Goal: Task Accomplishment & Management: Manage account settings

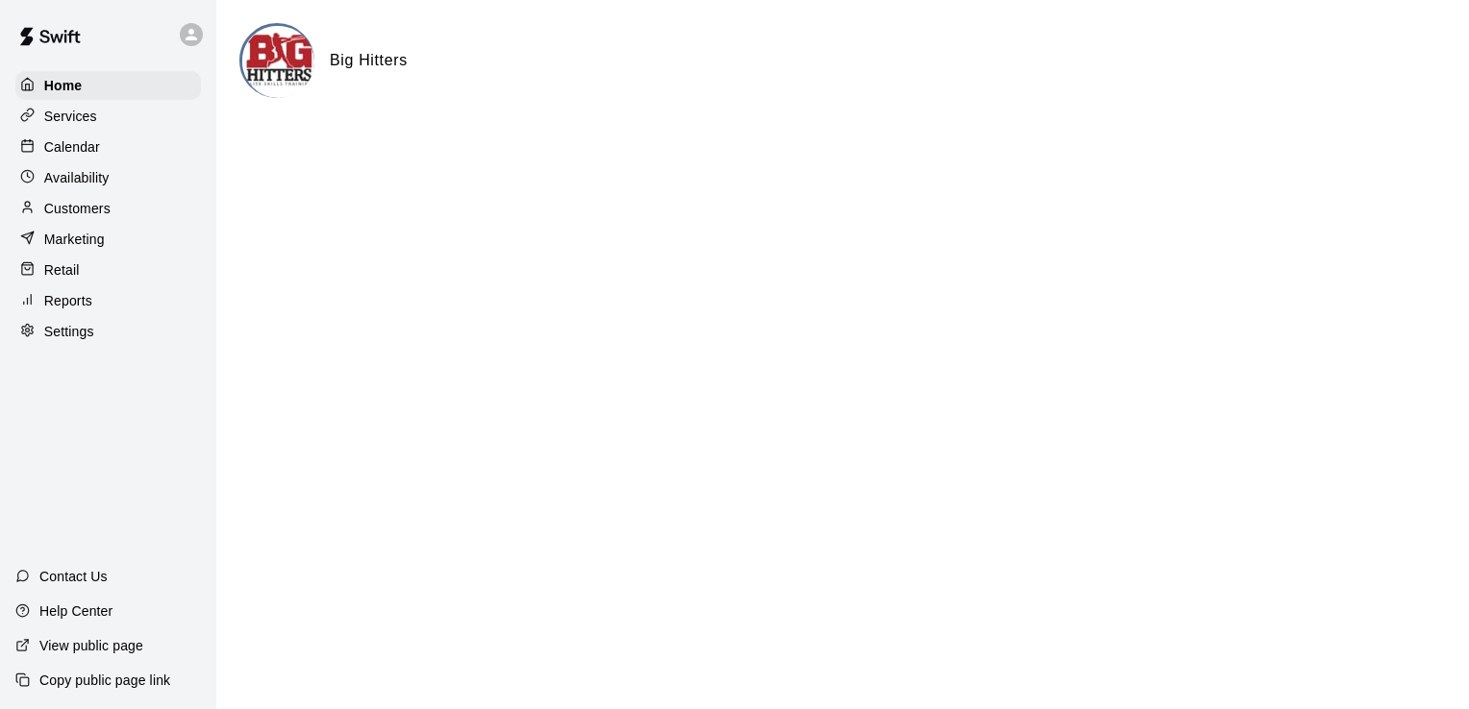
click at [128, 183] on div "Availability" at bounding box center [108, 177] width 186 height 29
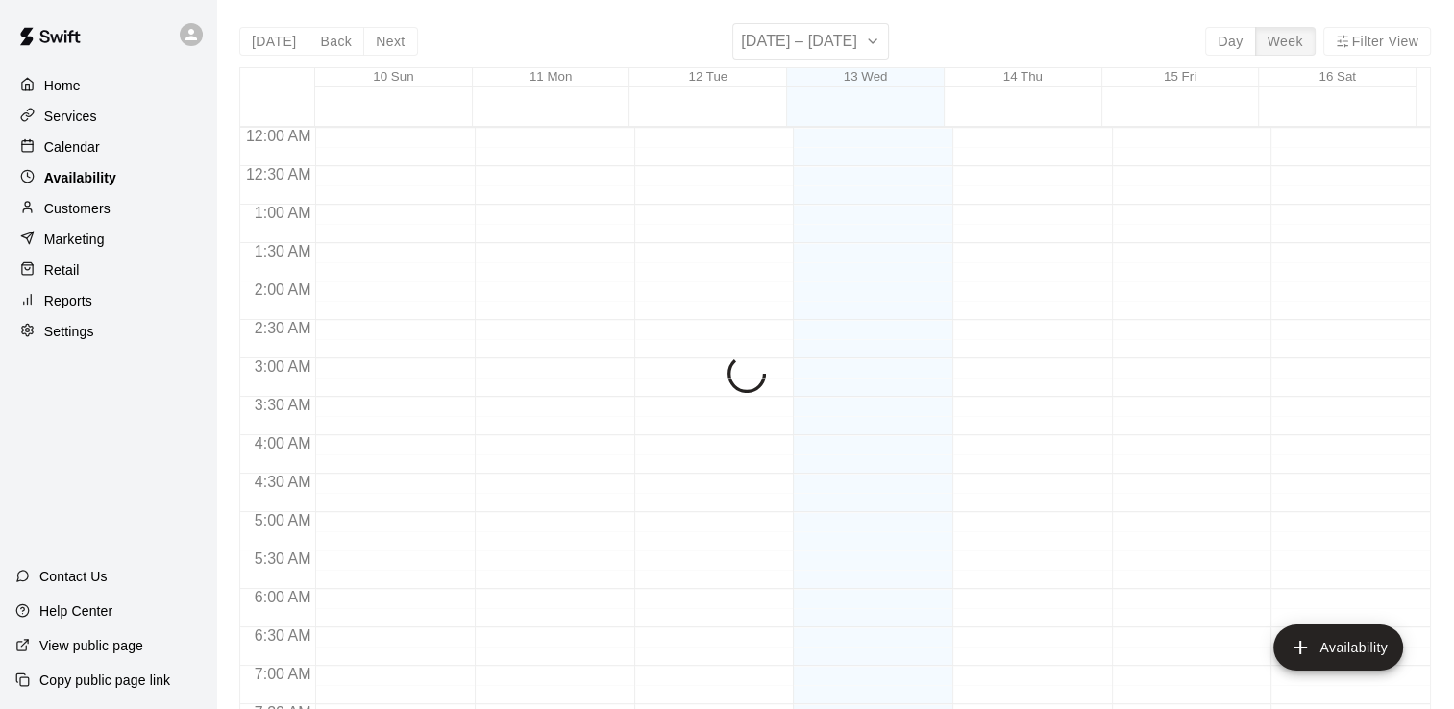
scroll to position [721, 0]
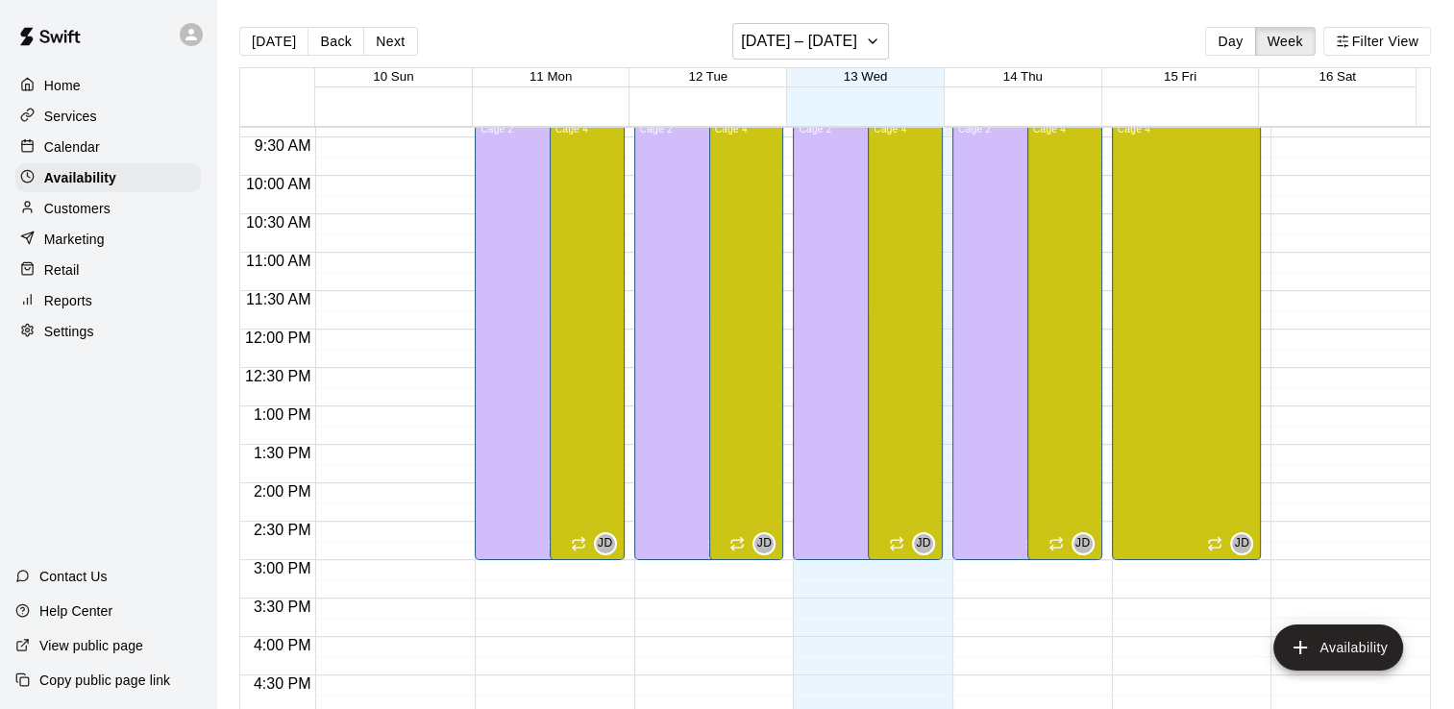
click at [131, 152] on div "Calendar" at bounding box center [108, 147] width 186 height 29
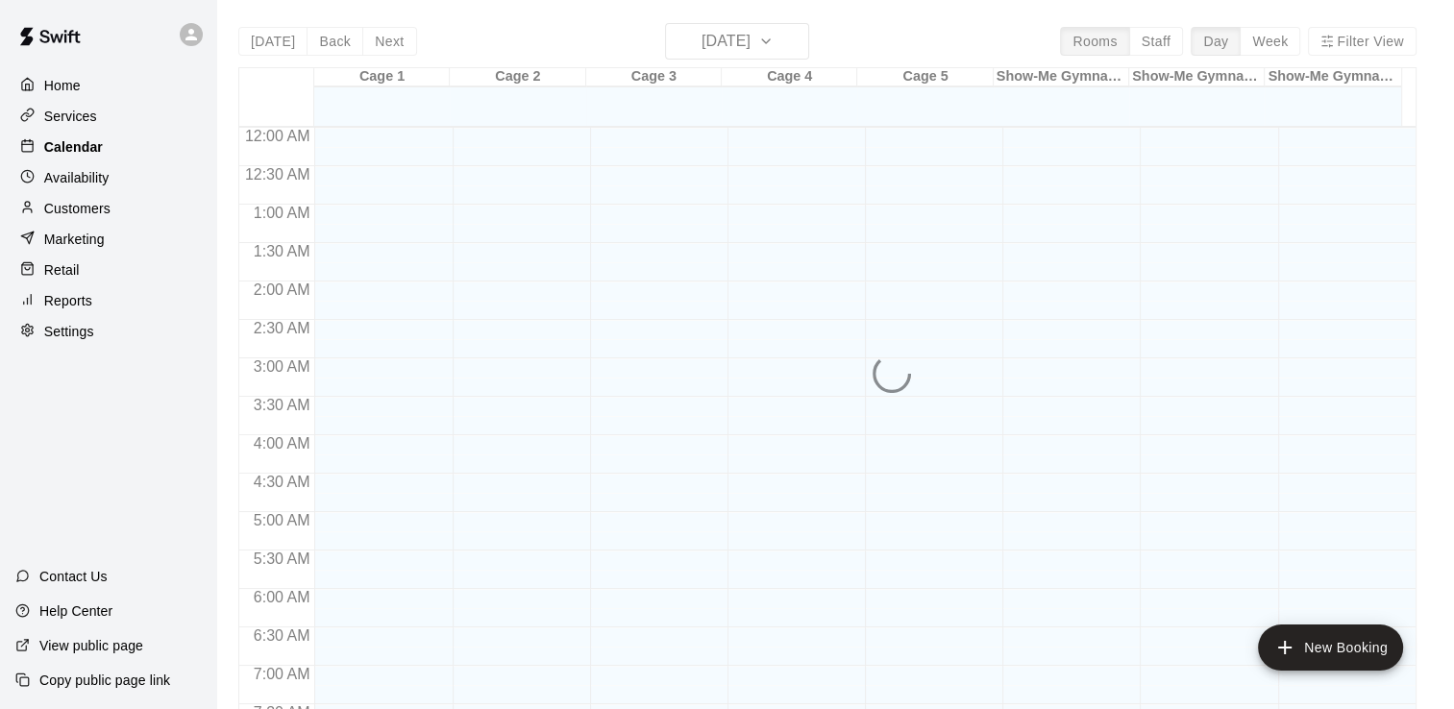
scroll to position [721, 0]
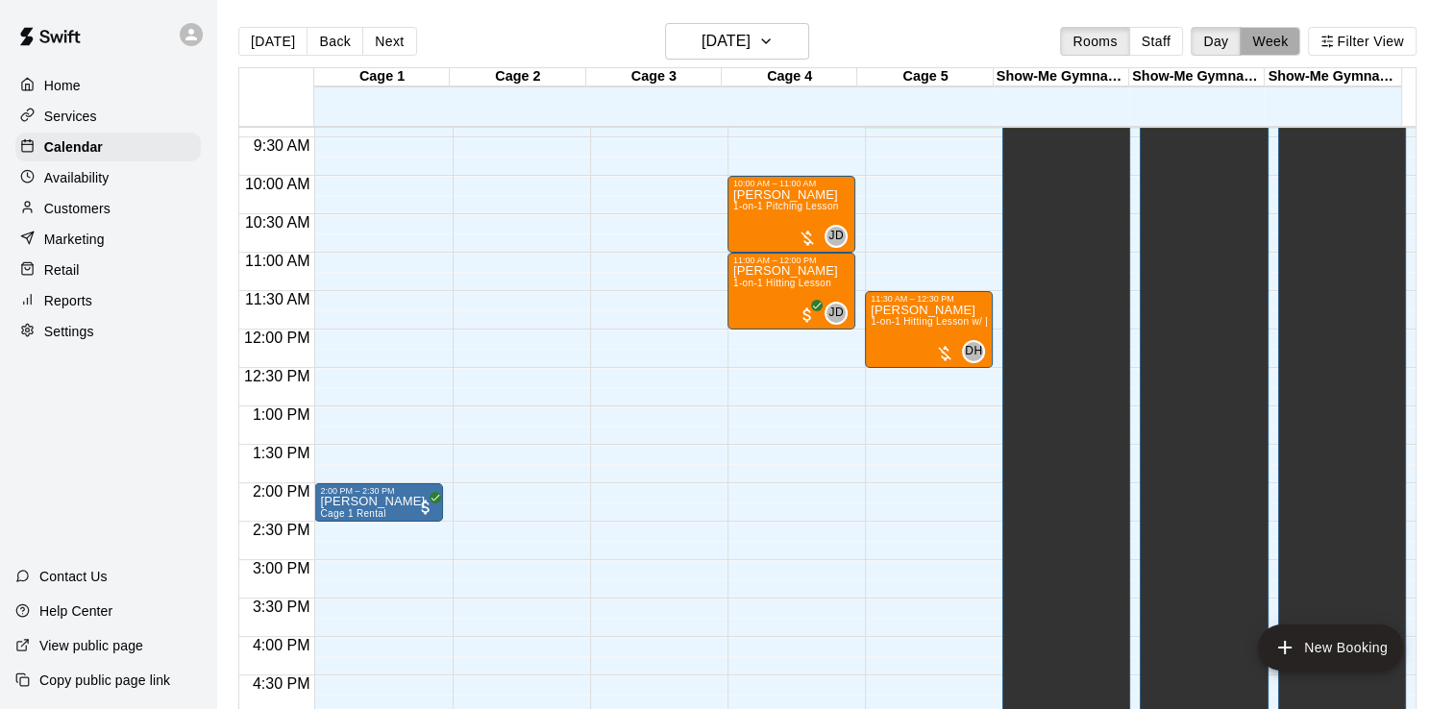
click at [1280, 36] on button "Week" at bounding box center [1270, 41] width 61 height 29
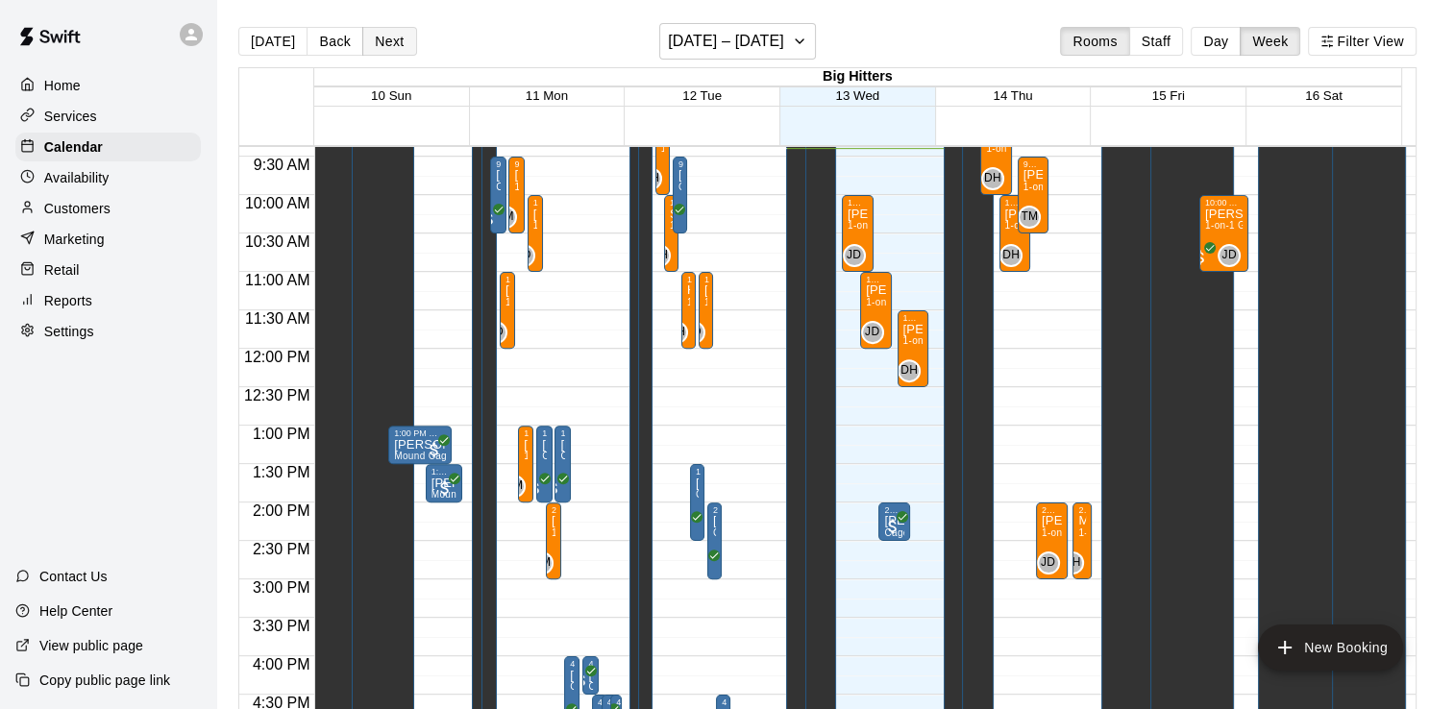
click at [388, 43] on button "Next" at bounding box center [389, 41] width 54 height 29
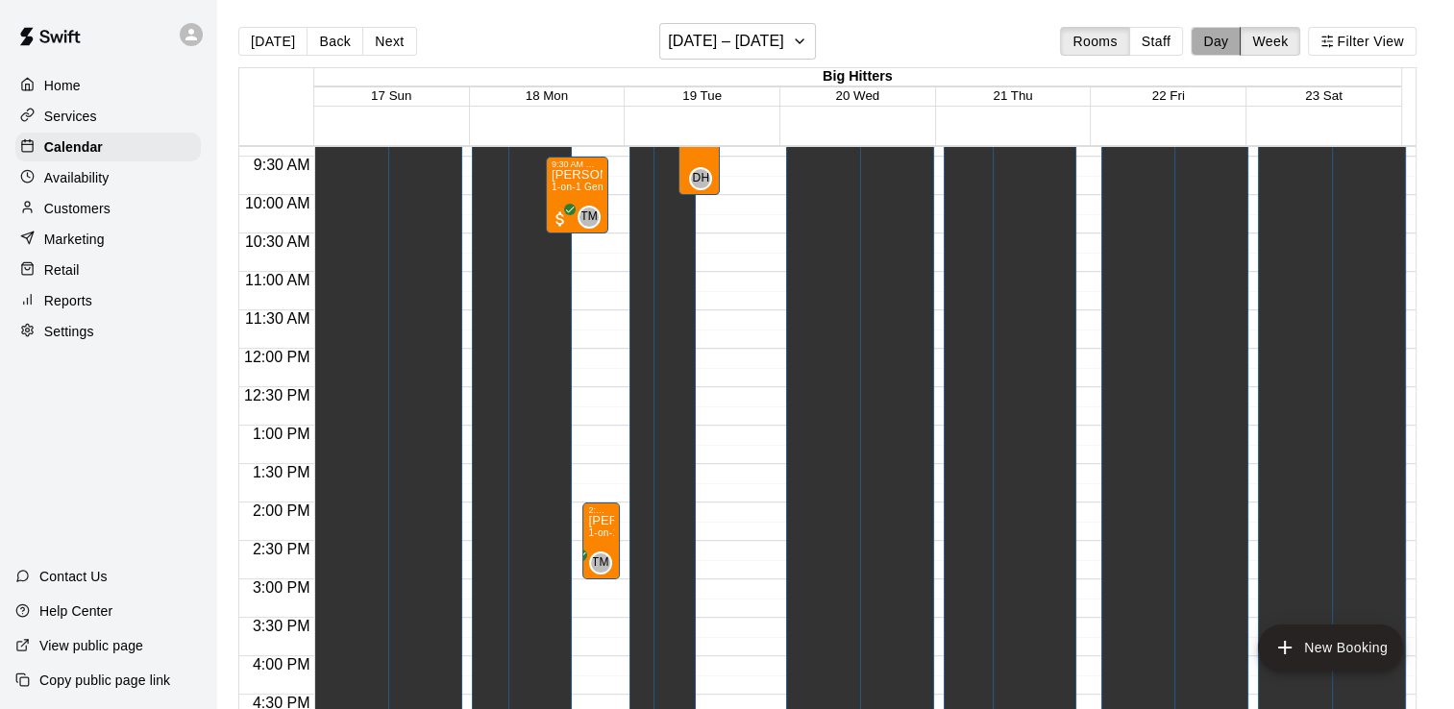
click at [1223, 40] on button "Day" at bounding box center [1216, 41] width 50 height 29
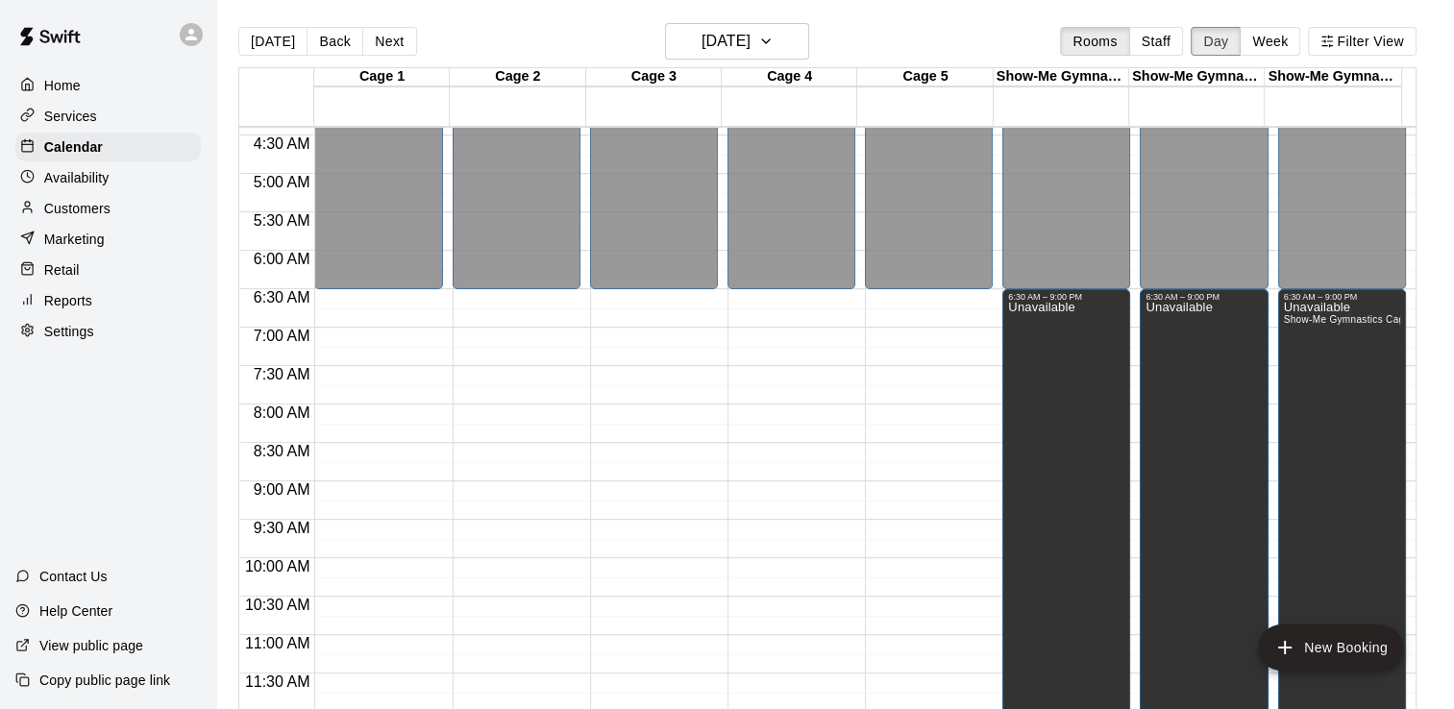
scroll to position [337, 0]
click at [326, 45] on button "Back" at bounding box center [335, 41] width 57 height 29
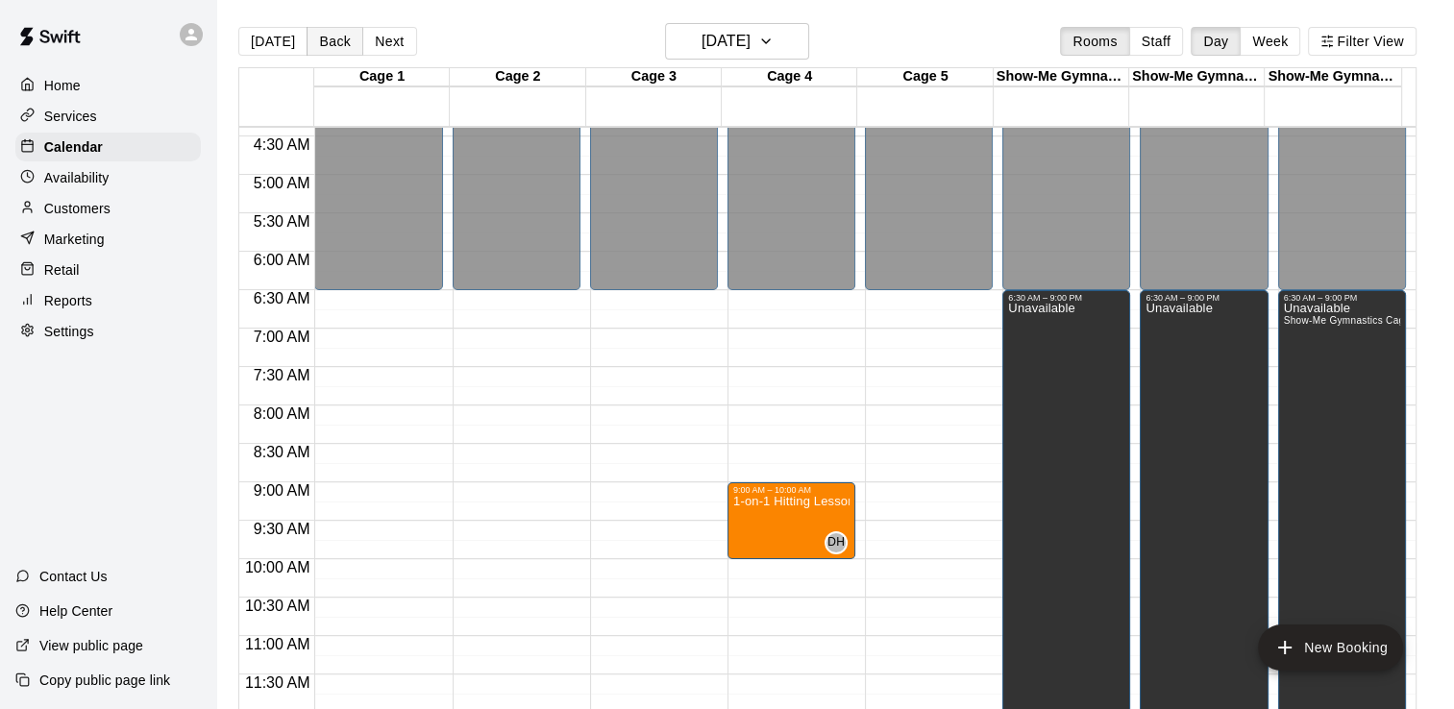
click at [326, 45] on button "Back" at bounding box center [335, 41] width 57 height 29
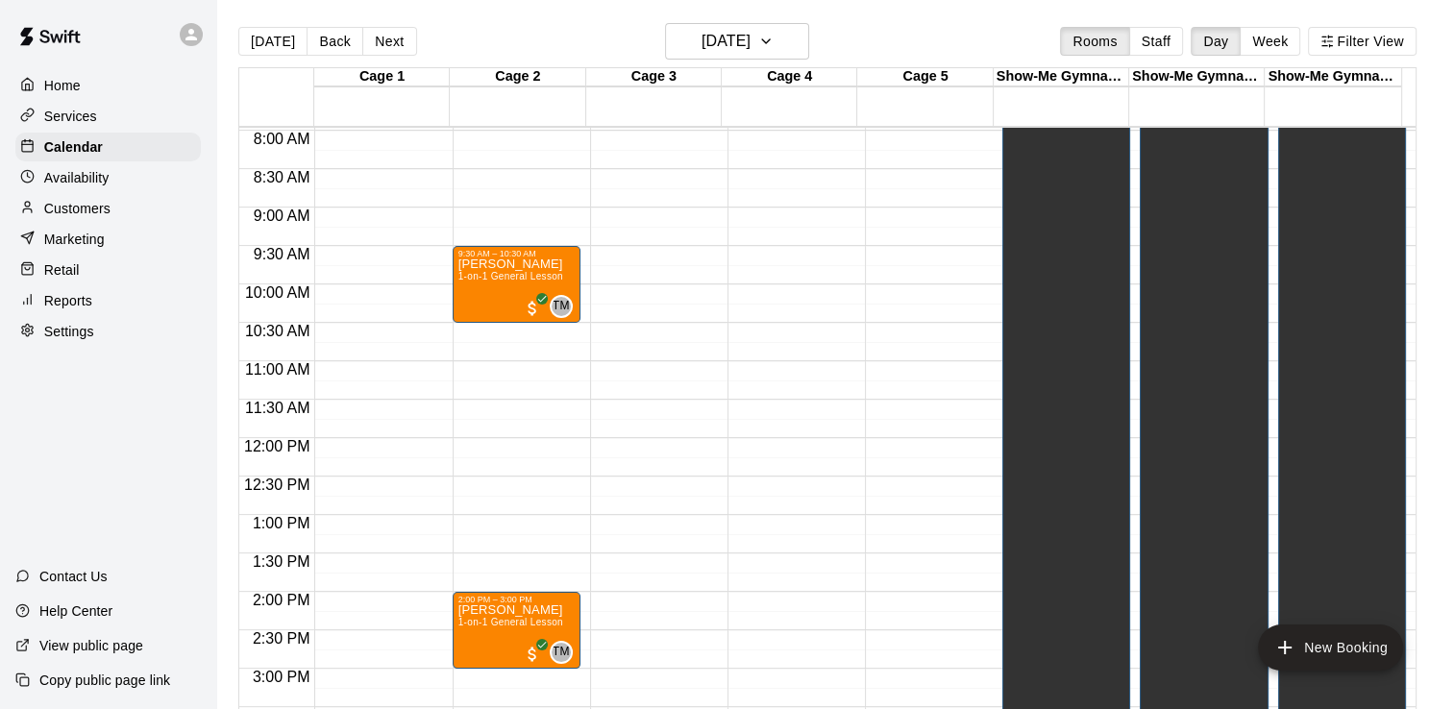
scroll to position [611, 0]
click at [552, 283] on span "1-on-1 General Lesson" at bounding box center [511, 277] width 105 height 11
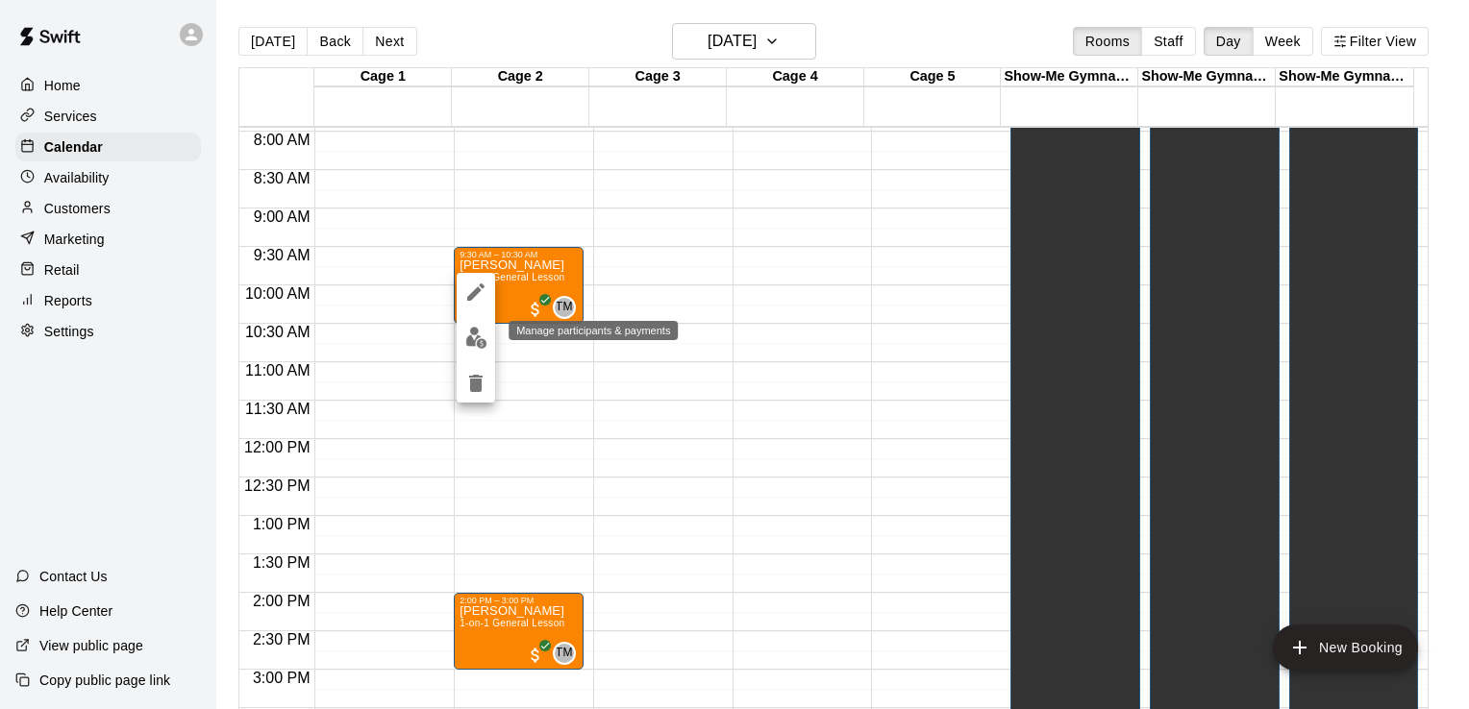
click at [472, 334] on img "edit" at bounding box center [476, 338] width 22 height 22
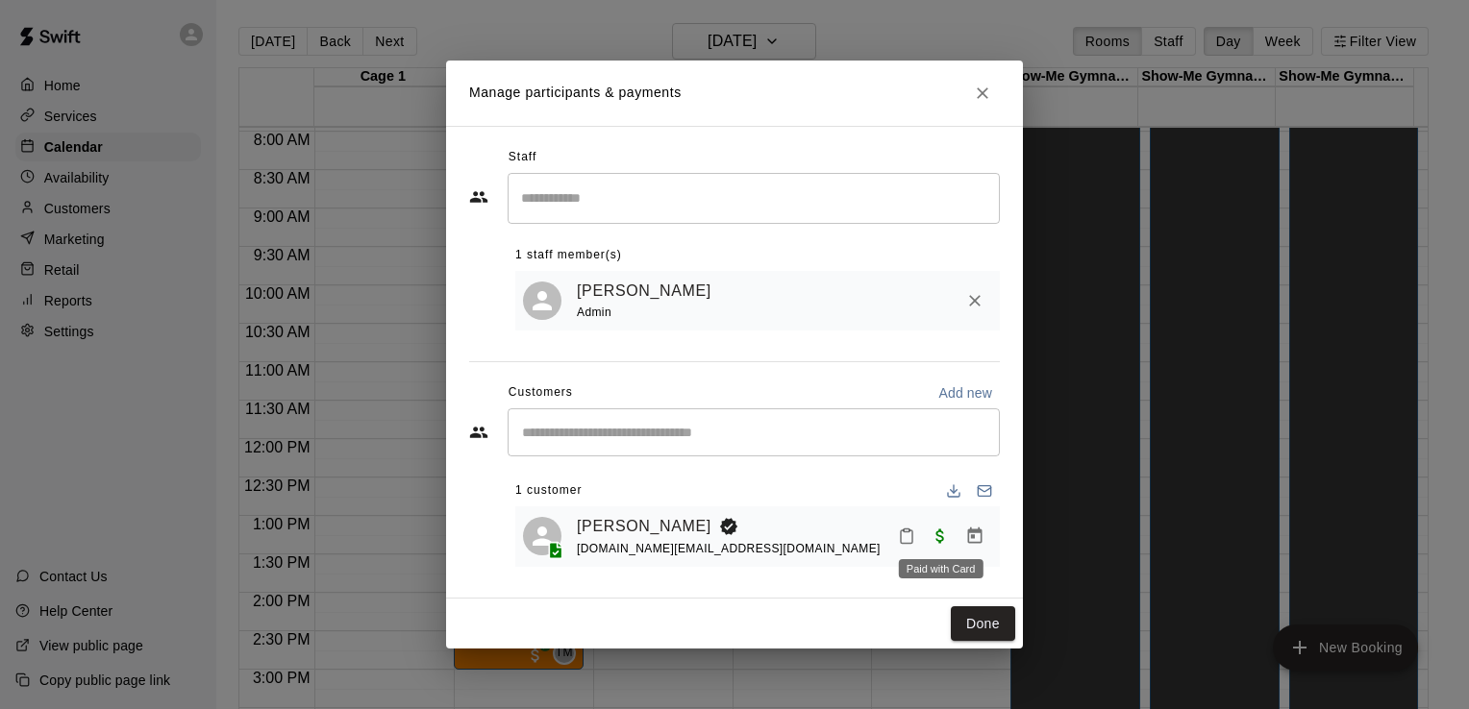
click at [940, 540] on span "Paid with Card" at bounding box center [940, 536] width 35 height 16
click at [972, 544] on icon "Manage bookings & payment" at bounding box center [975, 536] width 14 height 16
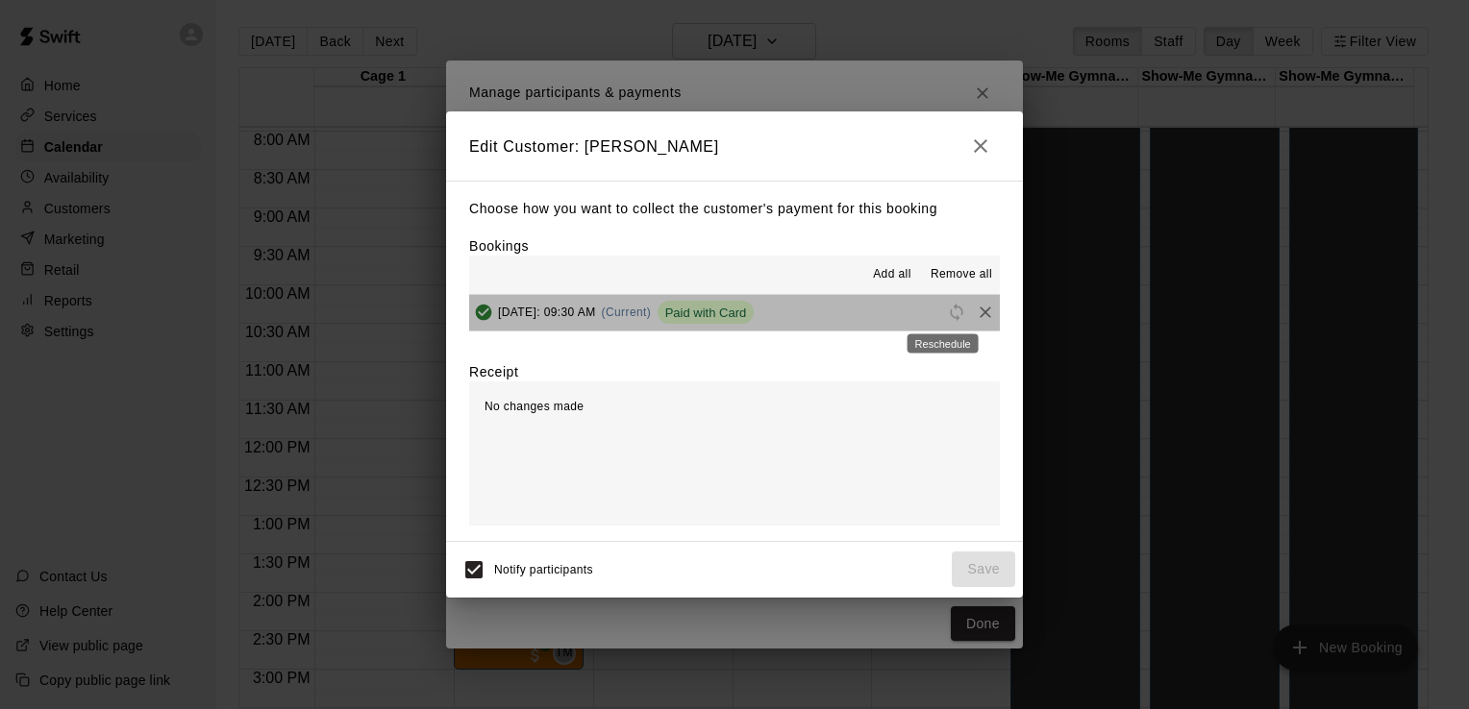
click at [942, 315] on span "Reschedule" at bounding box center [956, 312] width 29 height 14
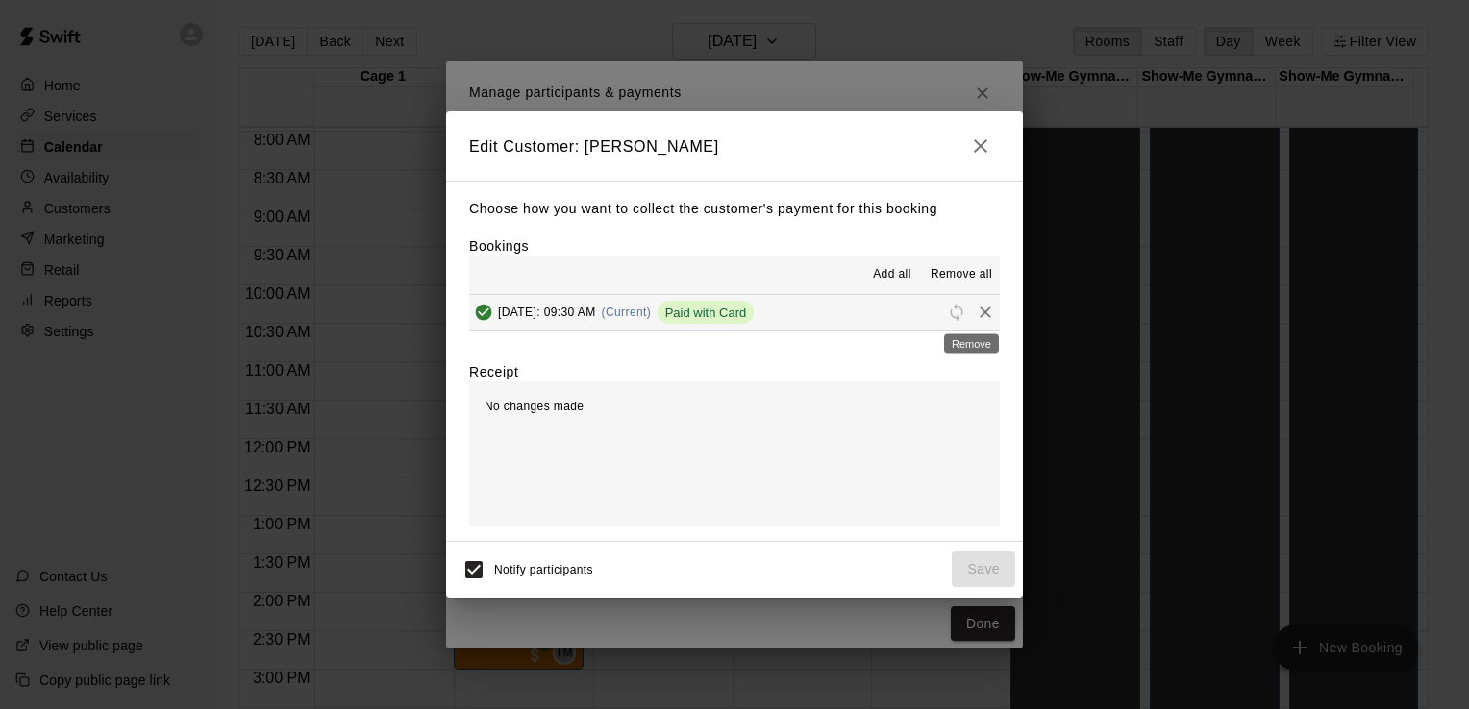
click at [980, 317] on icon "Remove" at bounding box center [986, 313] width 12 height 12
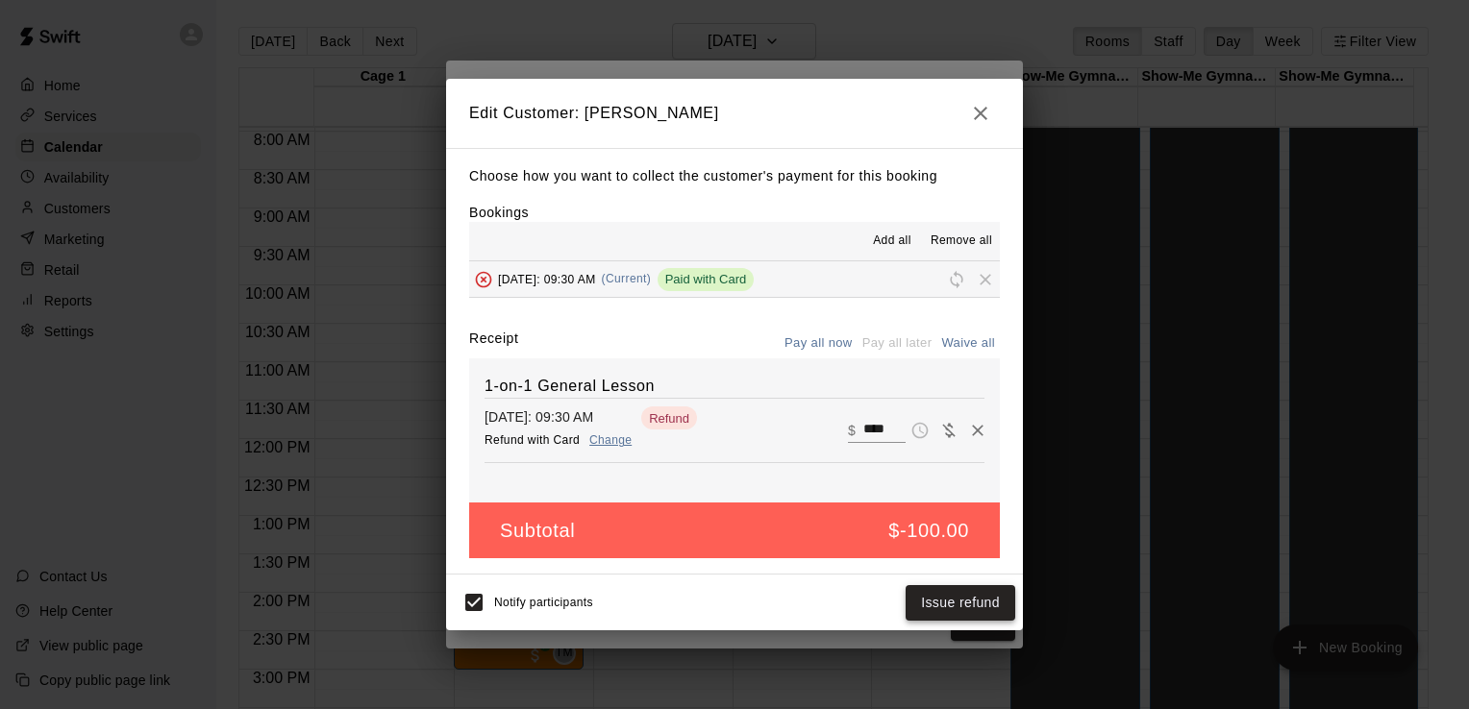
click at [931, 608] on button "Issue refund" at bounding box center [961, 603] width 110 height 36
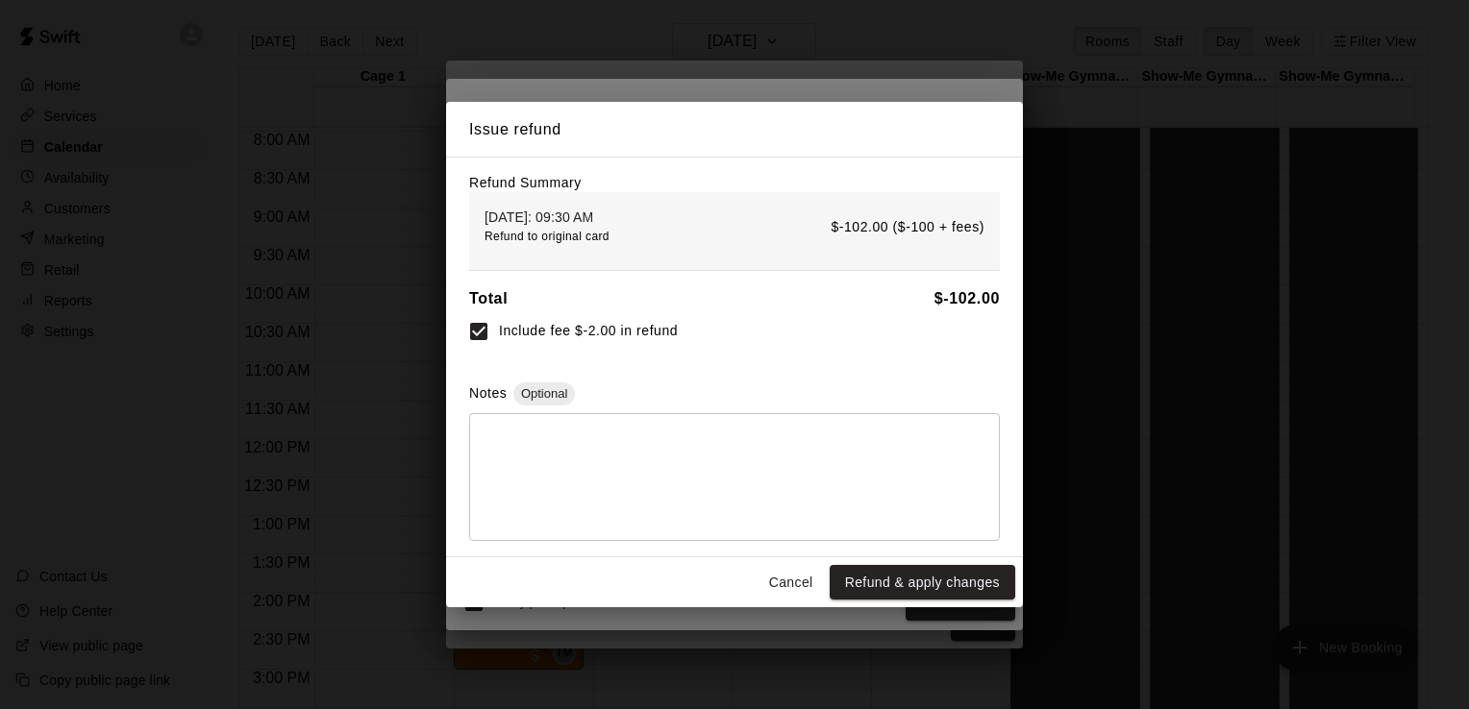
click at [571, 440] on textarea at bounding box center [735, 477] width 504 height 96
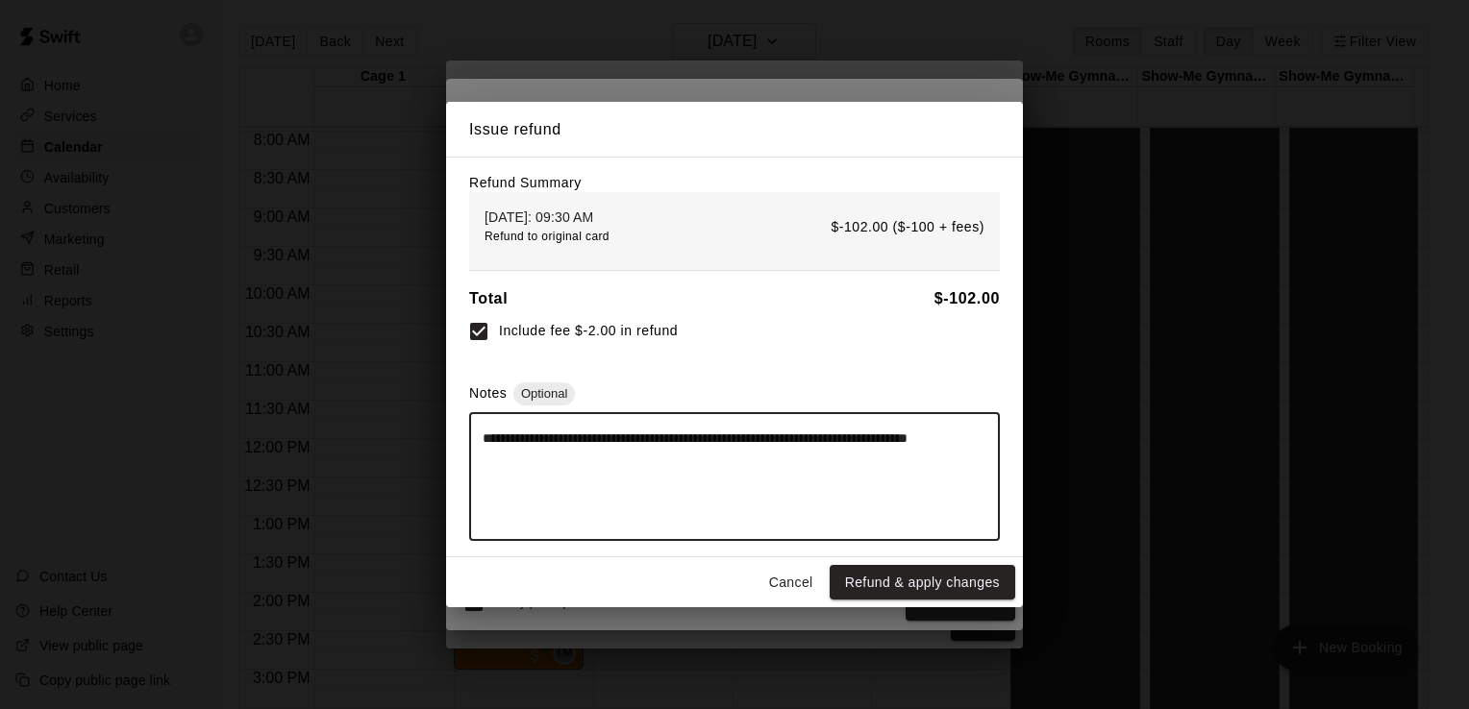
drag, startPoint x: 510, startPoint y: 459, endPoint x: 725, endPoint y: 476, distance: 215.1
click at [725, 476] on textarea "**********" at bounding box center [735, 477] width 504 height 96
click at [581, 468] on textarea "**********" at bounding box center [735, 477] width 504 height 96
type textarea "**********"
click at [884, 586] on button "Refund & apply changes" at bounding box center [923, 583] width 186 height 36
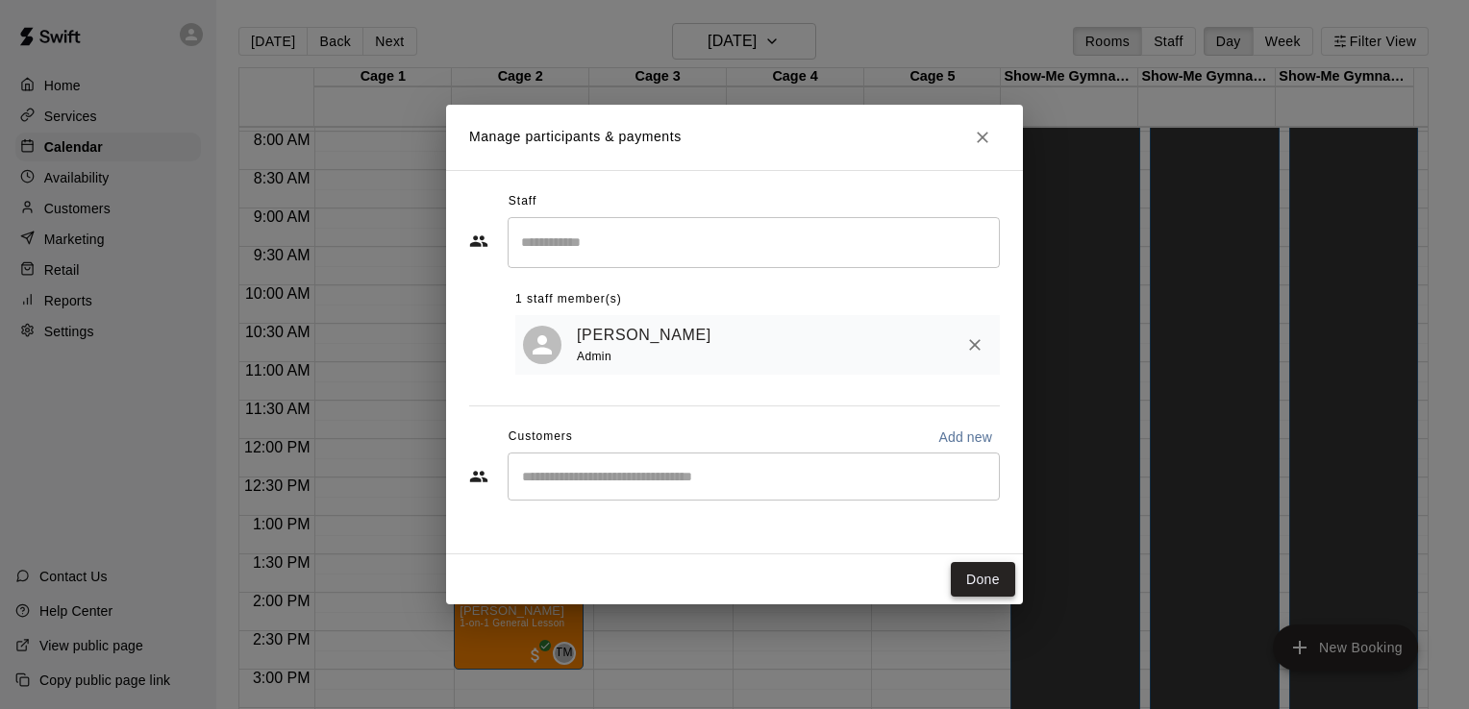
click at [978, 585] on button "Done" at bounding box center [983, 580] width 64 height 36
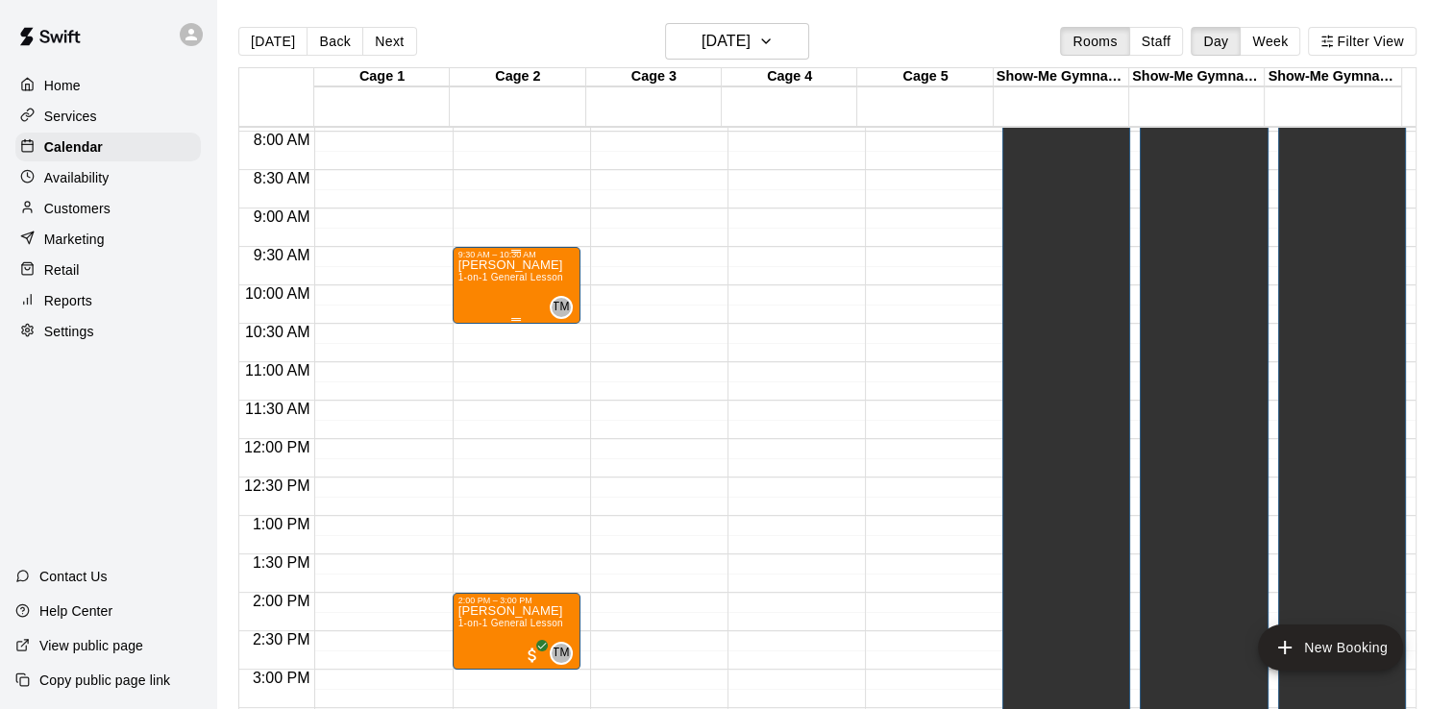
click at [520, 288] on div "[PERSON_NAME] 1-on-1 General Lesson" at bounding box center [511, 614] width 105 height 709
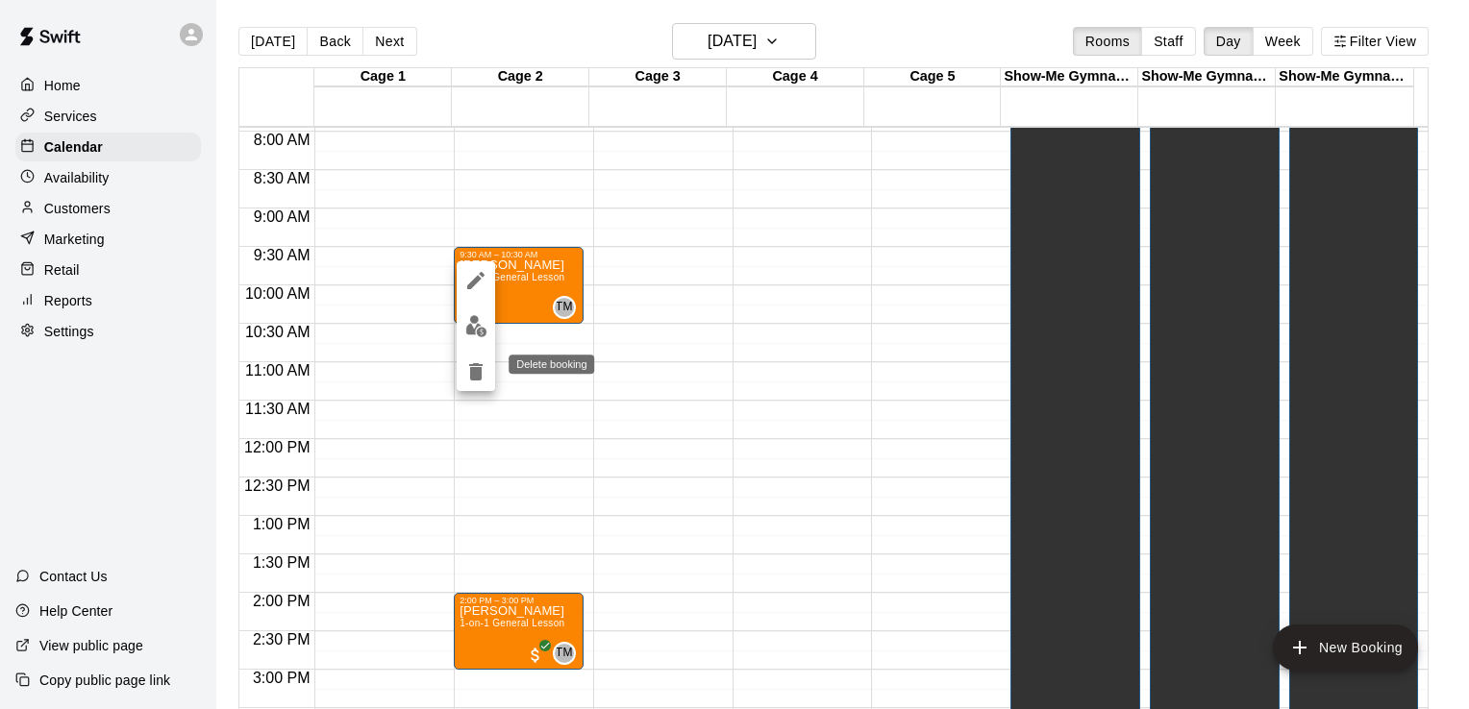
click at [475, 375] on icon "delete" at bounding box center [475, 371] width 13 height 17
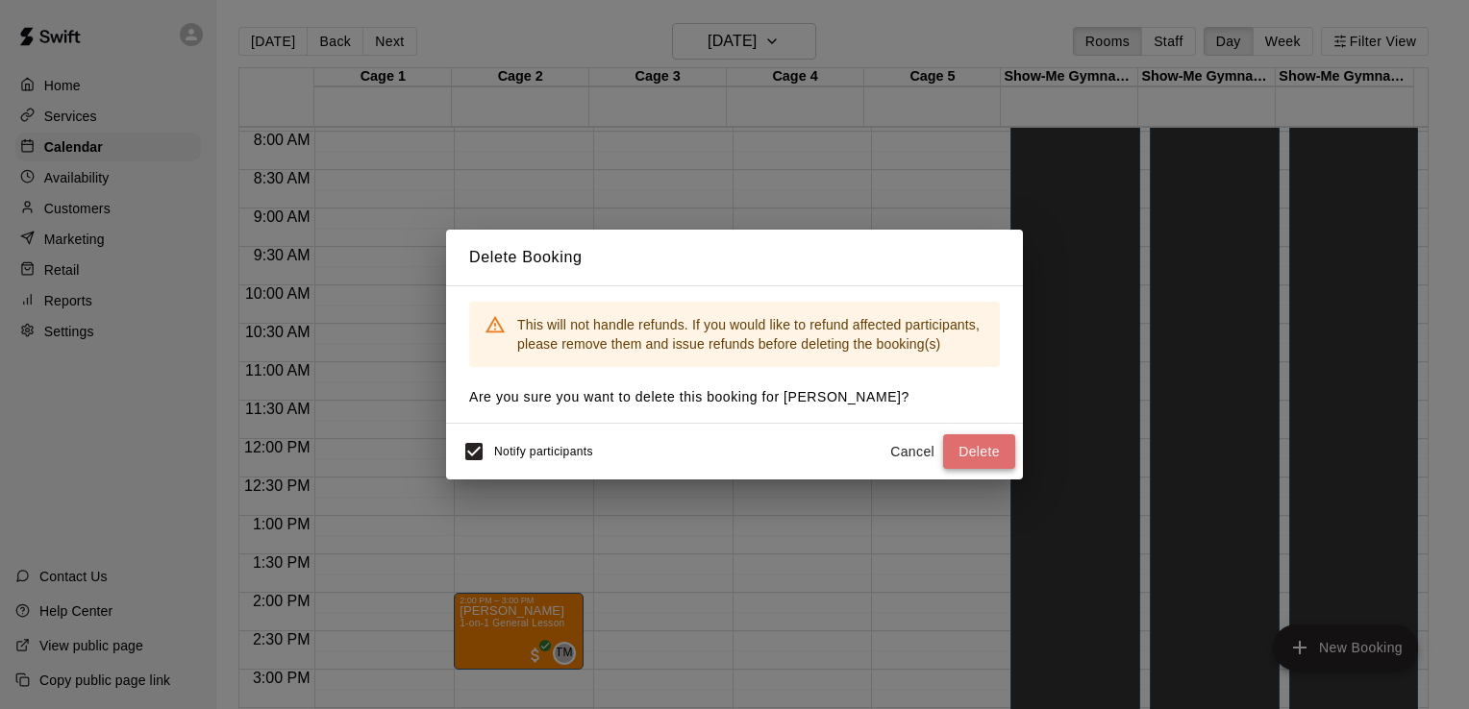
click at [969, 451] on button "Delete" at bounding box center [979, 453] width 72 height 36
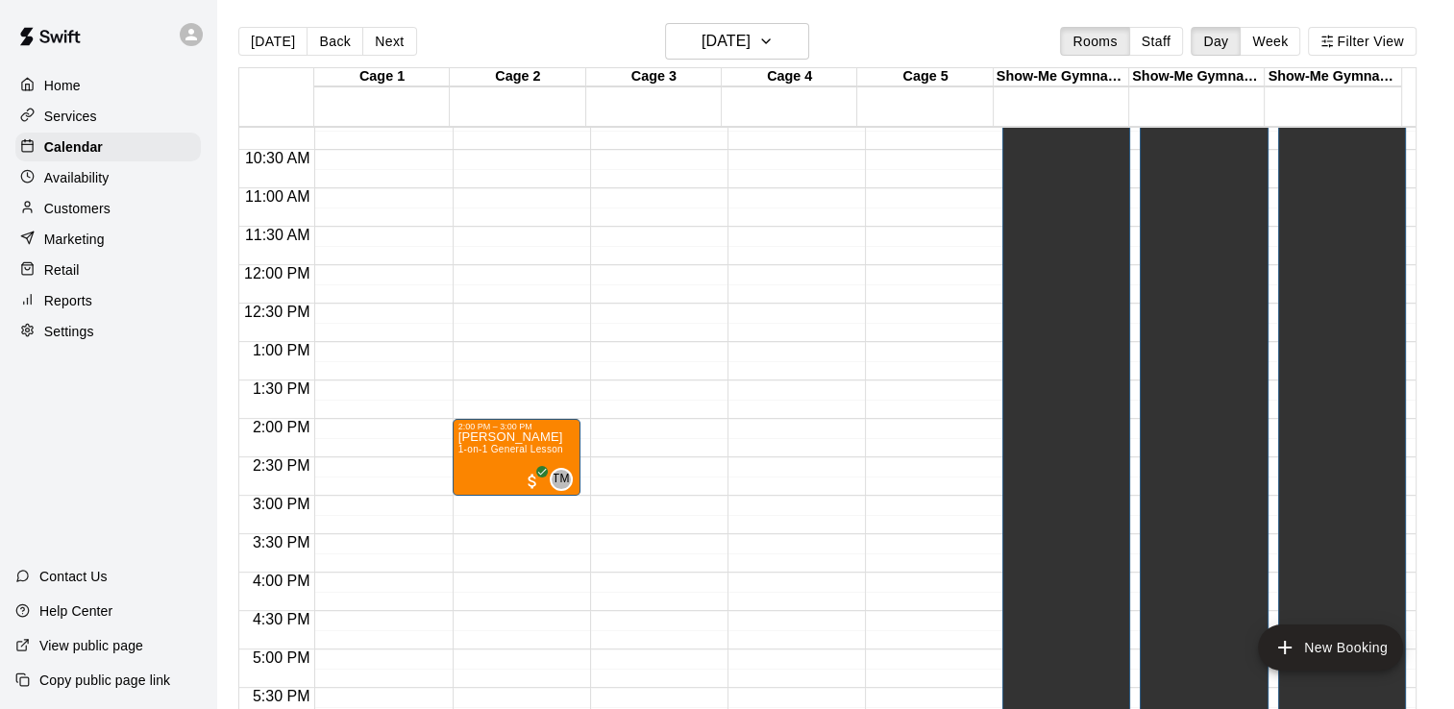
scroll to position [787, 0]
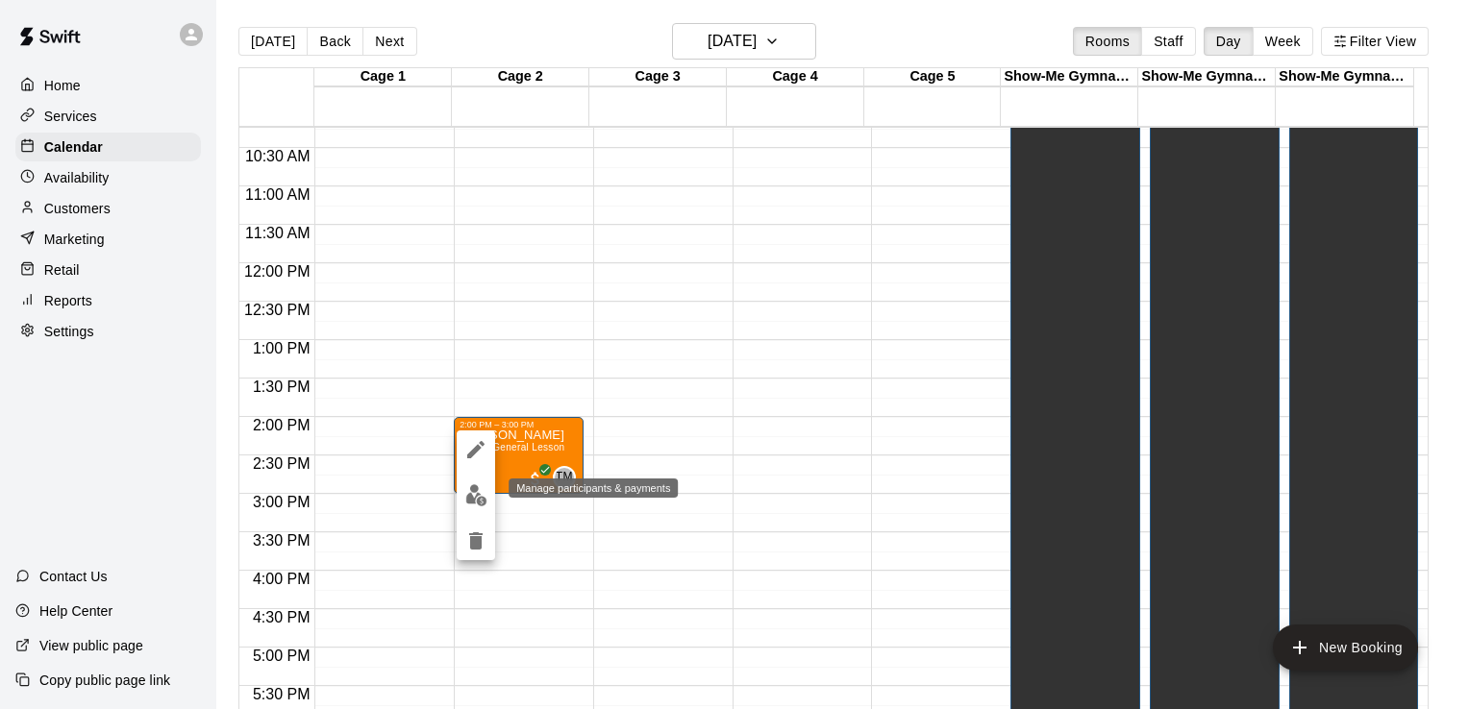
click at [482, 492] on img "edit" at bounding box center [476, 495] width 22 height 22
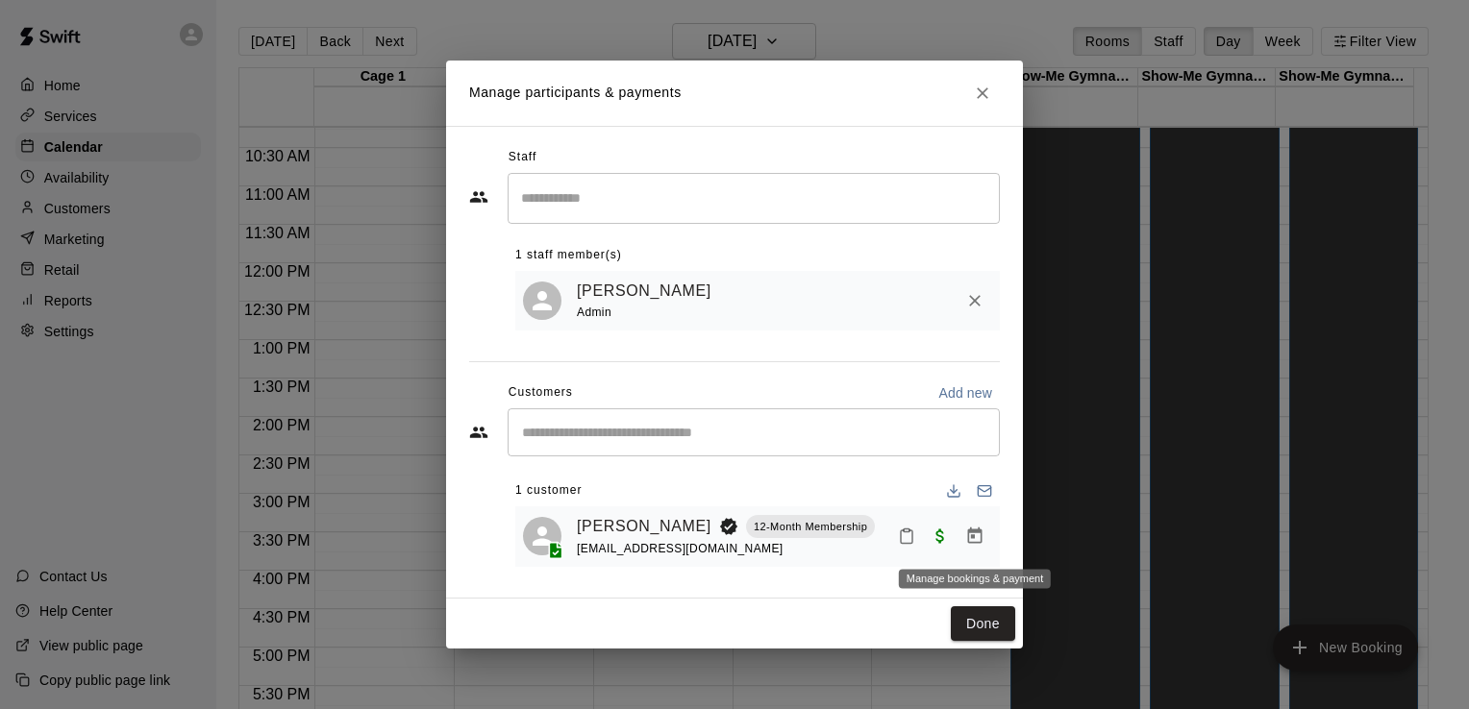
click at [973, 538] on icon "Manage bookings & payment" at bounding box center [975, 536] width 14 height 16
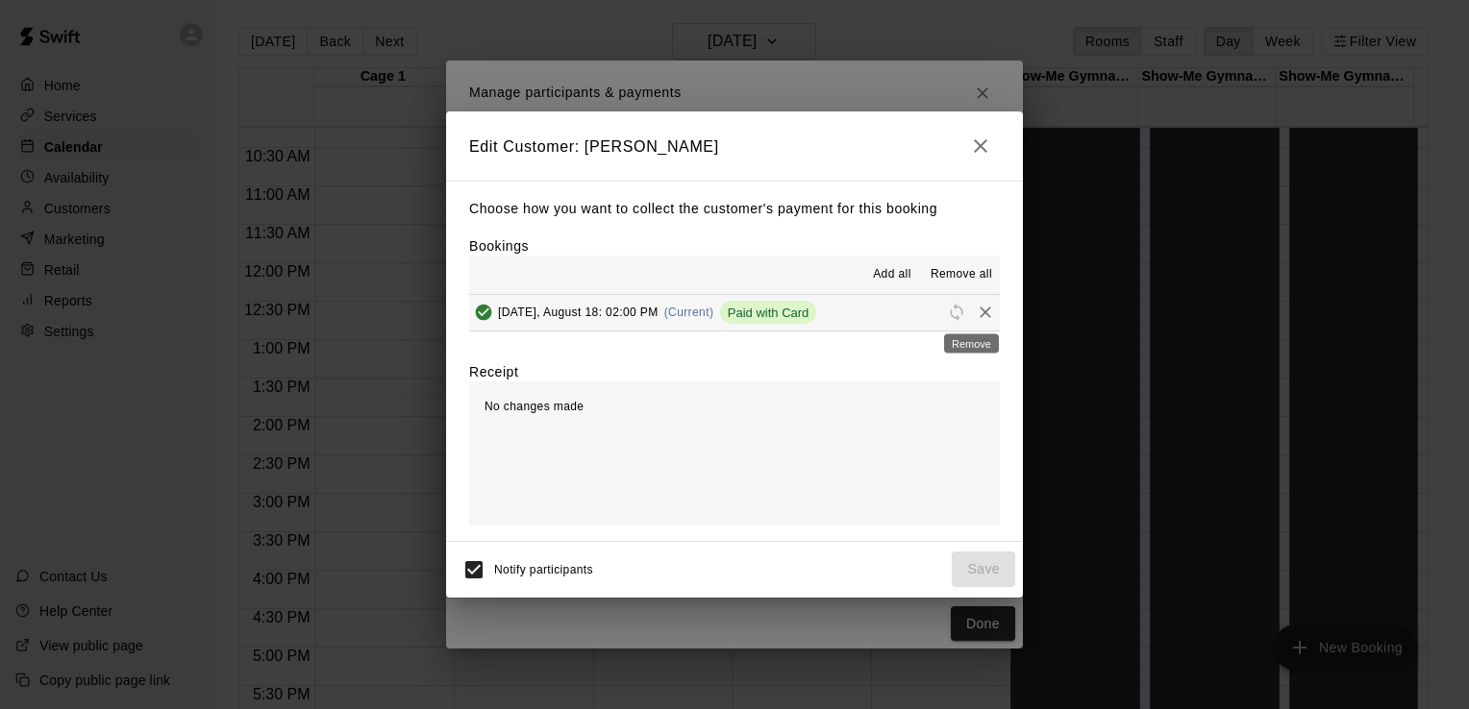
click at [980, 314] on icon "Remove" at bounding box center [986, 313] width 12 height 12
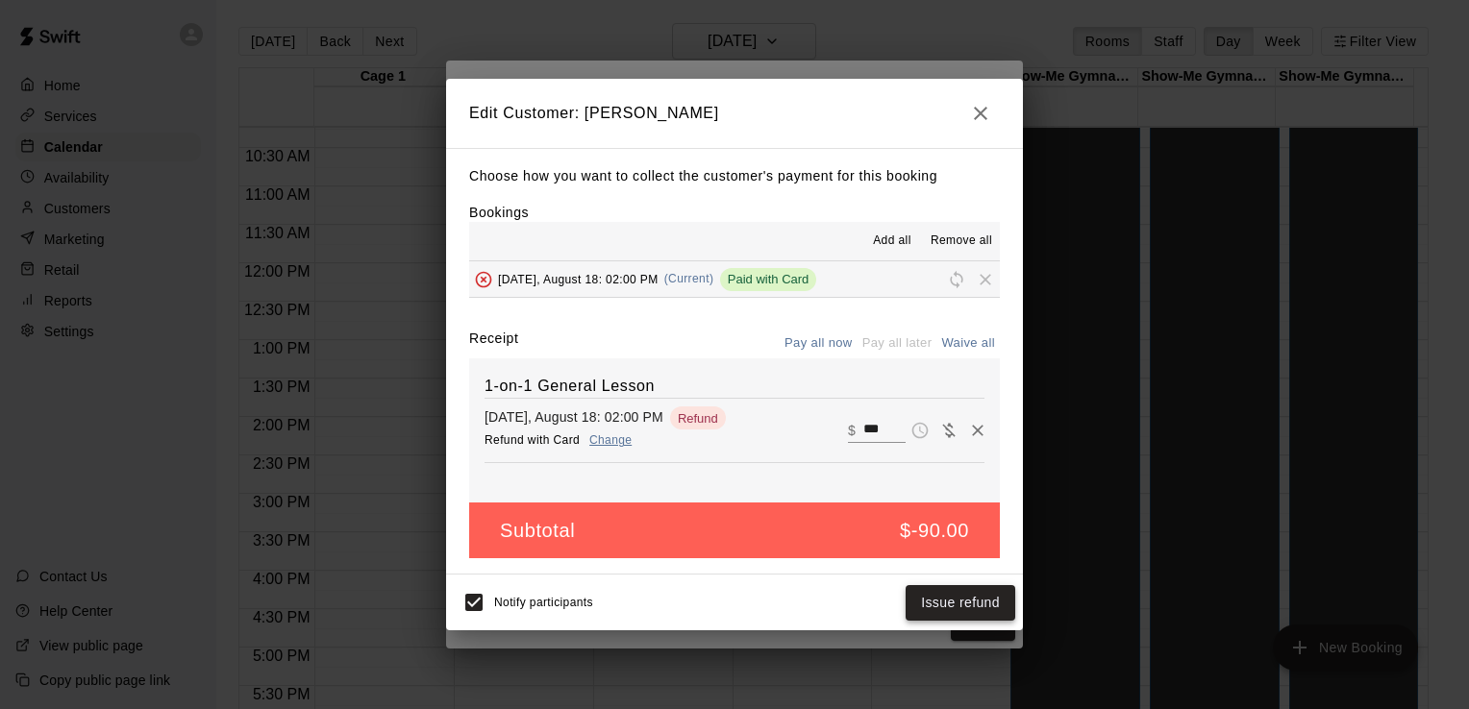
click at [936, 605] on button "Issue refund" at bounding box center [961, 603] width 110 height 36
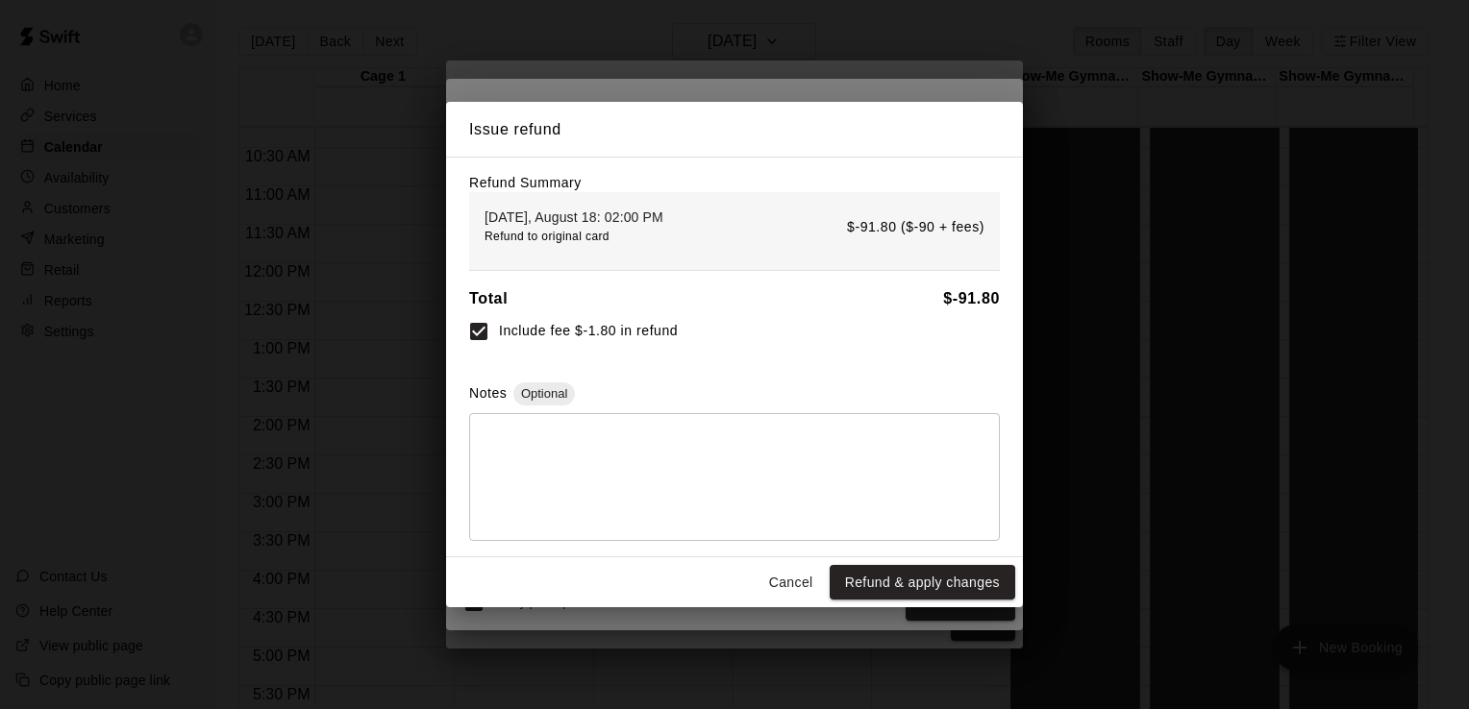
click at [718, 452] on textarea at bounding box center [735, 477] width 504 height 96
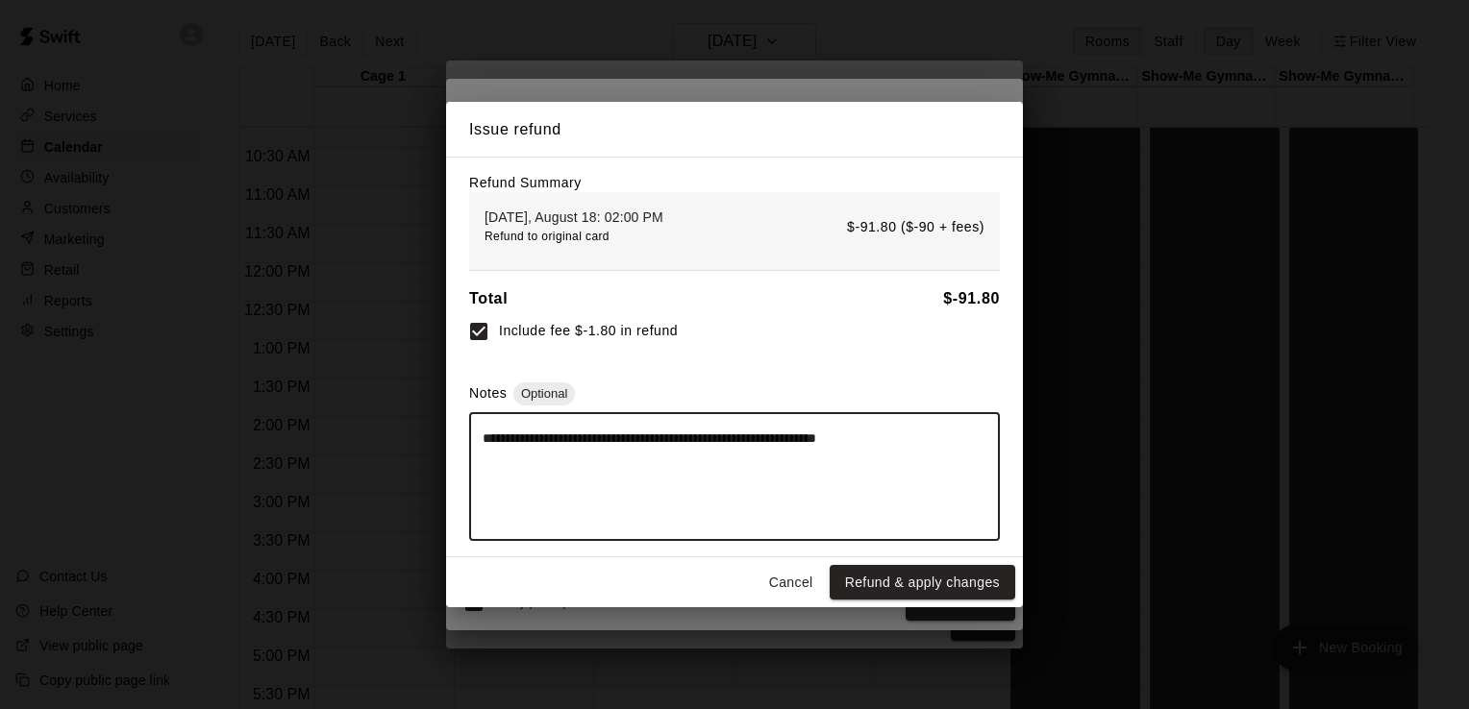
click at [634, 442] on textarea "**********" at bounding box center [735, 477] width 504 height 96
click at [635, 442] on textarea "**********" at bounding box center [735, 477] width 504 height 96
click at [657, 444] on textarea "**********" at bounding box center [735, 477] width 504 height 96
type textarea "**********"
click at [914, 587] on button "Refund & apply changes" at bounding box center [923, 583] width 186 height 36
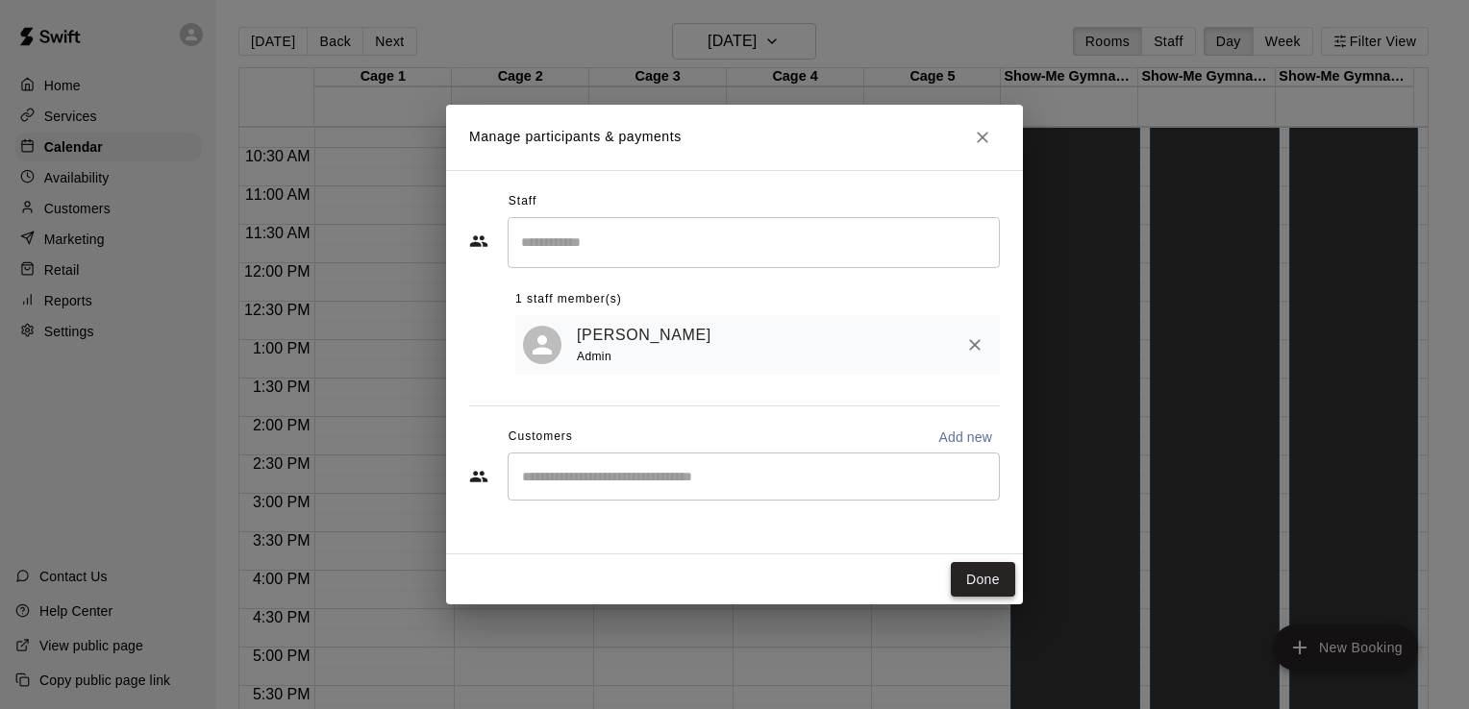
click at [1000, 586] on button "Done" at bounding box center [983, 580] width 64 height 36
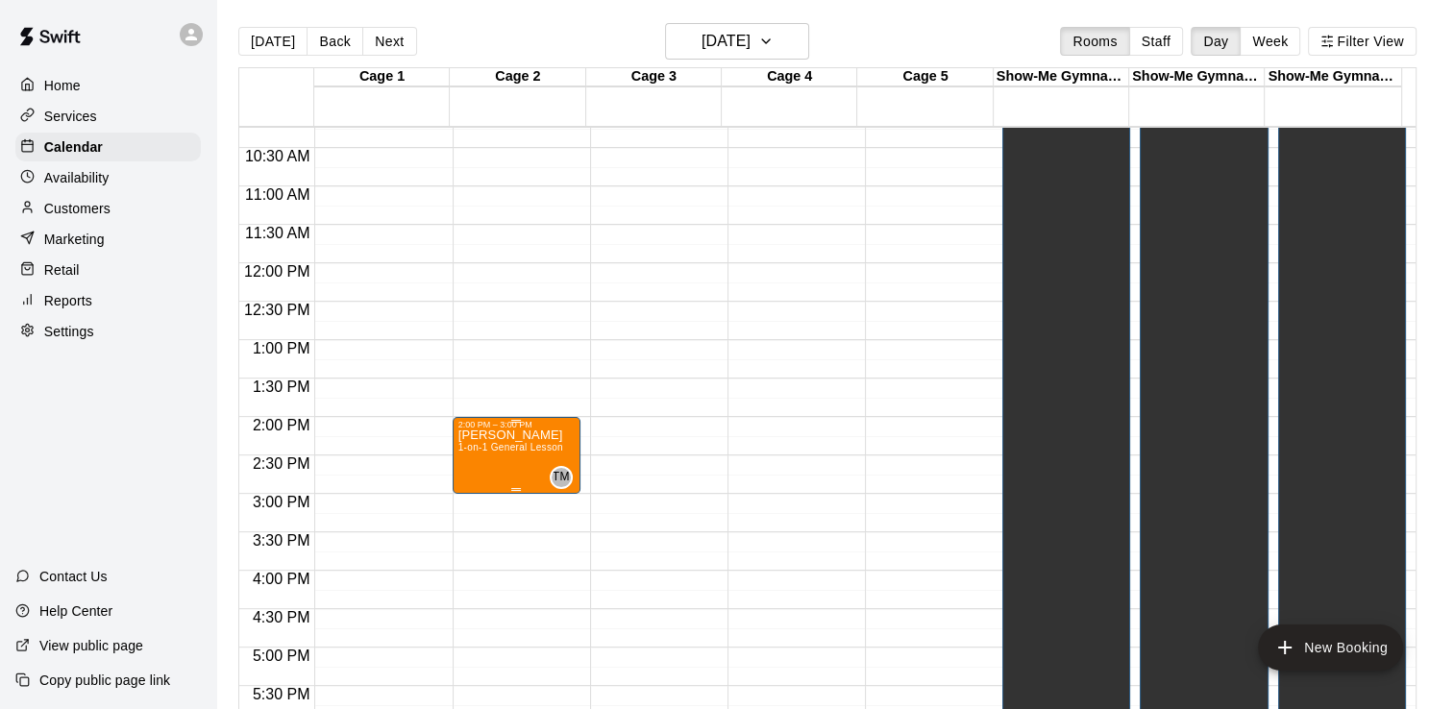
click at [538, 452] on span "1-on-1 General Lesson" at bounding box center [511, 447] width 105 height 11
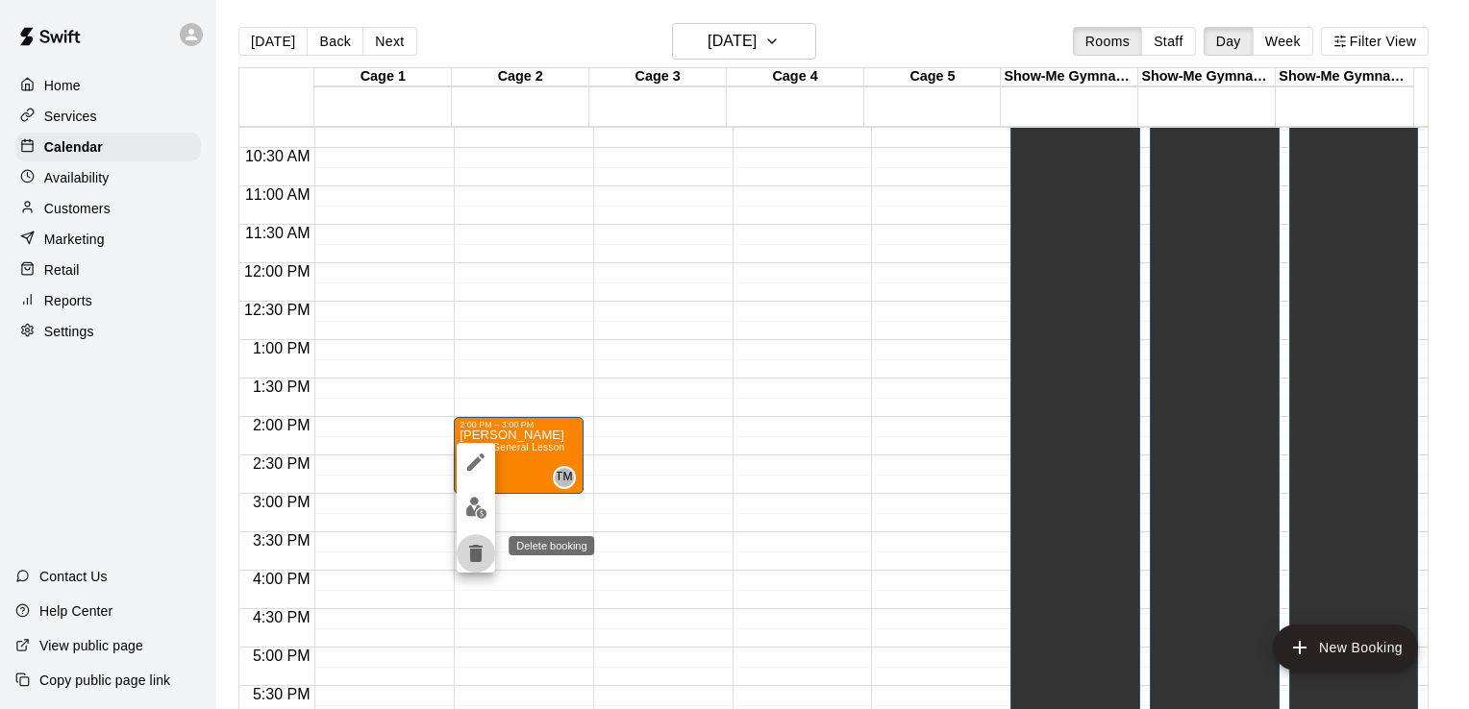
click at [477, 551] on icon "delete" at bounding box center [475, 553] width 13 height 17
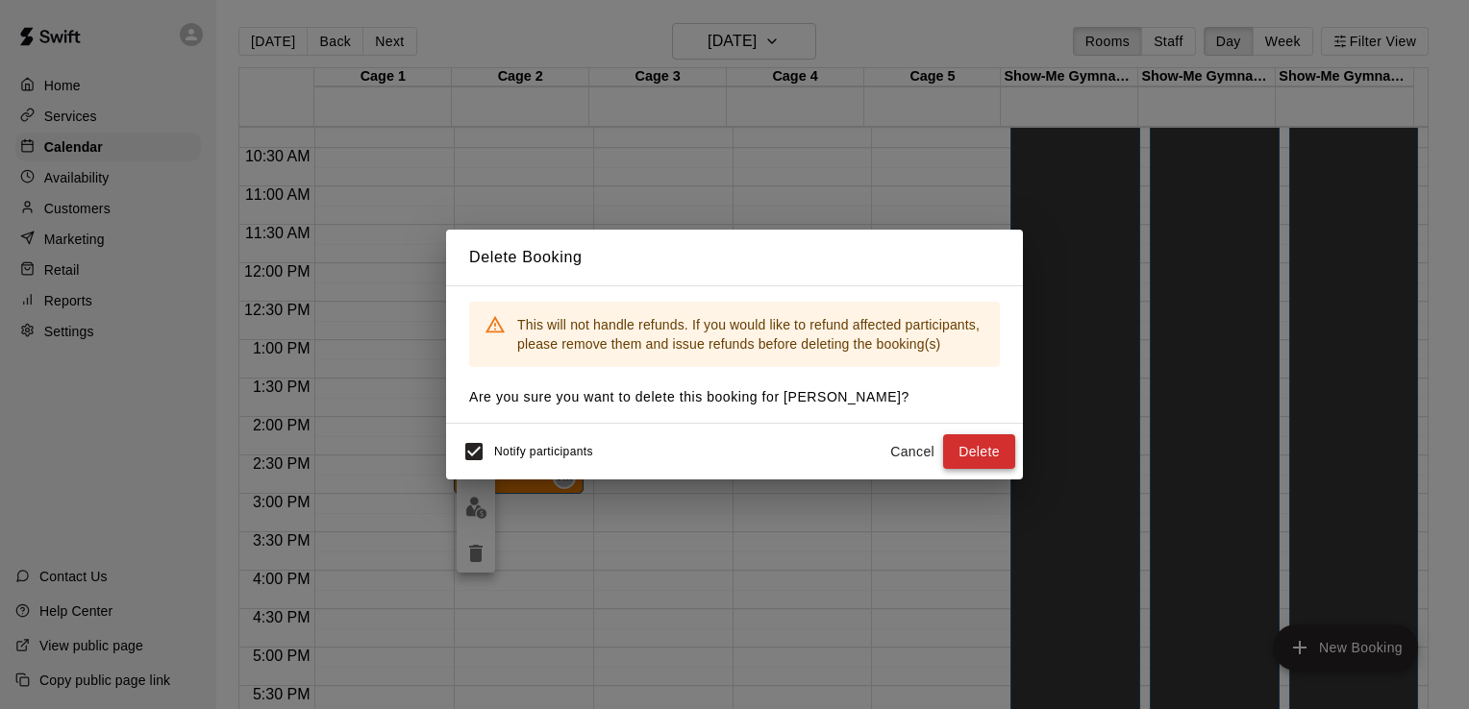
click at [988, 448] on button "Delete" at bounding box center [979, 453] width 72 height 36
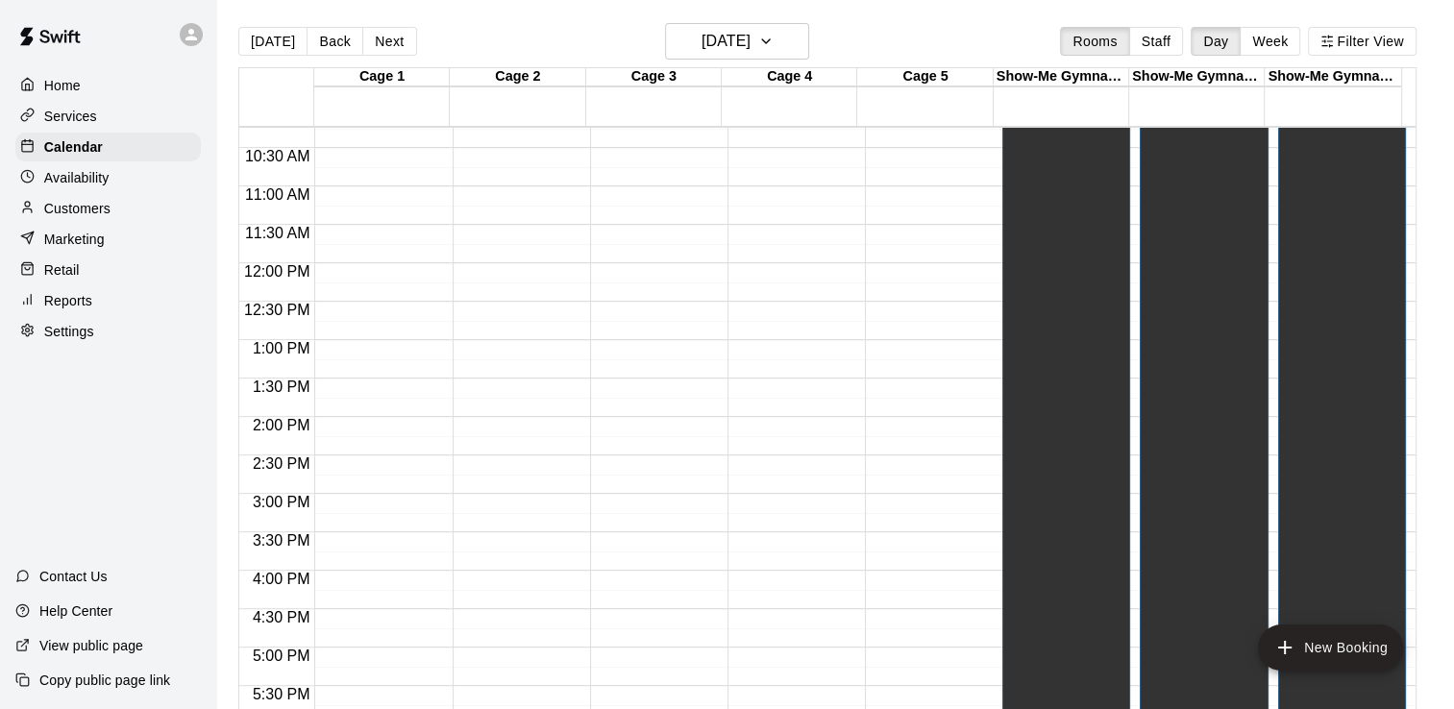
click at [127, 190] on div "Availability" at bounding box center [108, 177] width 186 height 29
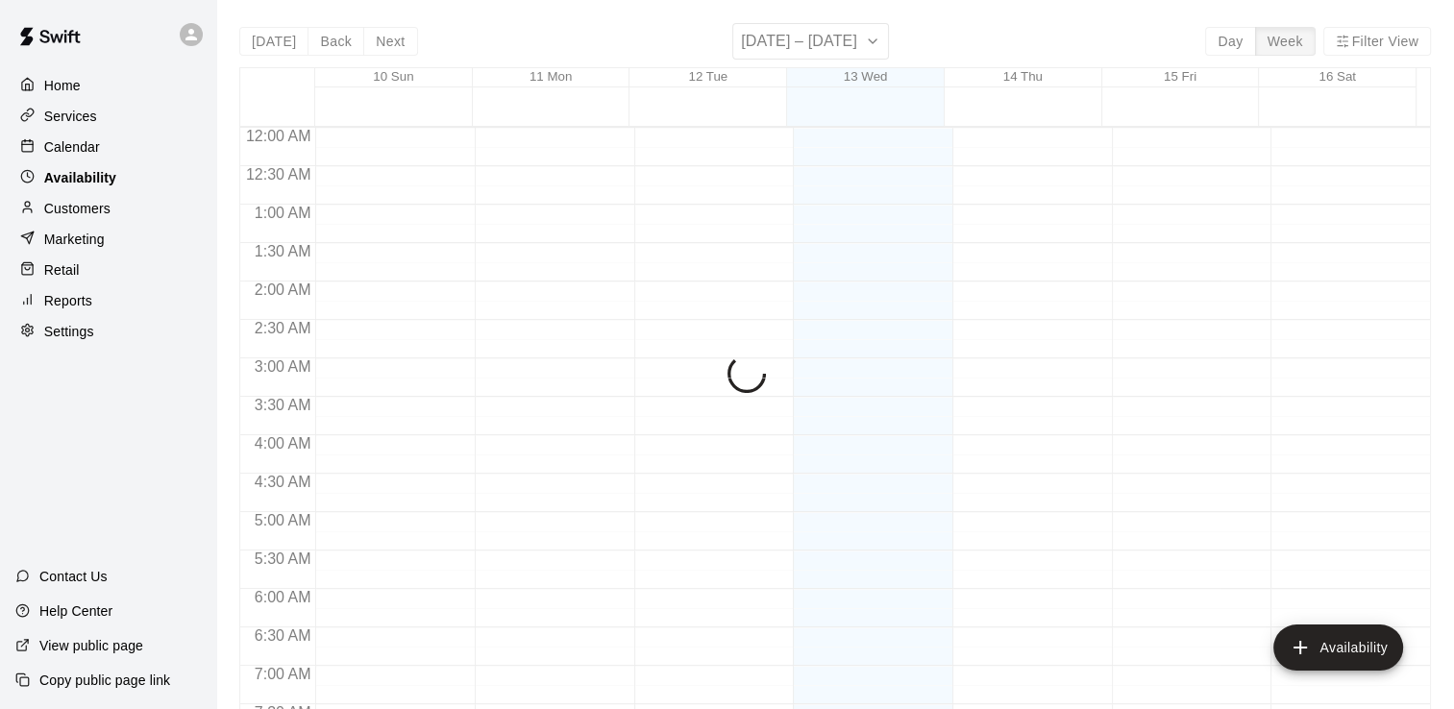
scroll to position [729, 0]
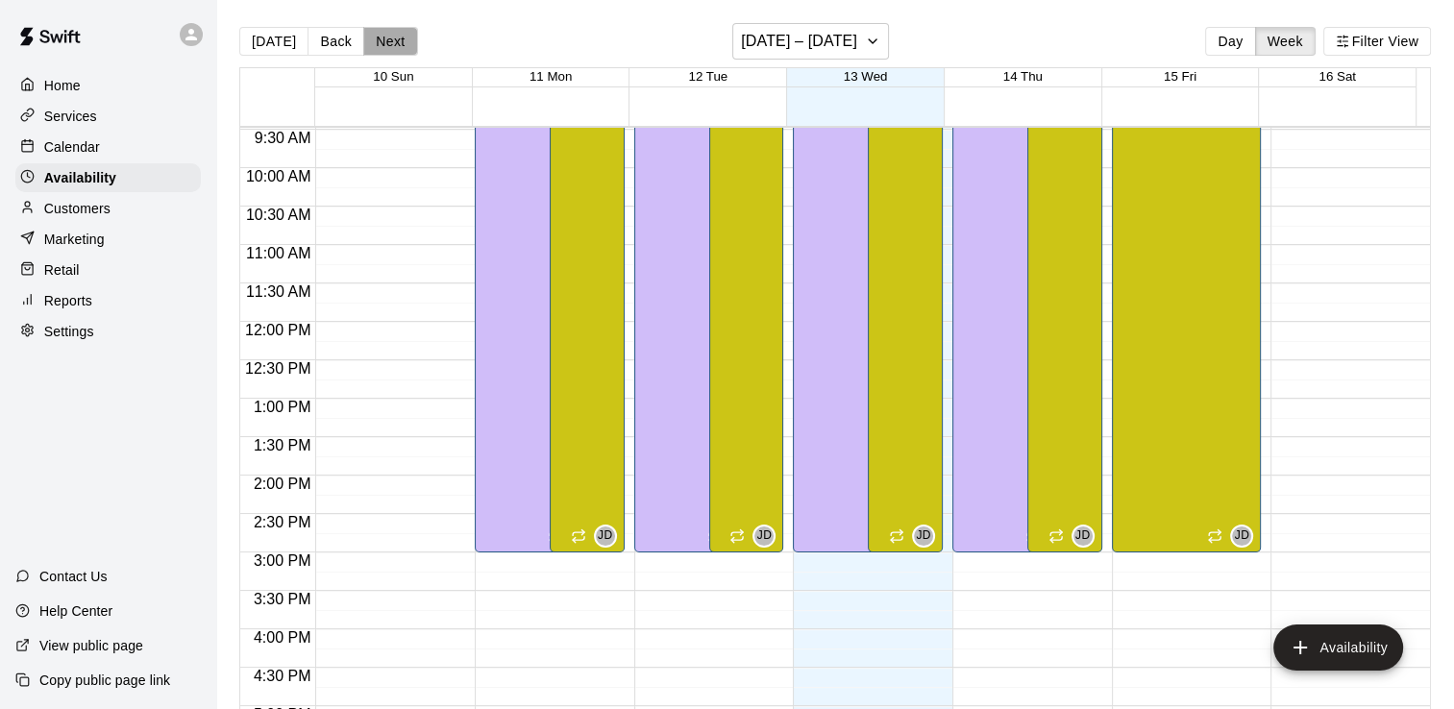
click at [381, 38] on button "Next" at bounding box center [390, 41] width 54 height 29
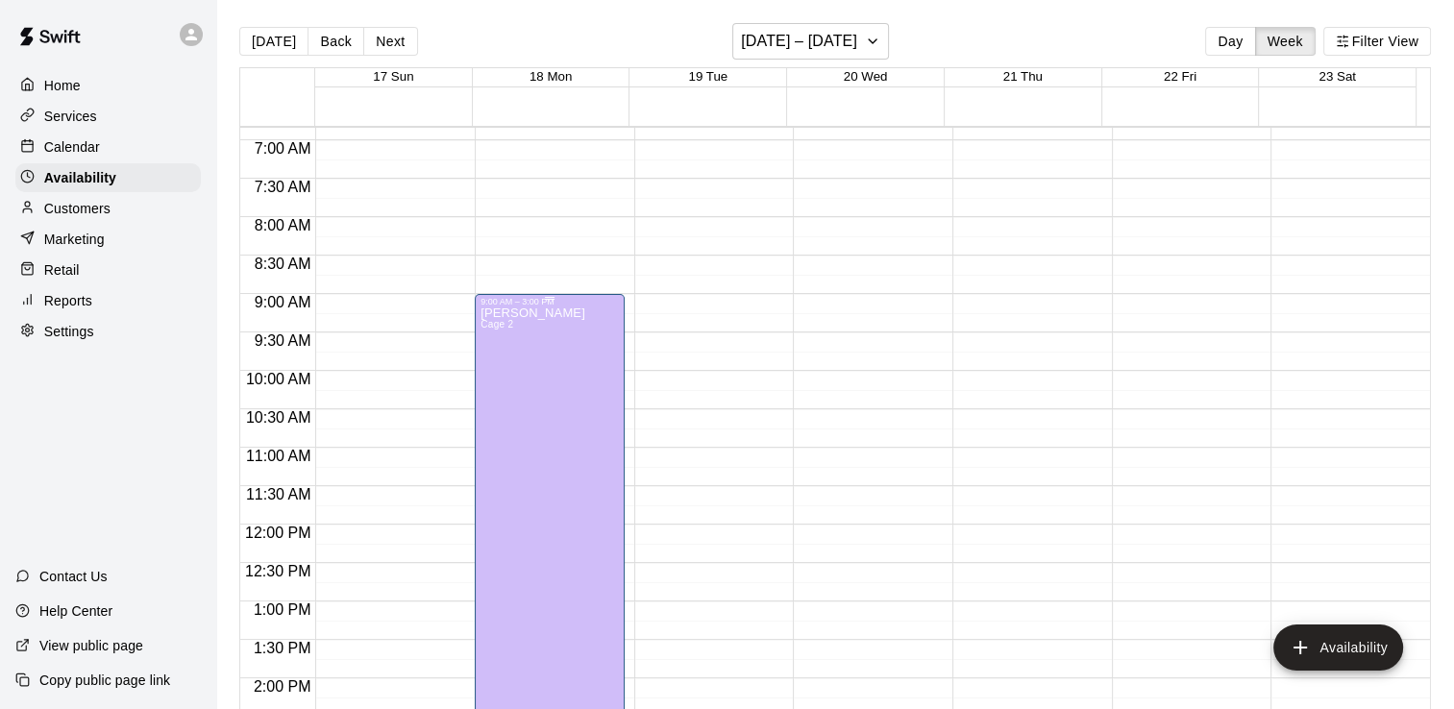
scroll to position [525, 0]
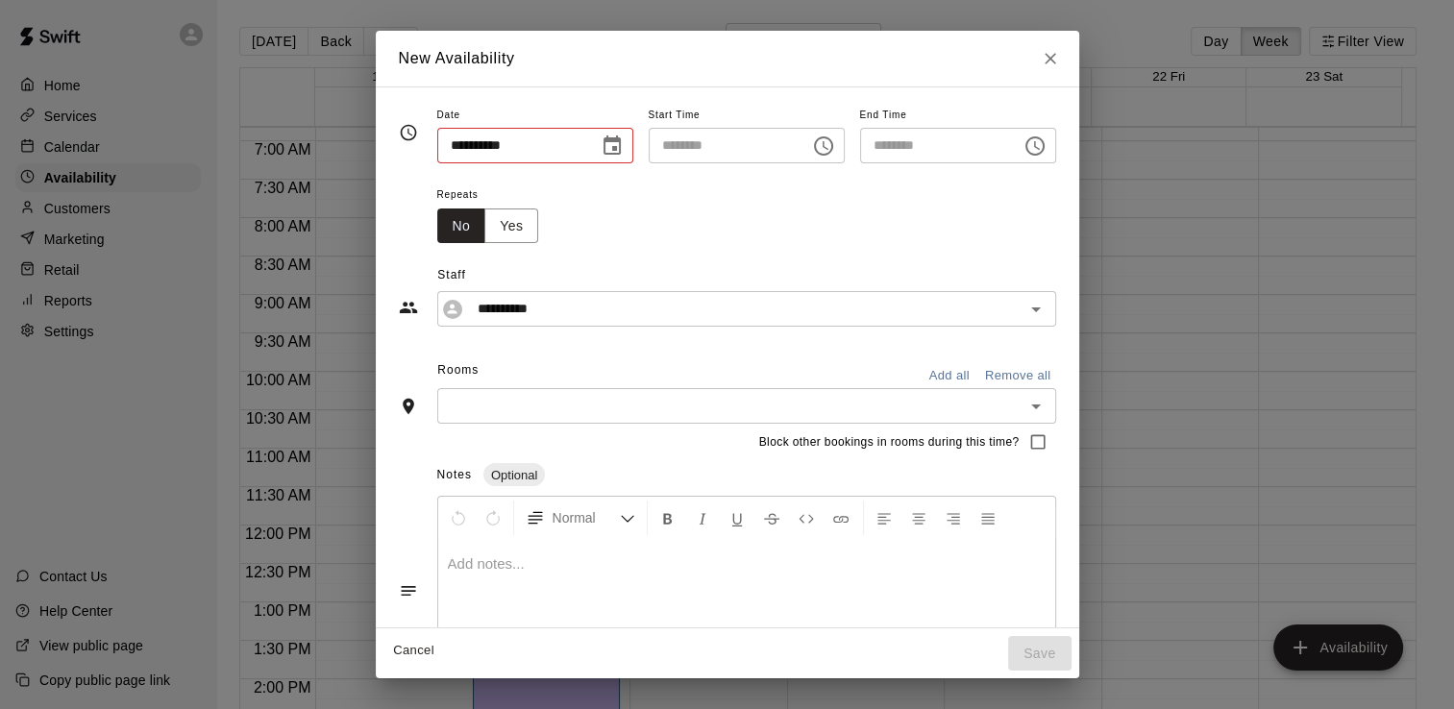
type input "**********"
type input "********"
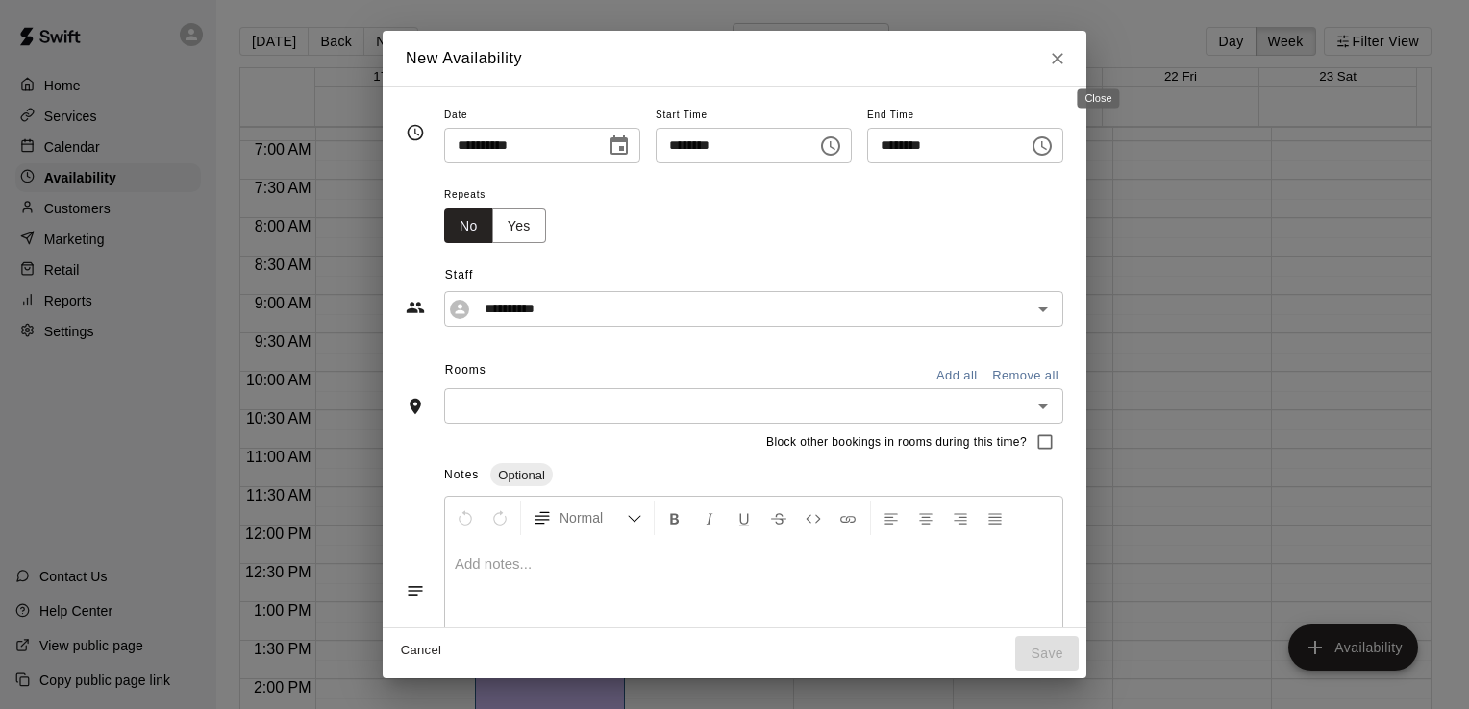
click at [1075, 41] on button "Close" at bounding box center [1057, 58] width 35 height 35
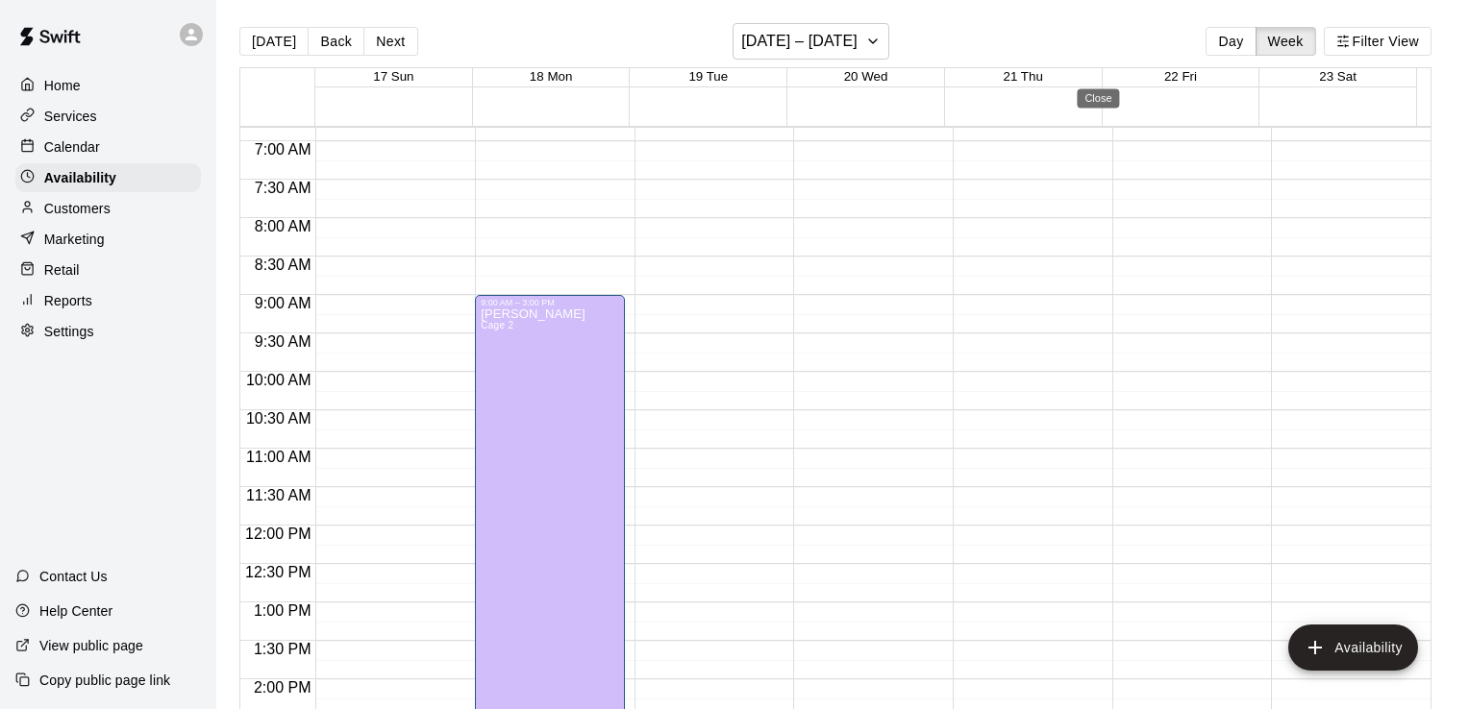
type input "**********"
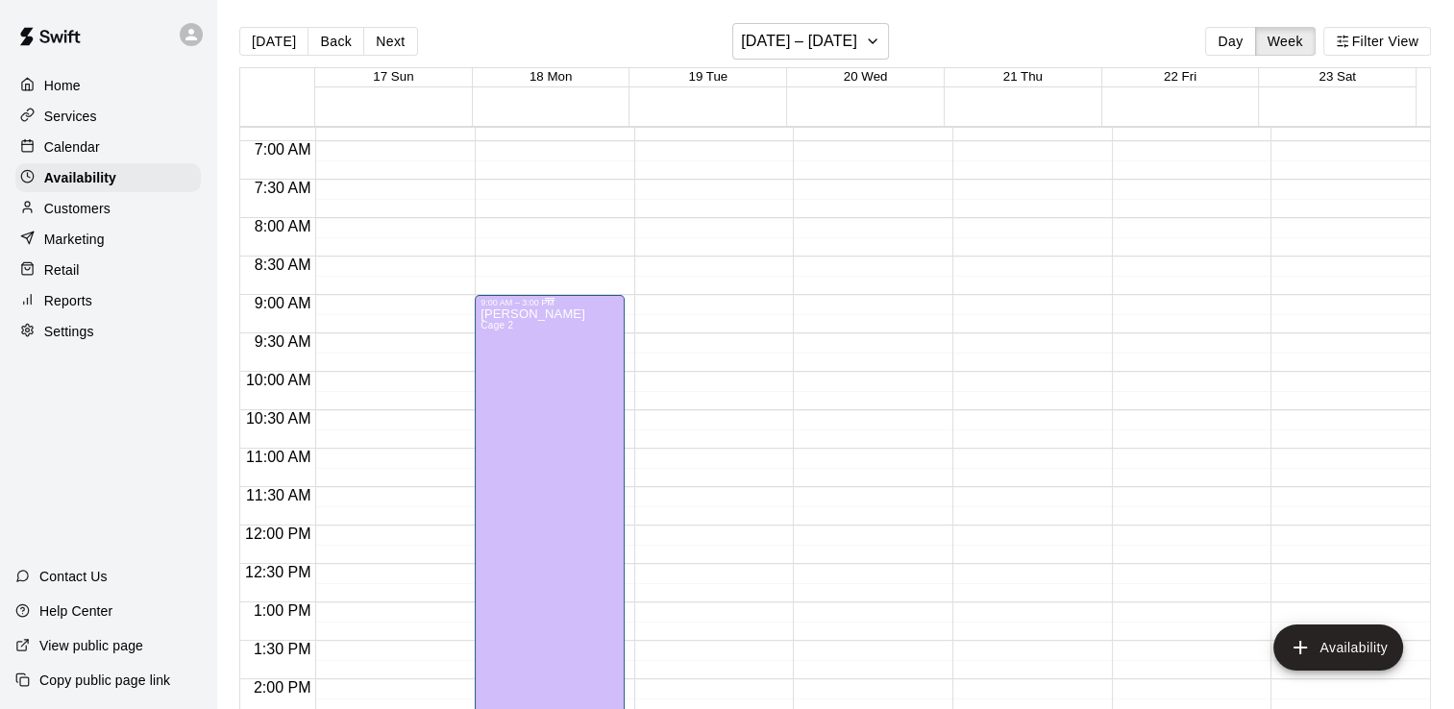
click at [564, 371] on div "[PERSON_NAME] Cage 2 TM" at bounding box center [550, 662] width 138 height 709
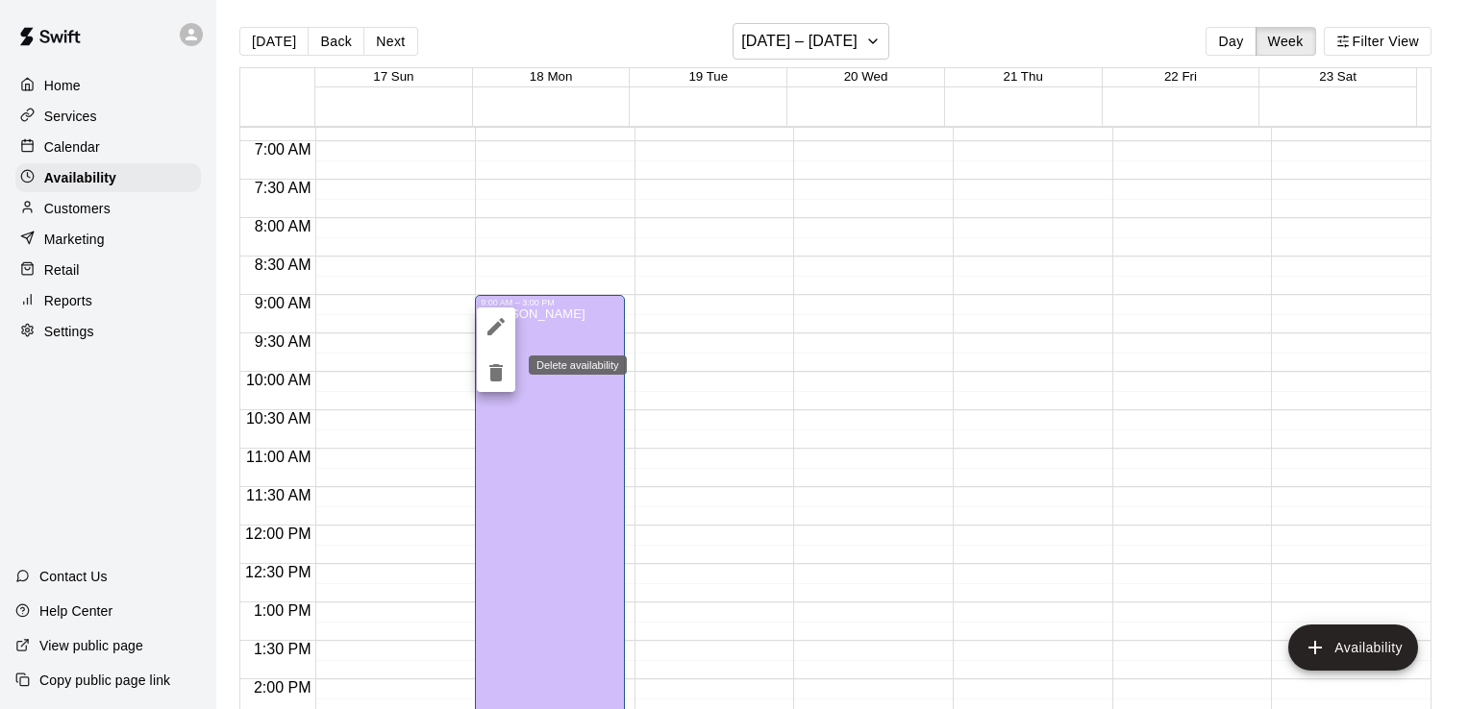
click at [490, 372] on icon "delete" at bounding box center [495, 372] width 13 height 17
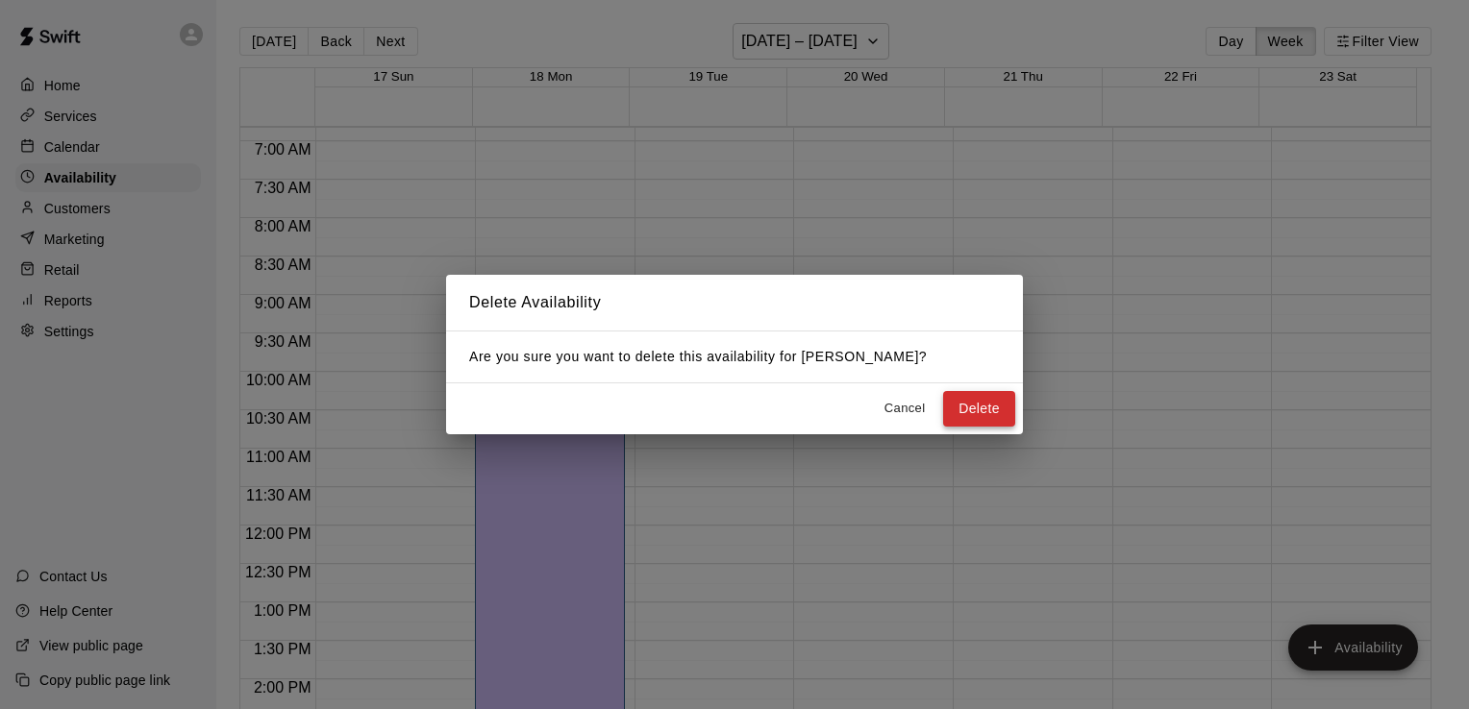
click at [976, 412] on button "Delete" at bounding box center [979, 409] width 72 height 36
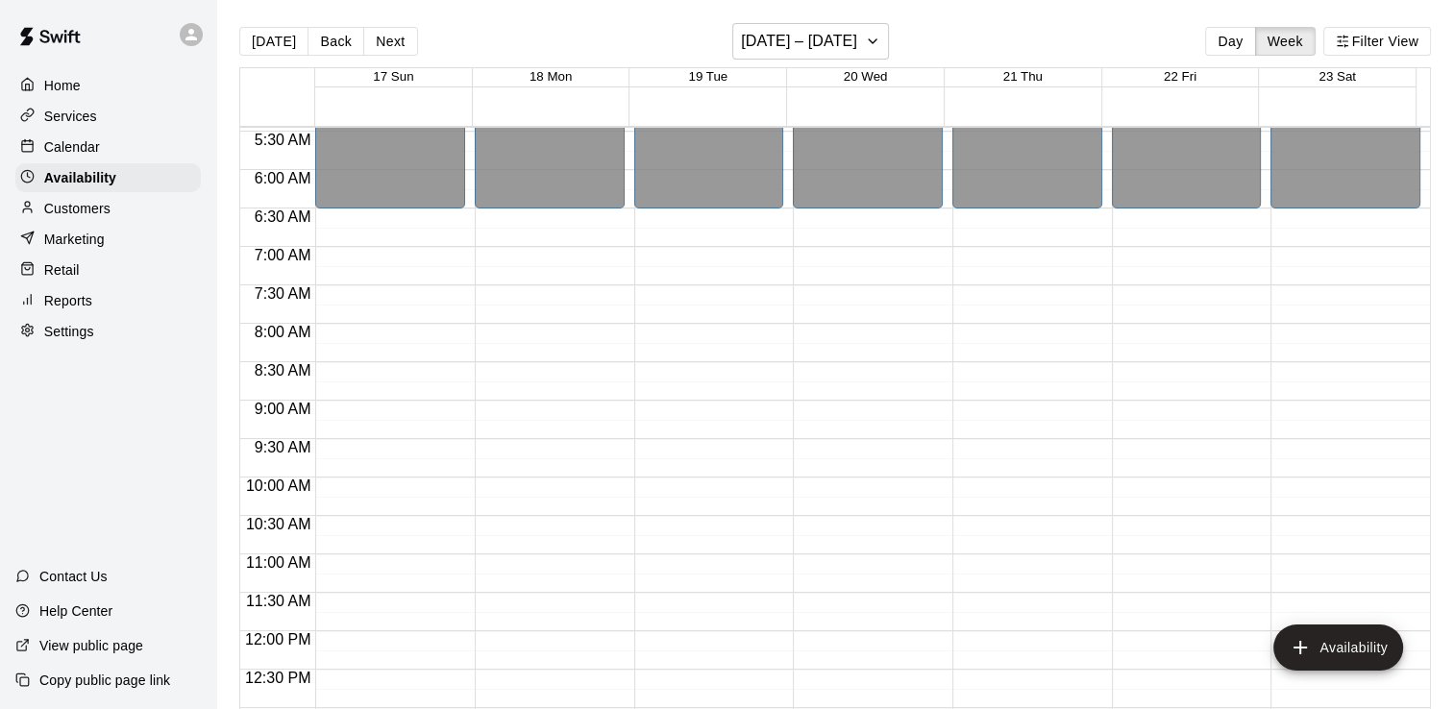
scroll to position [419, 0]
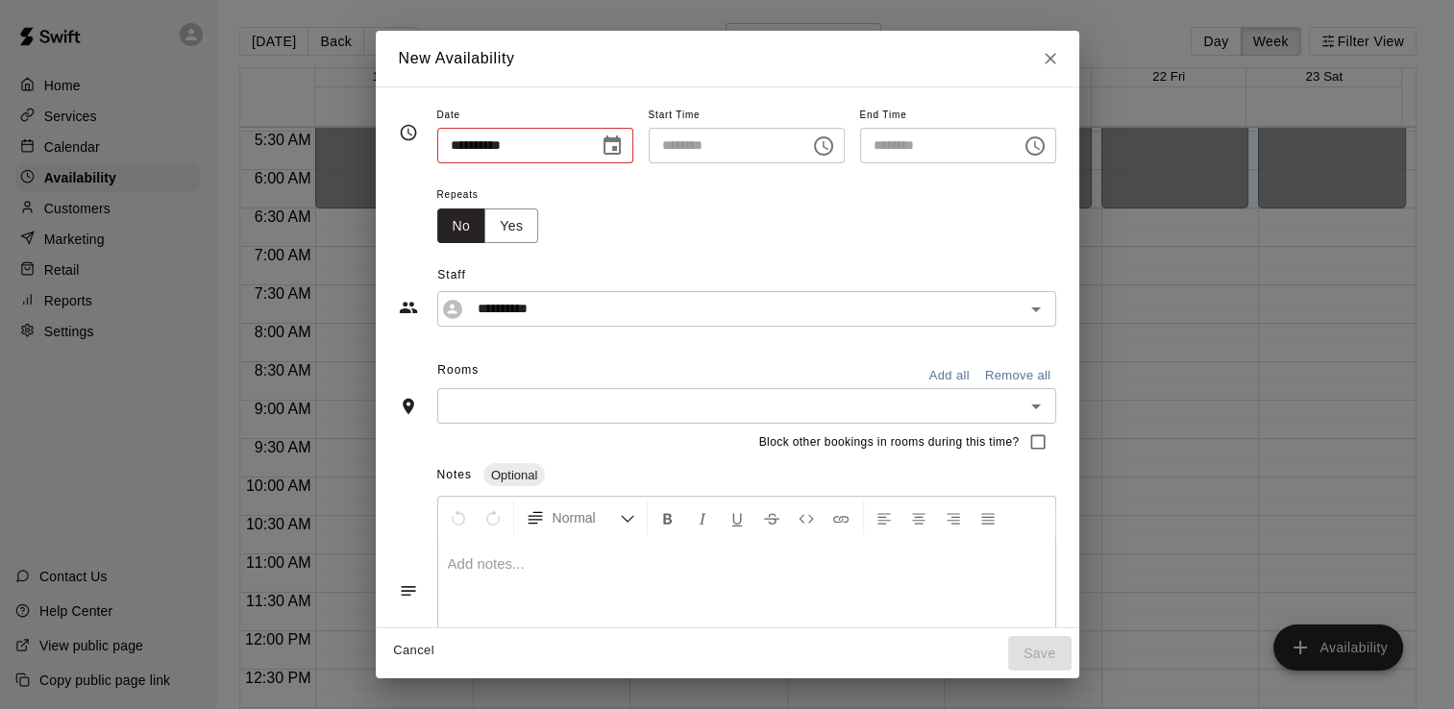
type input "**********"
type input "********"
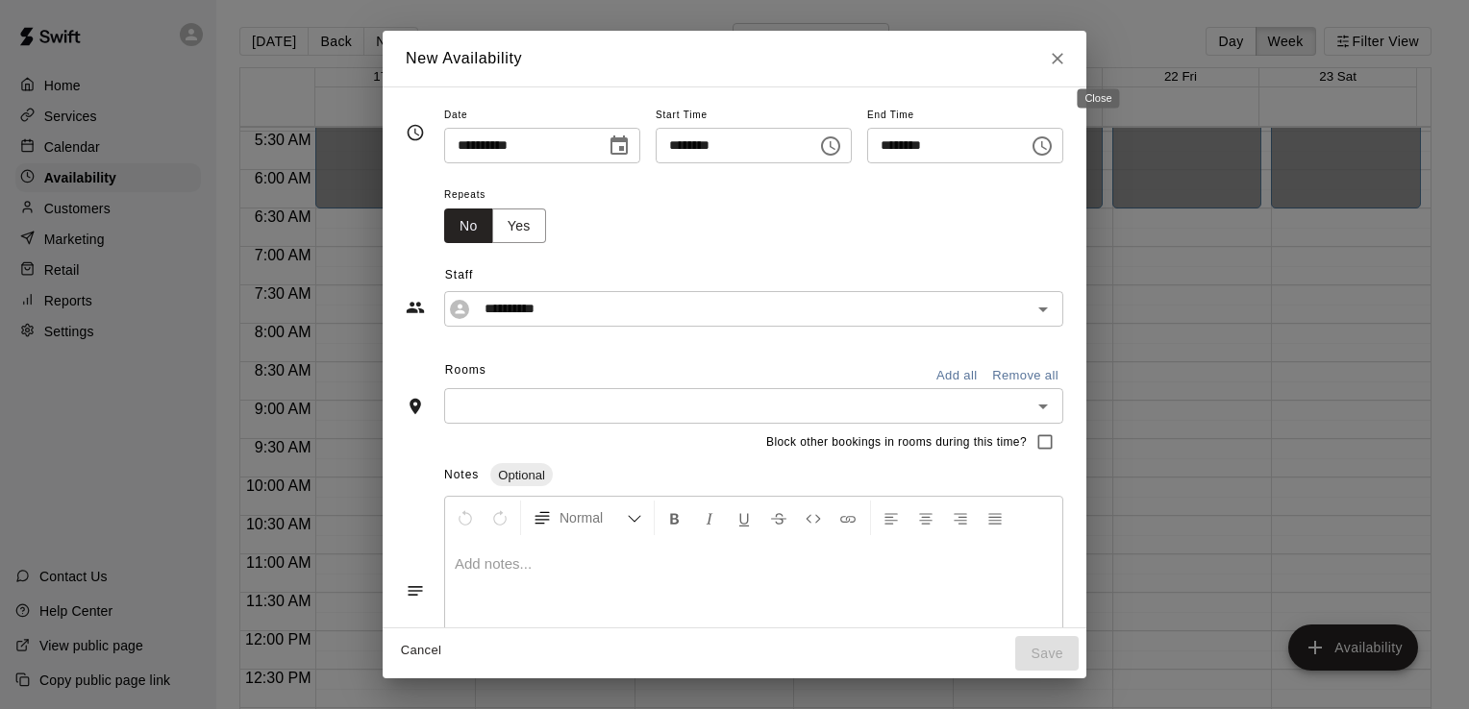
click at [1067, 55] on icon "Close" at bounding box center [1057, 58] width 19 height 19
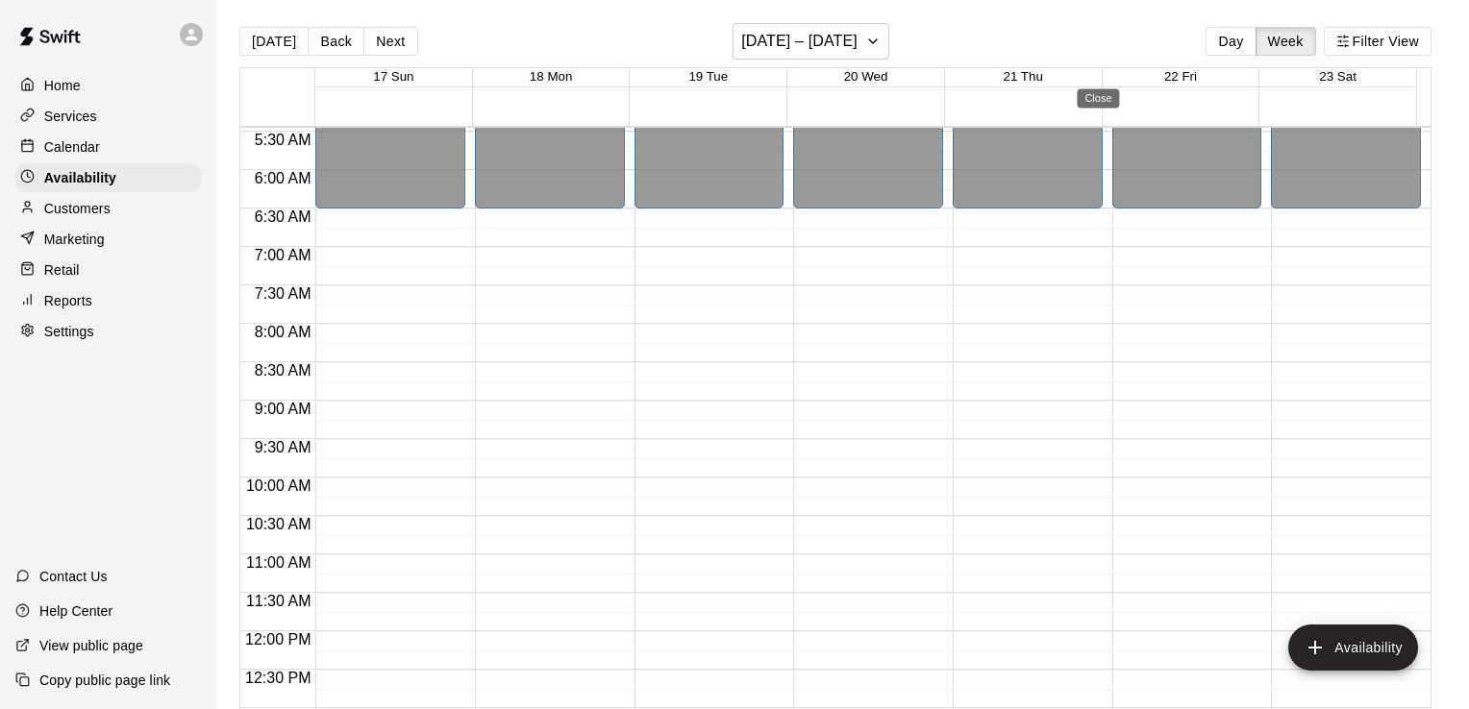
type input "**********"
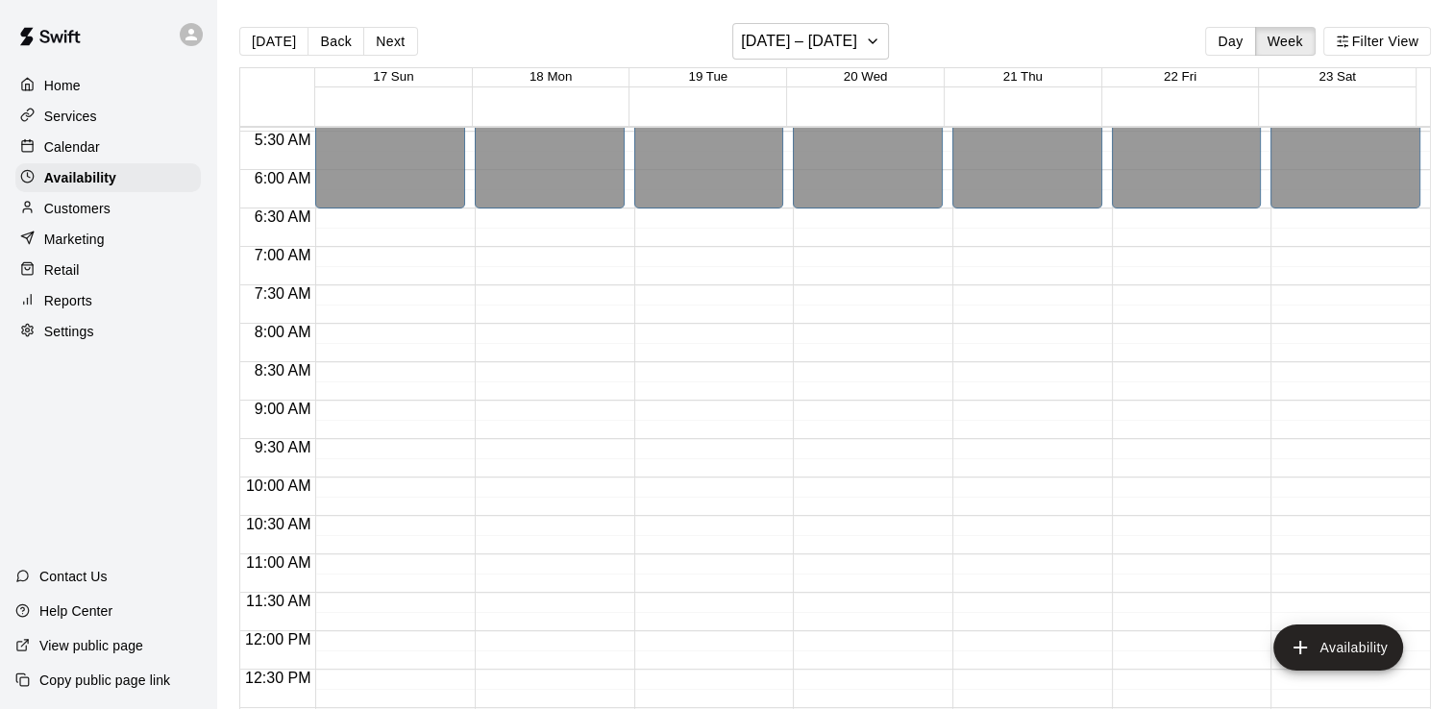
click at [125, 156] on div "Calendar" at bounding box center [108, 147] width 186 height 29
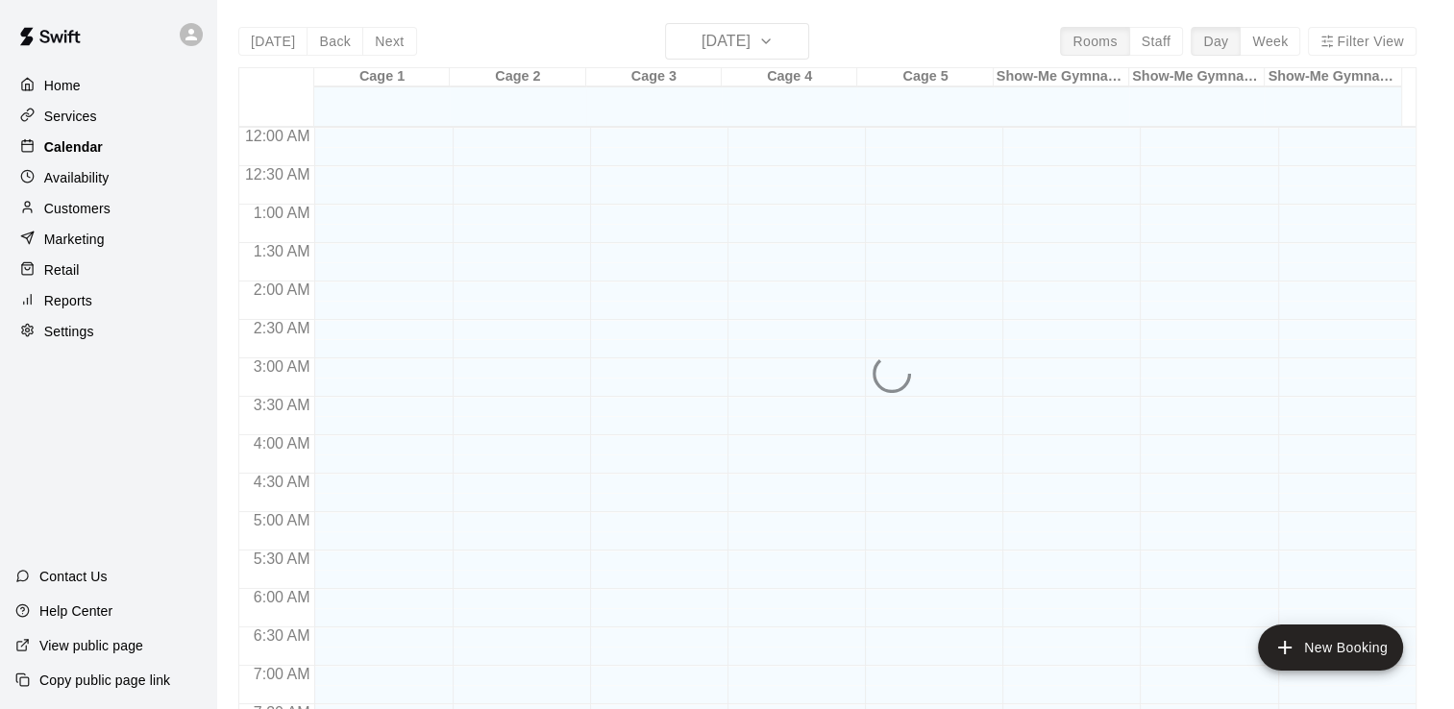
scroll to position [769, 0]
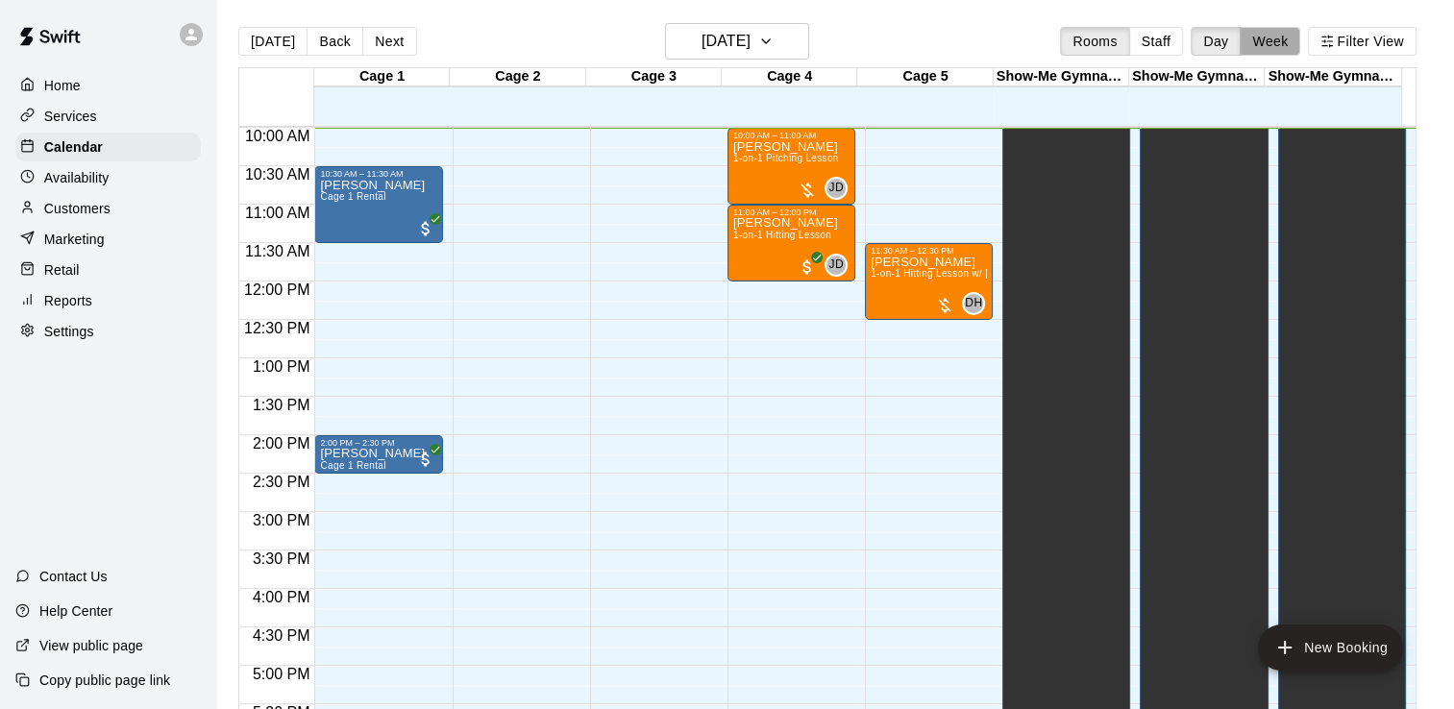
click at [1274, 40] on button "Week" at bounding box center [1270, 41] width 61 height 29
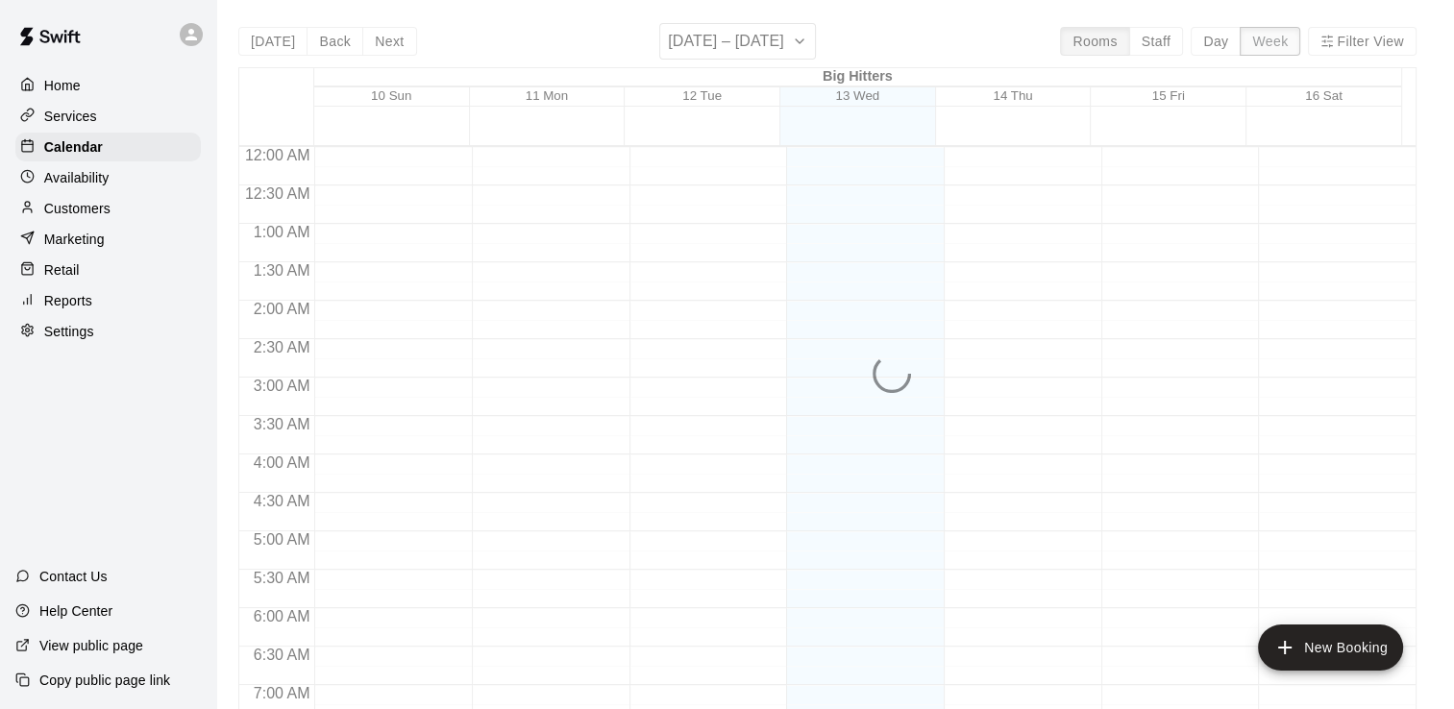
scroll to position [770, 0]
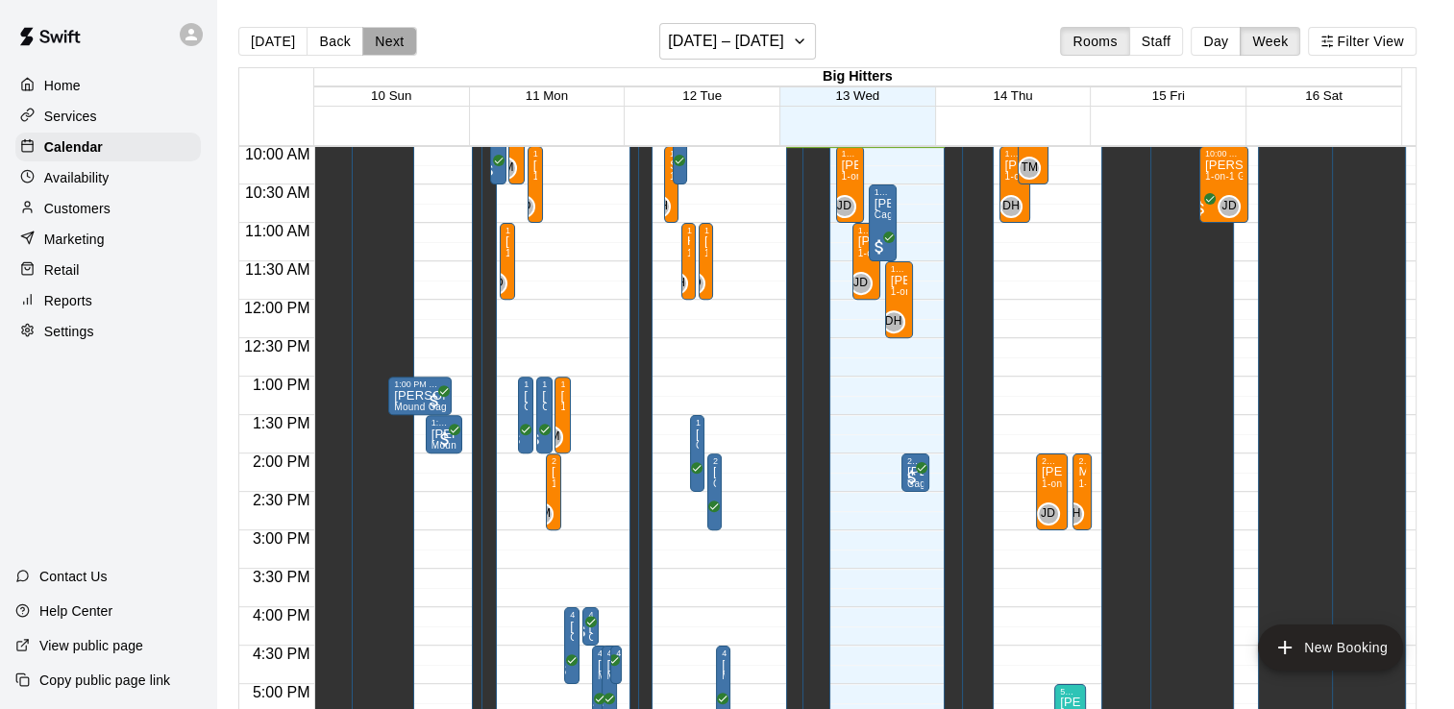
click at [387, 40] on button "Next" at bounding box center [389, 41] width 54 height 29
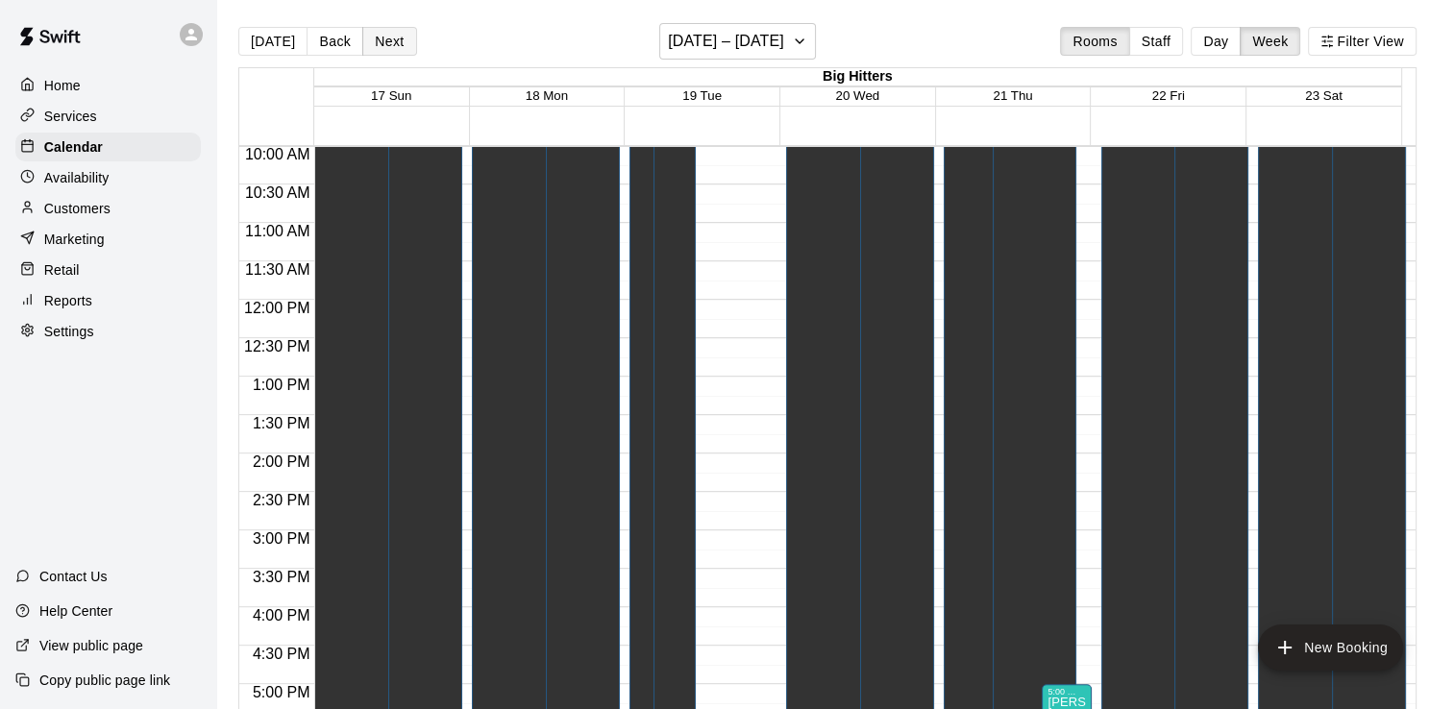
click at [381, 37] on button "Next" at bounding box center [389, 41] width 54 height 29
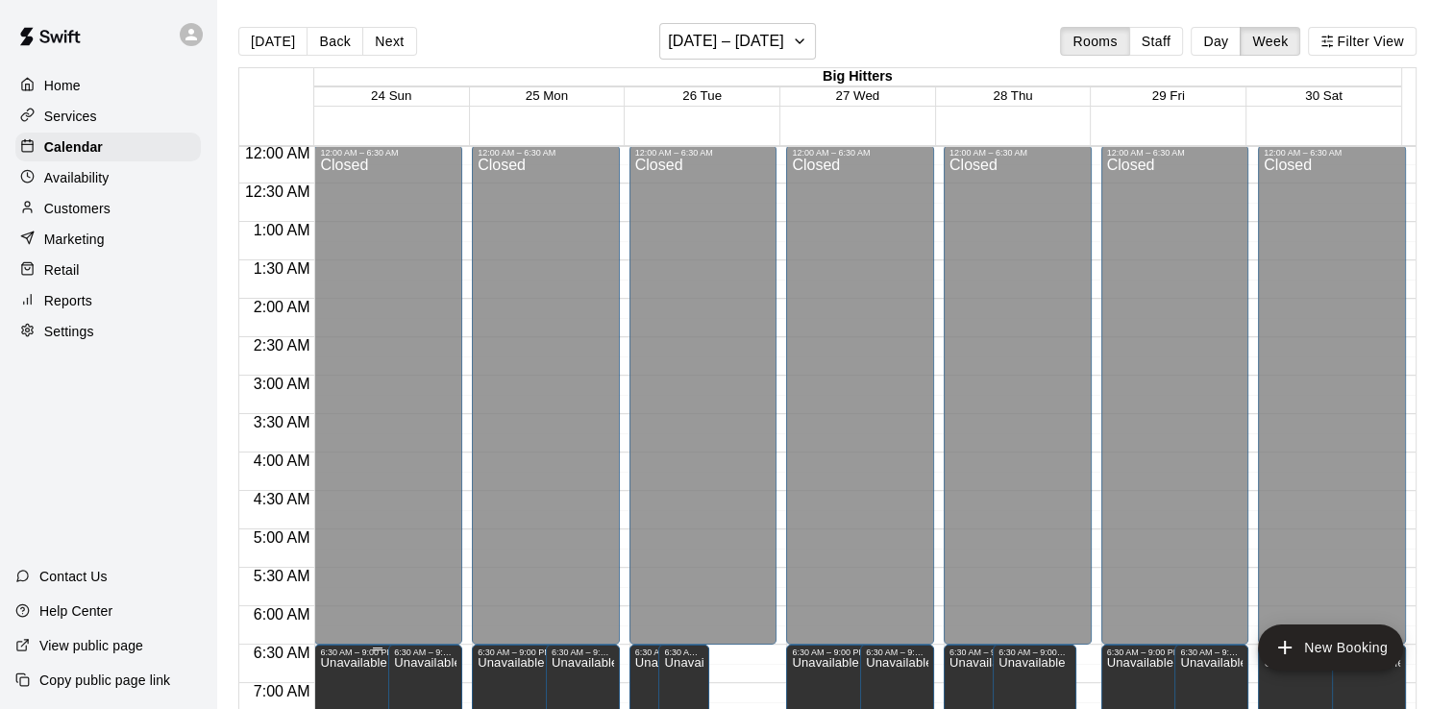
scroll to position [0, 0]
click at [412, 97] on div "24 Sun" at bounding box center [391, 96] width 155 height 19
click at [396, 96] on span "24 Sun" at bounding box center [391, 95] width 40 height 14
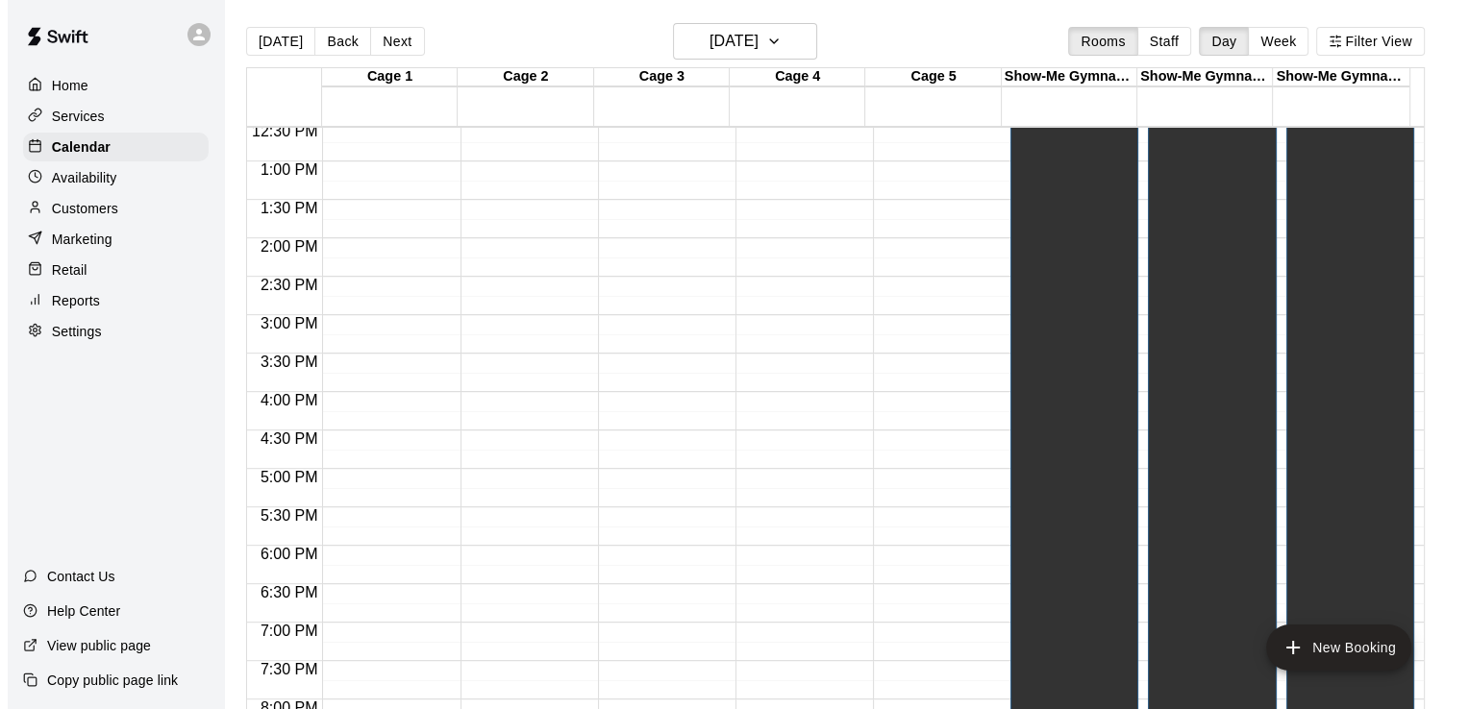
scroll to position [972, 0]
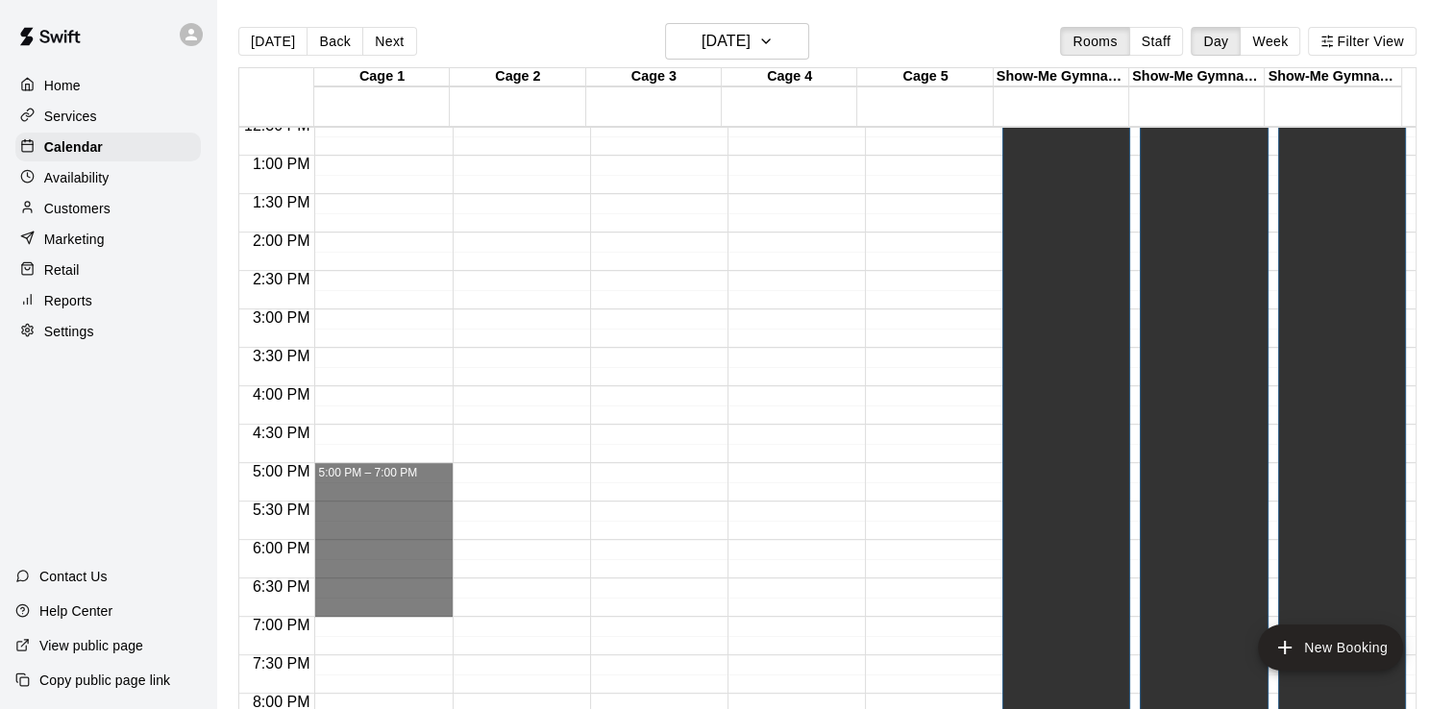
drag, startPoint x: 388, startPoint y: 474, endPoint x: 397, endPoint y: 598, distance: 124.3
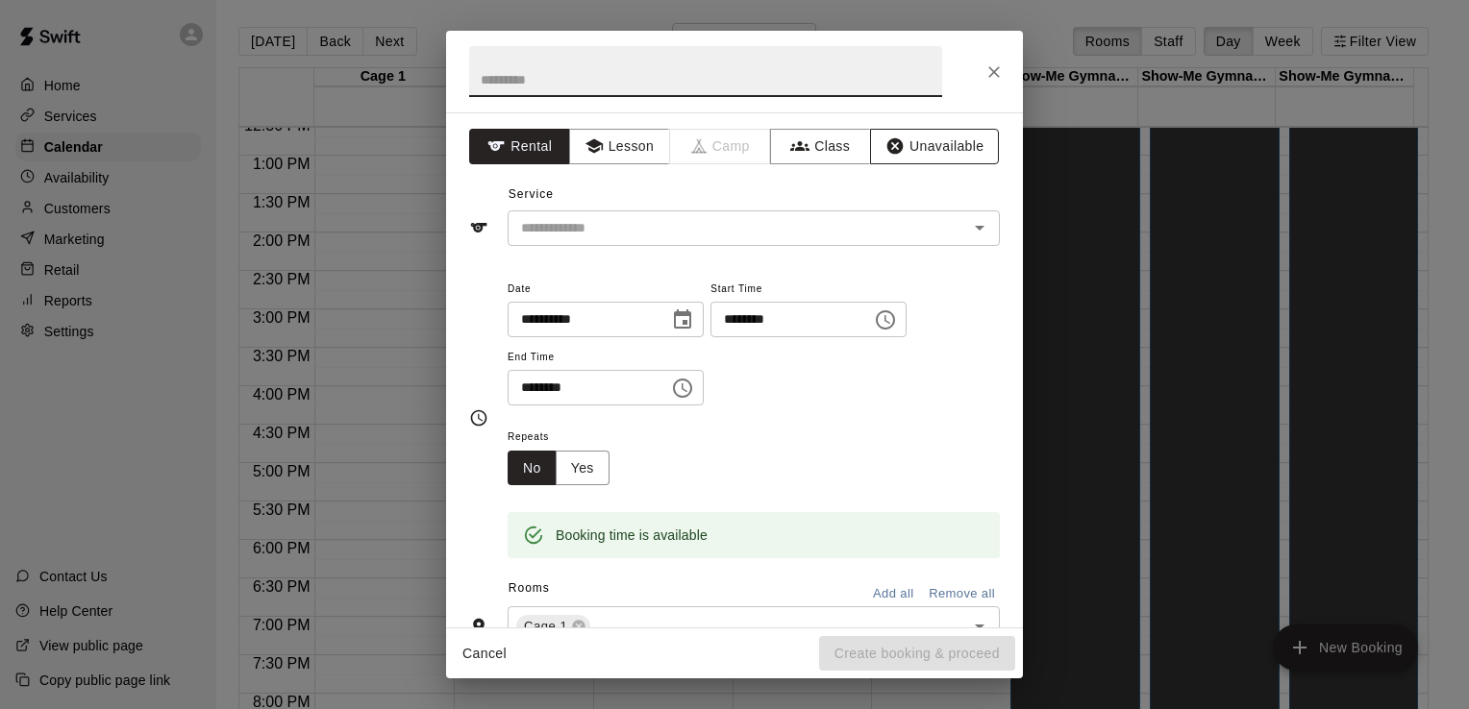
click at [909, 144] on button "Unavailable" at bounding box center [934, 147] width 129 height 36
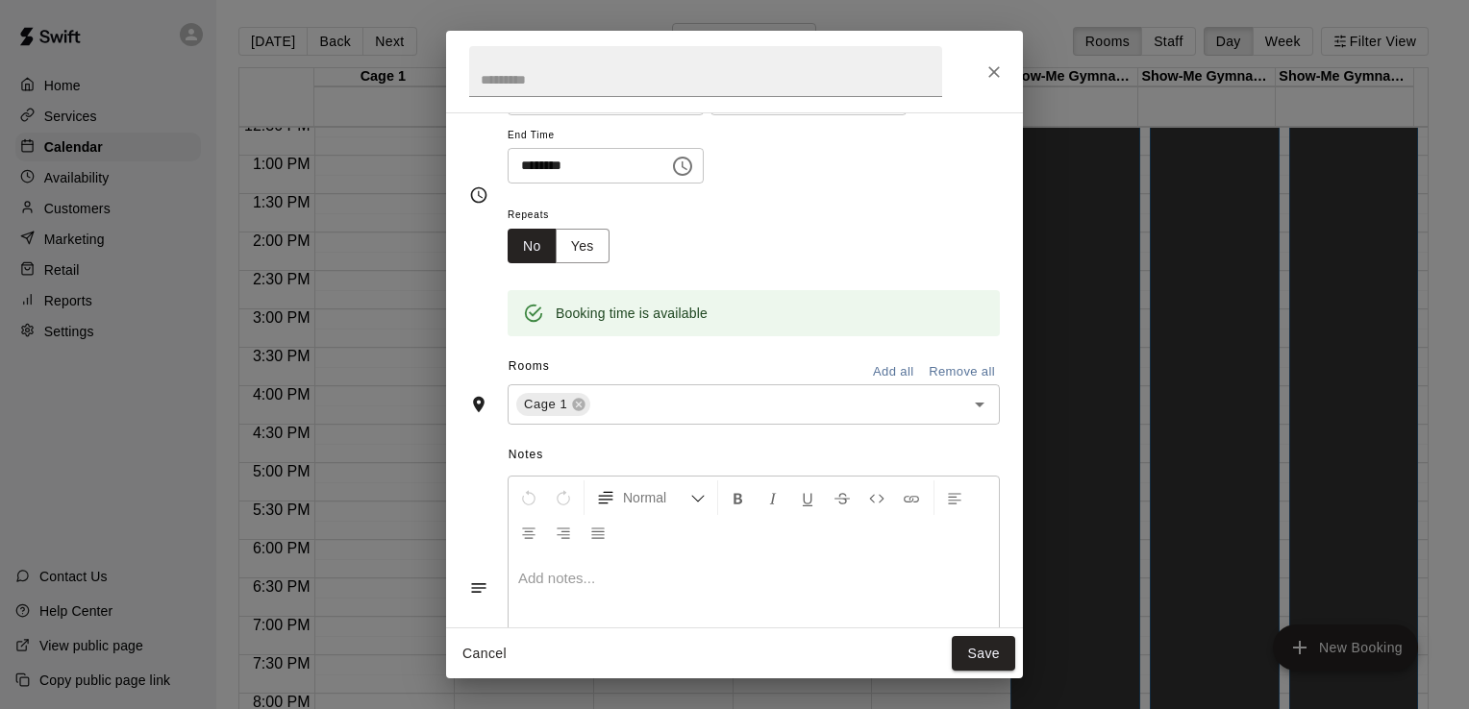
scroll to position [140, 0]
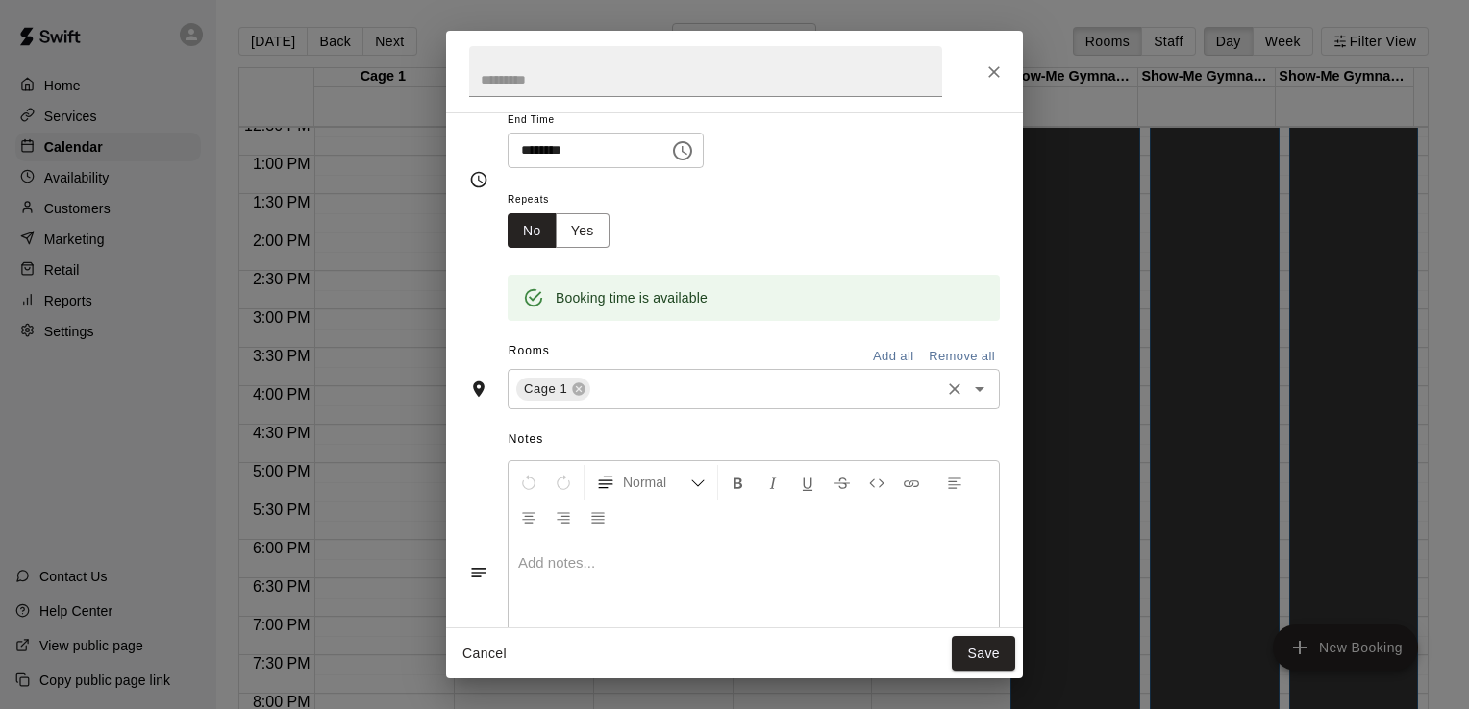
click at [975, 387] on icon "Open" at bounding box center [980, 389] width 10 height 5
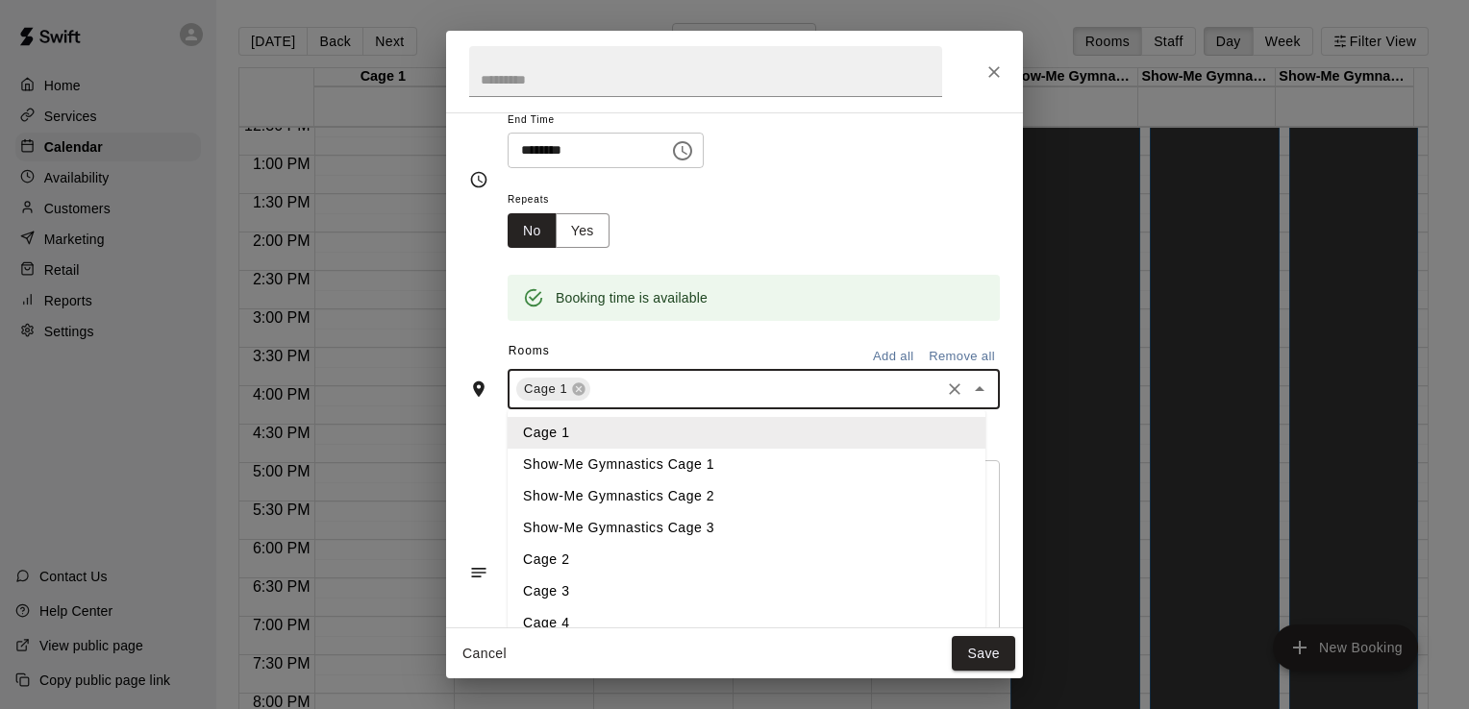
click at [627, 565] on li "Cage 2" at bounding box center [747, 560] width 478 height 32
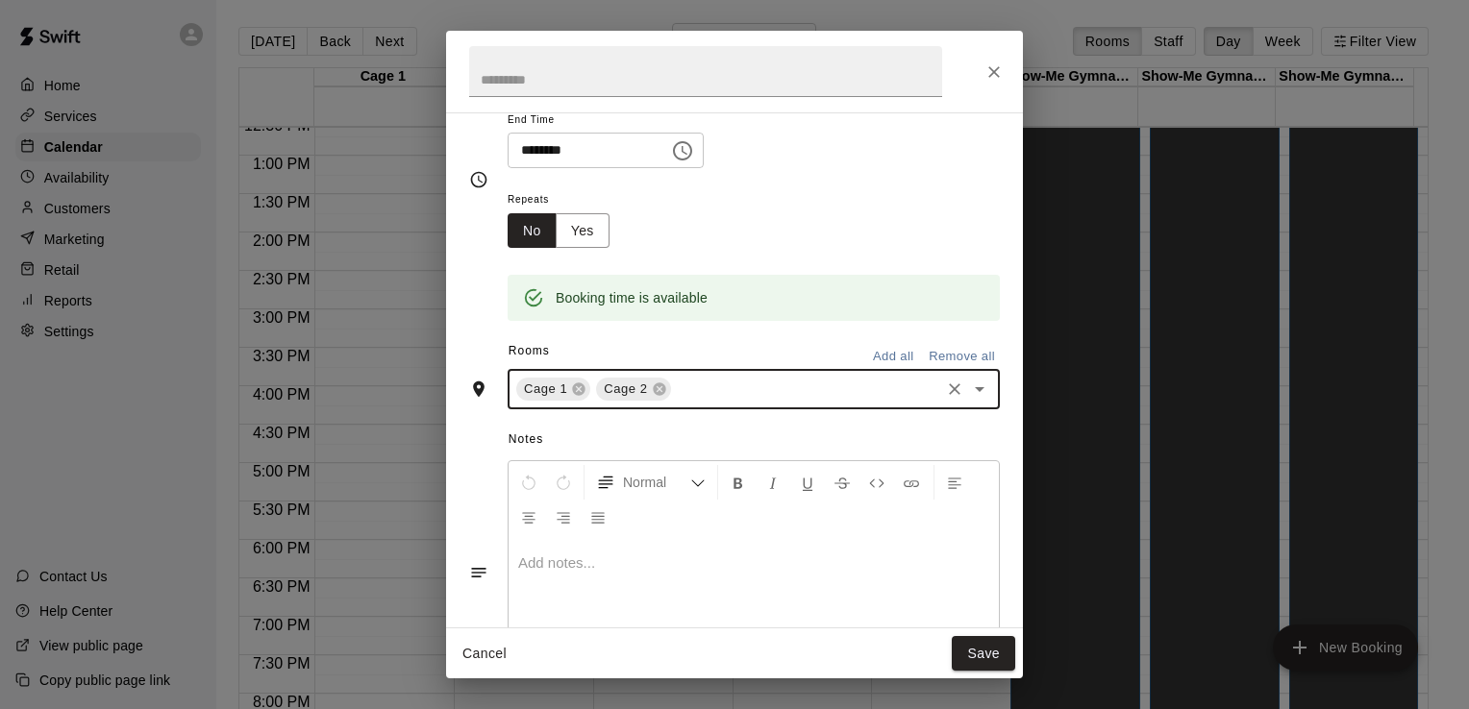
click at [975, 388] on icon "Open" at bounding box center [980, 389] width 10 height 5
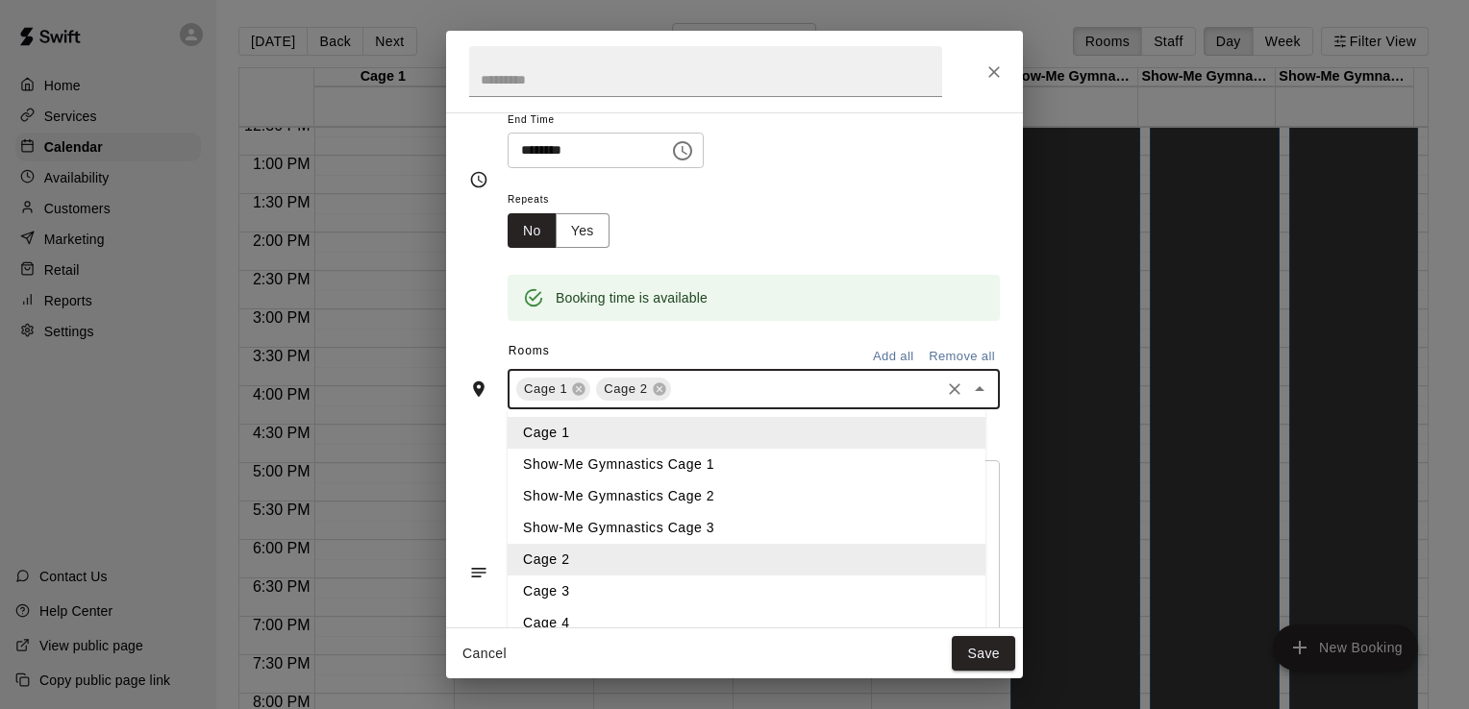
click at [658, 593] on li "Cage 3" at bounding box center [747, 592] width 478 height 32
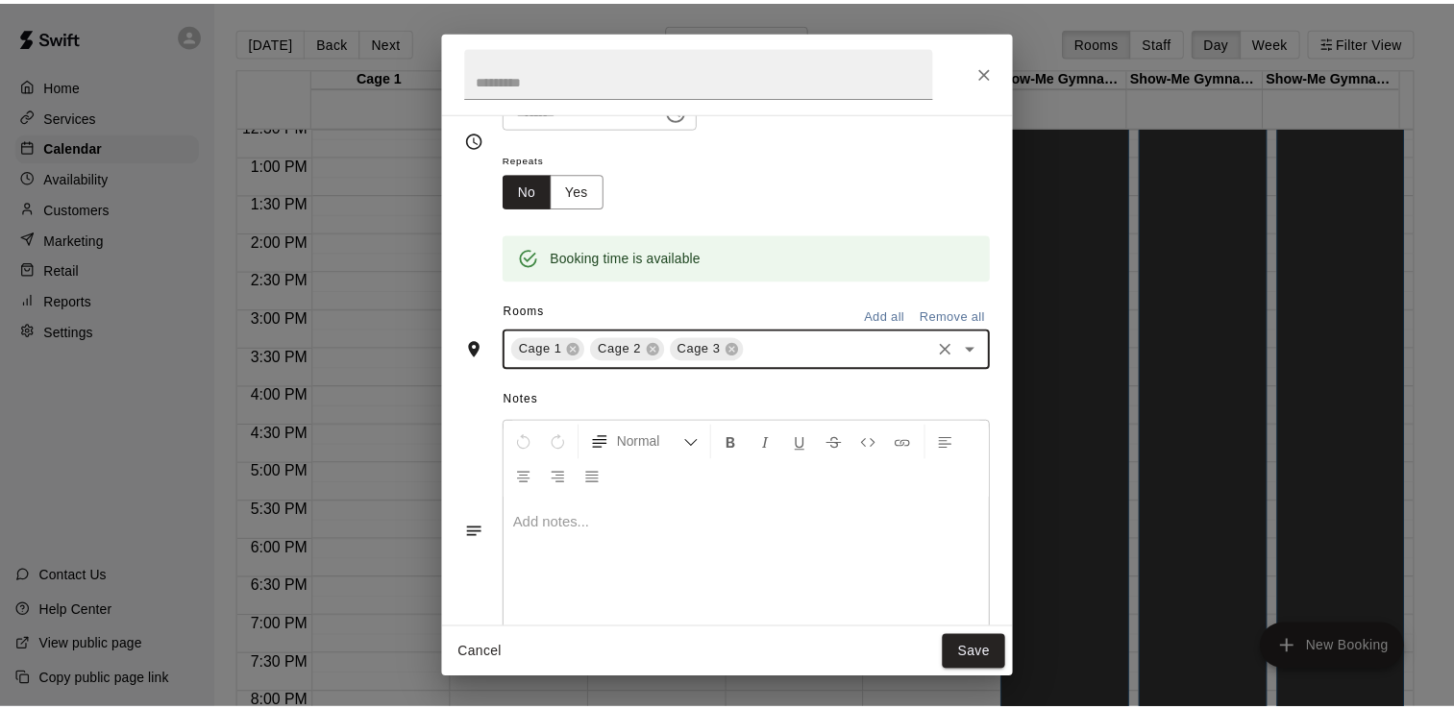
scroll to position [231, 0]
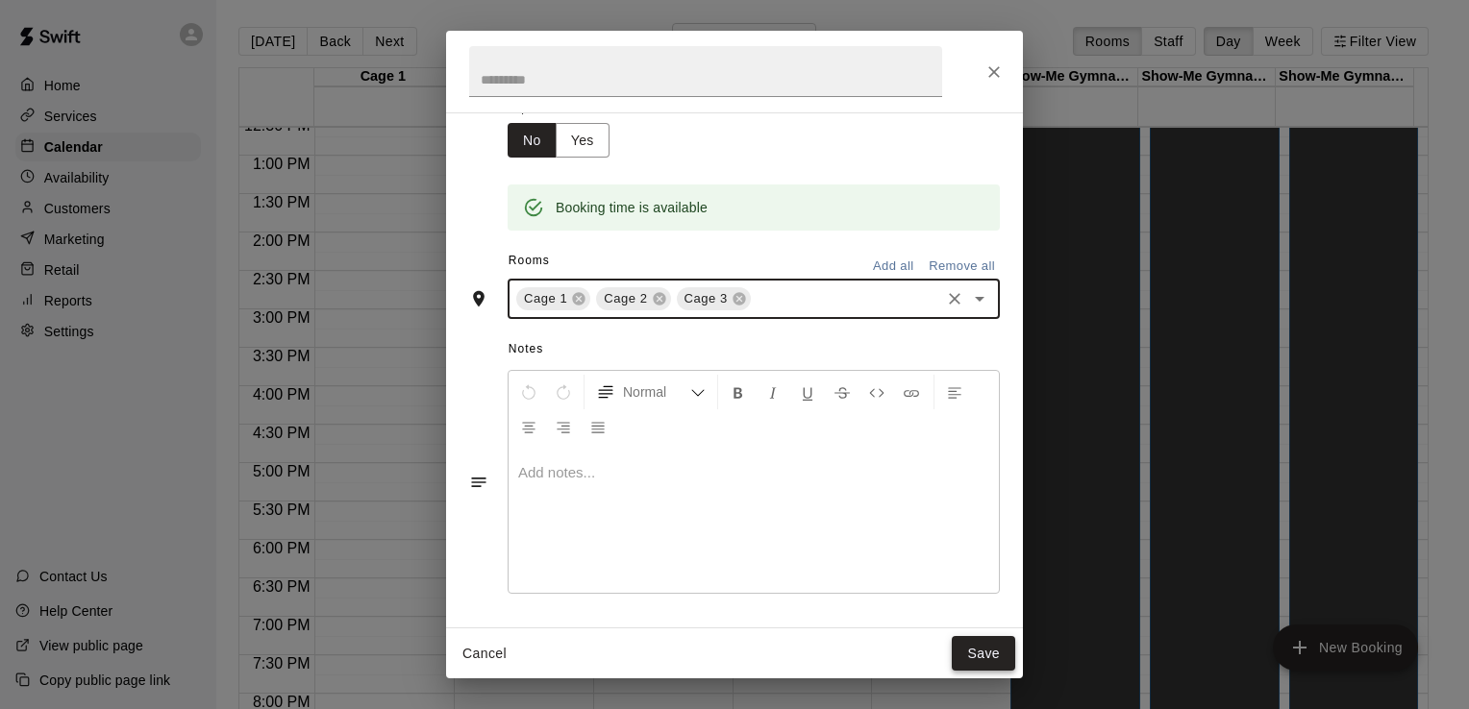
click at [981, 653] on button "Save" at bounding box center [983, 654] width 63 height 36
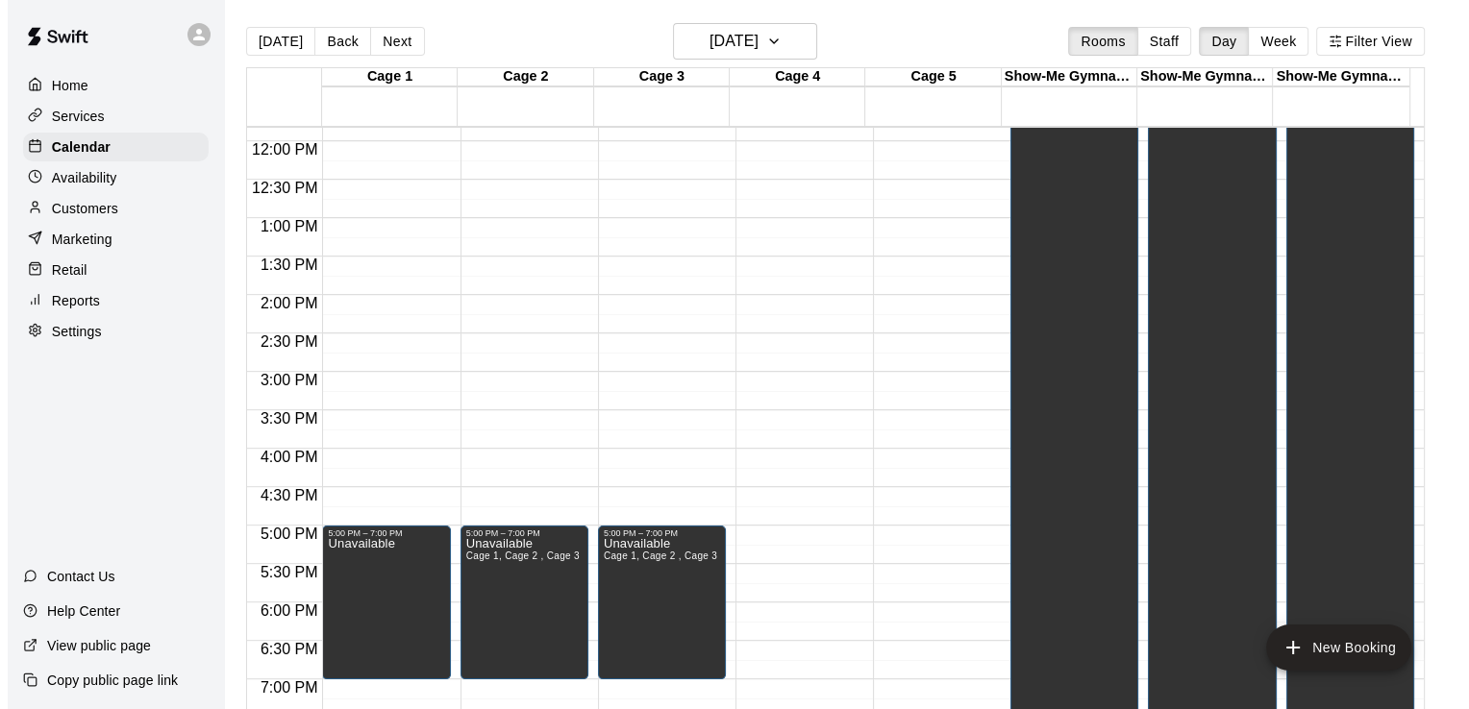
scroll to position [910, 0]
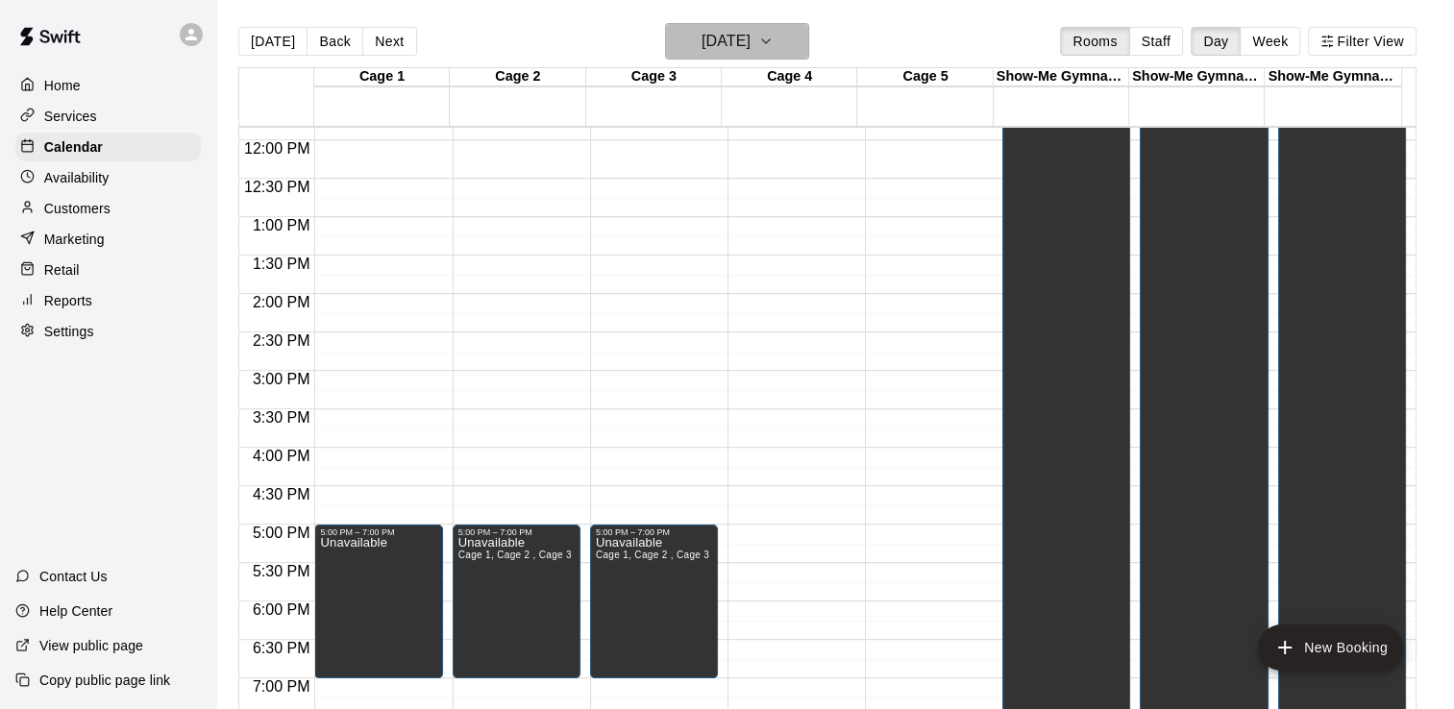
click at [751, 48] on h6 "[DATE]" at bounding box center [726, 41] width 49 height 27
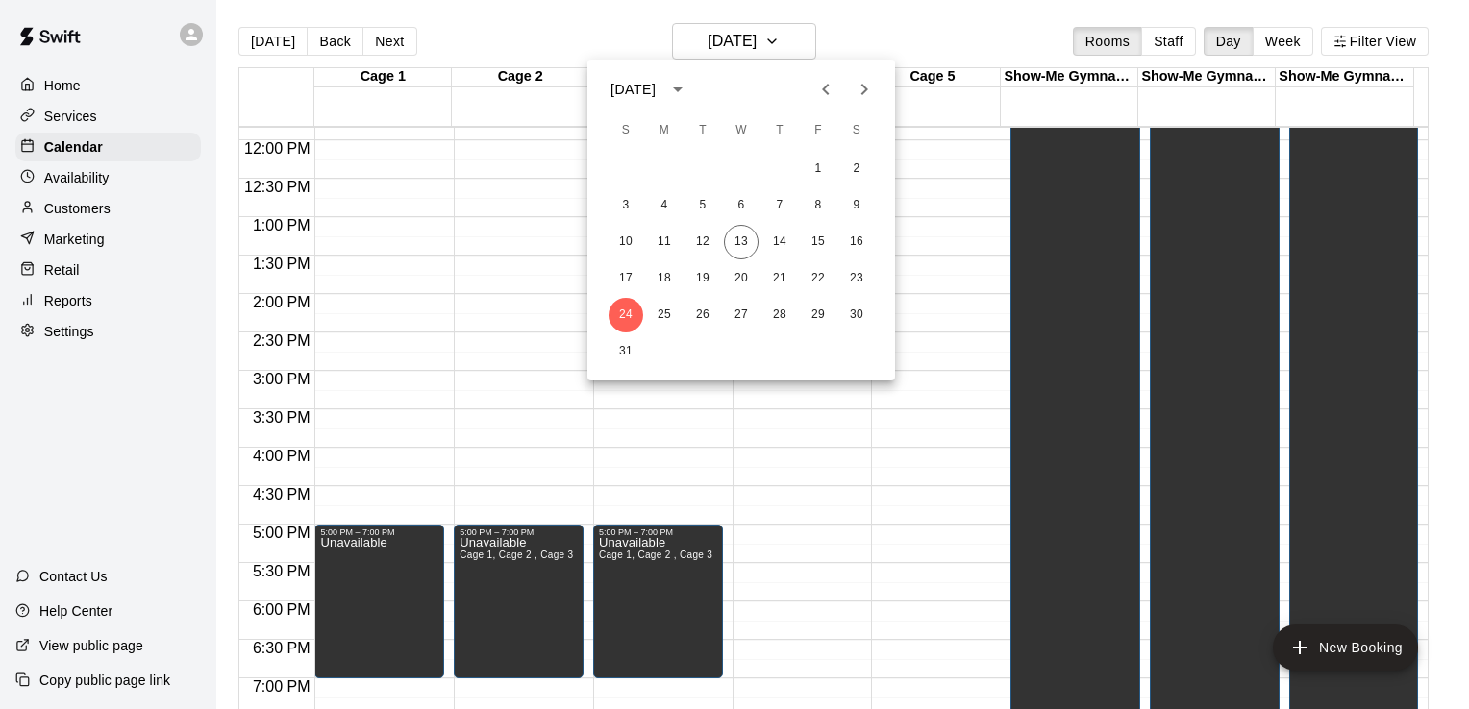
click at [861, 91] on icon "Next month" at bounding box center [864, 89] width 23 height 23
click at [630, 210] on button "7" at bounding box center [626, 205] width 35 height 35
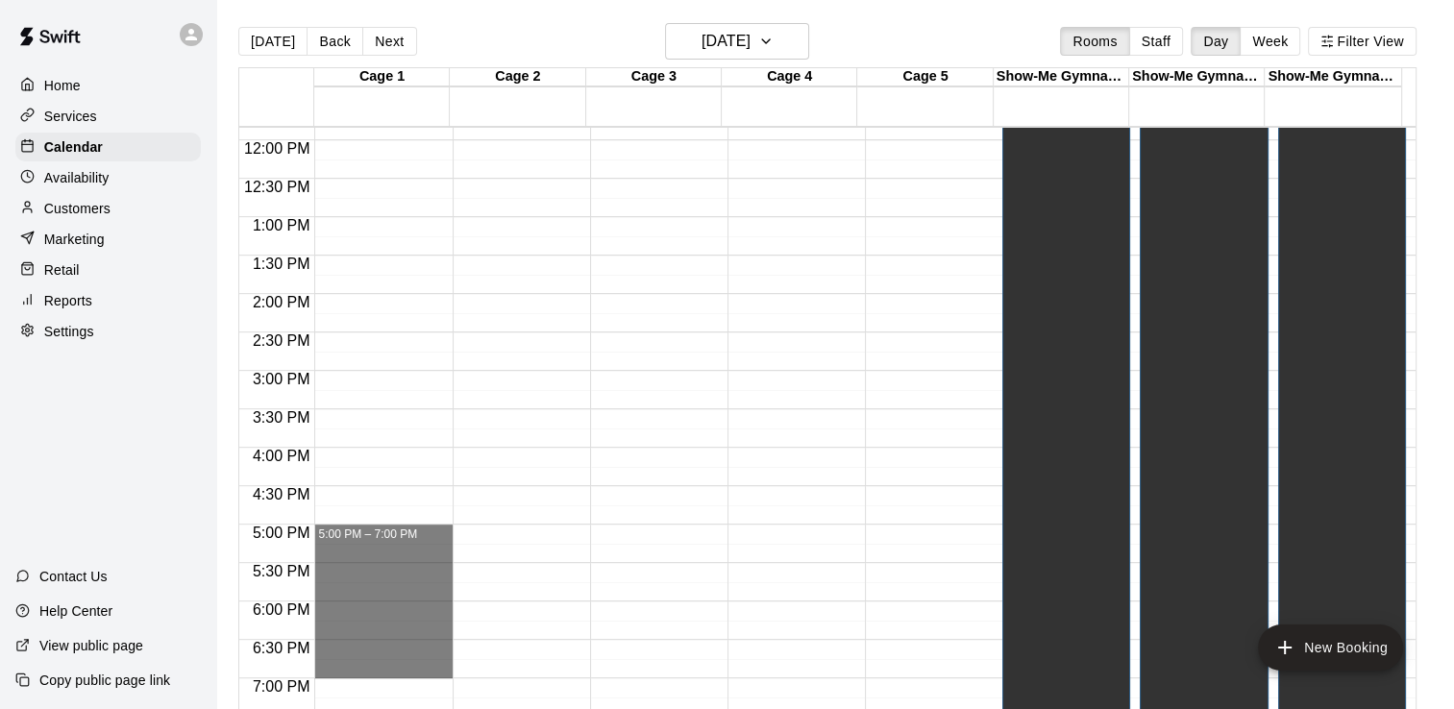
drag, startPoint x: 373, startPoint y: 533, endPoint x: 360, endPoint y: 673, distance: 140.9
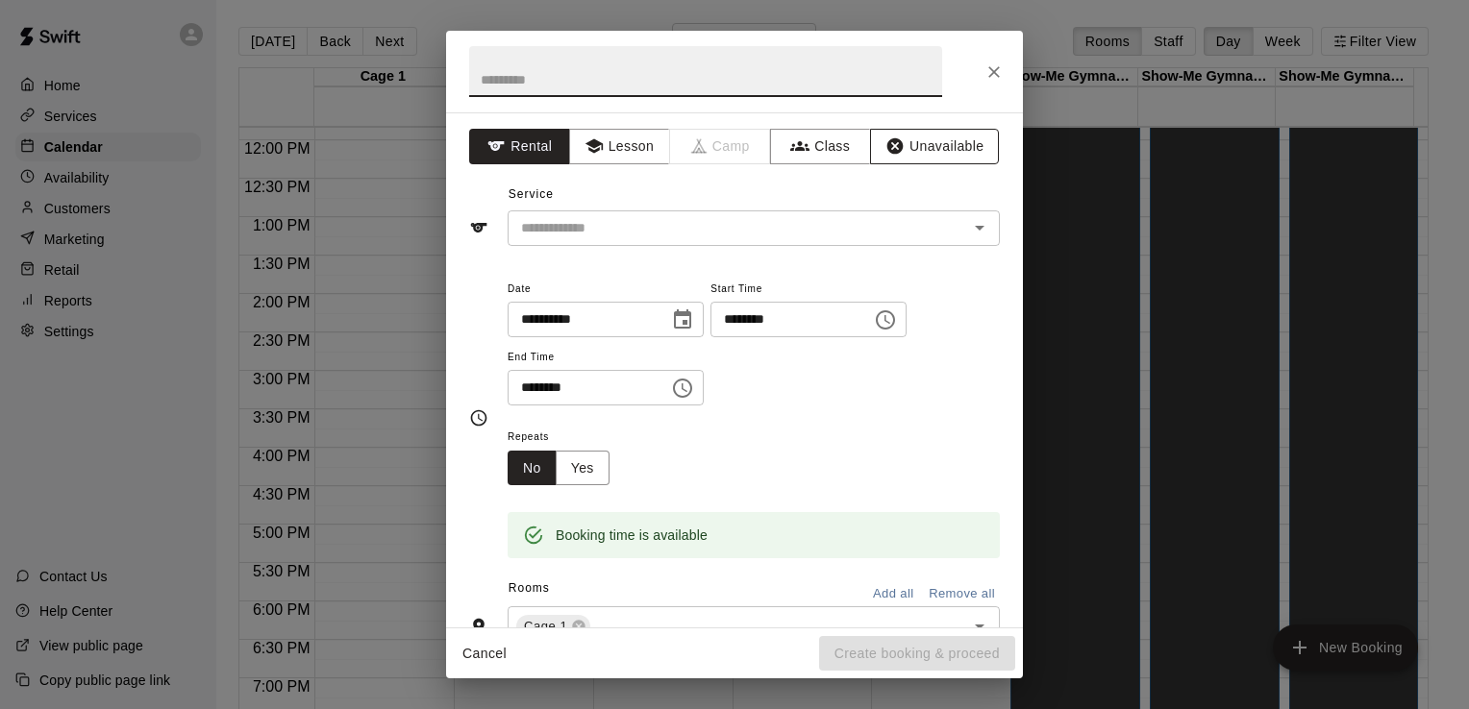
click at [924, 152] on button "Unavailable" at bounding box center [934, 147] width 129 height 36
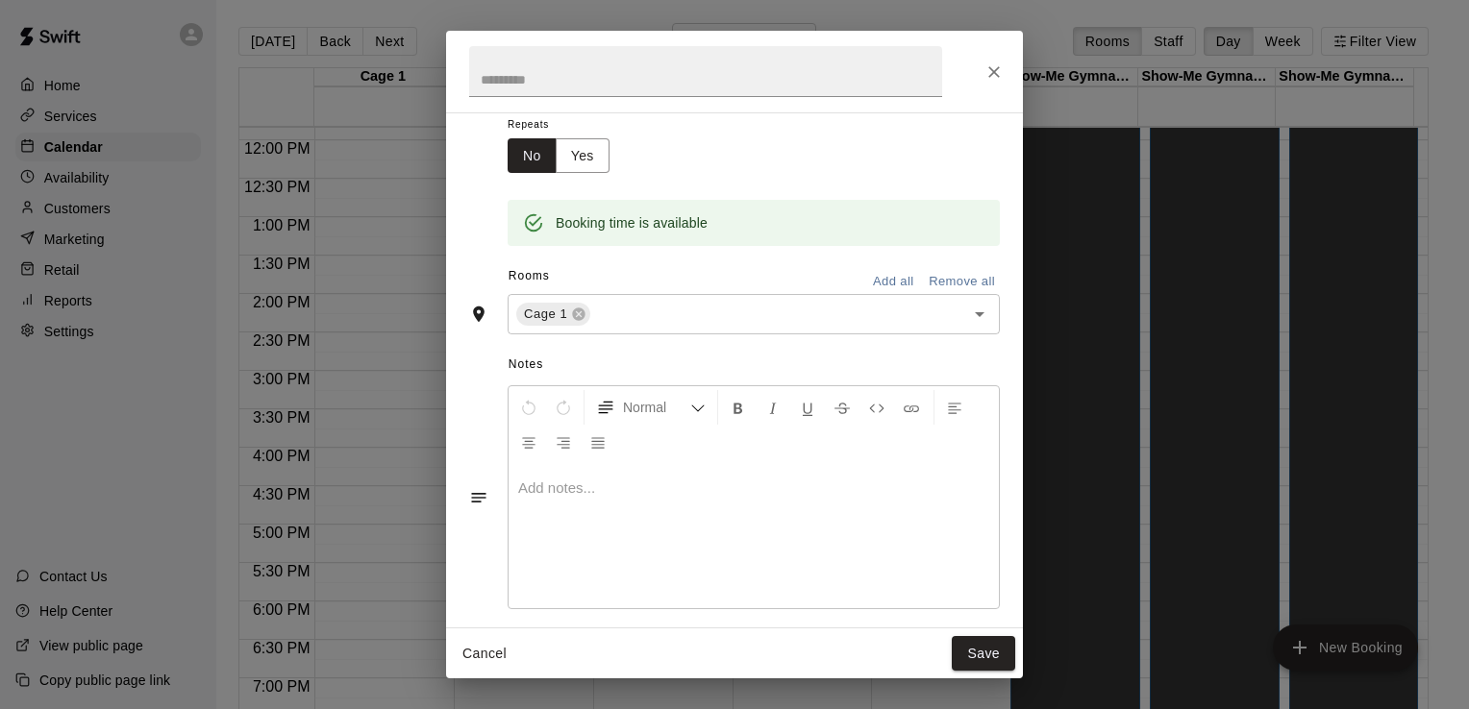
scroll to position [219, 0]
click at [968, 307] on icon "Open" at bounding box center [979, 310] width 23 height 23
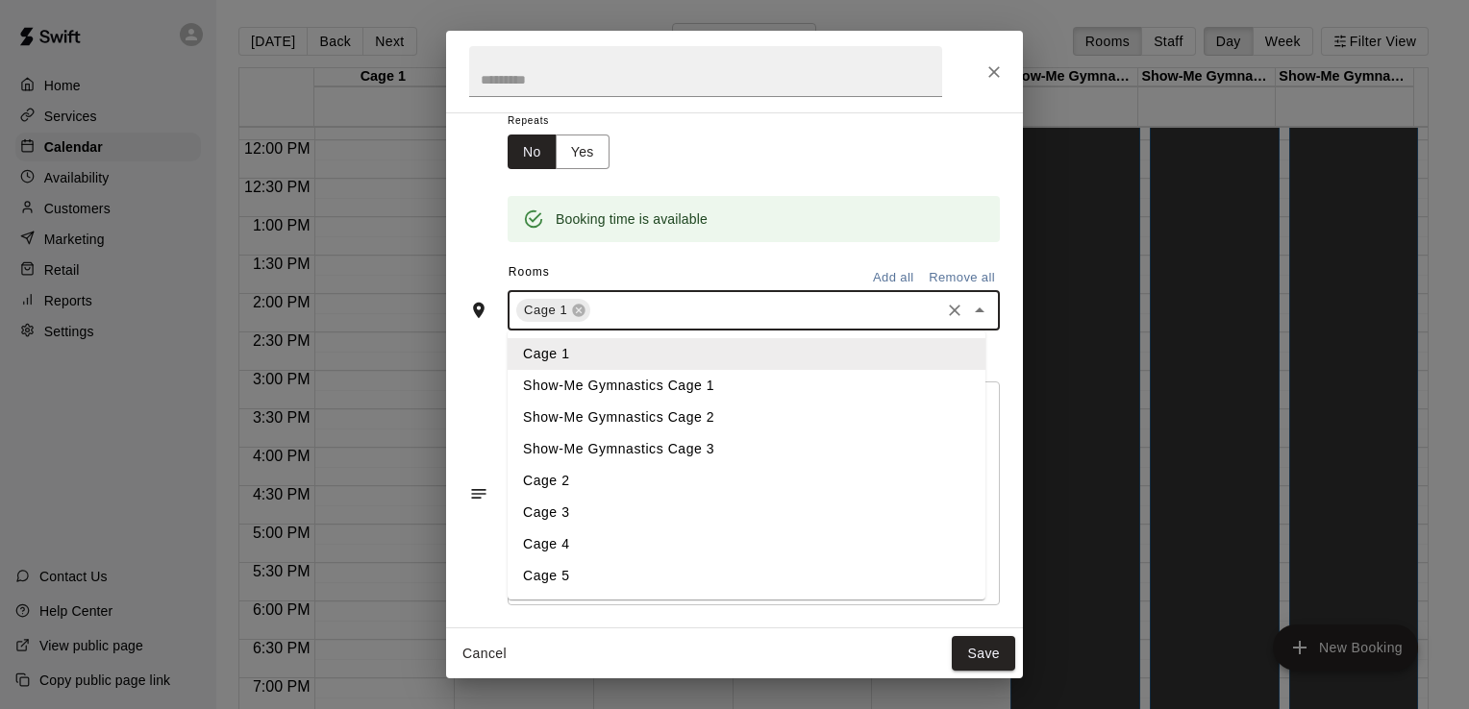
click at [700, 481] on li "Cage 2" at bounding box center [747, 481] width 478 height 32
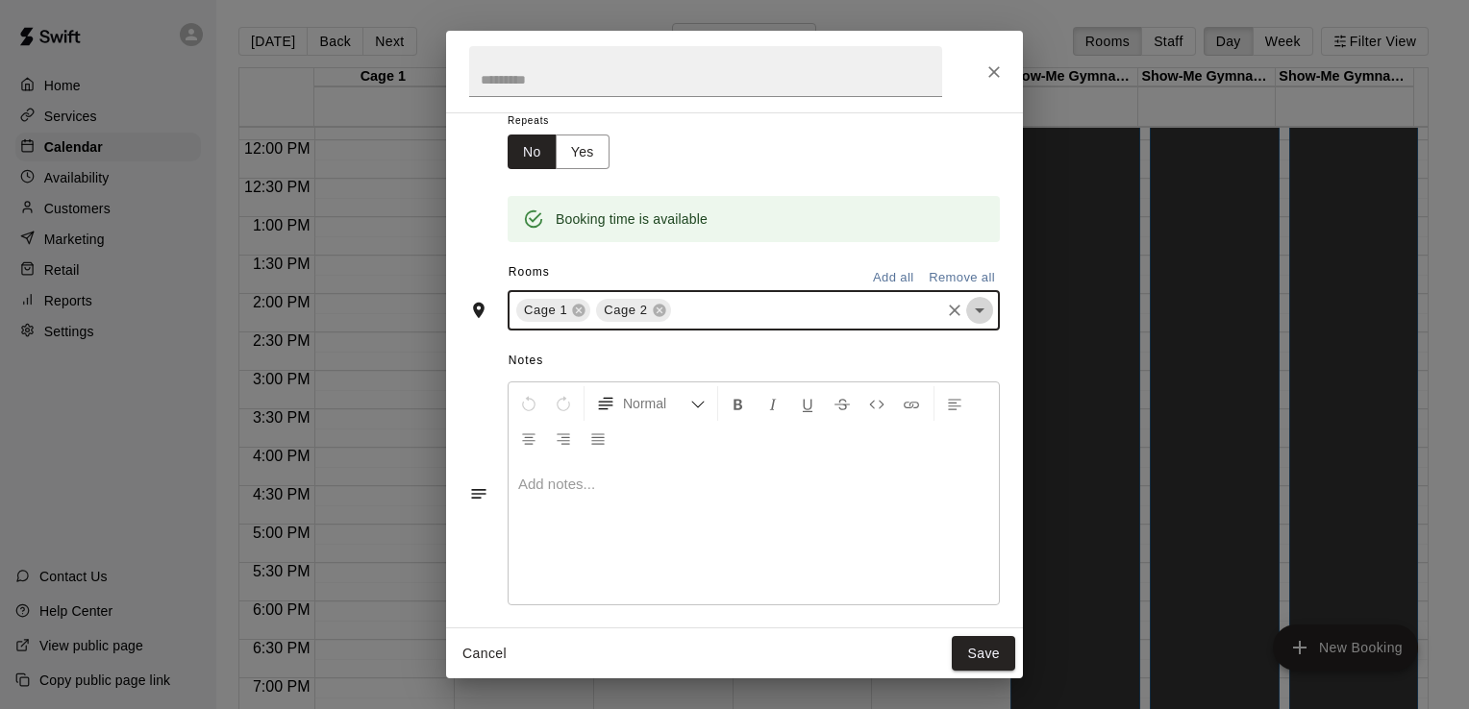
click at [968, 306] on icon "Open" at bounding box center [979, 310] width 23 height 23
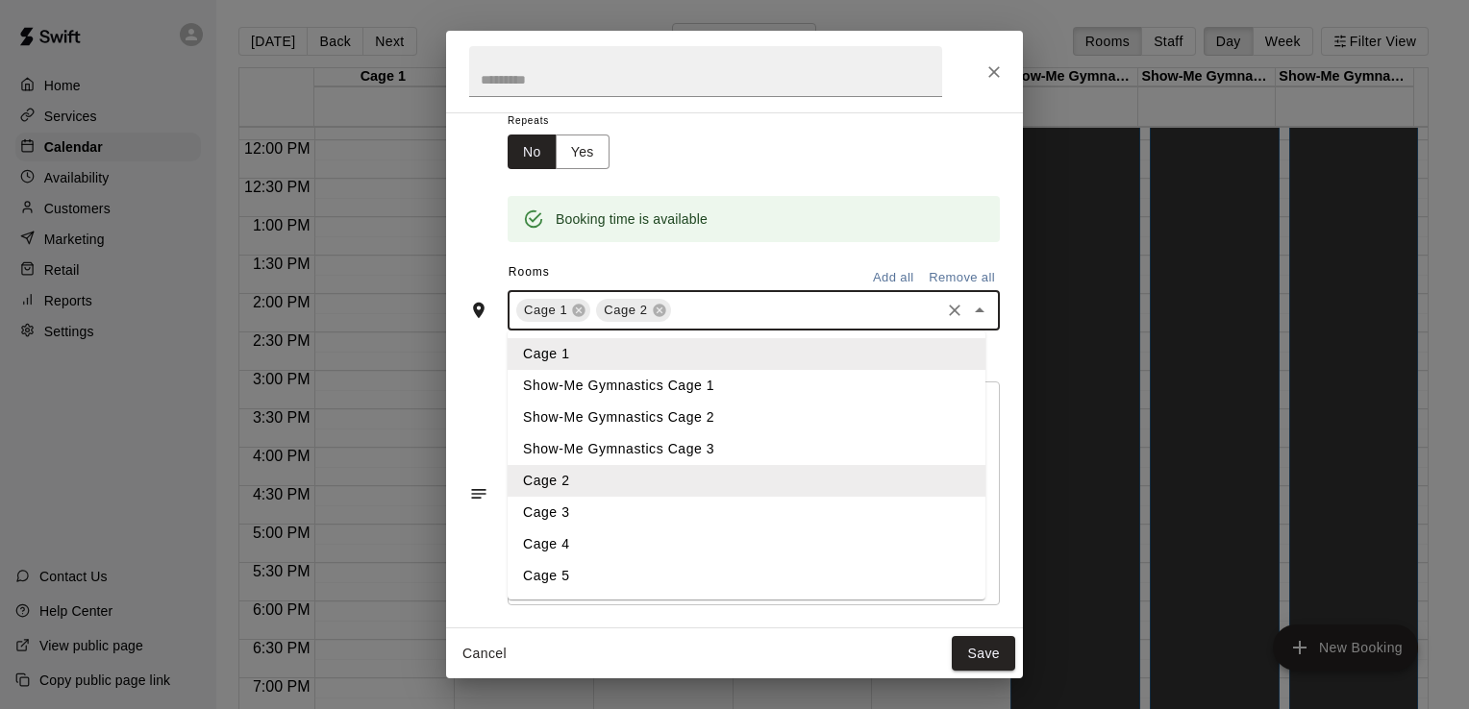
click at [675, 517] on li "Cage 3" at bounding box center [747, 513] width 478 height 32
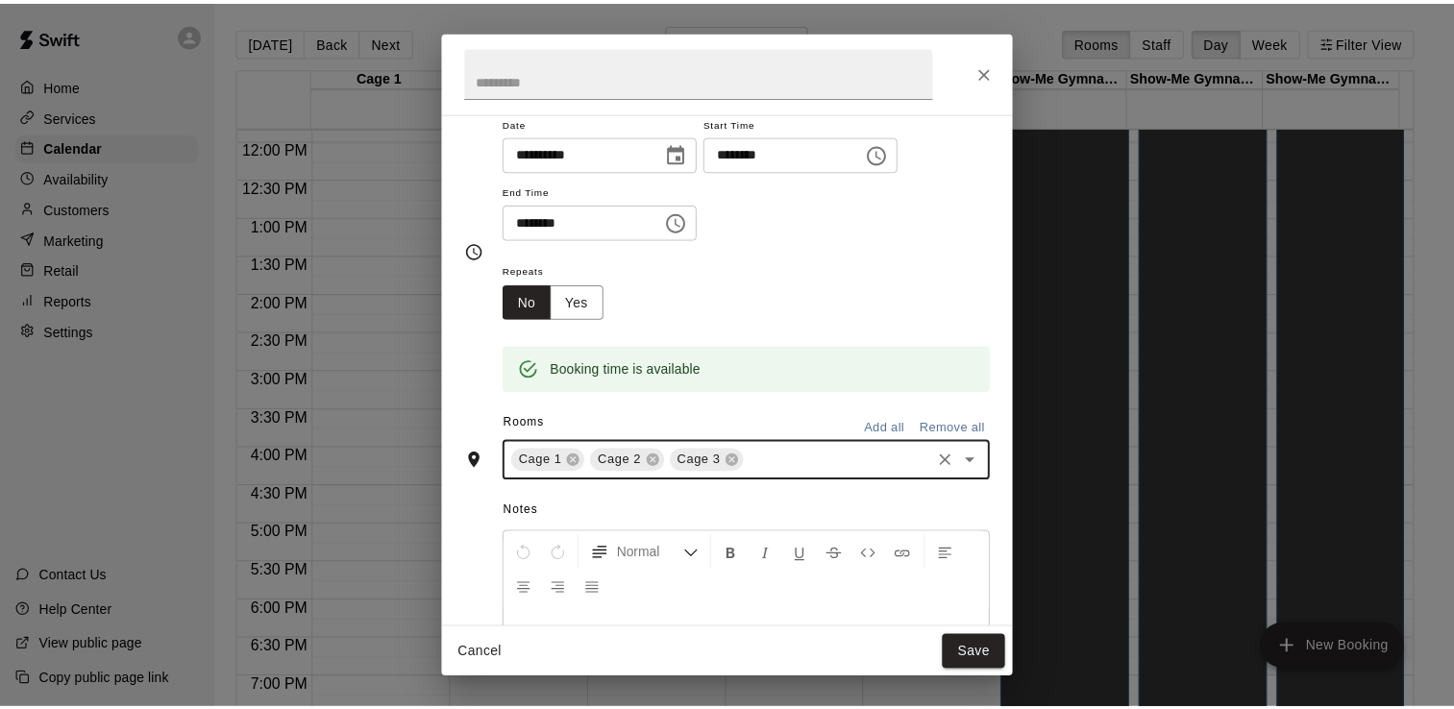
scroll to position [69, 0]
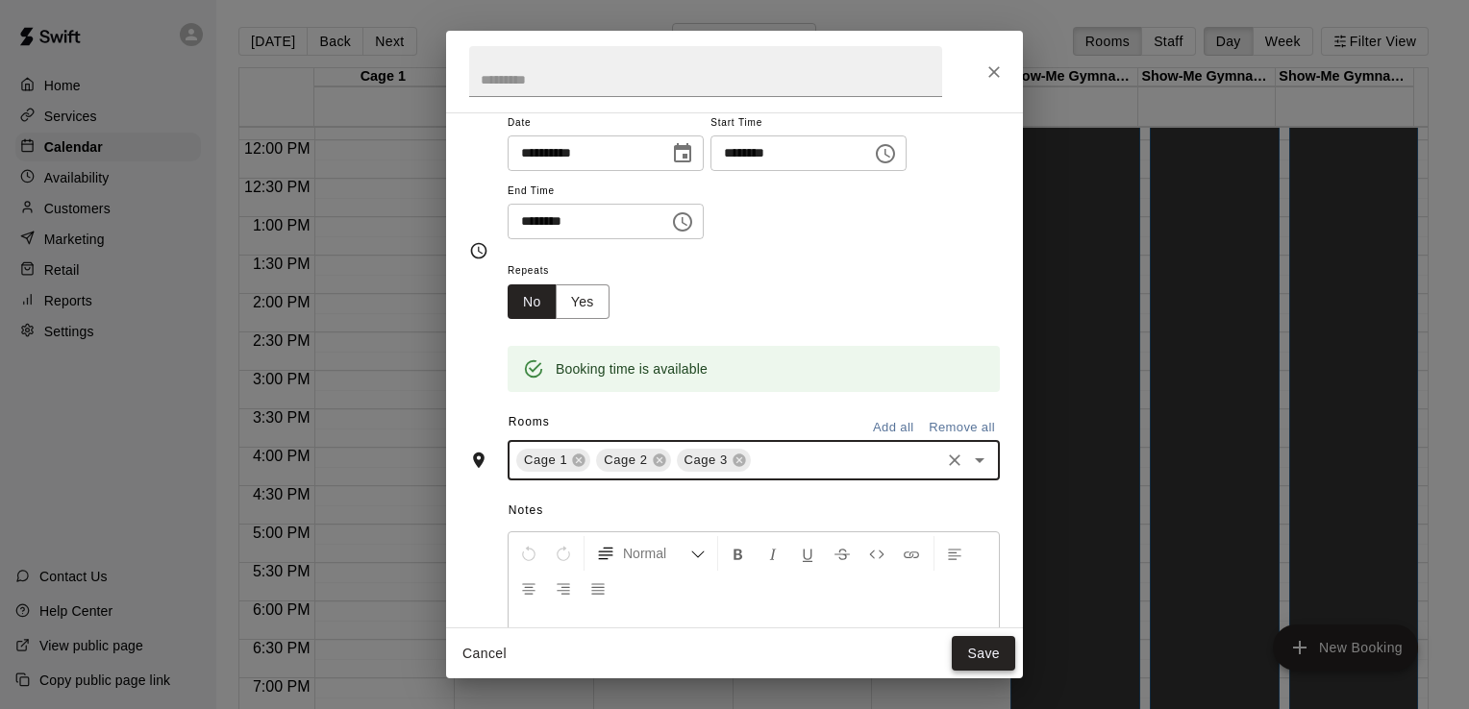
click at [976, 656] on button "Save" at bounding box center [983, 654] width 63 height 36
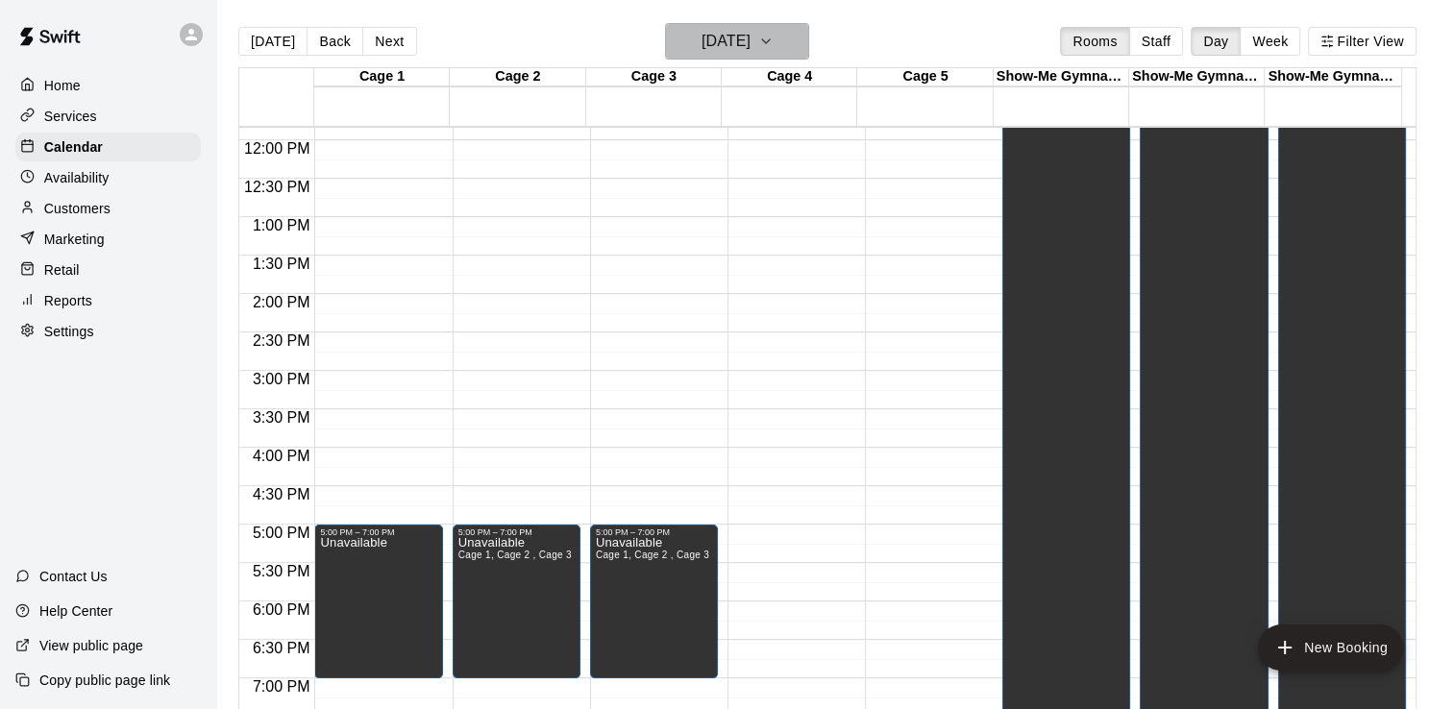
click at [751, 38] on h6 "[DATE]" at bounding box center [726, 41] width 49 height 27
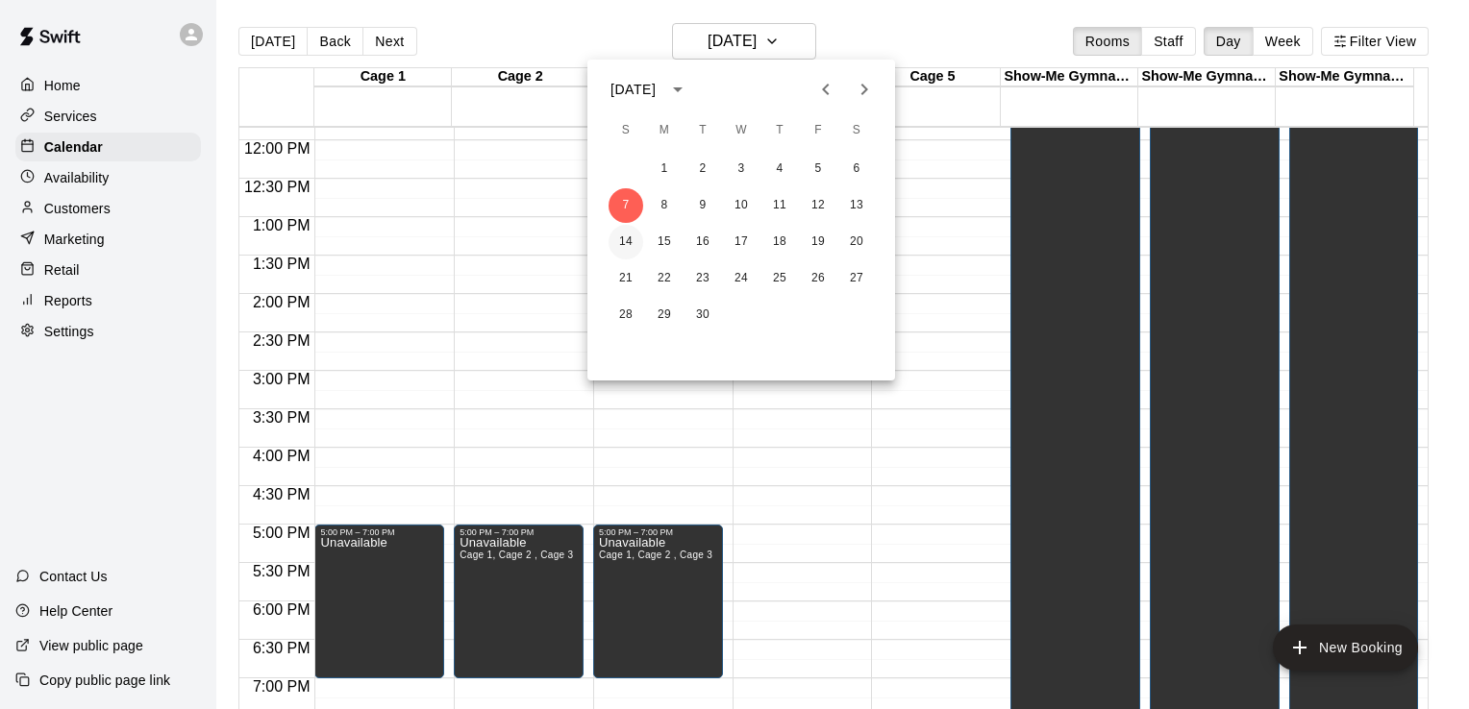
click at [627, 240] on button "14" at bounding box center [626, 242] width 35 height 35
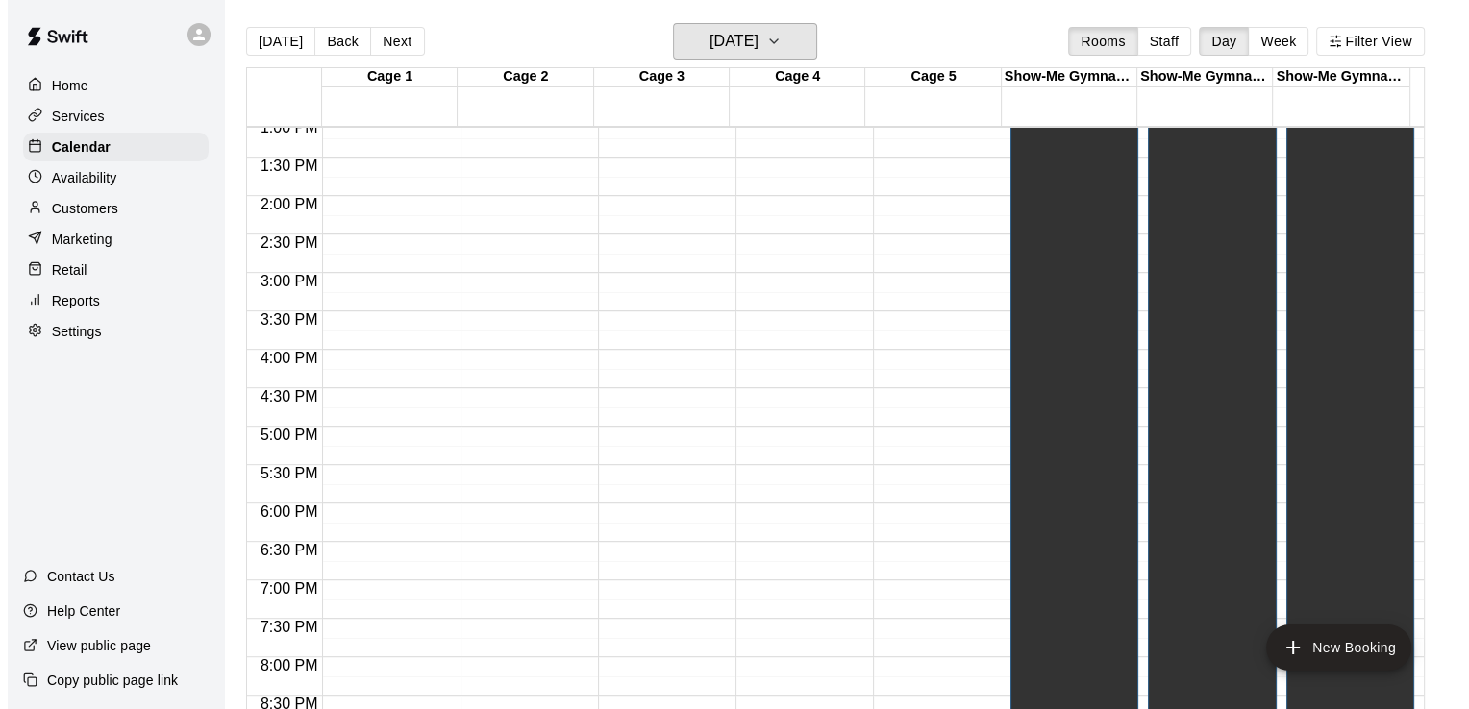
scroll to position [1047, 0]
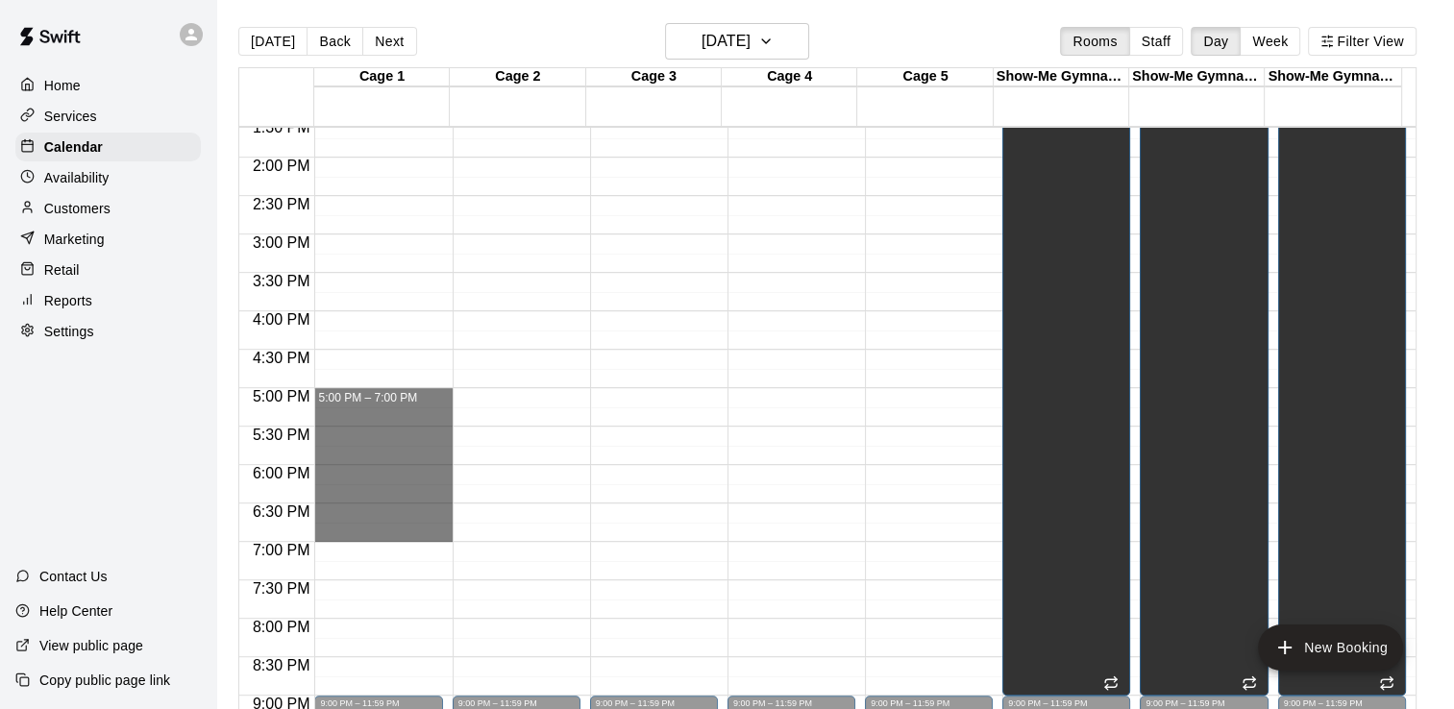
drag, startPoint x: 396, startPoint y: 394, endPoint x: 355, endPoint y: 529, distance: 140.8
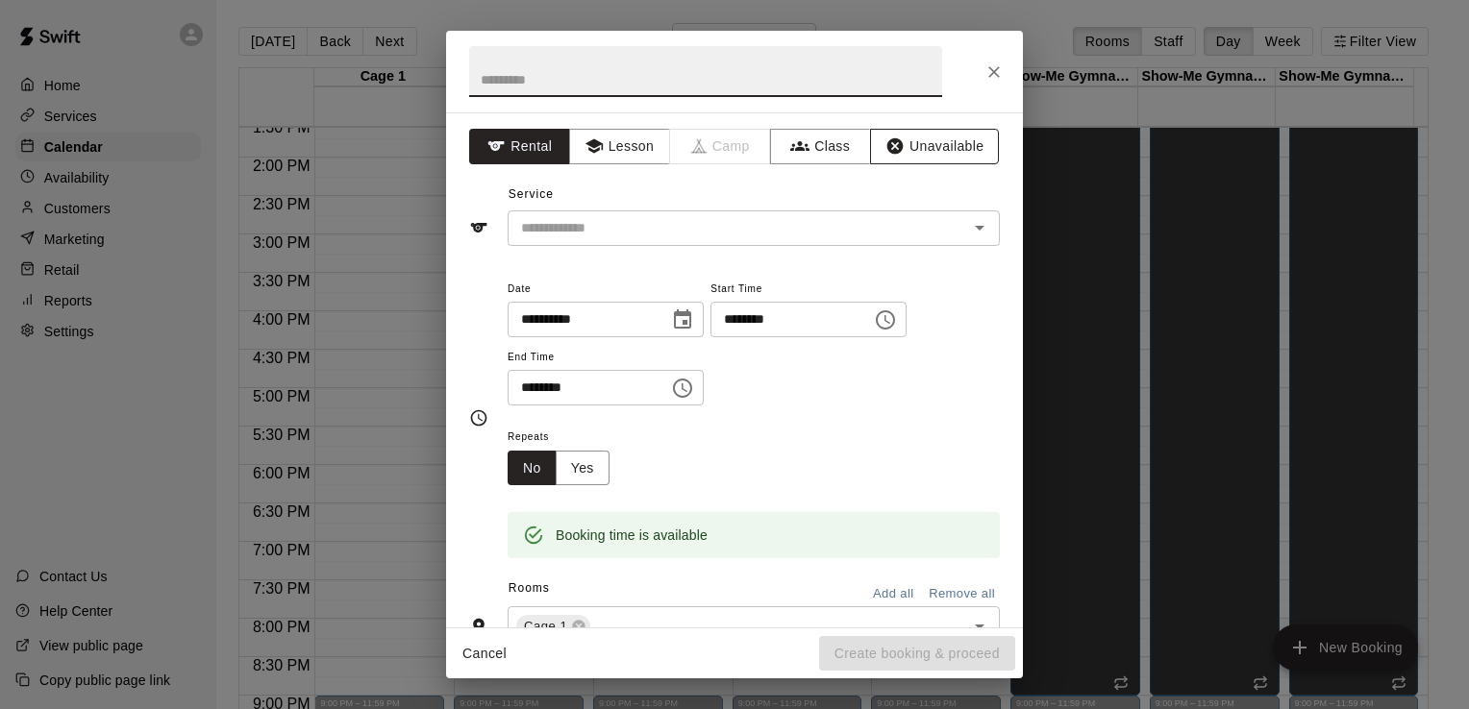
click at [900, 153] on button "Unavailable" at bounding box center [934, 147] width 129 height 36
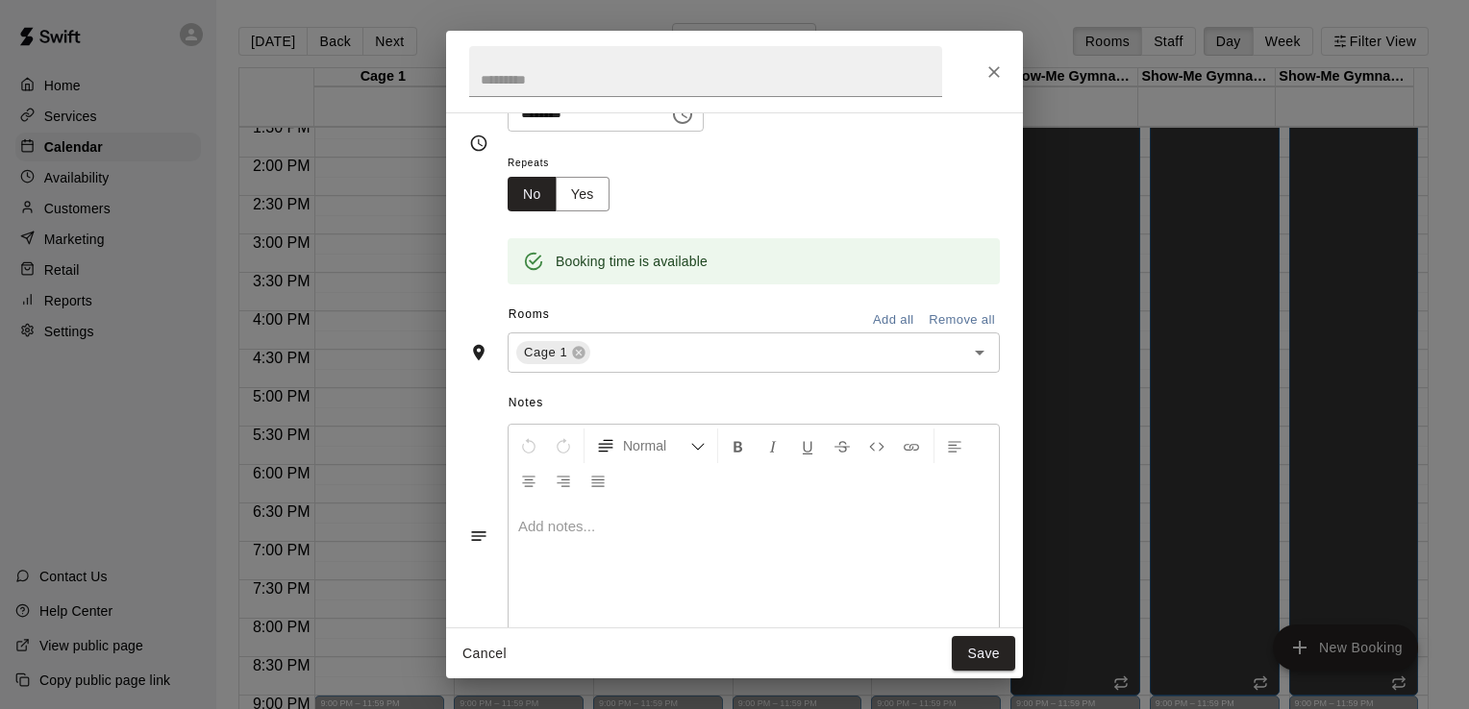
scroll to position [177, 0]
click at [969, 359] on icon "Open" at bounding box center [979, 352] width 23 height 23
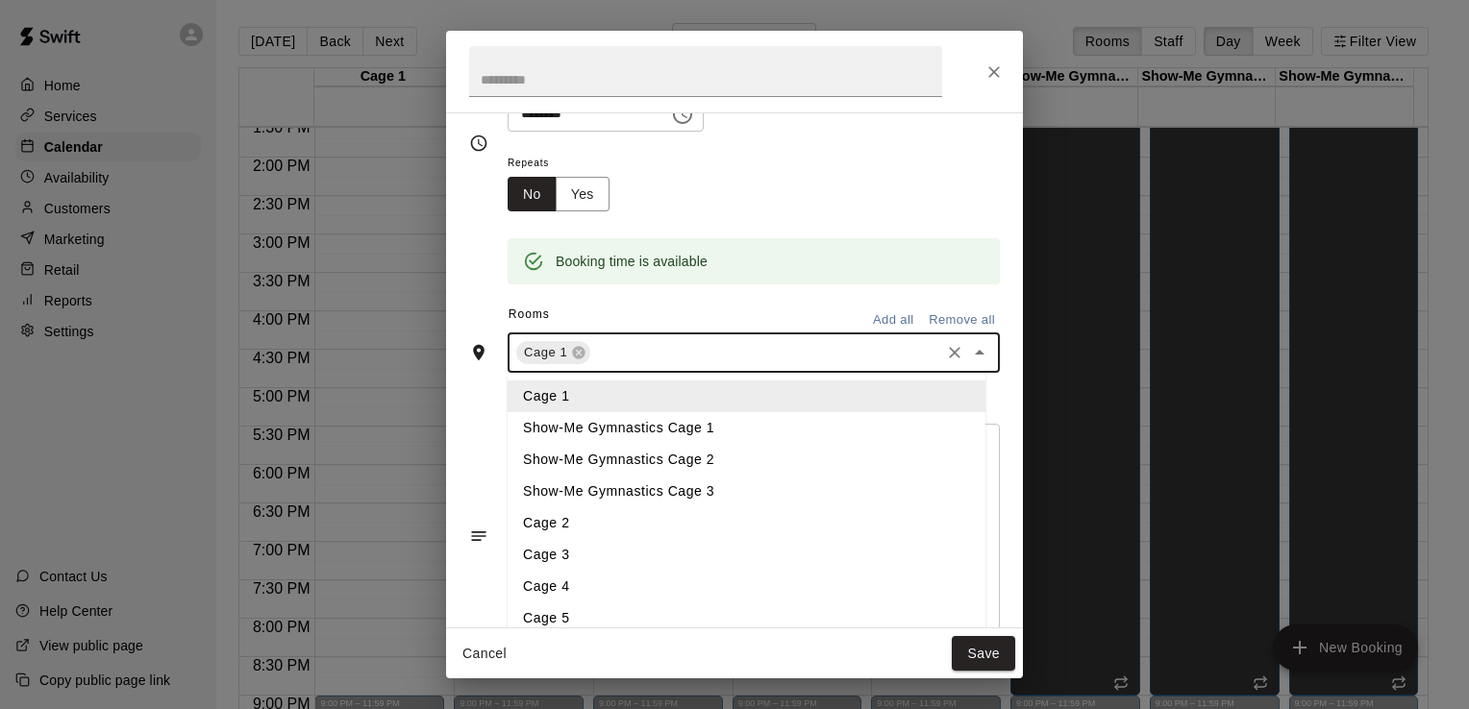
click at [717, 529] on li "Cage 2" at bounding box center [747, 524] width 478 height 32
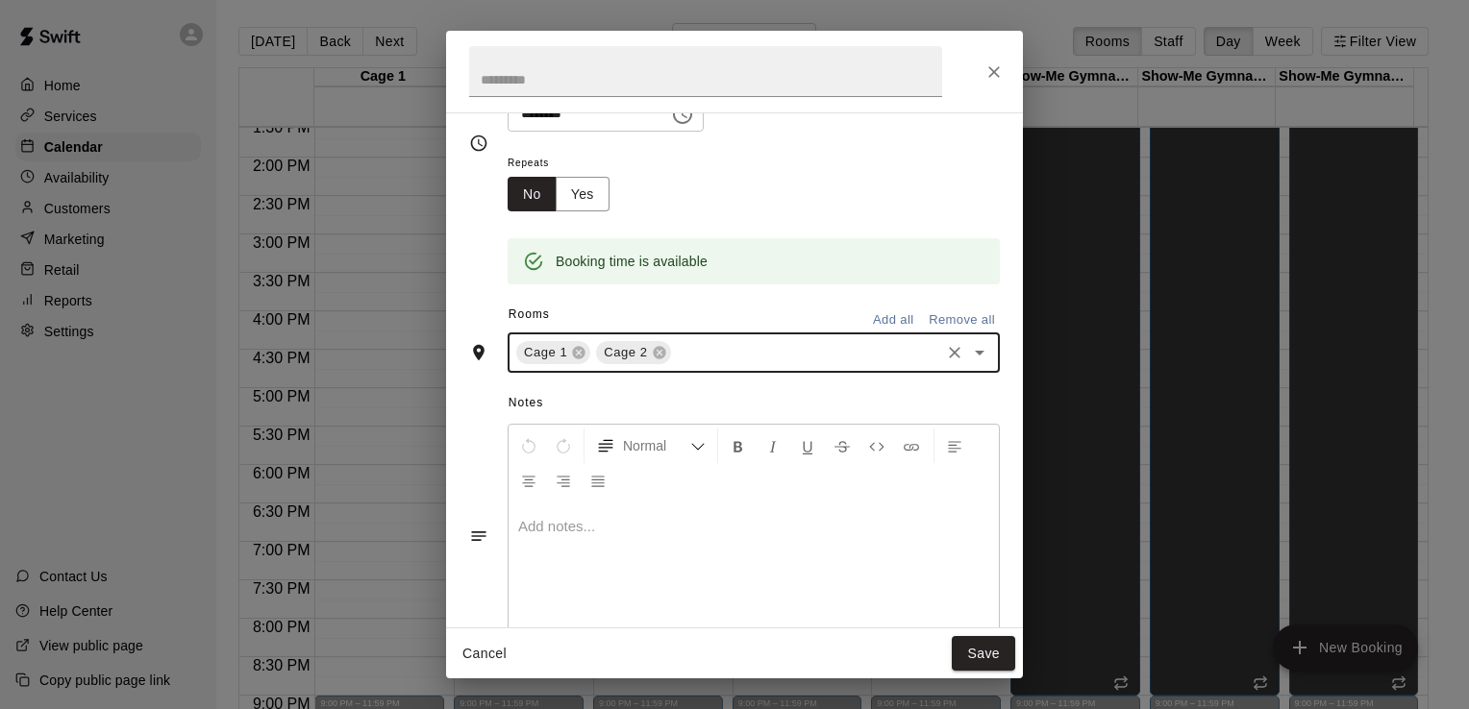
click at [968, 357] on icon "Open" at bounding box center [979, 352] width 23 height 23
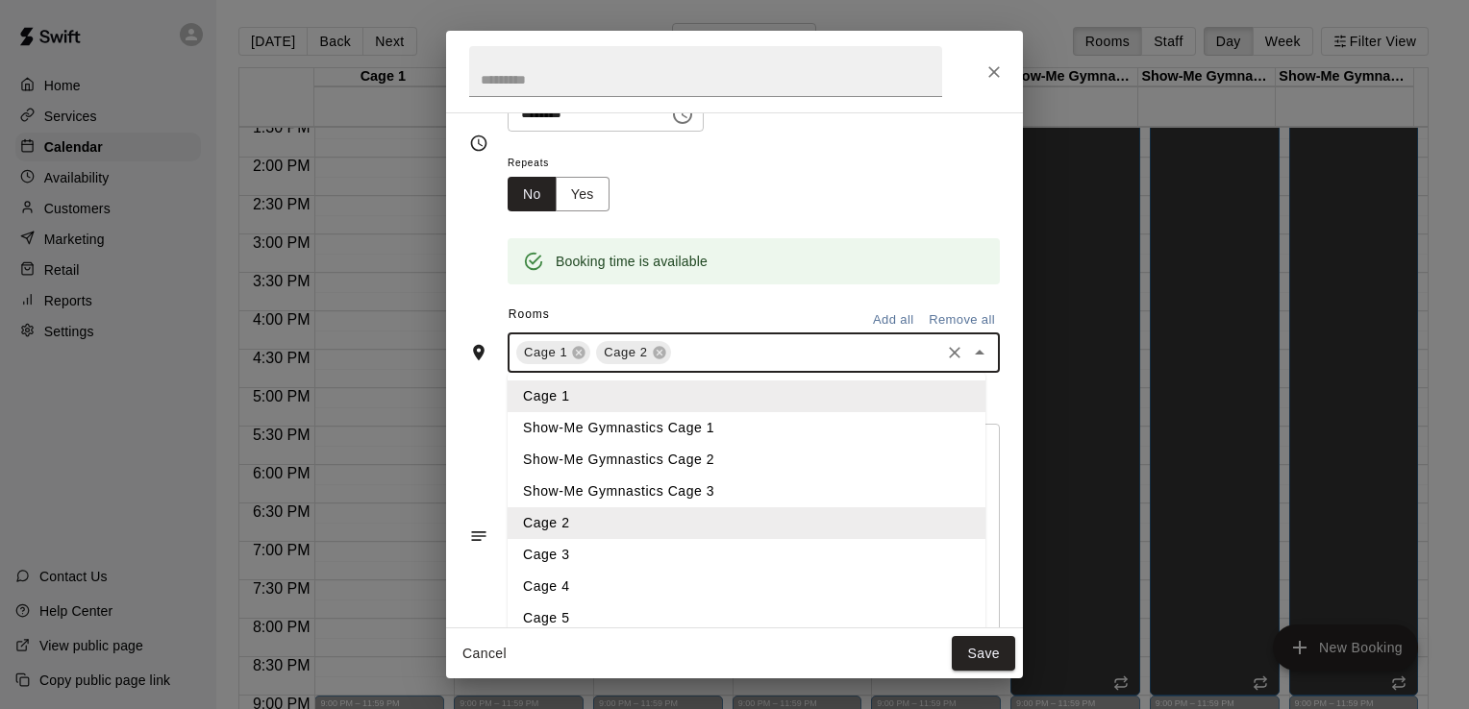
click at [731, 548] on li "Cage 3" at bounding box center [747, 555] width 478 height 32
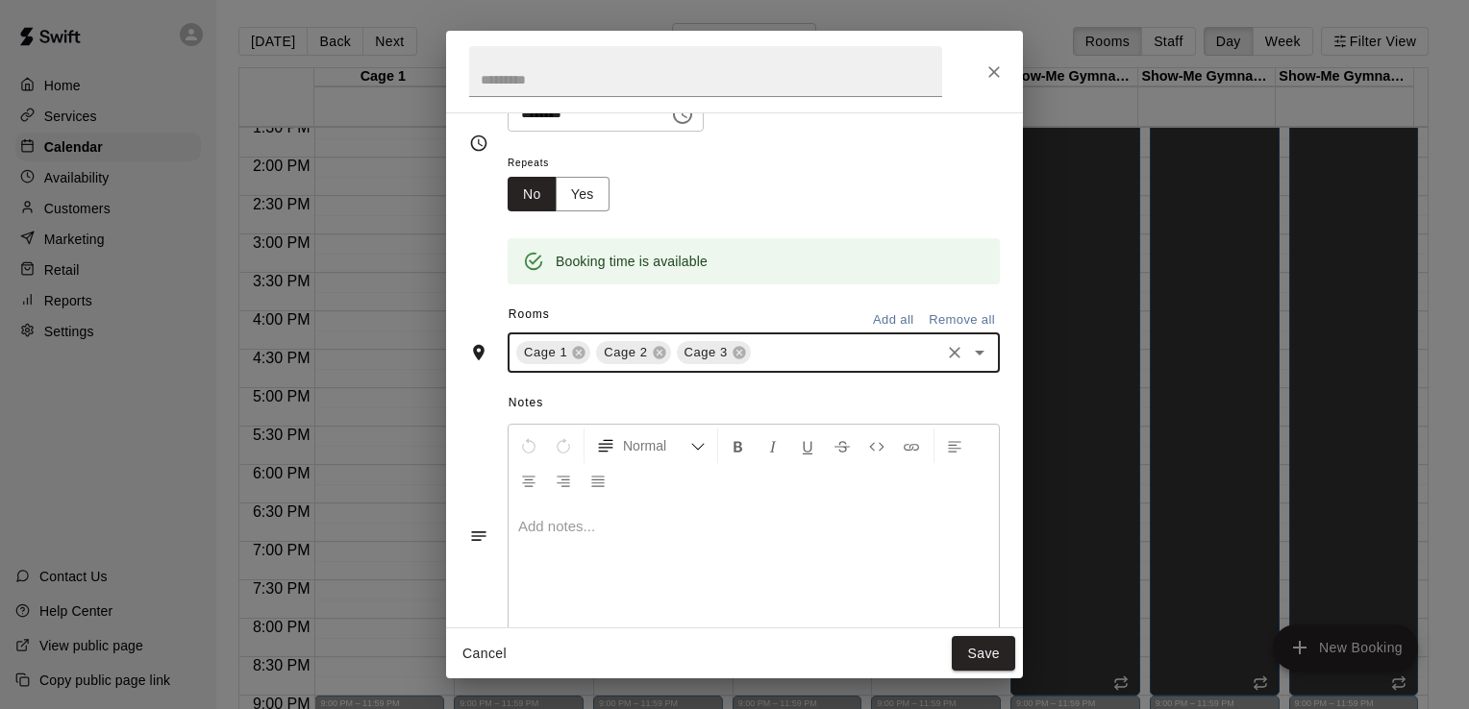
scroll to position [231, 0]
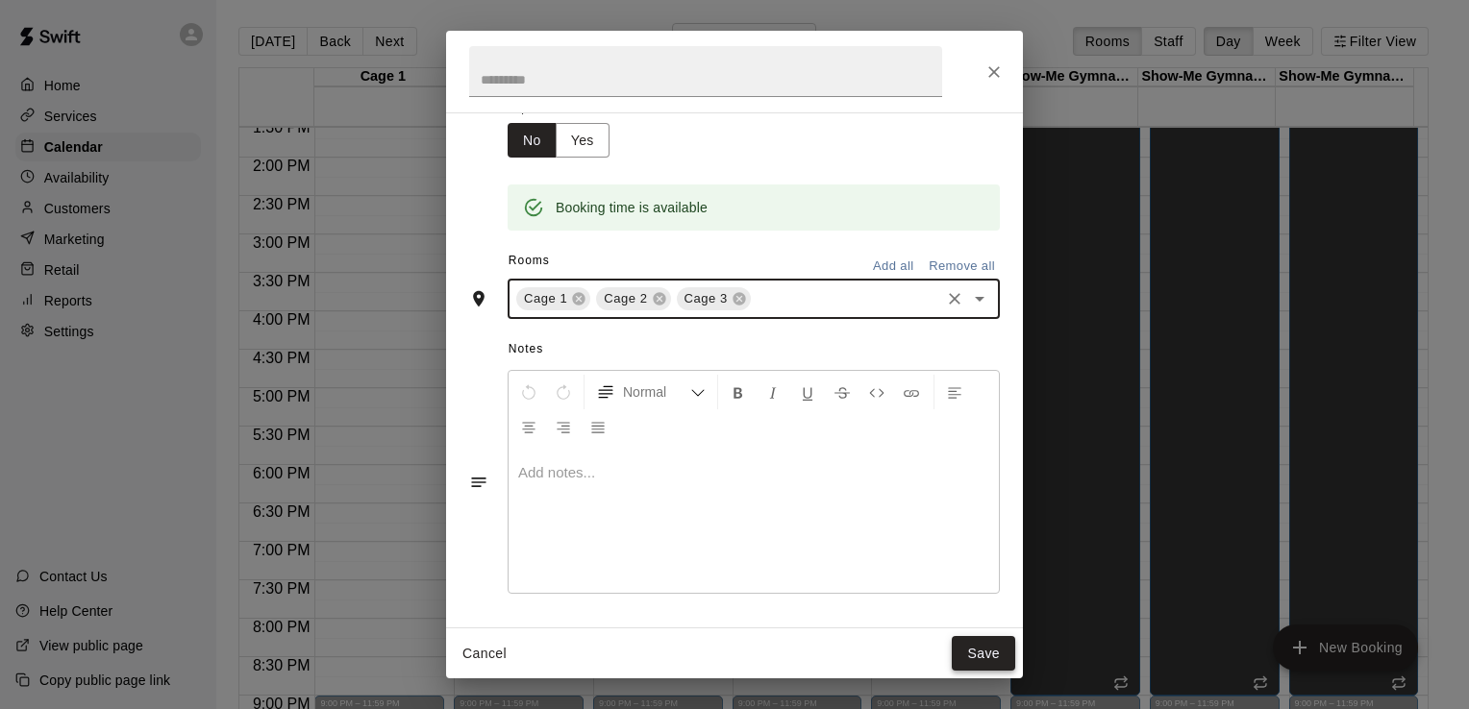
click at [969, 648] on button "Save" at bounding box center [983, 654] width 63 height 36
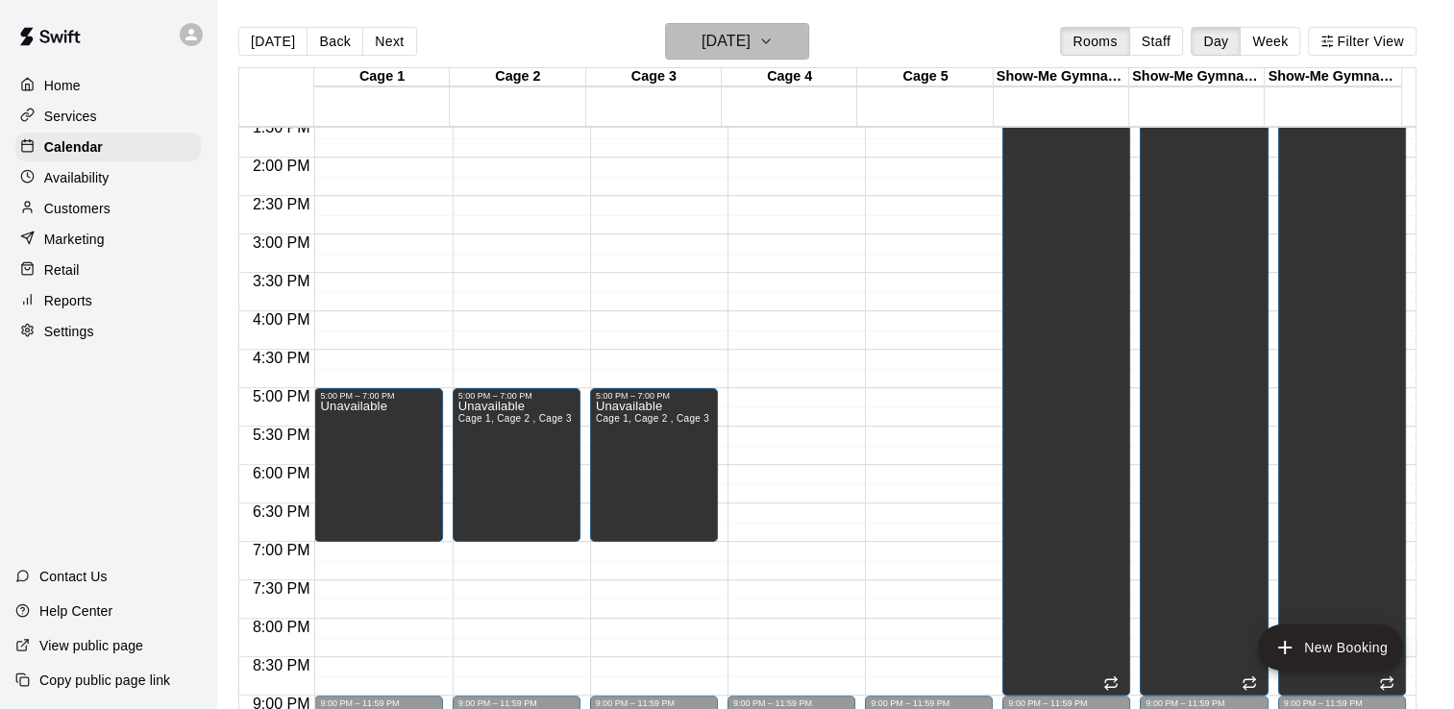
click at [774, 37] on icon "button" at bounding box center [765, 41] width 15 height 23
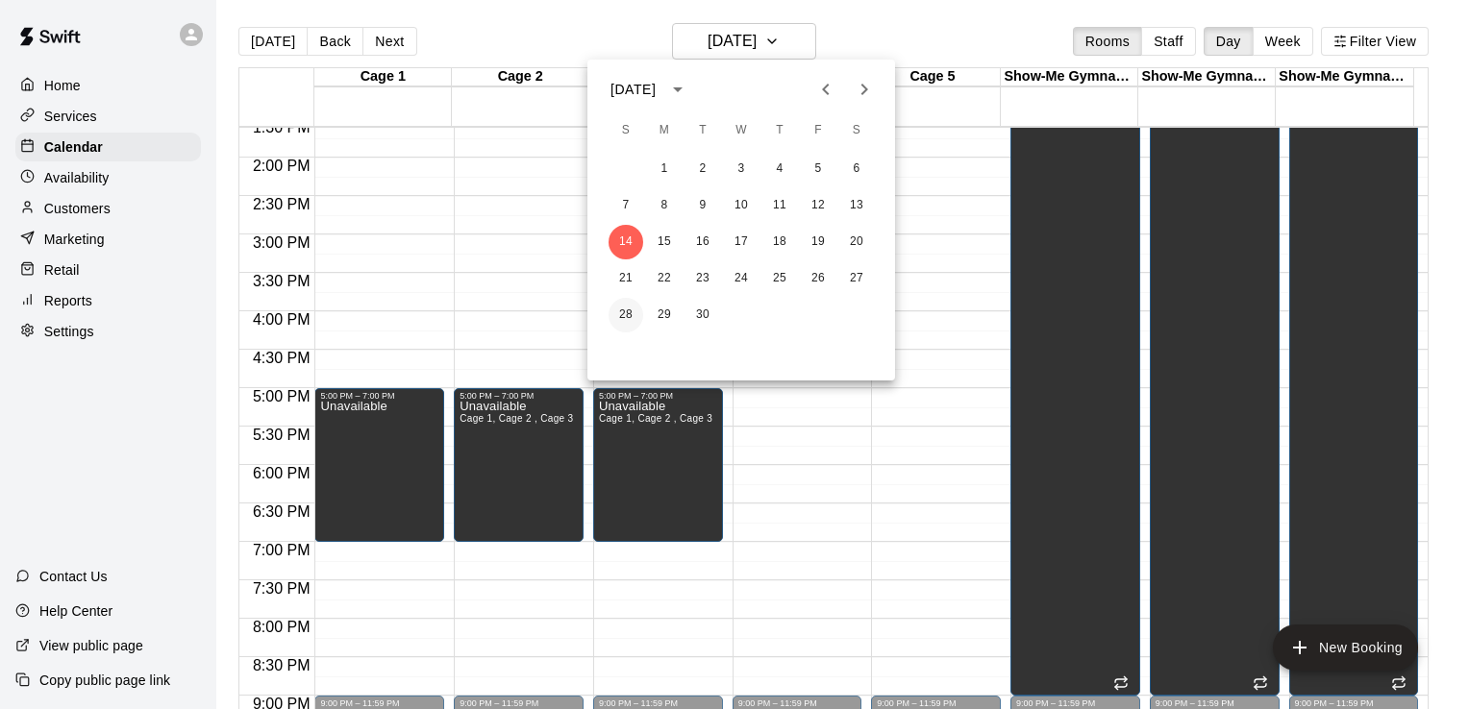
click at [624, 313] on button "28" at bounding box center [626, 315] width 35 height 35
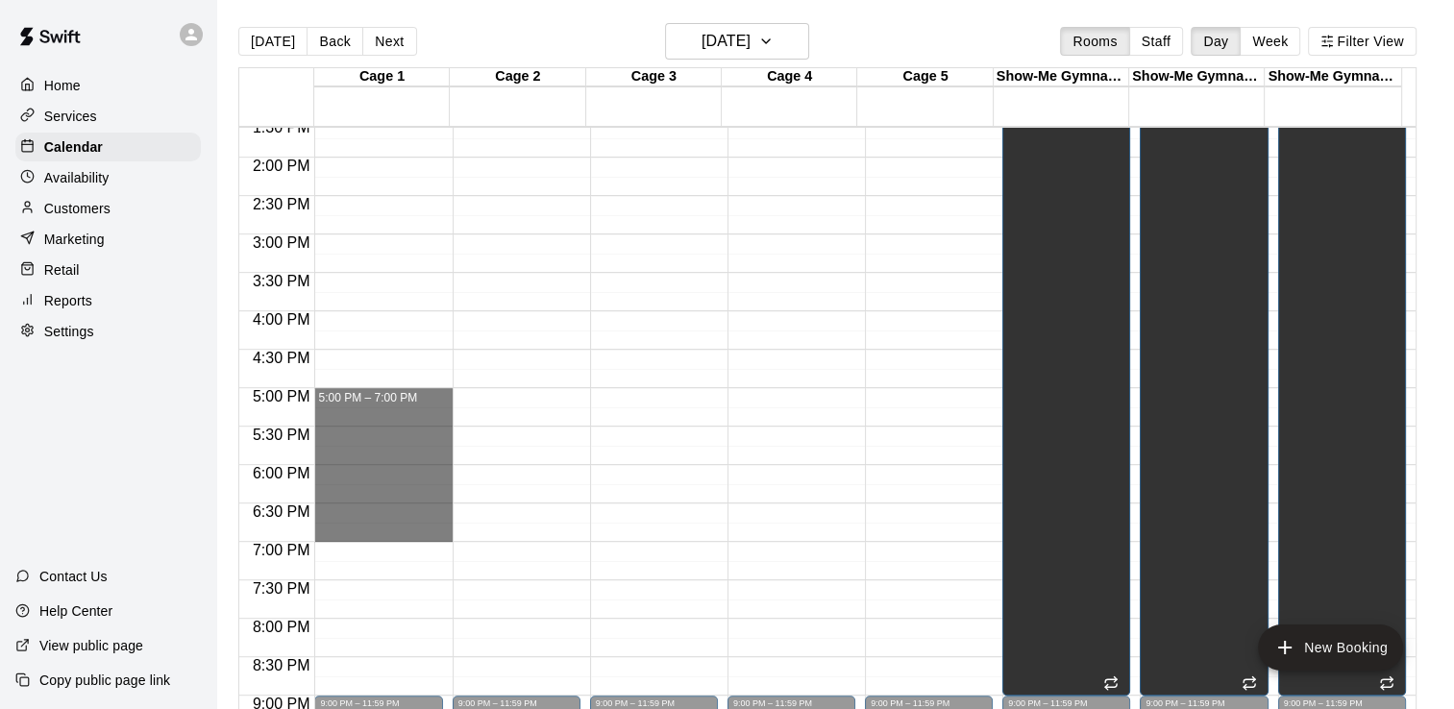
drag, startPoint x: 413, startPoint y: 393, endPoint x: 367, endPoint y: 527, distance: 141.4
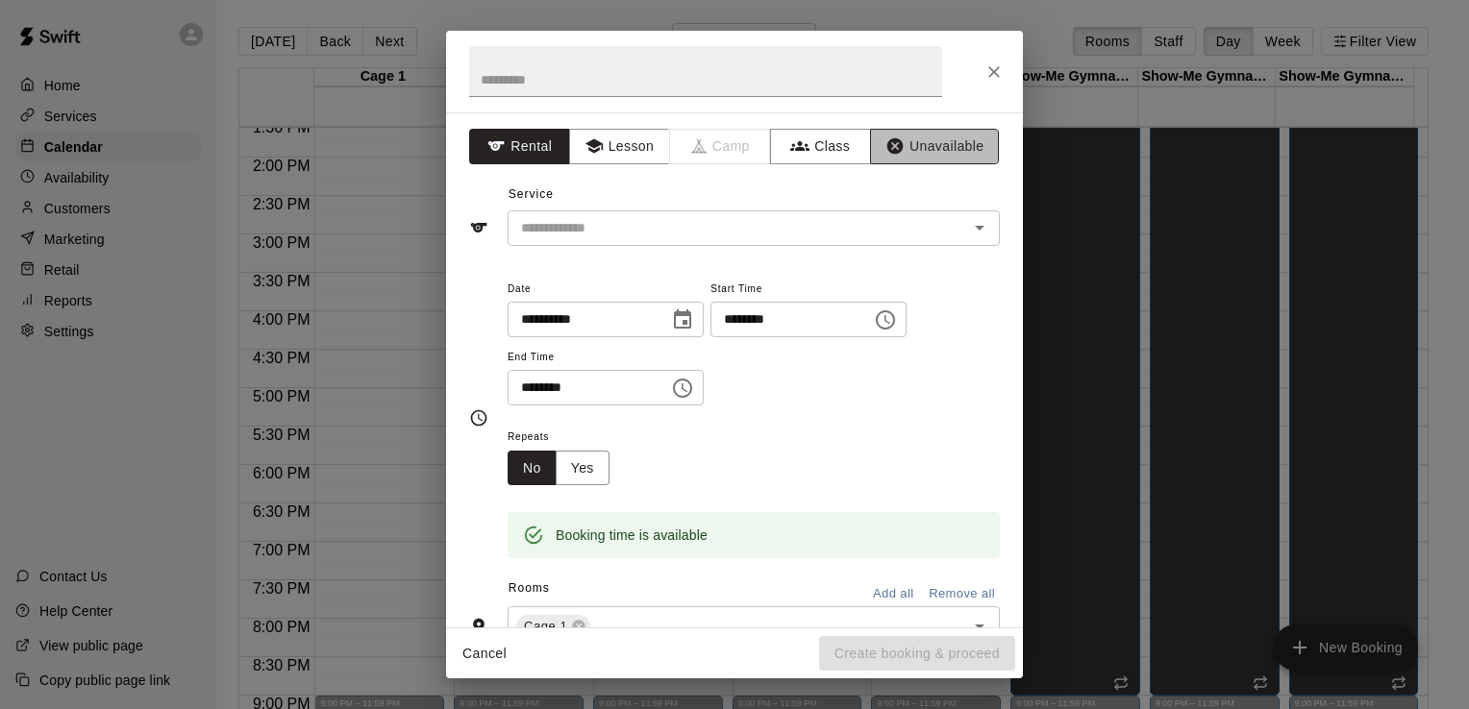
click at [893, 146] on button "Unavailable" at bounding box center [934, 147] width 129 height 36
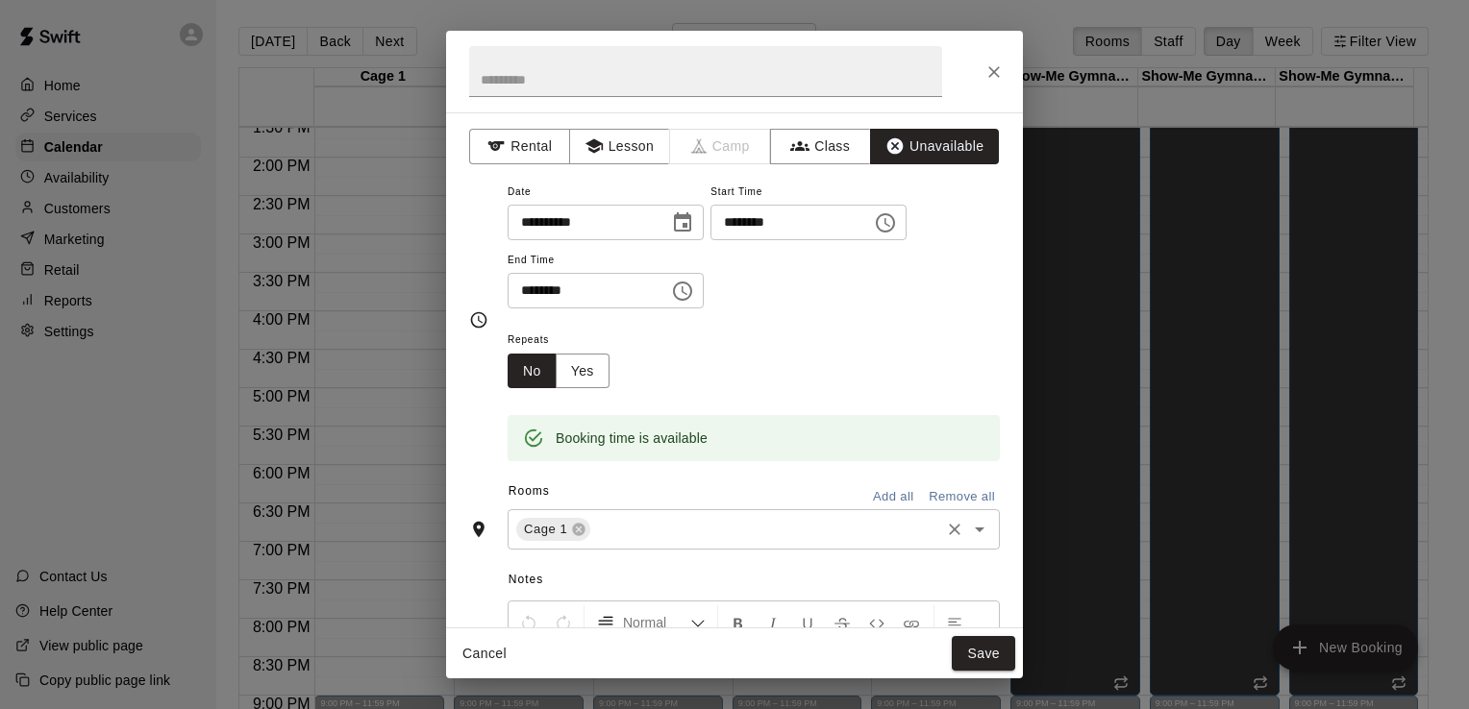
click at [968, 533] on icon "Open" at bounding box center [979, 529] width 23 height 23
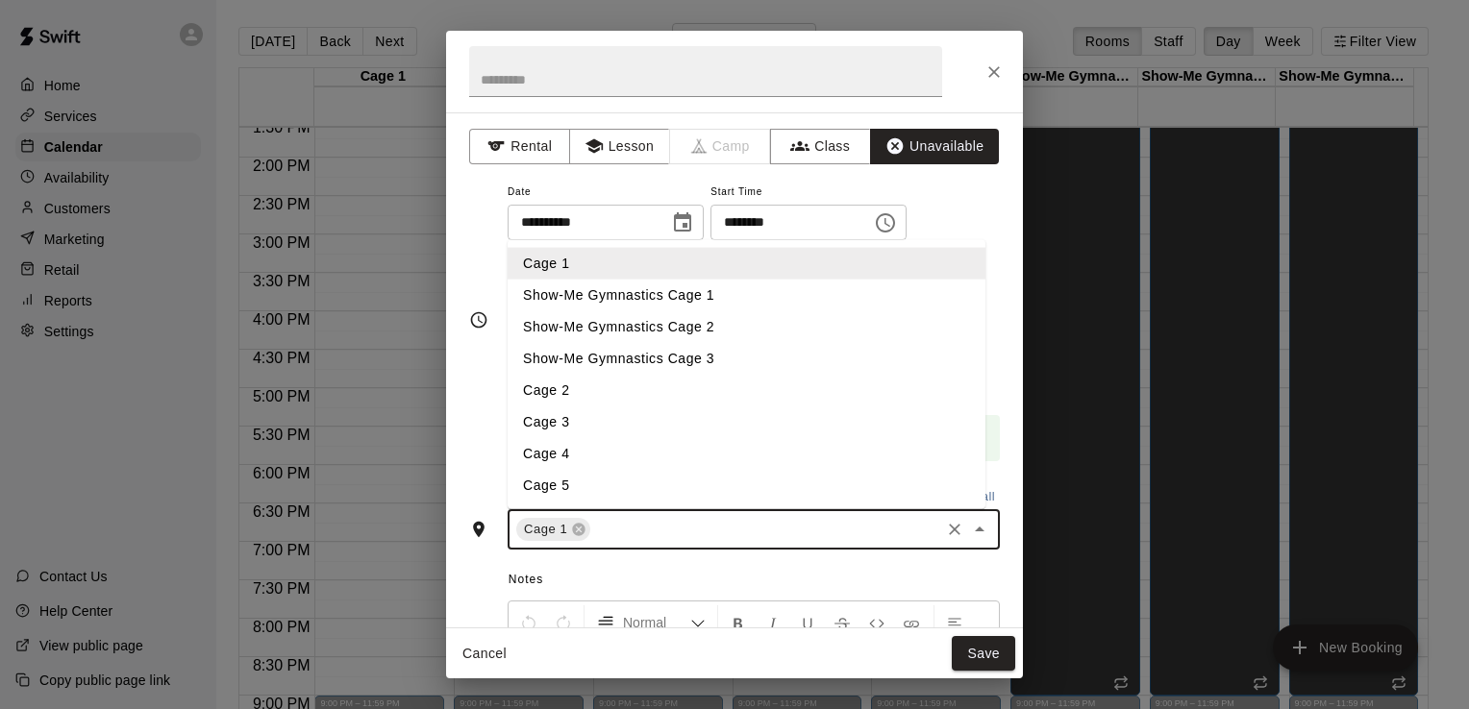
click at [807, 401] on li "Cage 2" at bounding box center [747, 391] width 478 height 32
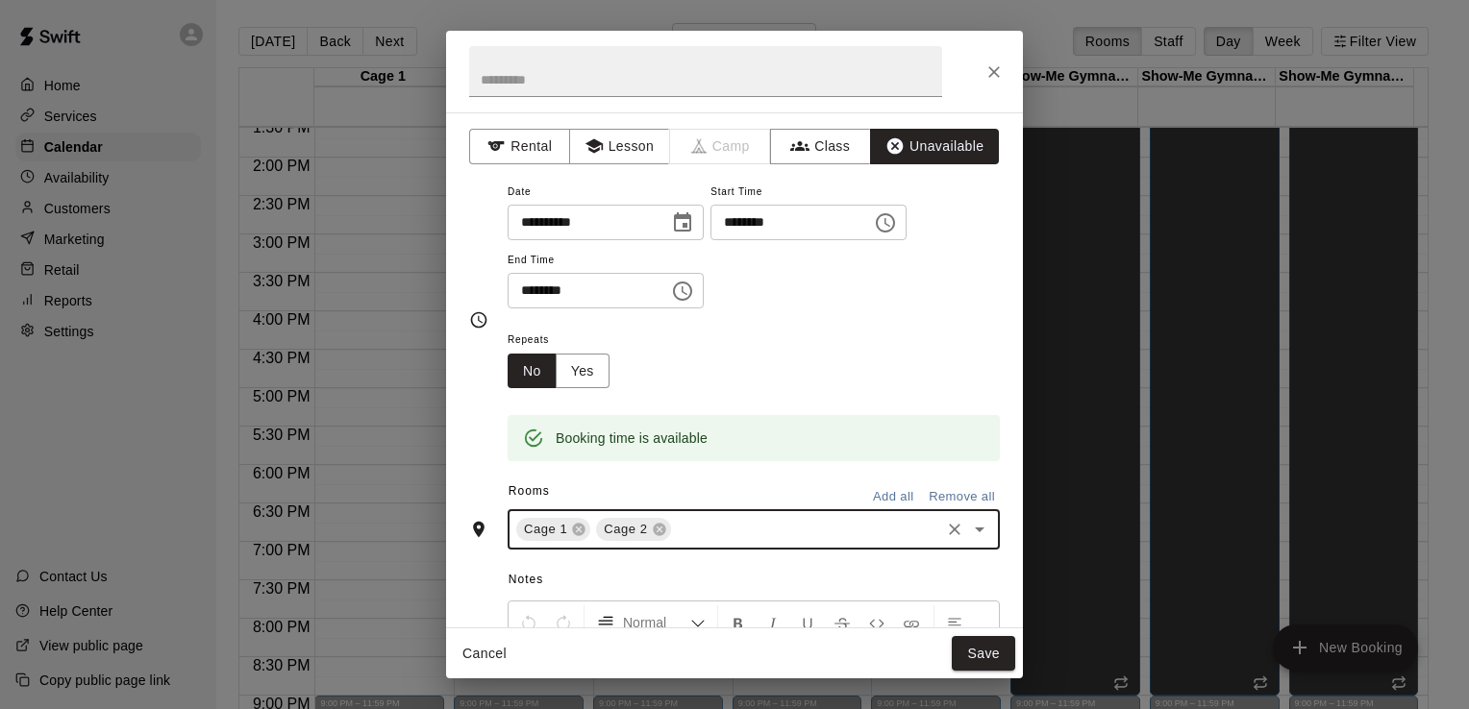
click at [968, 525] on icon "Open" at bounding box center [979, 529] width 23 height 23
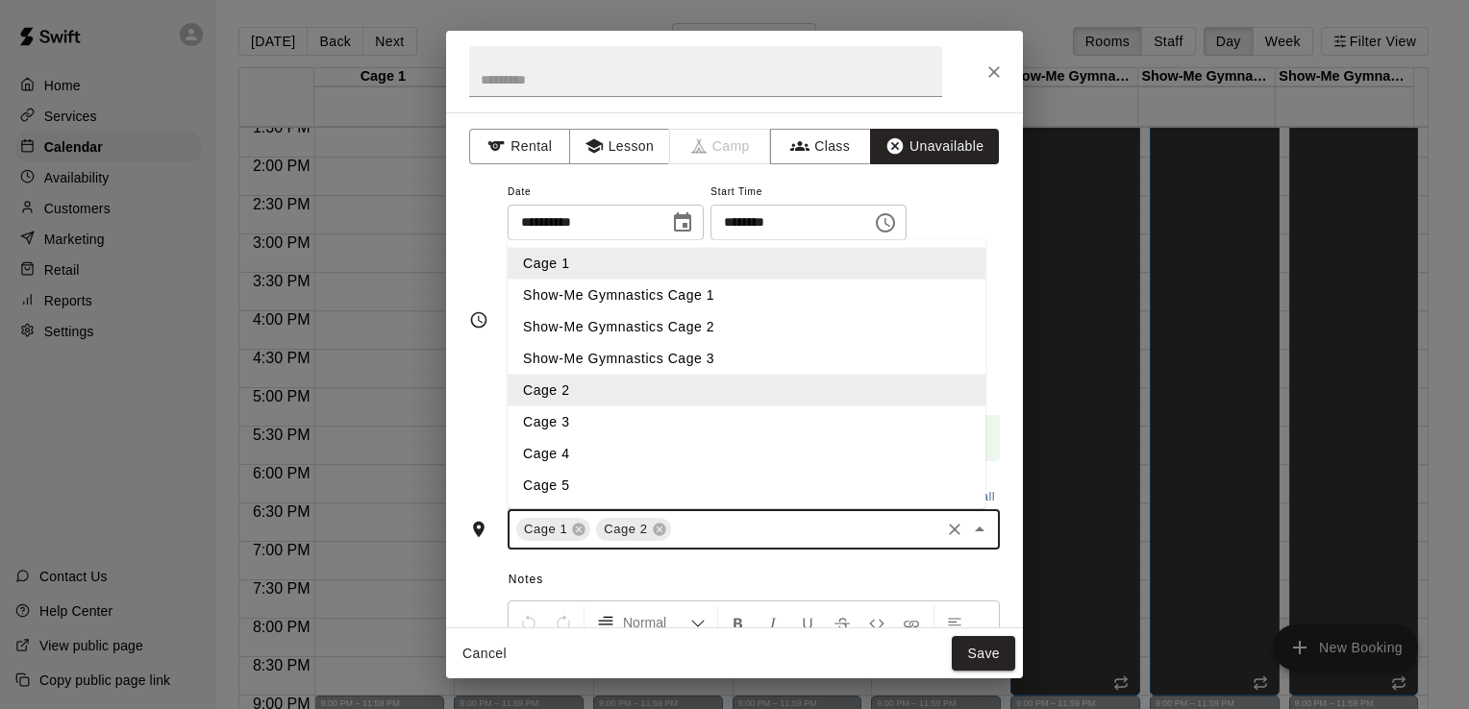
click at [725, 427] on li "Cage 3" at bounding box center [747, 423] width 478 height 32
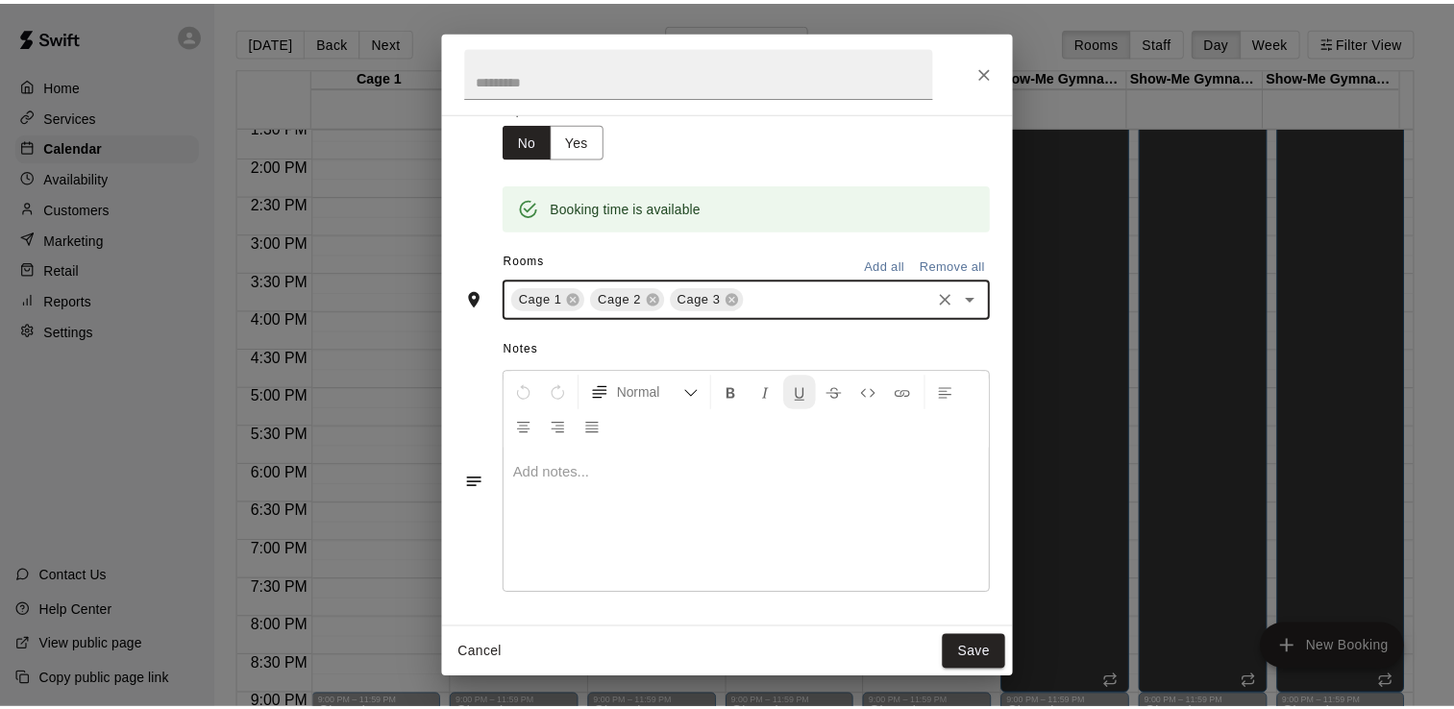
scroll to position [0, 0]
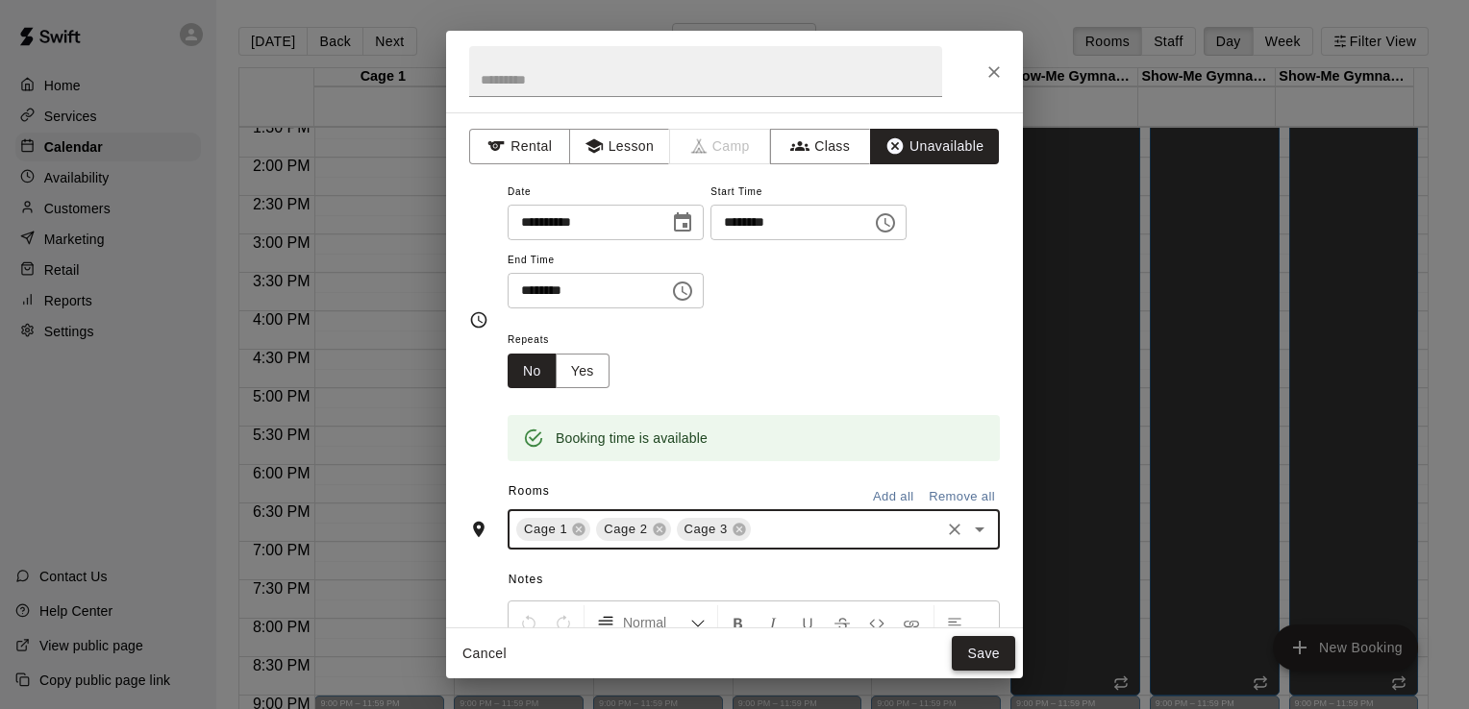
click at [996, 656] on button "Save" at bounding box center [983, 654] width 63 height 36
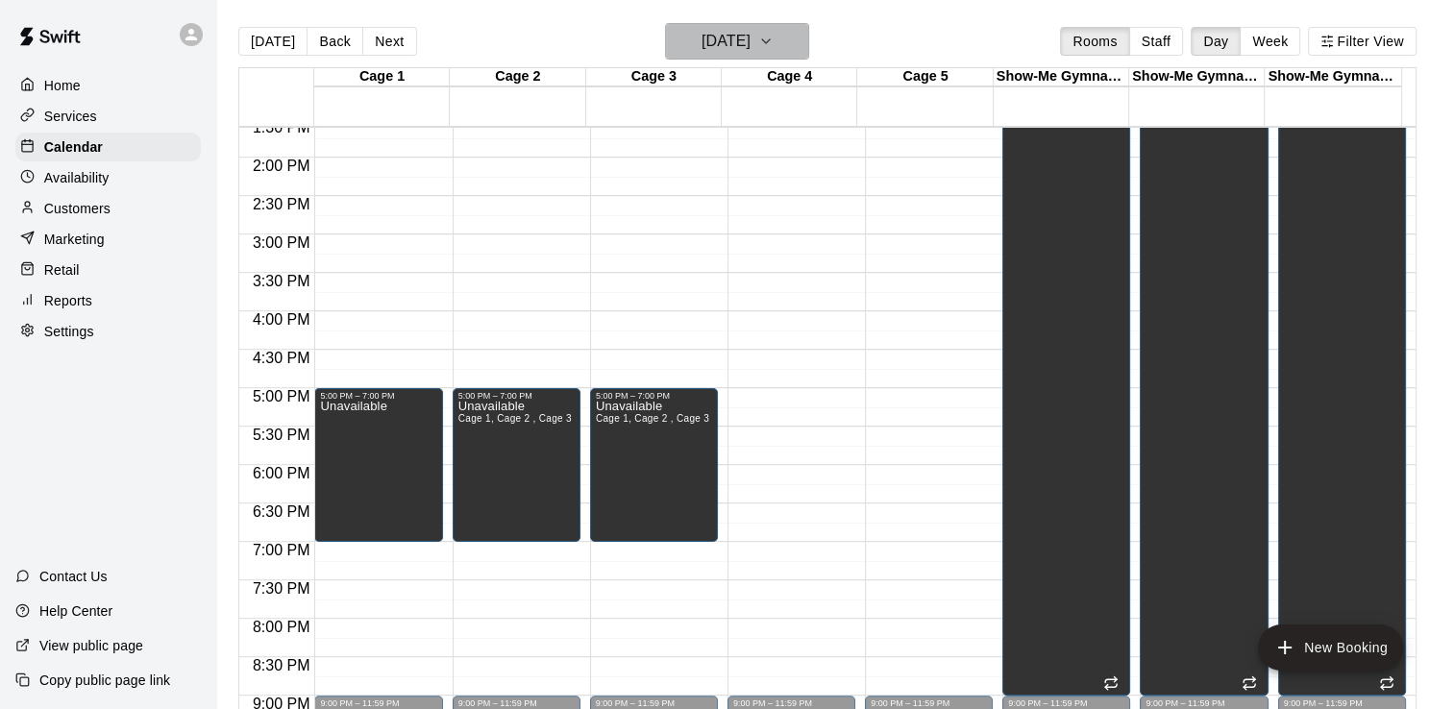
click at [733, 39] on h6 "[DATE]" at bounding box center [726, 41] width 49 height 27
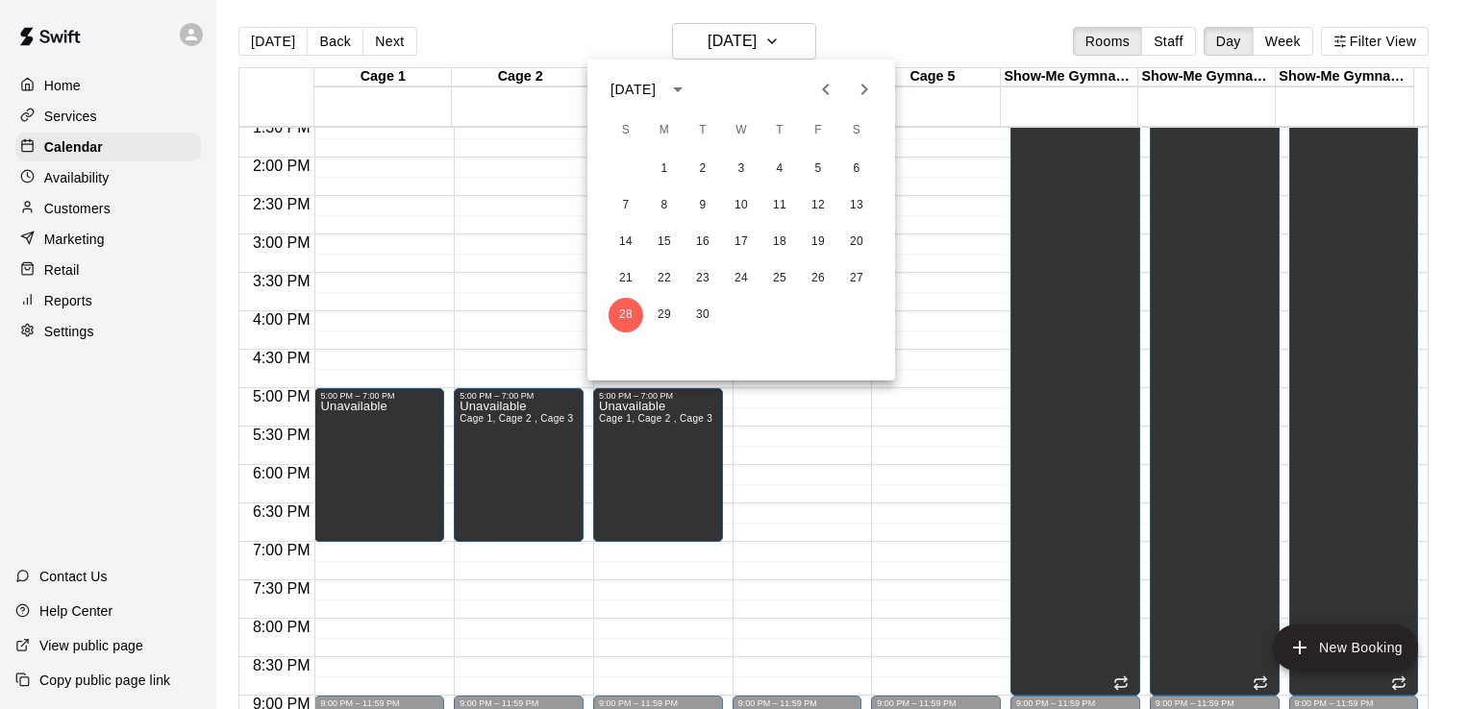
click at [869, 87] on icon "Next month" at bounding box center [864, 89] width 23 height 23
click at [623, 200] on button "5" at bounding box center [626, 205] width 35 height 35
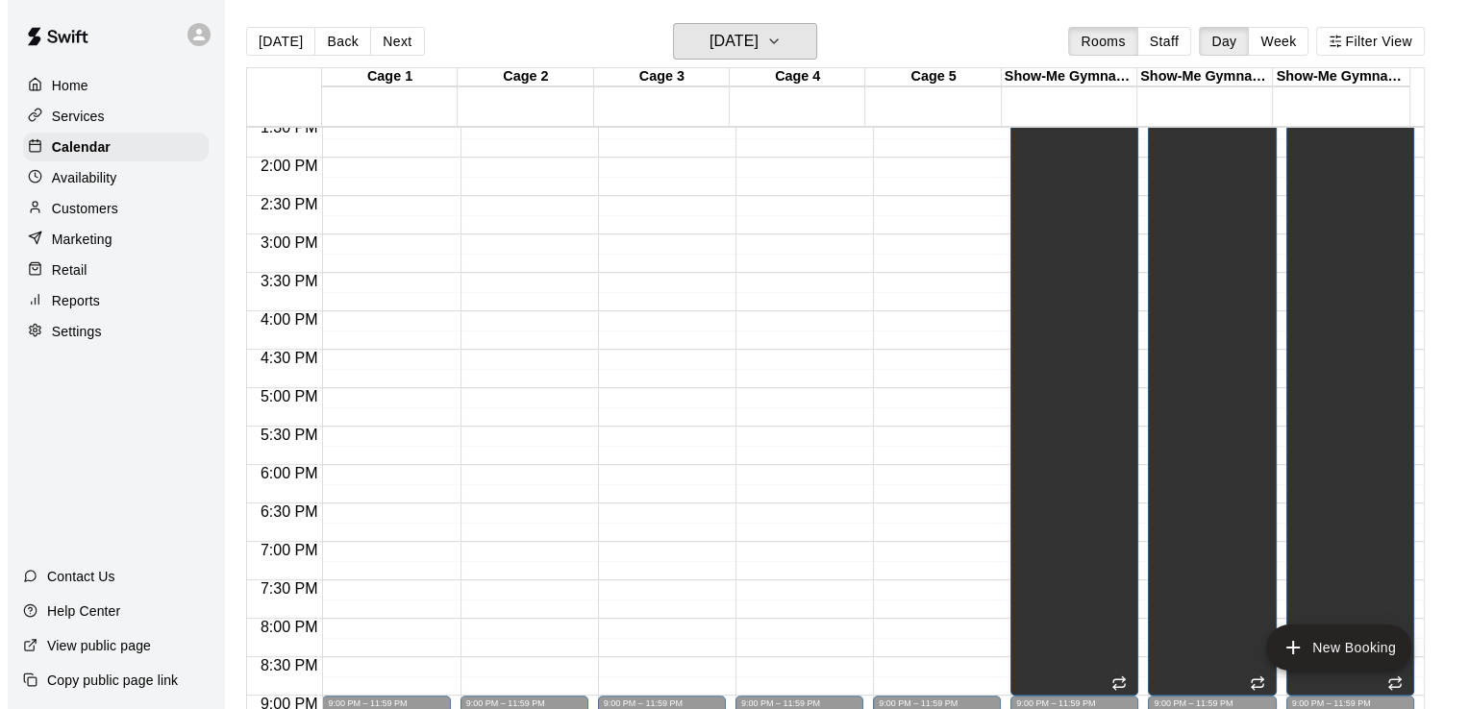
scroll to position [1205, 0]
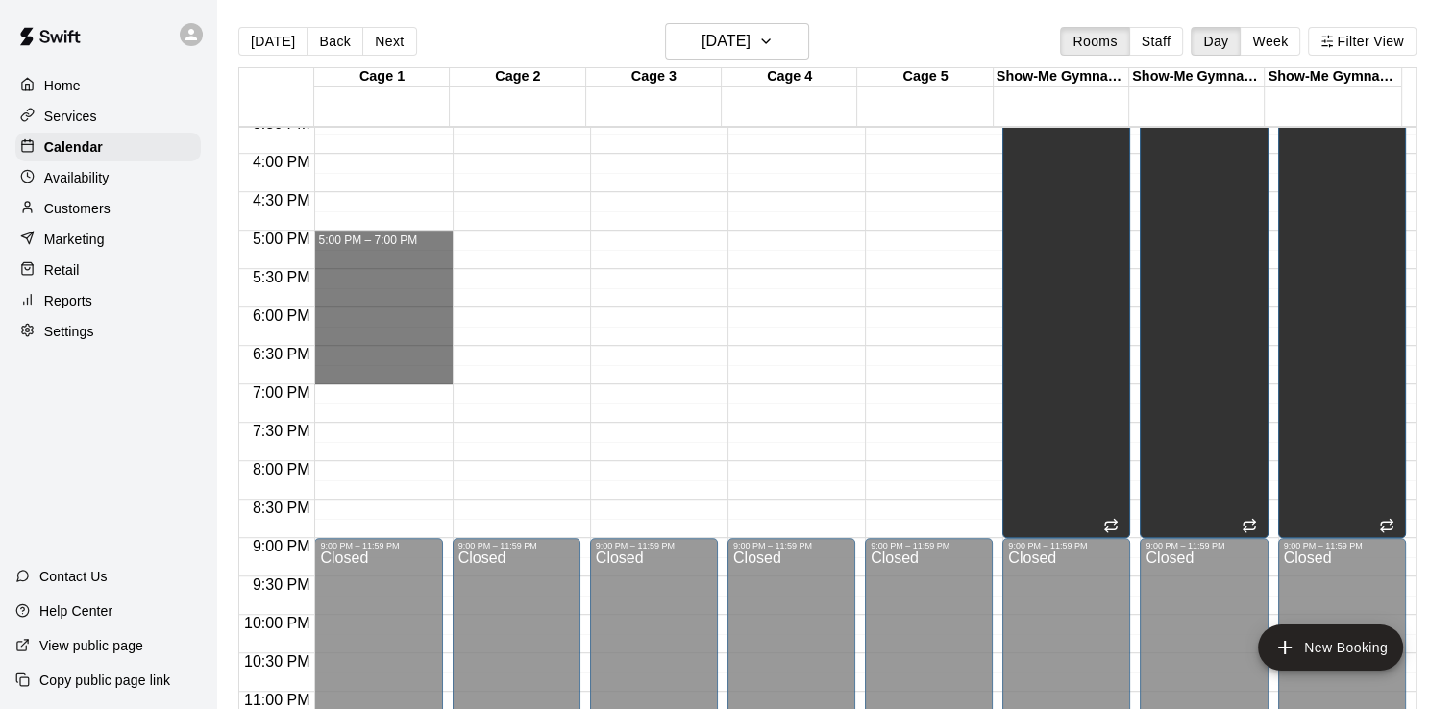
drag, startPoint x: 390, startPoint y: 240, endPoint x: 358, endPoint y: 371, distance: 134.8
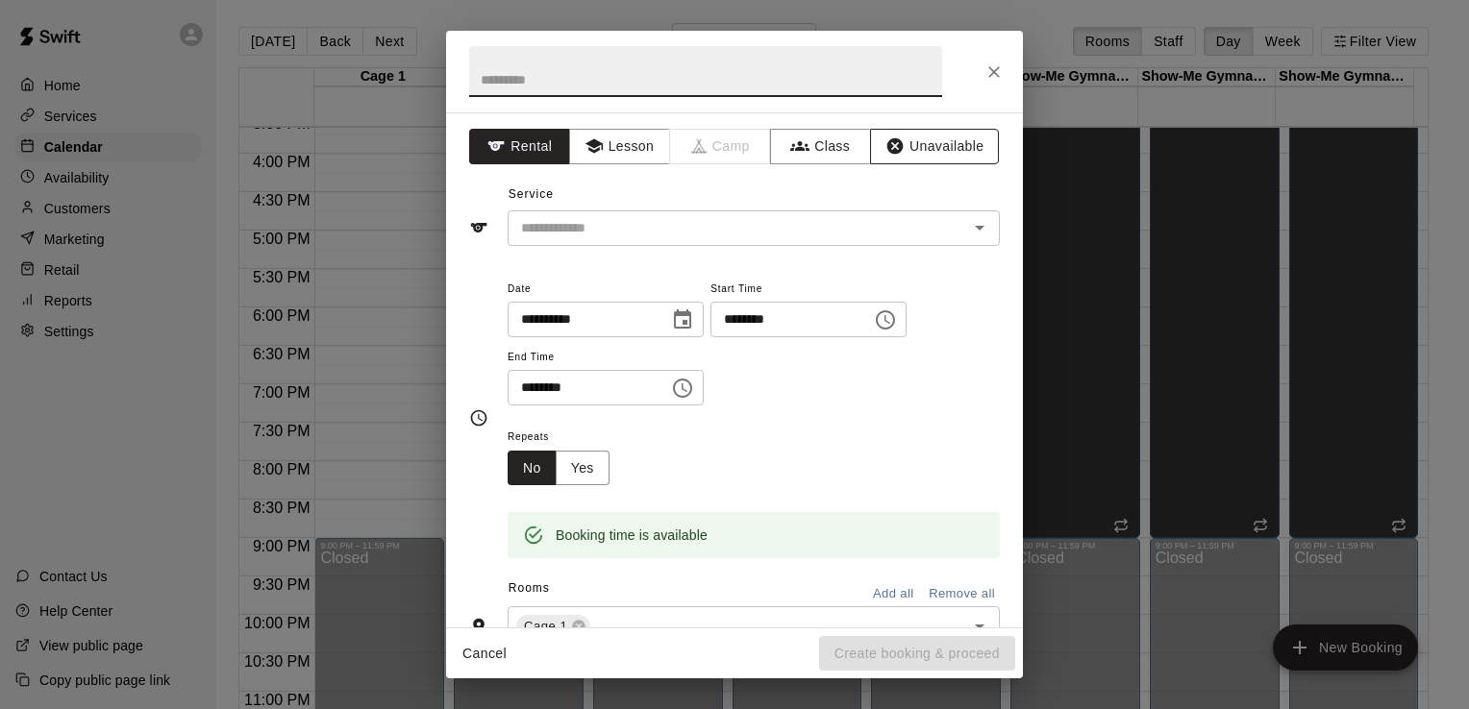
click at [925, 140] on button "Unavailable" at bounding box center [934, 147] width 129 height 36
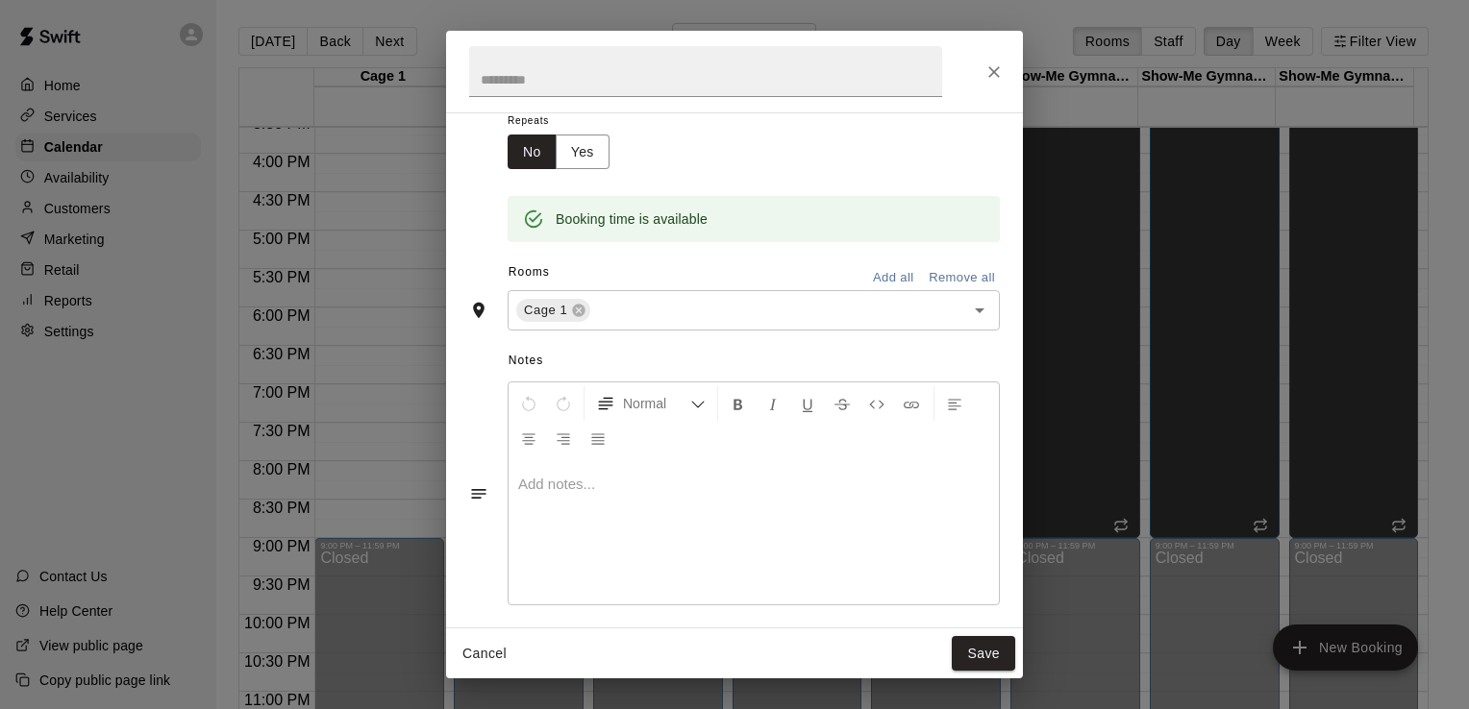
scroll to position [227, 0]
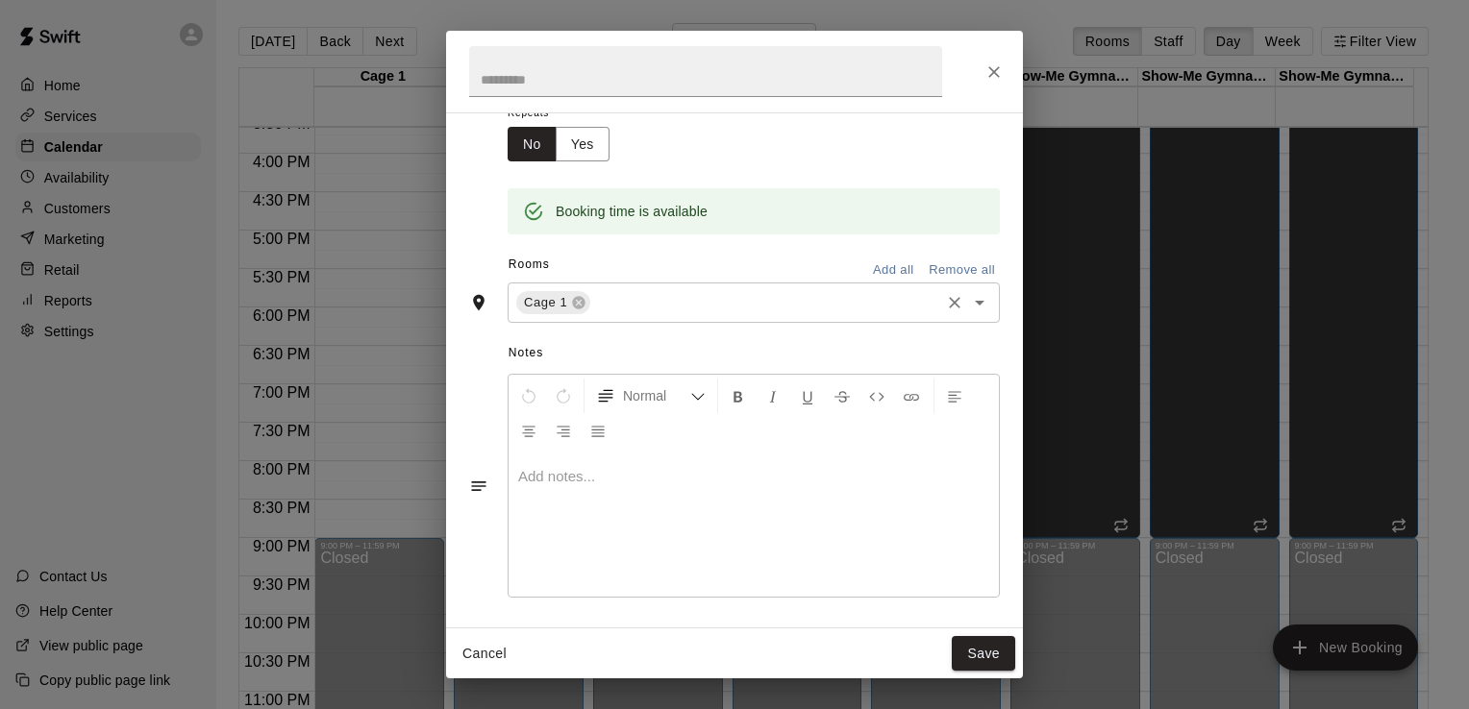
click at [968, 307] on icon "Open" at bounding box center [979, 302] width 23 height 23
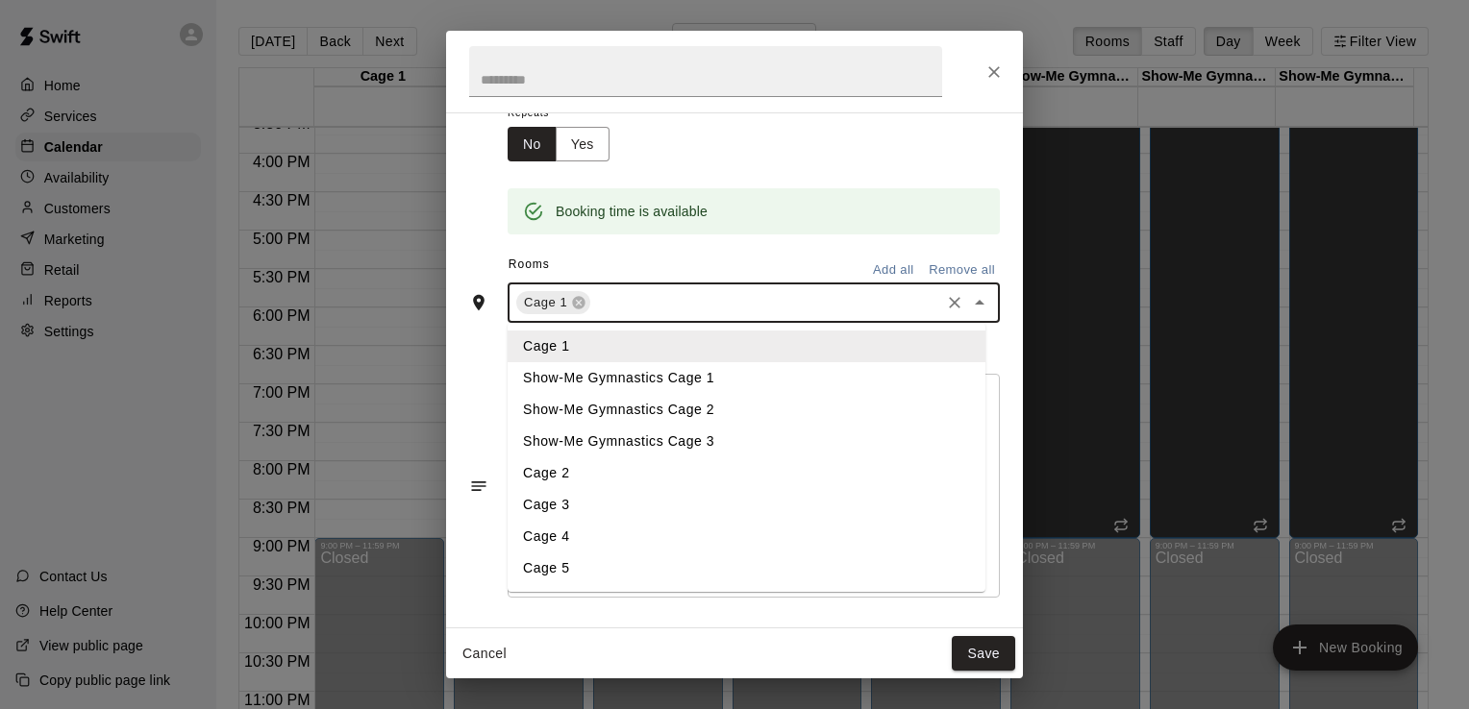
click at [687, 471] on li "Cage 2" at bounding box center [747, 474] width 478 height 32
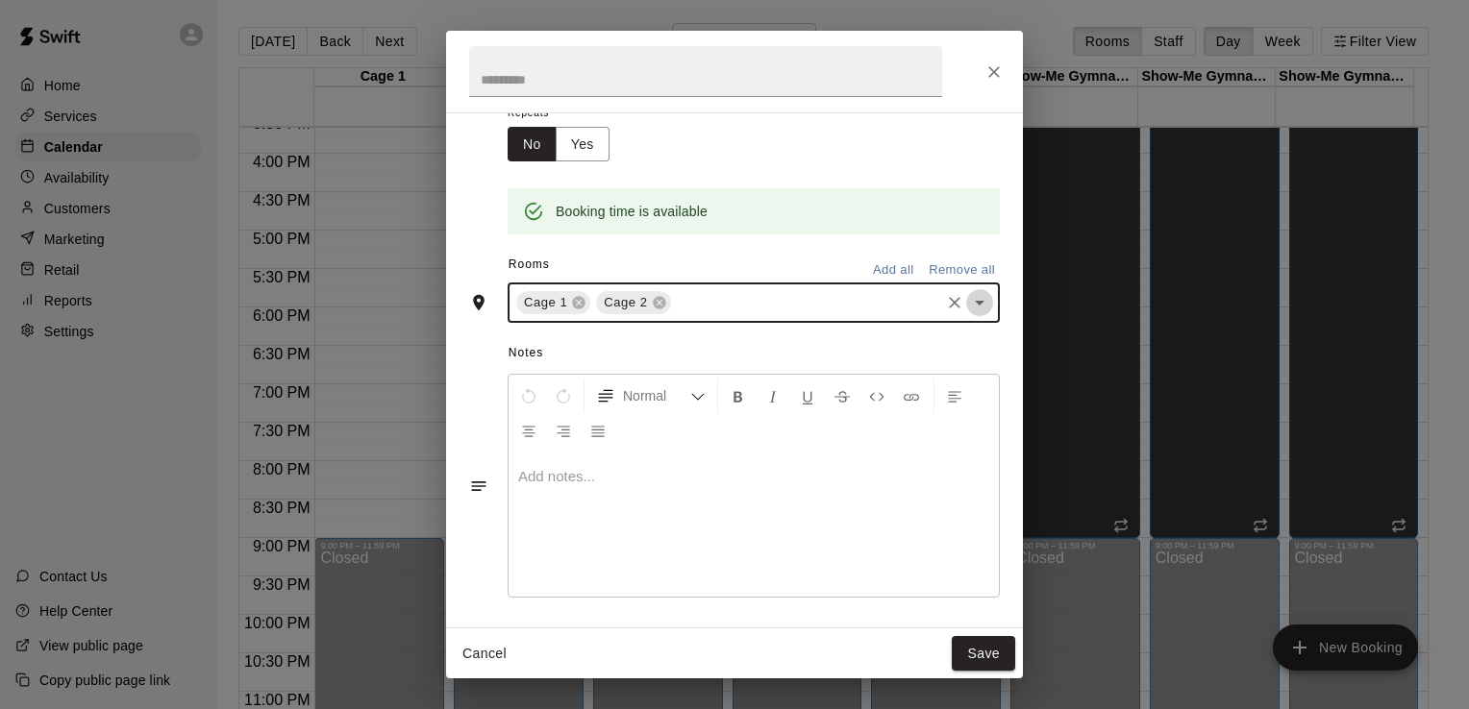
click at [968, 309] on icon "Open" at bounding box center [979, 302] width 23 height 23
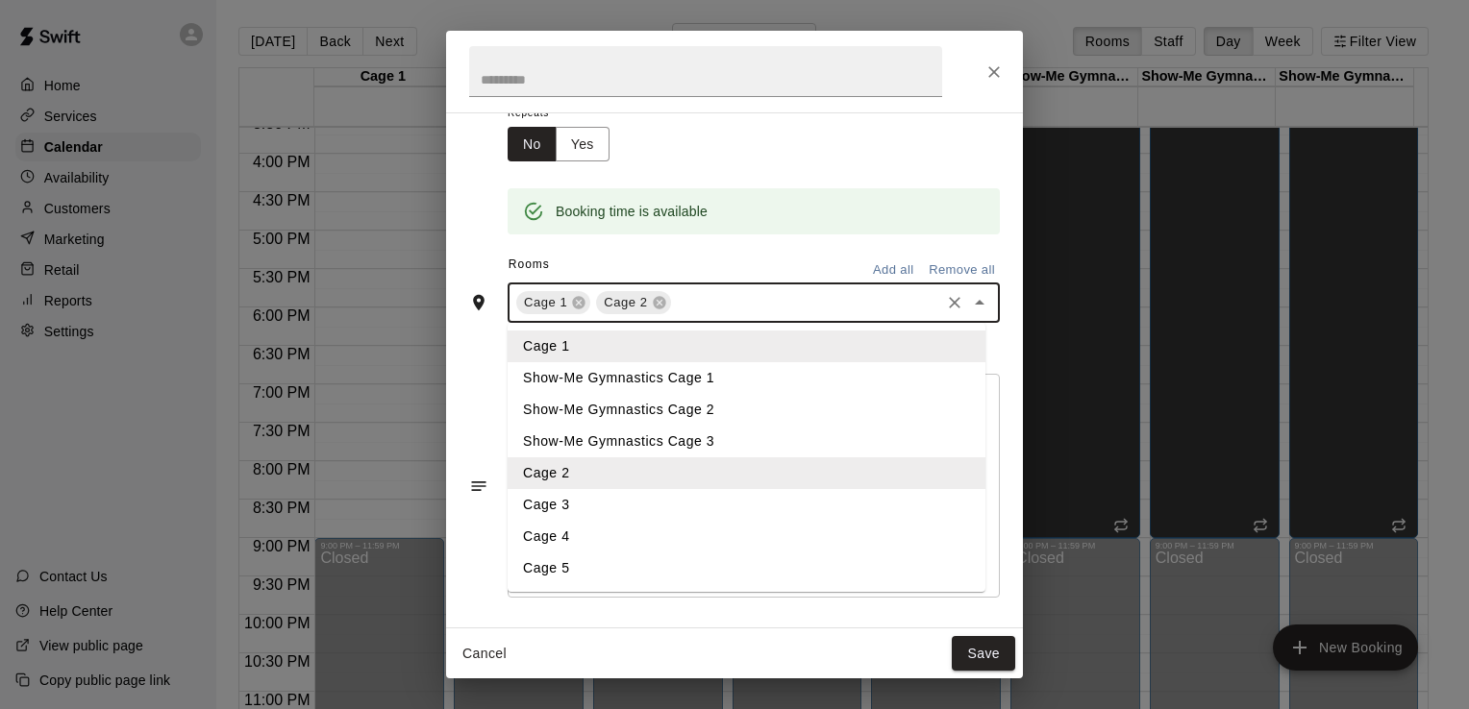
click at [667, 509] on li "Cage 3" at bounding box center [747, 505] width 478 height 32
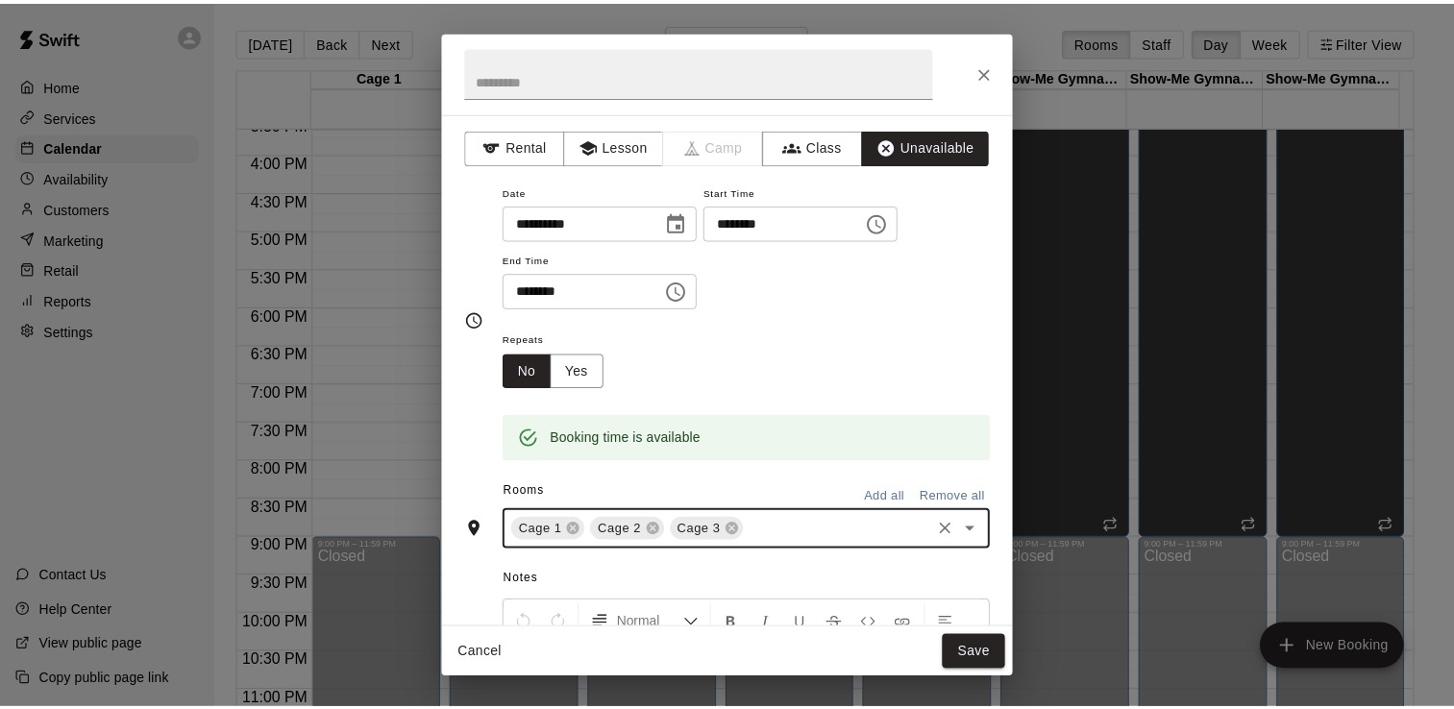
scroll to position [231, 0]
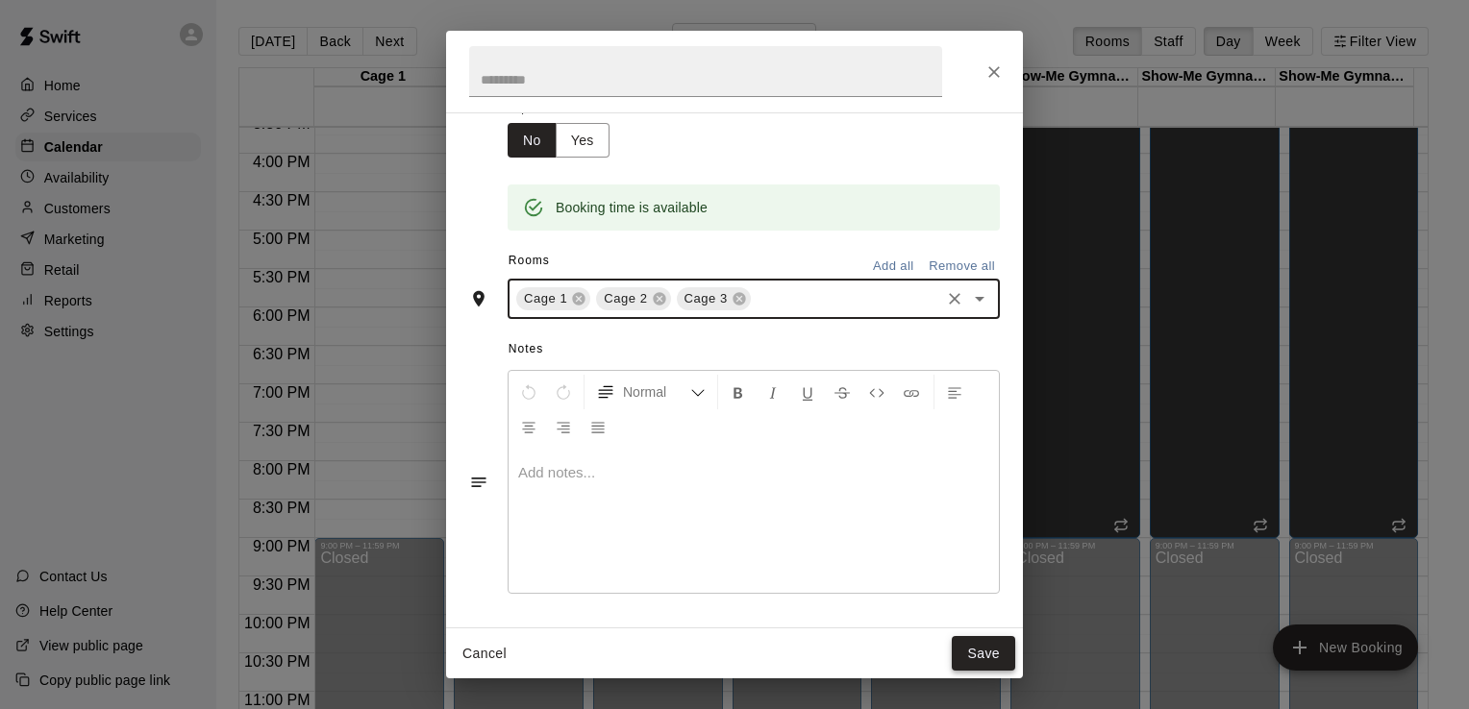
click at [973, 660] on button "Save" at bounding box center [983, 654] width 63 height 36
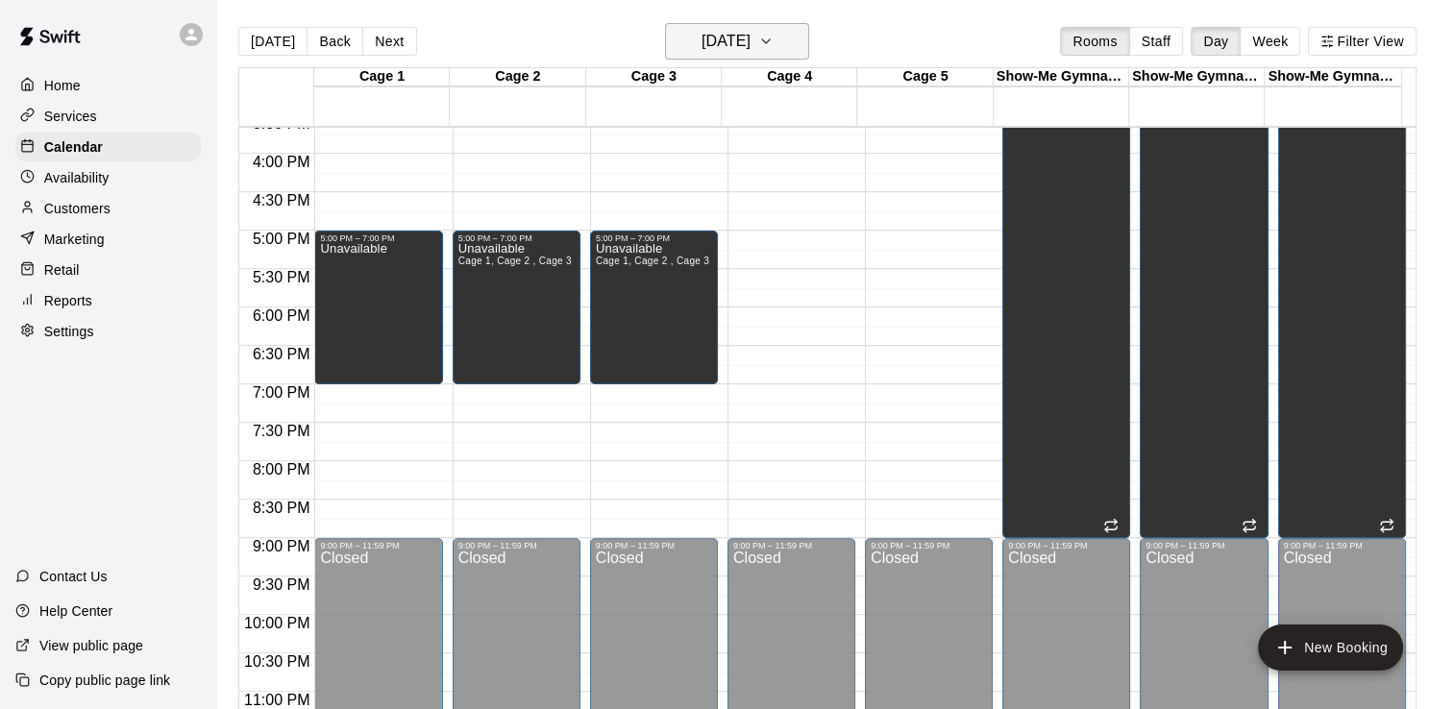
click at [726, 48] on h6 "[DATE]" at bounding box center [726, 41] width 49 height 27
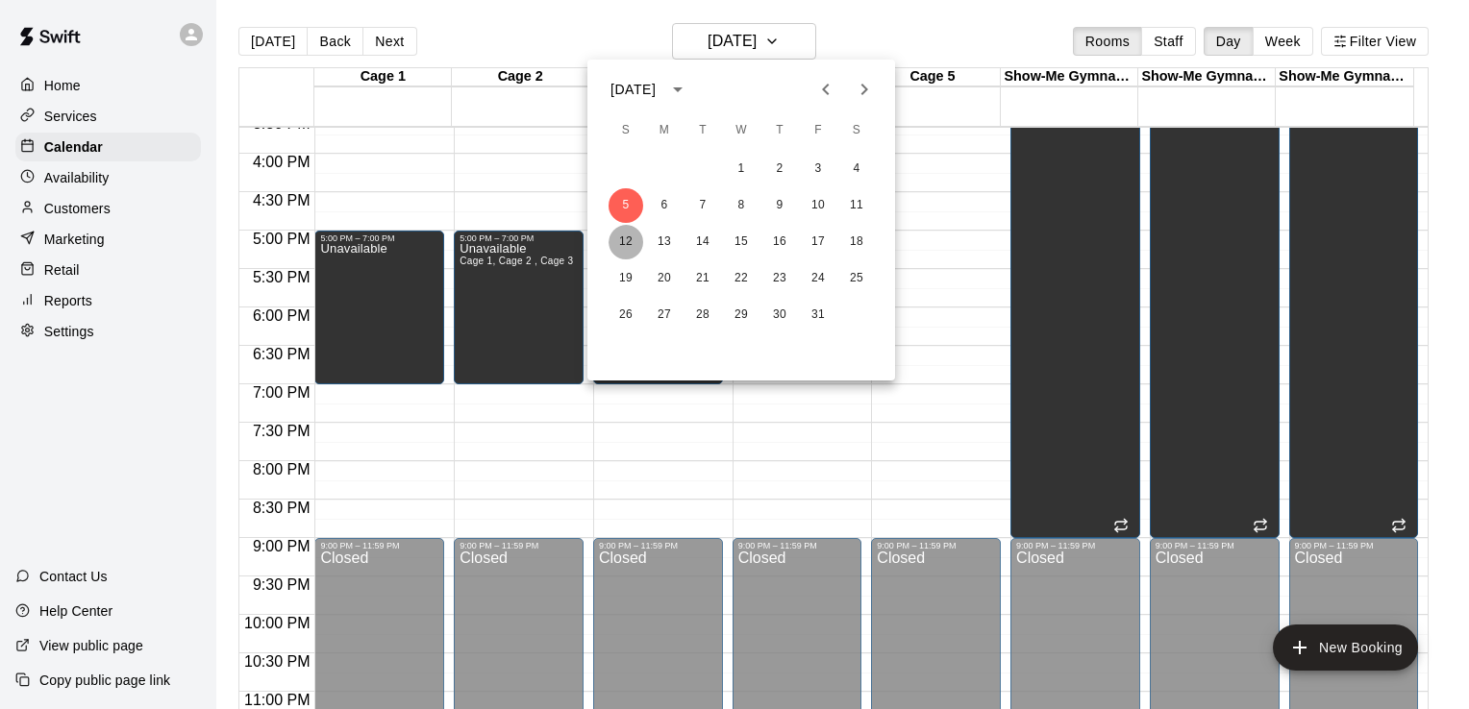
click at [628, 241] on button "12" at bounding box center [626, 242] width 35 height 35
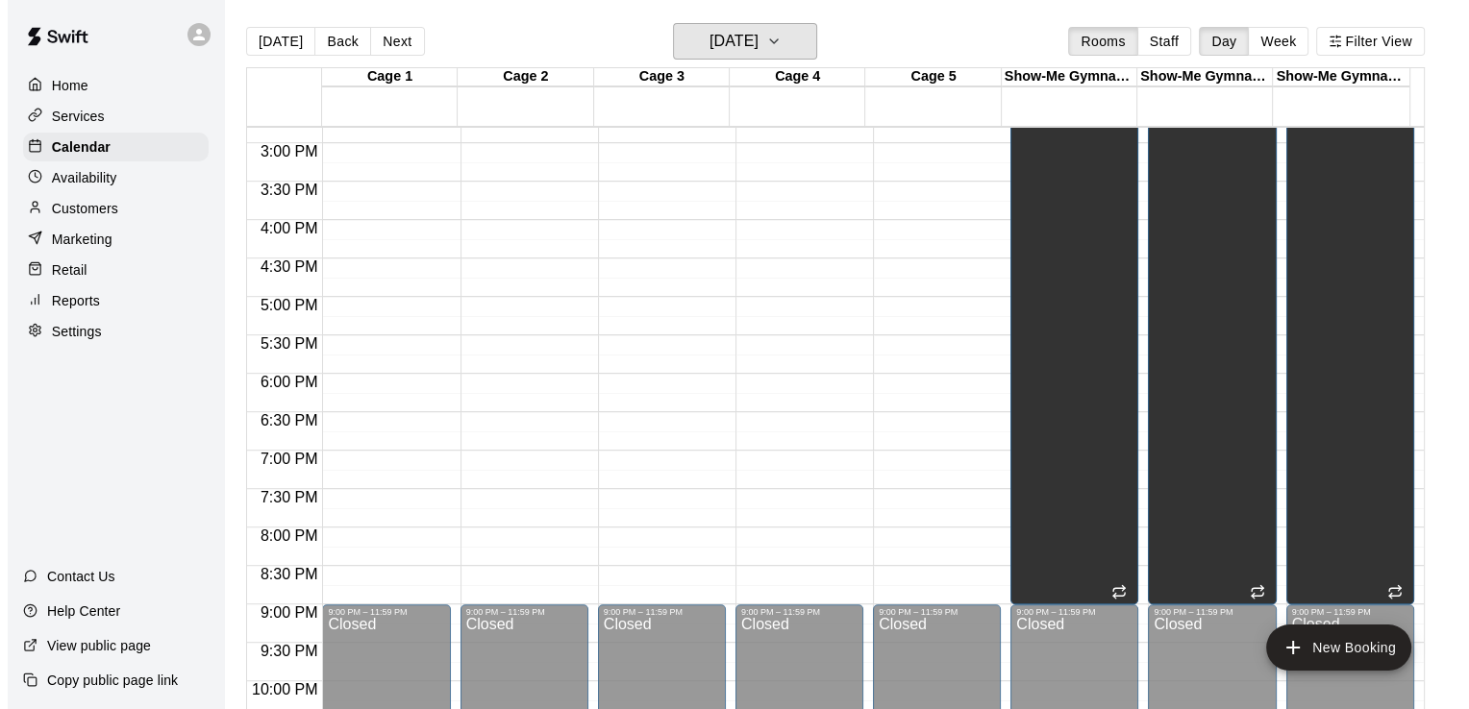
scroll to position [1137, 0]
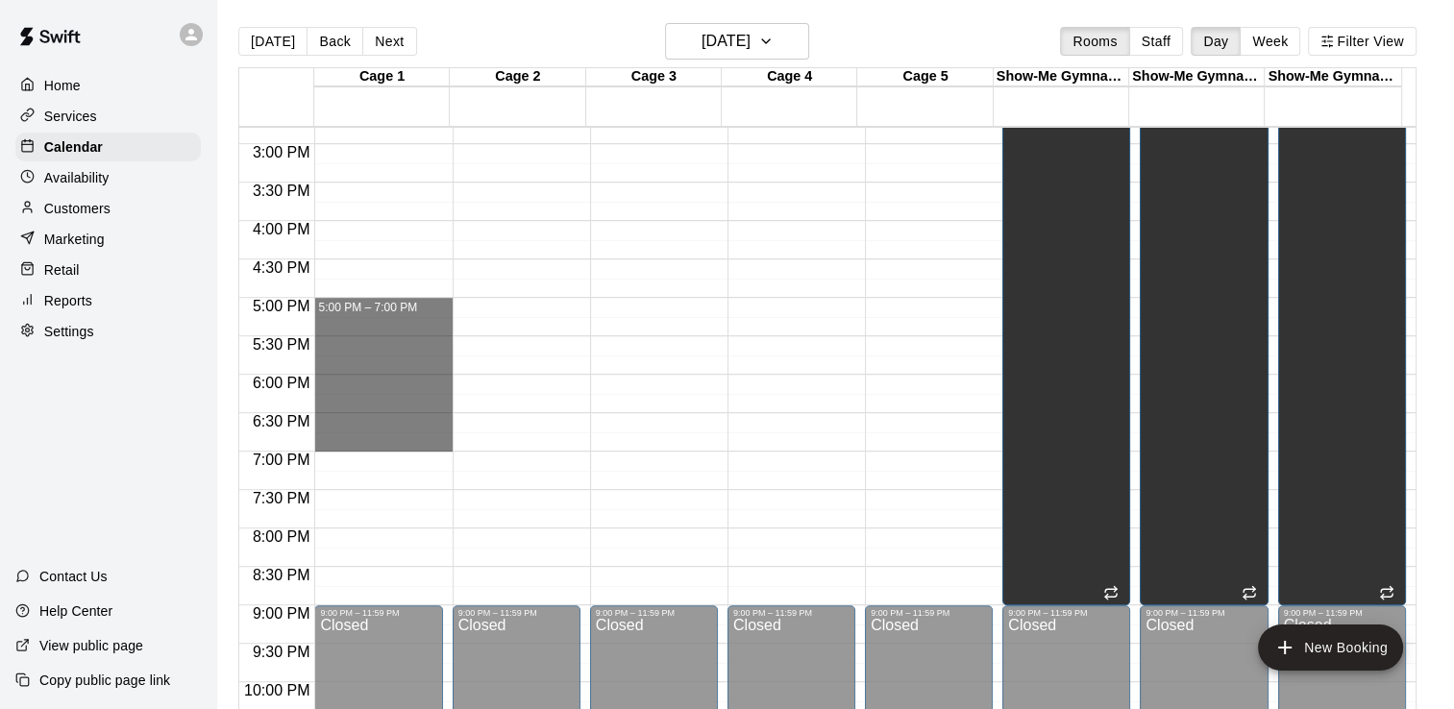
drag, startPoint x: 386, startPoint y: 306, endPoint x: 365, endPoint y: 437, distance: 133.4
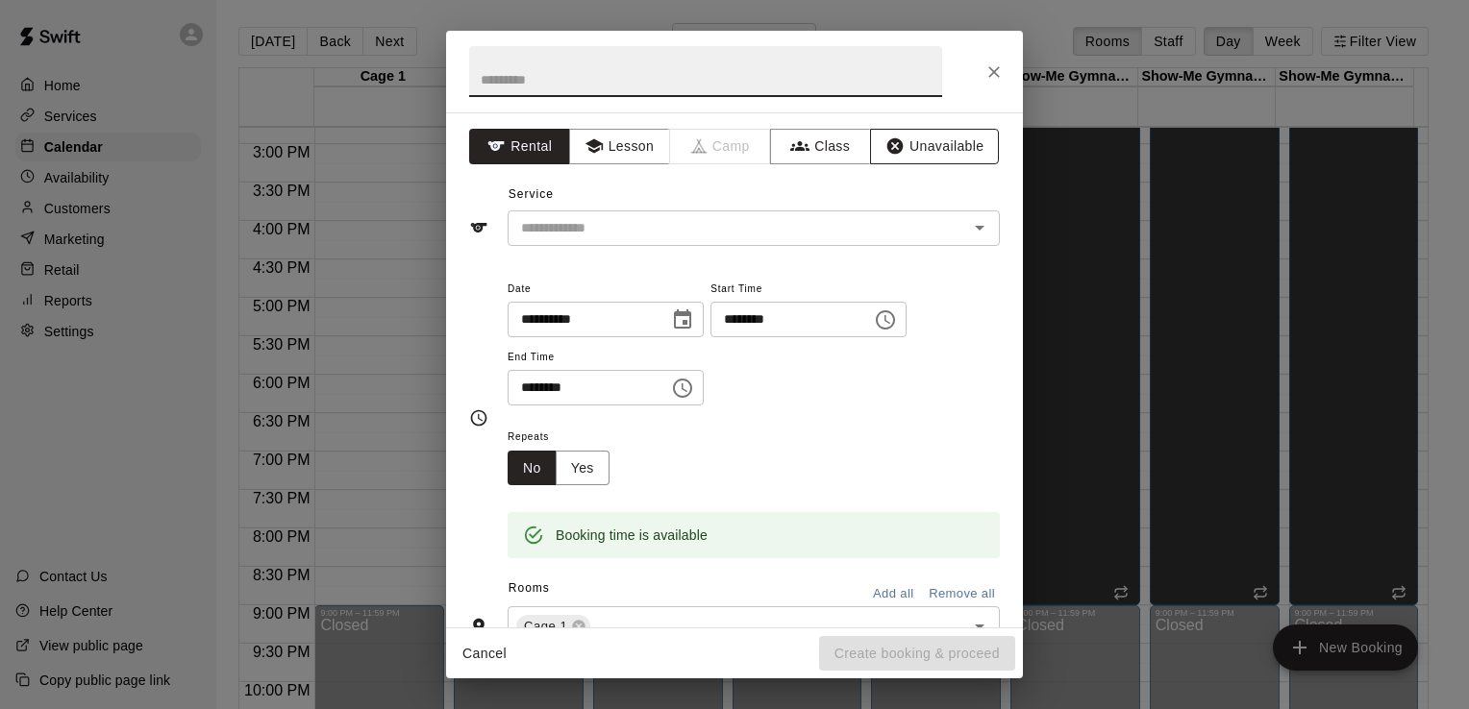
click at [908, 147] on button "Unavailable" at bounding box center [934, 147] width 129 height 36
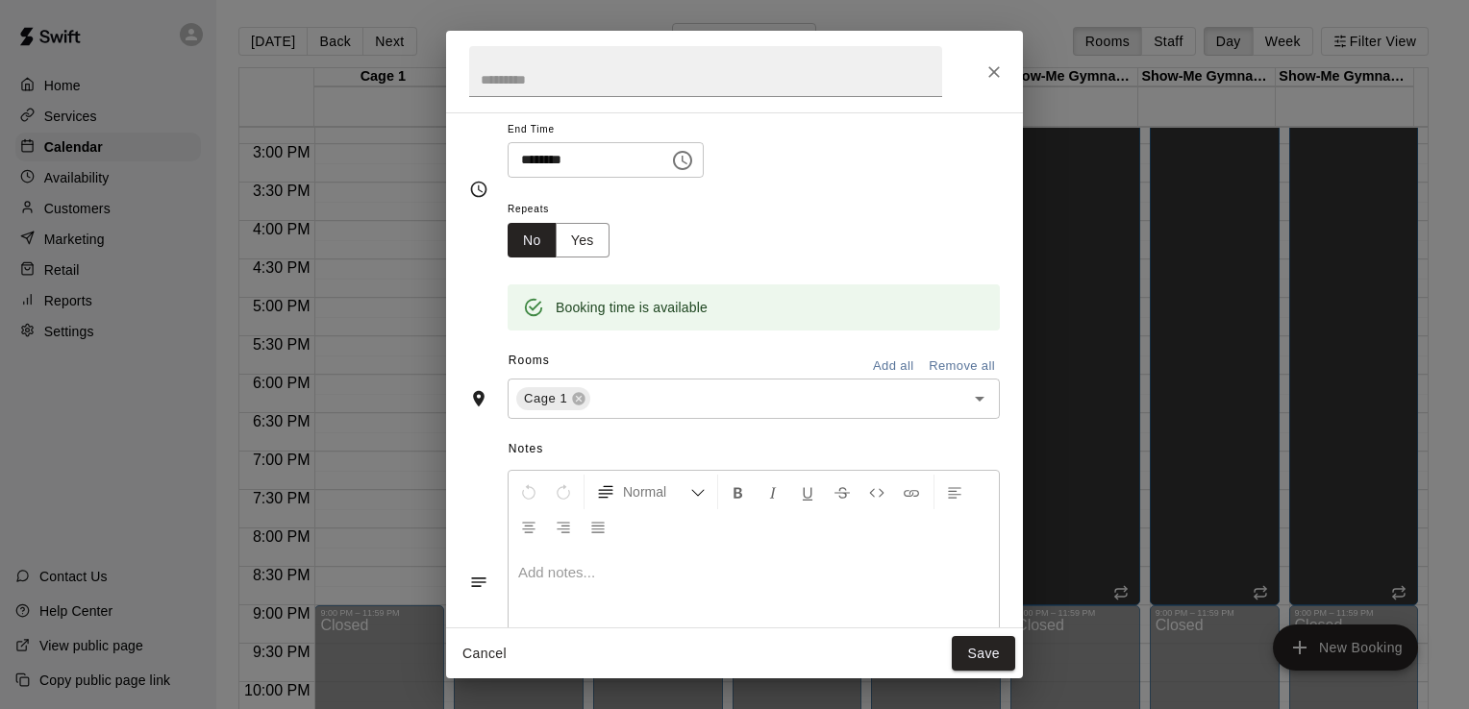
scroll to position [137, 0]
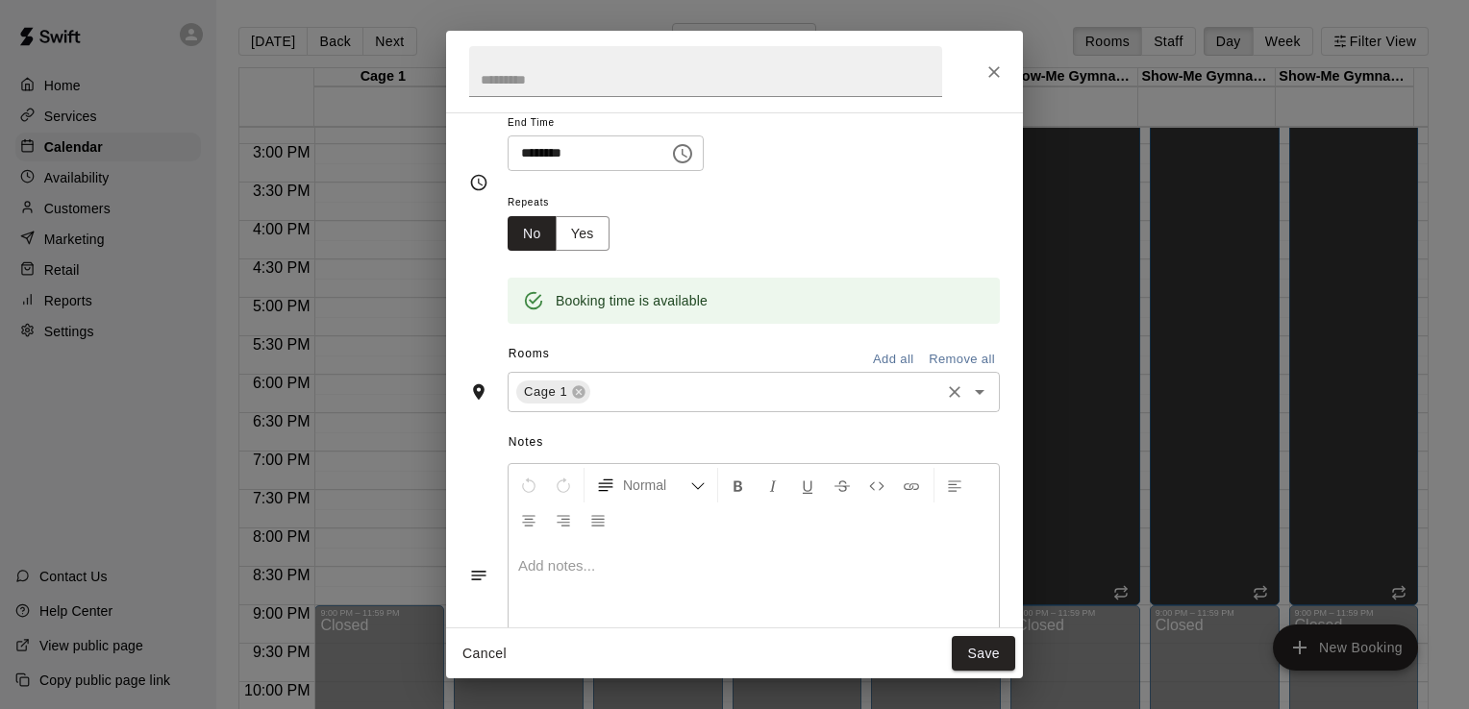
click at [975, 390] on icon "Open" at bounding box center [980, 392] width 10 height 5
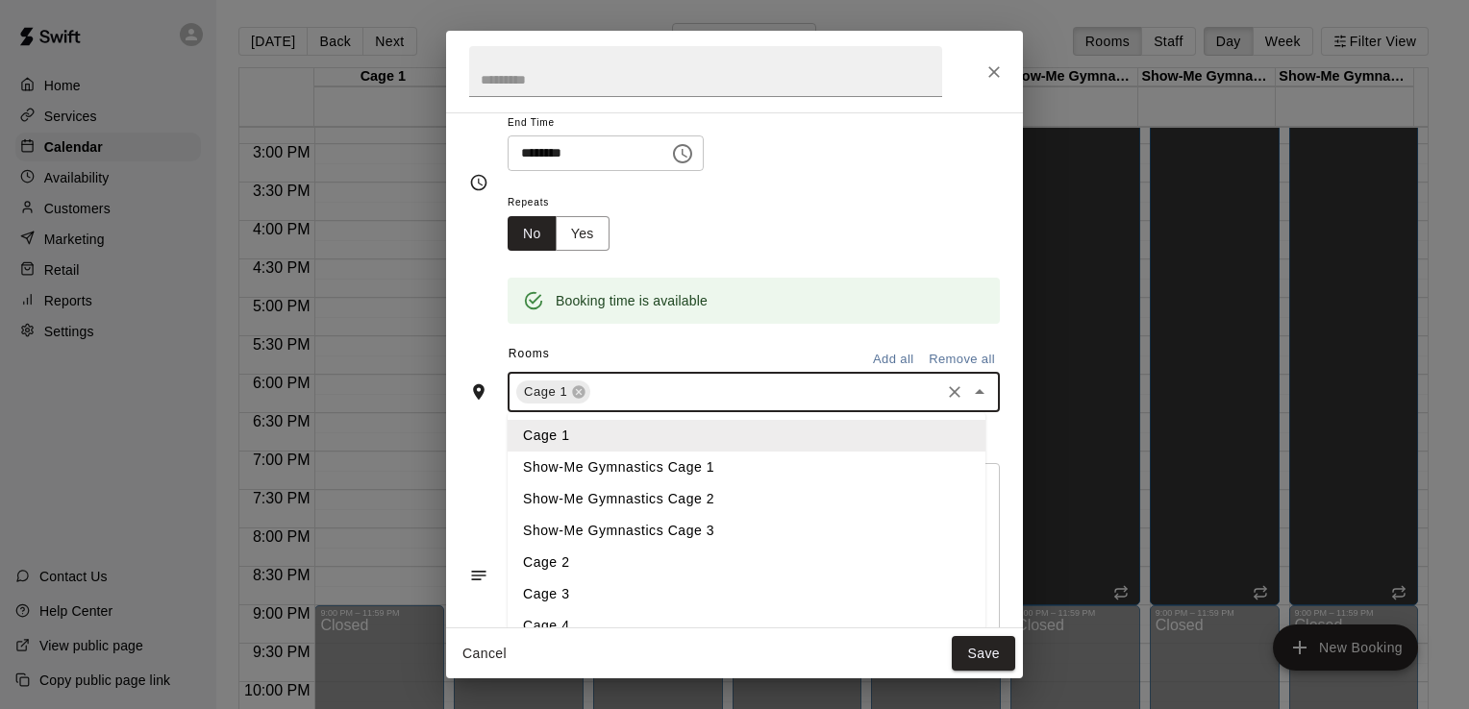
click at [722, 563] on li "Cage 2" at bounding box center [747, 563] width 478 height 32
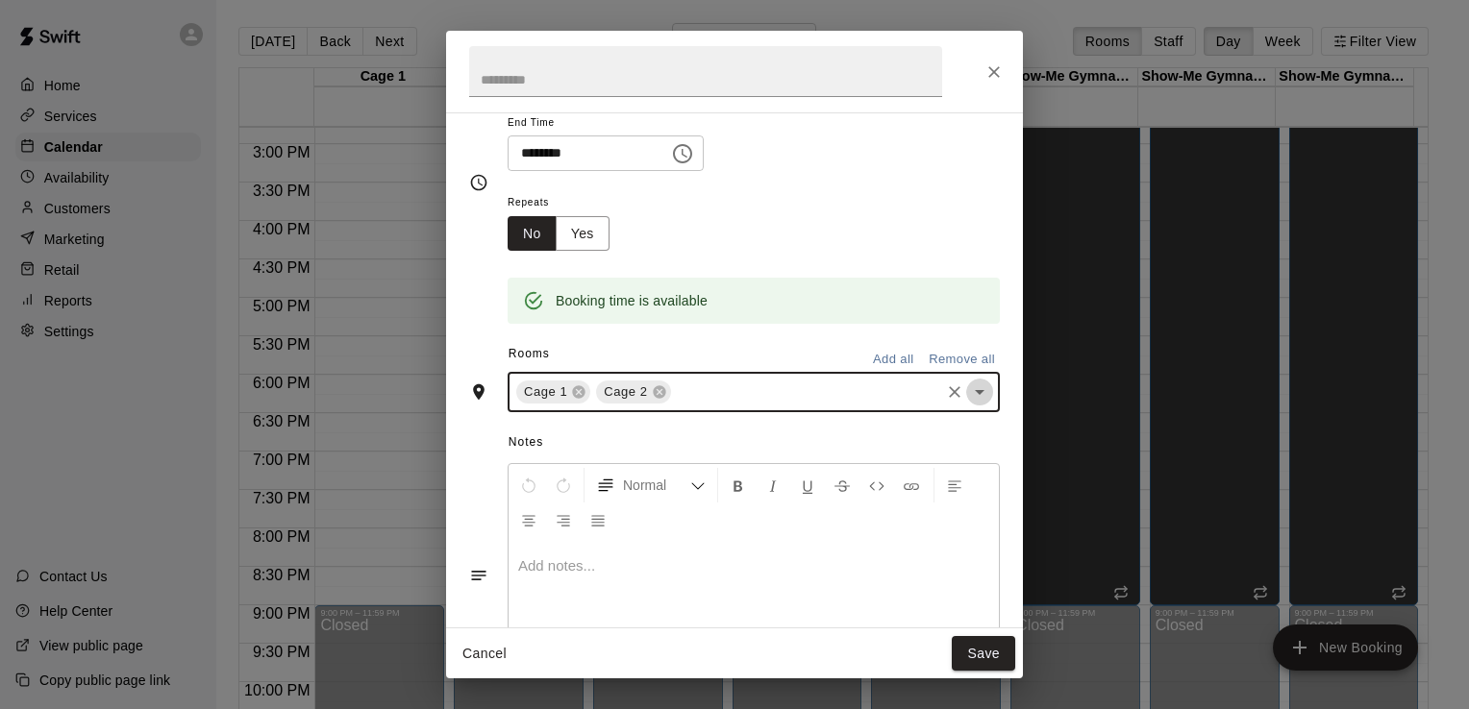
click at [969, 386] on icon "Open" at bounding box center [979, 392] width 23 height 23
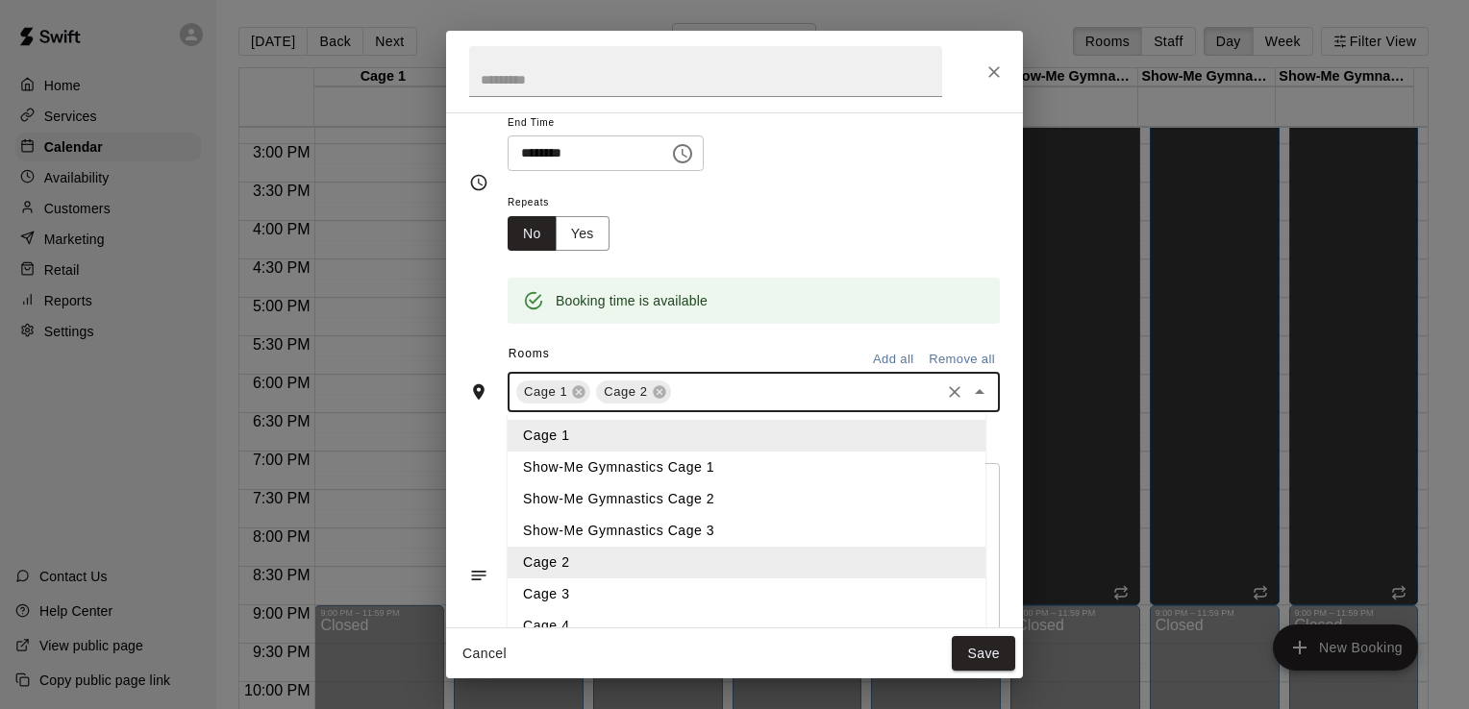
click at [704, 604] on li "Cage 3" at bounding box center [747, 595] width 478 height 32
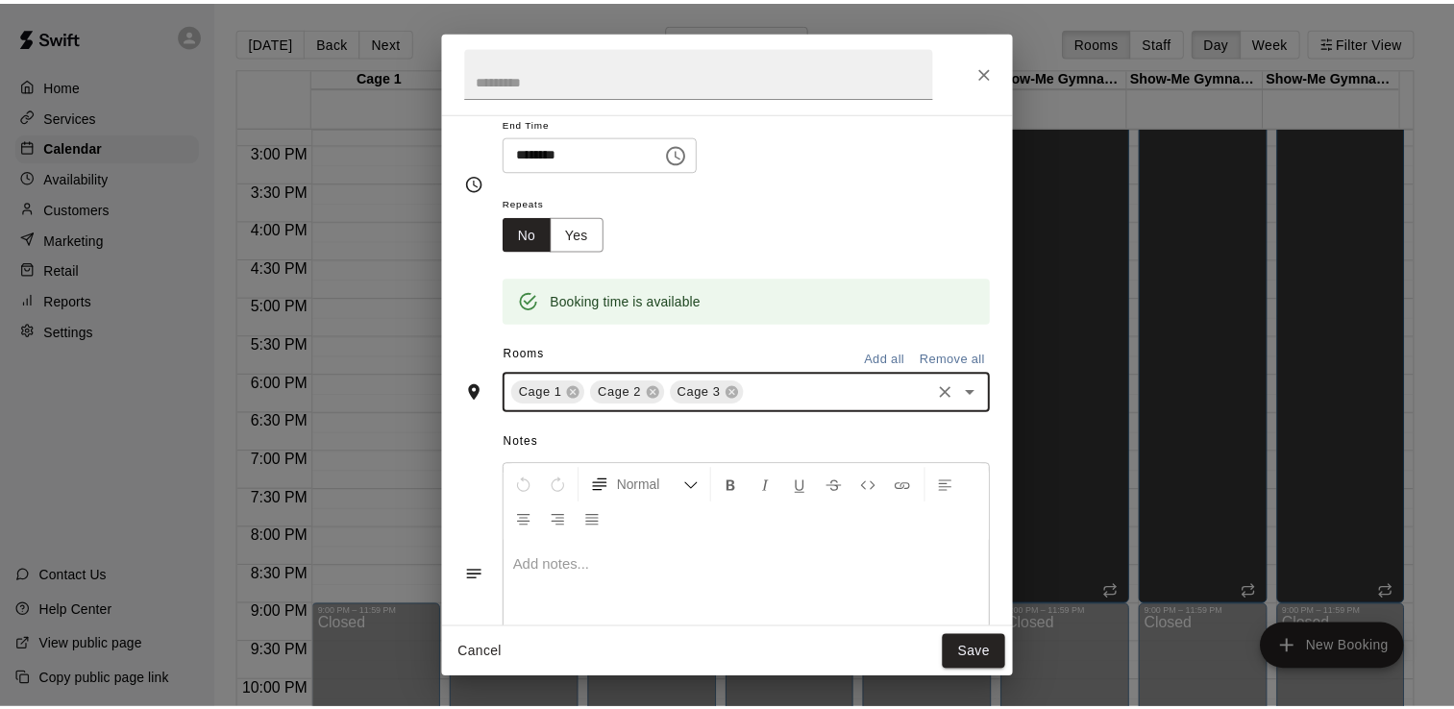
scroll to position [231, 0]
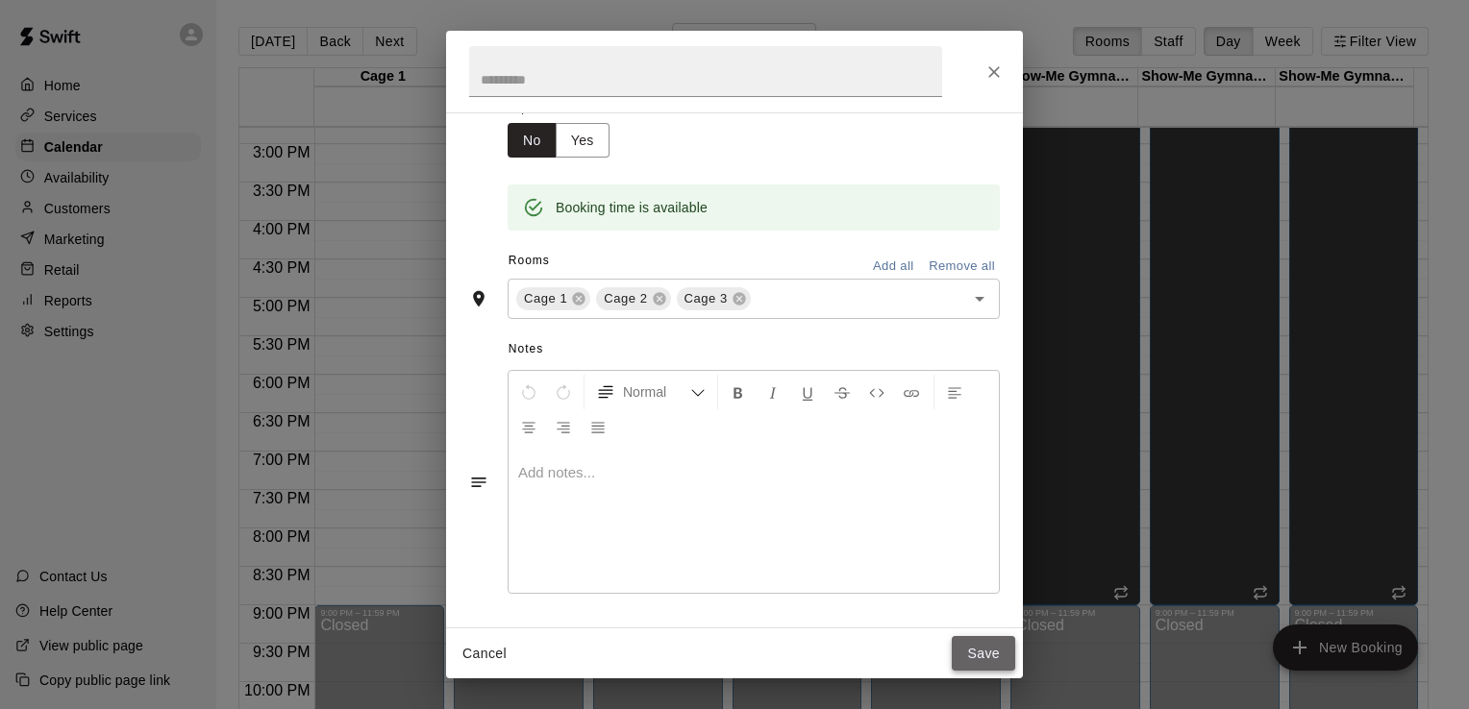
click at [981, 648] on button "Save" at bounding box center [983, 654] width 63 height 36
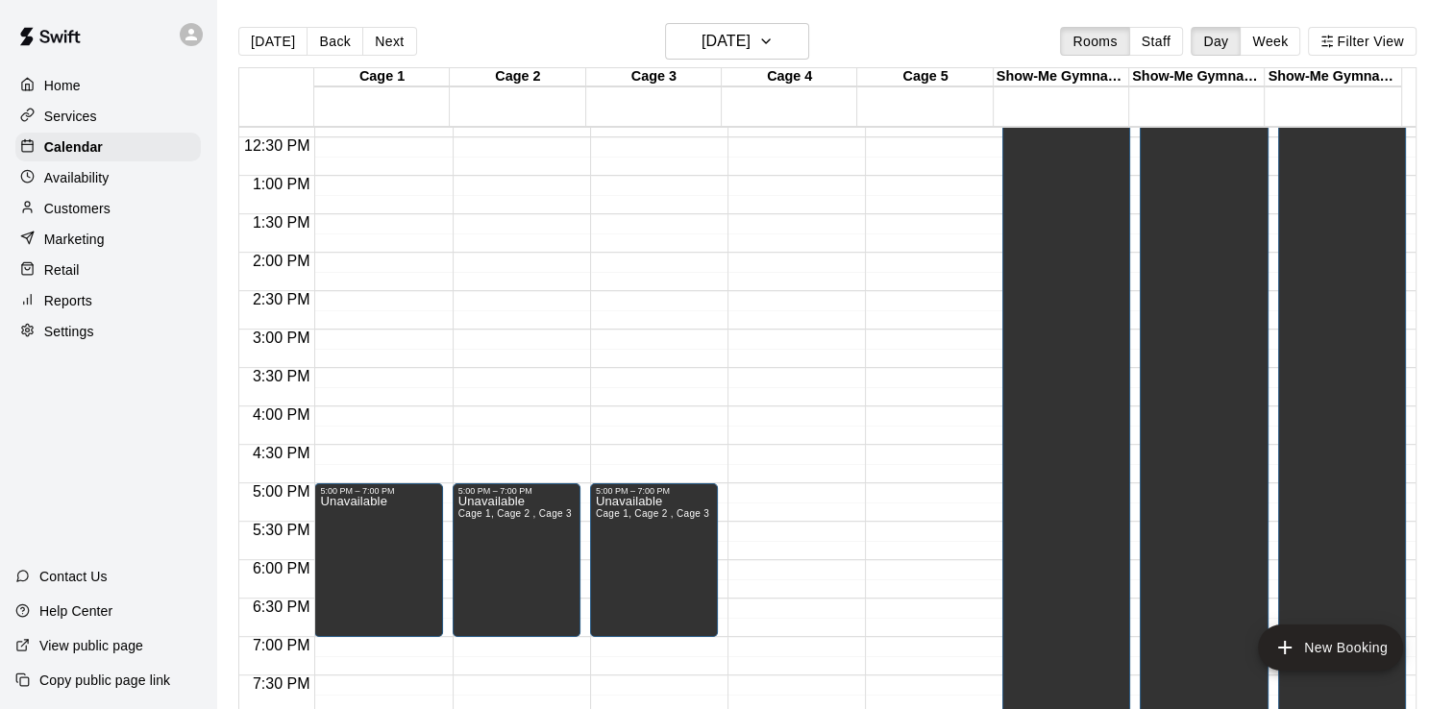
scroll to position [951, 0]
click at [704, 42] on h6 "[DATE]" at bounding box center [726, 41] width 49 height 27
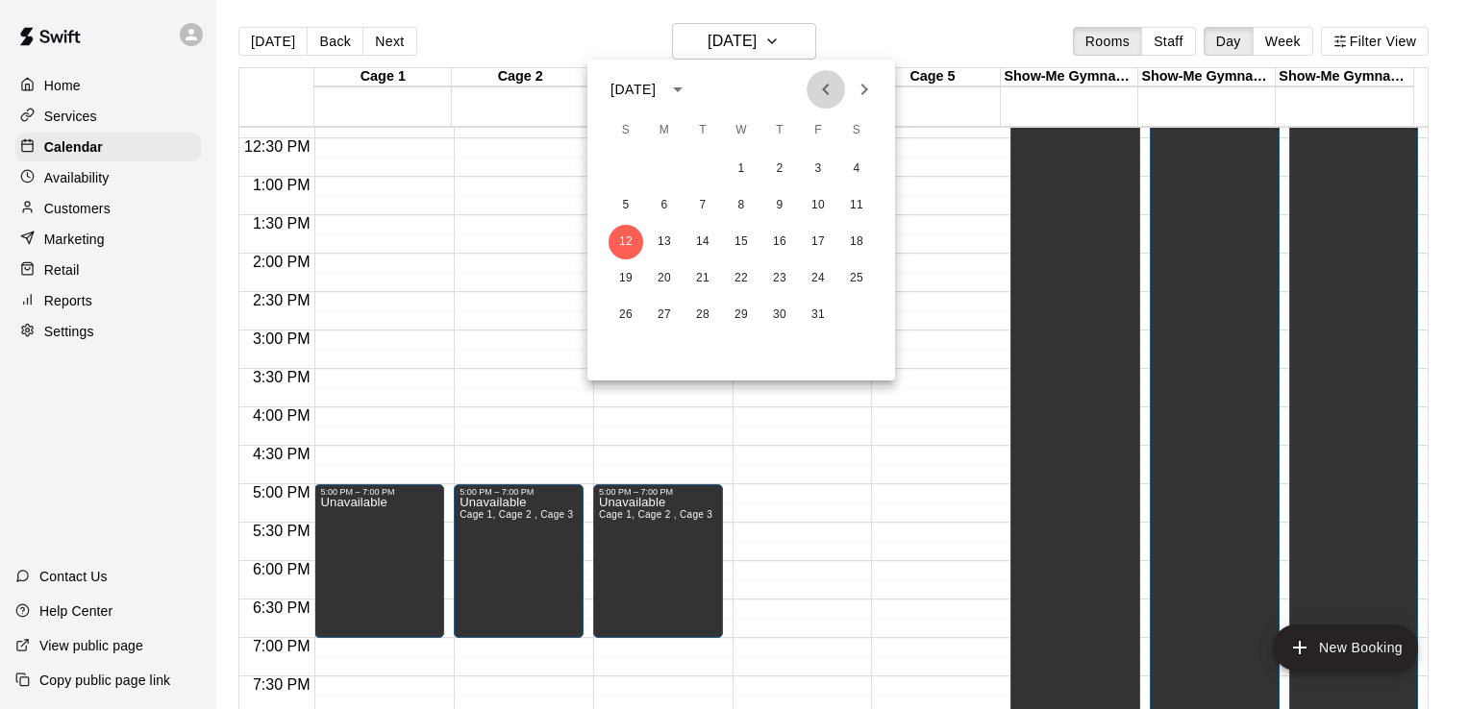
click at [824, 84] on icon "Previous month" at bounding box center [825, 89] width 23 height 23
click at [740, 277] on button "20" at bounding box center [741, 278] width 35 height 35
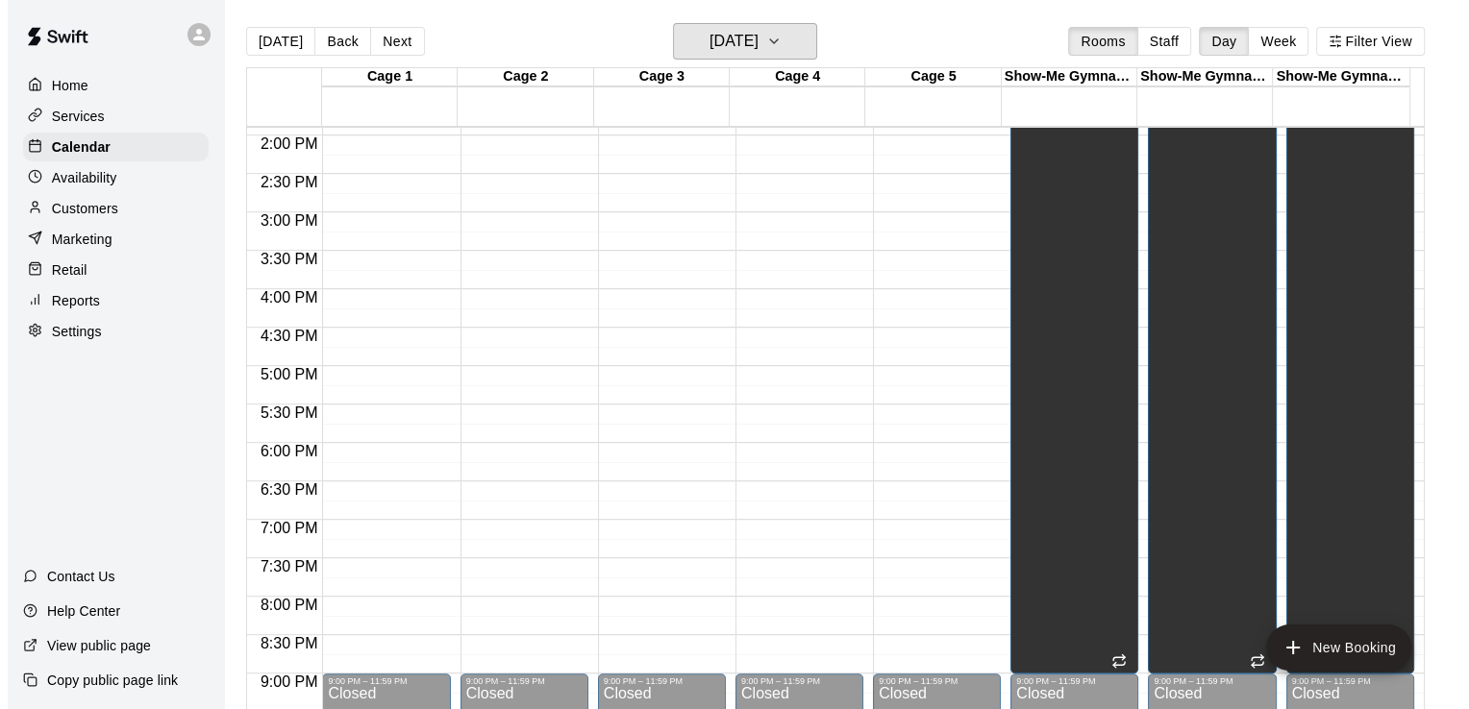
scroll to position [1072, 0]
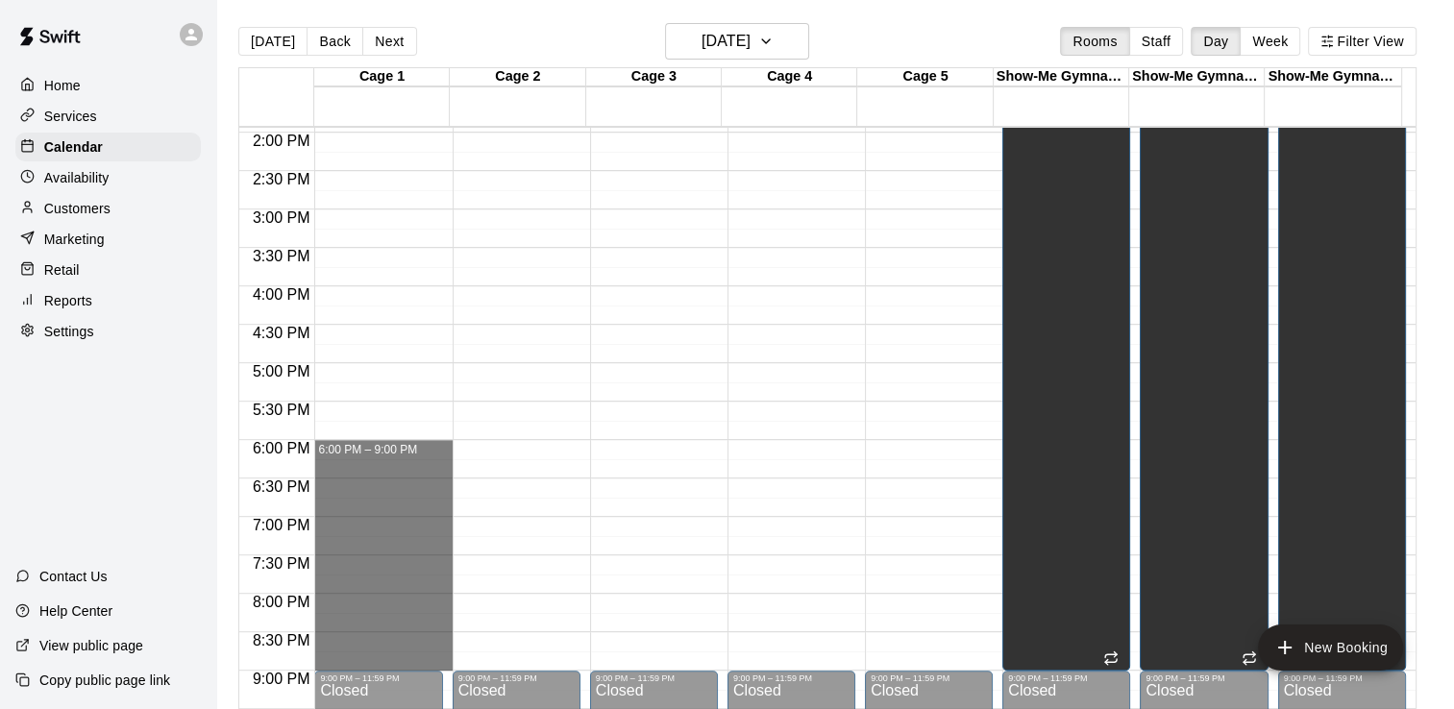
drag, startPoint x: 401, startPoint y: 449, endPoint x: 411, endPoint y: 658, distance: 208.9
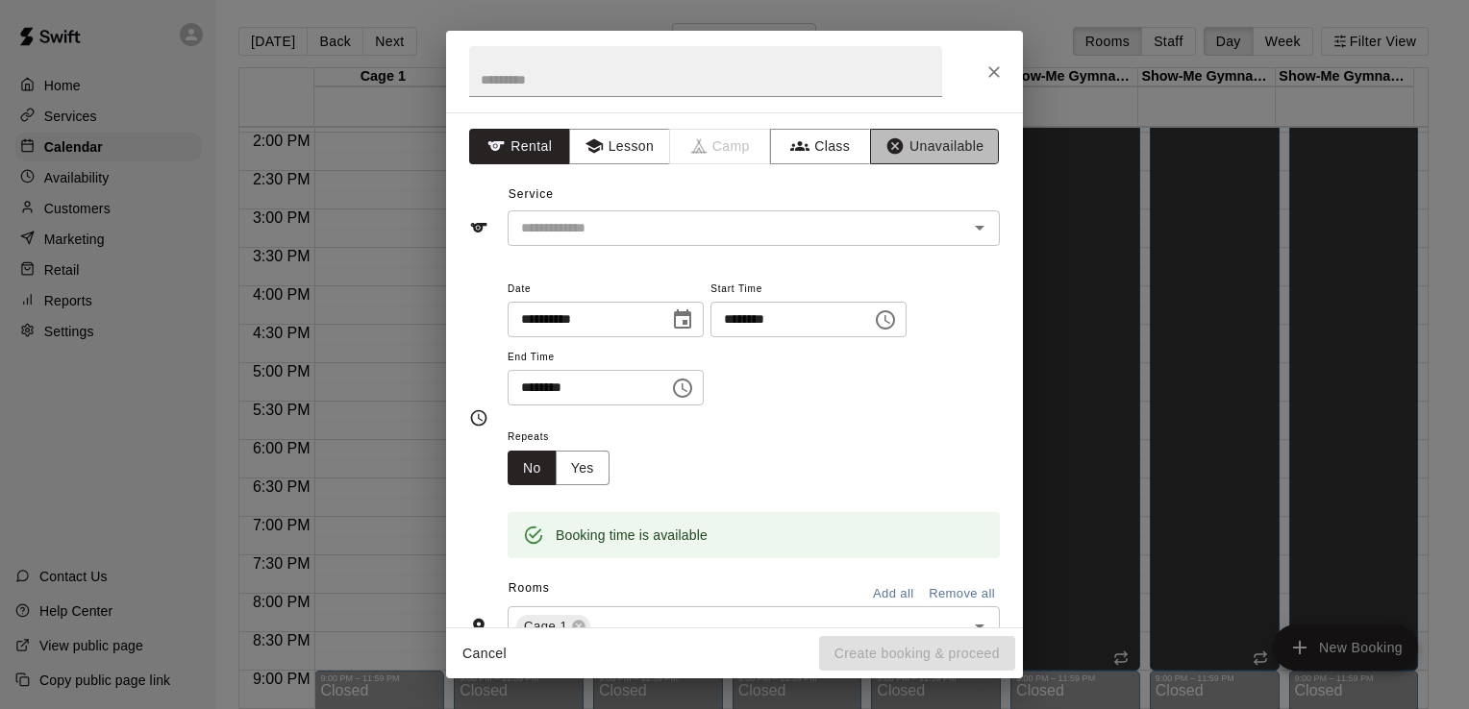
click at [909, 137] on button "Unavailable" at bounding box center [934, 147] width 129 height 36
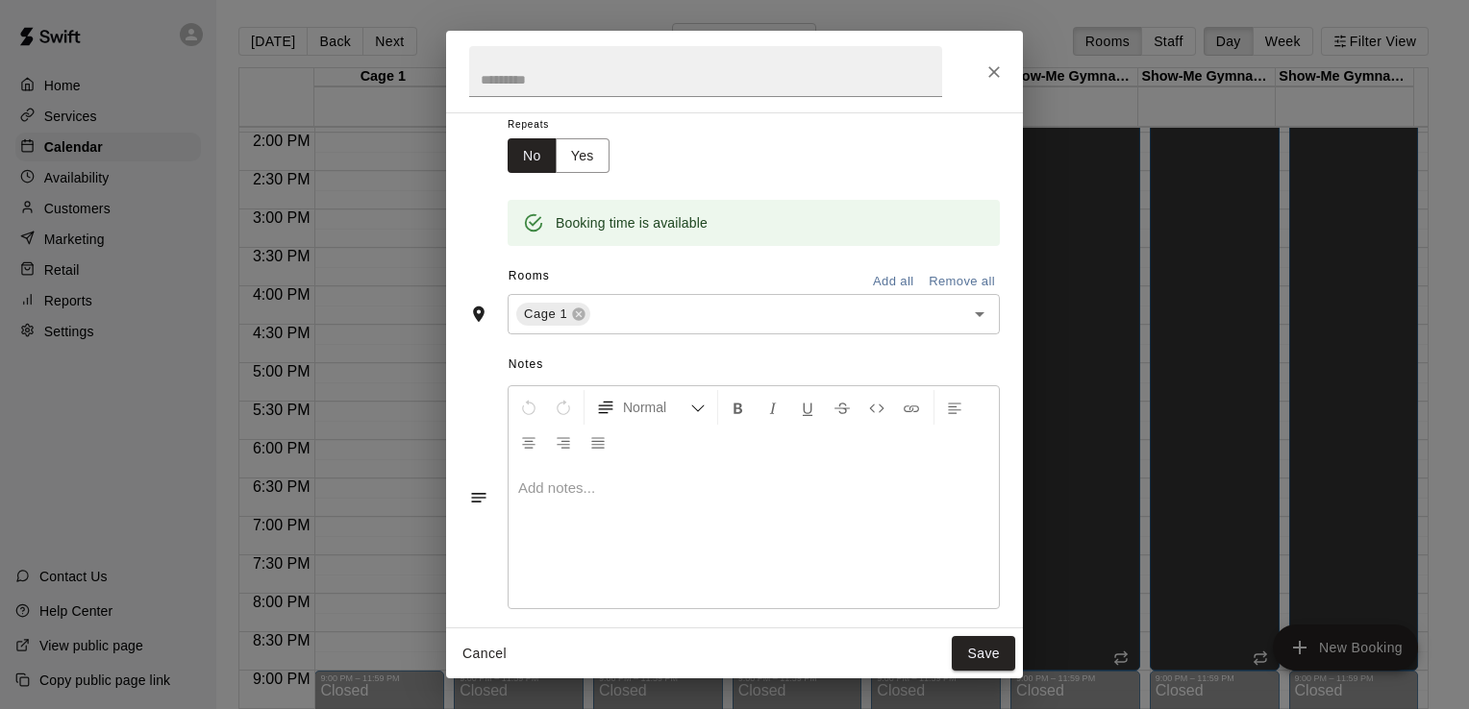
scroll to position [225, 0]
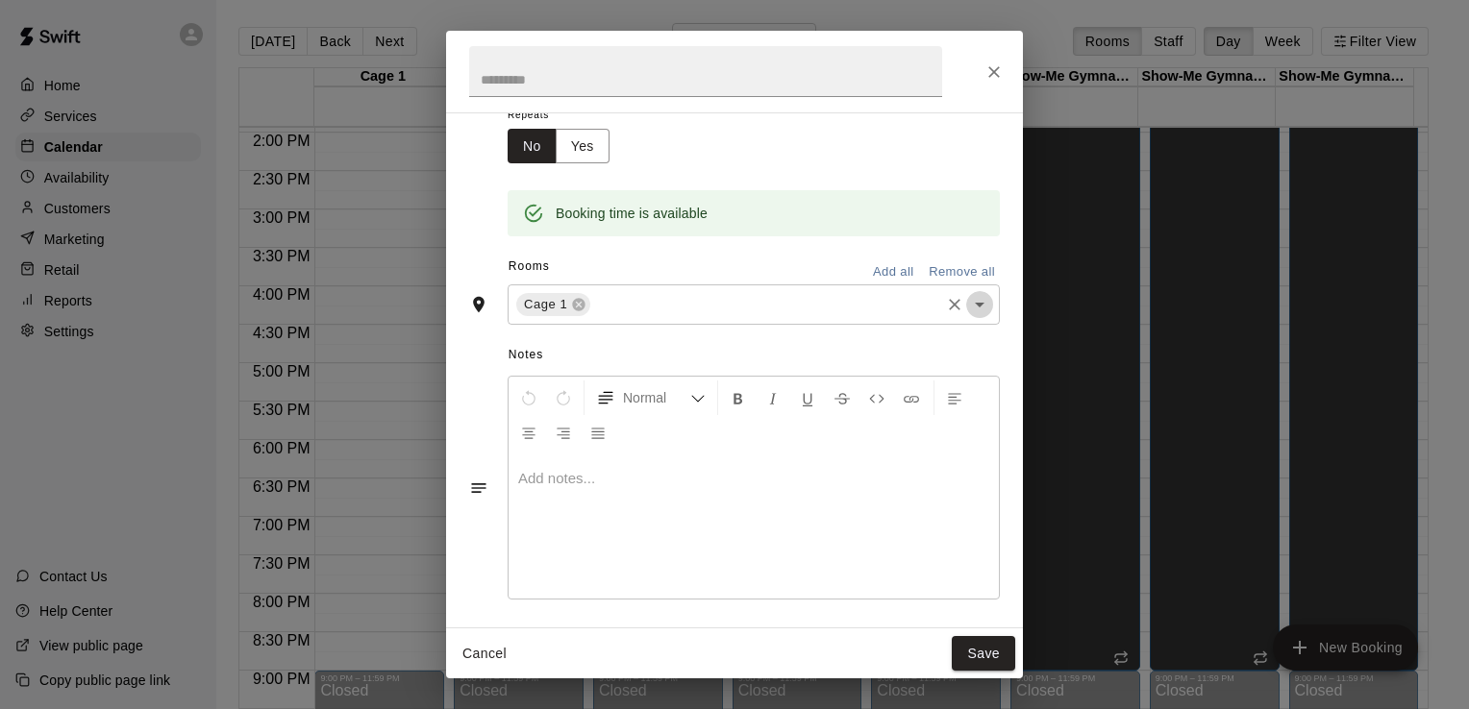
click at [968, 307] on icon "Open" at bounding box center [979, 304] width 23 height 23
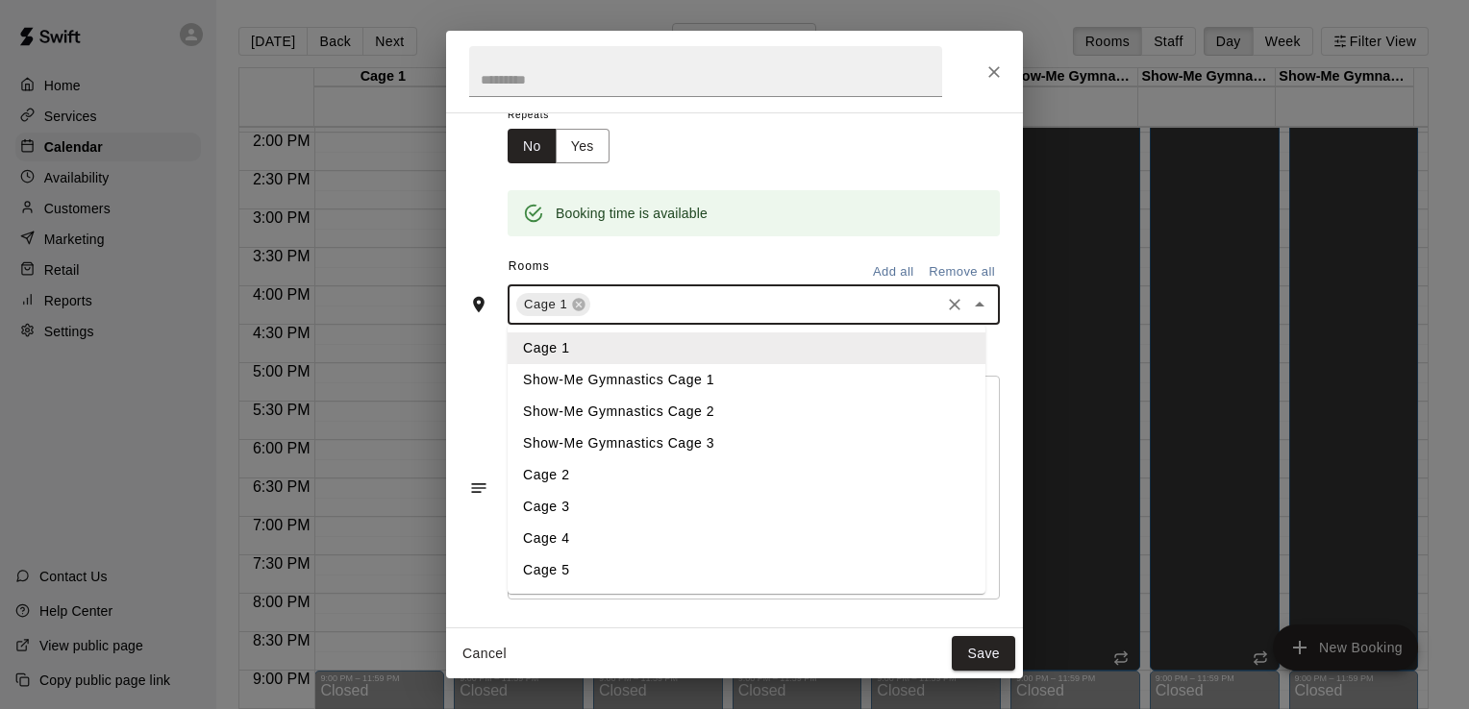
click at [739, 479] on li "Cage 2" at bounding box center [747, 475] width 478 height 32
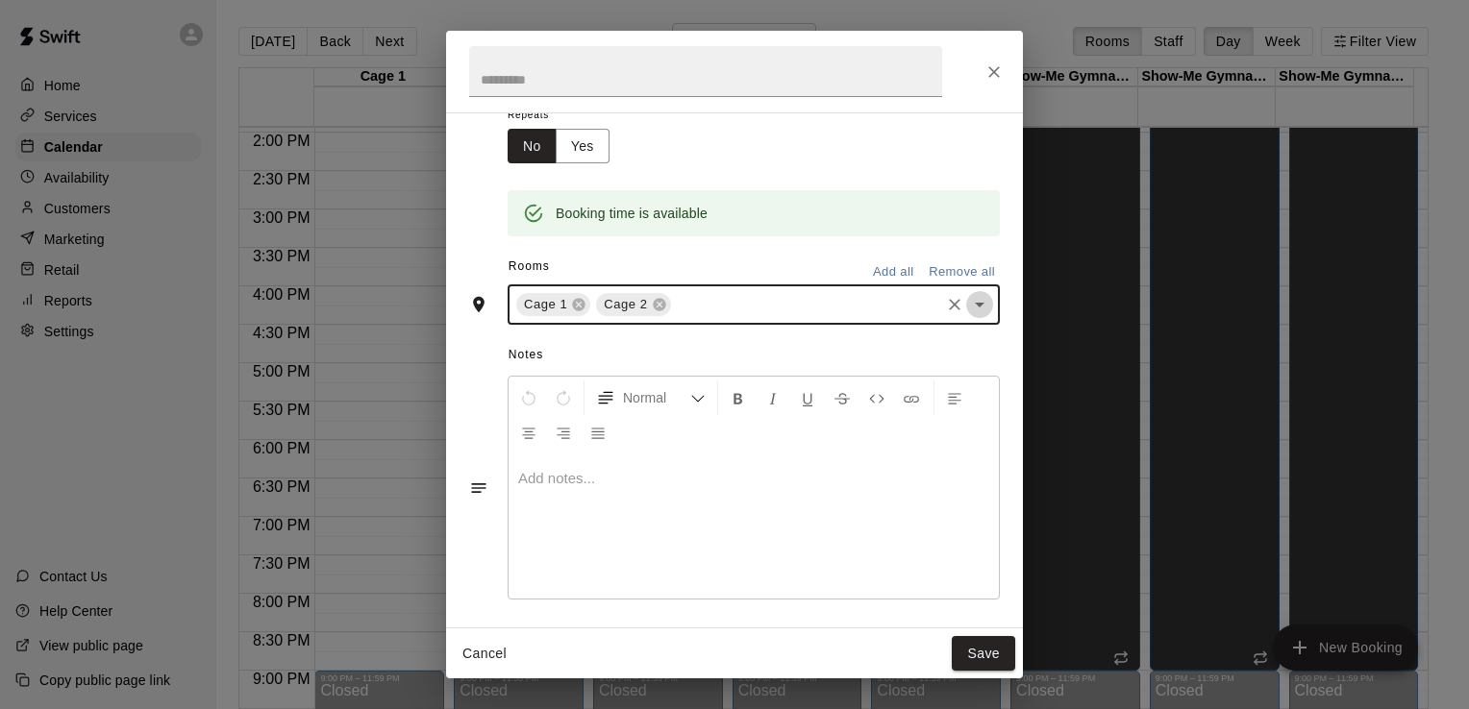
click at [969, 302] on icon "Open" at bounding box center [979, 304] width 23 height 23
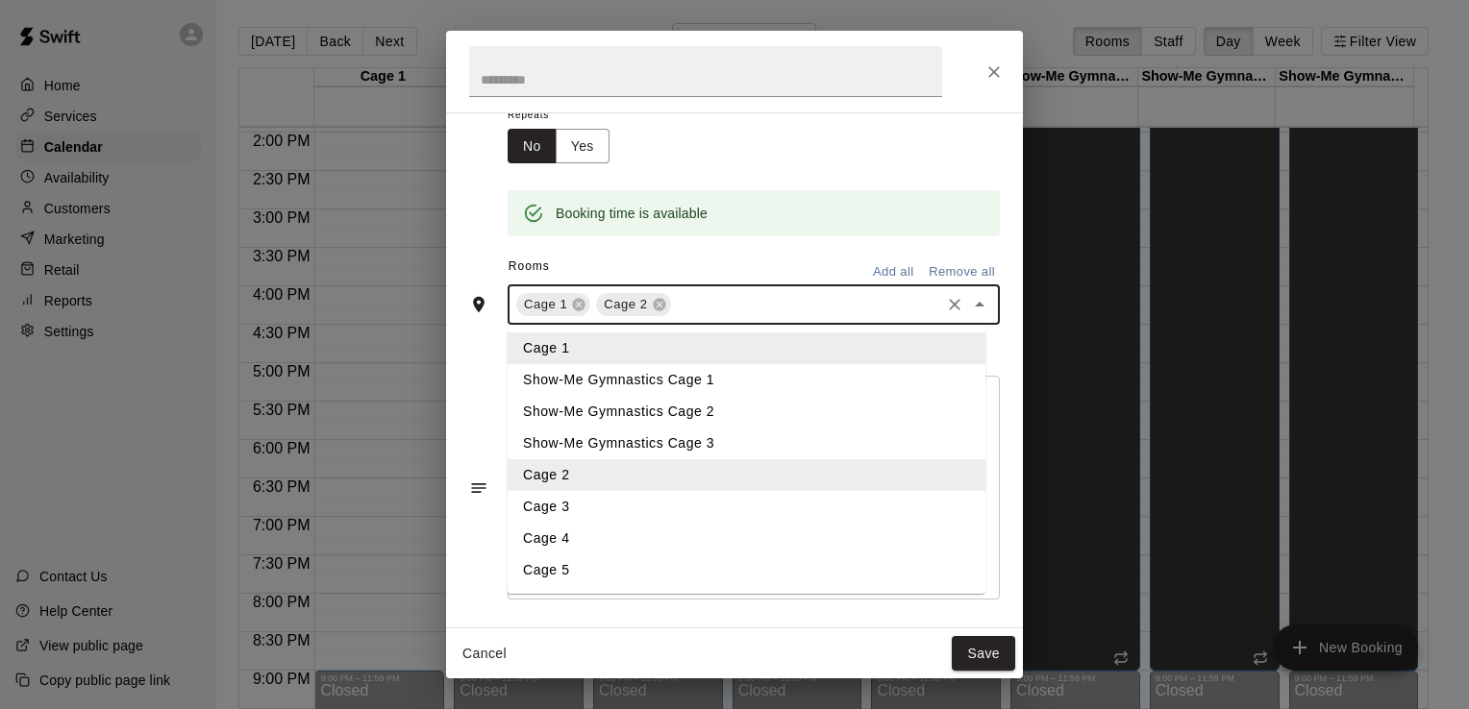
click at [719, 504] on li "Cage 3" at bounding box center [747, 507] width 478 height 32
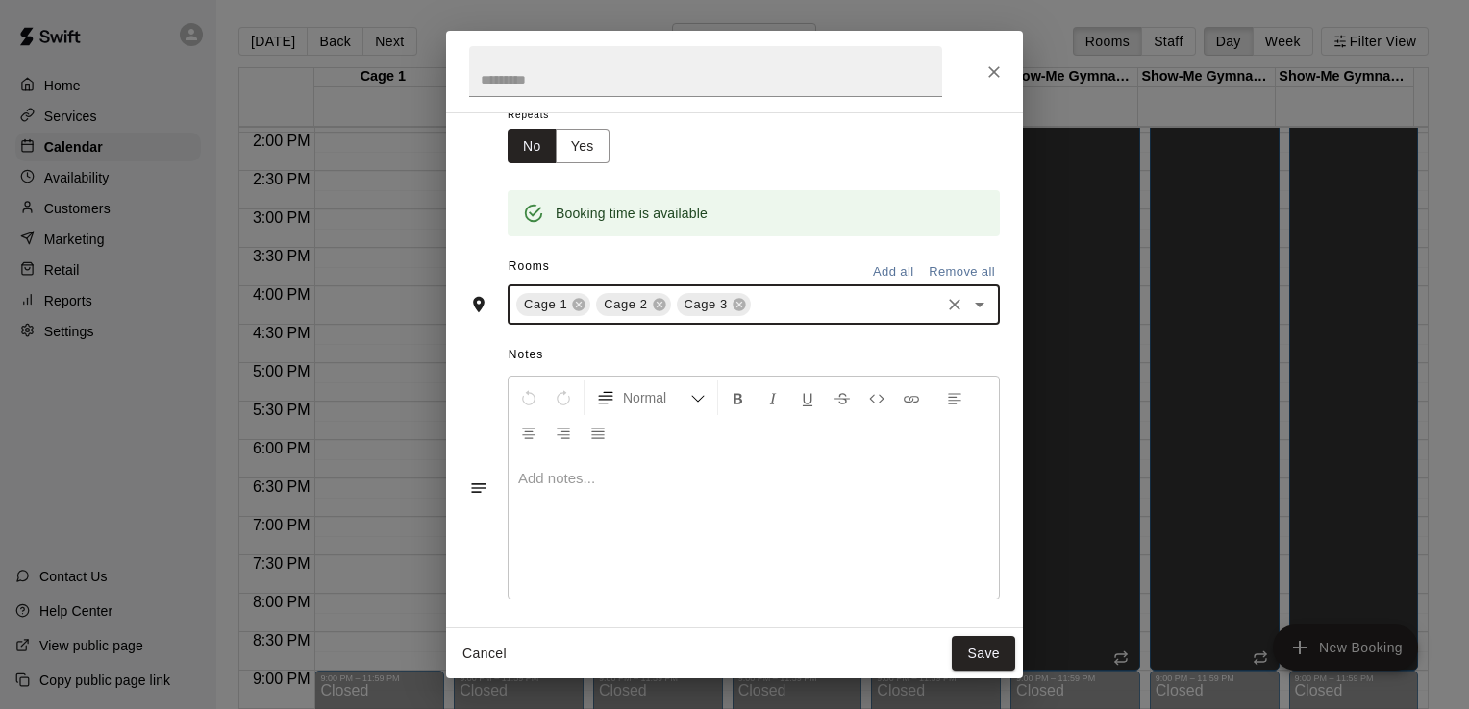
click at [976, 298] on icon "Open" at bounding box center [979, 304] width 23 height 23
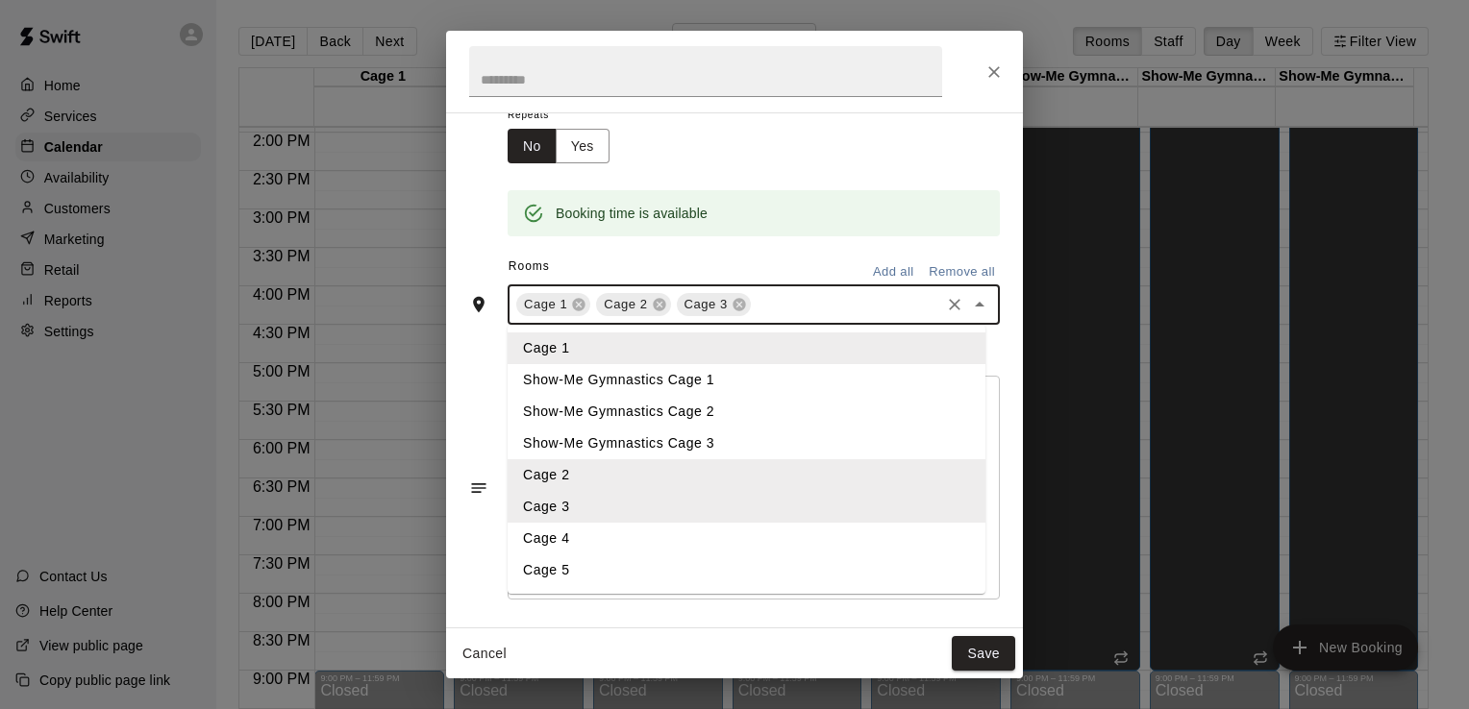
click at [708, 543] on li "Cage 4" at bounding box center [747, 539] width 478 height 32
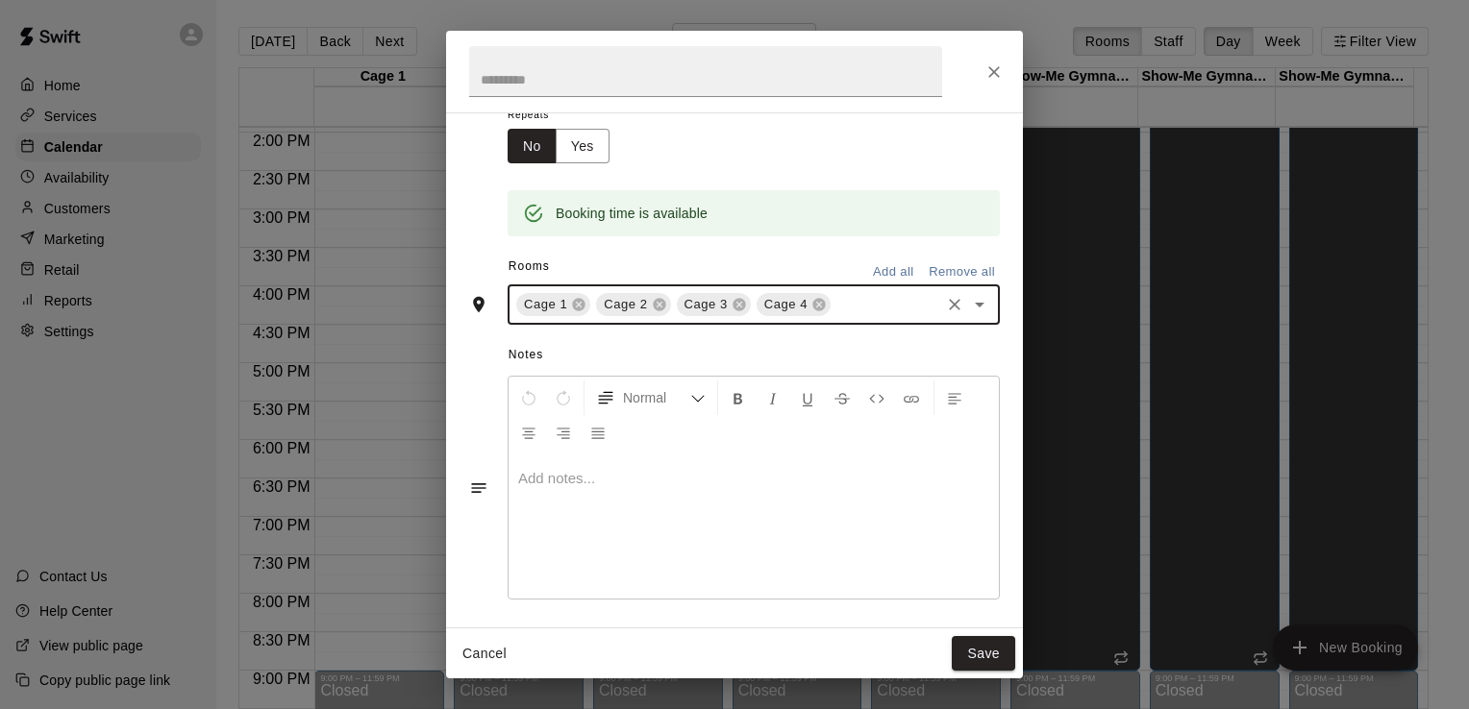
click at [968, 306] on icon "Open" at bounding box center [979, 304] width 23 height 23
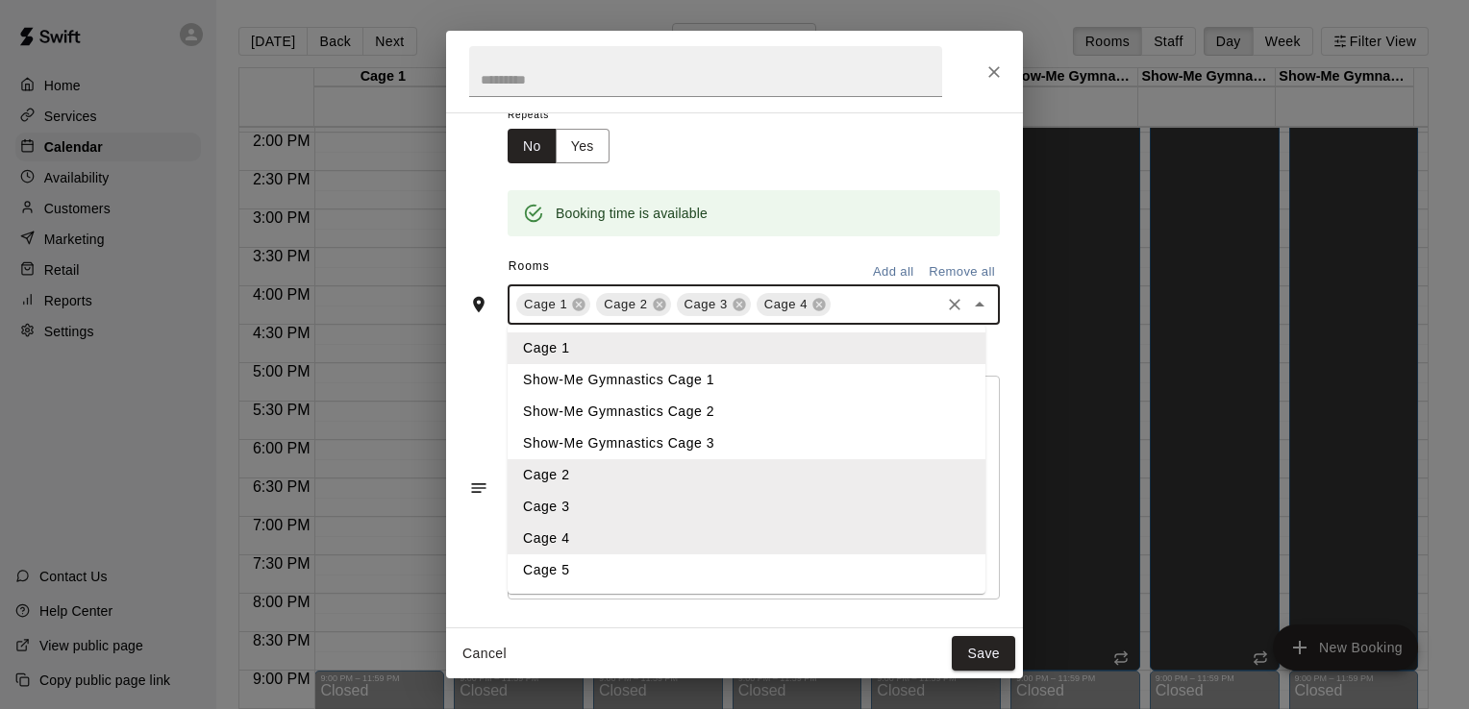
click at [765, 563] on li "Cage 5" at bounding box center [747, 571] width 478 height 32
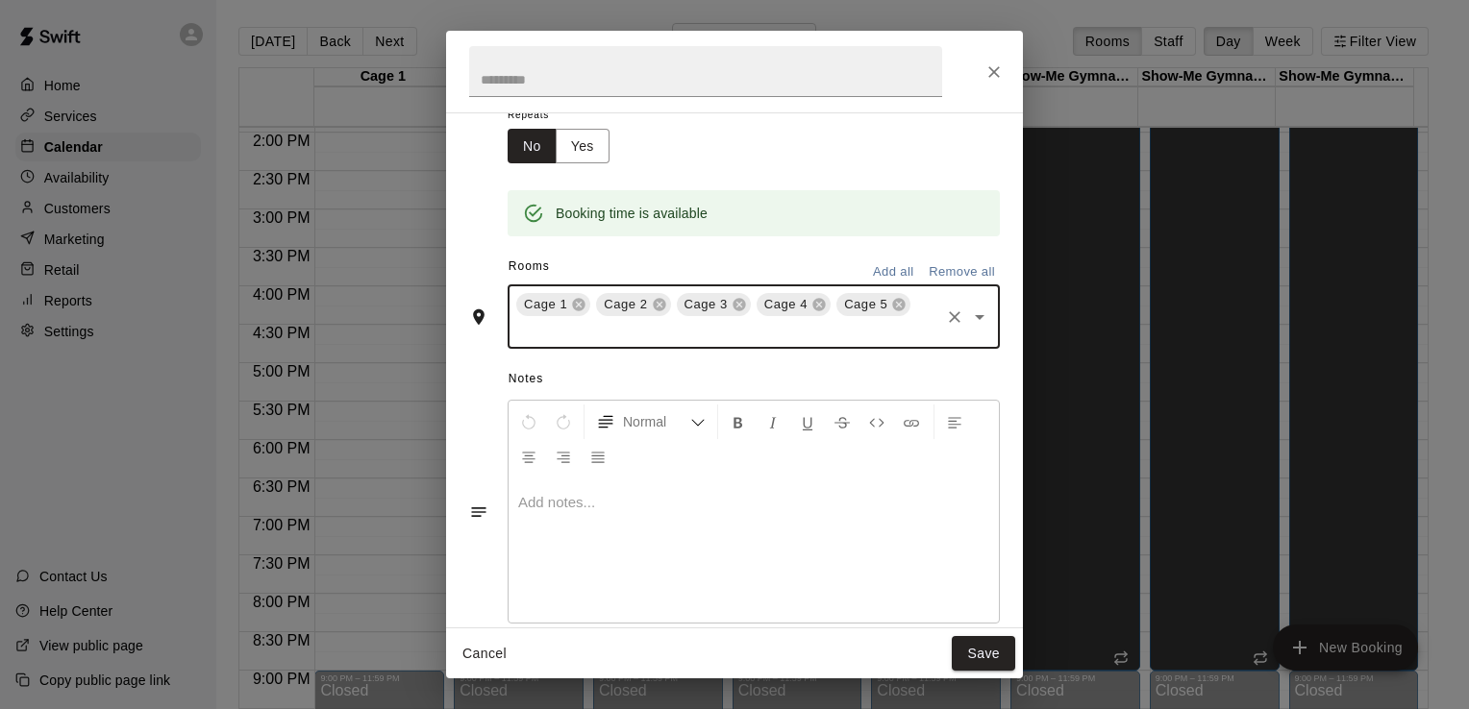
scroll to position [255, 0]
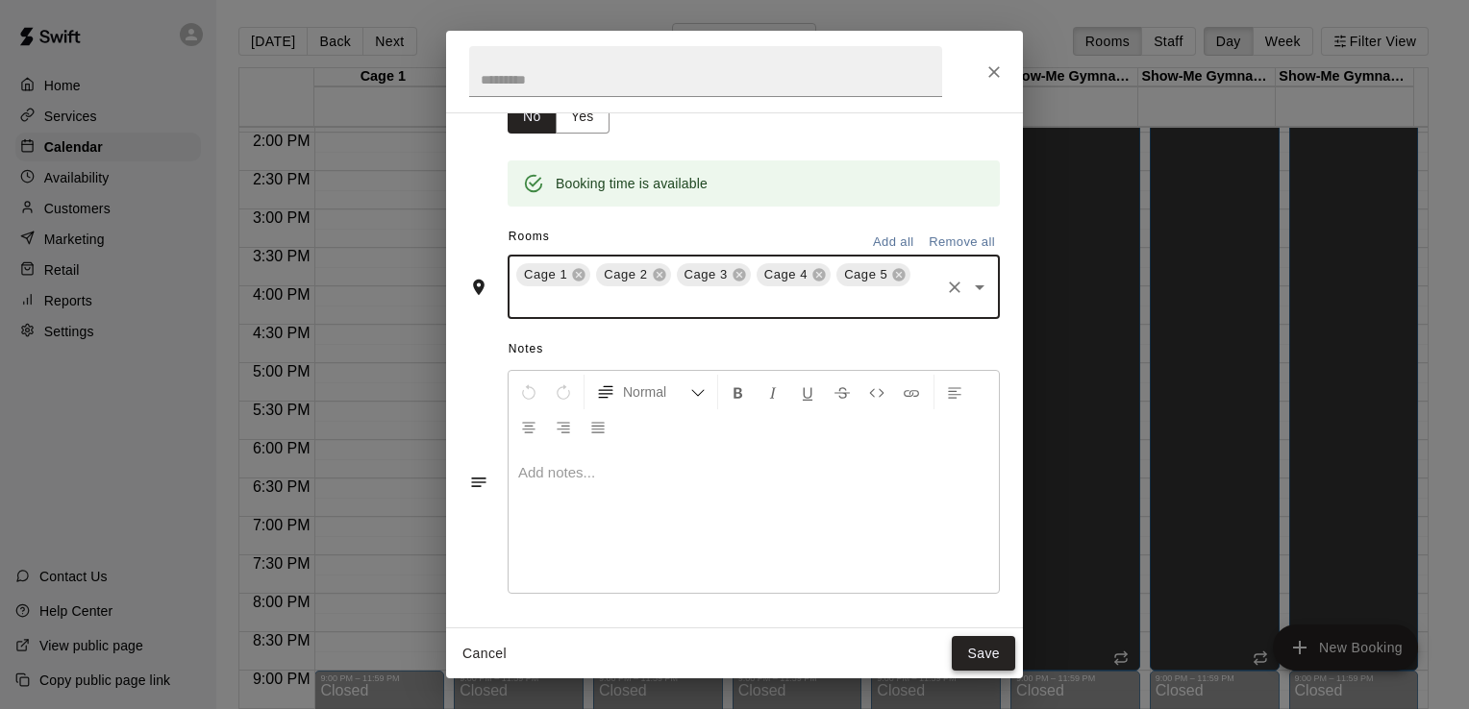
click at [985, 650] on button "Save" at bounding box center [983, 654] width 63 height 36
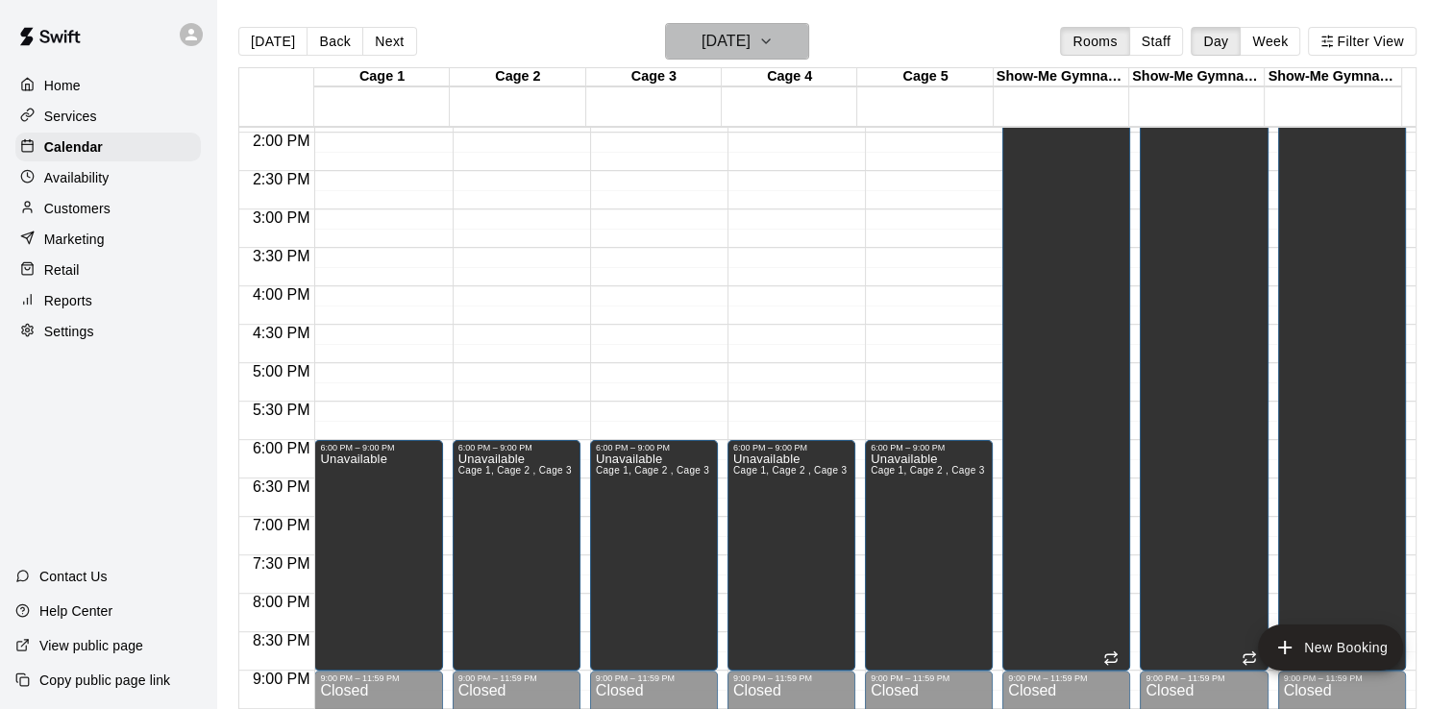
click at [740, 42] on h6 "[DATE]" at bounding box center [726, 41] width 49 height 27
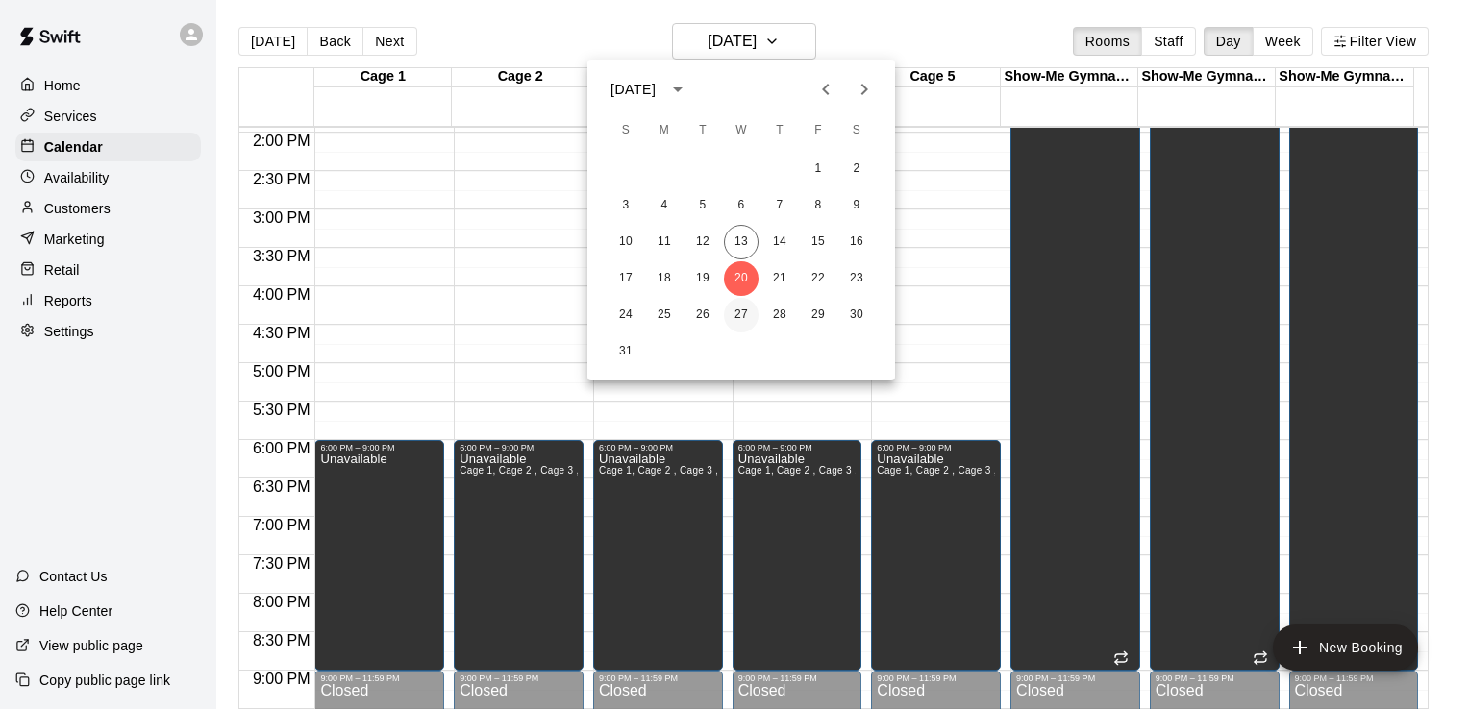
click at [739, 313] on button "27" at bounding box center [741, 315] width 35 height 35
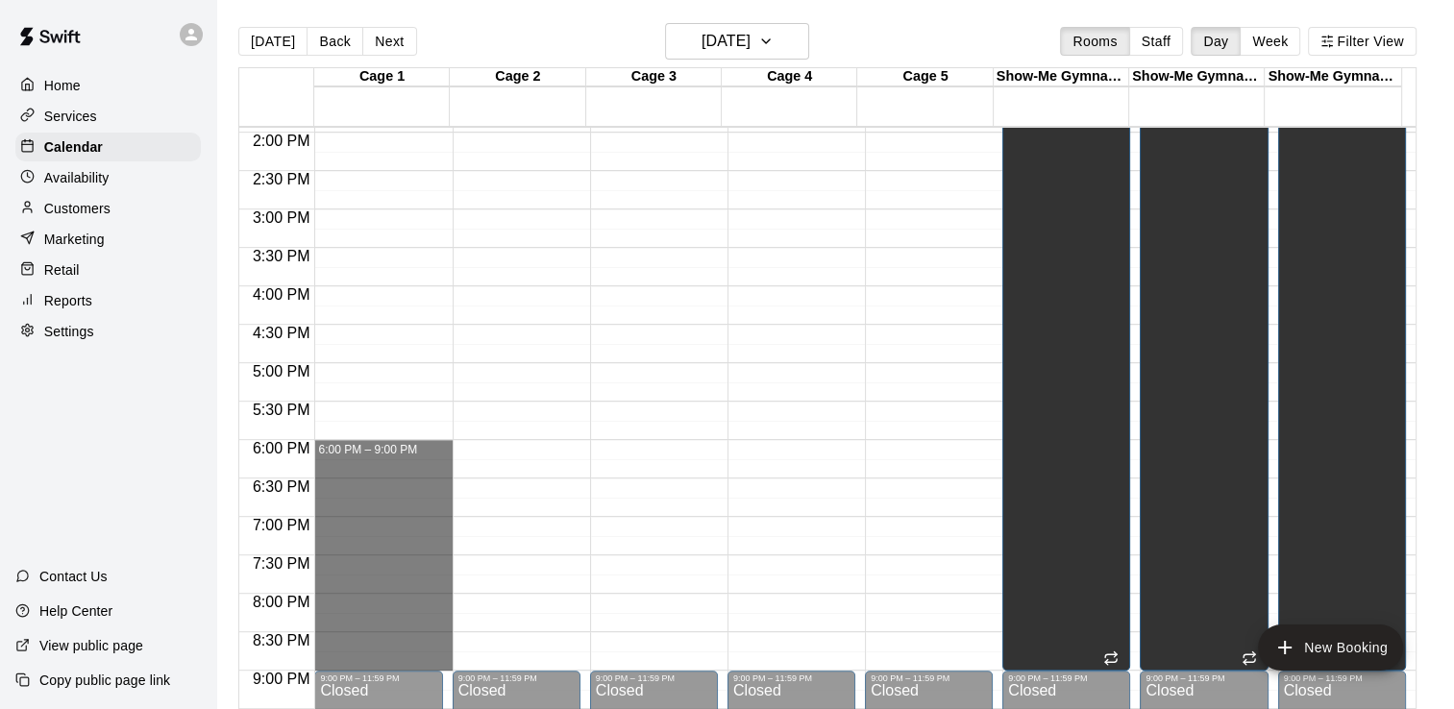
drag, startPoint x: 368, startPoint y: 445, endPoint x: 373, endPoint y: 656, distance: 210.6
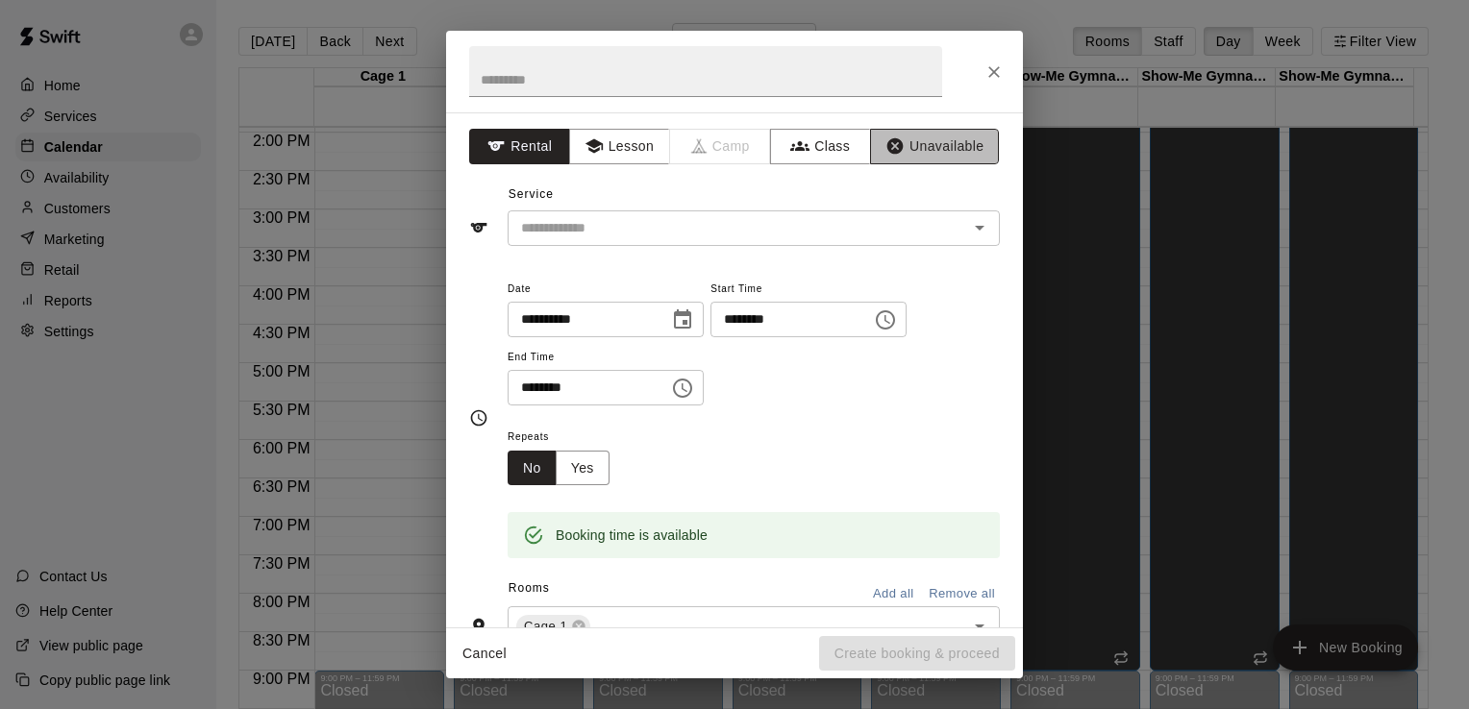
click at [938, 156] on button "Unavailable" at bounding box center [934, 147] width 129 height 36
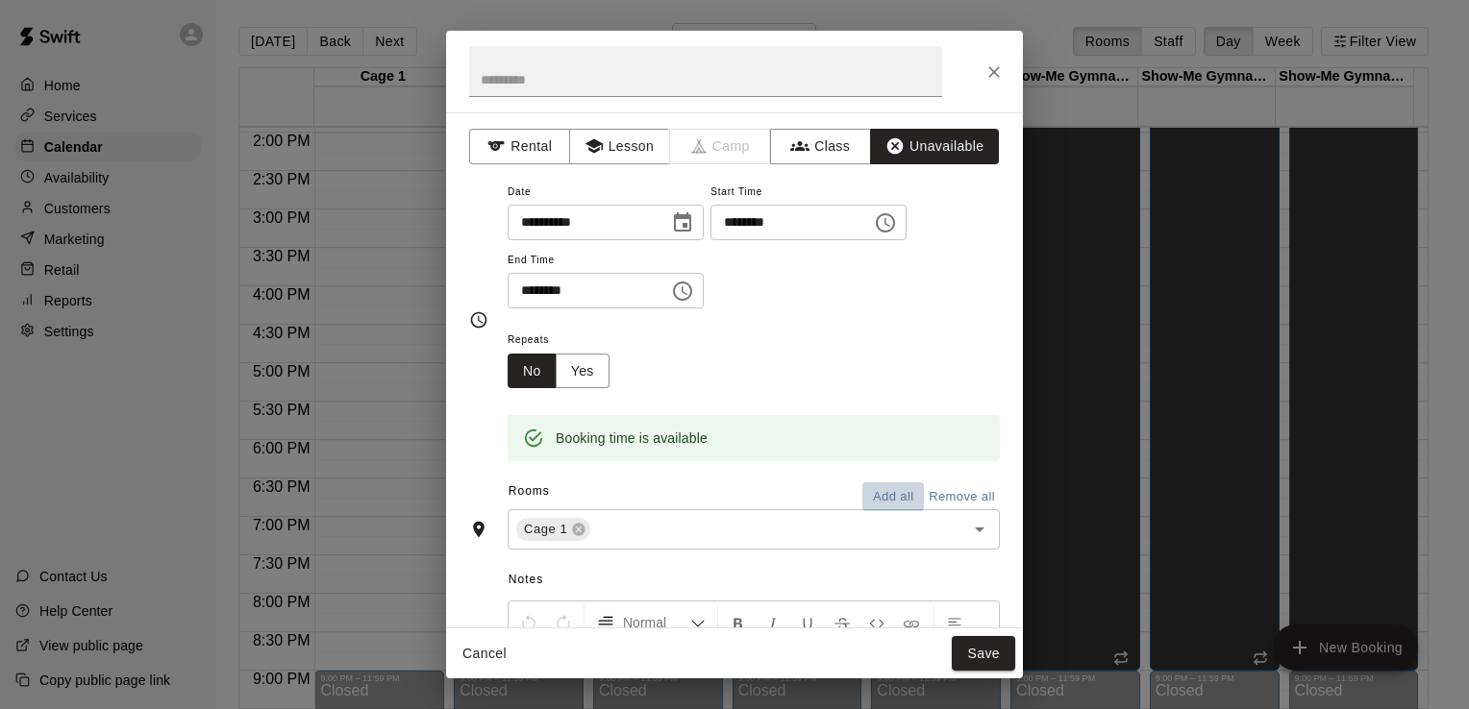
click at [876, 496] on button "Add all" at bounding box center [893, 498] width 62 height 30
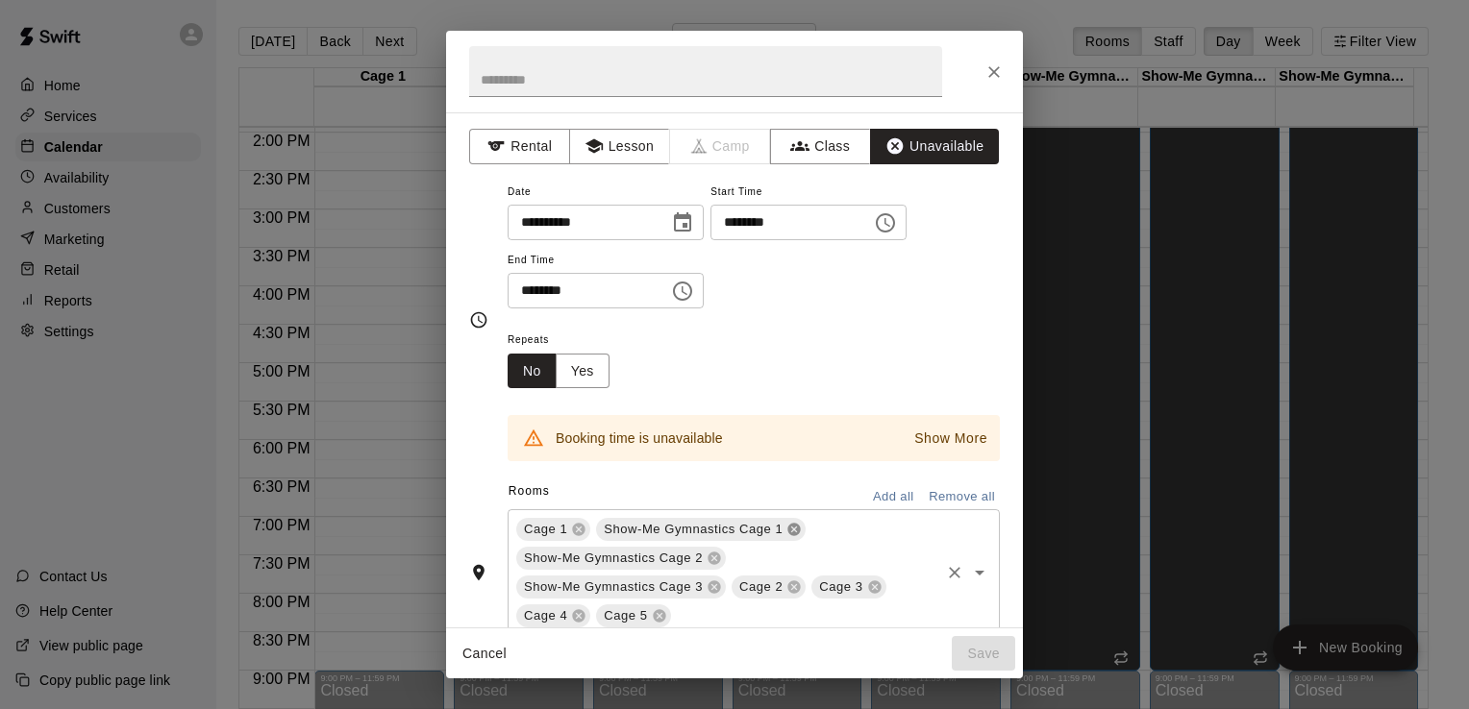
click at [795, 530] on icon at bounding box center [794, 530] width 12 height 12
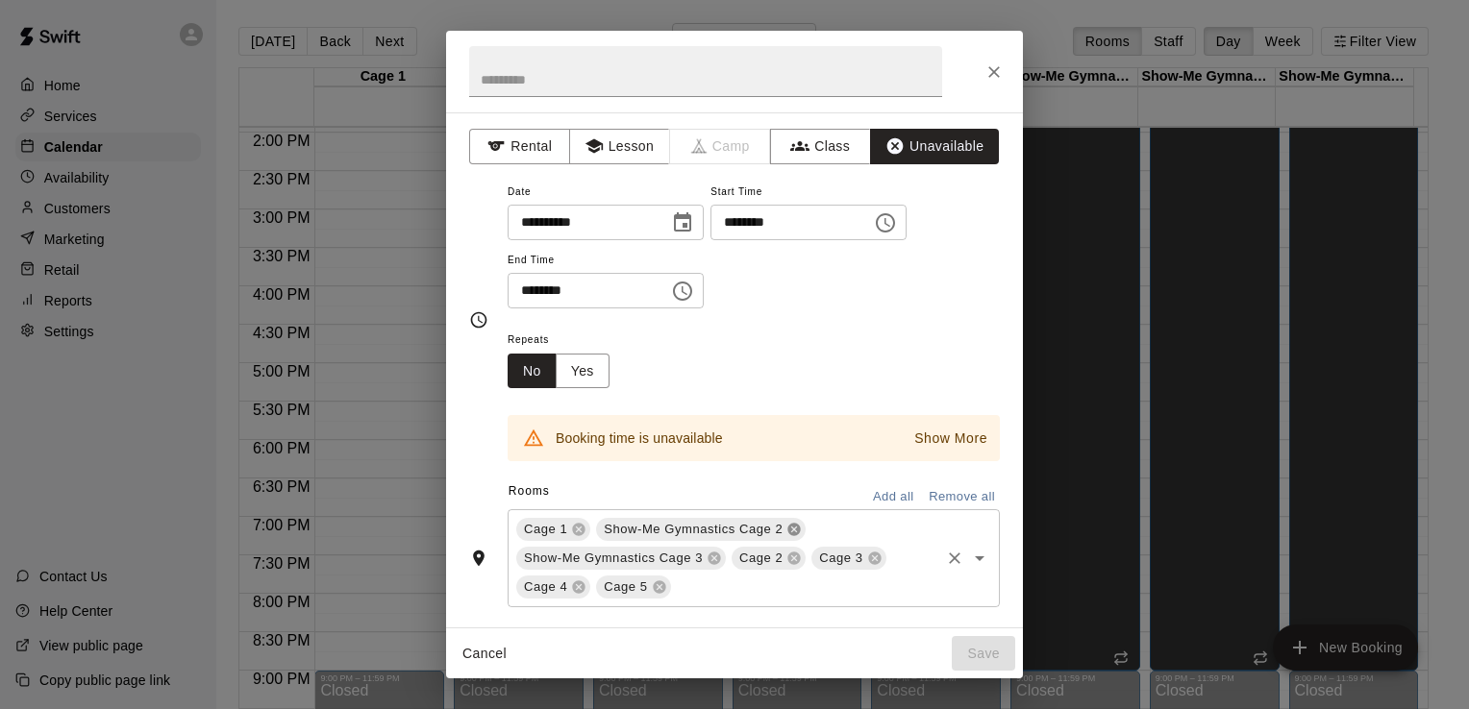
click at [789, 530] on icon at bounding box center [794, 530] width 12 height 12
click at [788, 530] on icon at bounding box center [794, 530] width 12 height 12
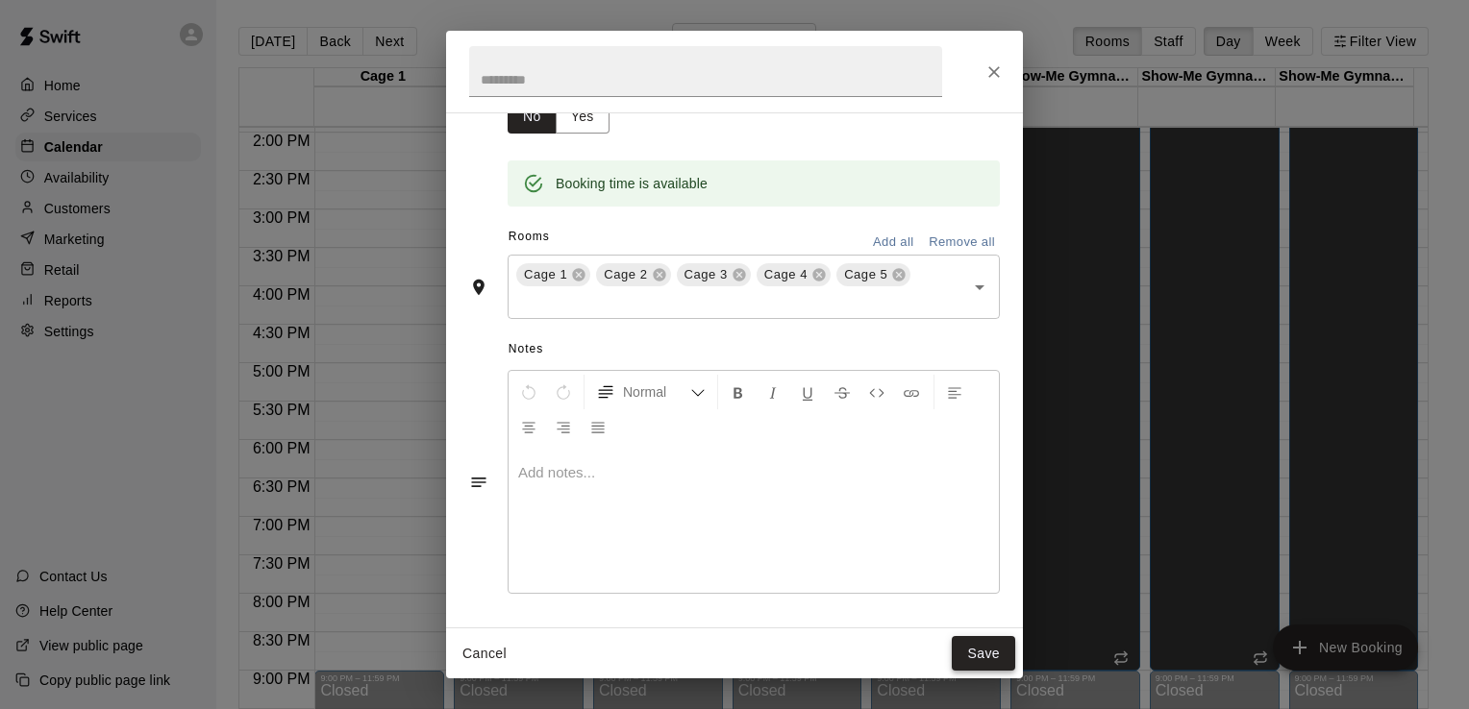
click at [981, 657] on button "Save" at bounding box center [983, 654] width 63 height 36
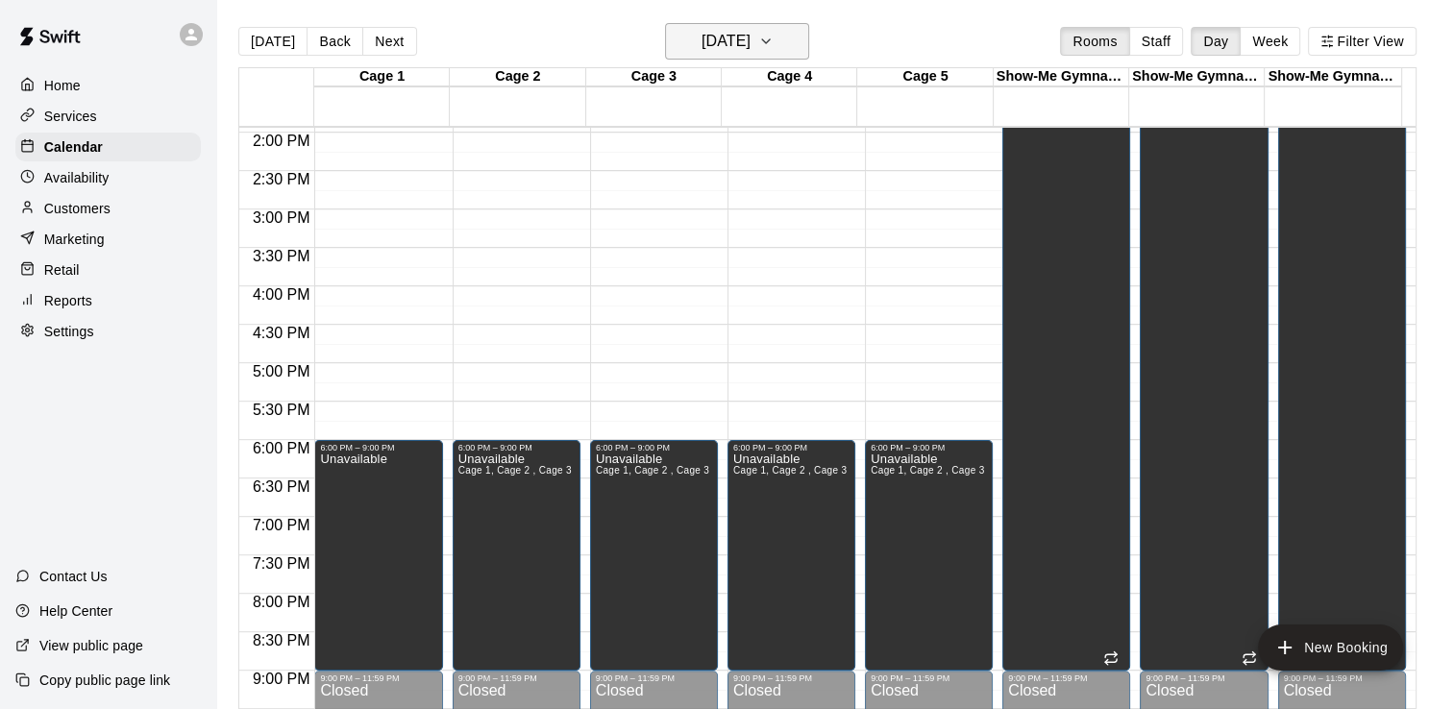
click at [731, 39] on h6 "[DATE]" at bounding box center [726, 41] width 49 height 27
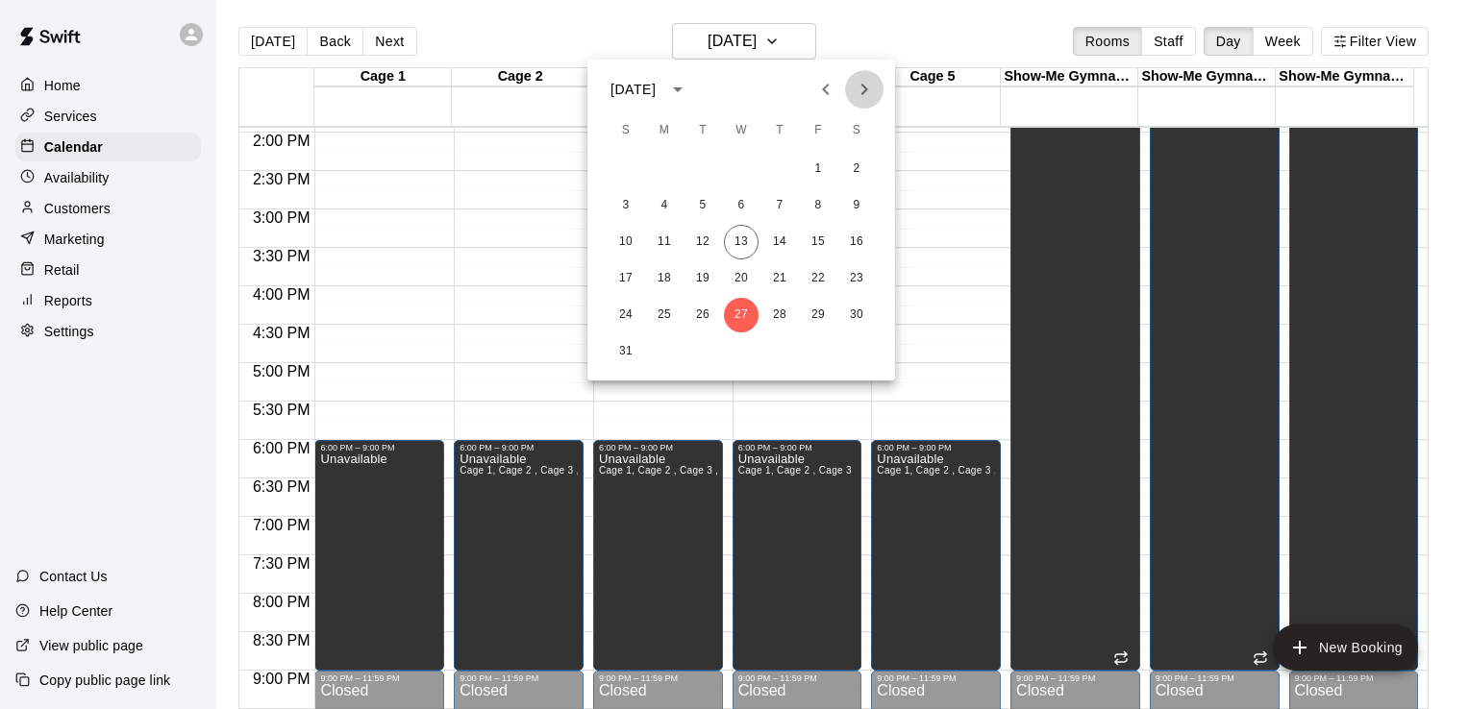
click at [871, 88] on icon "Next month" at bounding box center [864, 89] width 23 height 23
click at [742, 167] on button "3" at bounding box center [741, 169] width 35 height 35
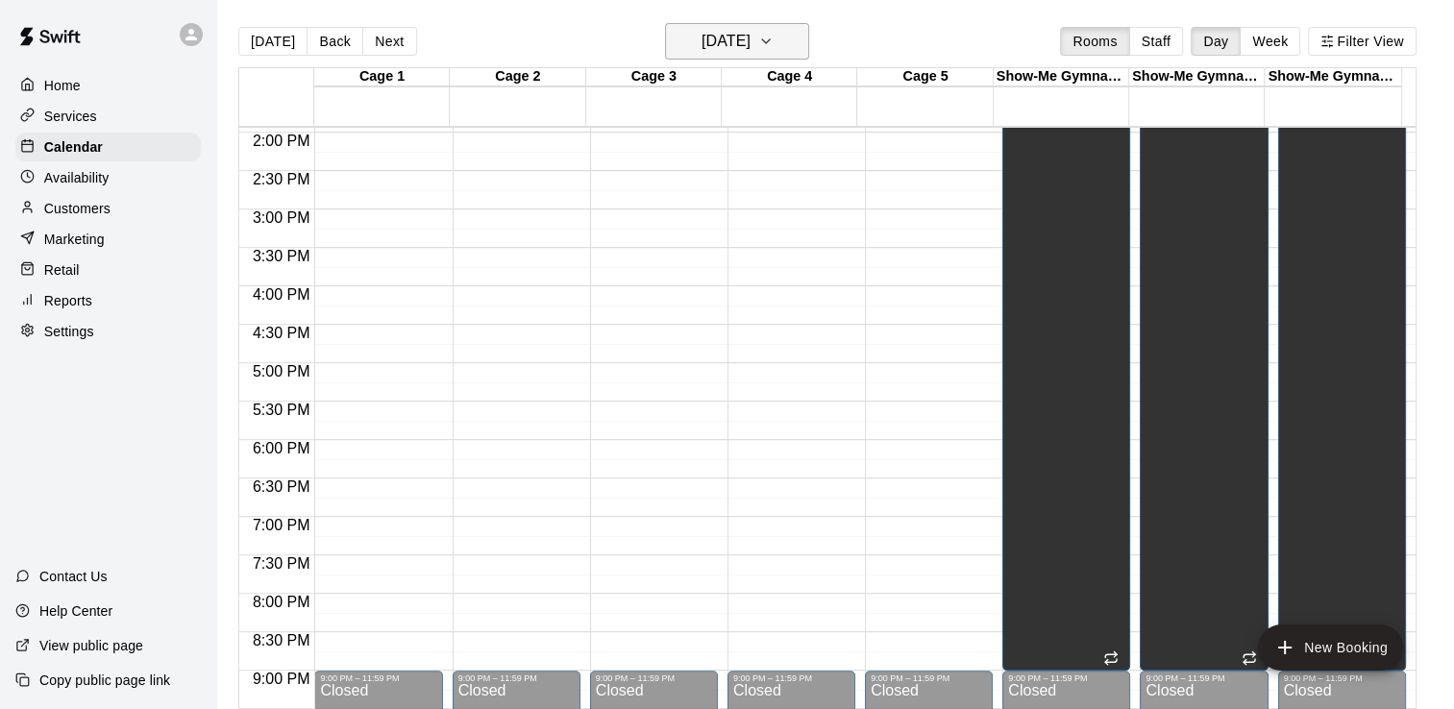
click at [751, 37] on h6 "[DATE]" at bounding box center [726, 41] width 49 height 27
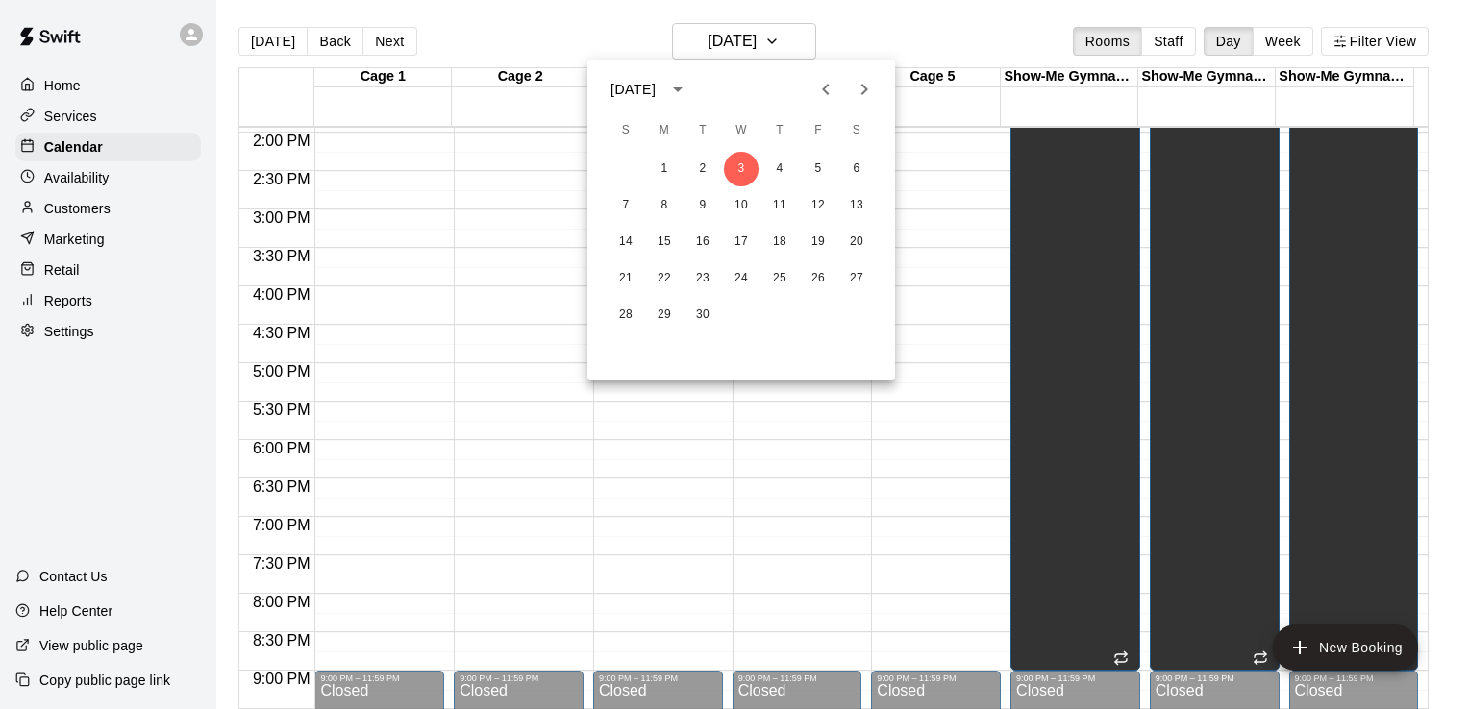
click at [870, 15] on div at bounding box center [734, 354] width 1469 height 709
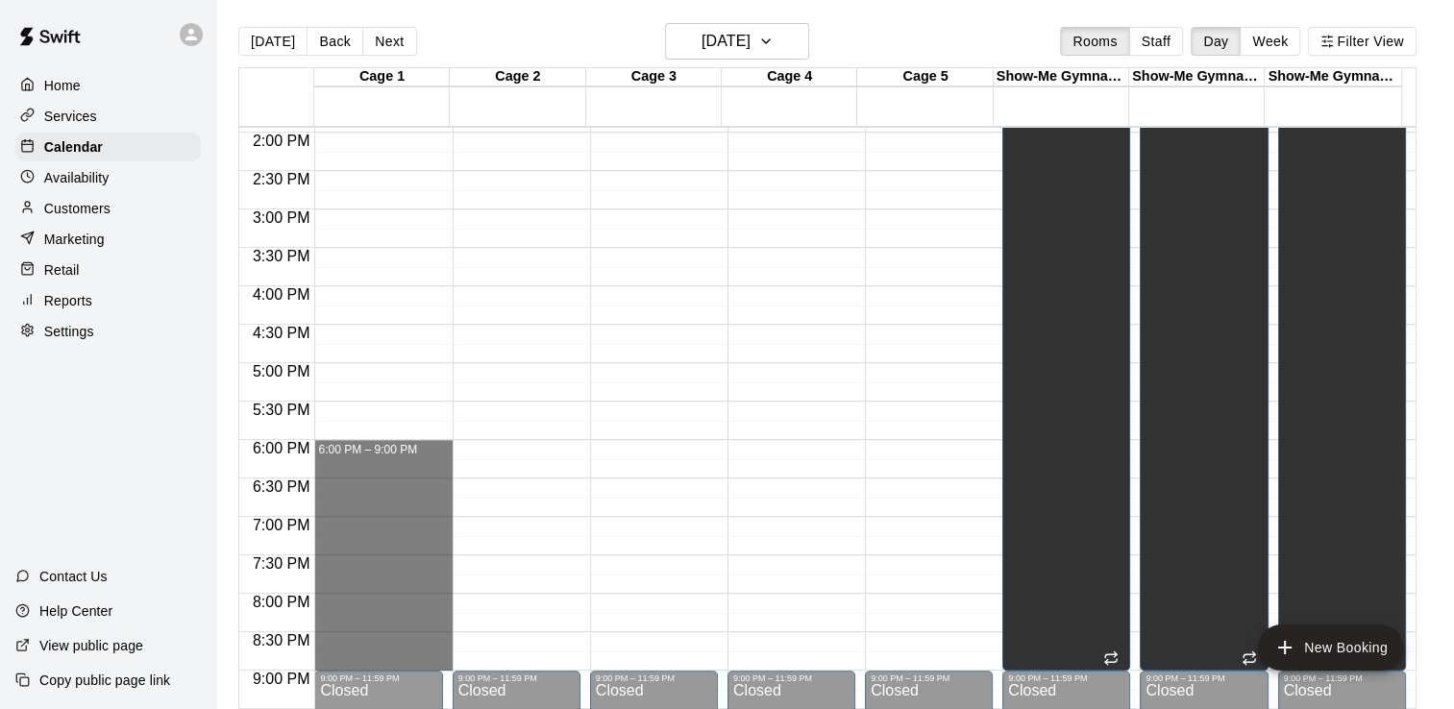
drag, startPoint x: 407, startPoint y: 449, endPoint x: 398, endPoint y: 656, distance: 206.9
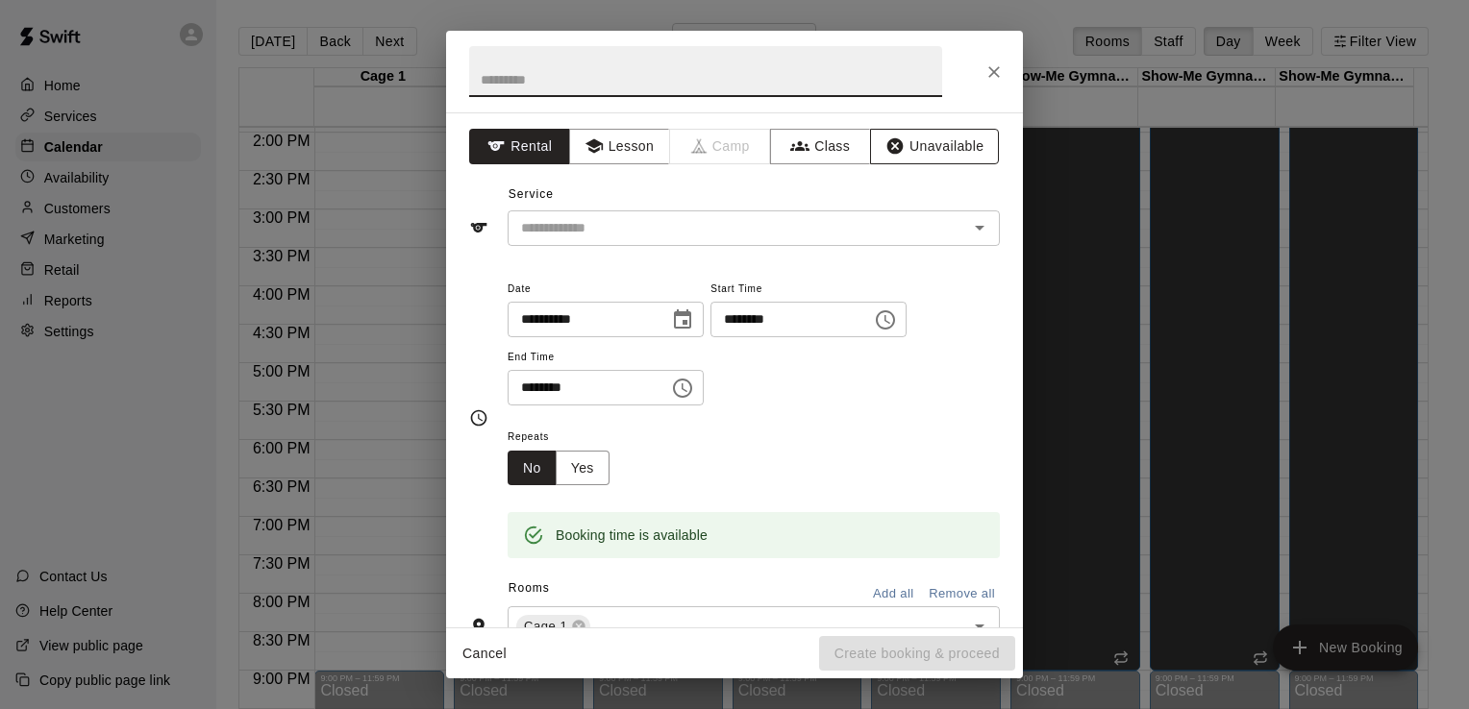
click at [903, 137] on button "Unavailable" at bounding box center [934, 147] width 129 height 36
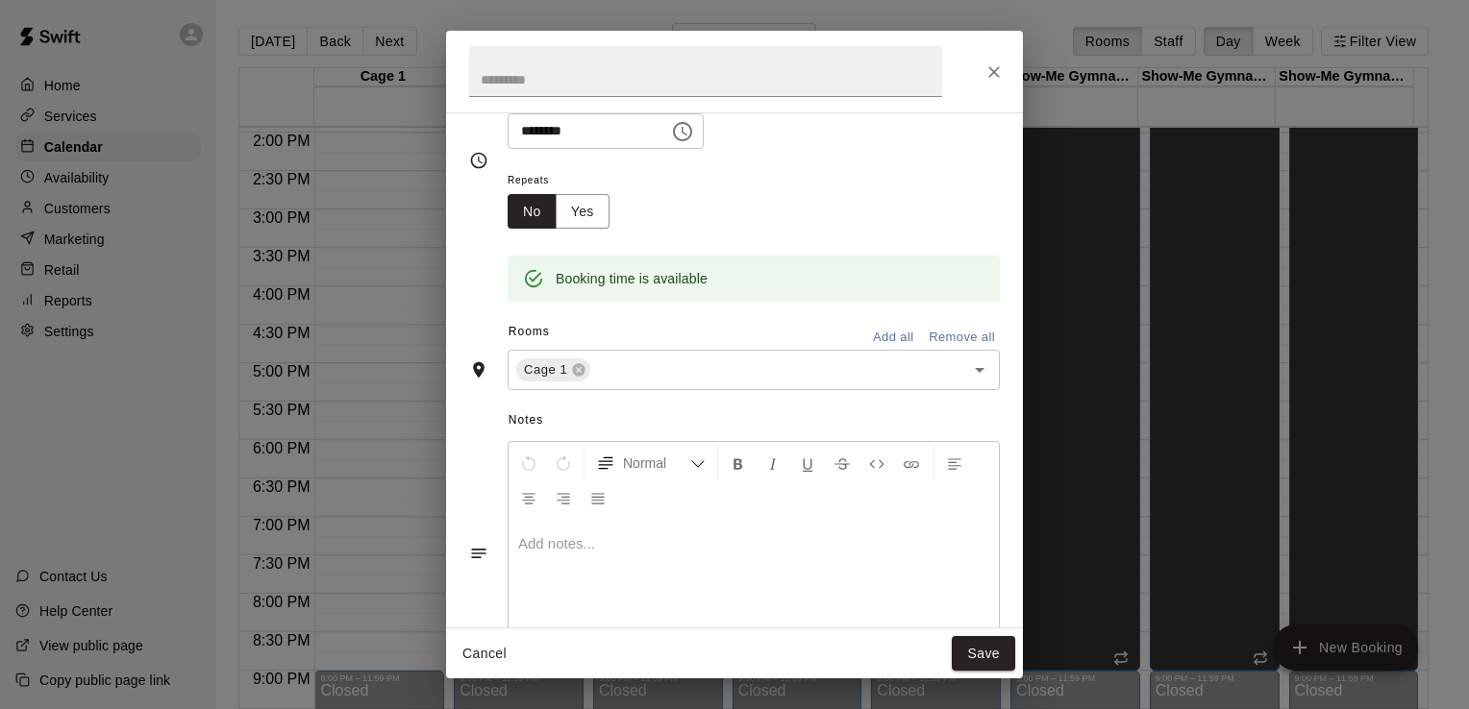
scroll to position [163, 0]
click at [975, 364] on icon "Open" at bounding box center [980, 366] width 10 height 5
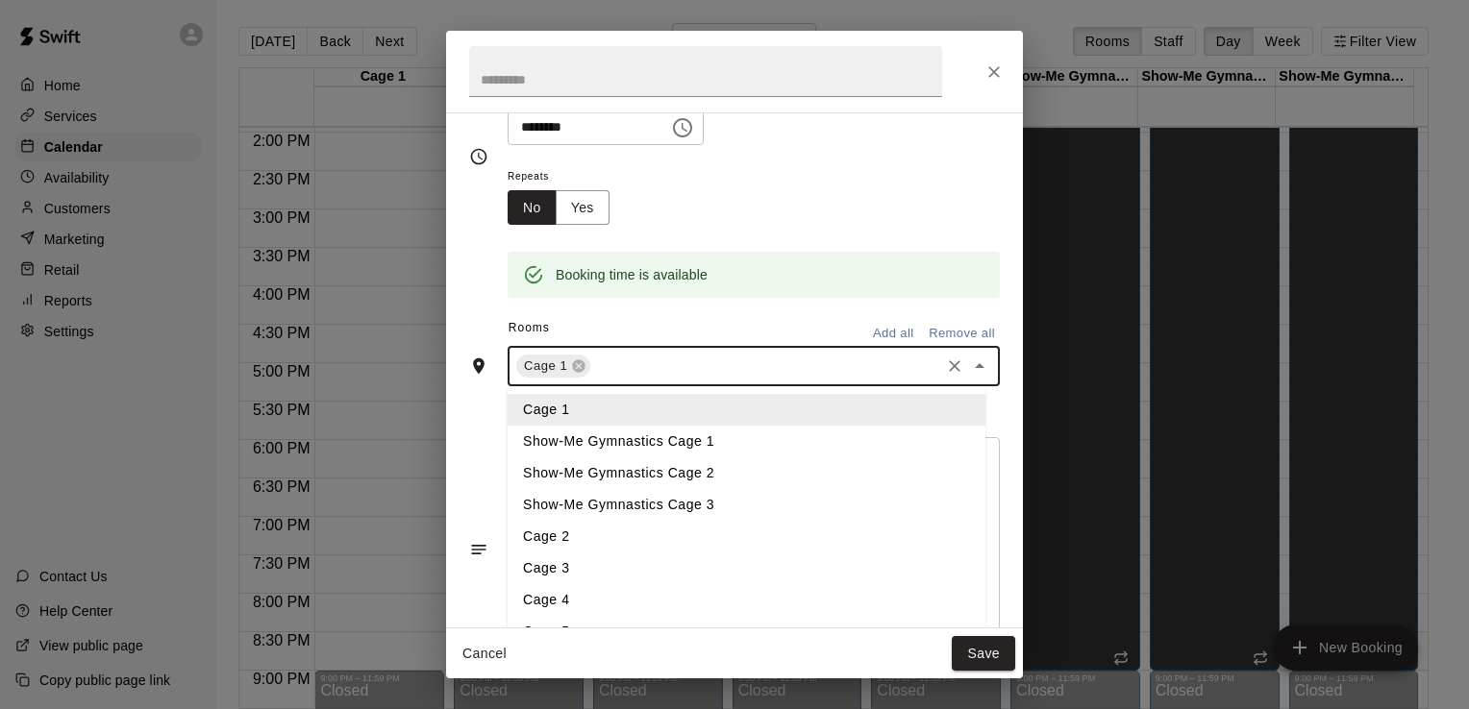
click at [609, 537] on li "Cage 2" at bounding box center [747, 537] width 478 height 32
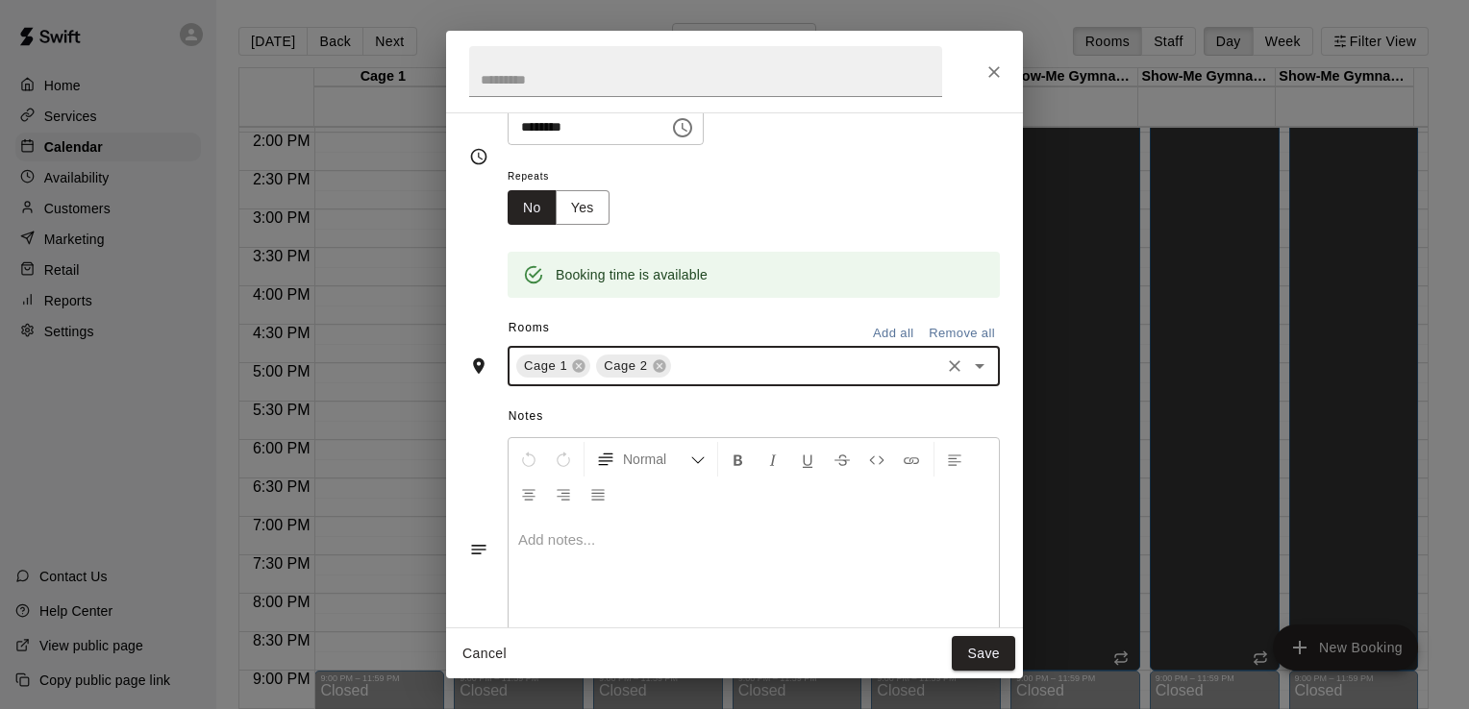
click at [975, 367] on icon "Open" at bounding box center [980, 366] width 10 height 5
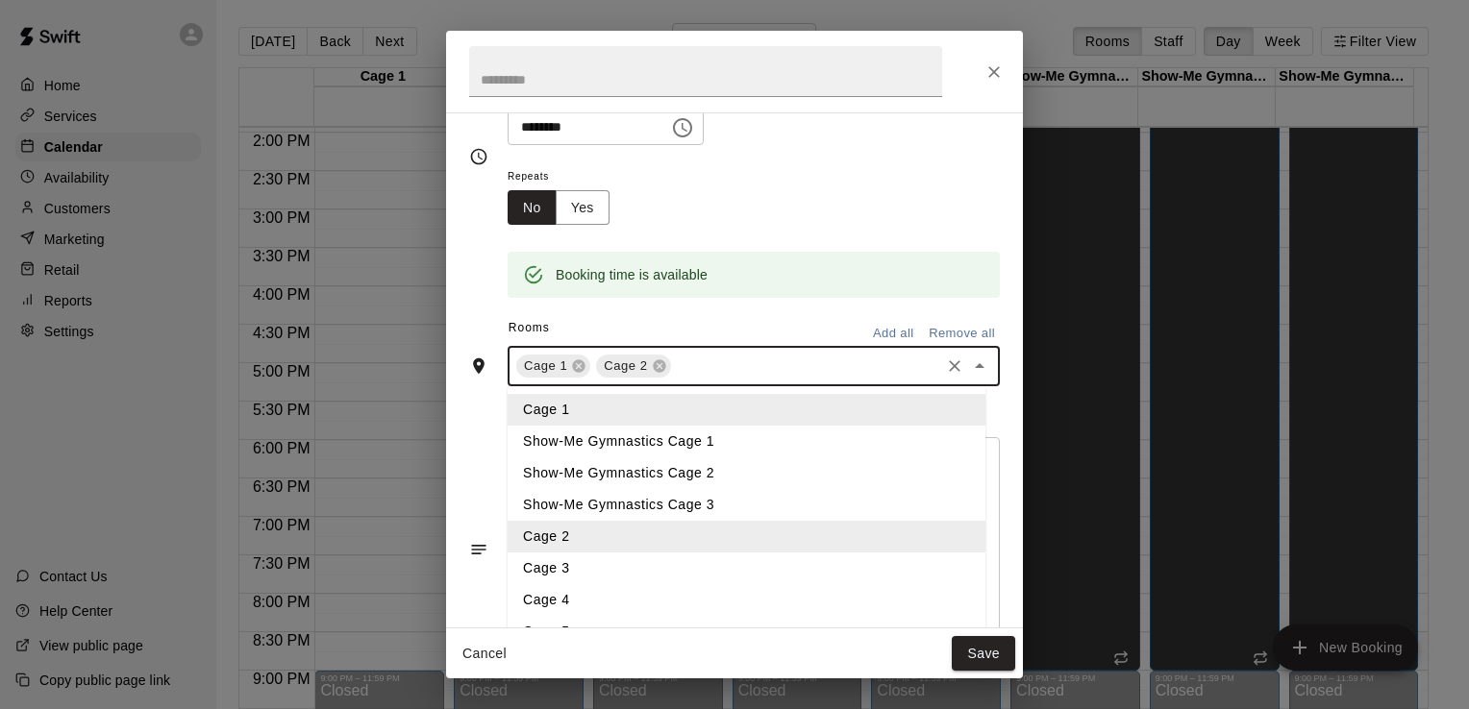
click at [731, 575] on li "Cage 3" at bounding box center [747, 569] width 478 height 32
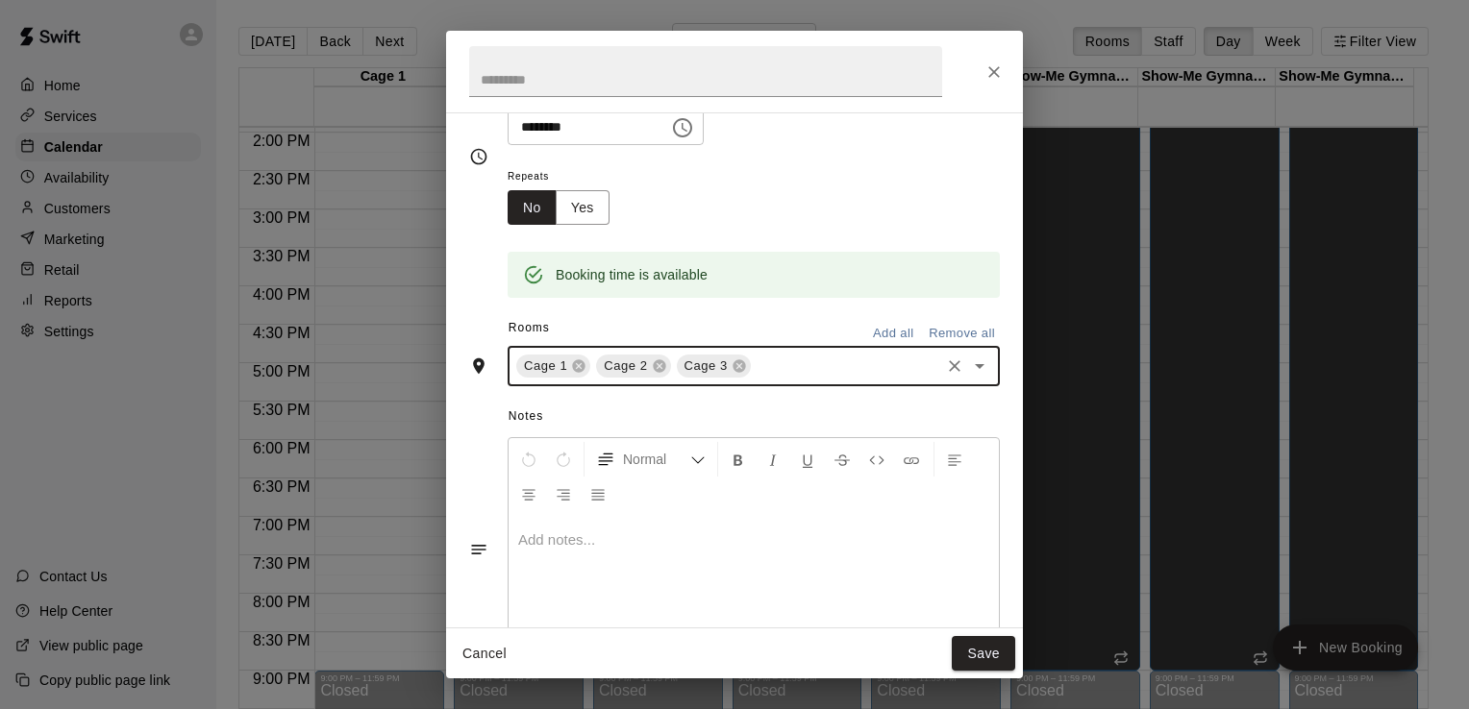
click at [975, 365] on icon "Open" at bounding box center [980, 366] width 10 height 5
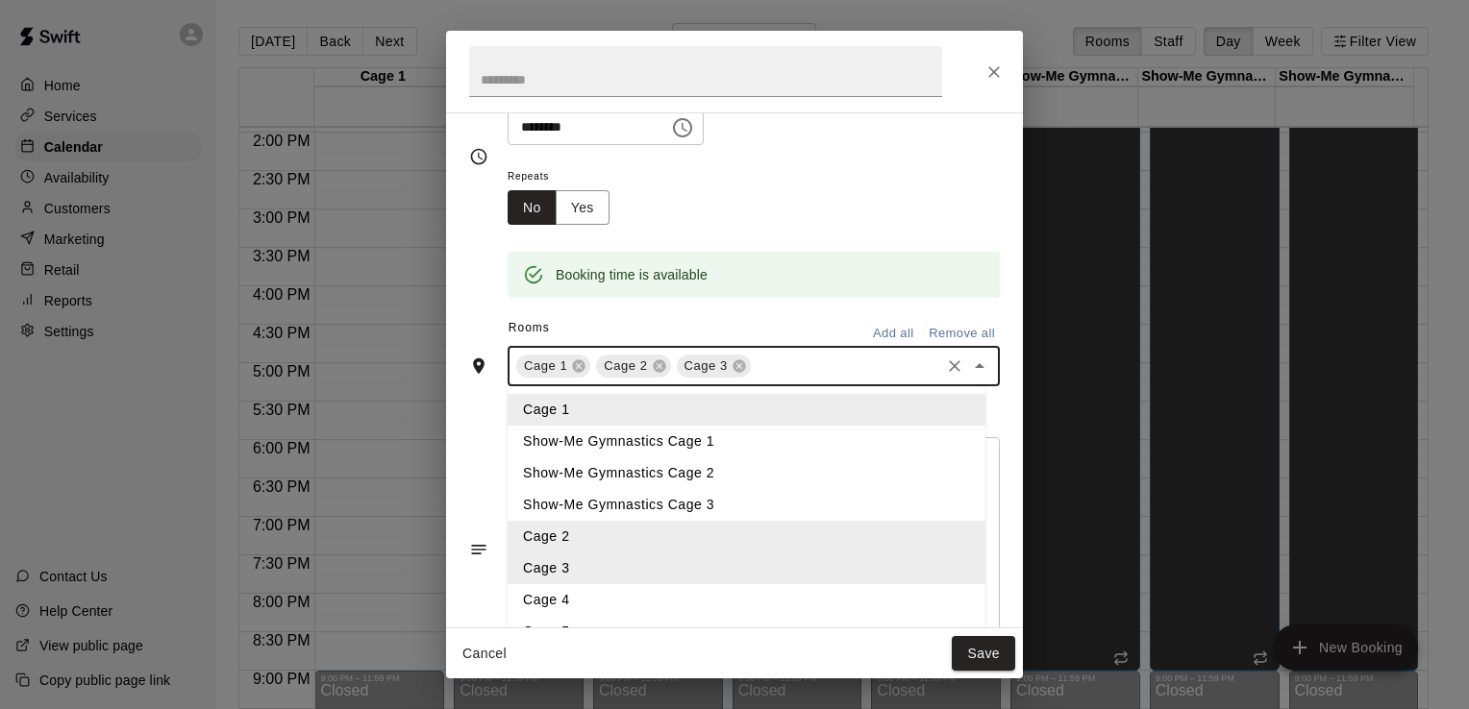
click at [758, 590] on li "Cage 4" at bounding box center [747, 600] width 478 height 32
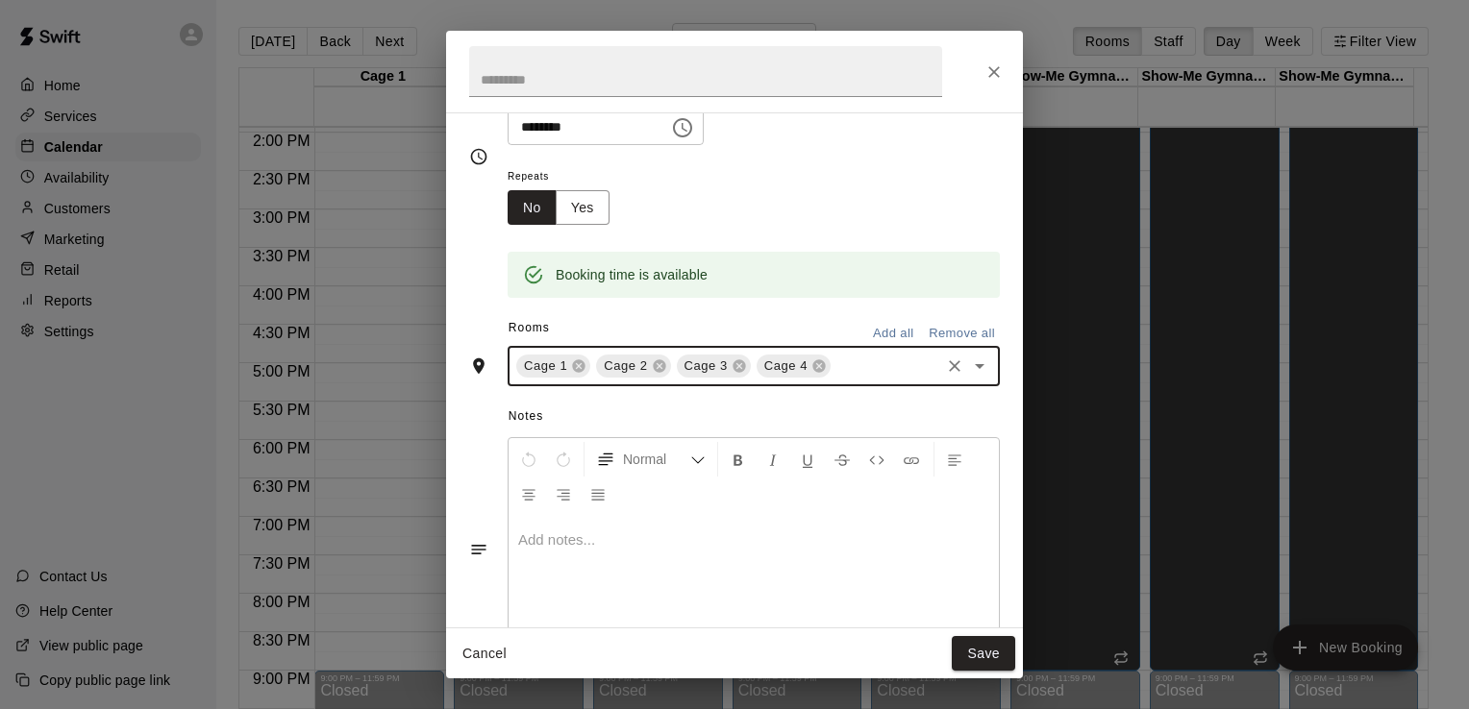
click at [968, 360] on icon "Open" at bounding box center [979, 366] width 23 height 23
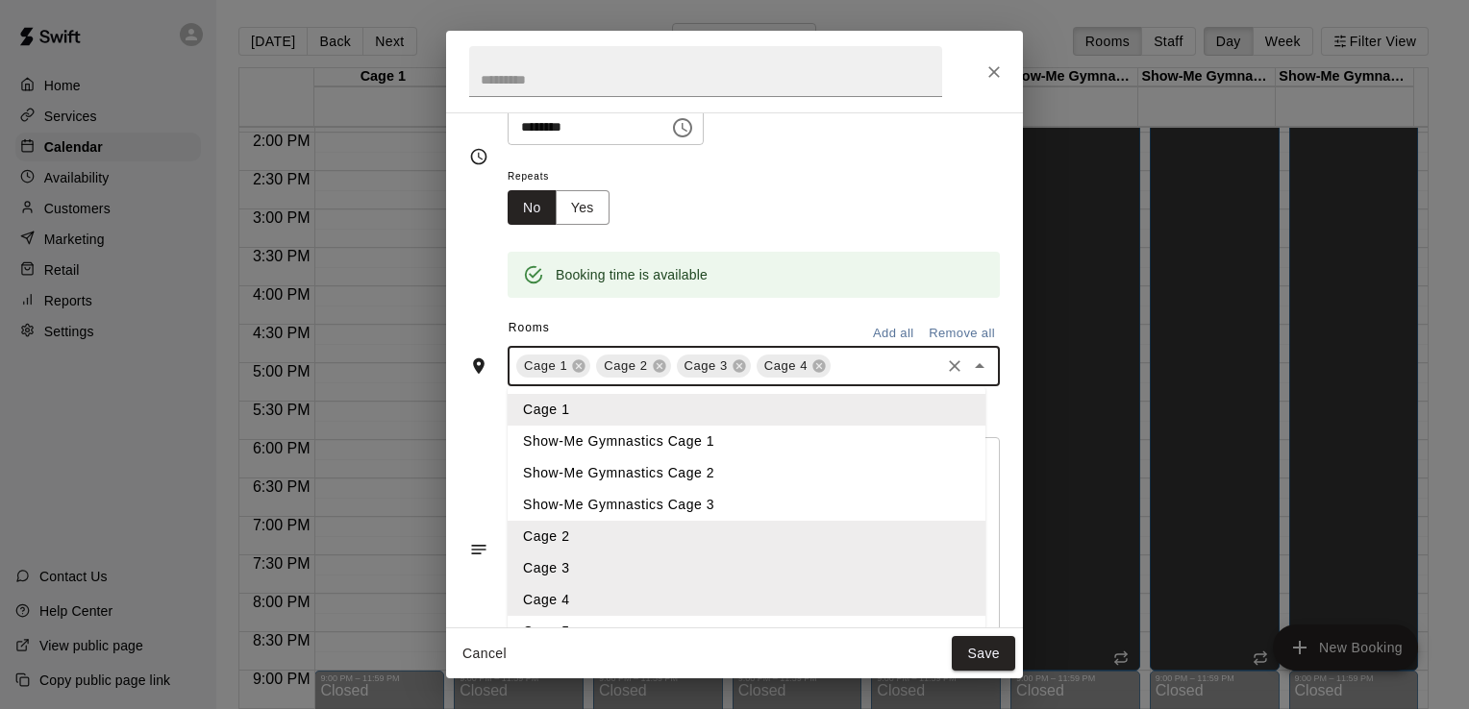
scroll to position [231, 0]
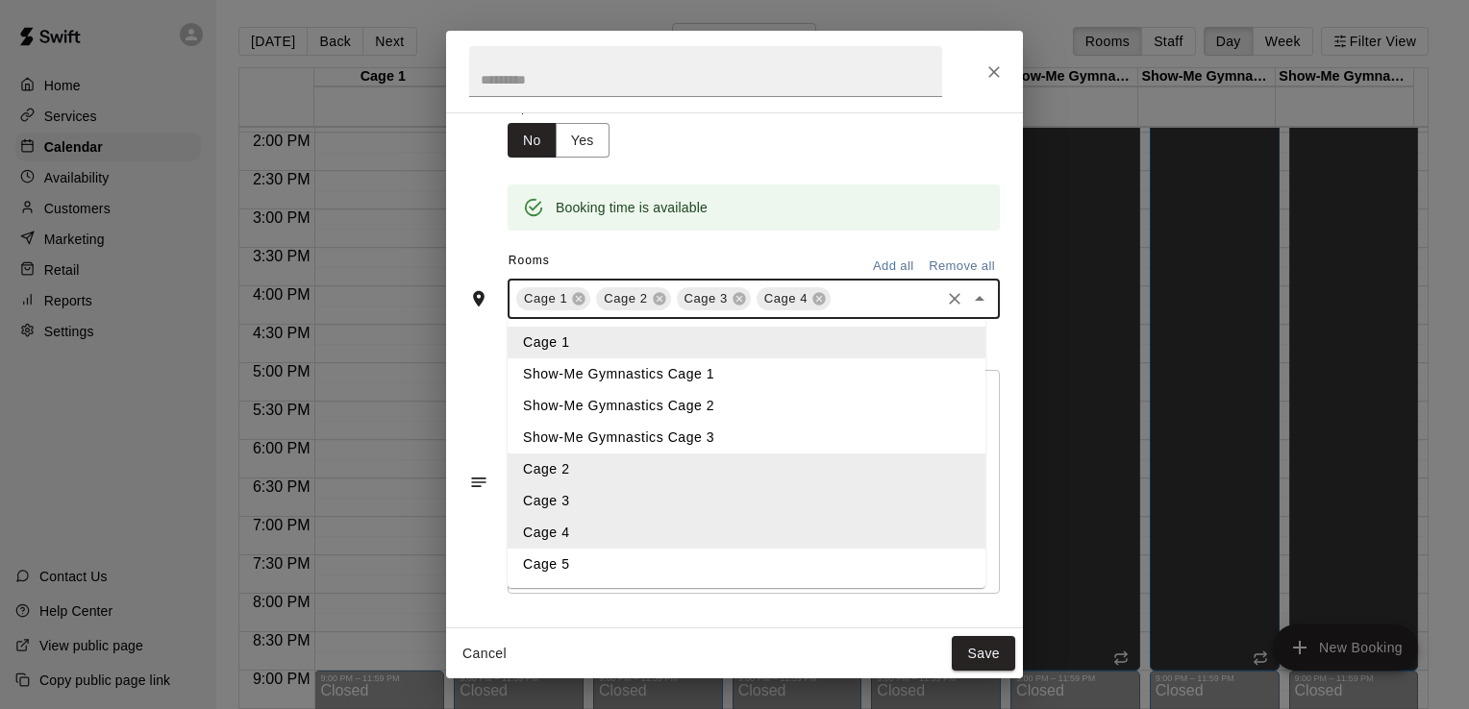
click at [768, 569] on li "Cage 5" at bounding box center [747, 565] width 478 height 32
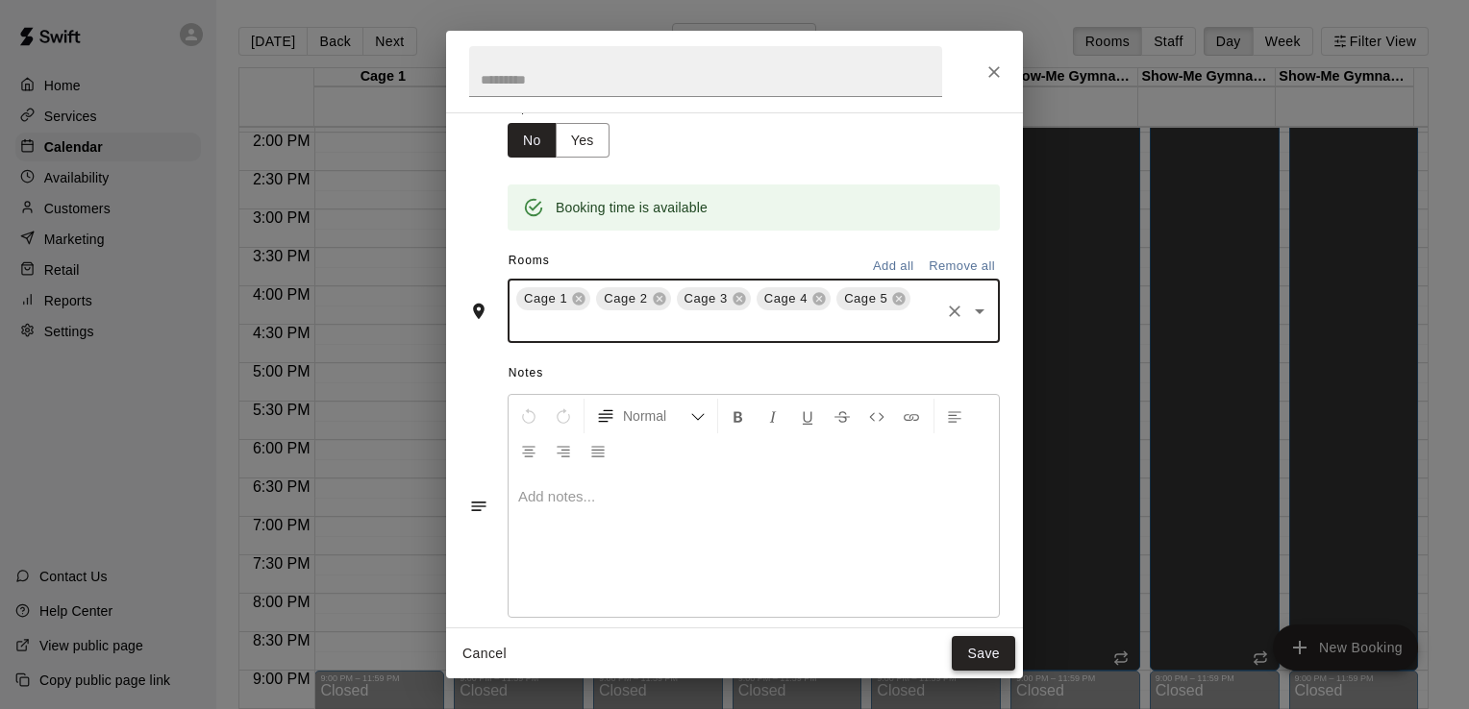
click at [992, 653] on button "Save" at bounding box center [983, 654] width 63 height 36
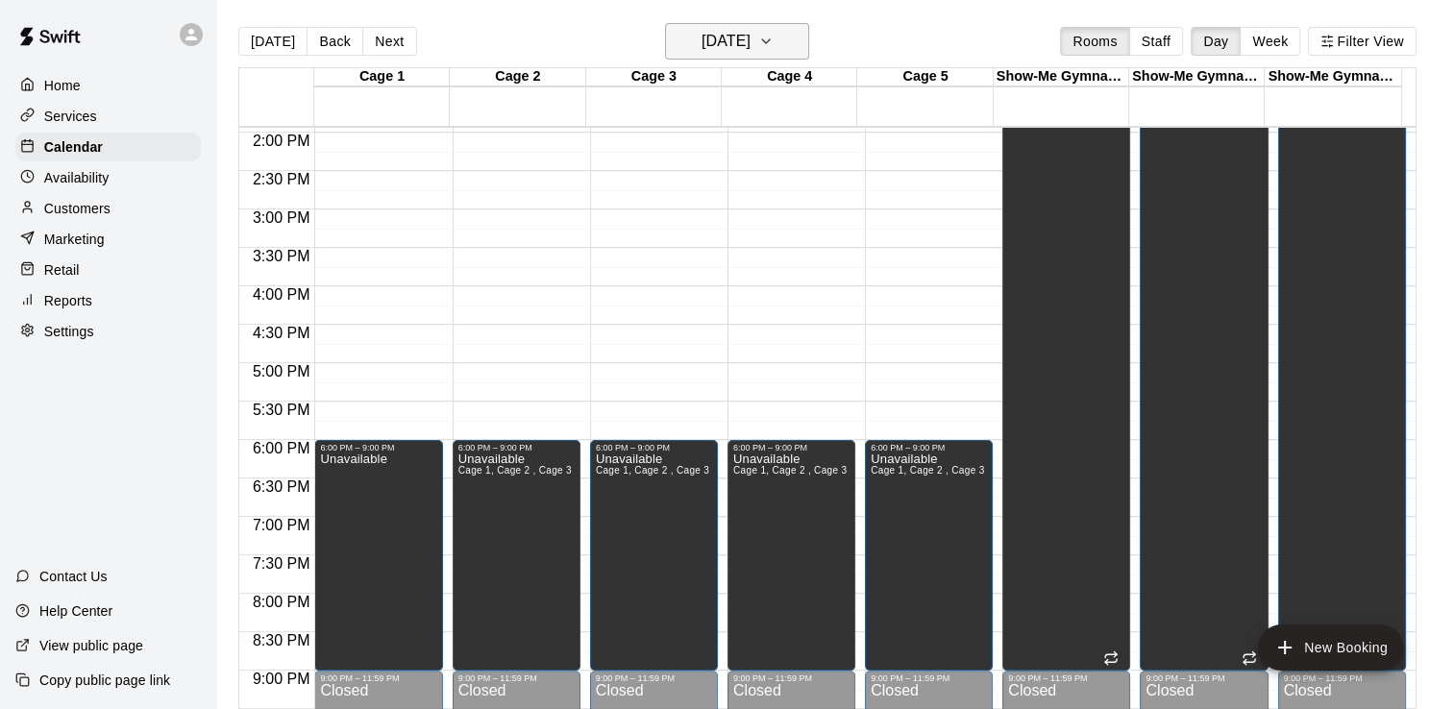
click at [737, 48] on h6 "[DATE]" at bounding box center [726, 41] width 49 height 27
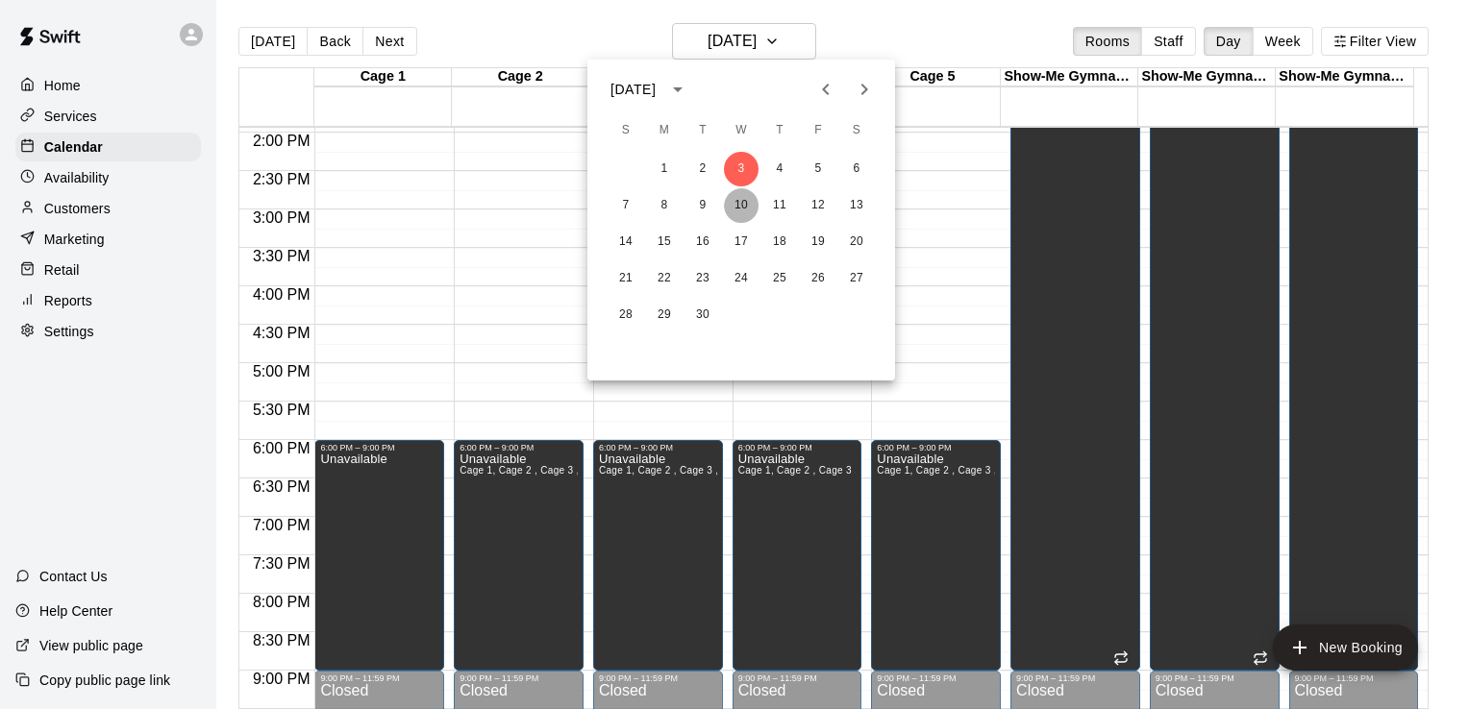
click at [742, 210] on button "10" at bounding box center [741, 205] width 35 height 35
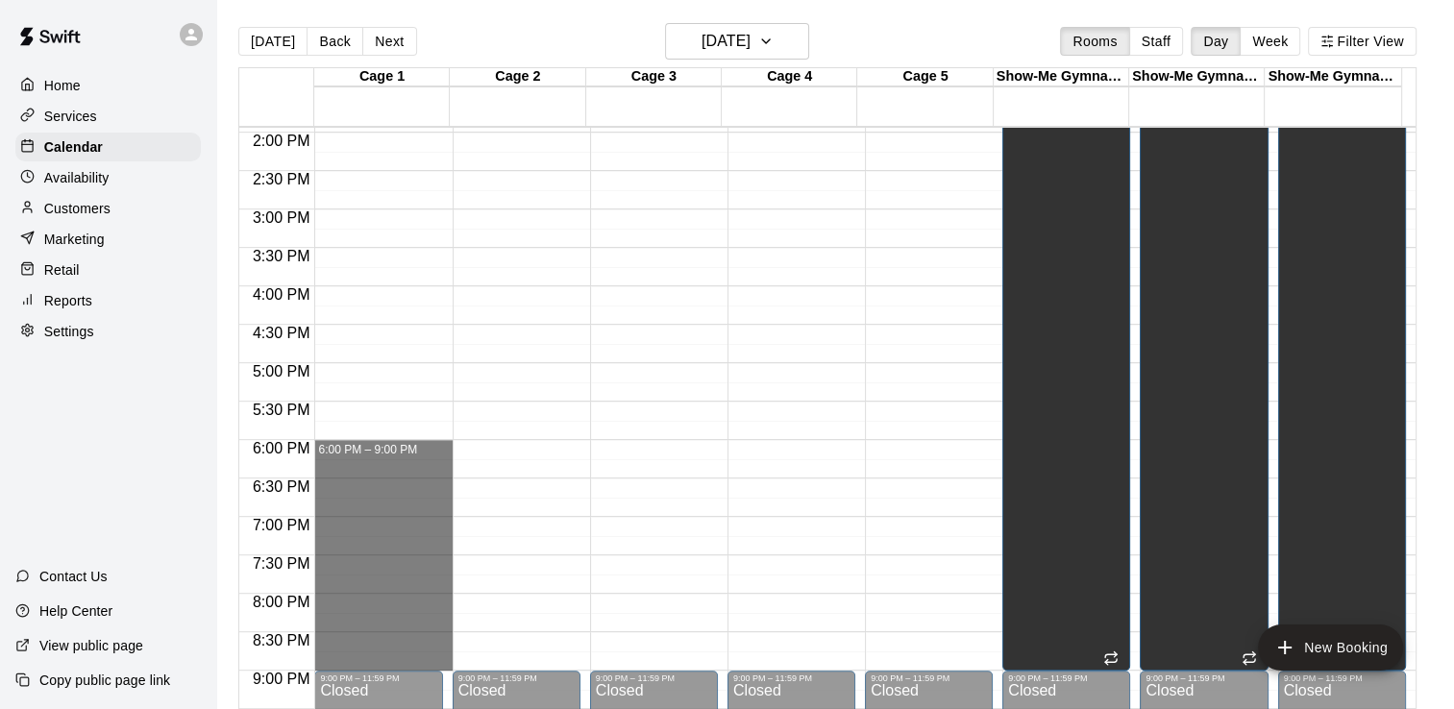
drag, startPoint x: 422, startPoint y: 450, endPoint x: 399, endPoint y: 656, distance: 207.0
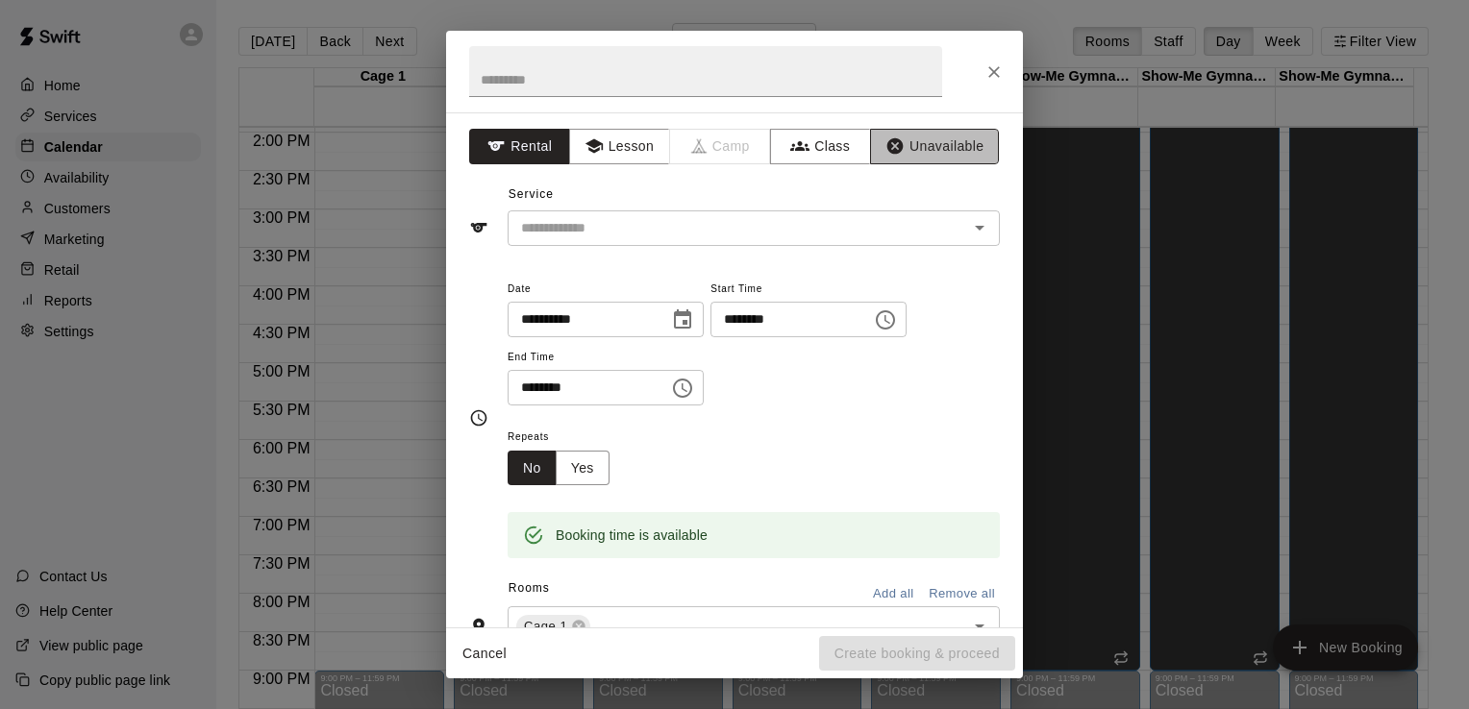
click at [887, 150] on icon "button" at bounding box center [895, 146] width 16 height 16
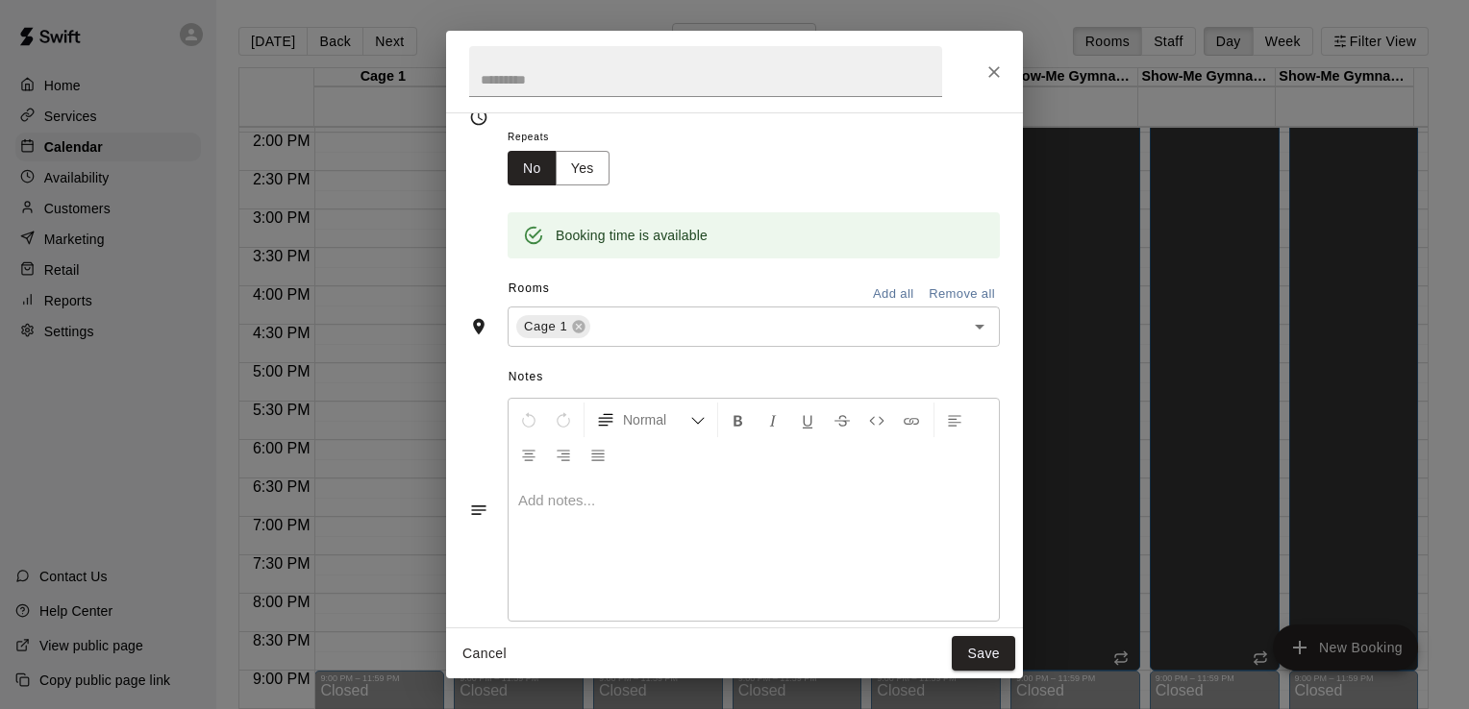
scroll to position [208, 0]
click at [975, 320] on icon "Open" at bounding box center [980, 322] width 10 height 5
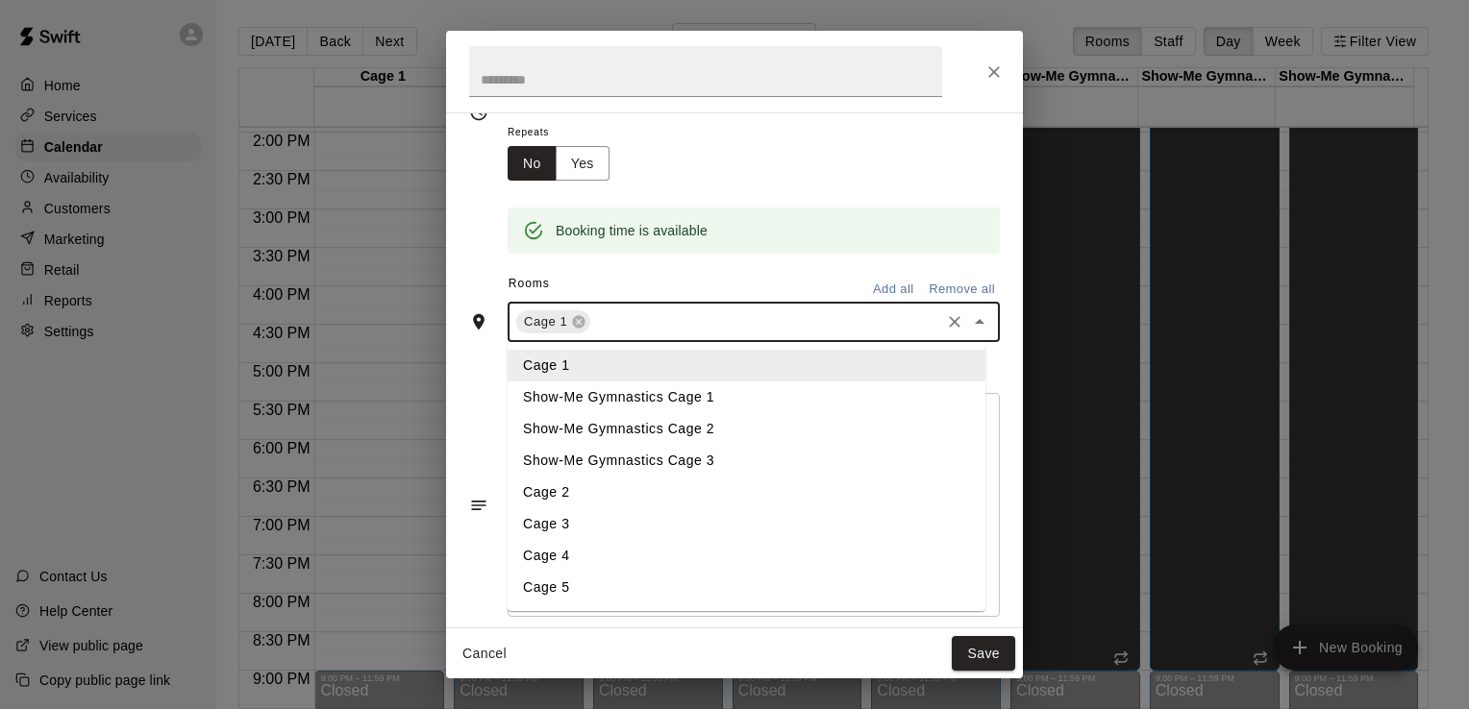
click at [764, 495] on li "Cage 2" at bounding box center [747, 493] width 478 height 32
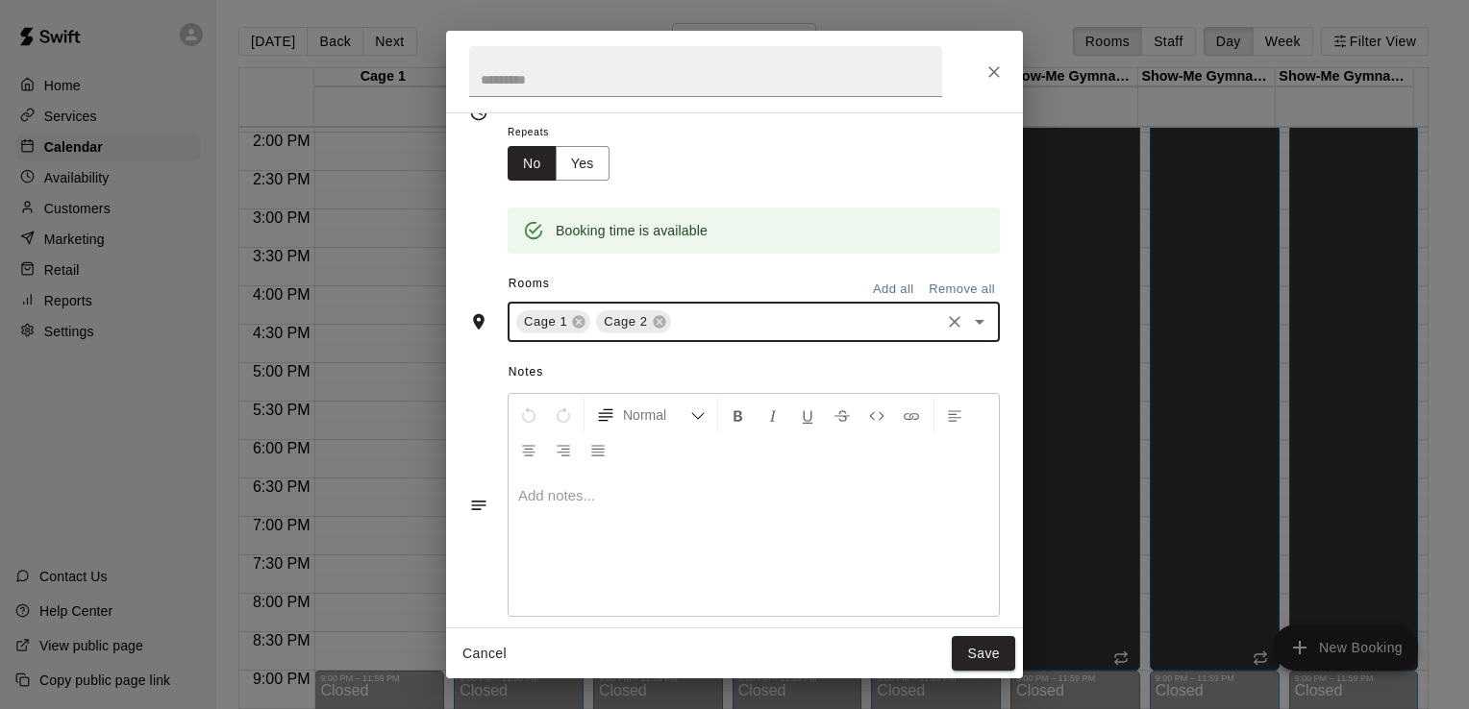
click at [968, 318] on icon "Open" at bounding box center [979, 321] width 23 height 23
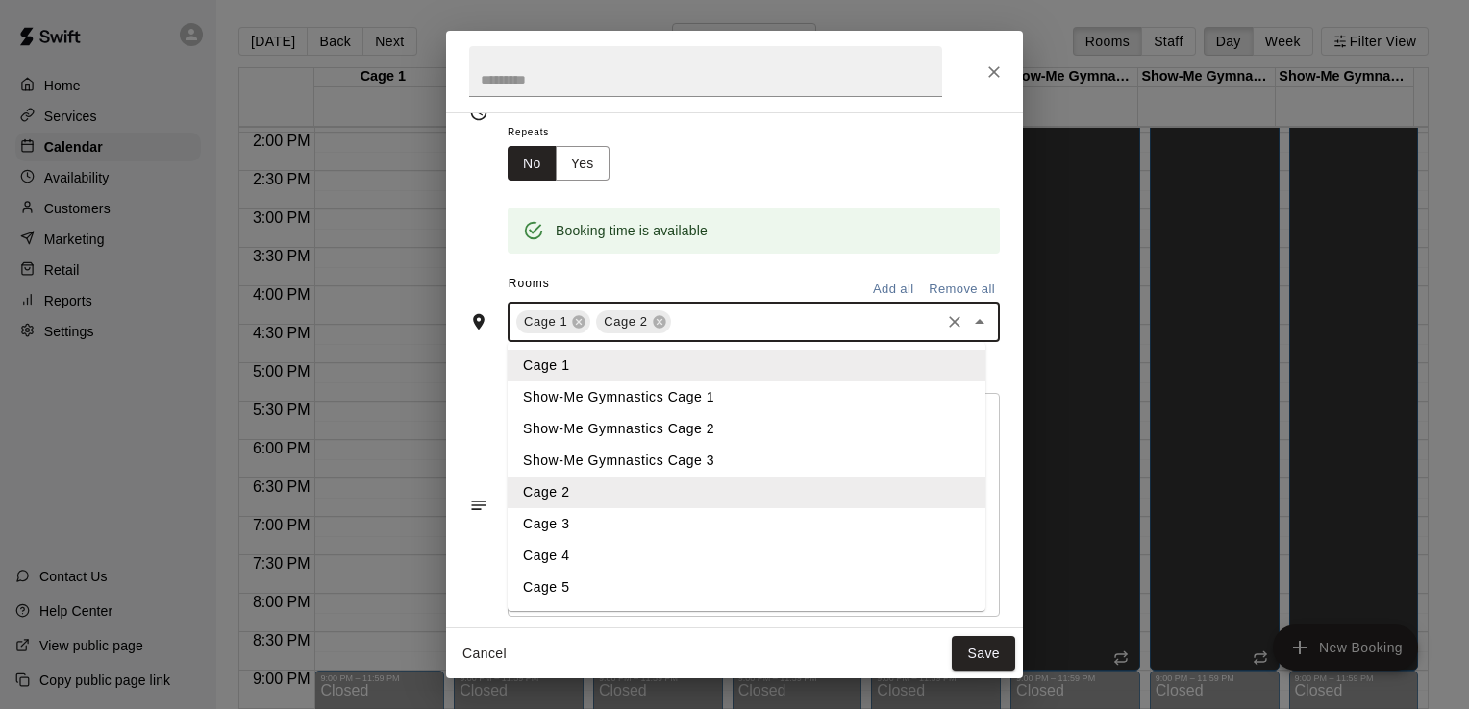
click at [716, 521] on li "Cage 3" at bounding box center [747, 525] width 478 height 32
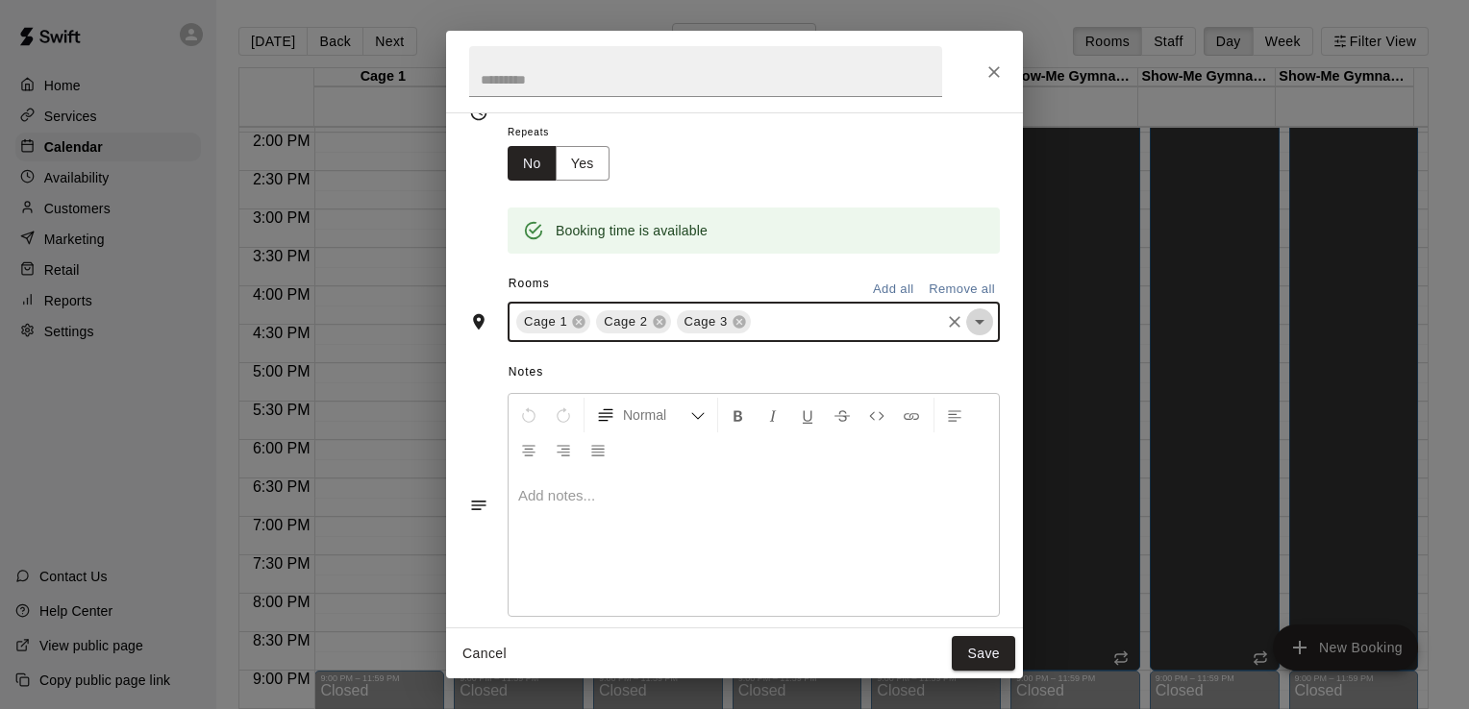
click at [970, 321] on icon "Open" at bounding box center [979, 321] width 23 height 23
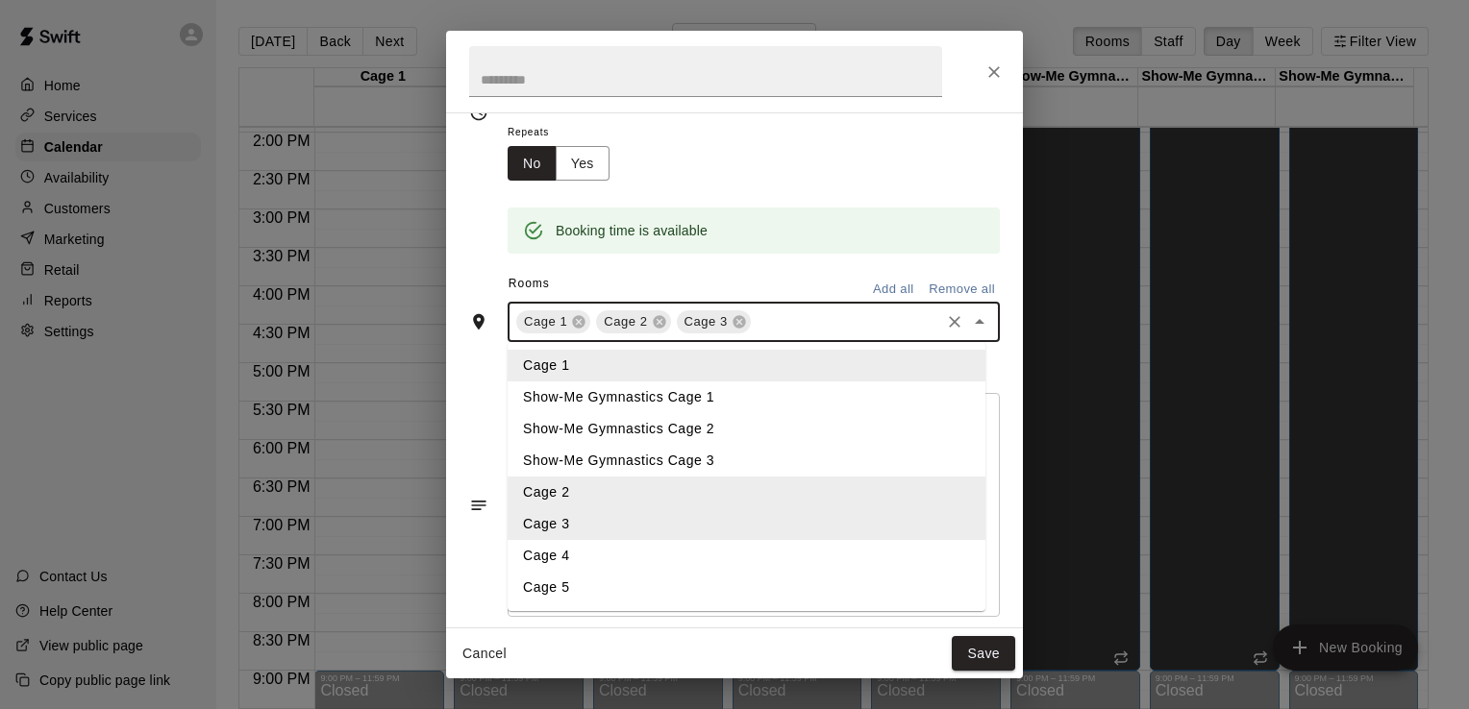
click at [727, 559] on li "Cage 4" at bounding box center [747, 556] width 478 height 32
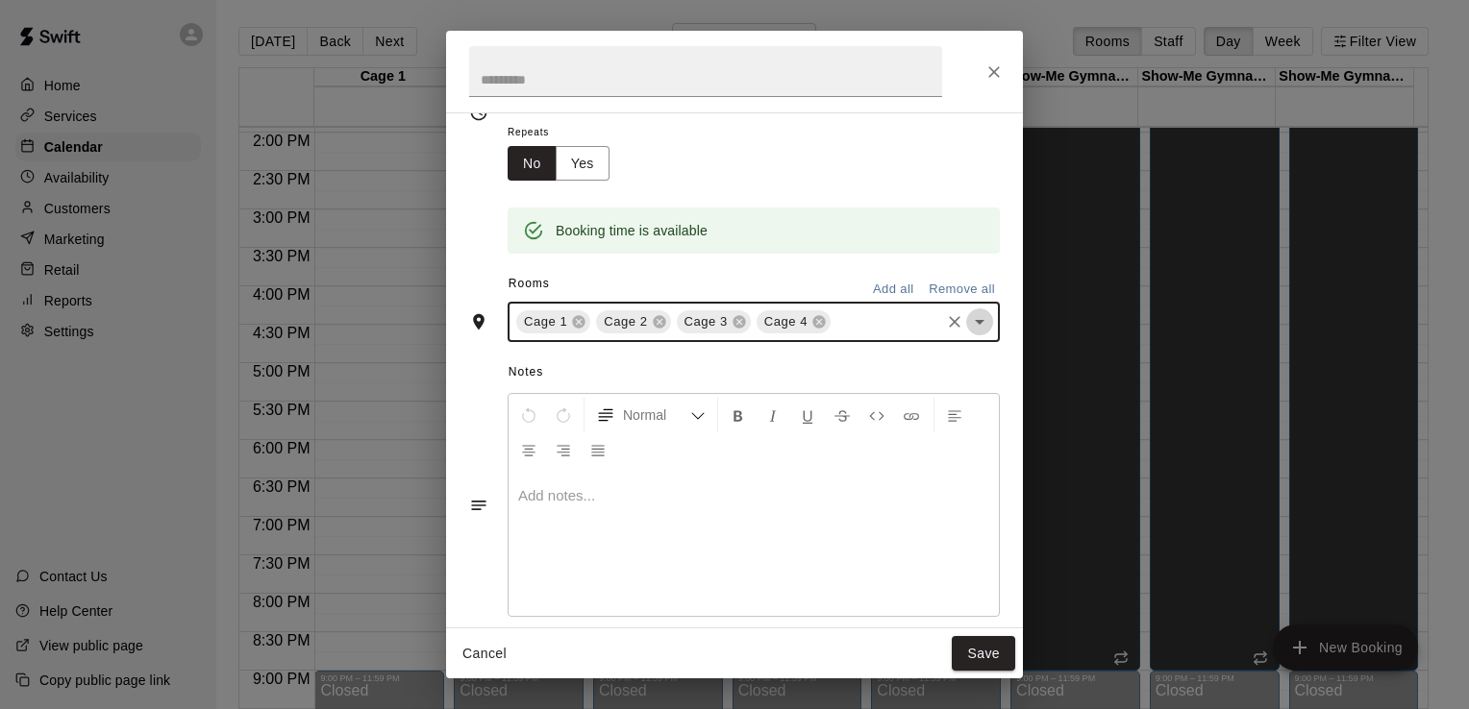
click at [968, 325] on icon "Open" at bounding box center [979, 321] width 23 height 23
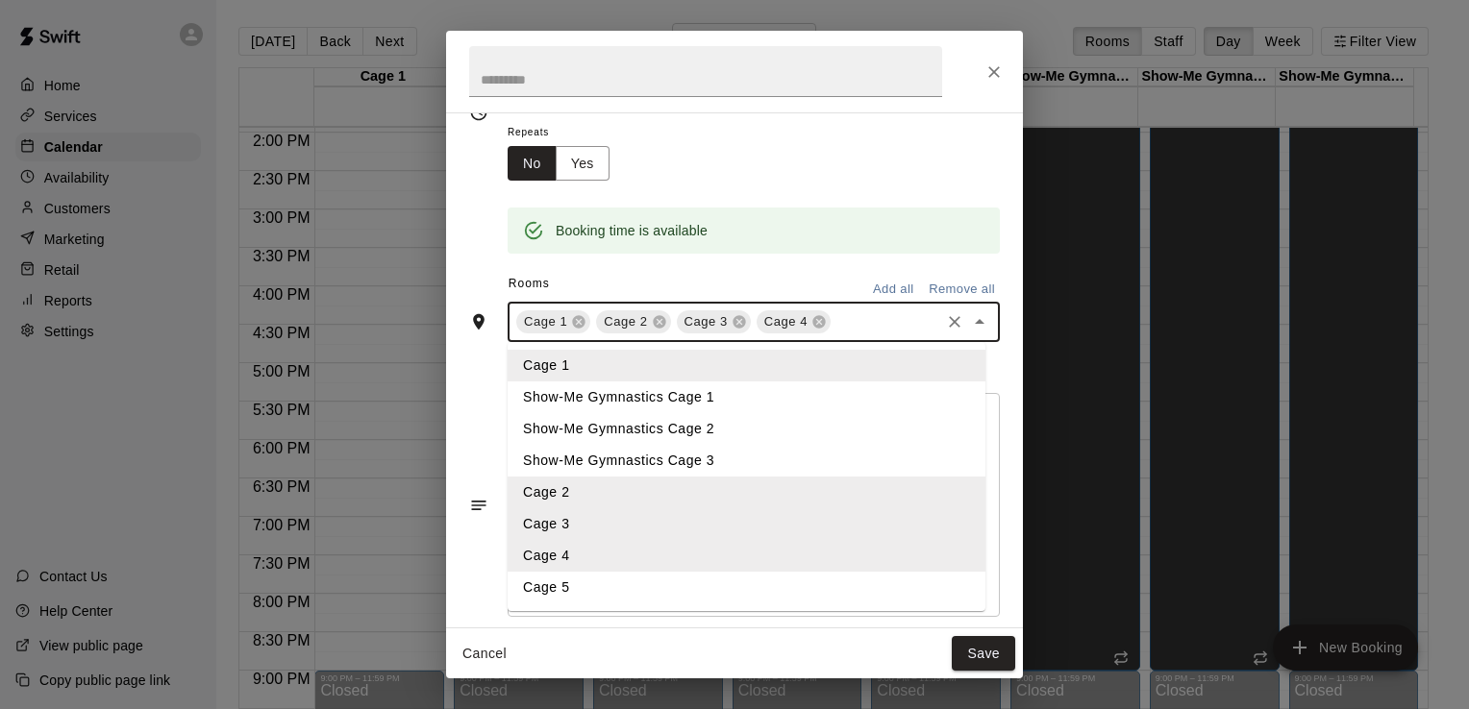
click at [735, 584] on li "Cage 5" at bounding box center [747, 588] width 478 height 32
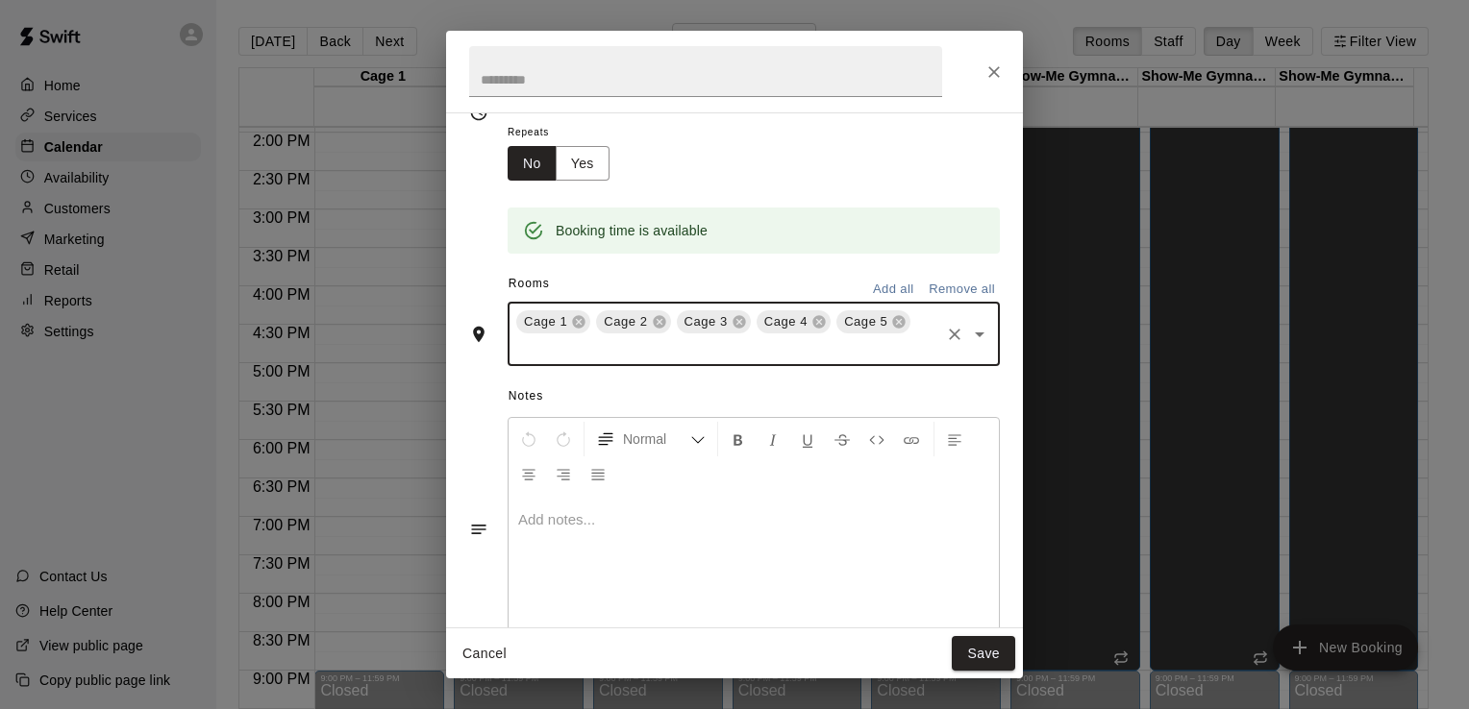
scroll to position [255, 0]
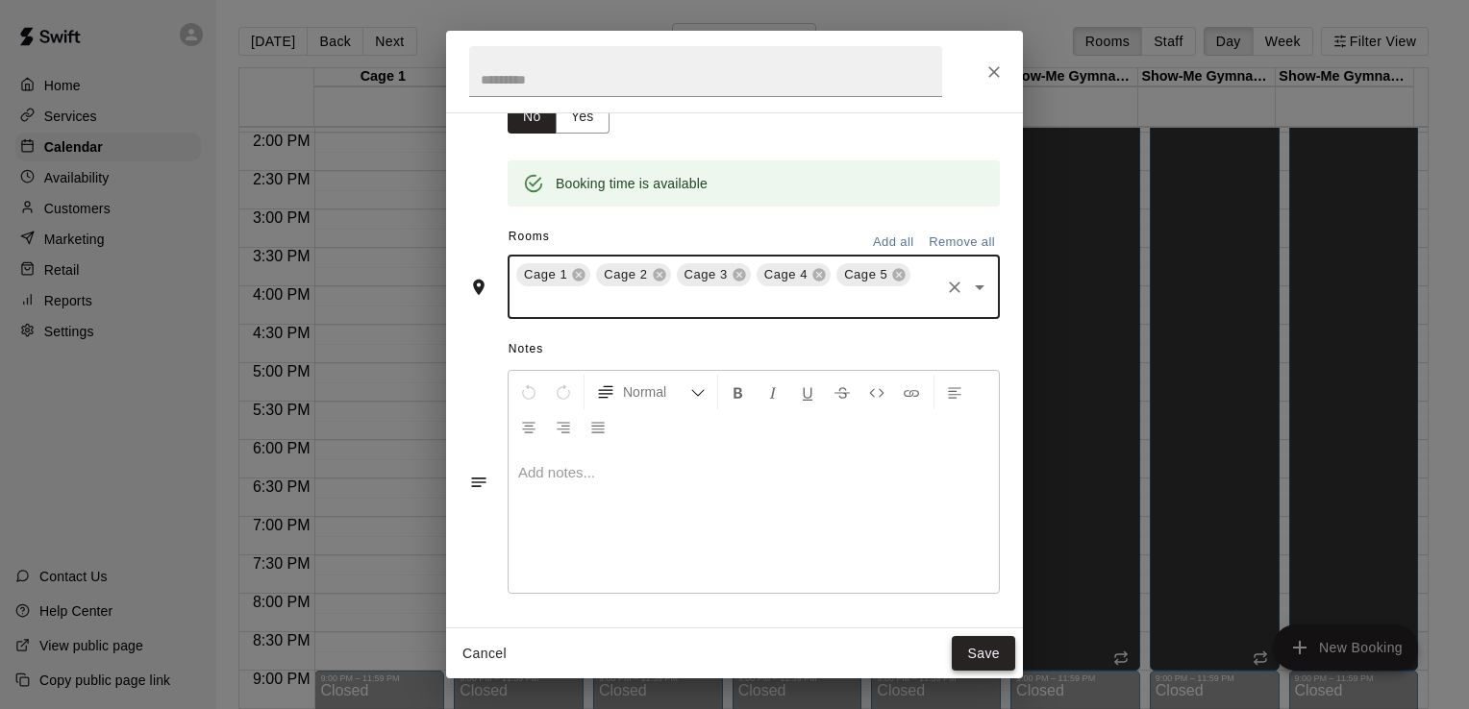
click at [976, 653] on button "Save" at bounding box center [983, 654] width 63 height 36
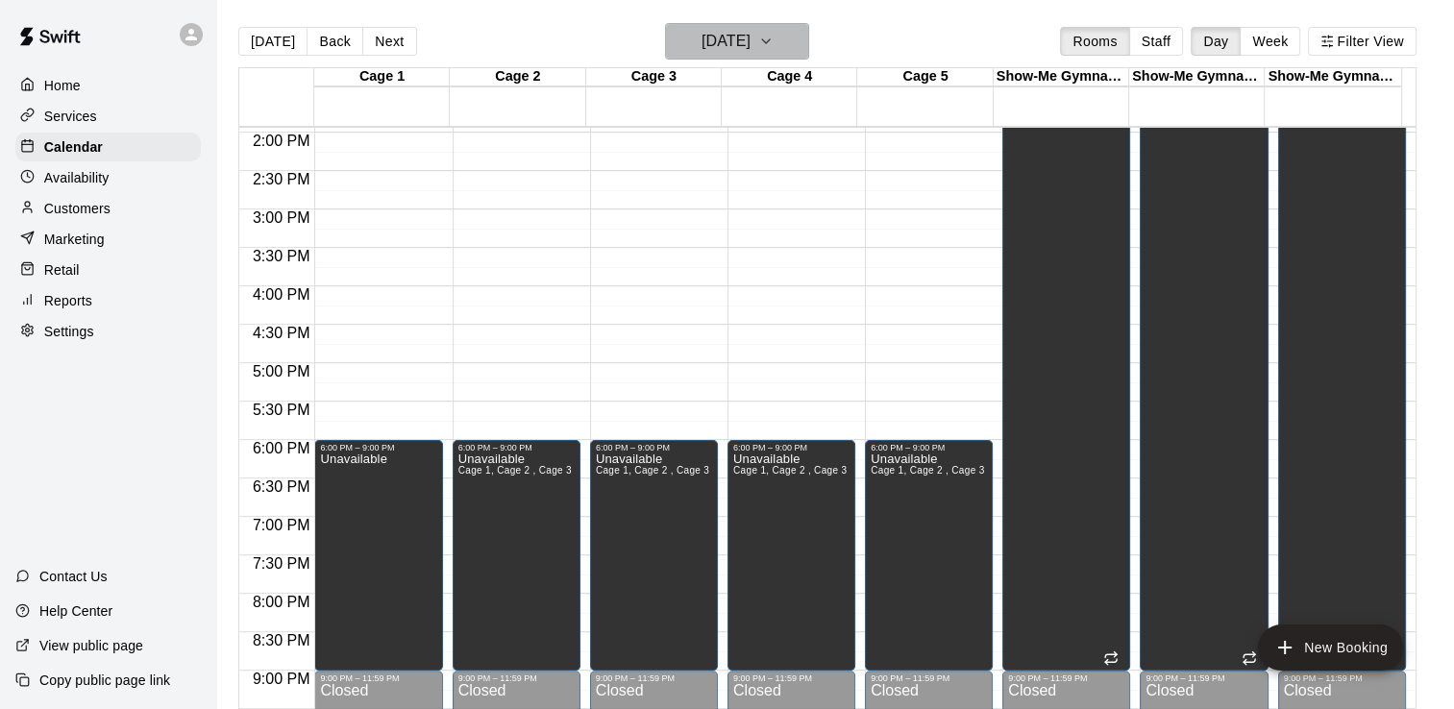
click at [716, 37] on h6 "[DATE]" at bounding box center [726, 41] width 49 height 27
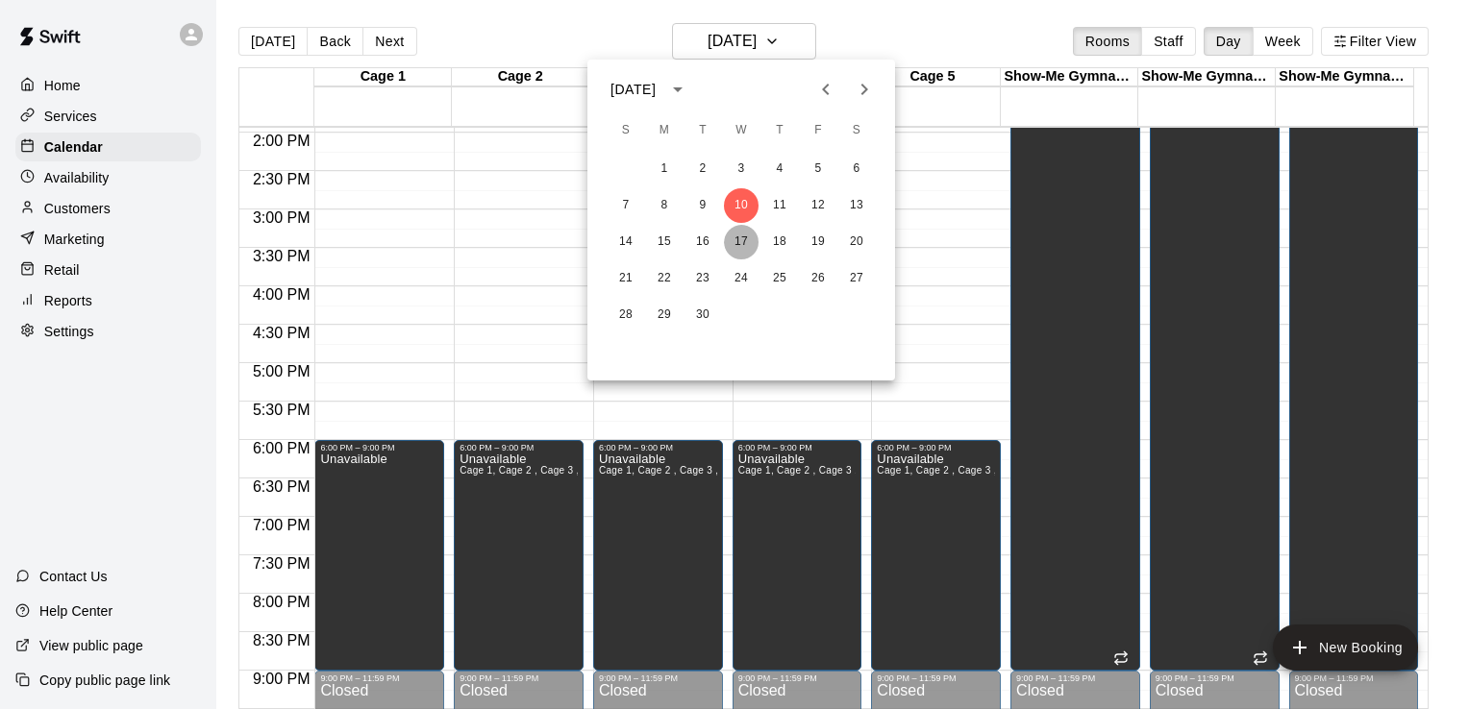
click at [738, 240] on button "17" at bounding box center [741, 242] width 35 height 35
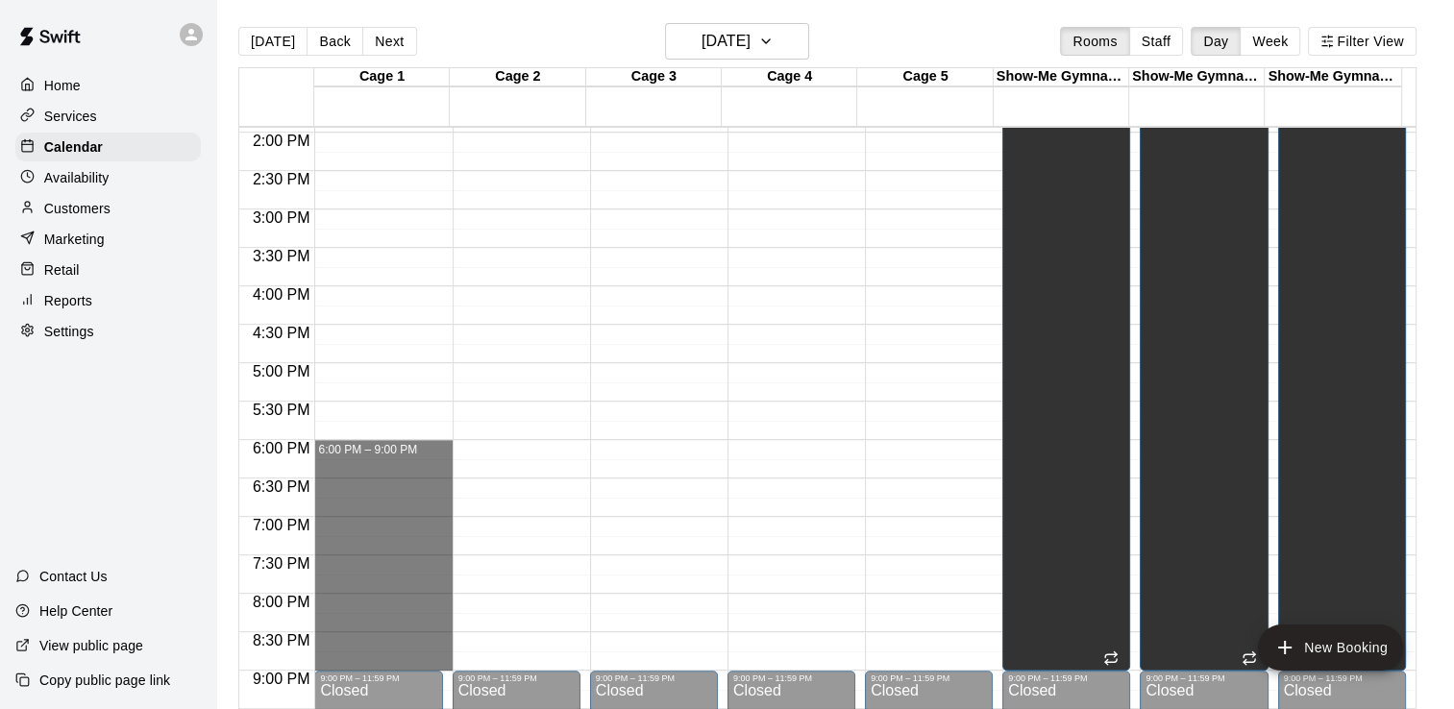
drag, startPoint x: 385, startPoint y: 447, endPoint x: 377, endPoint y: 658, distance: 211.7
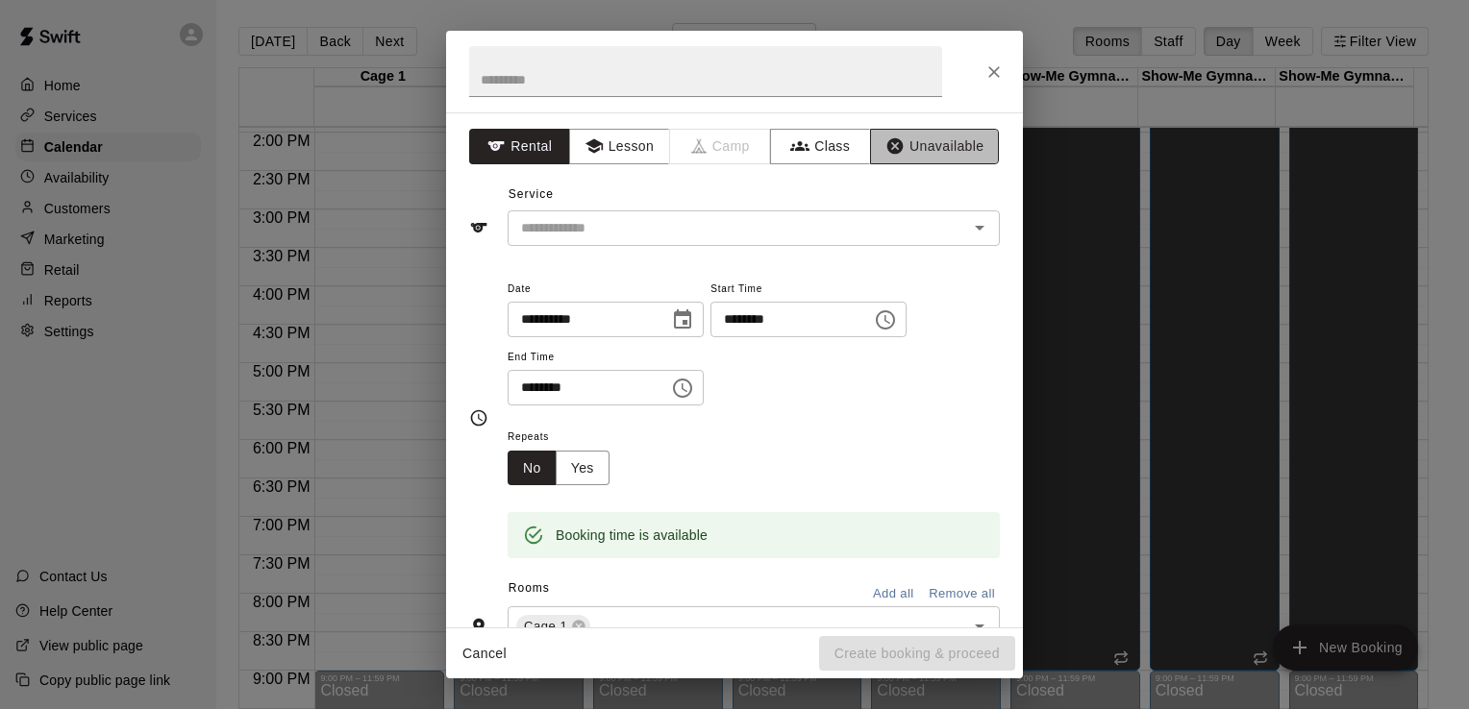
click at [909, 148] on button "Unavailable" at bounding box center [934, 147] width 129 height 36
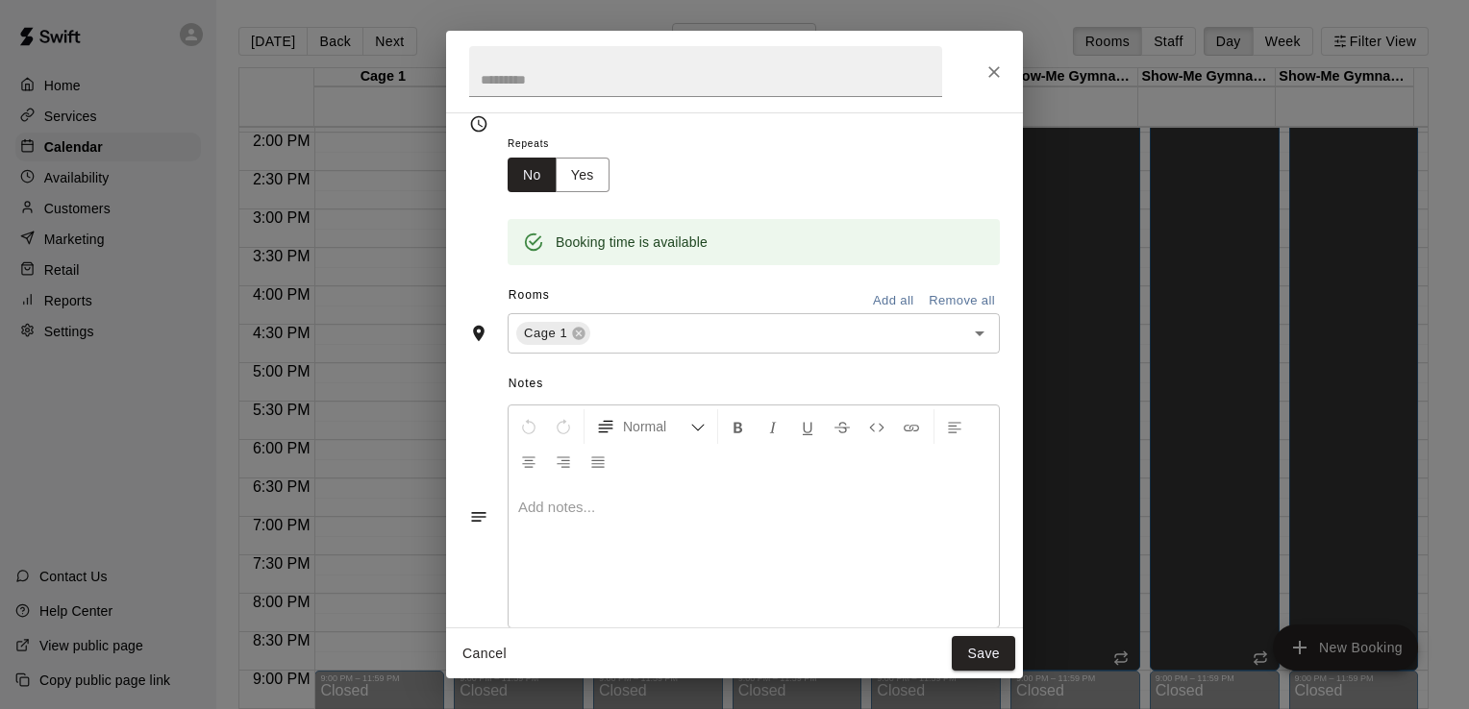
scroll to position [200, 0]
click at [969, 330] on icon "Open" at bounding box center [979, 329] width 23 height 23
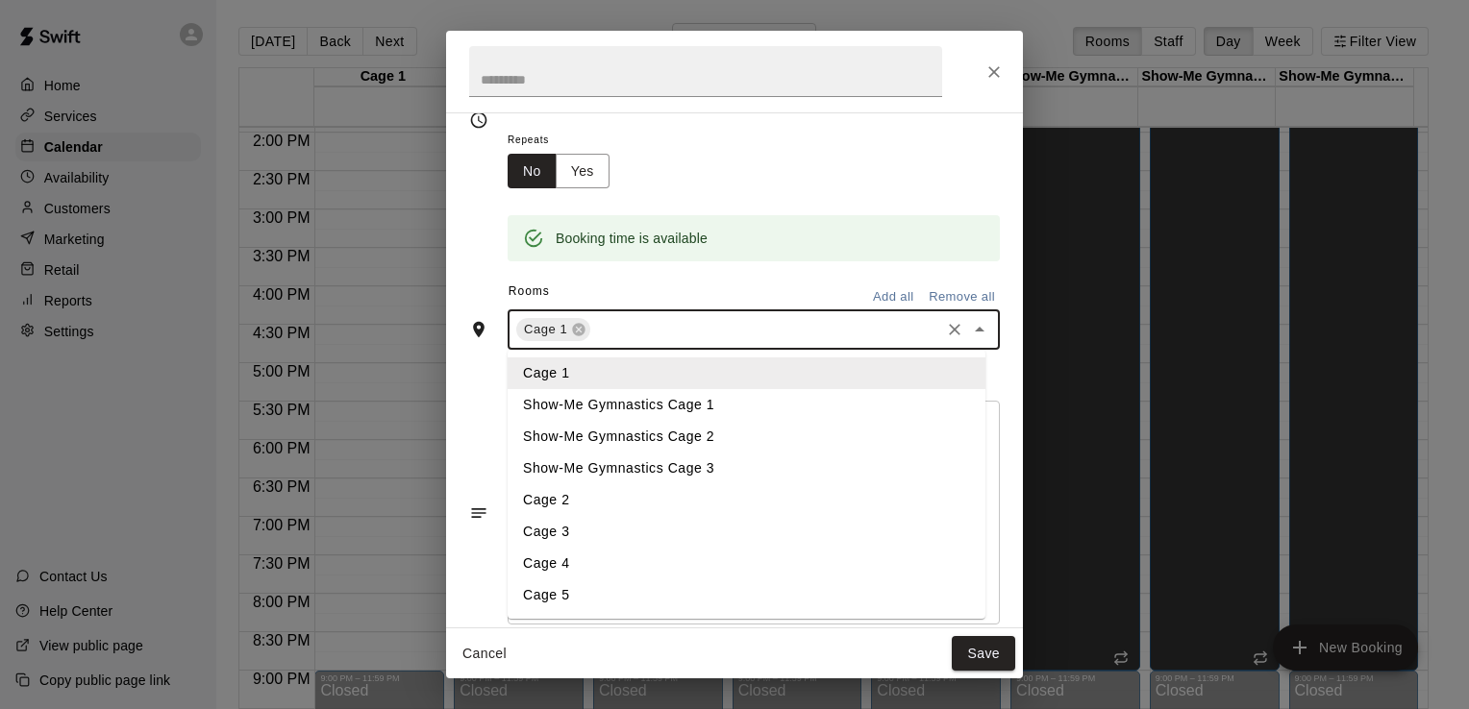
click at [796, 495] on li "Cage 2" at bounding box center [747, 500] width 478 height 32
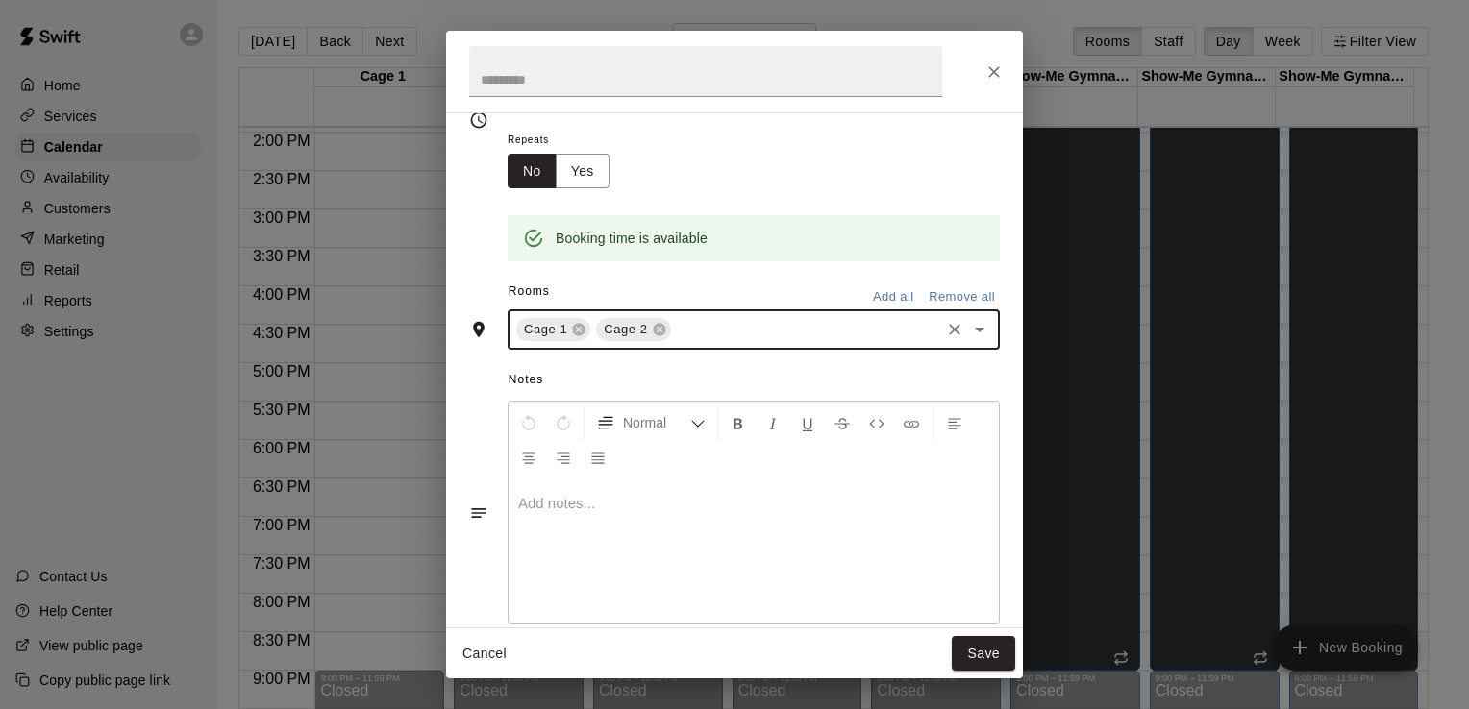
click at [968, 329] on icon "Open" at bounding box center [979, 329] width 23 height 23
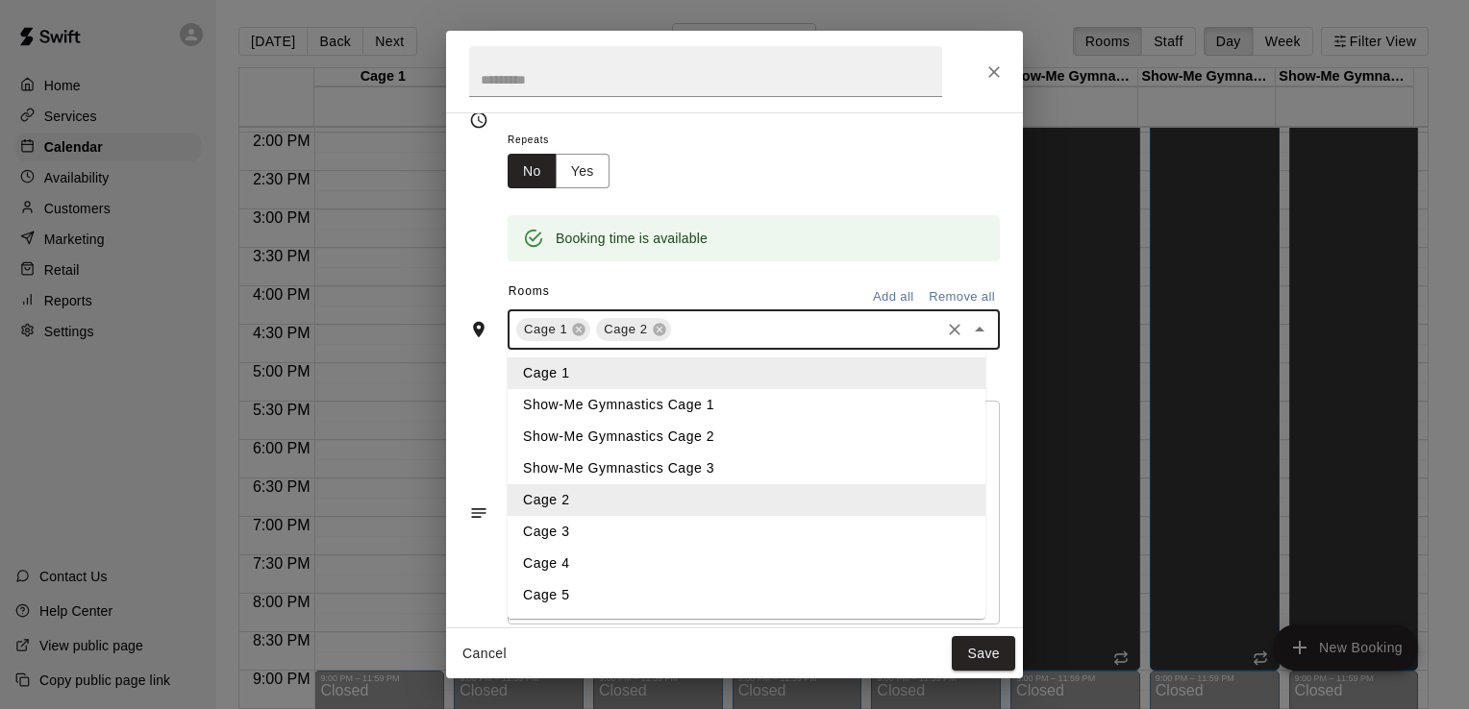
click at [734, 537] on li "Cage 3" at bounding box center [747, 532] width 478 height 32
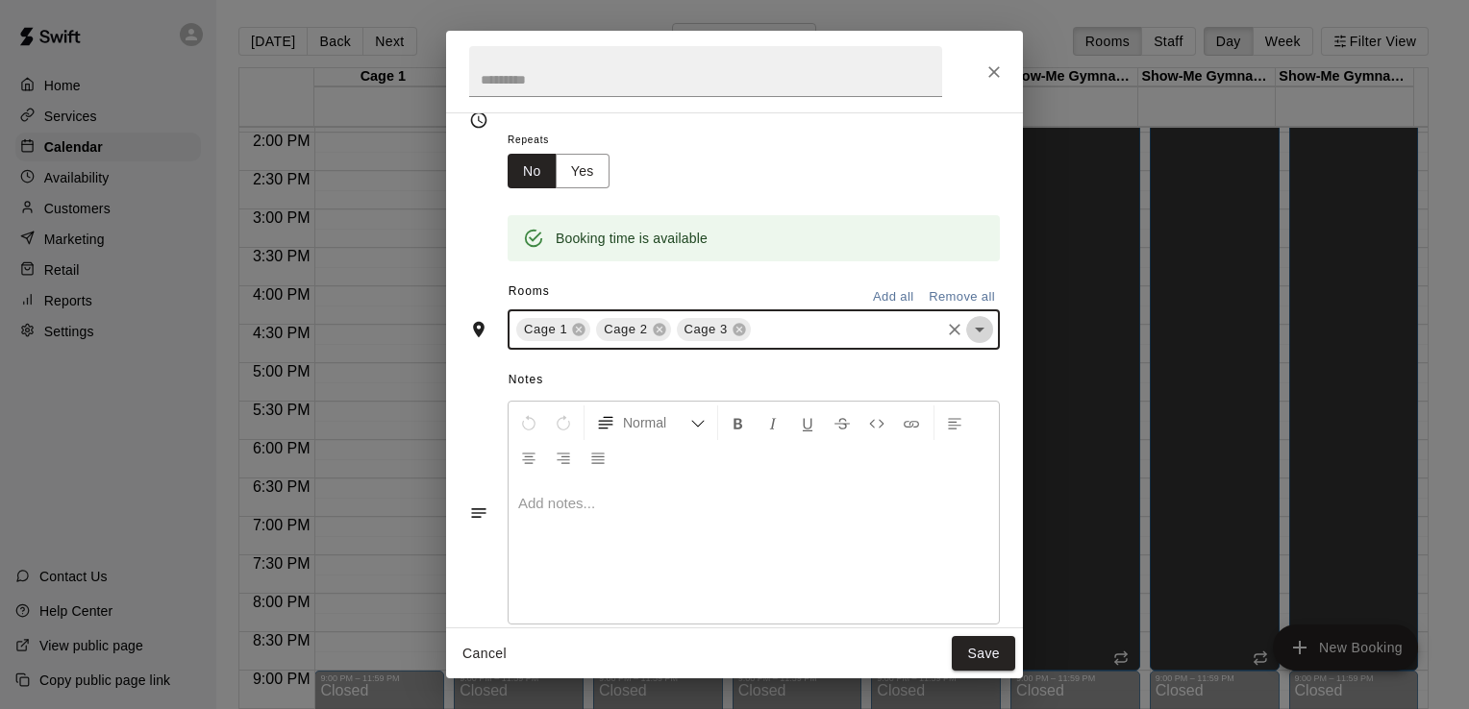
click at [968, 325] on icon "Open" at bounding box center [979, 329] width 23 height 23
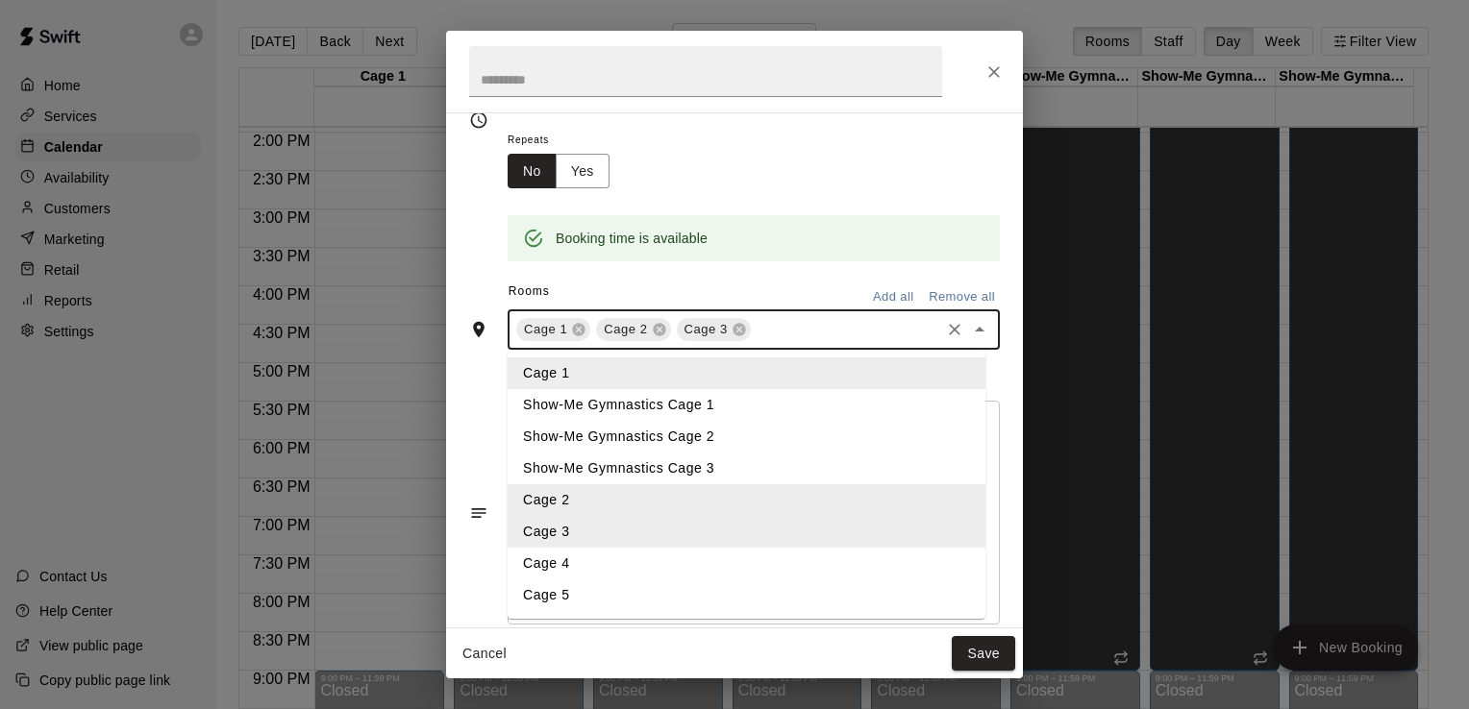
click at [733, 562] on li "Cage 4" at bounding box center [747, 564] width 478 height 32
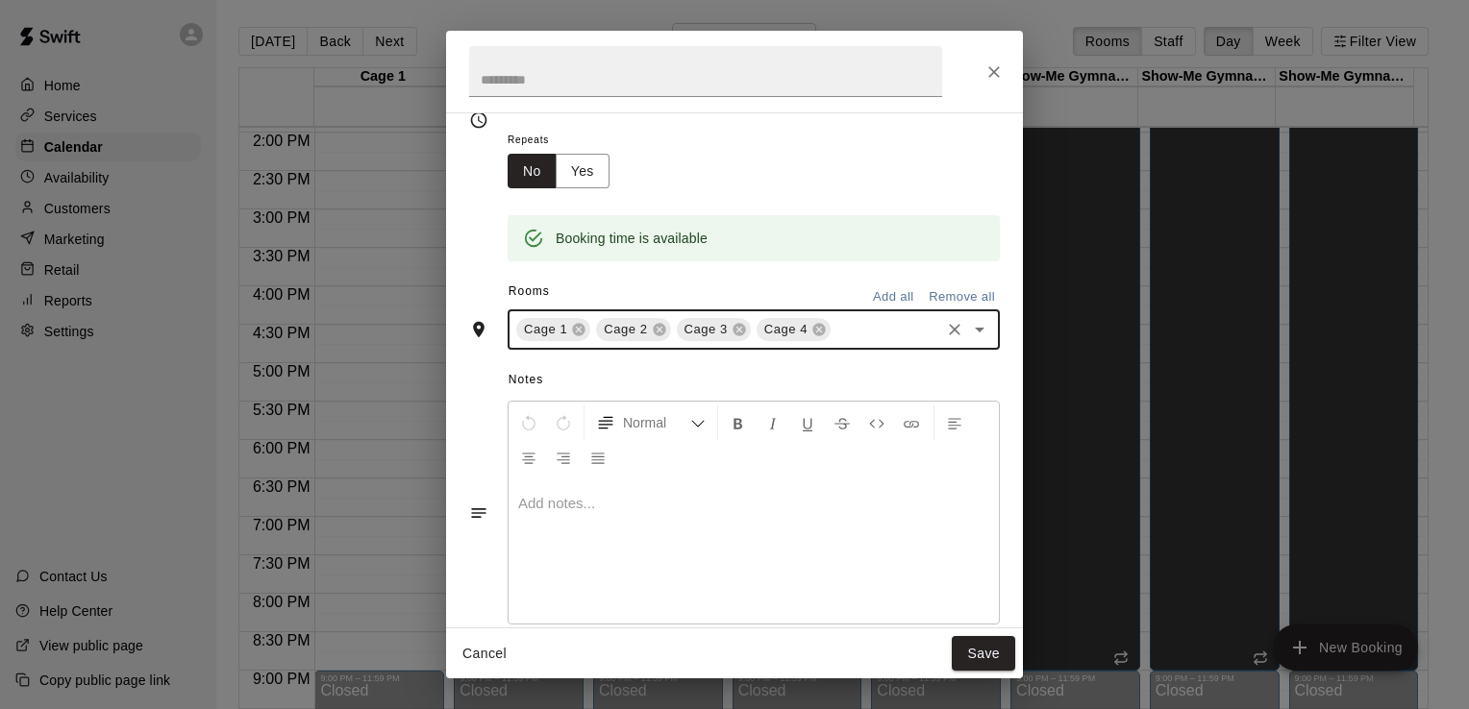
click at [968, 330] on icon "Open" at bounding box center [979, 329] width 23 height 23
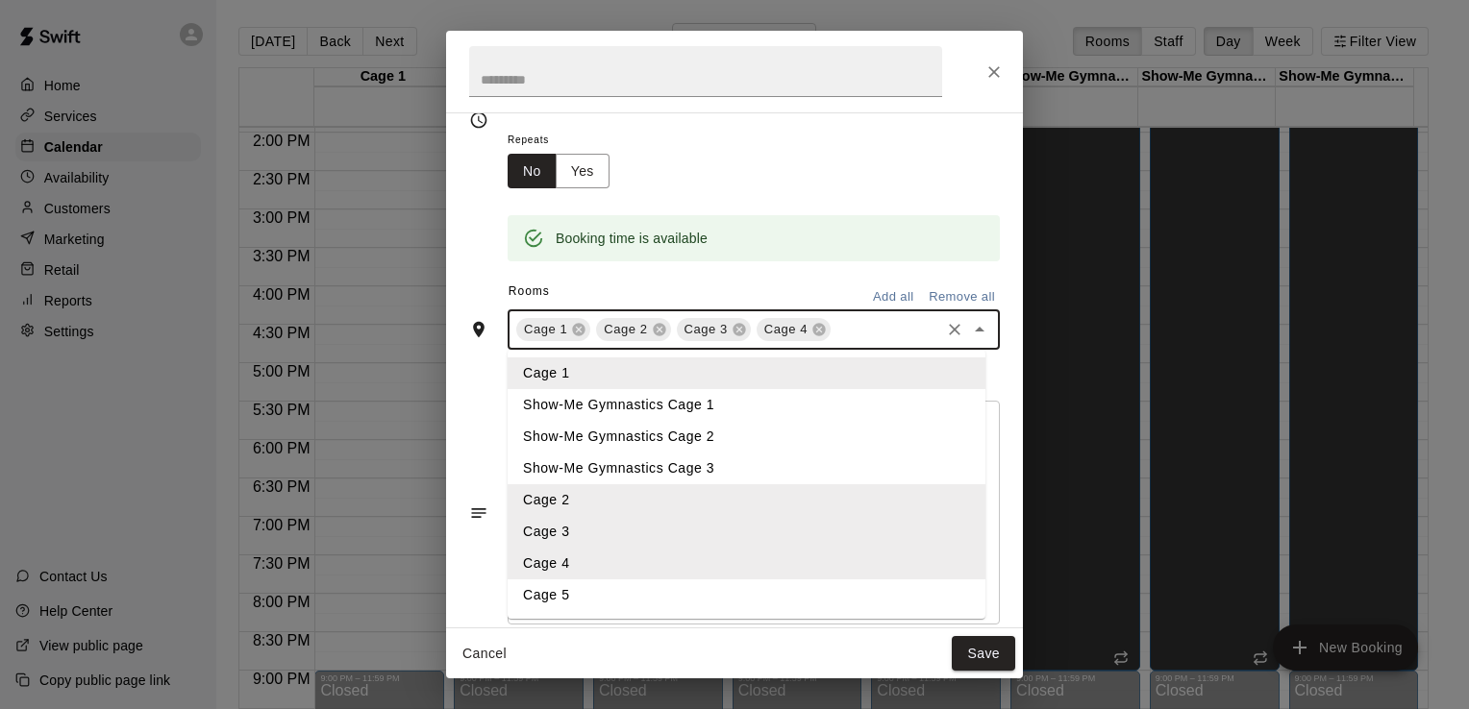
click at [773, 588] on li "Cage 5" at bounding box center [747, 596] width 478 height 32
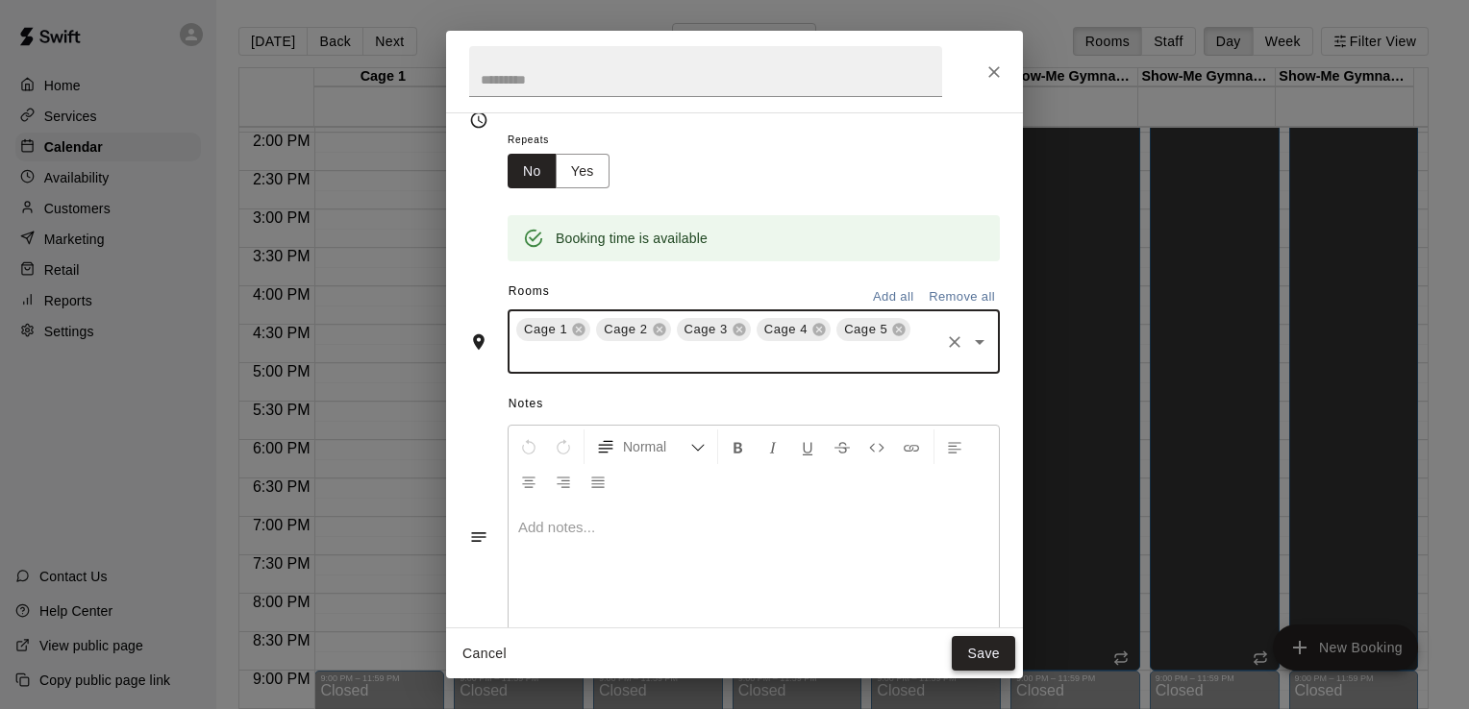
click at [981, 652] on button "Save" at bounding box center [983, 654] width 63 height 36
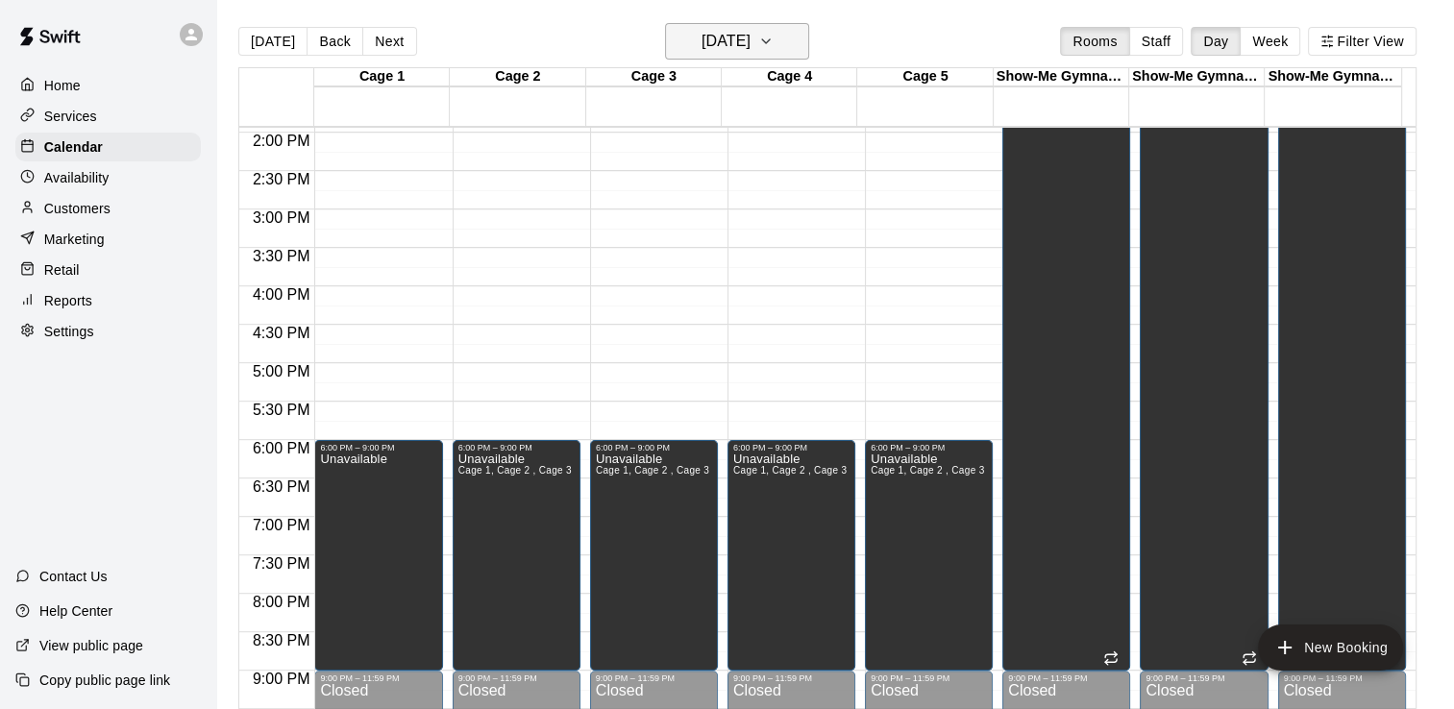
click at [740, 40] on h6 "[DATE]" at bounding box center [726, 41] width 49 height 27
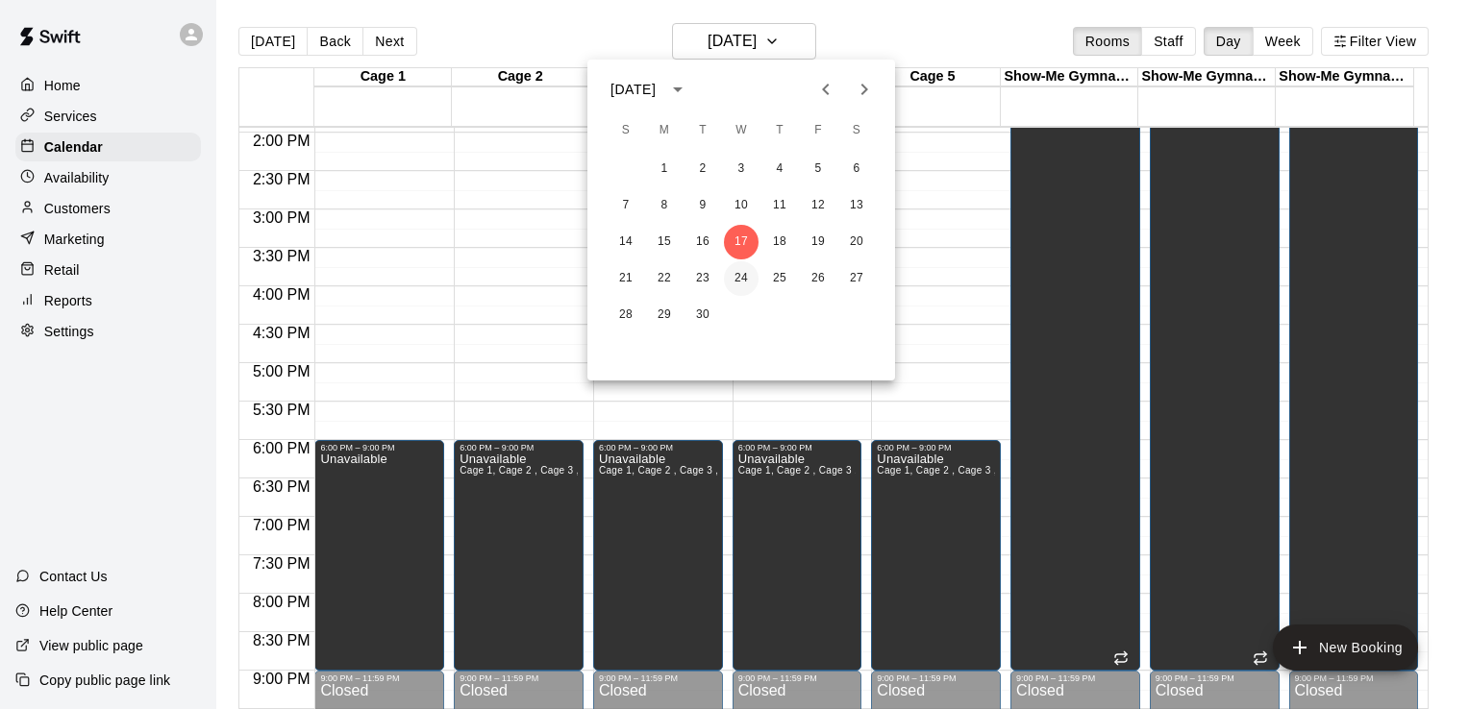
click at [739, 270] on button "24" at bounding box center [741, 278] width 35 height 35
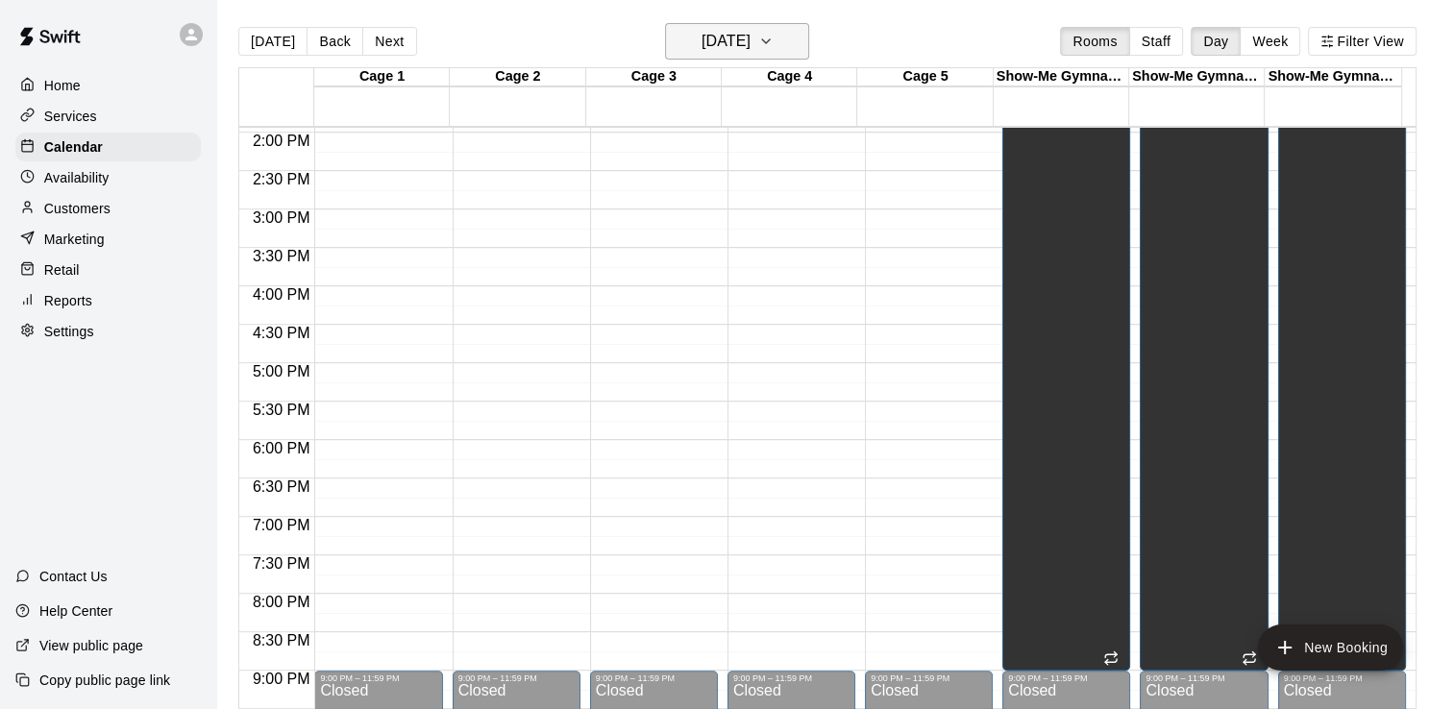
click at [751, 36] on h6 "[DATE]" at bounding box center [726, 41] width 49 height 27
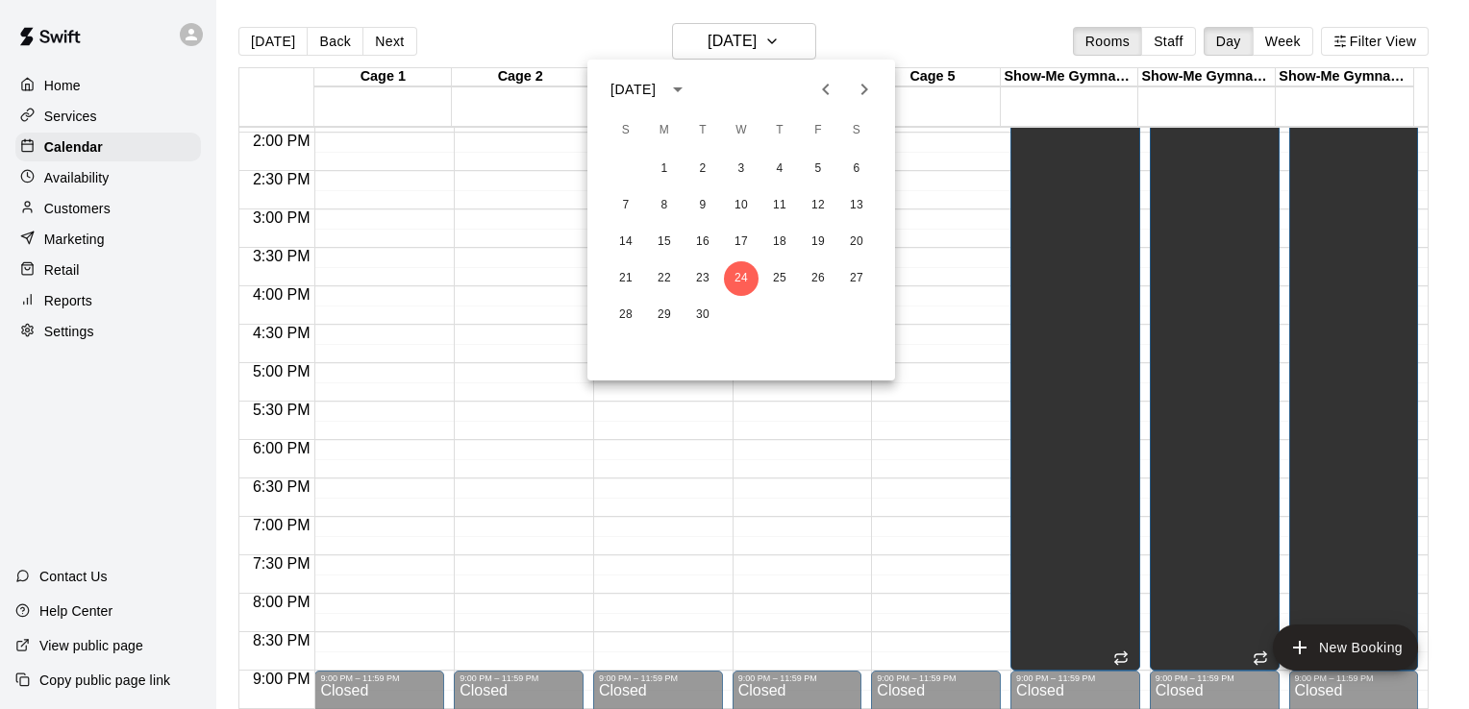
click at [872, 12] on div at bounding box center [734, 354] width 1469 height 709
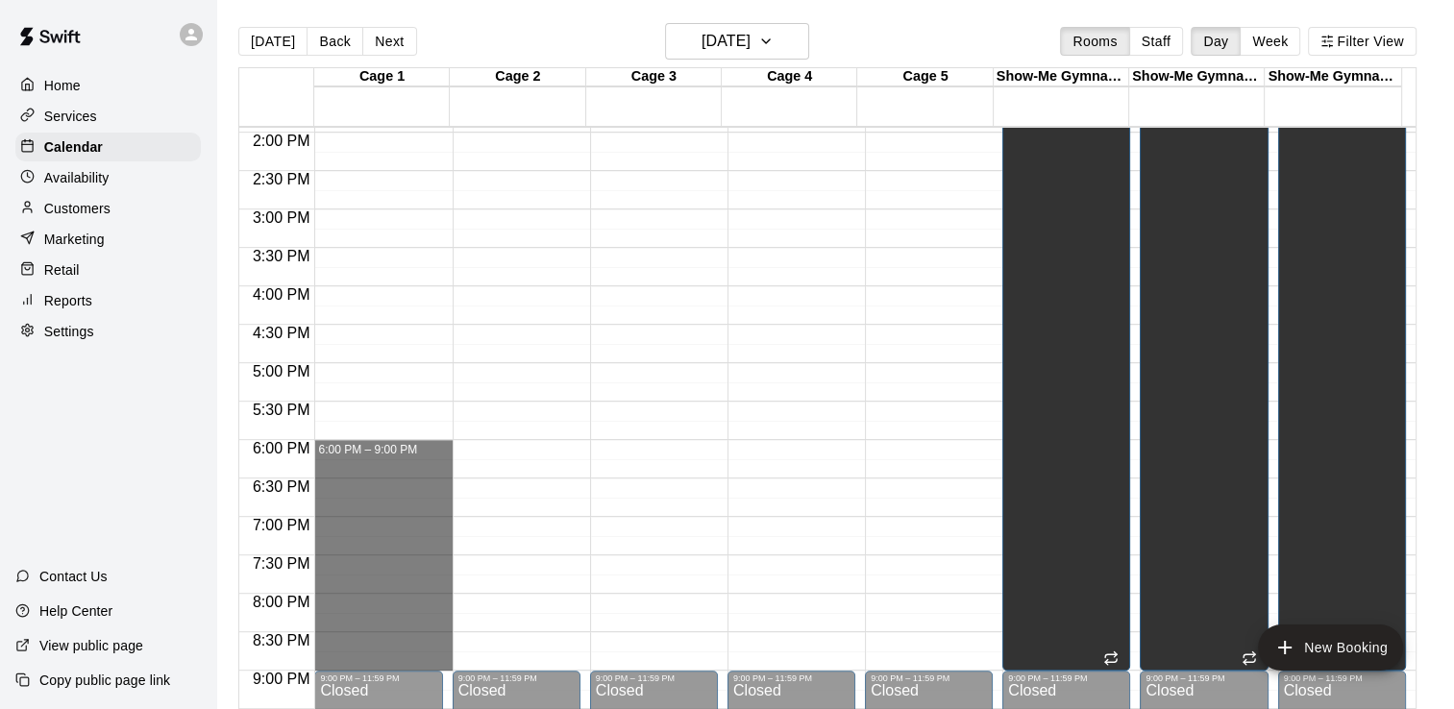
drag, startPoint x: 397, startPoint y: 451, endPoint x: 368, endPoint y: 658, distance: 208.7
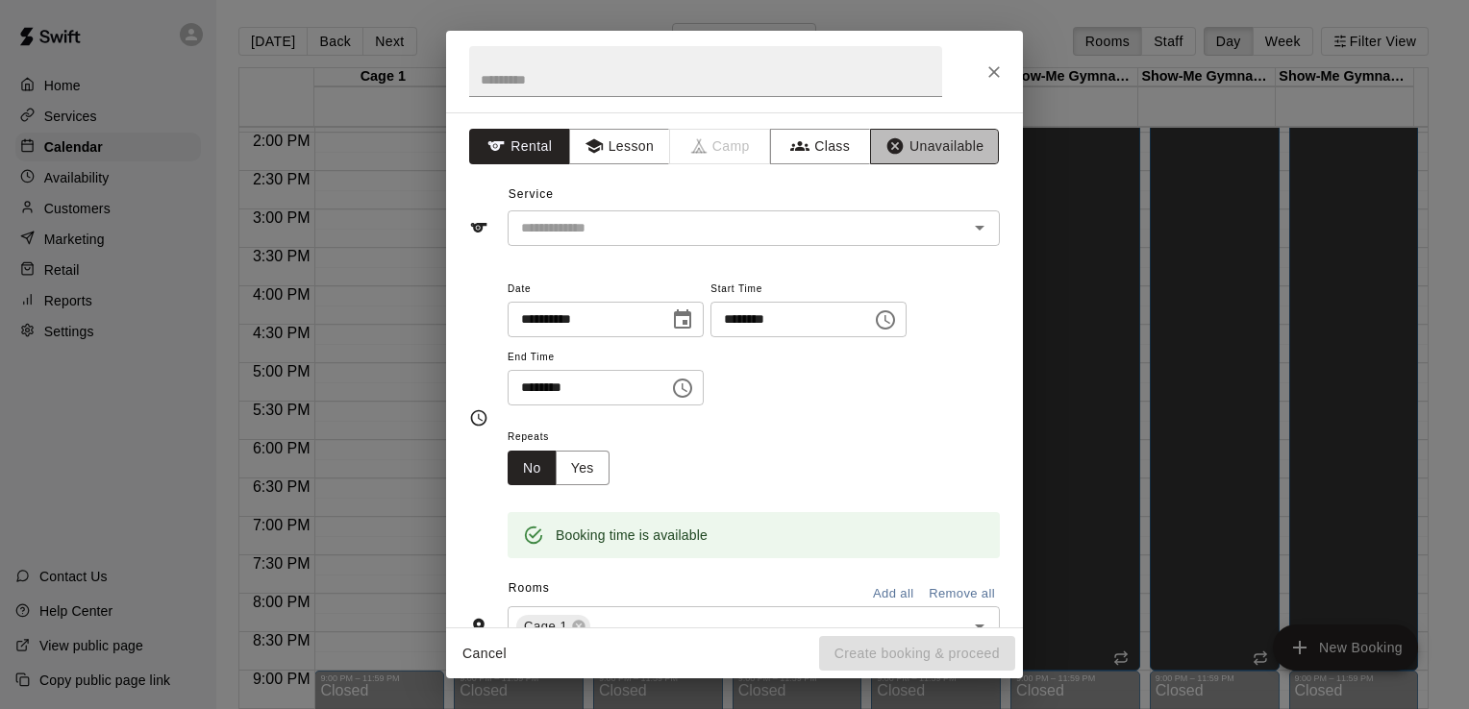
click at [887, 149] on icon "button" at bounding box center [895, 146] width 16 height 16
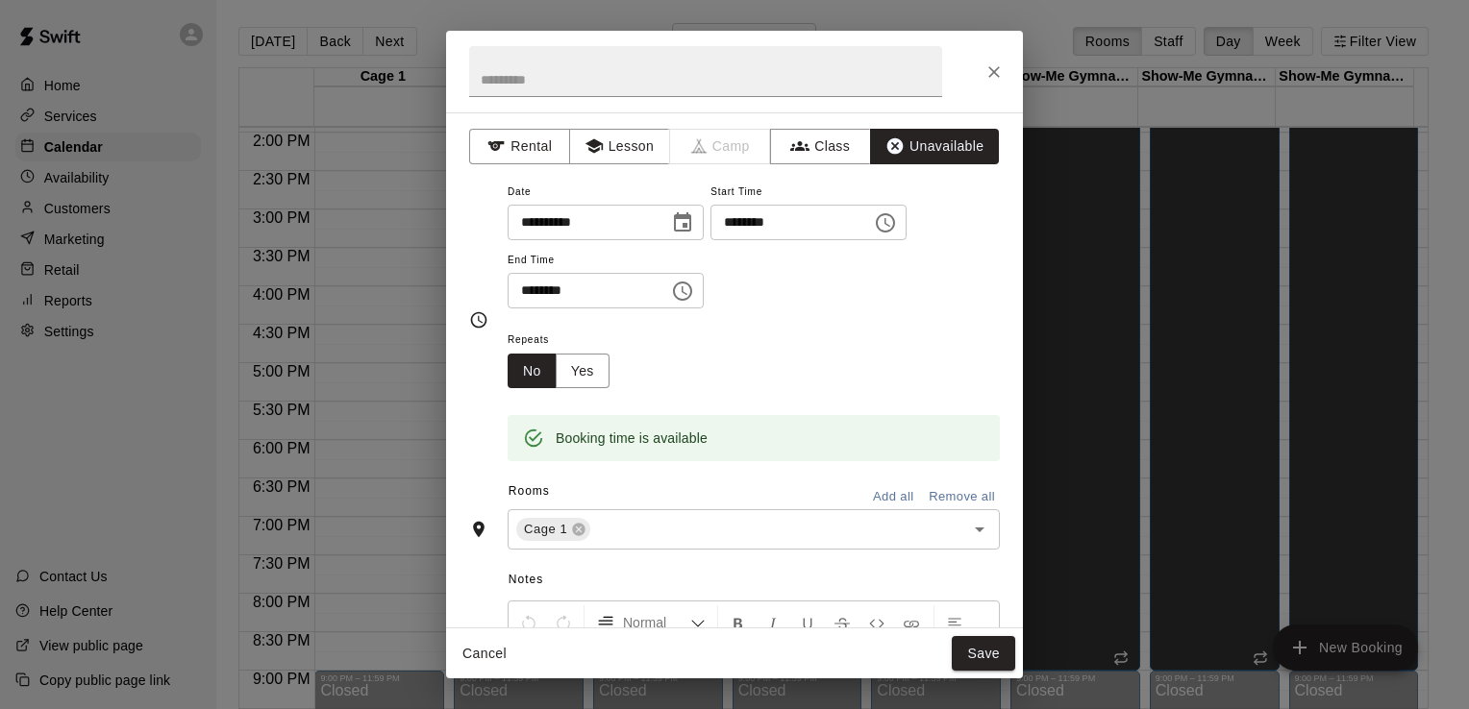
scroll to position [231, 0]
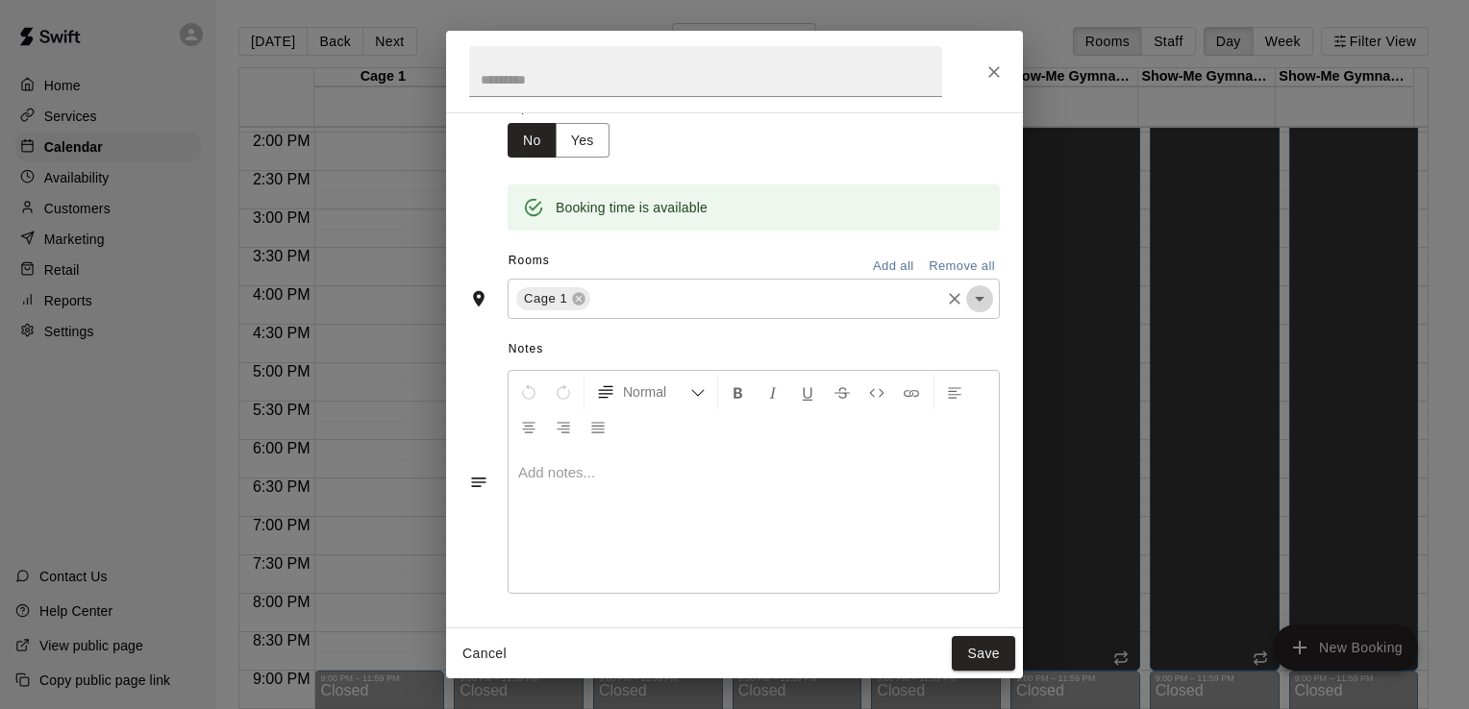
click at [968, 298] on icon "Open" at bounding box center [979, 298] width 23 height 23
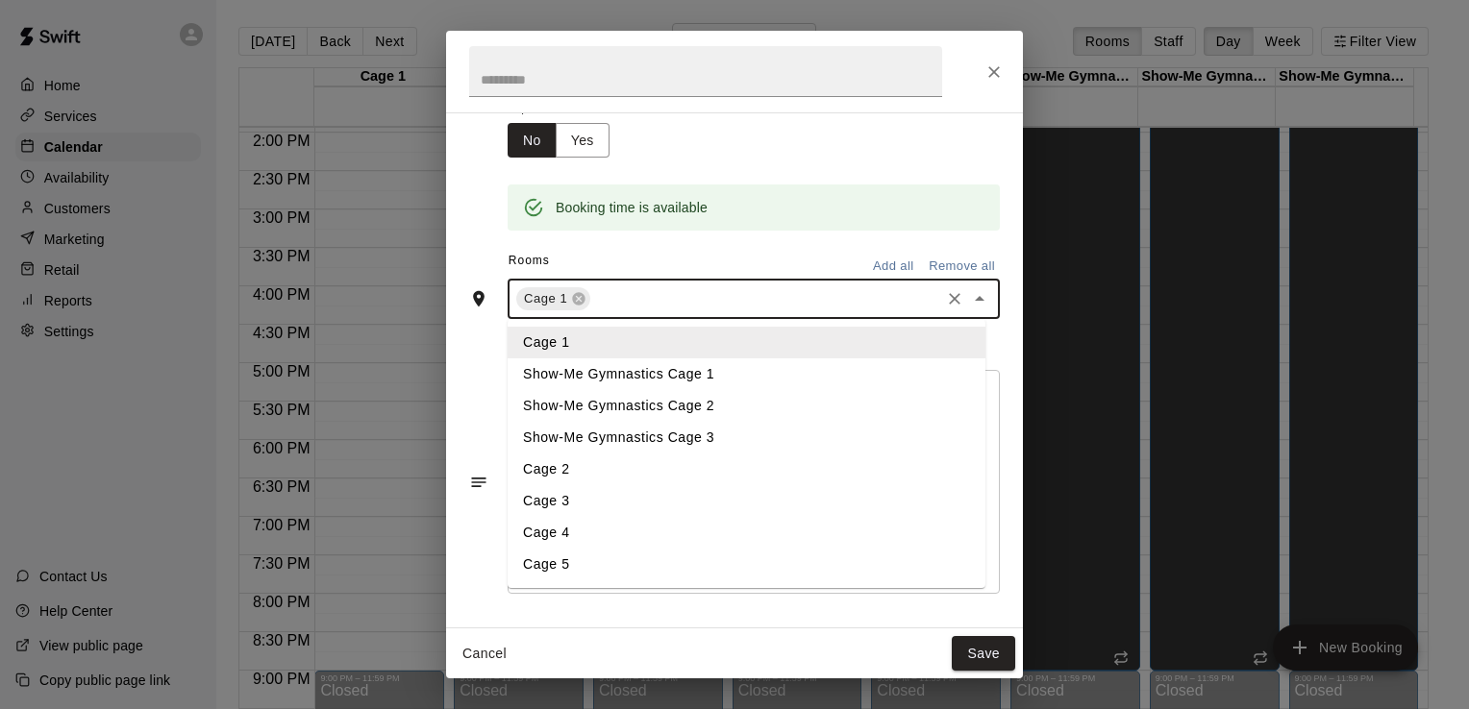
click at [734, 470] on li "Cage 2" at bounding box center [747, 470] width 478 height 32
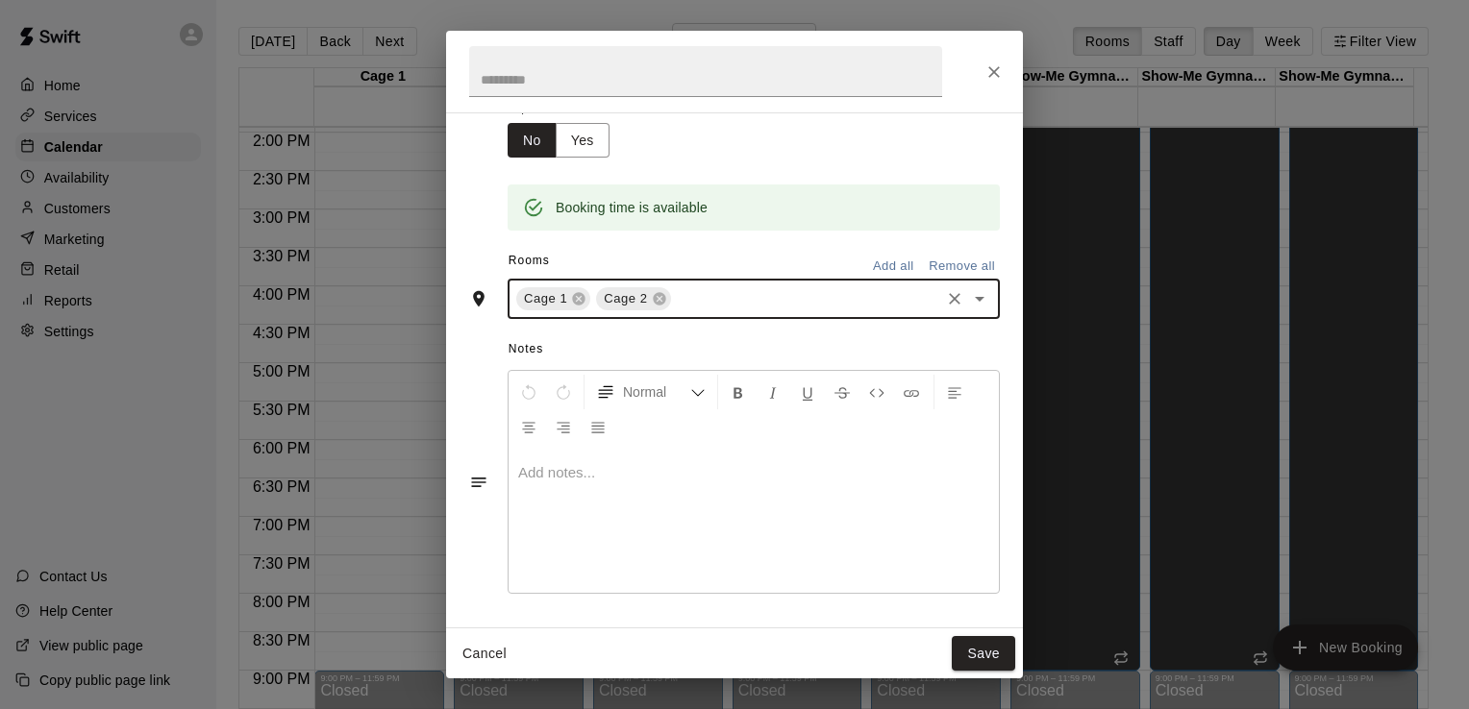
click at [975, 298] on icon "Open" at bounding box center [980, 299] width 10 height 5
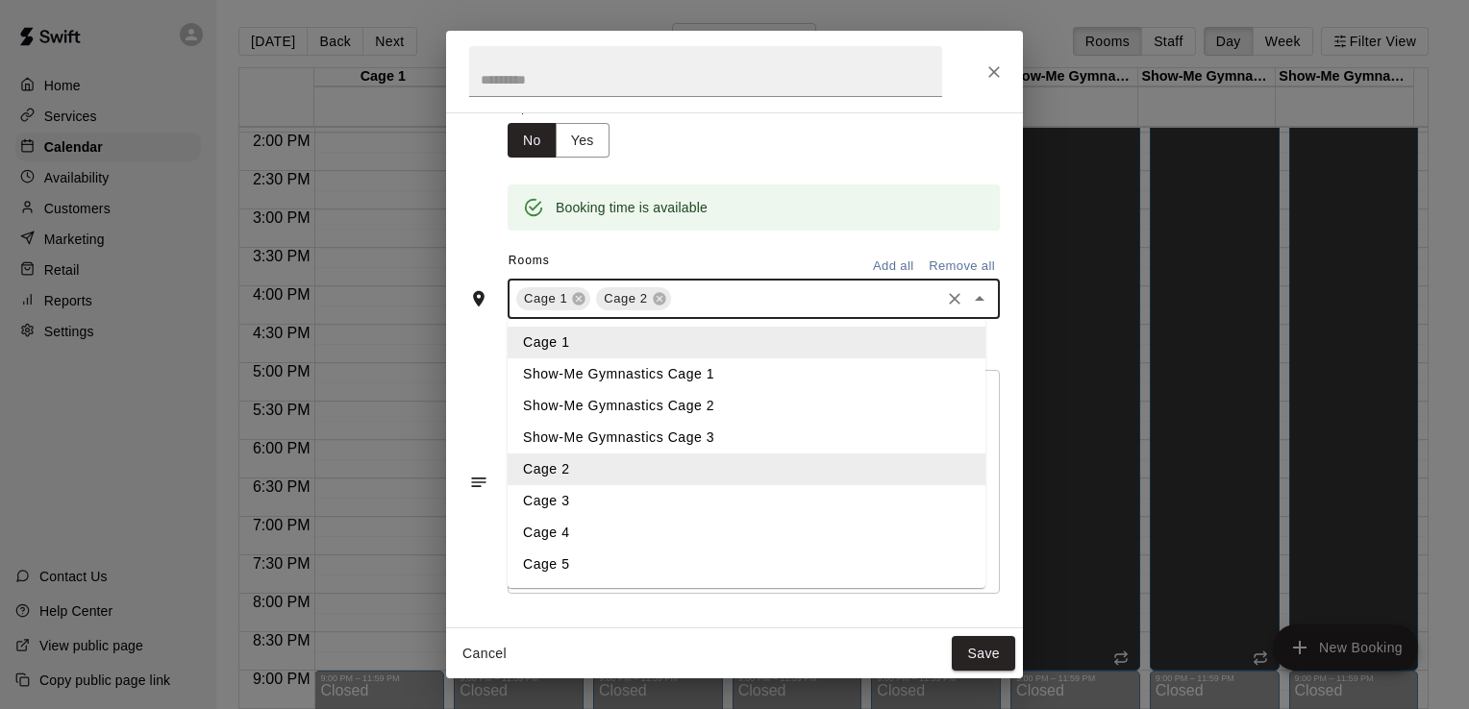
click at [738, 500] on li "Cage 3" at bounding box center [747, 501] width 478 height 32
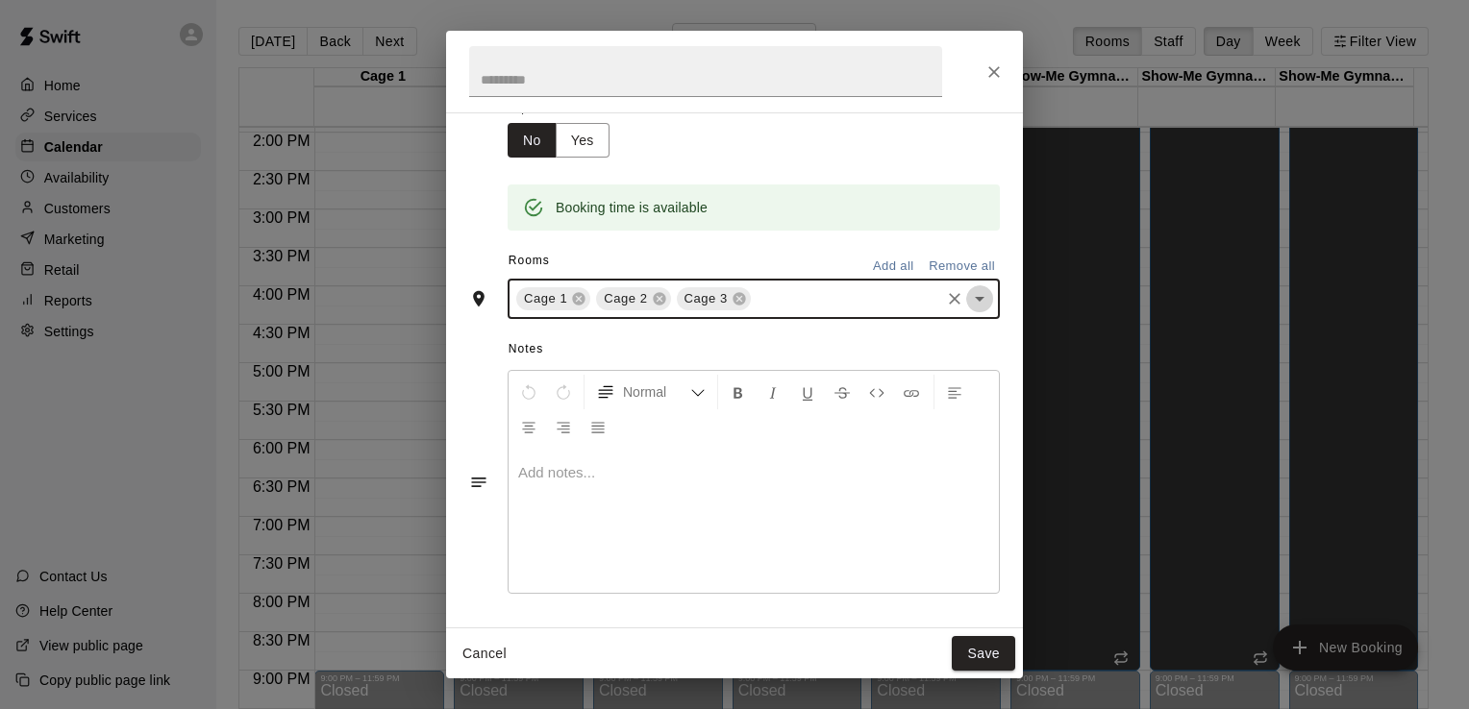
click at [968, 294] on icon "Open" at bounding box center [979, 298] width 23 height 23
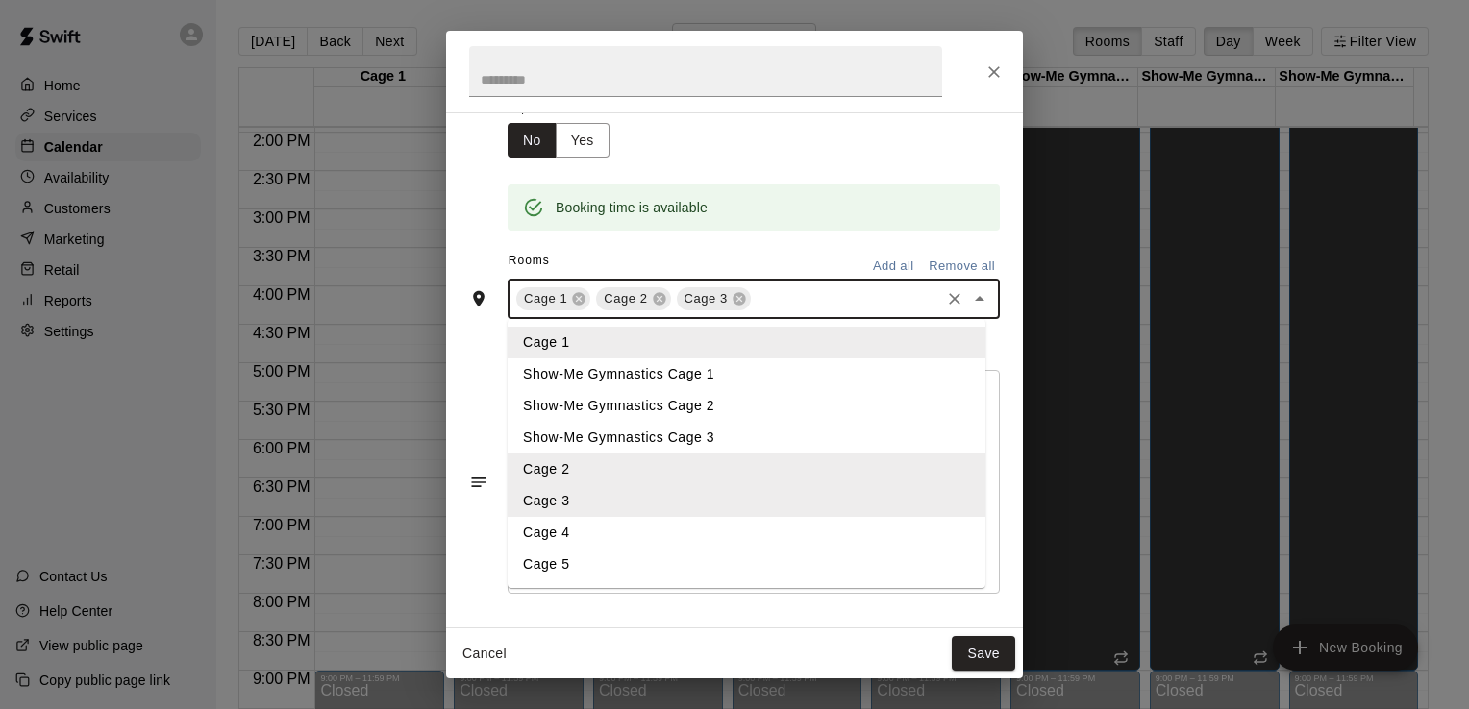
click at [660, 524] on li "Cage 4" at bounding box center [747, 533] width 478 height 32
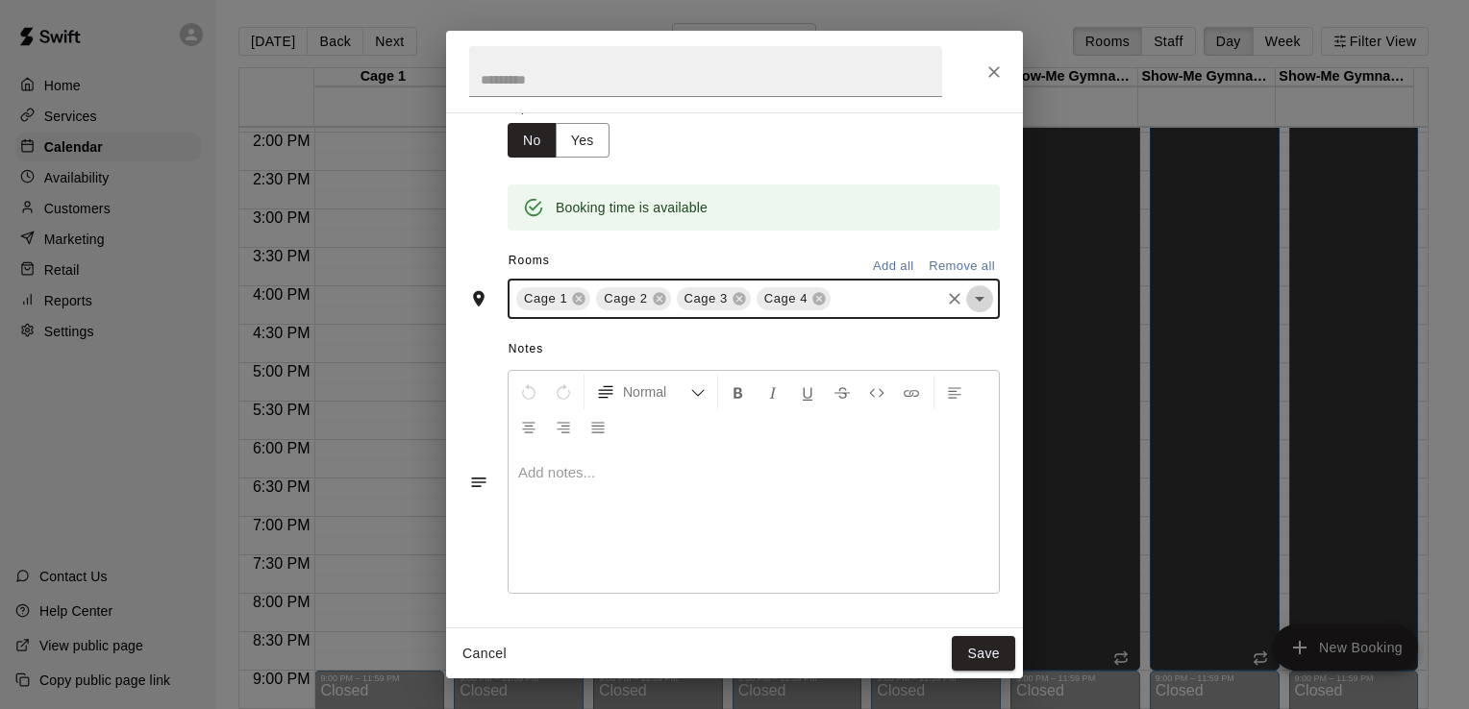
click at [969, 297] on icon "Open" at bounding box center [979, 298] width 23 height 23
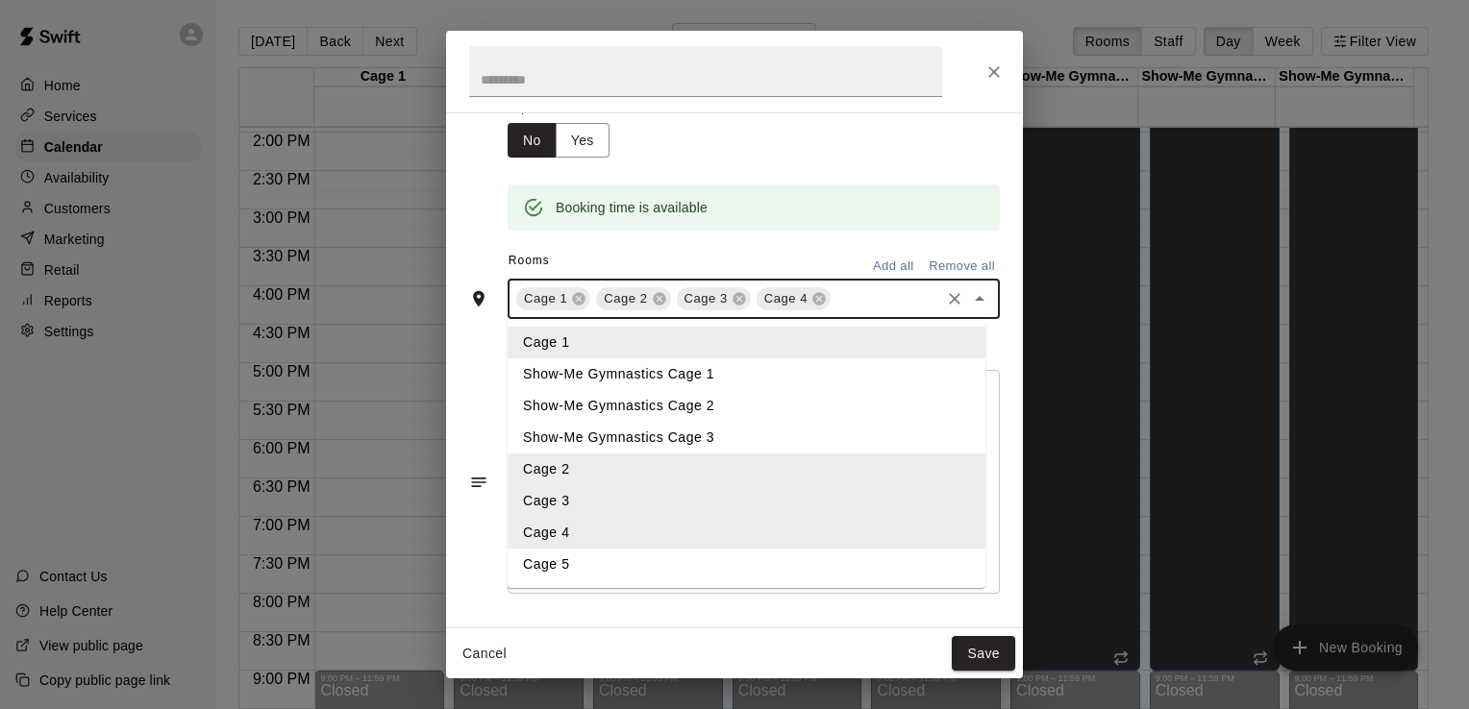
click at [650, 573] on li "Cage 5" at bounding box center [747, 565] width 478 height 32
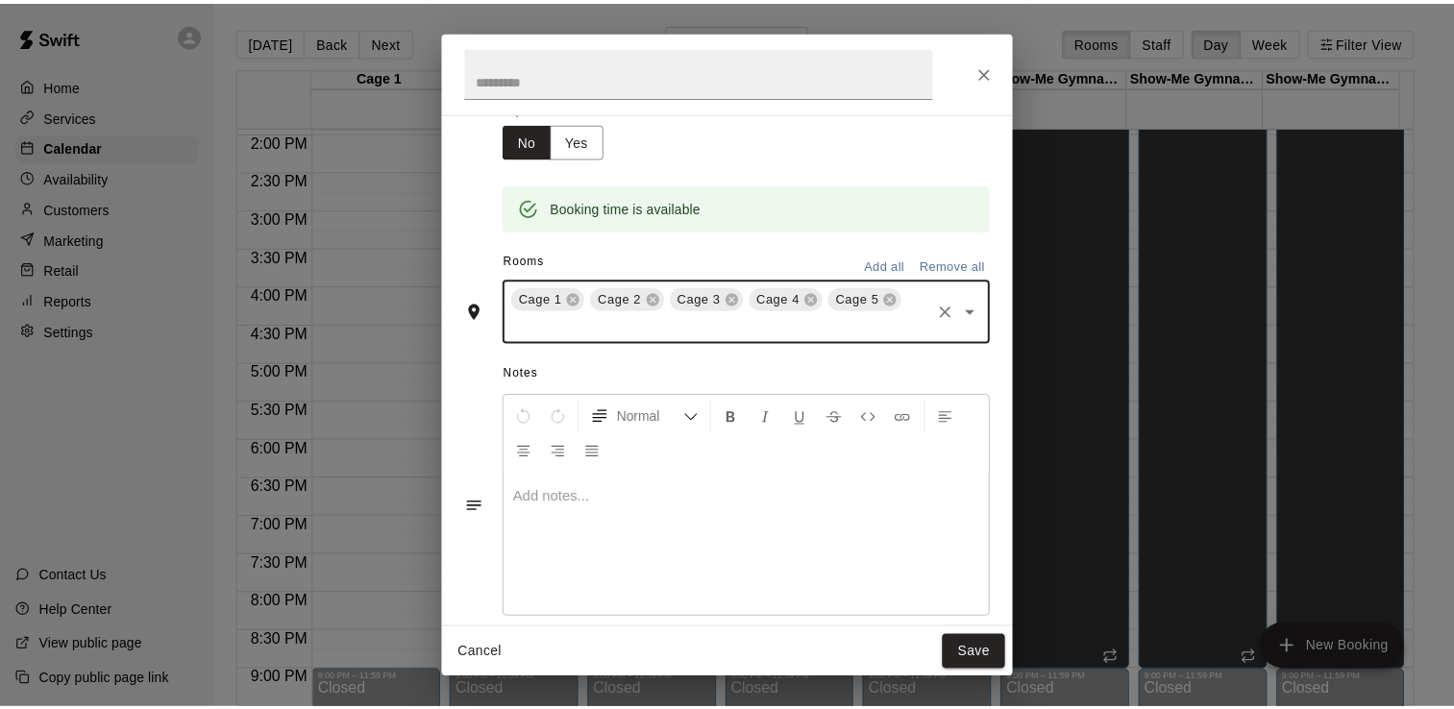
scroll to position [255, 0]
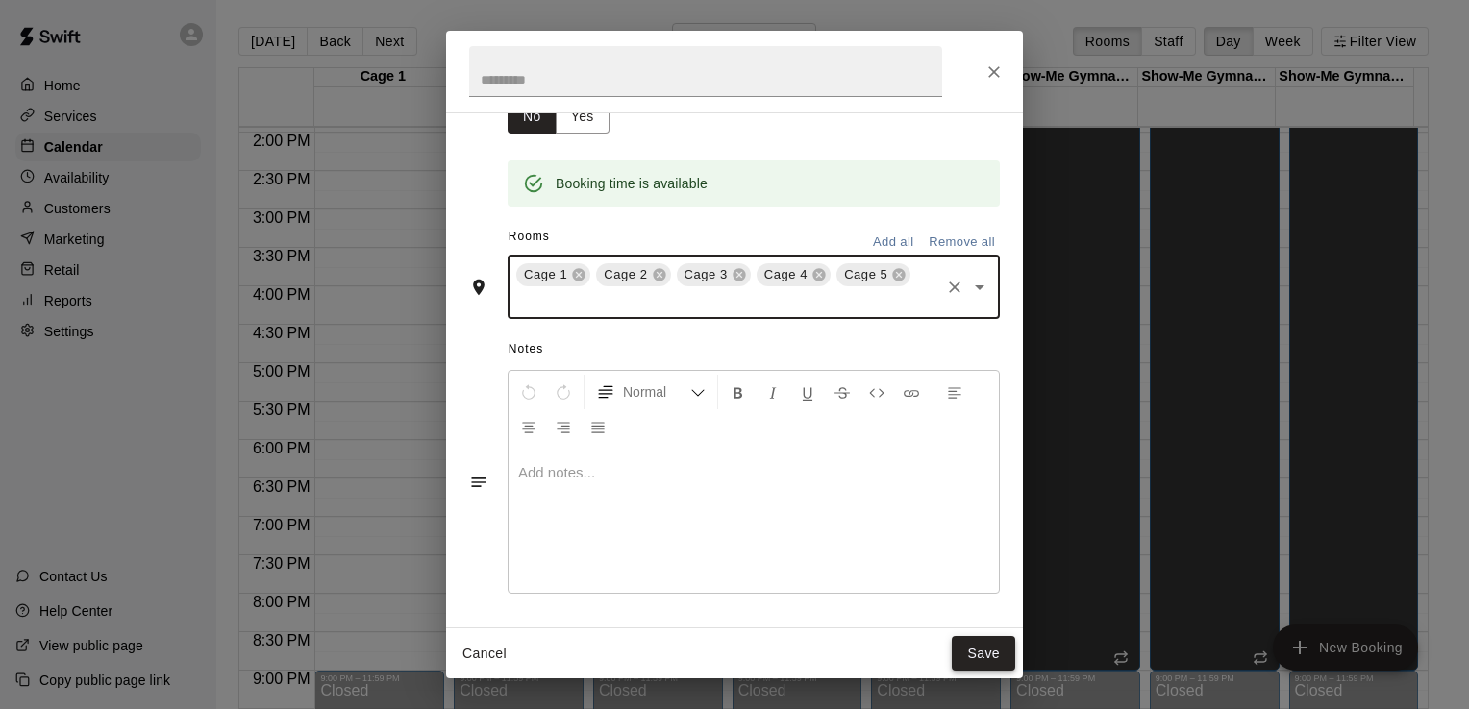
click at [983, 655] on button "Save" at bounding box center [983, 654] width 63 height 36
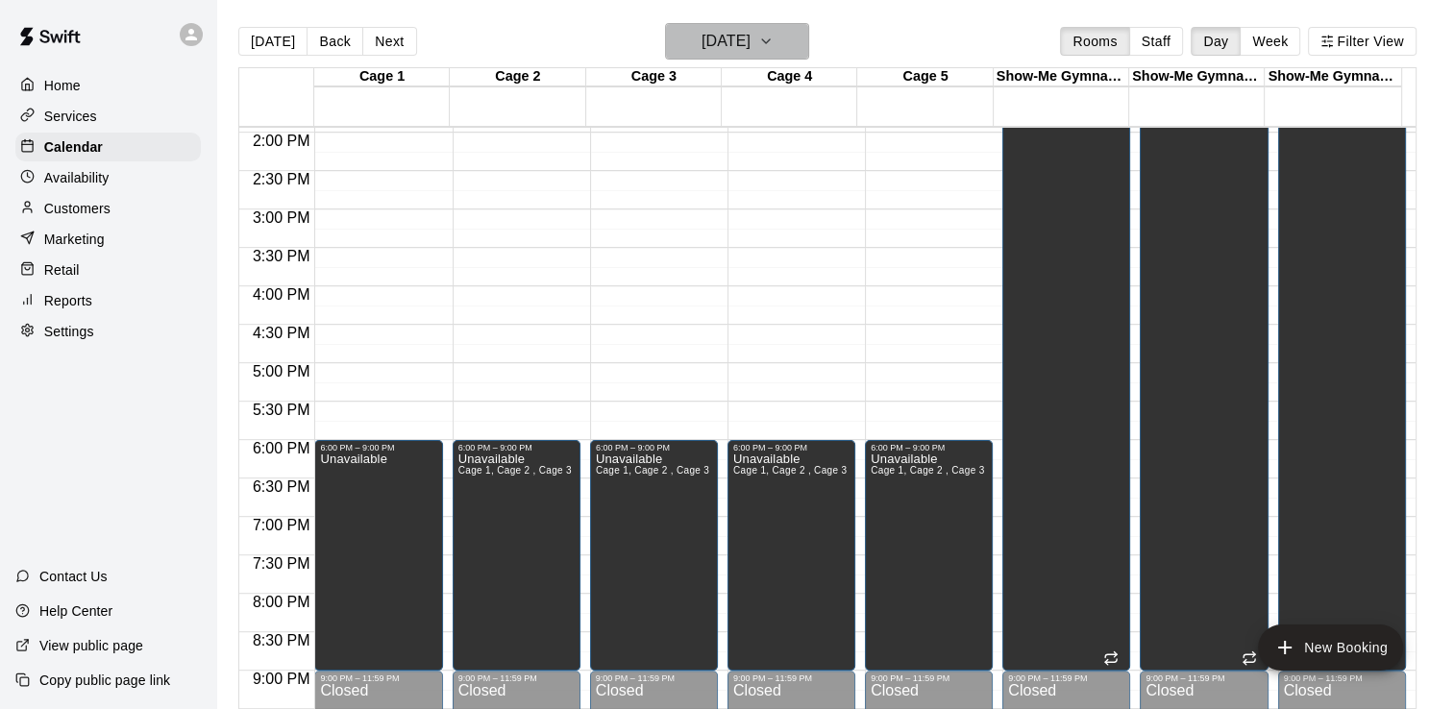
click at [739, 37] on h6 "[DATE]" at bounding box center [726, 41] width 49 height 27
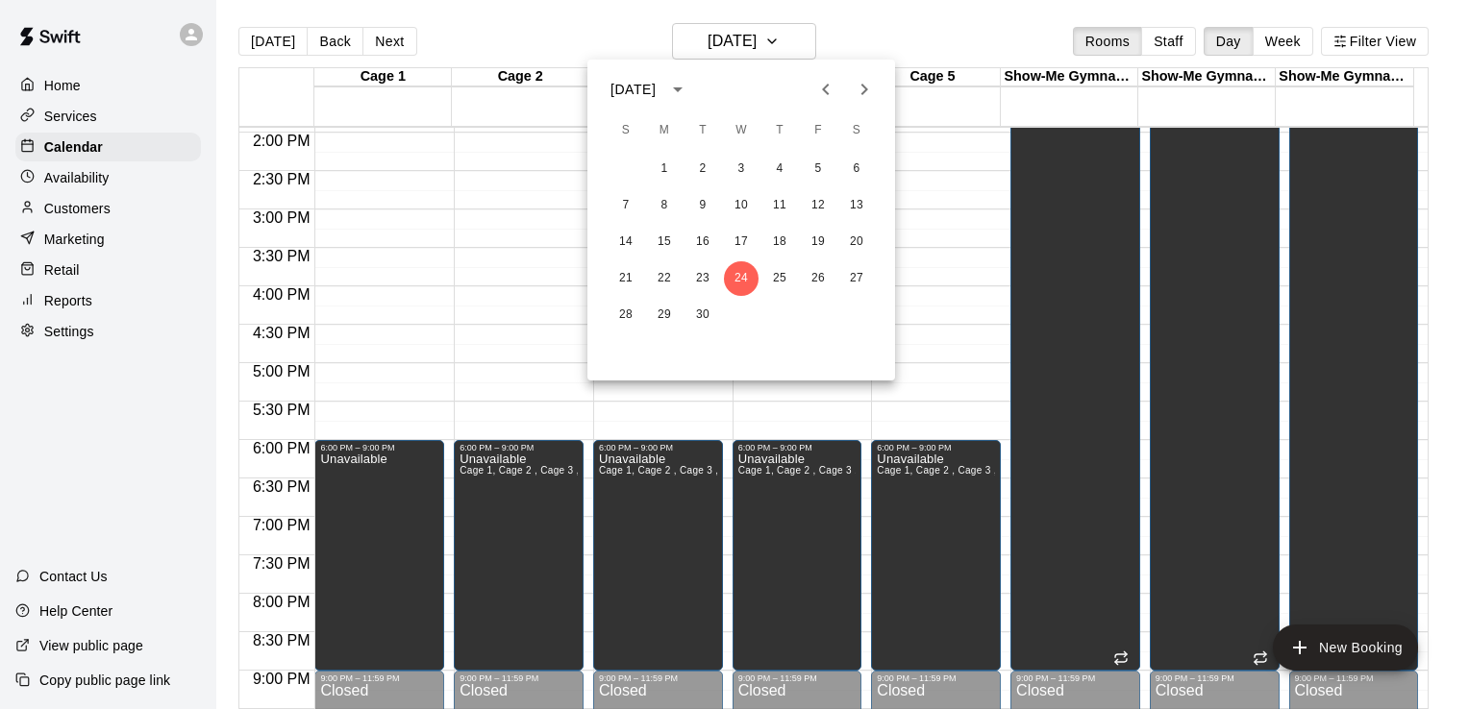
click at [899, 37] on div at bounding box center [734, 354] width 1469 height 709
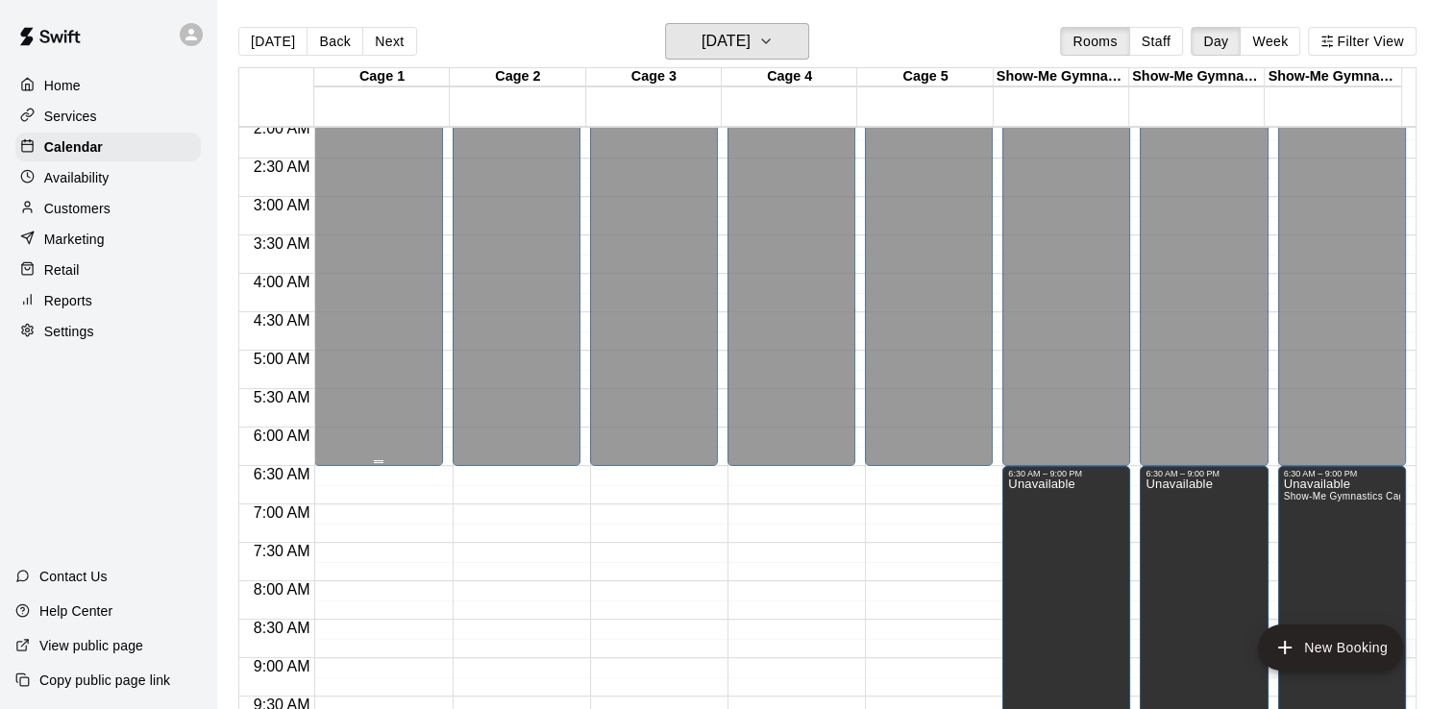
scroll to position [0, 0]
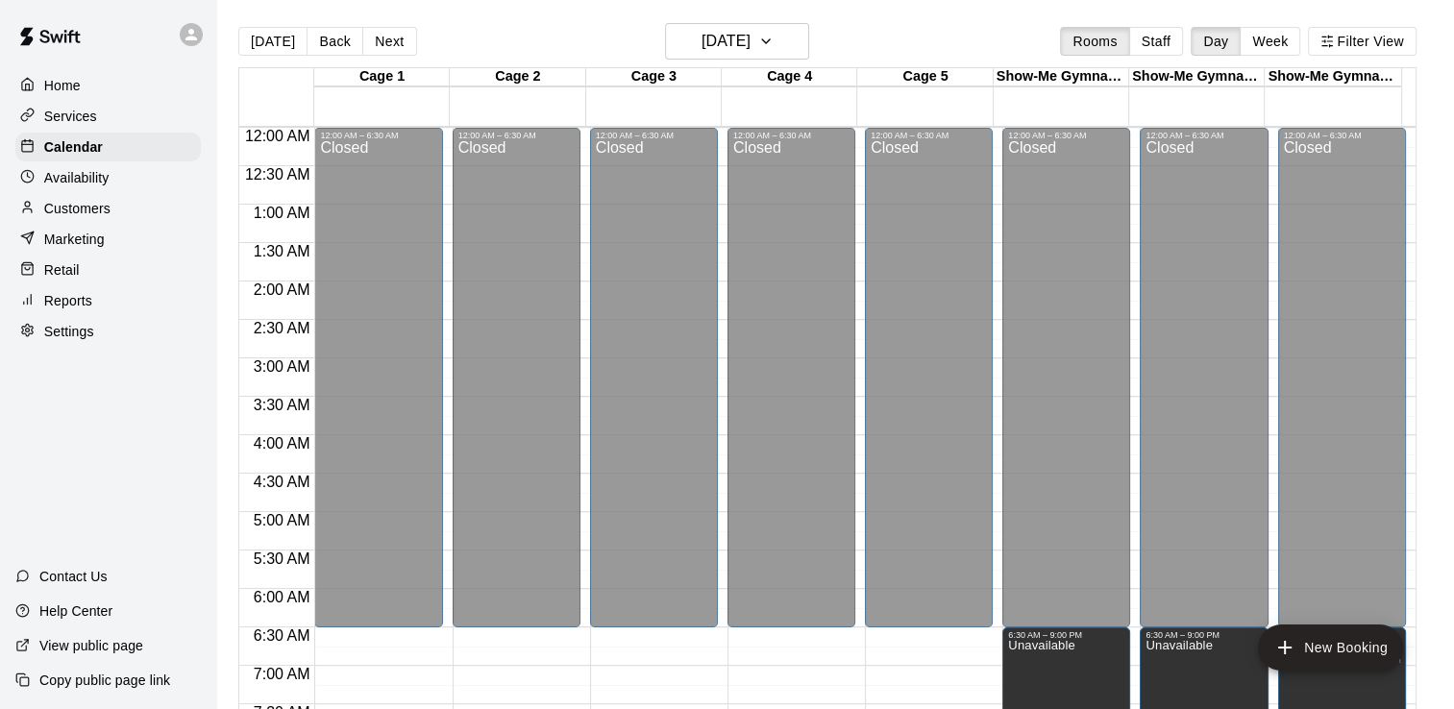
click at [72, 84] on p "Home" at bounding box center [62, 85] width 37 height 19
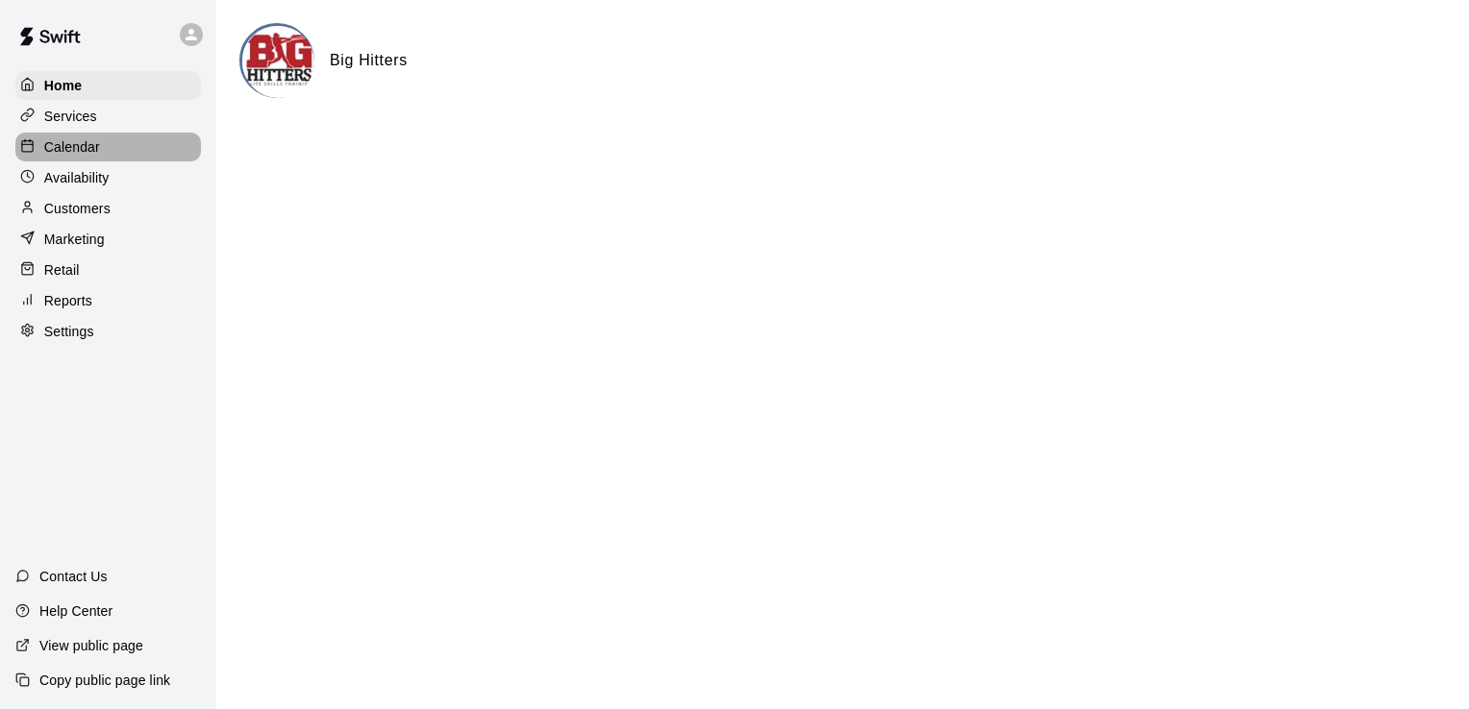
click at [75, 152] on p "Calendar" at bounding box center [72, 146] width 56 height 19
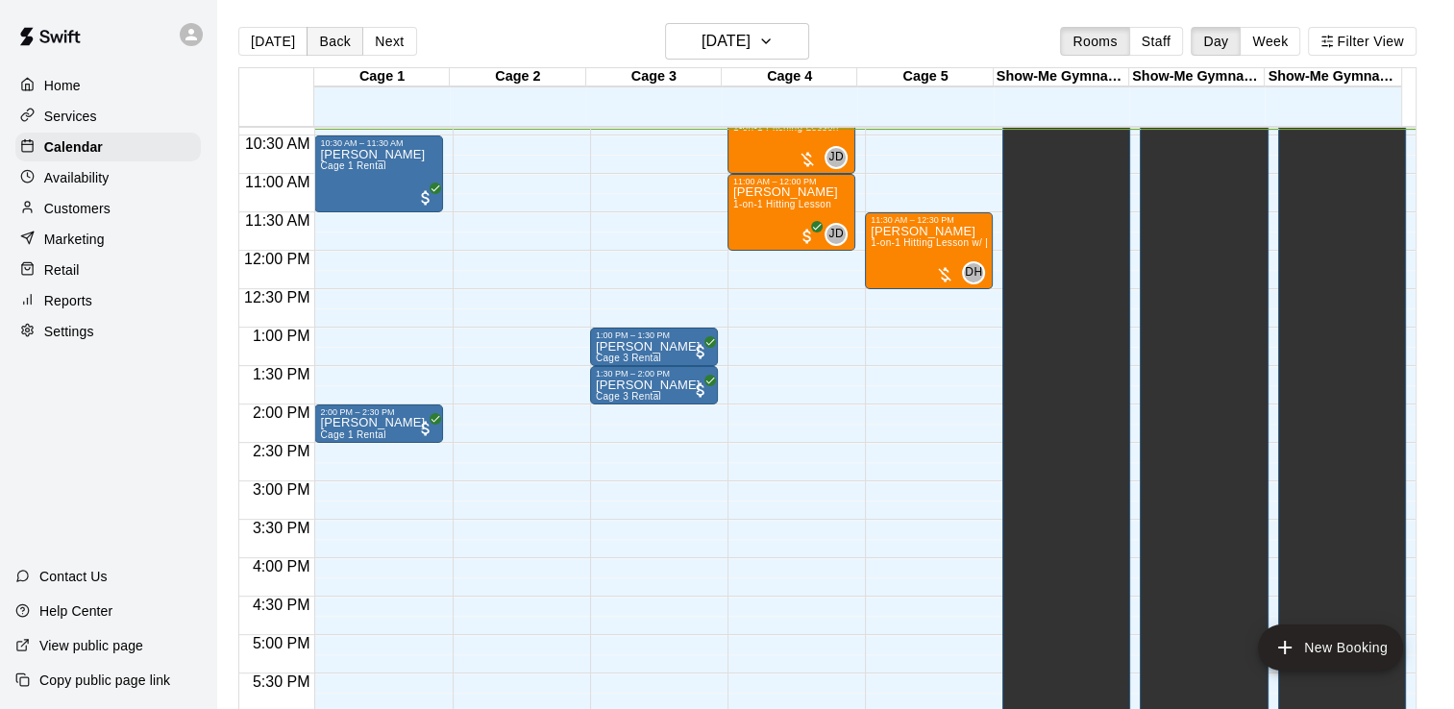
click at [327, 43] on button "Back" at bounding box center [335, 41] width 57 height 29
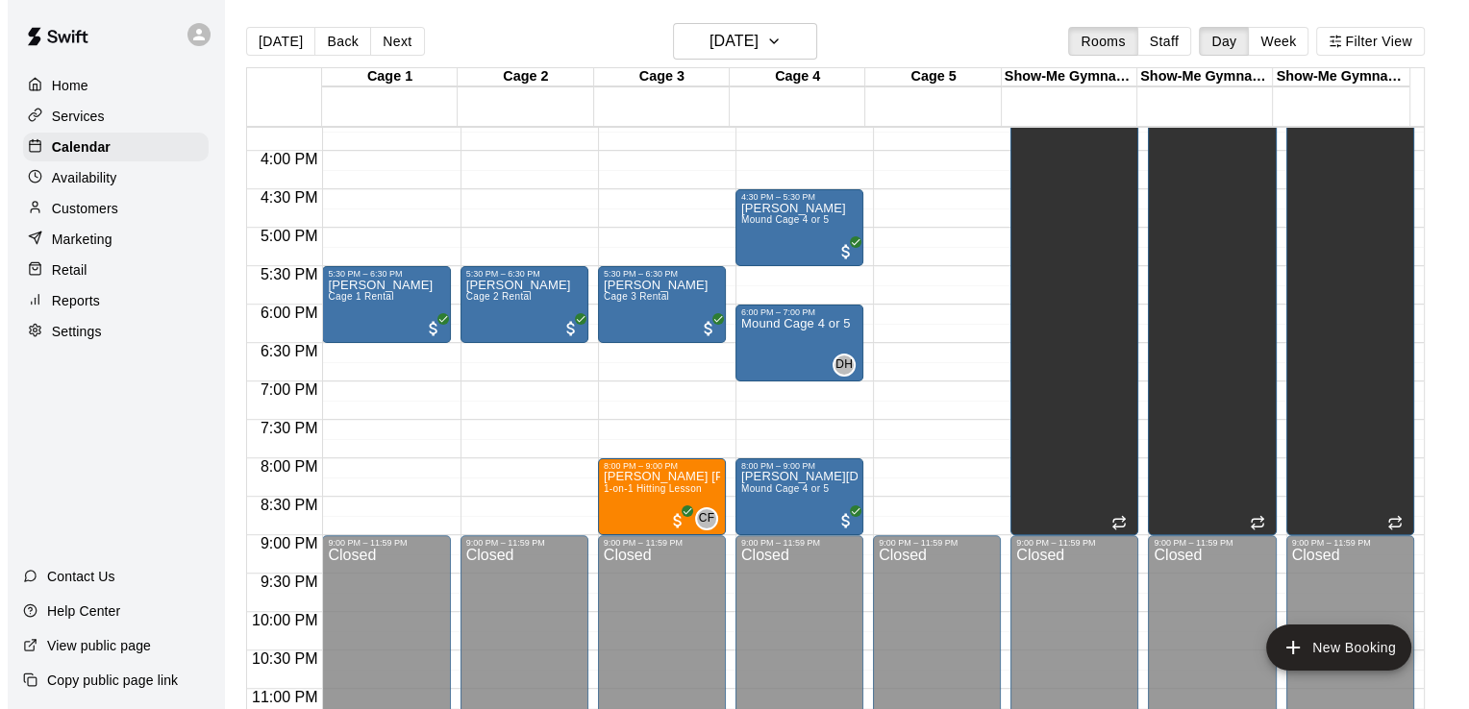
scroll to position [1207, 0]
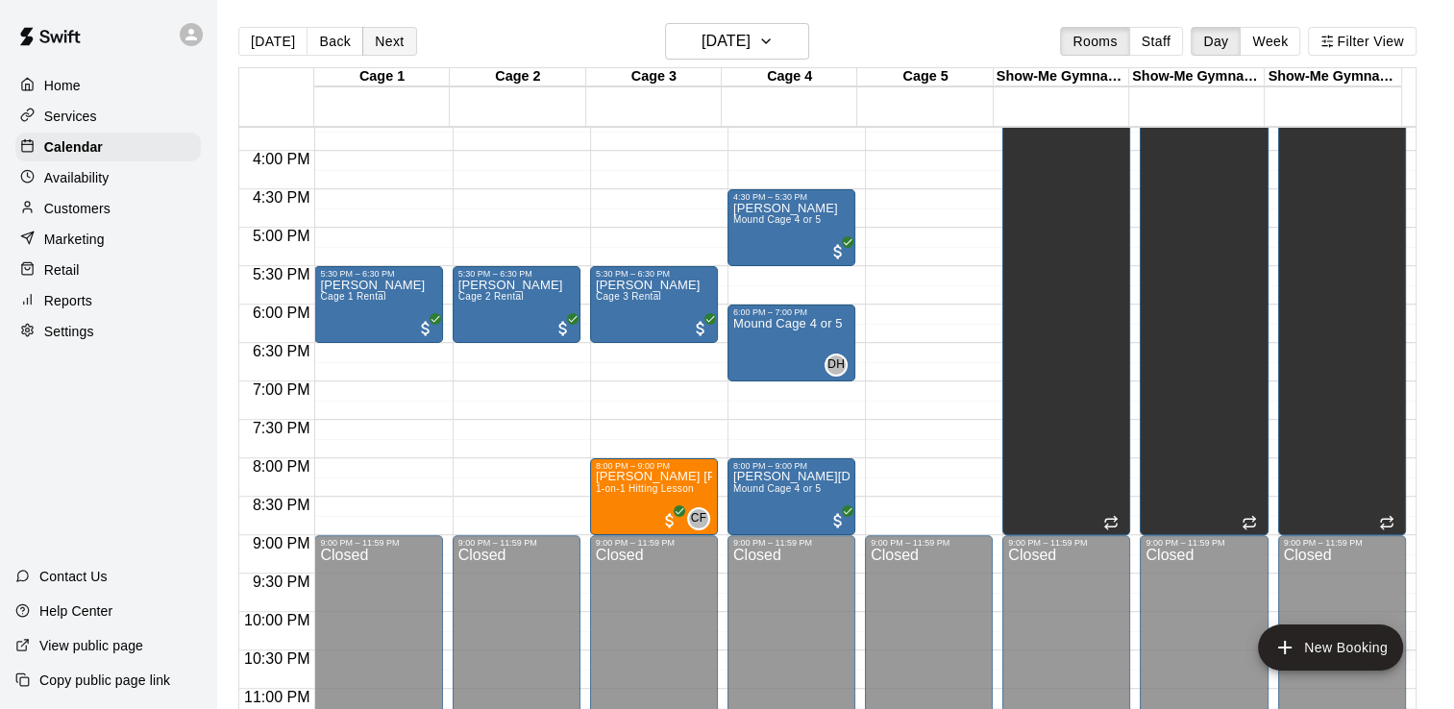
click at [375, 39] on button "Next" at bounding box center [389, 41] width 54 height 29
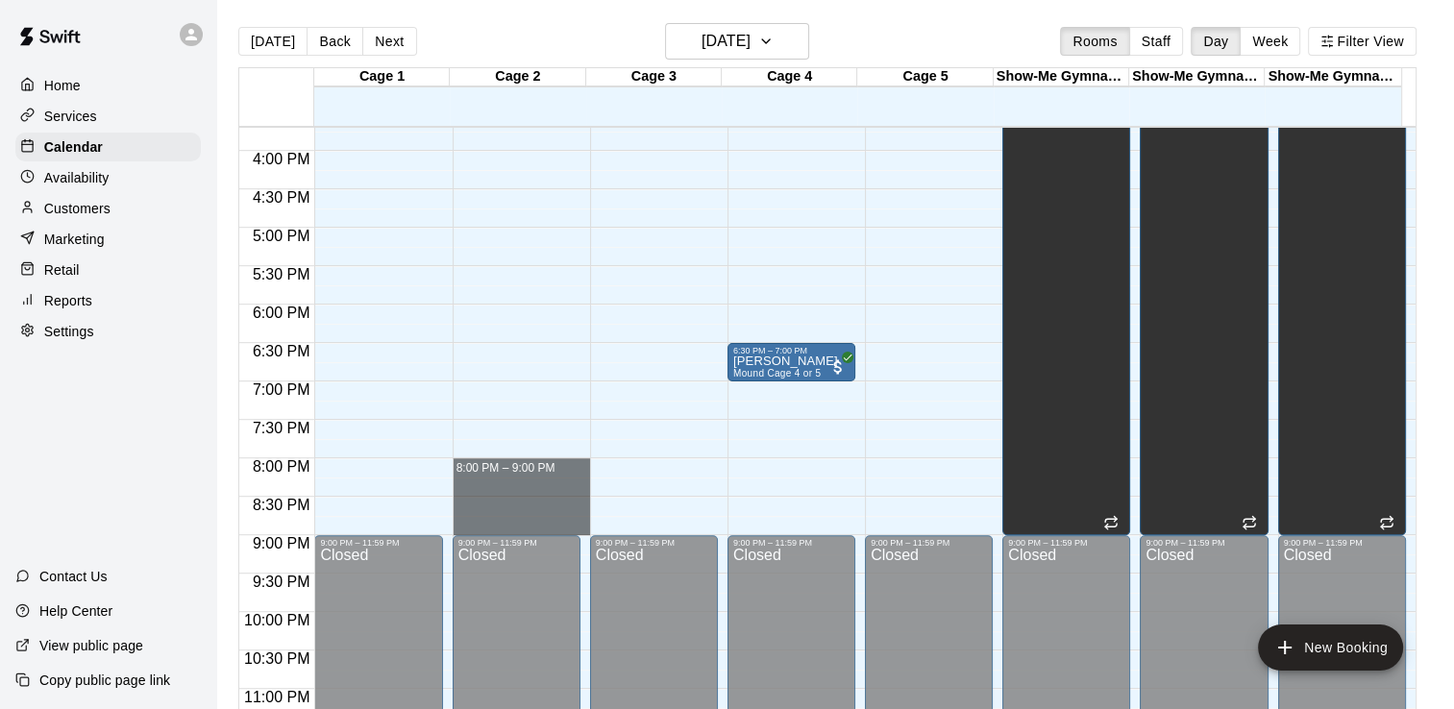
drag, startPoint x: 499, startPoint y: 463, endPoint x: 500, endPoint y: 521, distance: 57.7
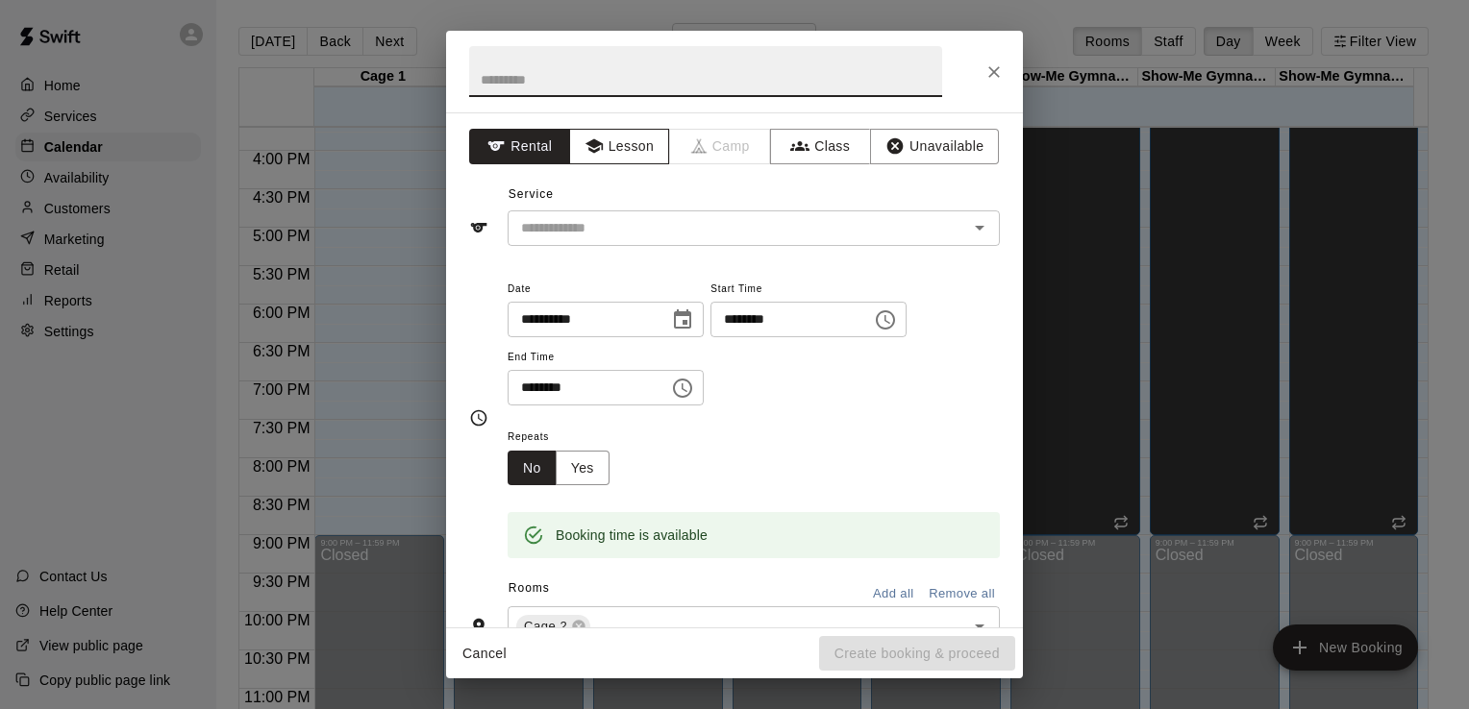
click at [608, 150] on button "Lesson" at bounding box center [619, 147] width 101 height 36
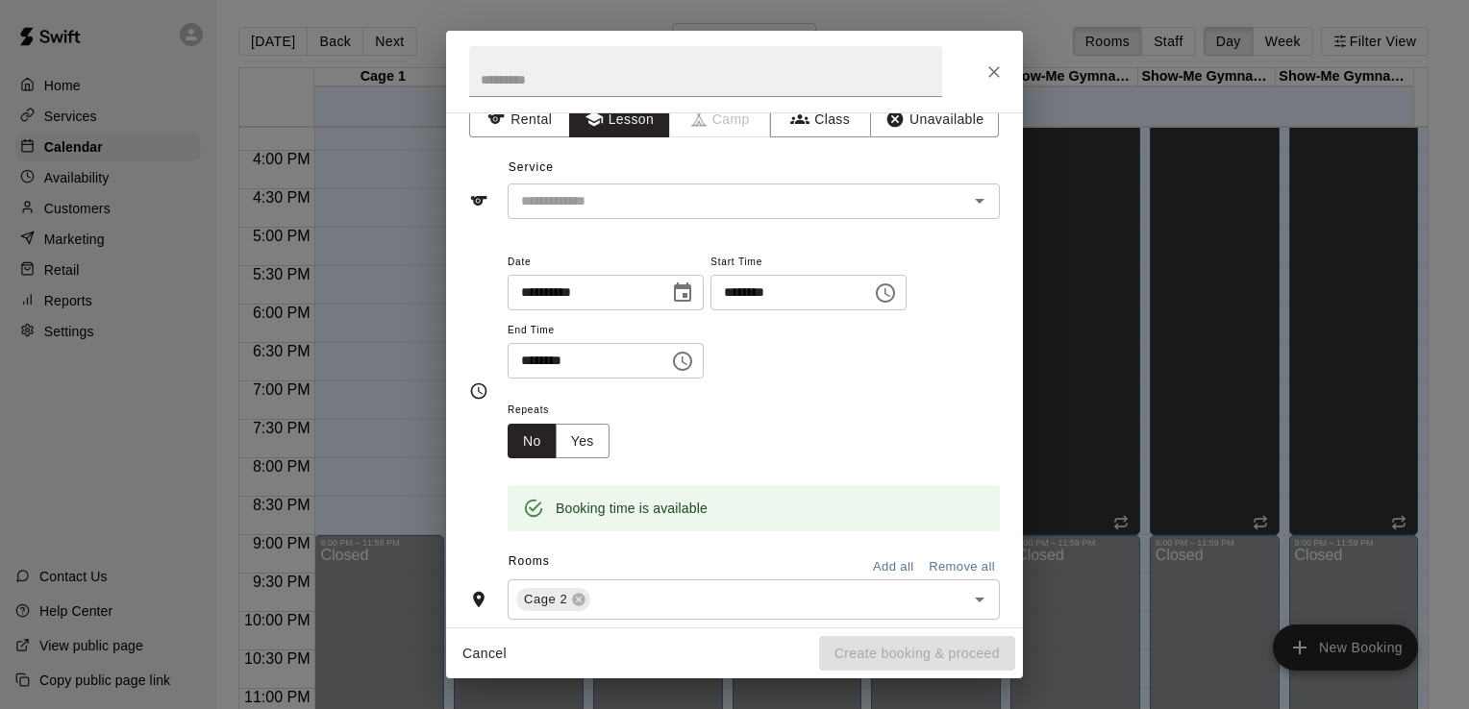
scroll to position [10, 0]
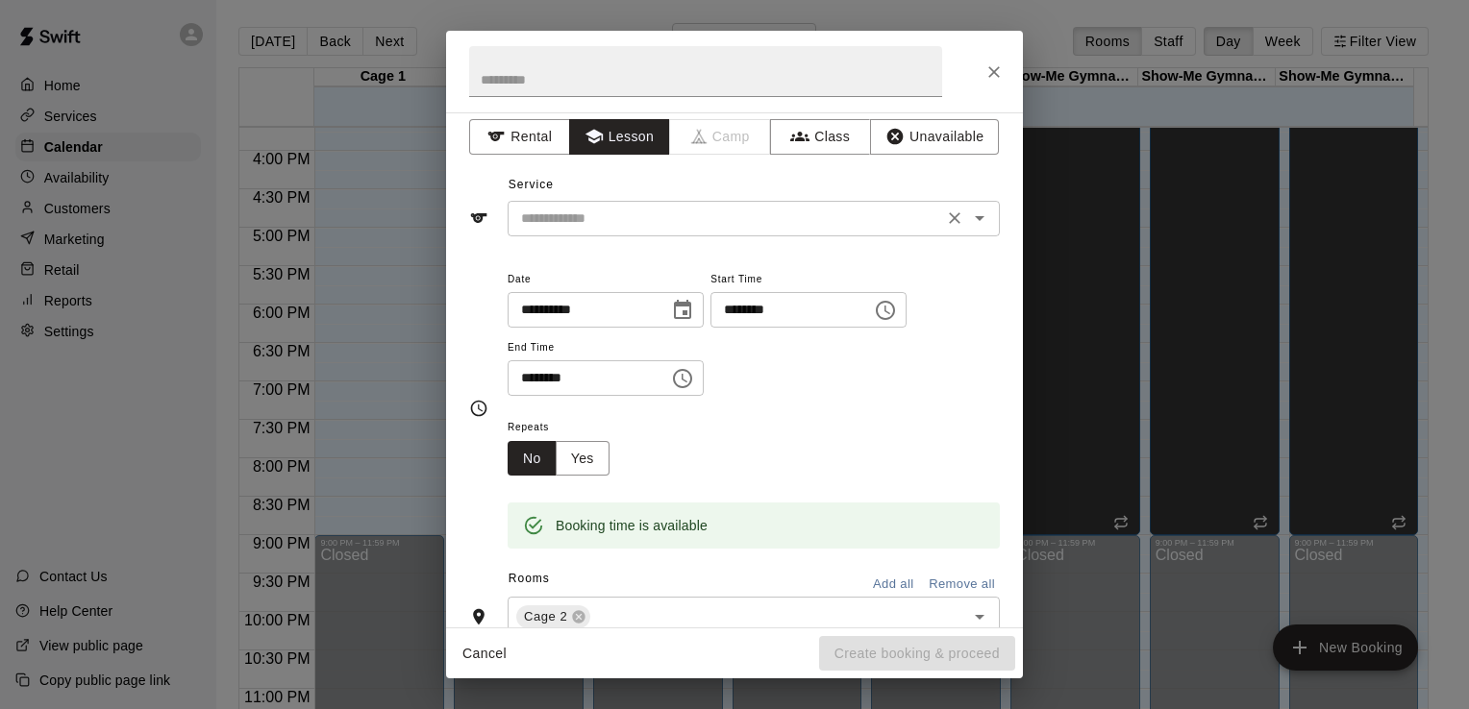
click at [975, 216] on icon "Open" at bounding box center [980, 218] width 10 height 5
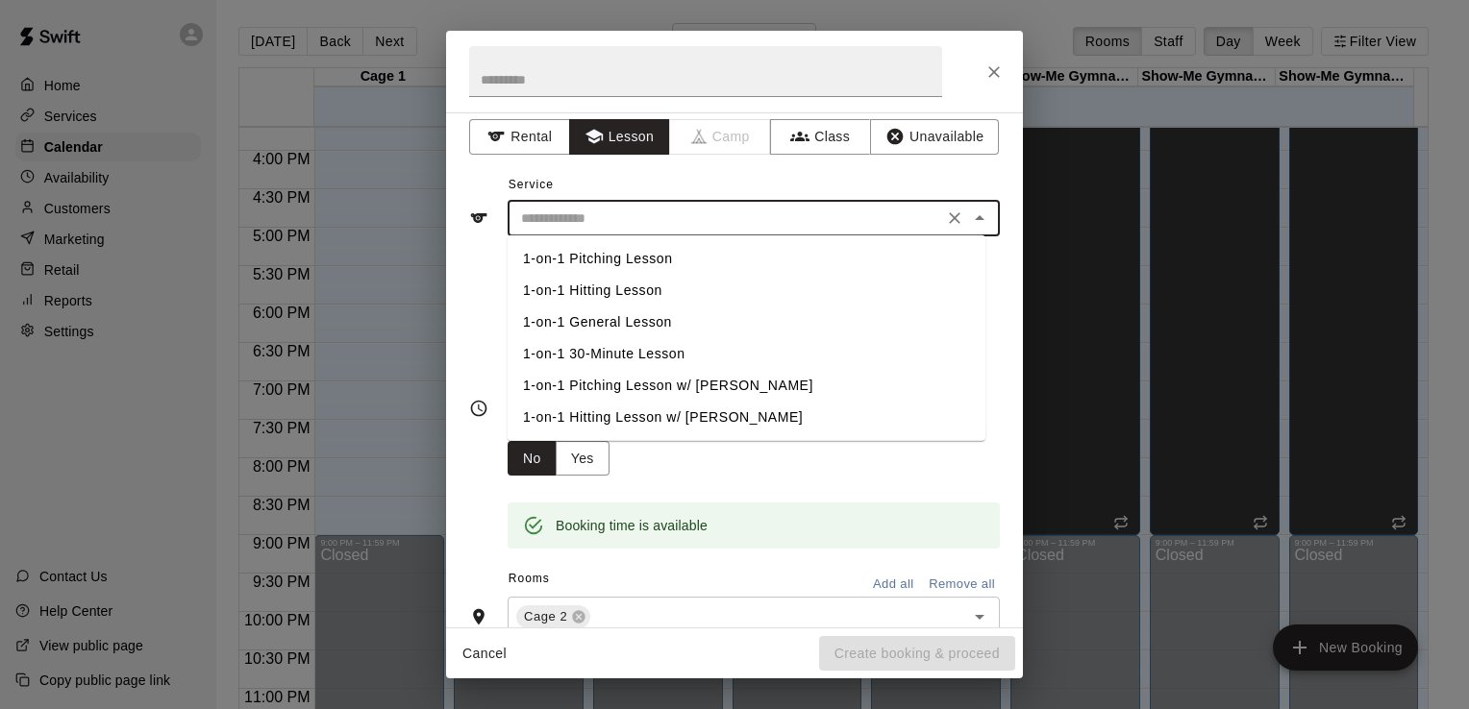
click at [660, 315] on li "1-on-1 General Lesson" at bounding box center [747, 323] width 478 height 32
type input "**********"
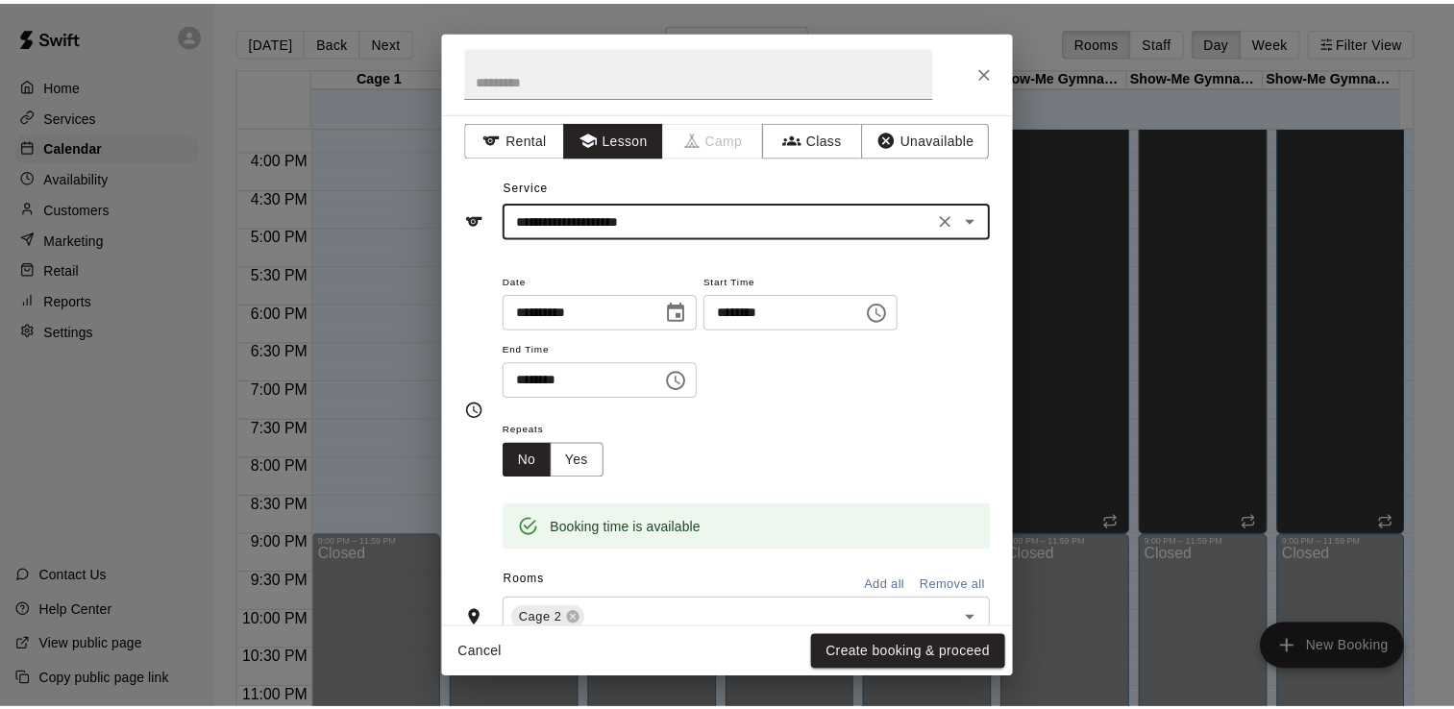
scroll to position [0, 0]
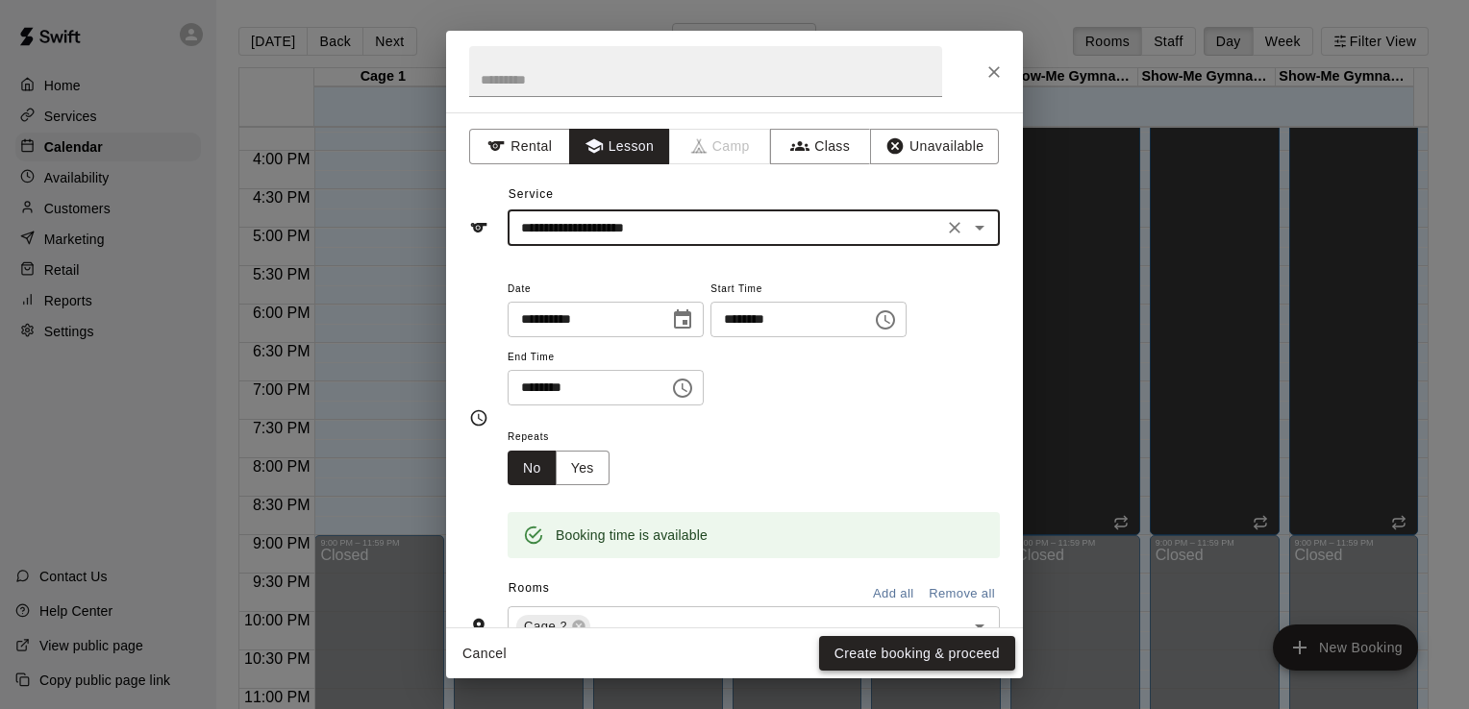
click at [884, 658] on button "Create booking & proceed" at bounding box center [917, 654] width 196 height 36
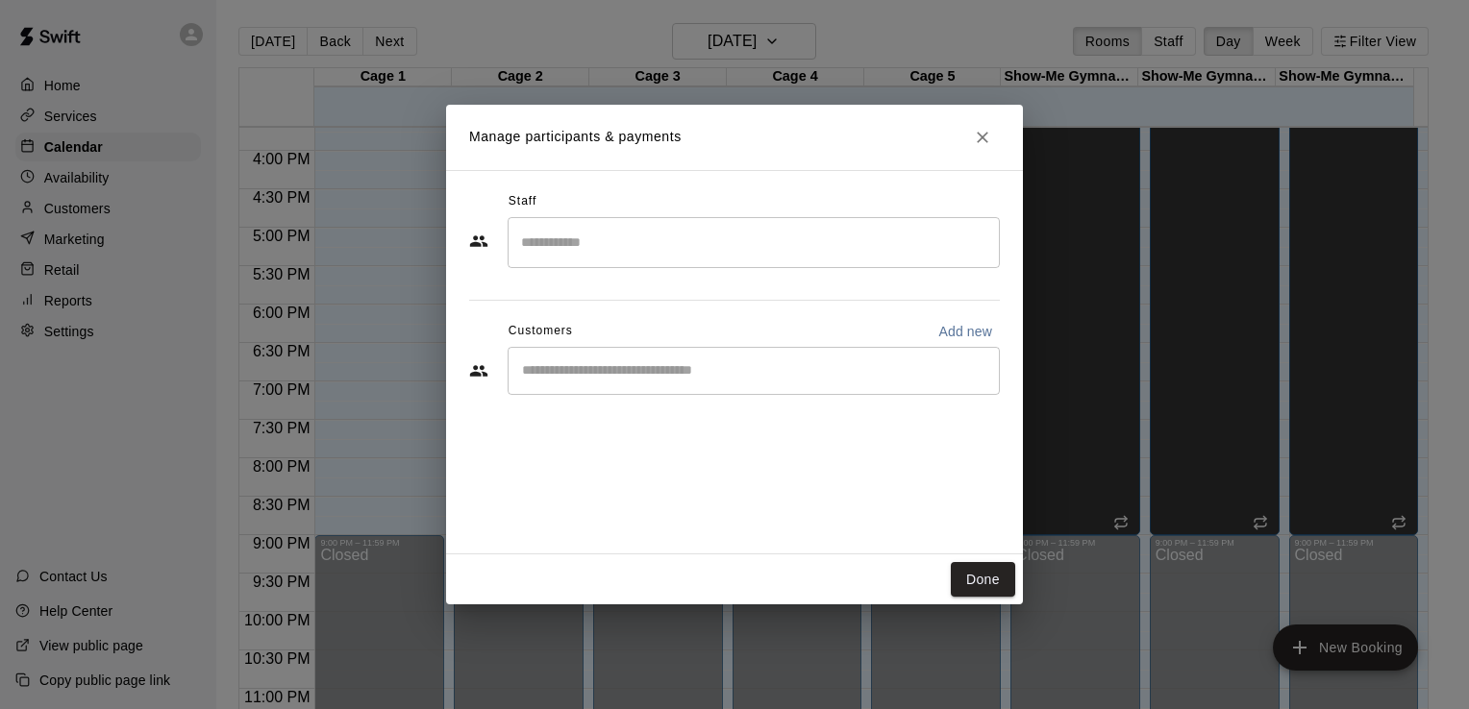
click at [726, 379] on input "Start typing to search customers..." at bounding box center [753, 370] width 475 height 19
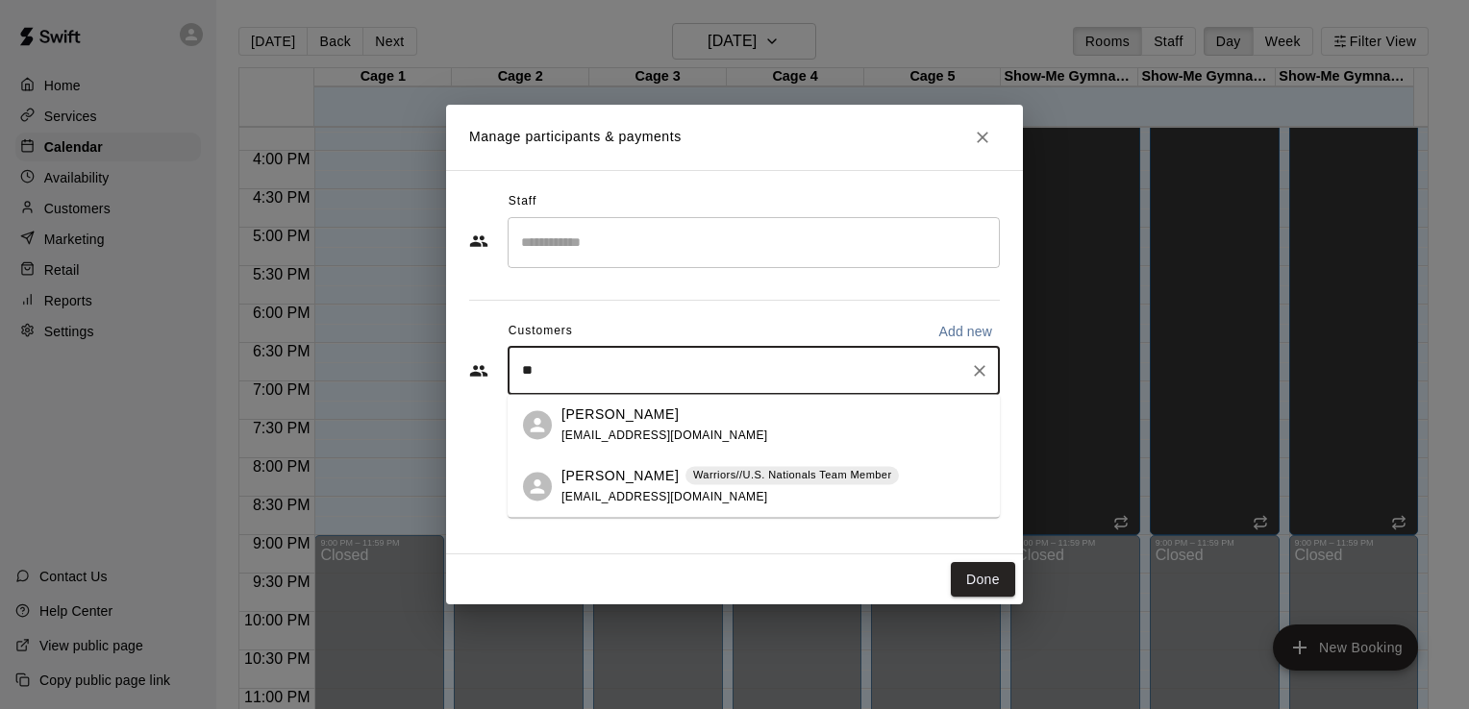
type input "*"
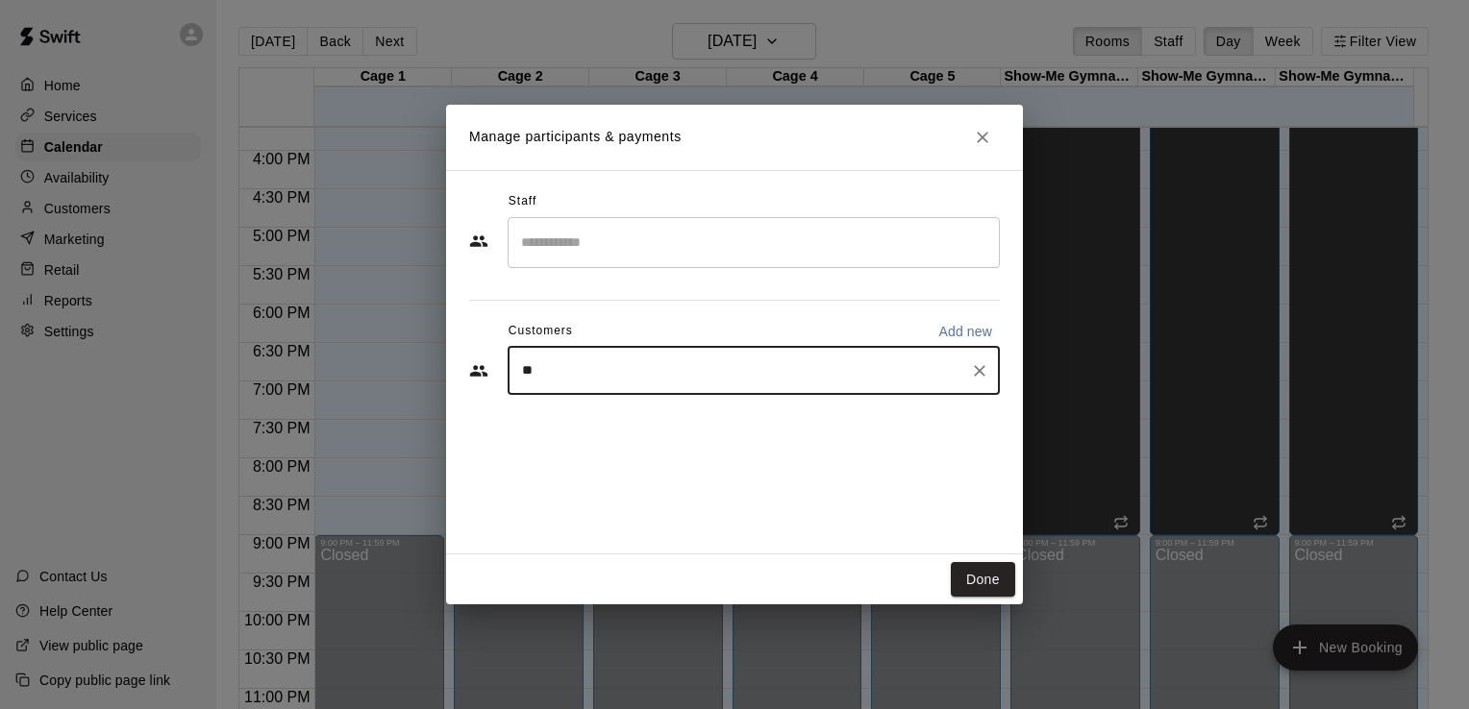
type input "*"
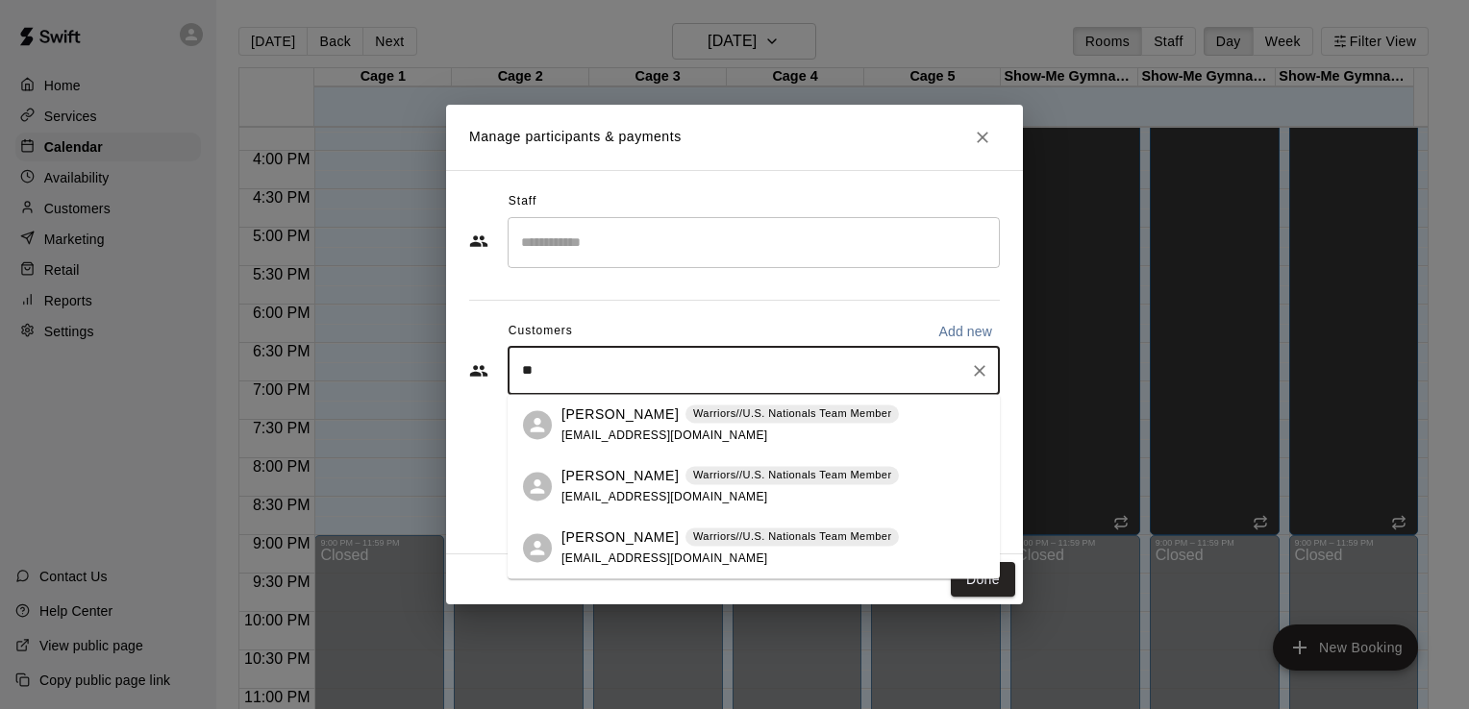
type input "*"
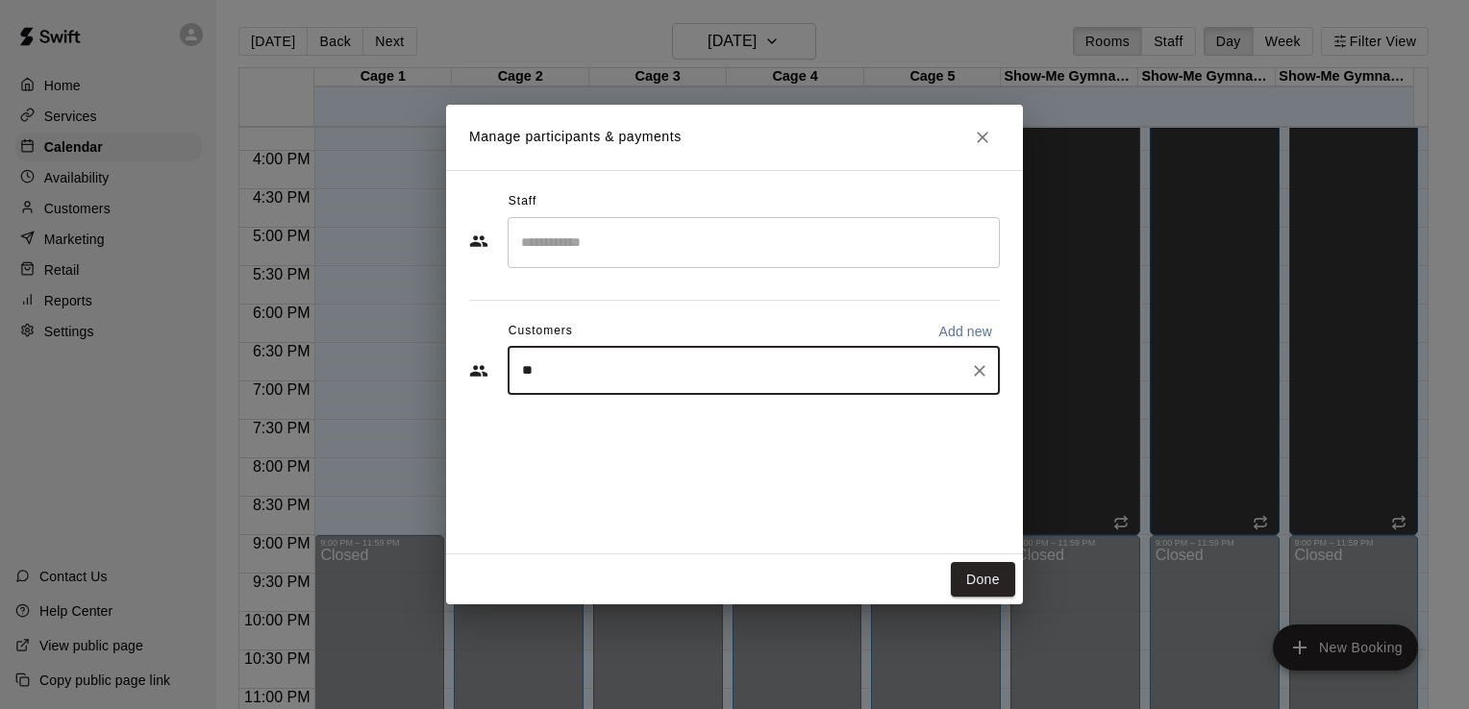
type input "***"
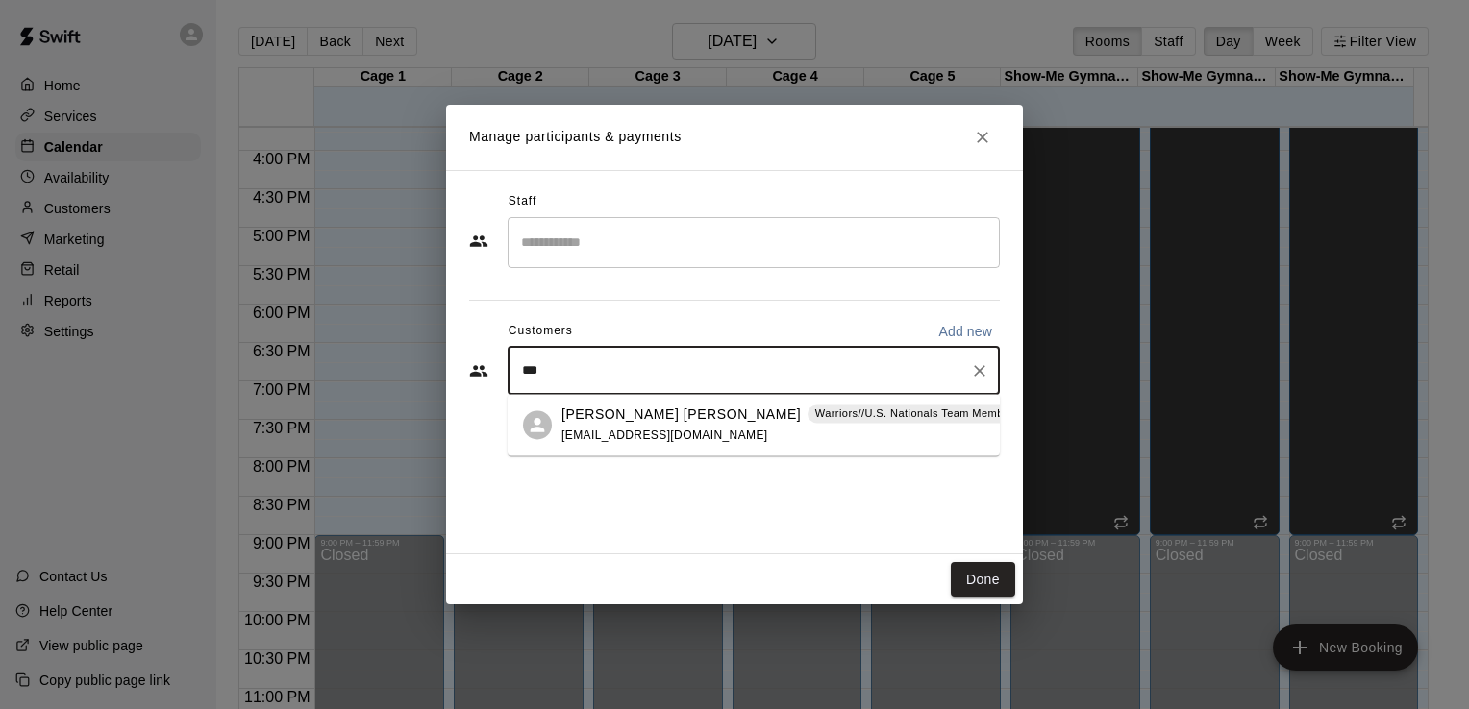
click at [607, 443] on div "[PERSON_NAME] [PERSON_NAME] Warriors//U.S. Nationals Team Member [EMAIL_ADDRESS…" at bounding box center [790, 425] width 459 height 41
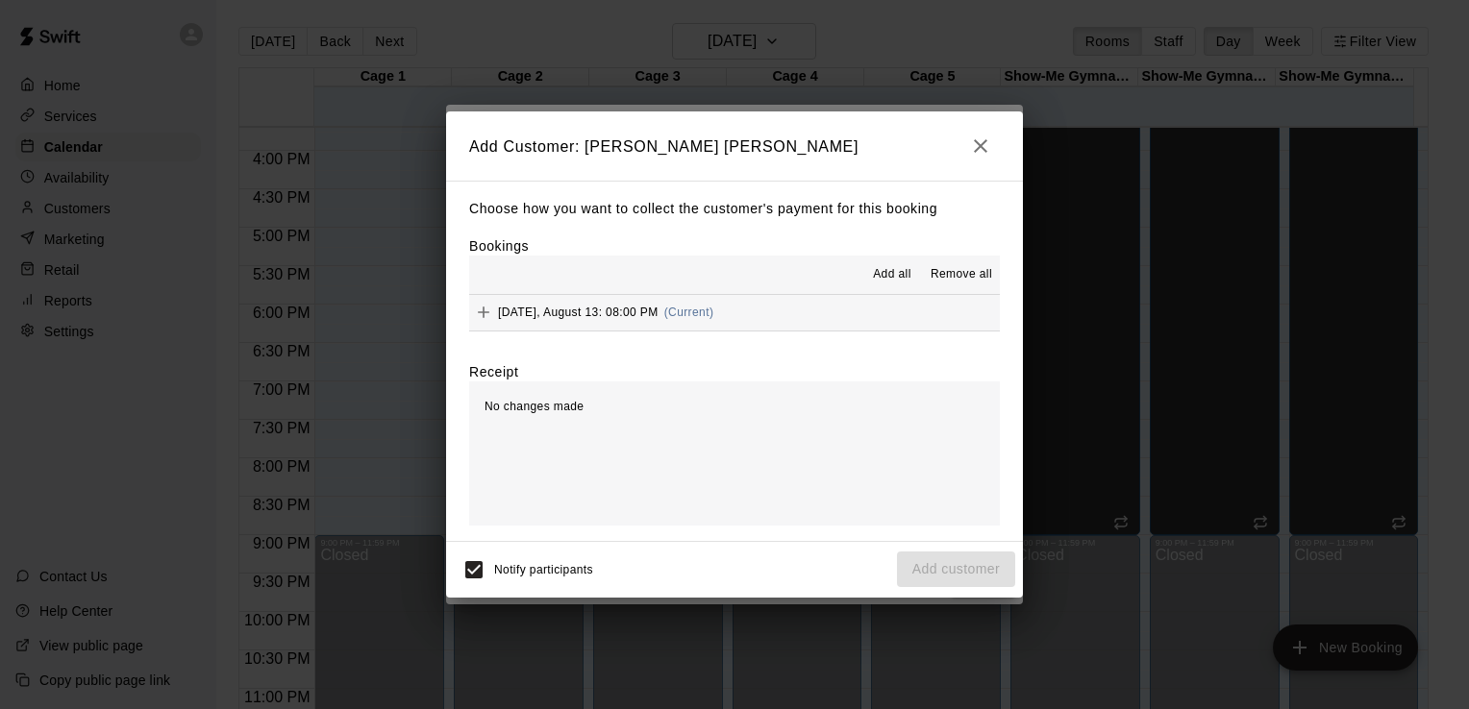
click at [714, 317] on span "(Current)" at bounding box center [689, 312] width 50 height 13
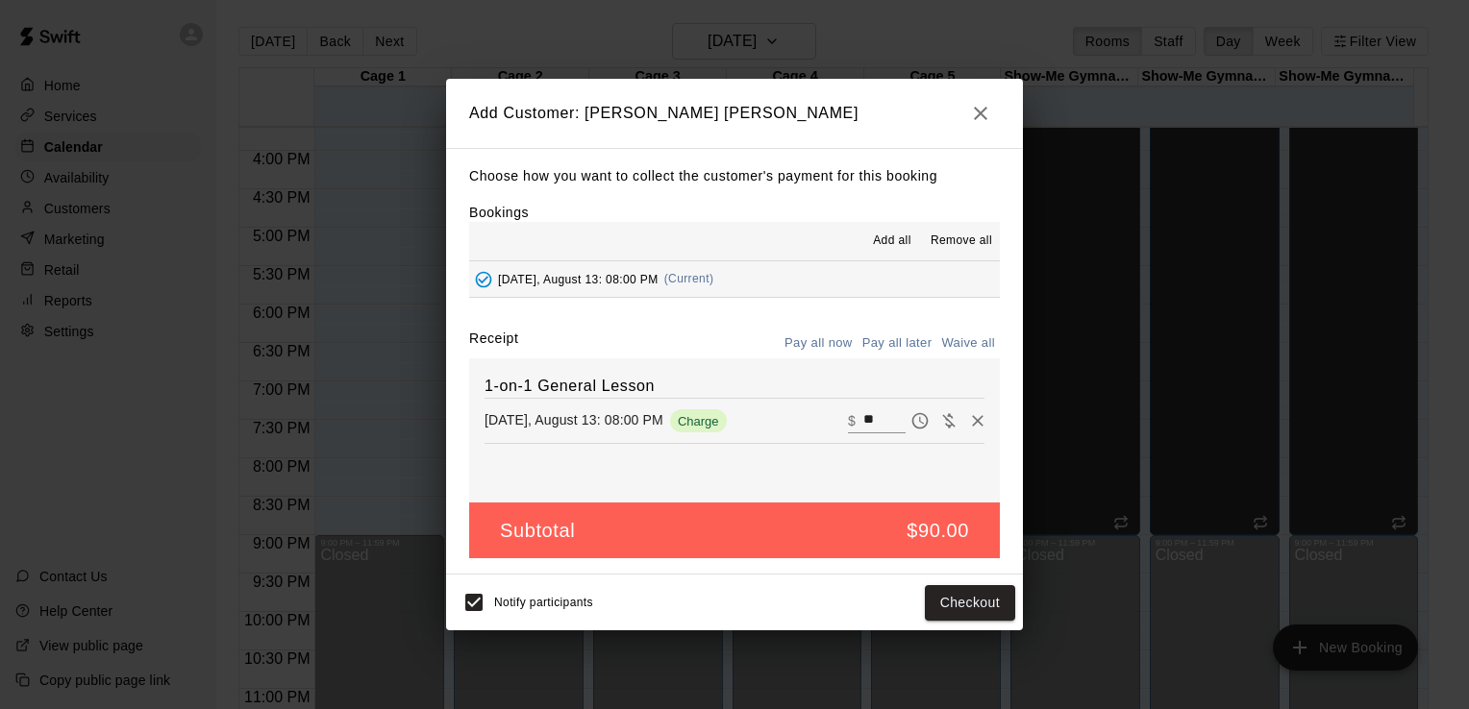
click at [890, 342] on button "Pay all later" at bounding box center [897, 344] width 80 height 30
click at [954, 602] on button "Add customer" at bounding box center [956, 603] width 118 height 36
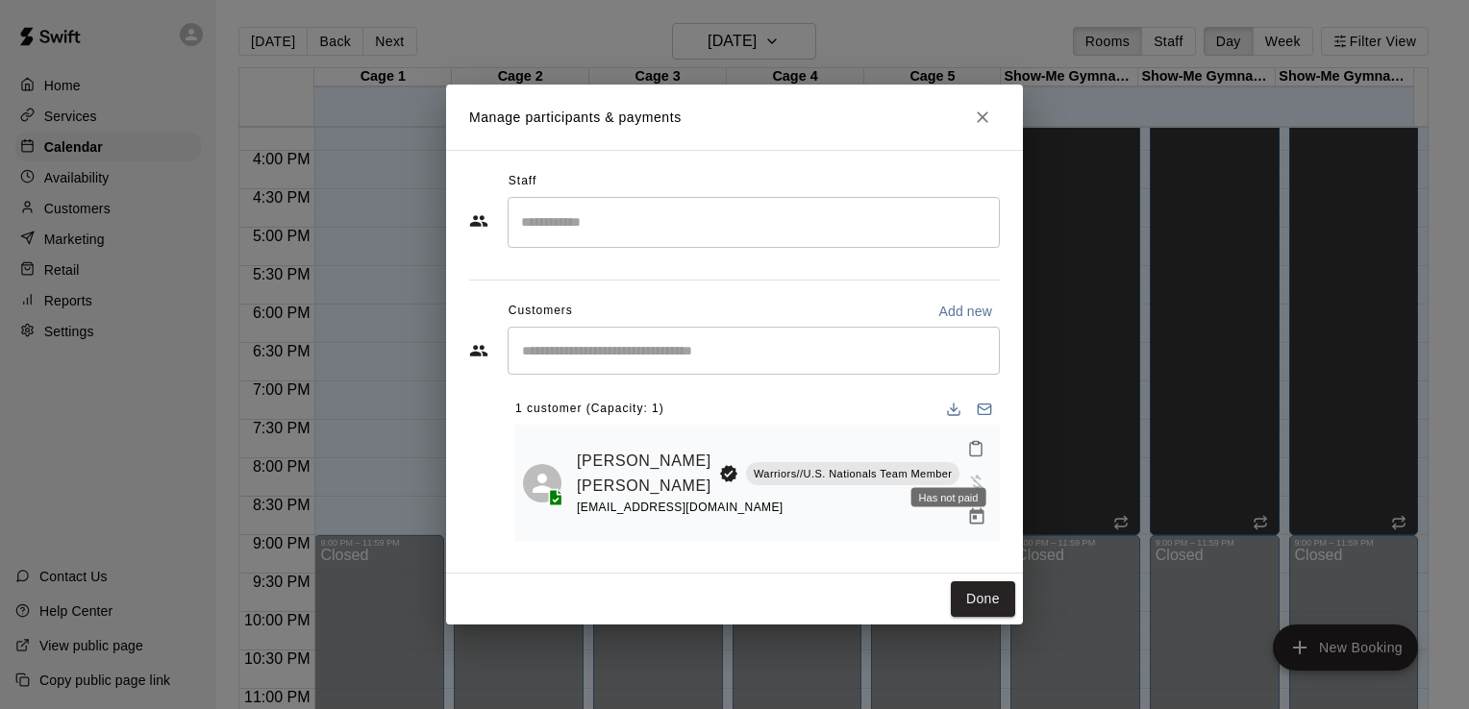
click at [913, 504] on div "Has not paid" at bounding box center [948, 497] width 75 height 19
click at [600, 471] on link "[PERSON_NAME] [PERSON_NAME]" at bounding box center [644, 473] width 135 height 49
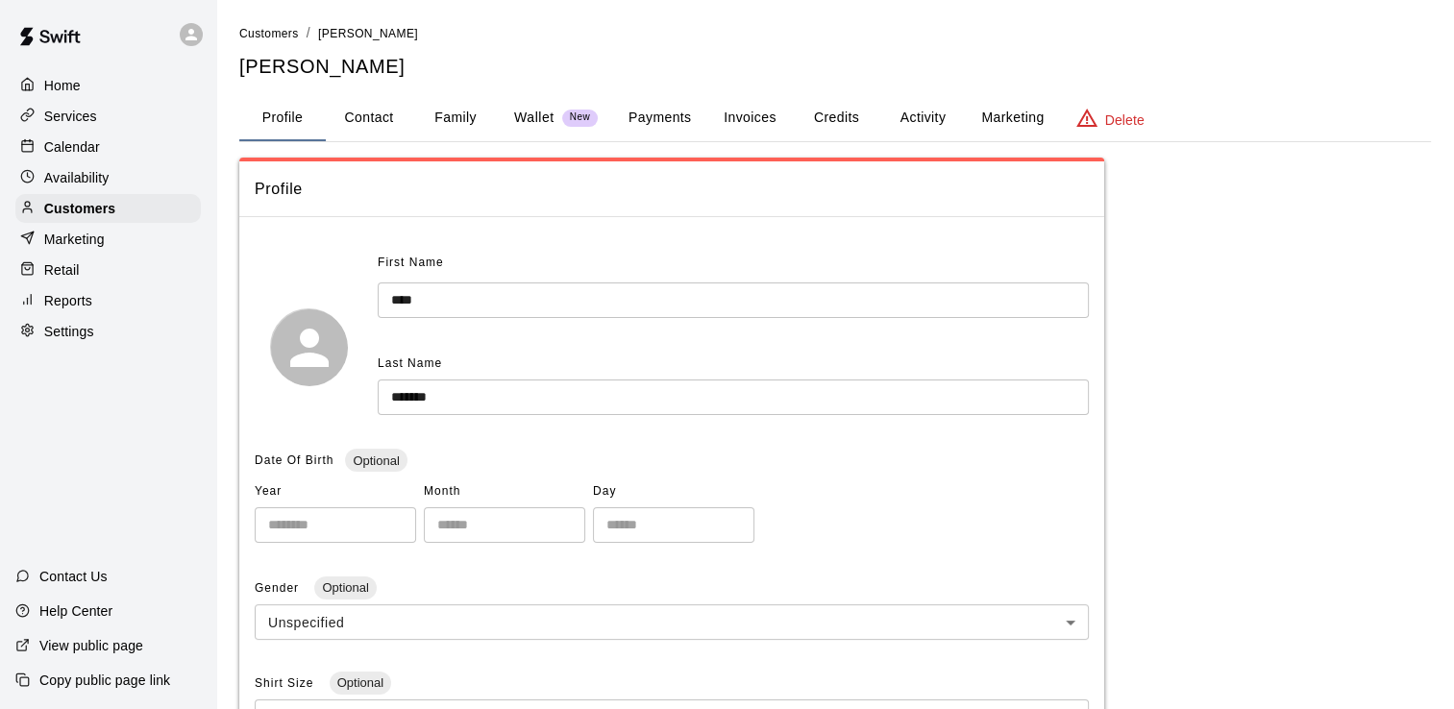
click at [741, 118] on button "Invoices" at bounding box center [750, 118] width 87 height 46
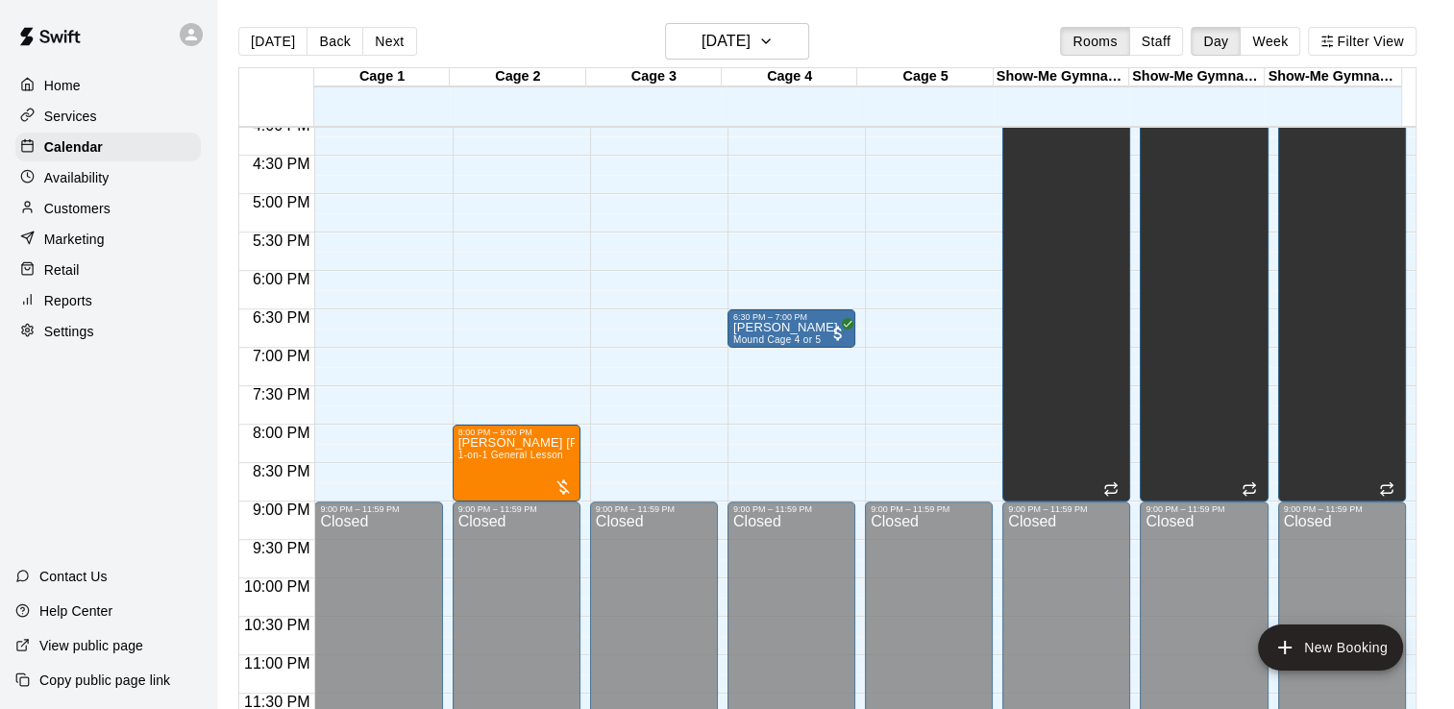
scroll to position [1187, 0]
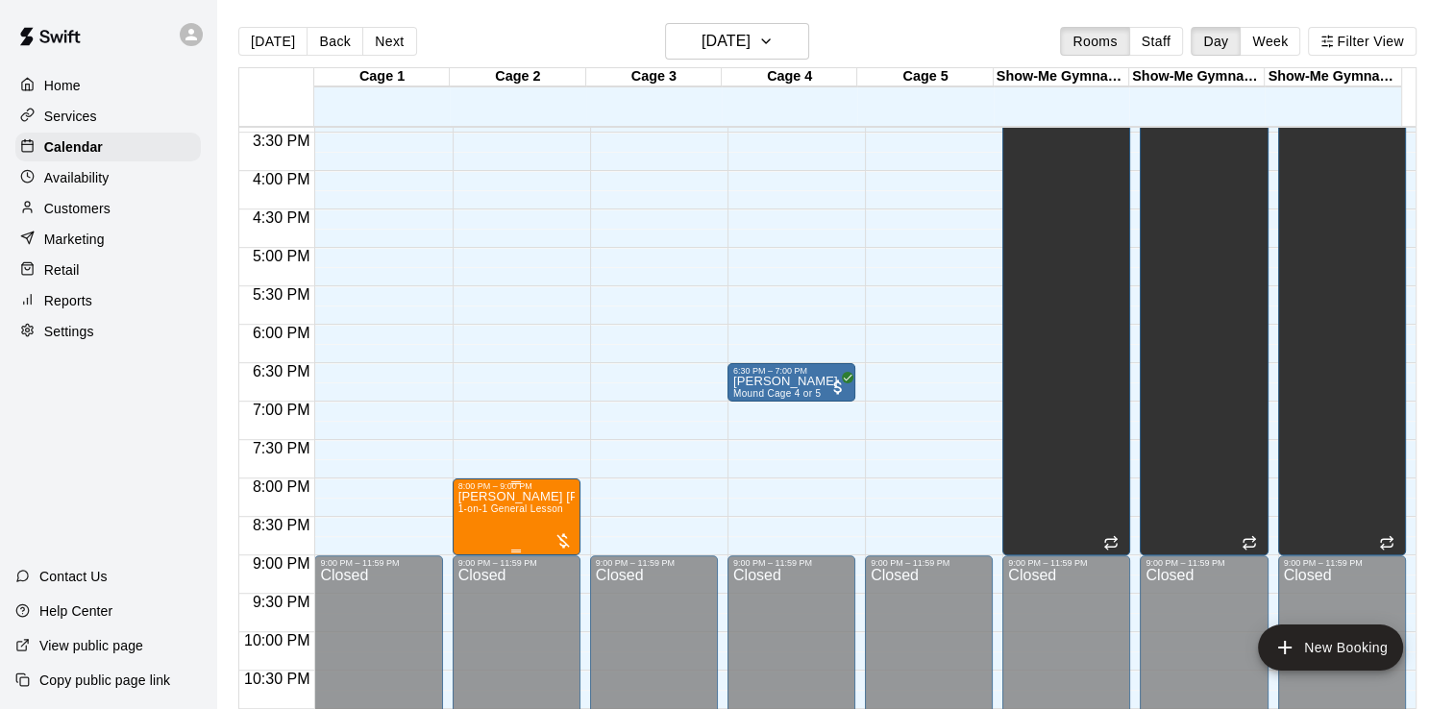
click at [494, 513] on span "1-on-1 General Lesson" at bounding box center [511, 509] width 105 height 11
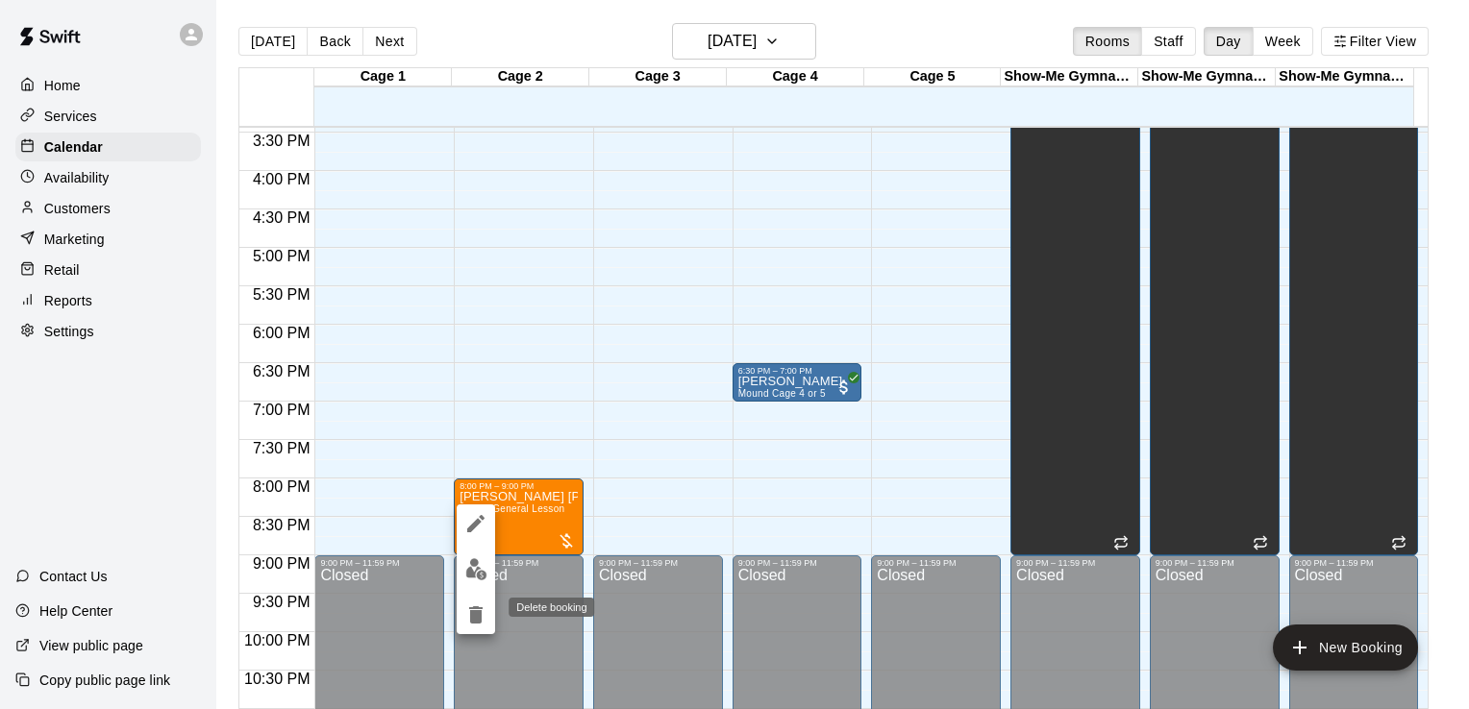
click at [474, 609] on icon "delete" at bounding box center [475, 615] width 23 height 23
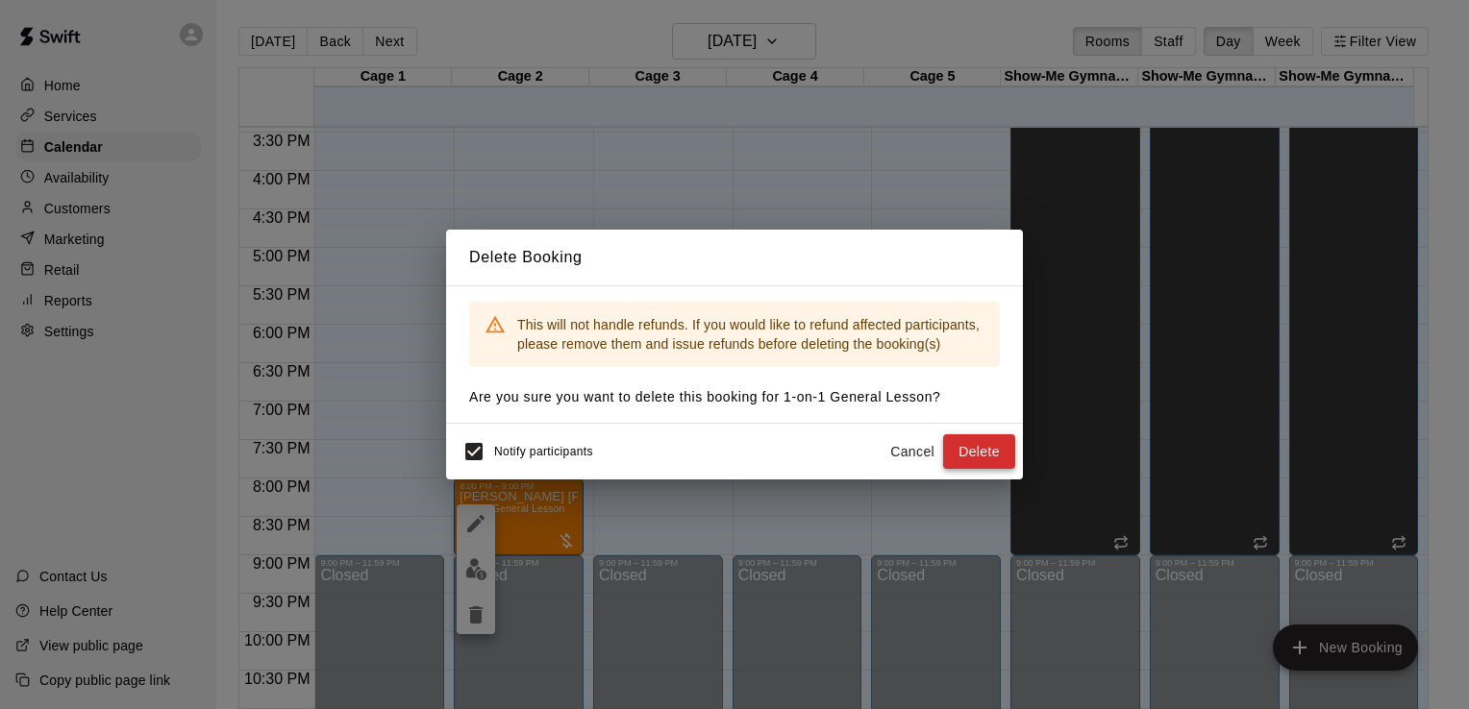
click at [966, 447] on button "Delete" at bounding box center [979, 453] width 72 height 36
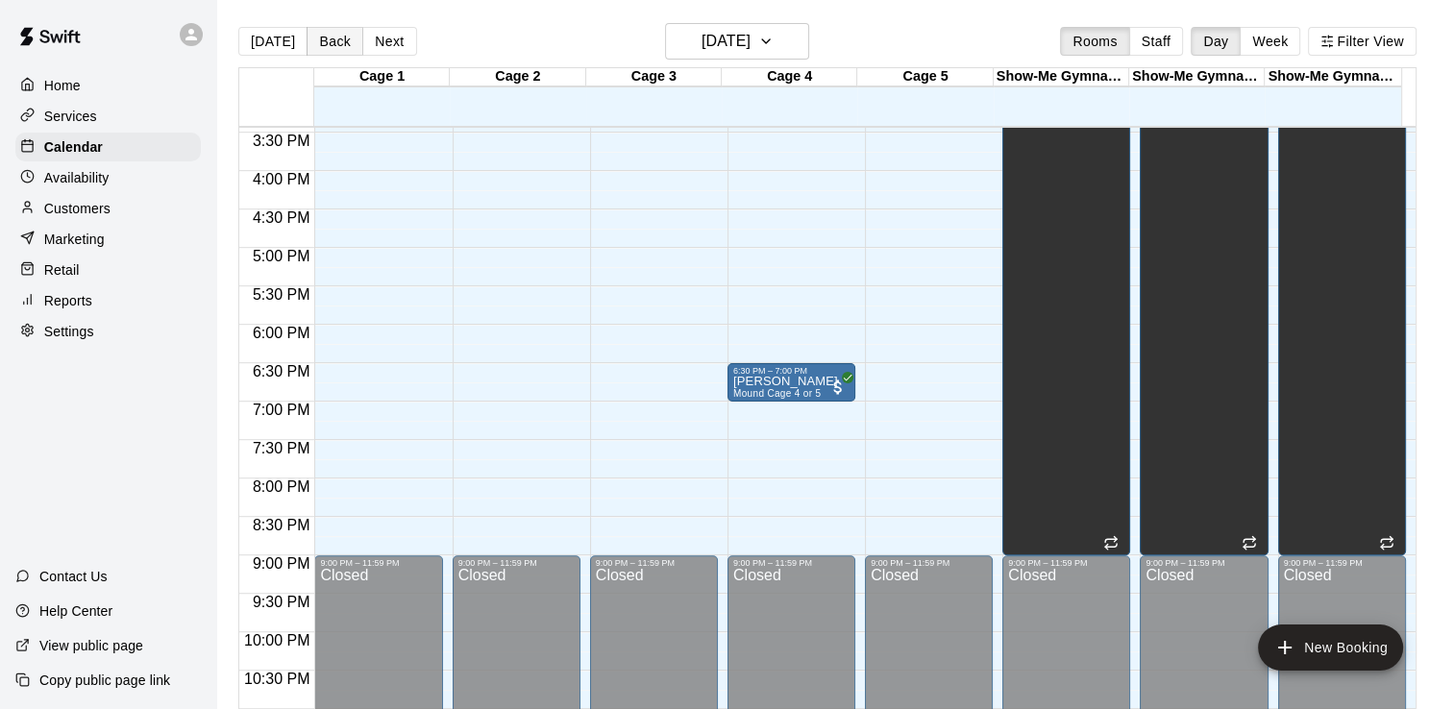
click at [325, 39] on button "Back" at bounding box center [335, 41] width 57 height 29
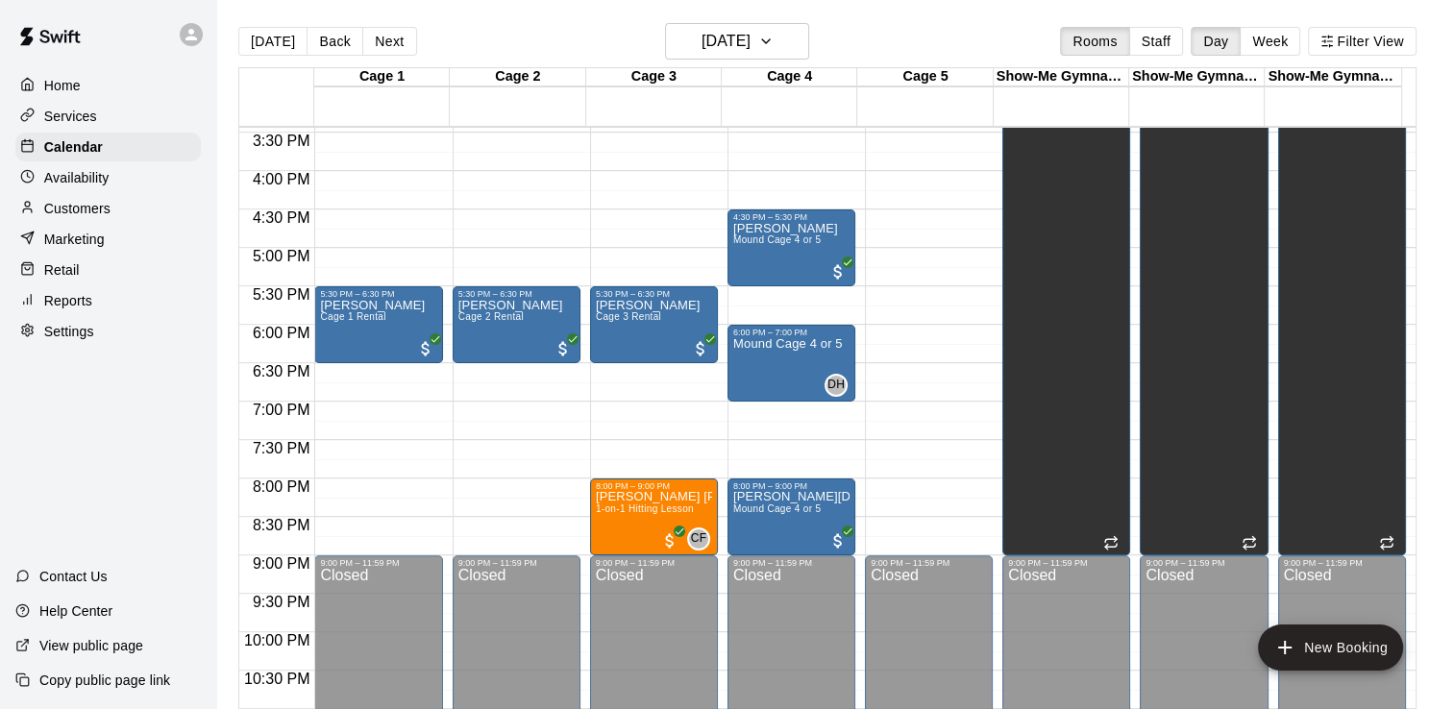
scroll to position [1241, 0]
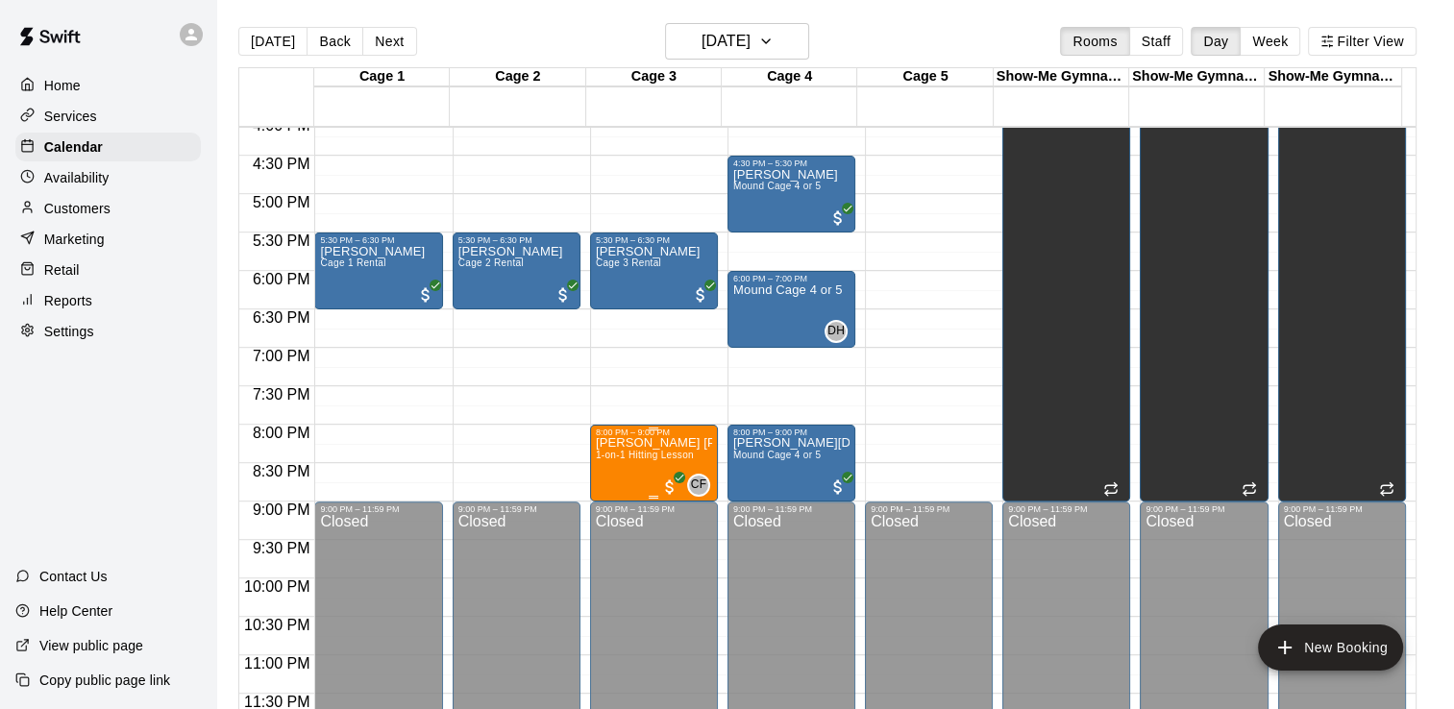
click at [630, 443] on p "[PERSON_NAME] [PERSON_NAME]" at bounding box center [654, 443] width 116 height 0
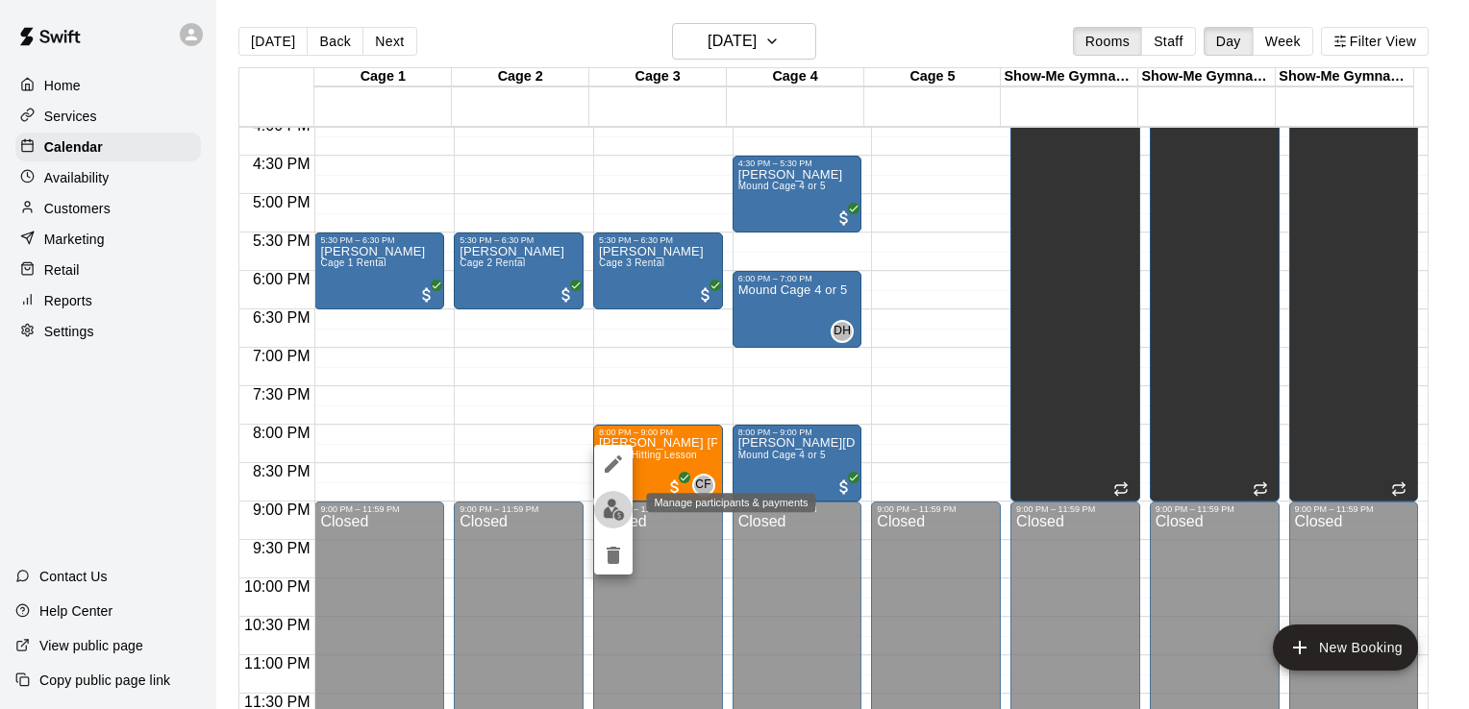
click at [611, 519] on img "edit" at bounding box center [614, 510] width 22 height 22
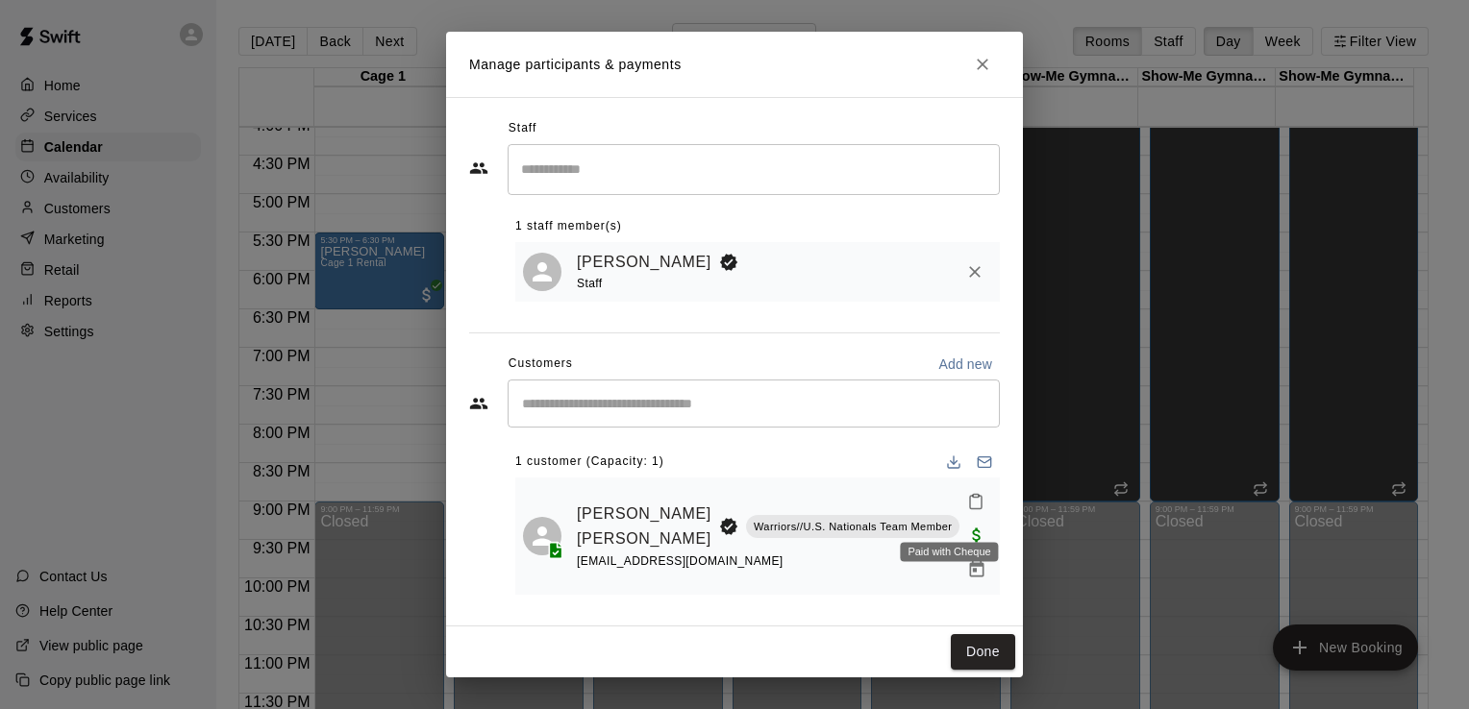
click at [959, 527] on span "Paid with Cheque" at bounding box center [976, 535] width 35 height 16
click at [591, 528] on link "[PERSON_NAME] [PERSON_NAME]" at bounding box center [644, 526] width 135 height 49
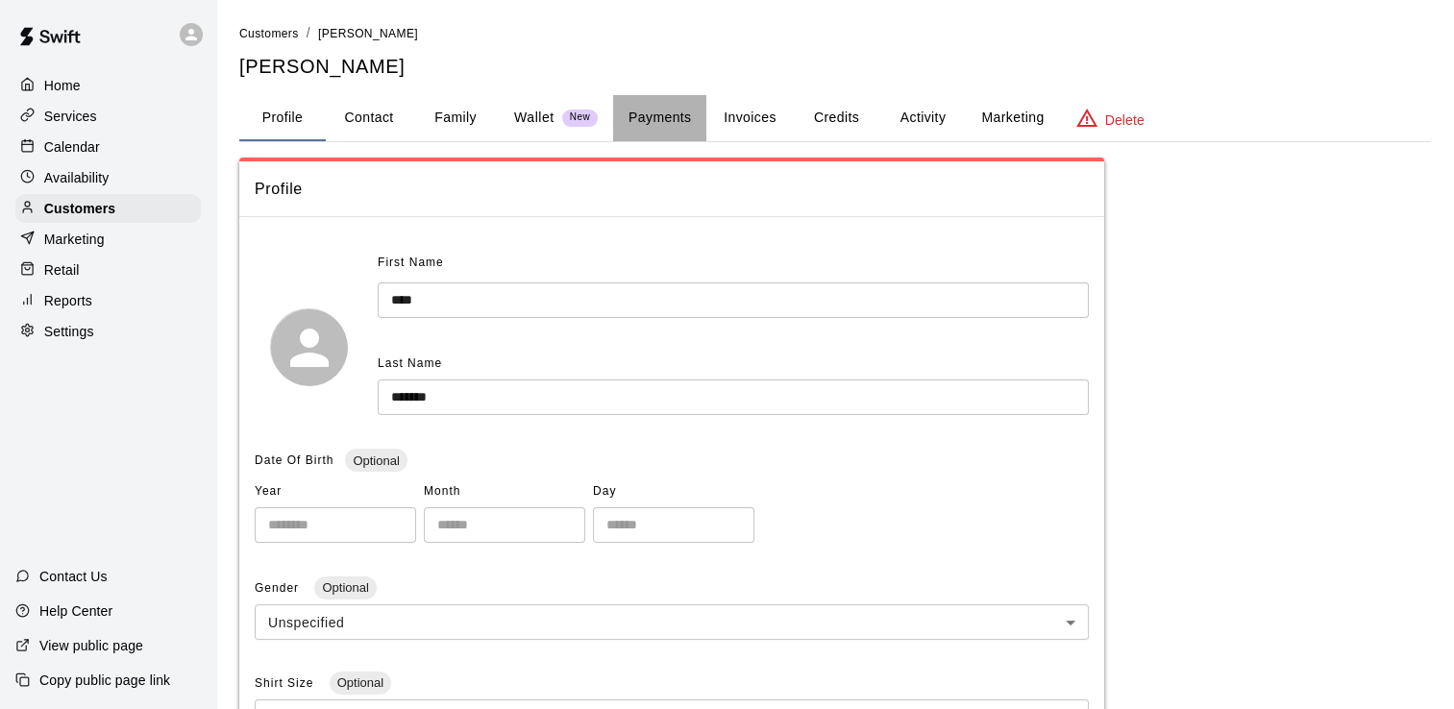
click at [636, 117] on button "Payments" at bounding box center [659, 118] width 93 height 46
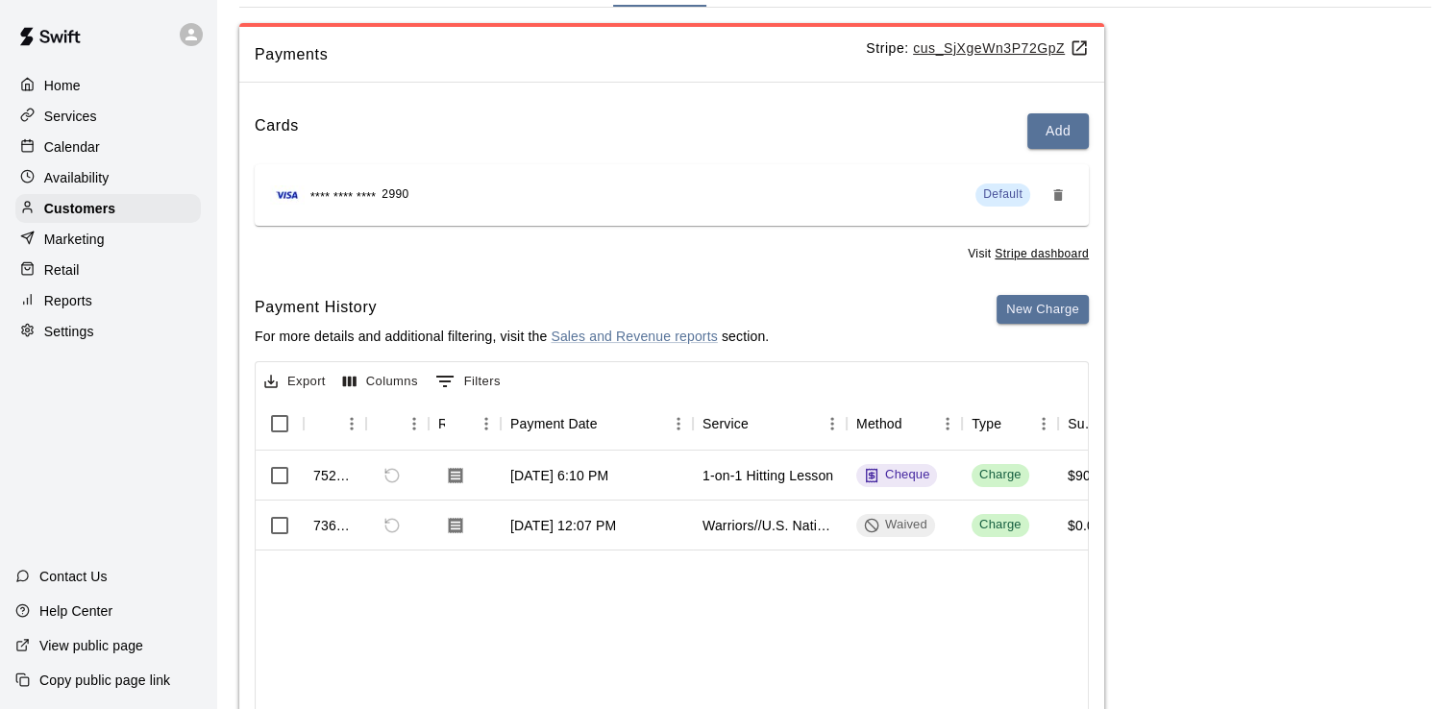
scroll to position [113, 0]
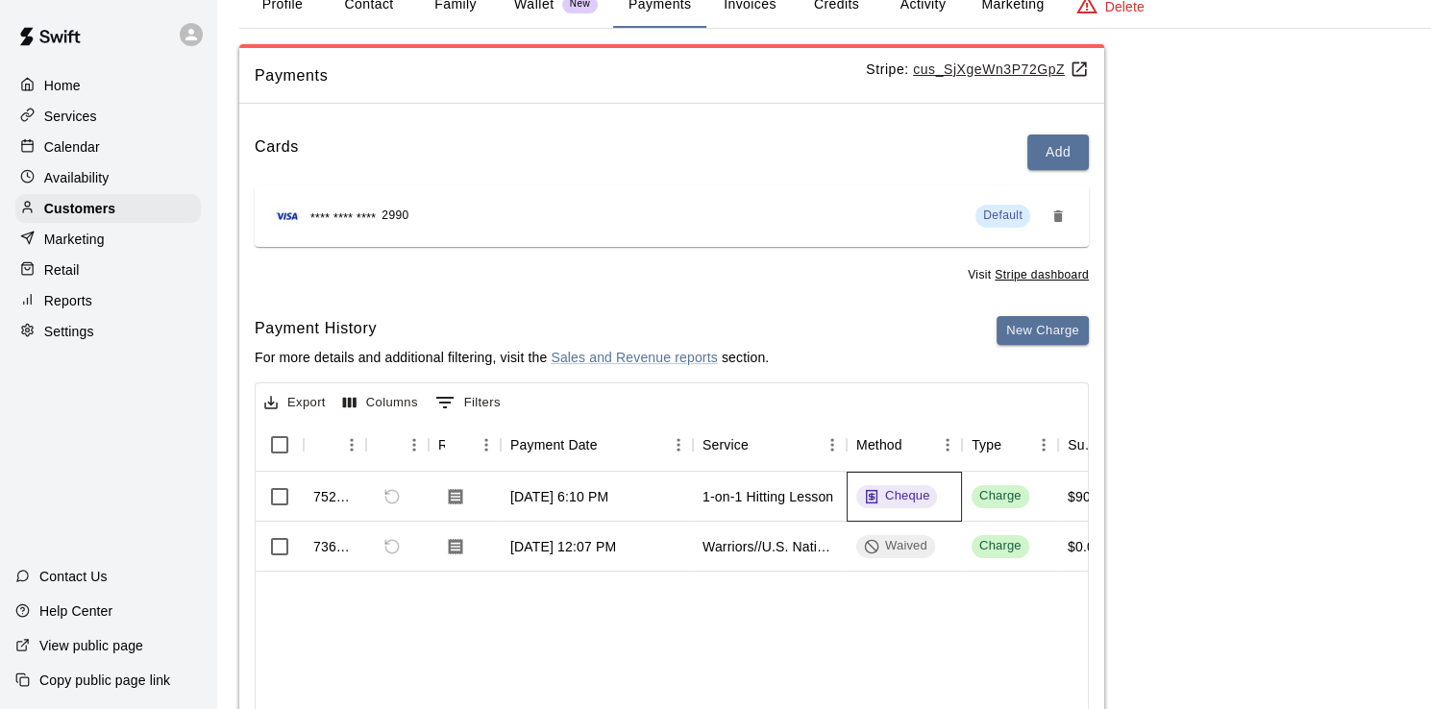
click at [883, 495] on div "Cheque" at bounding box center [896, 496] width 65 height 18
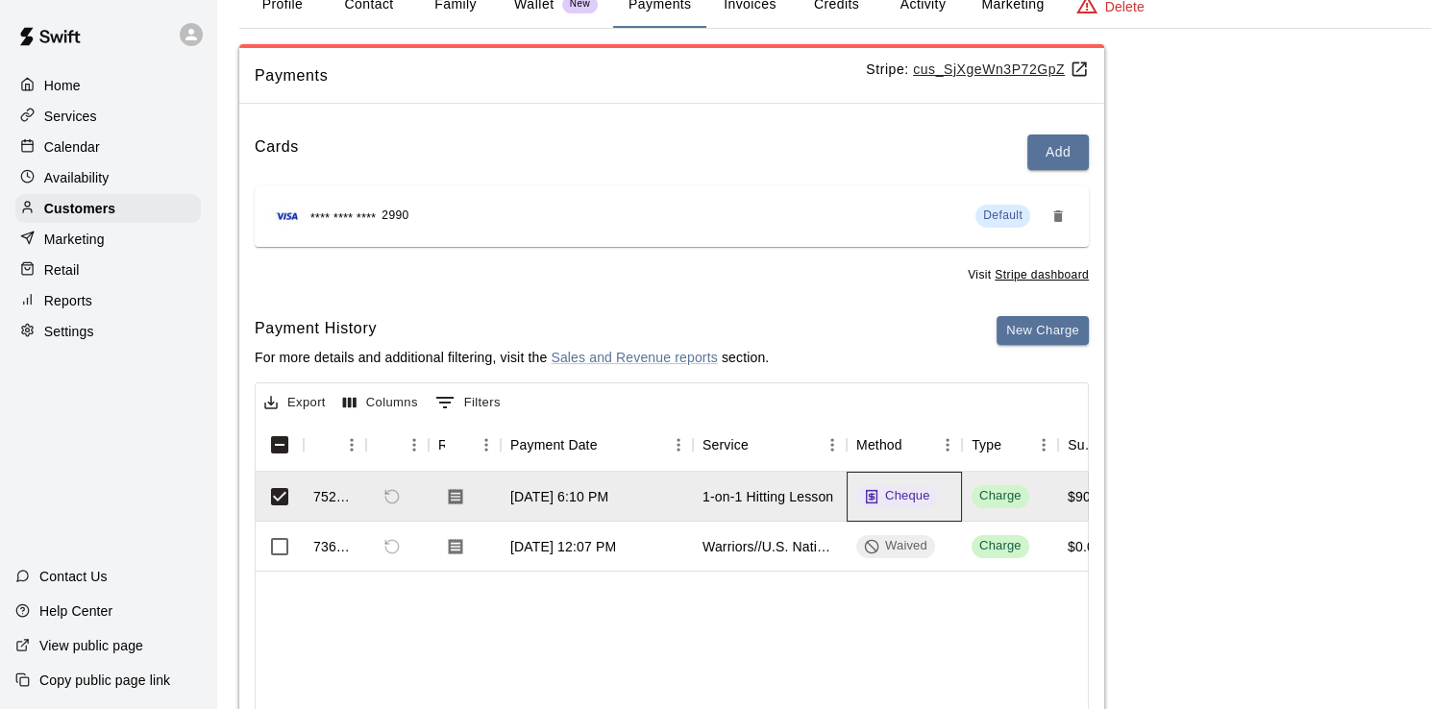
click at [909, 494] on div "Cheque" at bounding box center [896, 496] width 65 height 18
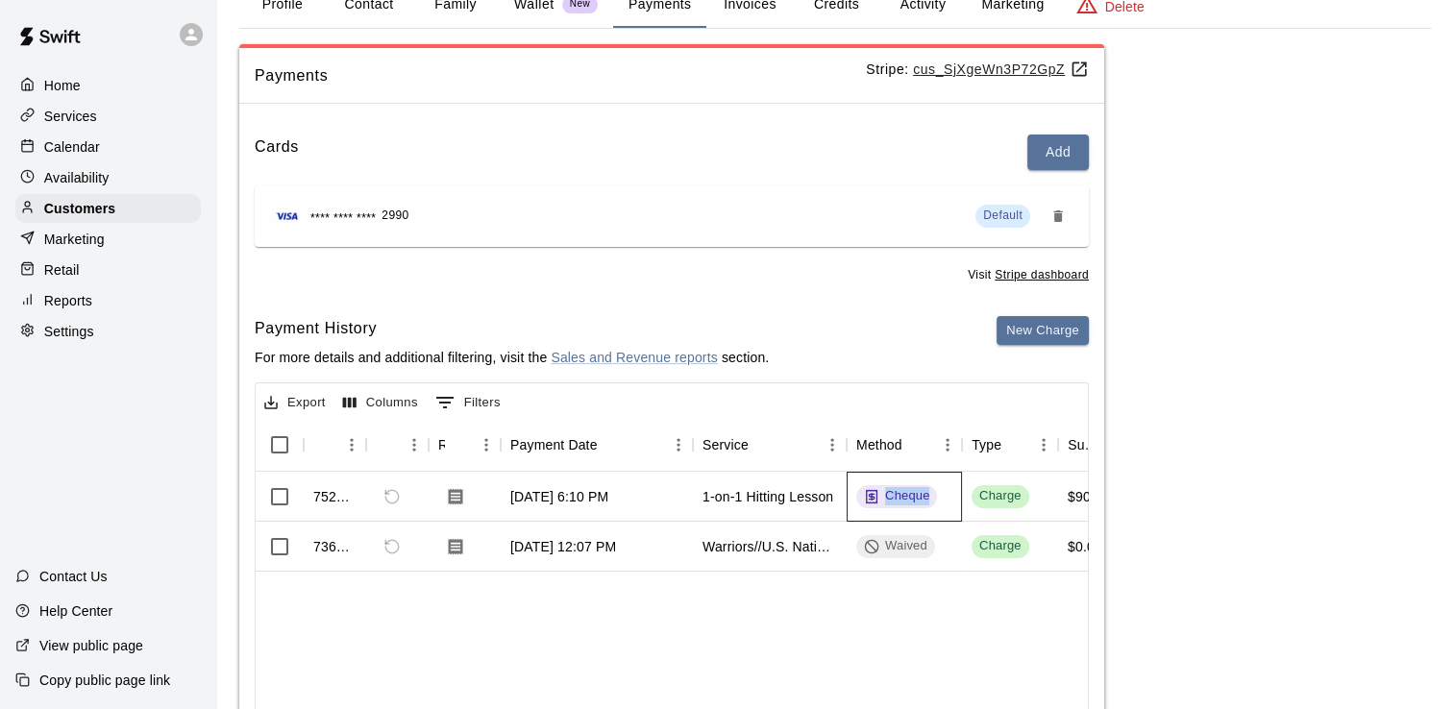
click at [909, 494] on div "Cheque" at bounding box center [896, 496] width 65 height 18
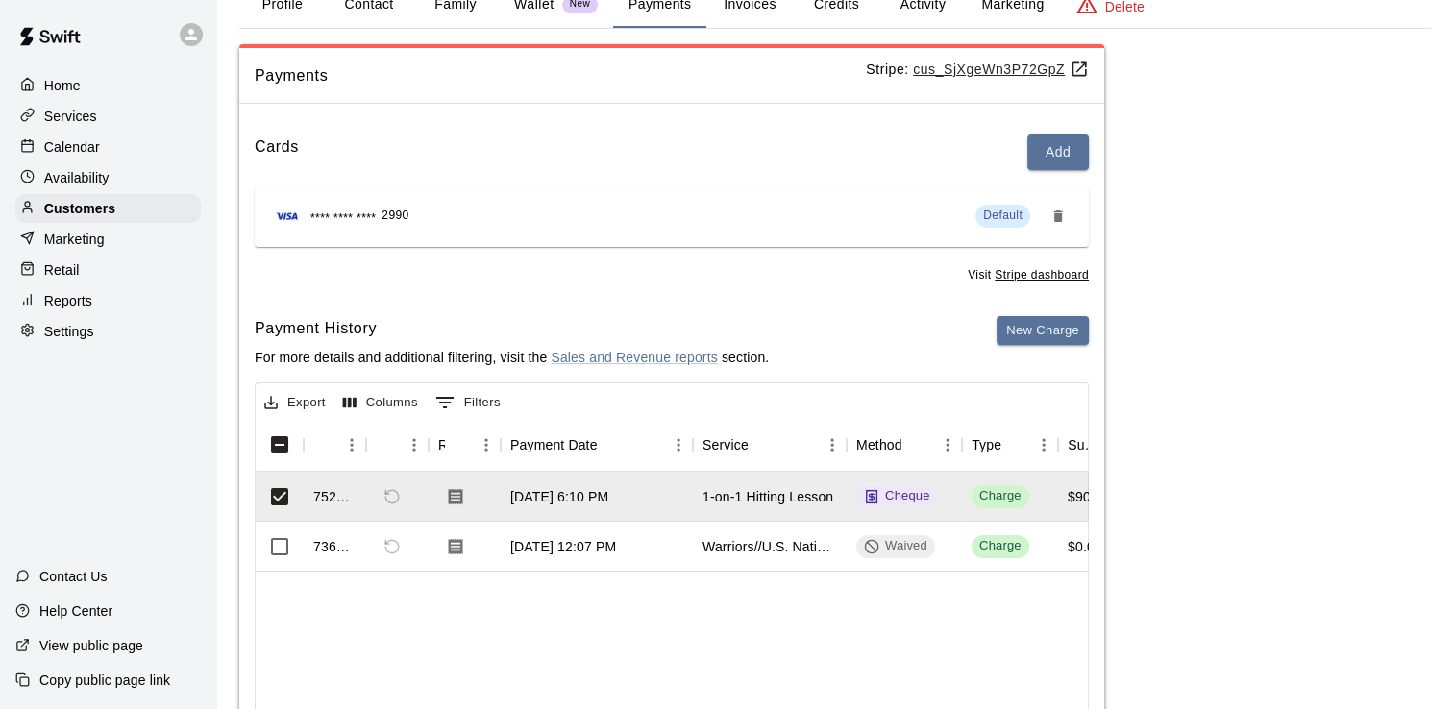
drag, startPoint x: 909, startPoint y: 494, endPoint x: 844, endPoint y: 415, distance: 102.4
click at [844, 415] on div "Export Columns 0 Filters" at bounding box center [672, 401] width 832 height 35
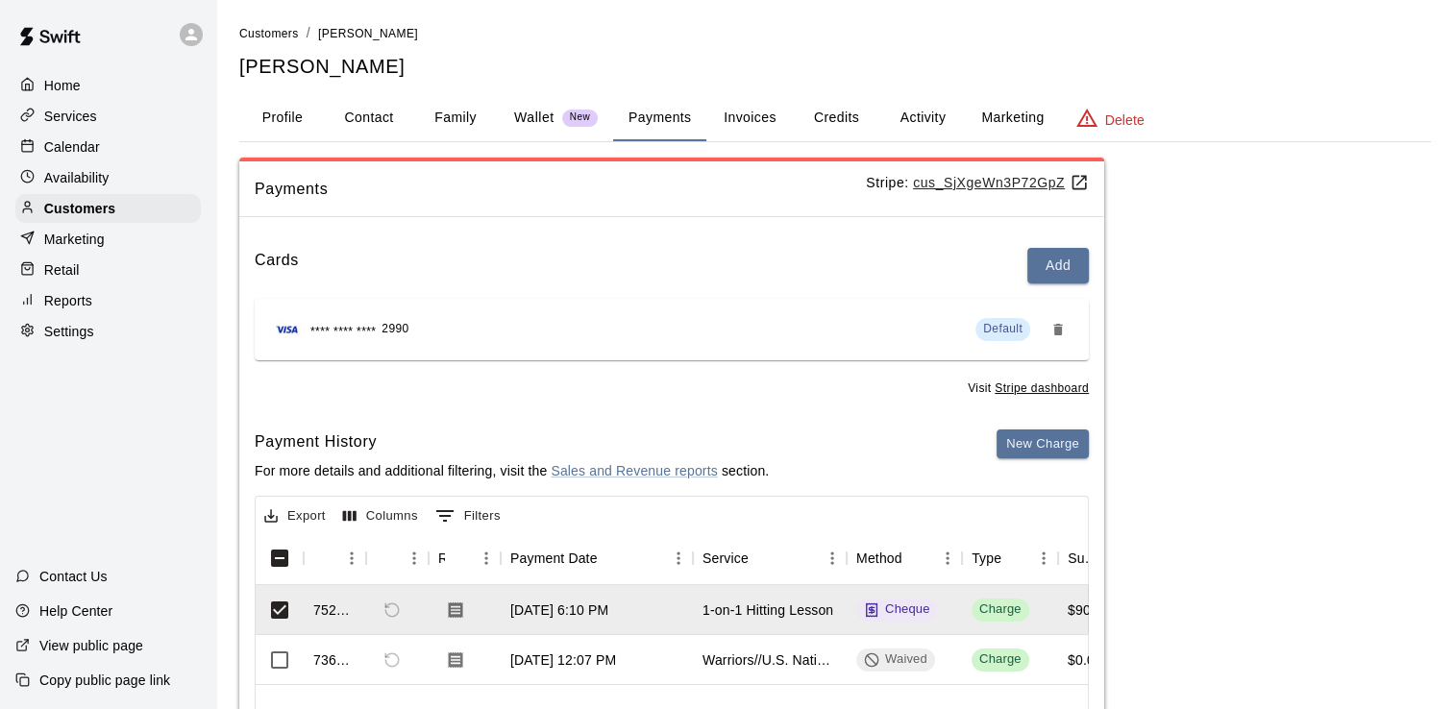
click at [134, 140] on div "Calendar" at bounding box center [108, 147] width 186 height 29
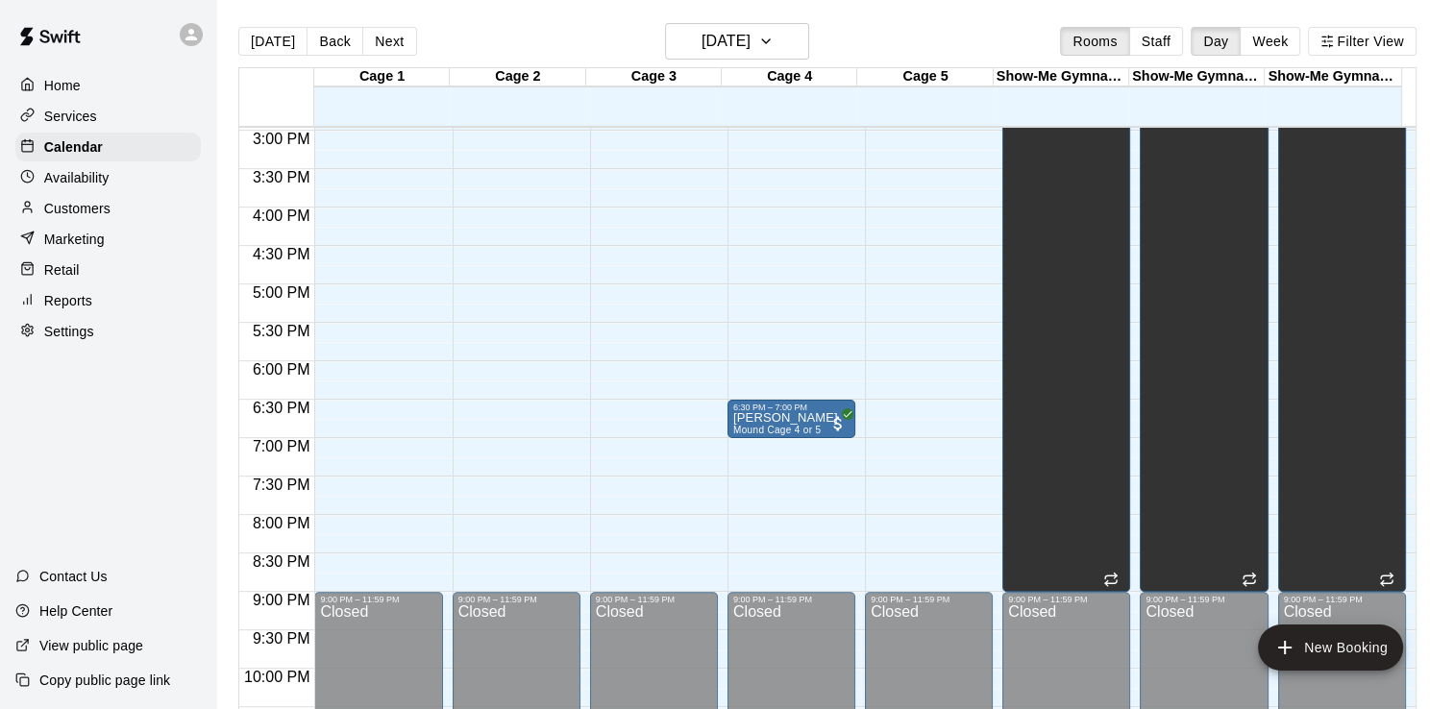
scroll to position [1152, 0]
click at [326, 48] on button "Back" at bounding box center [335, 41] width 57 height 29
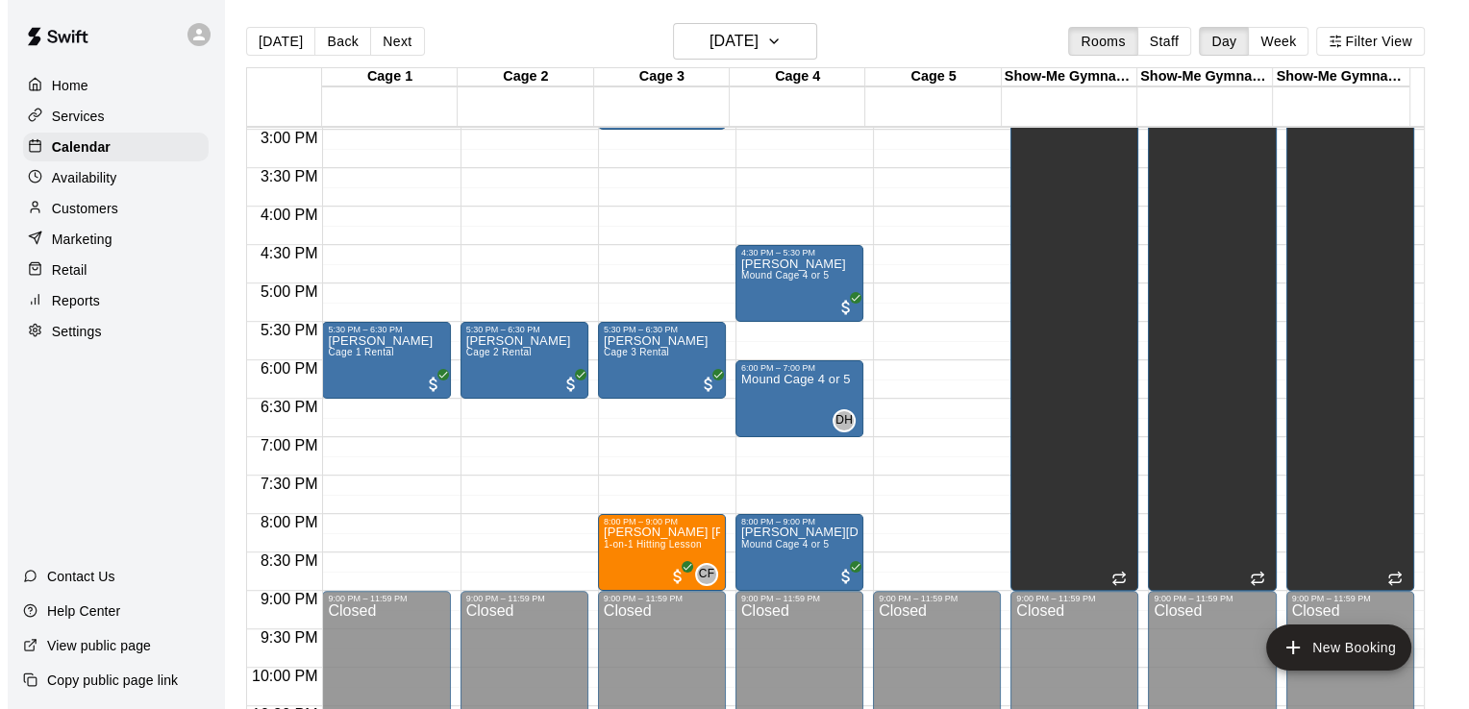
scroll to position [1241, 0]
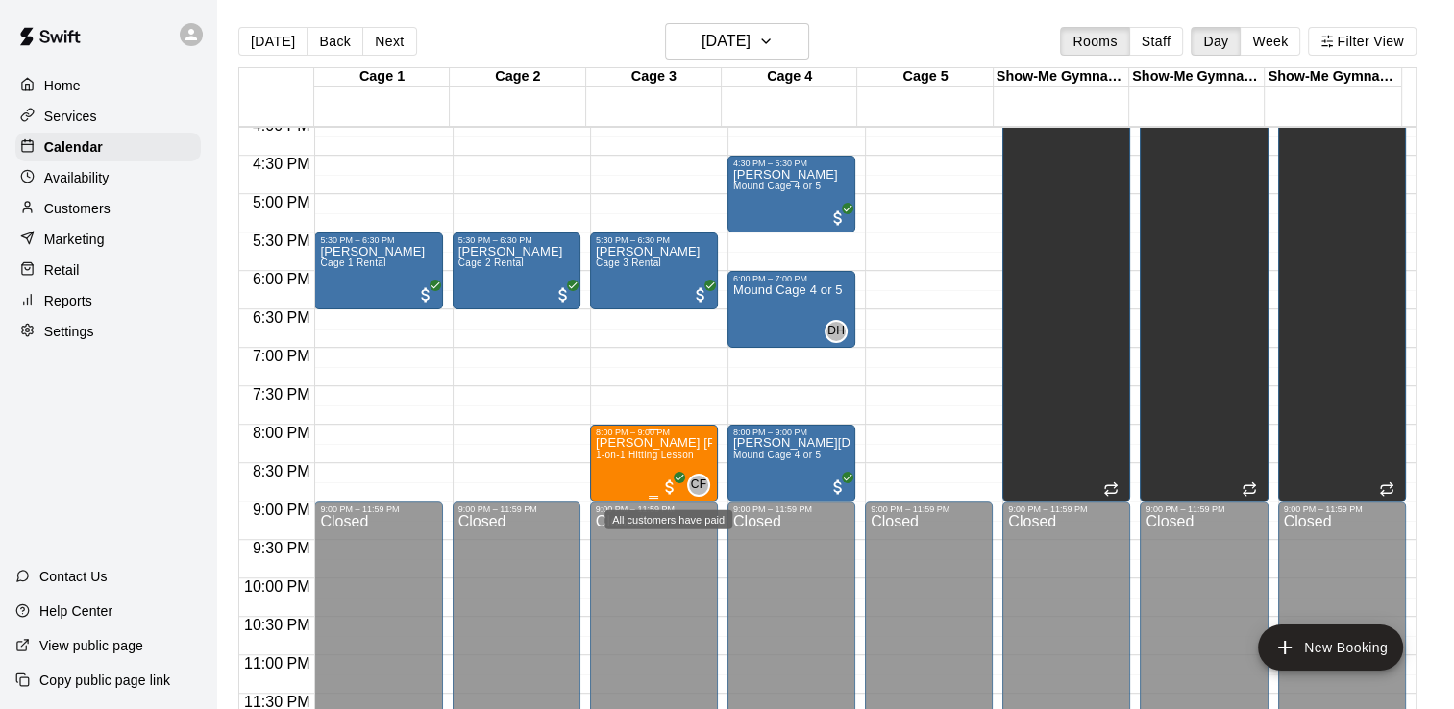
click at [668, 486] on span "All customers have paid" at bounding box center [669, 487] width 19 height 19
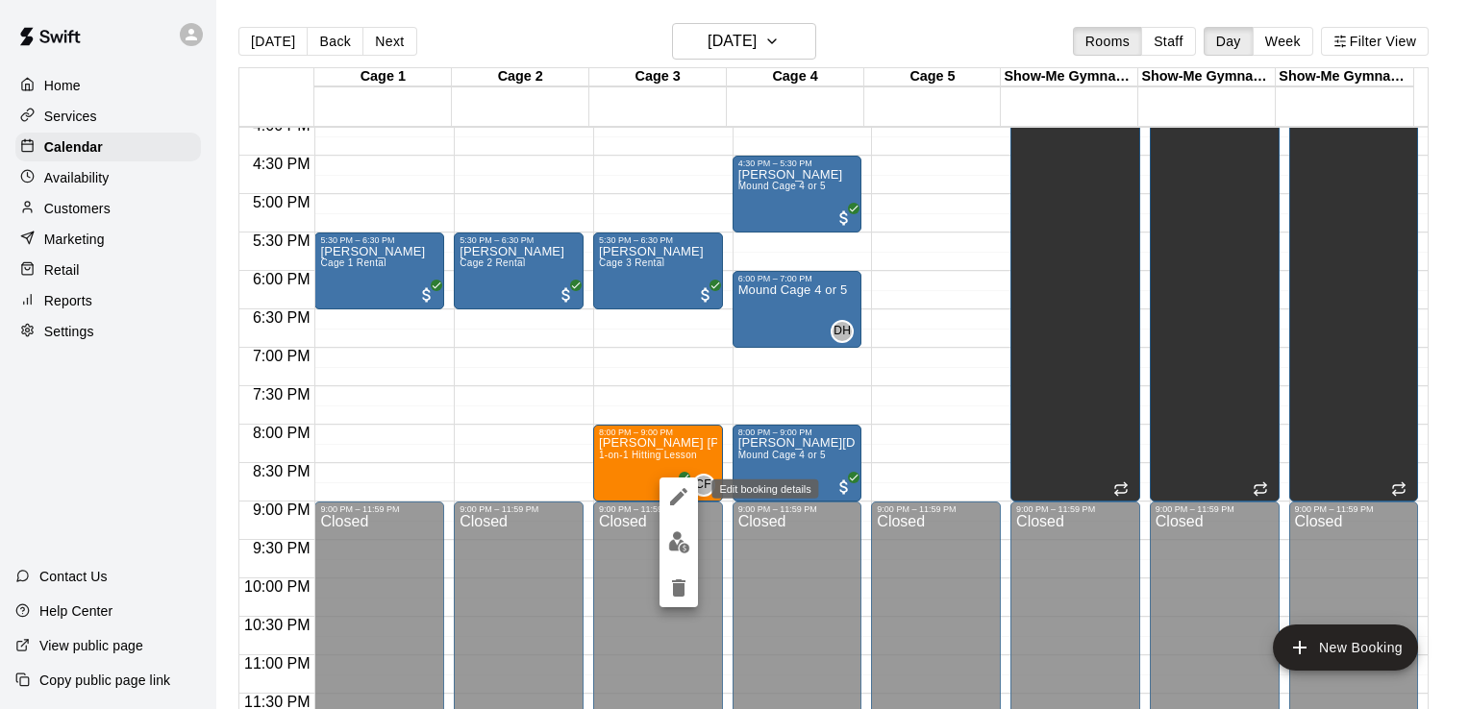
click at [688, 489] on icon "edit" at bounding box center [678, 496] width 23 height 23
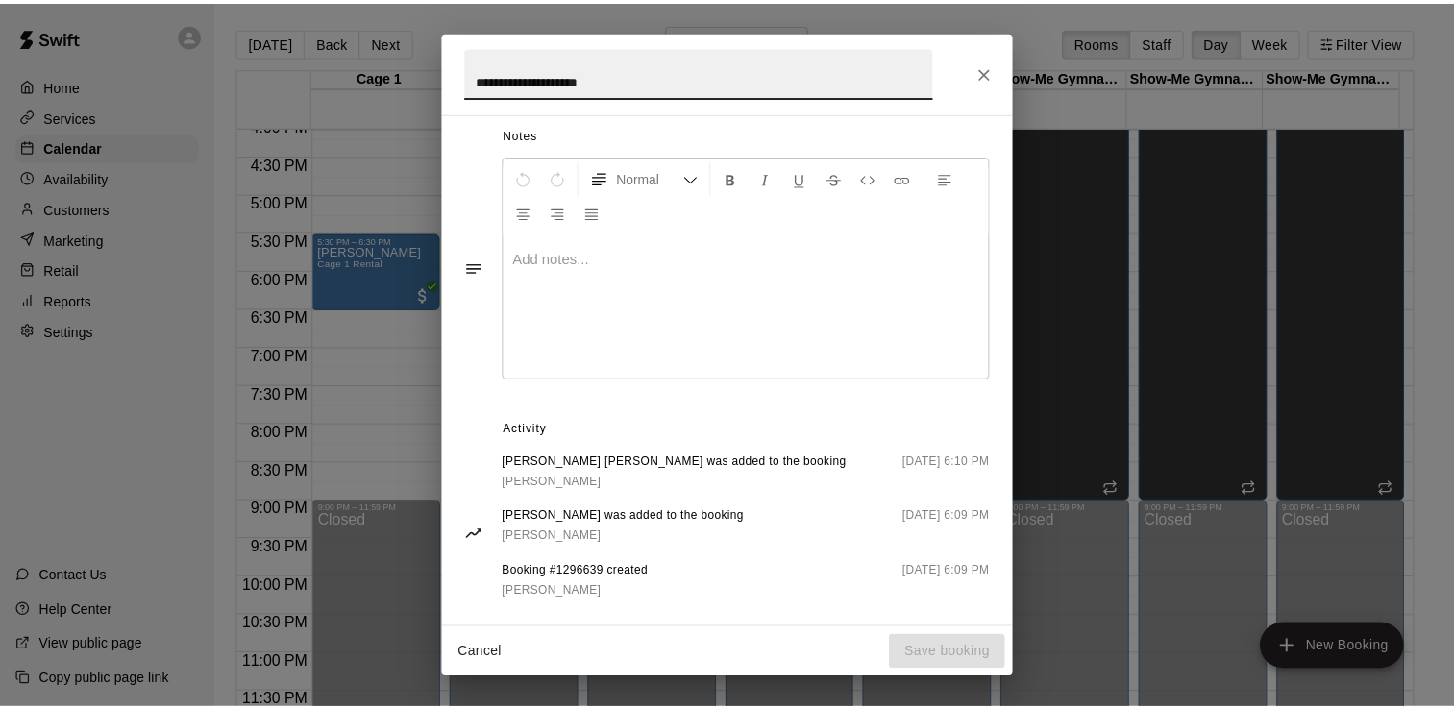
scroll to position [569, 0]
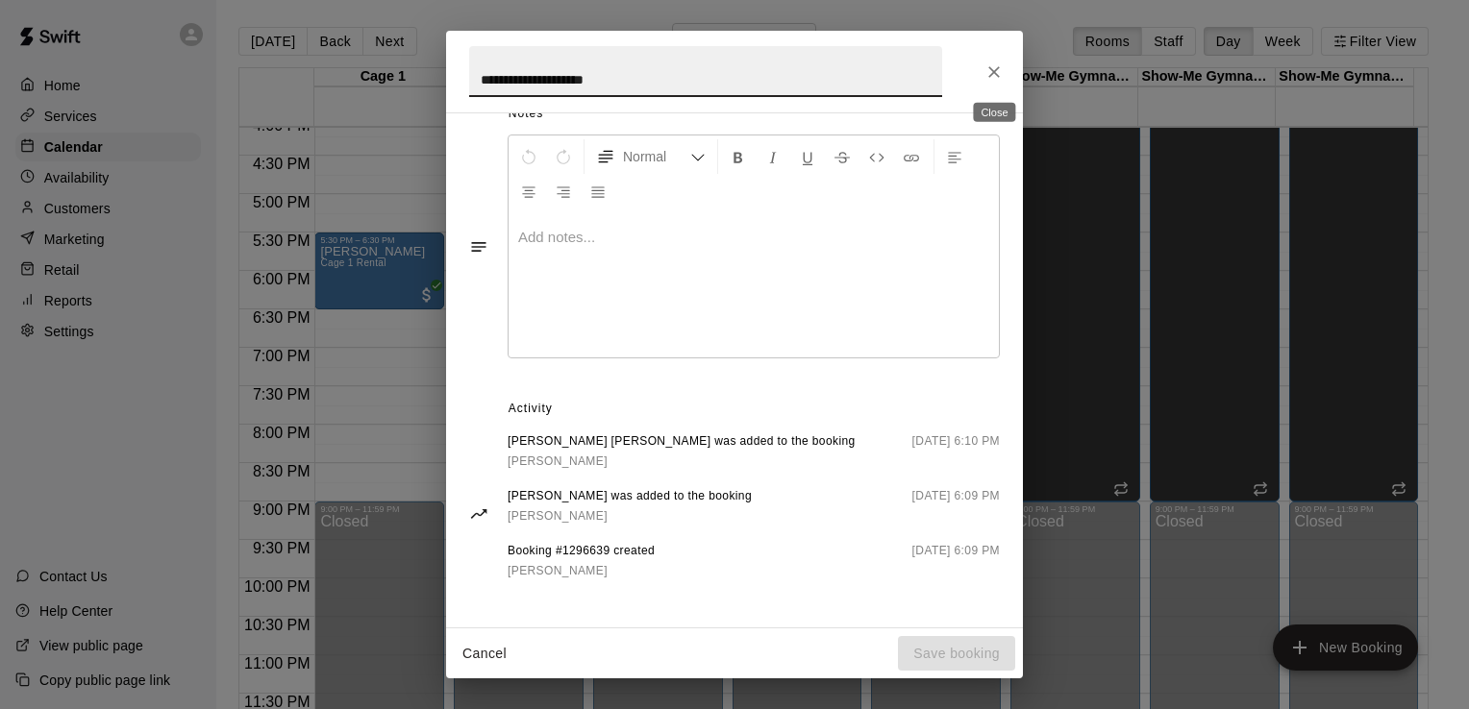
click at [996, 71] on icon "Close" at bounding box center [993, 71] width 19 height 19
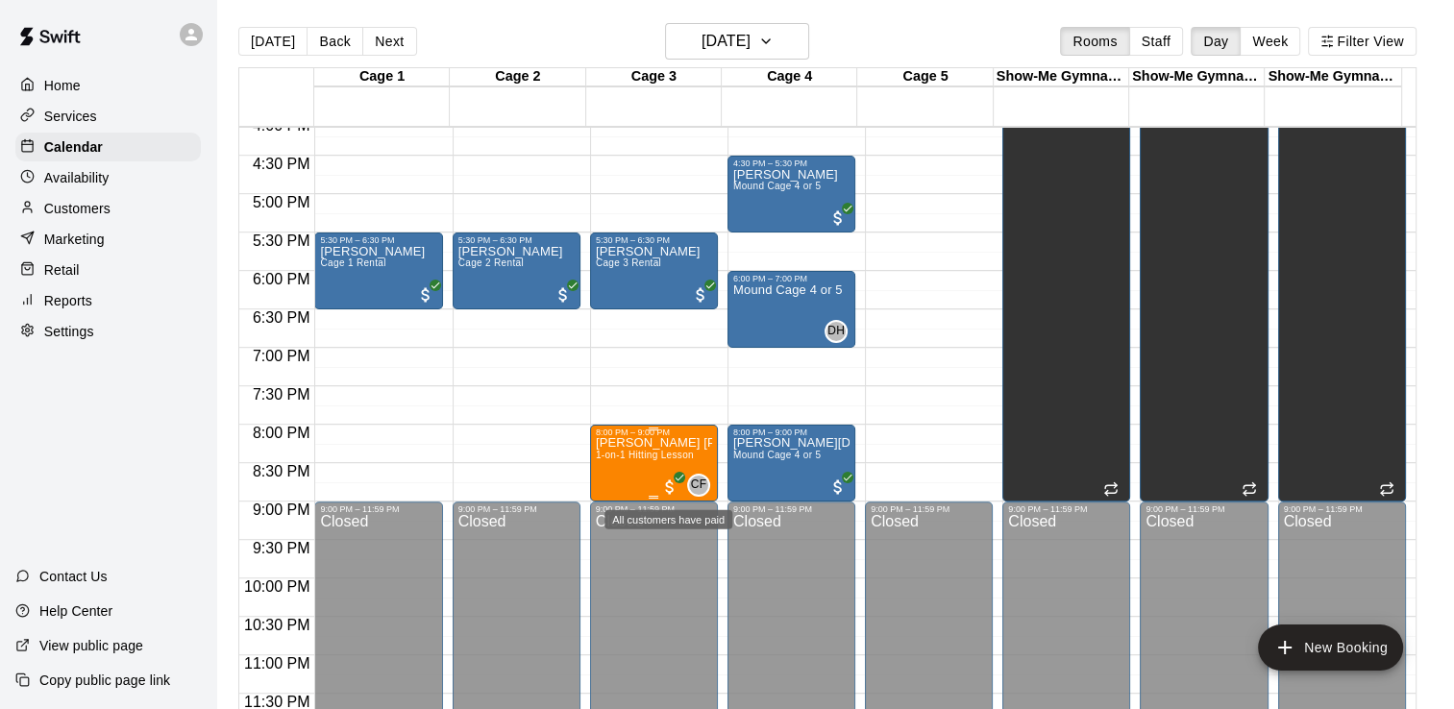
click at [672, 484] on span "All customers have paid" at bounding box center [669, 487] width 19 height 19
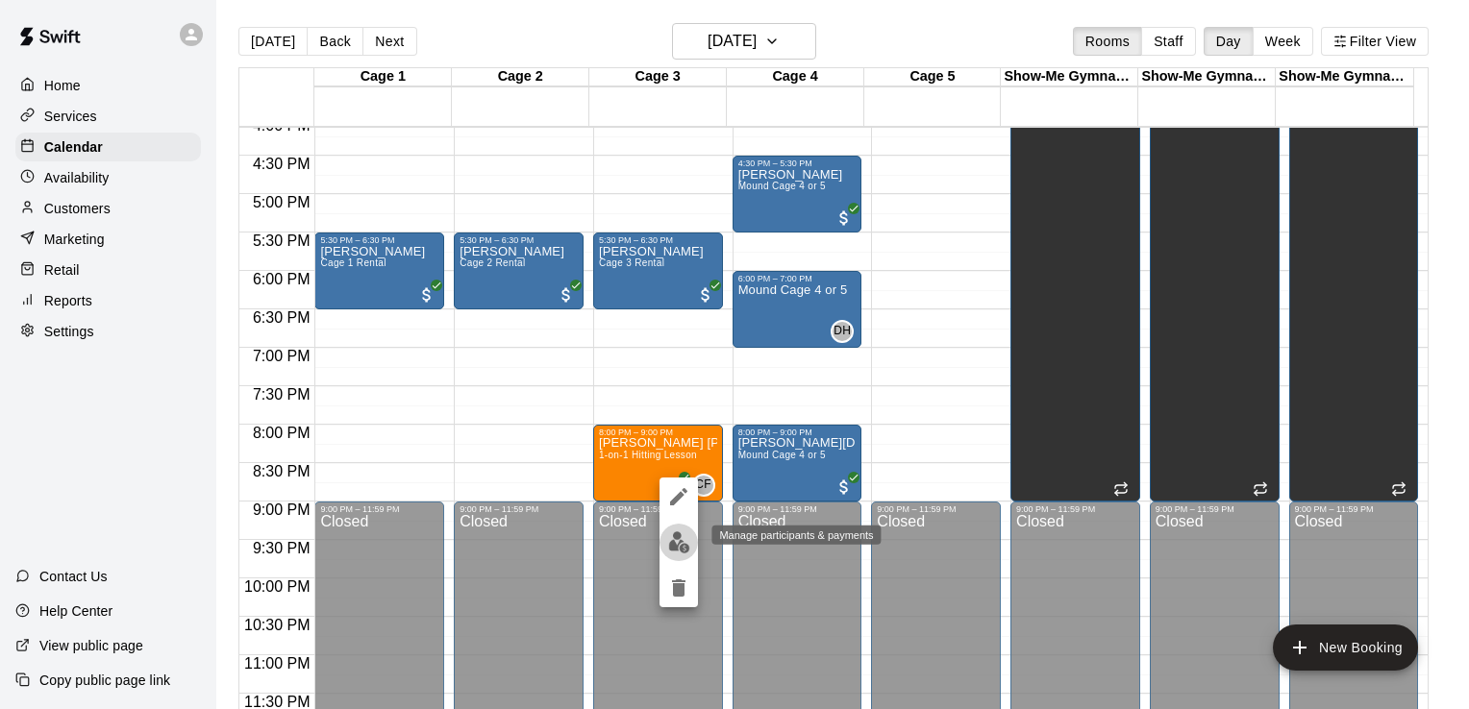
click at [674, 544] on img "edit" at bounding box center [679, 543] width 22 height 22
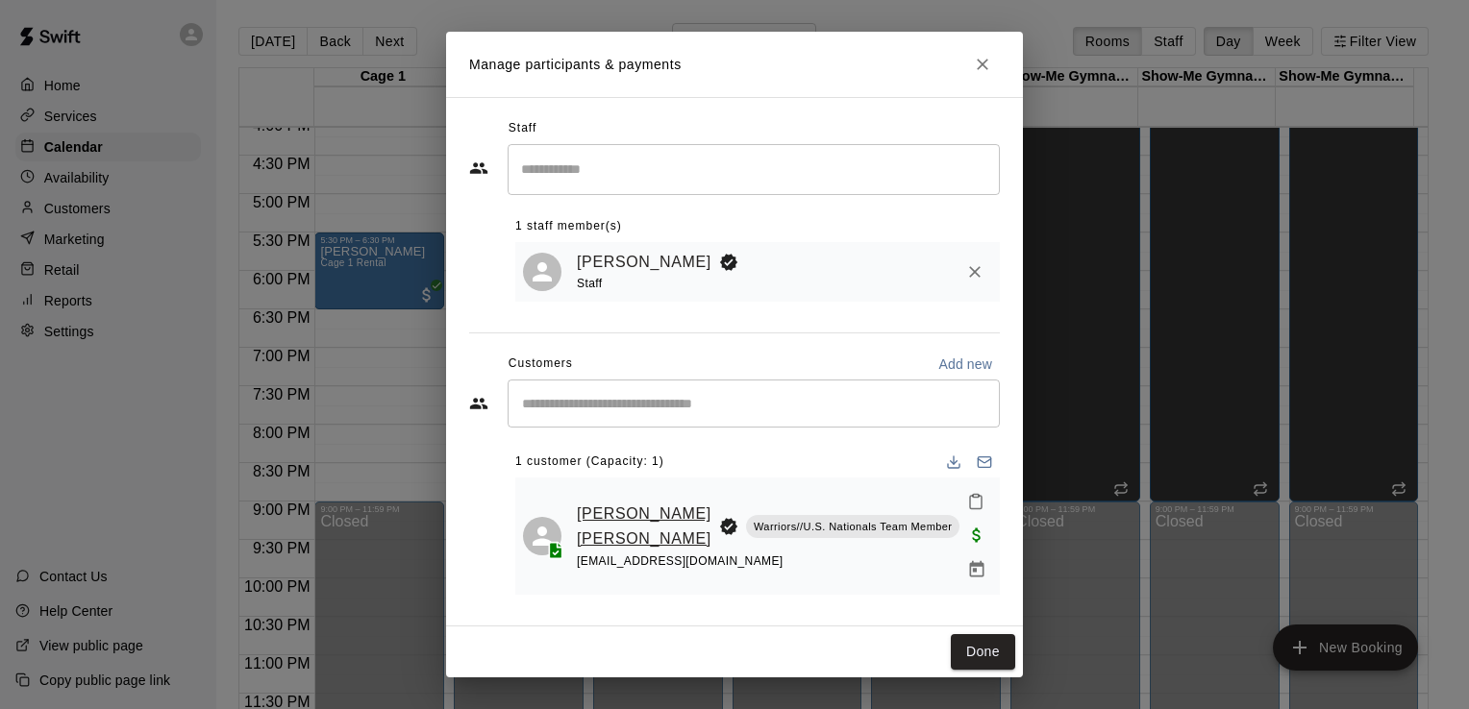
click at [607, 534] on link "[PERSON_NAME] [PERSON_NAME]" at bounding box center [644, 526] width 135 height 49
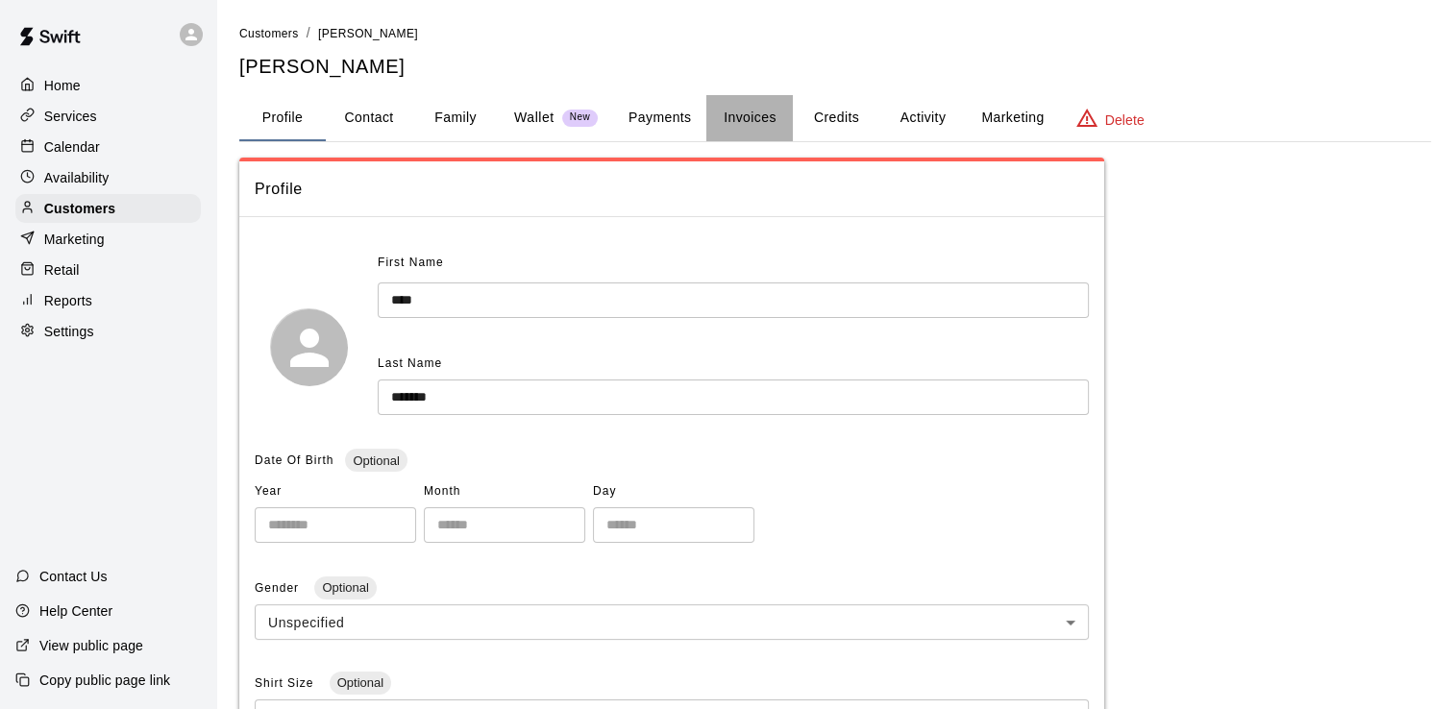
click at [743, 122] on button "Invoices" at bounding box center [750, 118] width 87 height 46
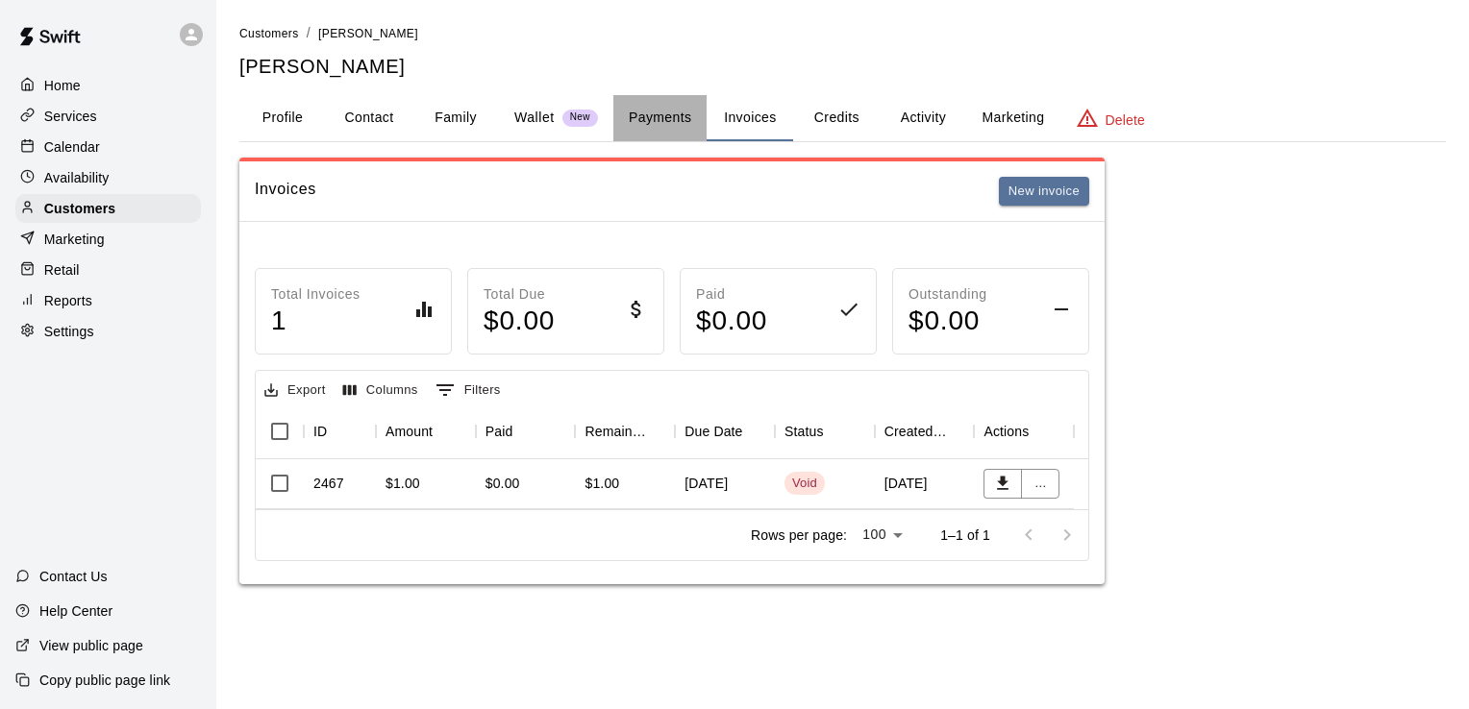
click at [681, 119] on button "Payments" at bounding box center [659, 118] width 93 height 46
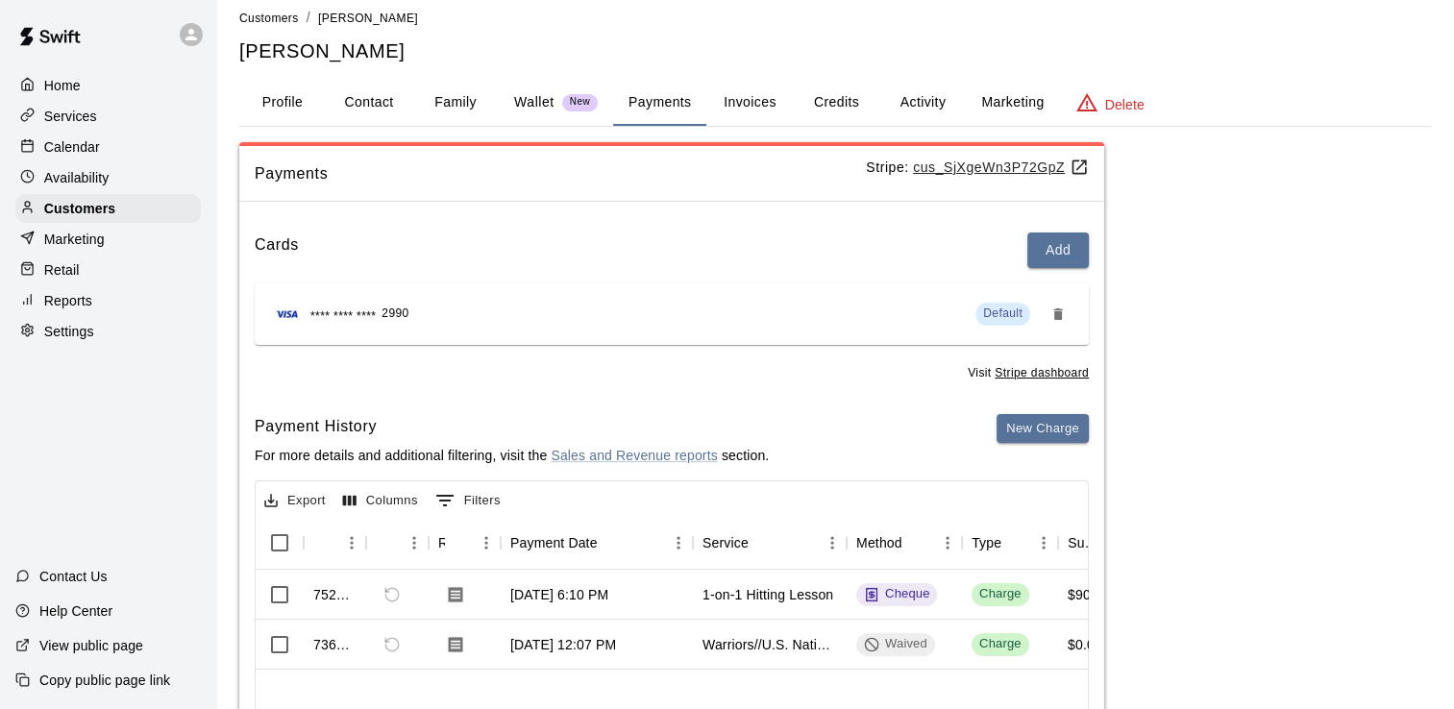
scroll to position [14, 0]
click at [256, 104] on button "Profile" at bounding box center [282, 104] width 87 height 46
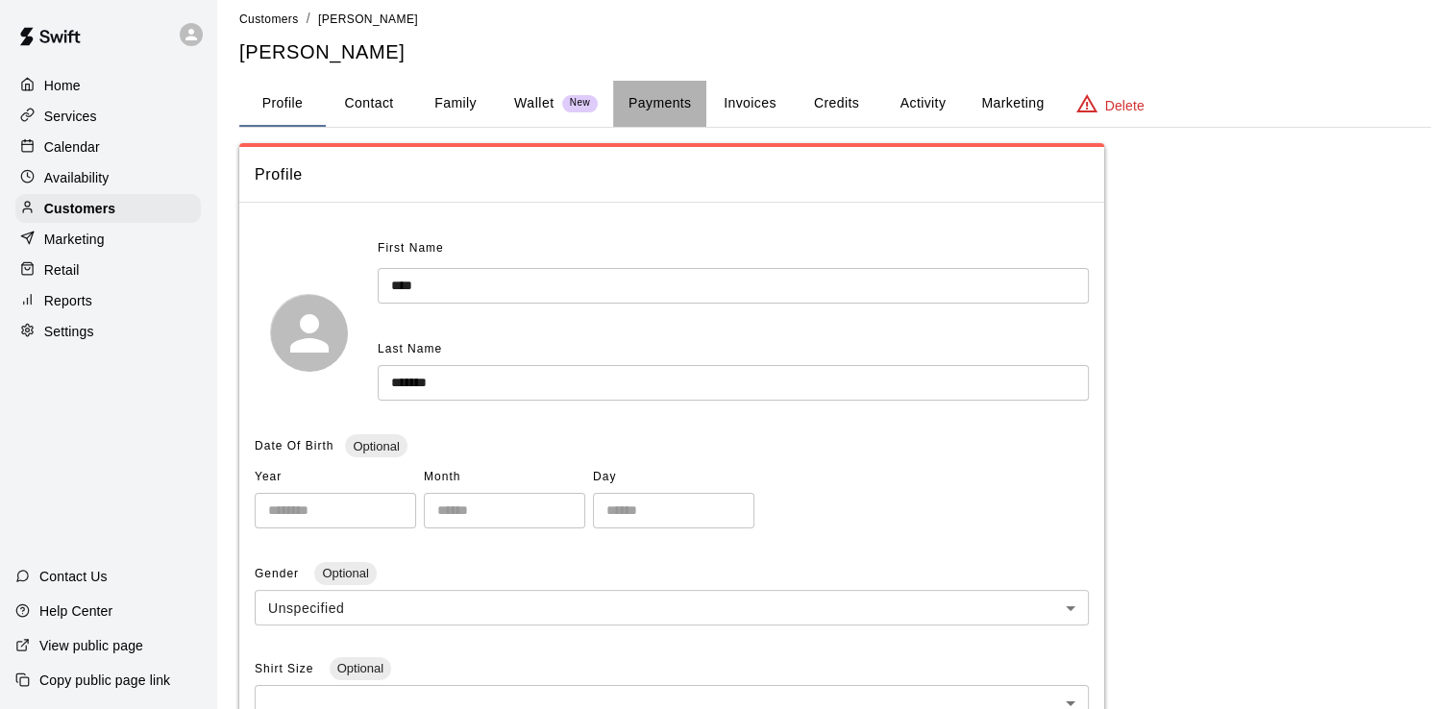
click at [644, 101] on button "Payments" at bounding box center [659, 104] width 93 height 46
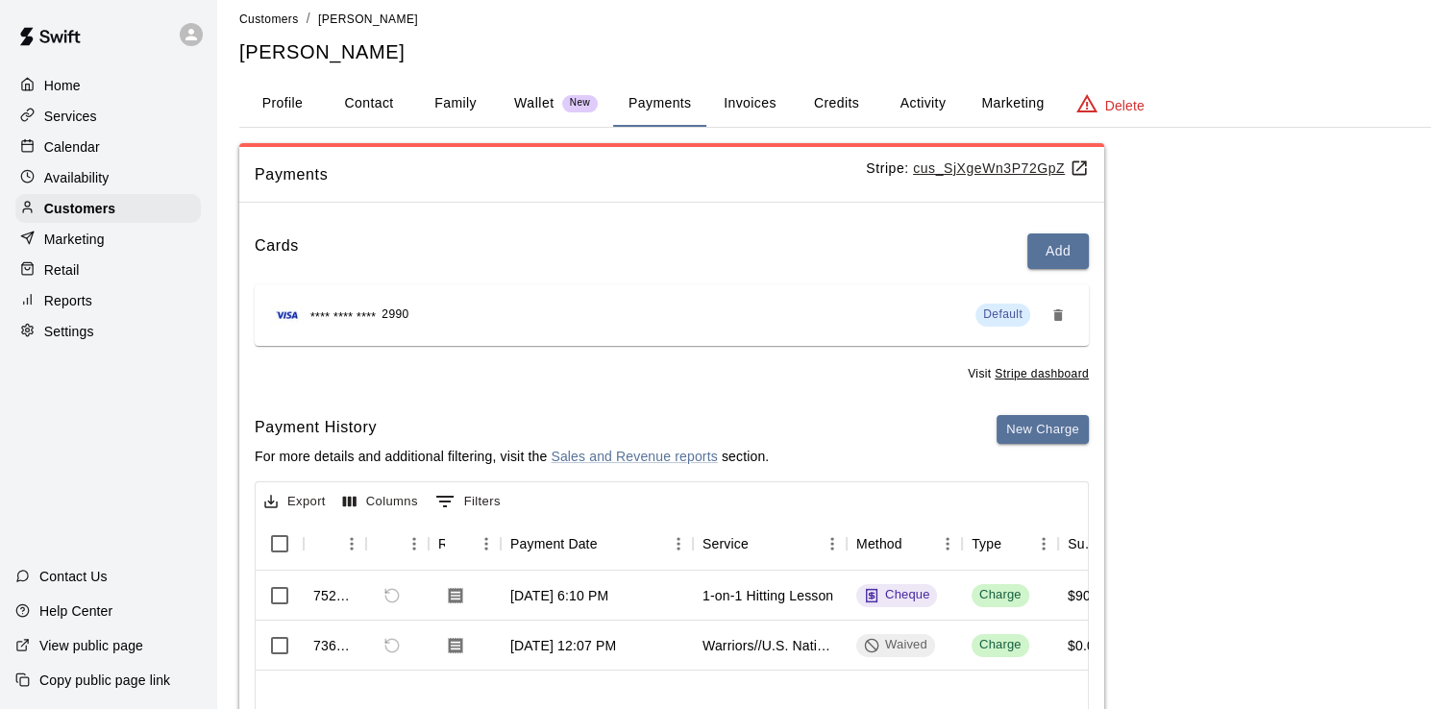
click at [750, 102] on button "Invoices" at bounding box center [750, 104] width 87 height 46
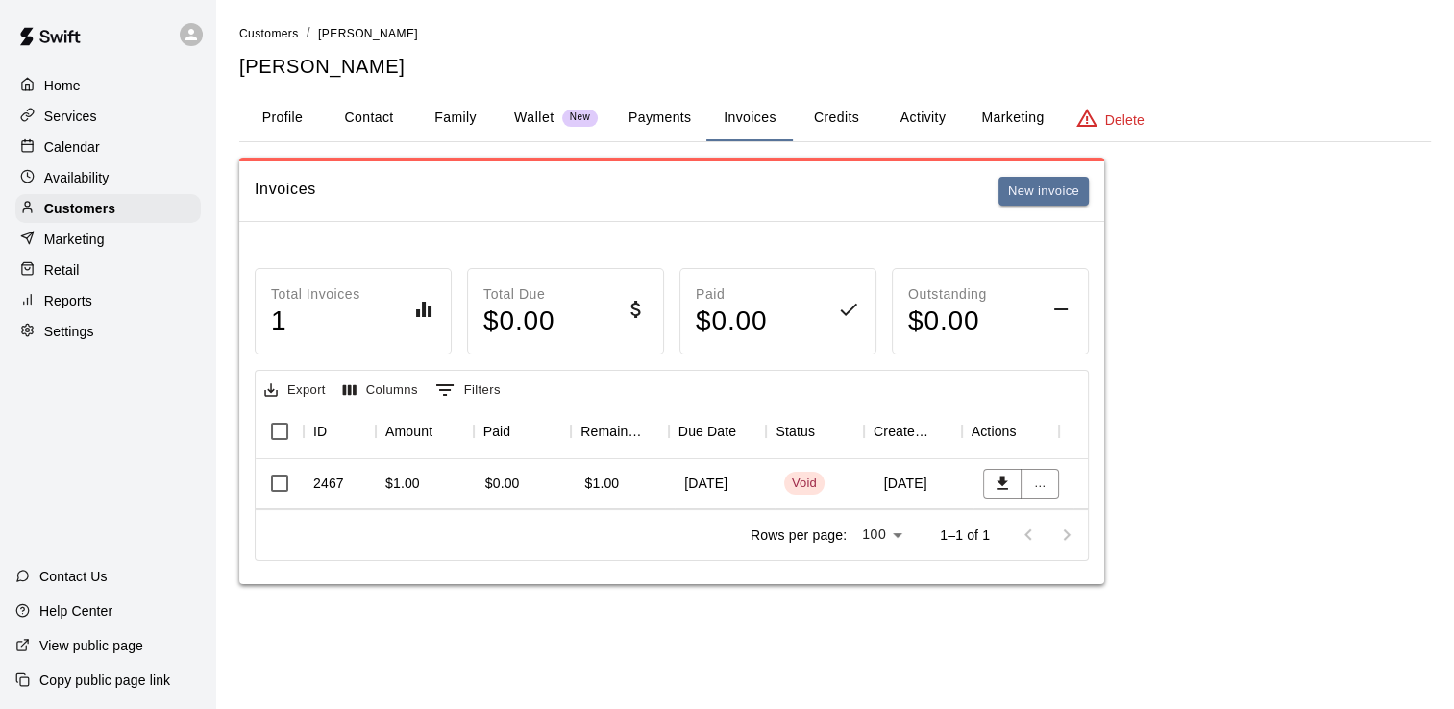
scroll to position [0, 0]
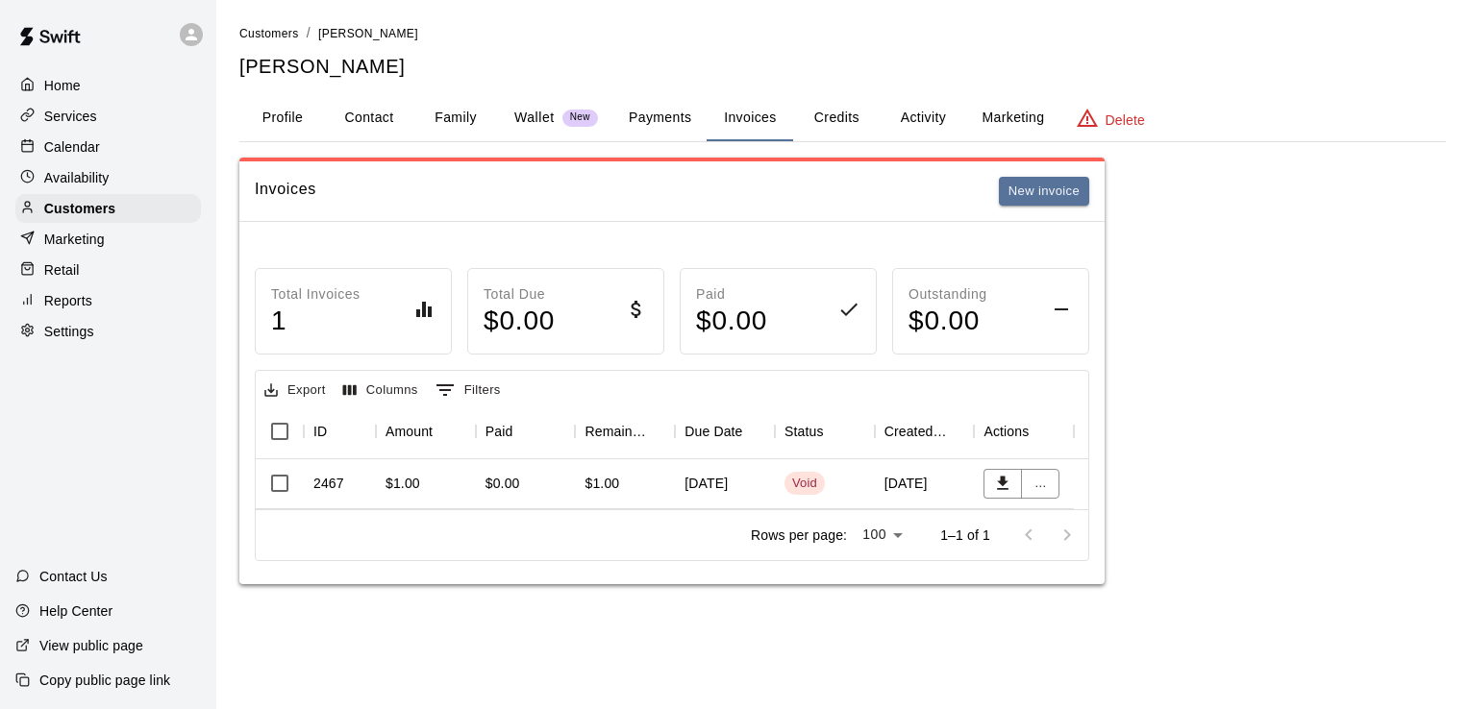
click at [665, 116] on button "Payments" at bounding box center [659, 118] width 93 height 46
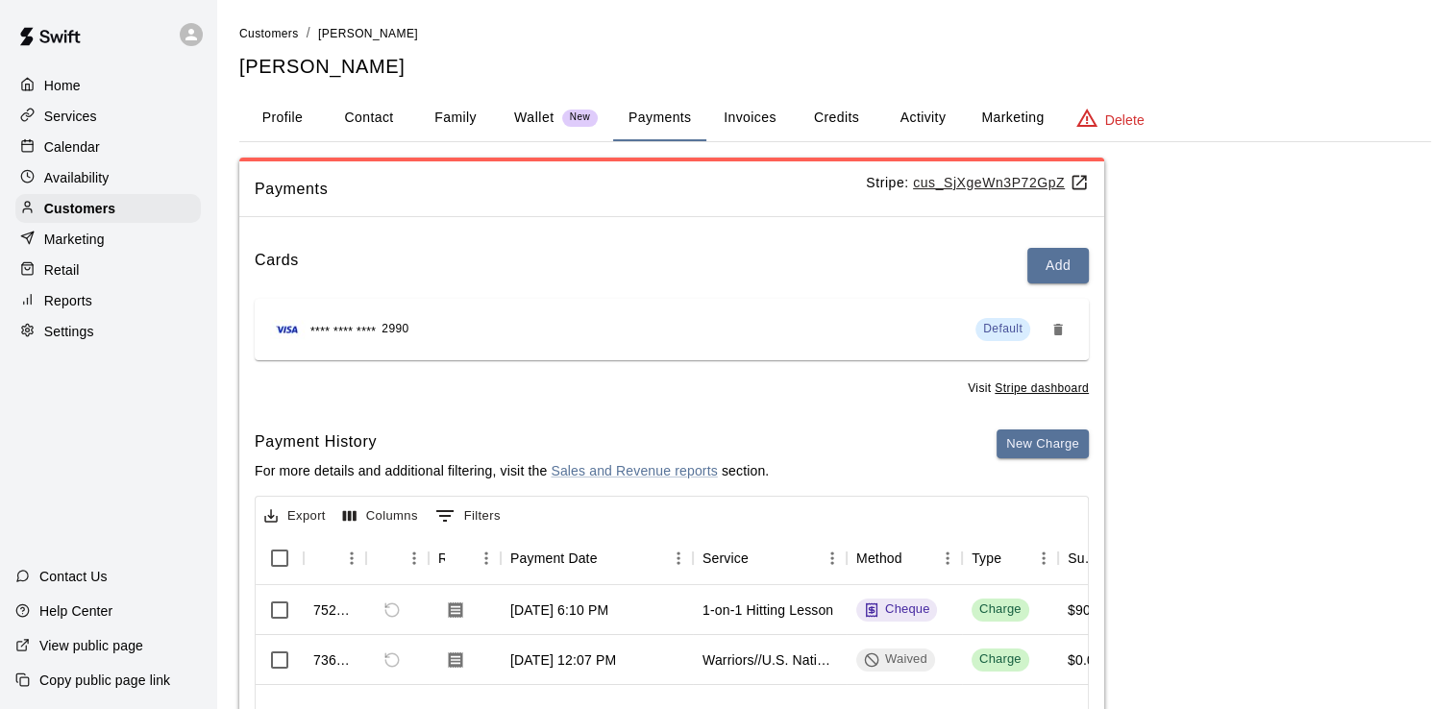
click at [730, 117] on button "Invoices" at bounding box center [750, 118] width 87 height 46
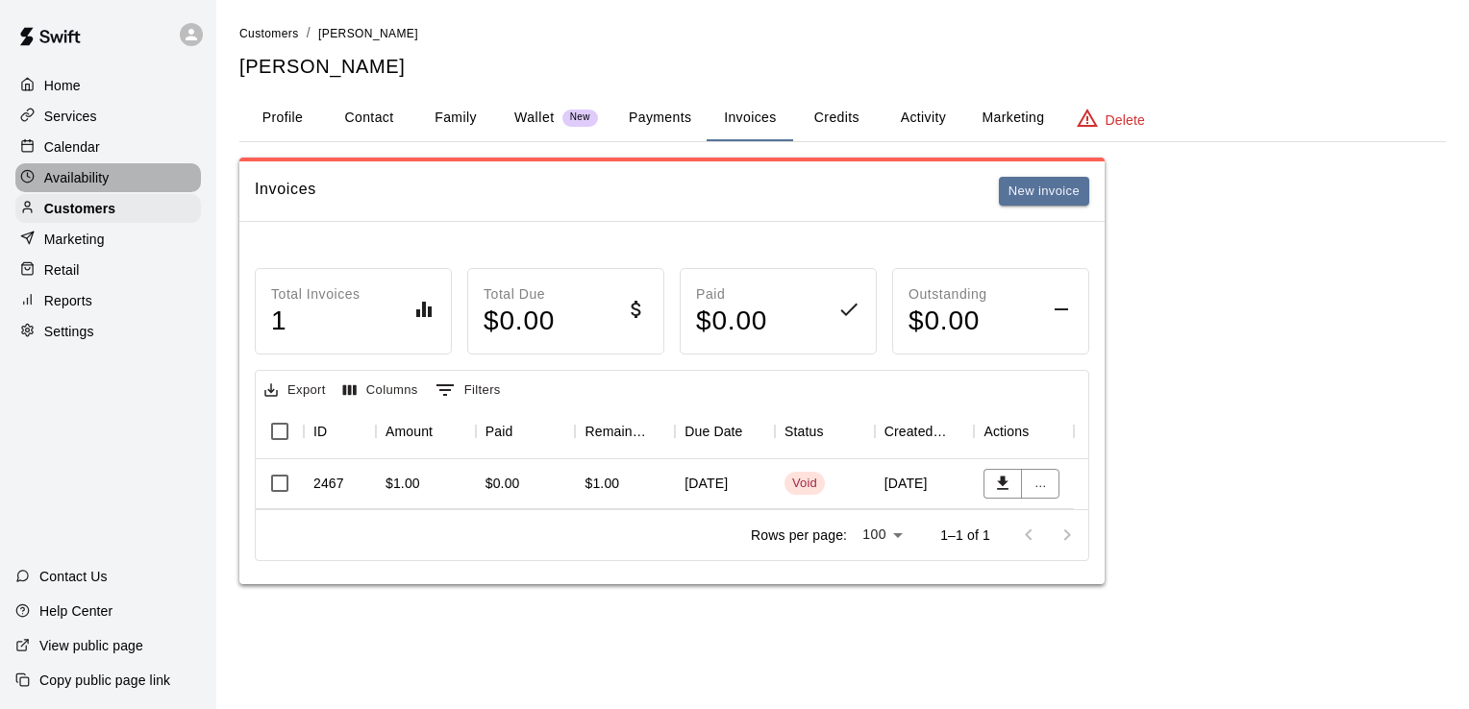
click at [83, 182] on p "Availability" at bounding box center [76, 177] width 65 height 19
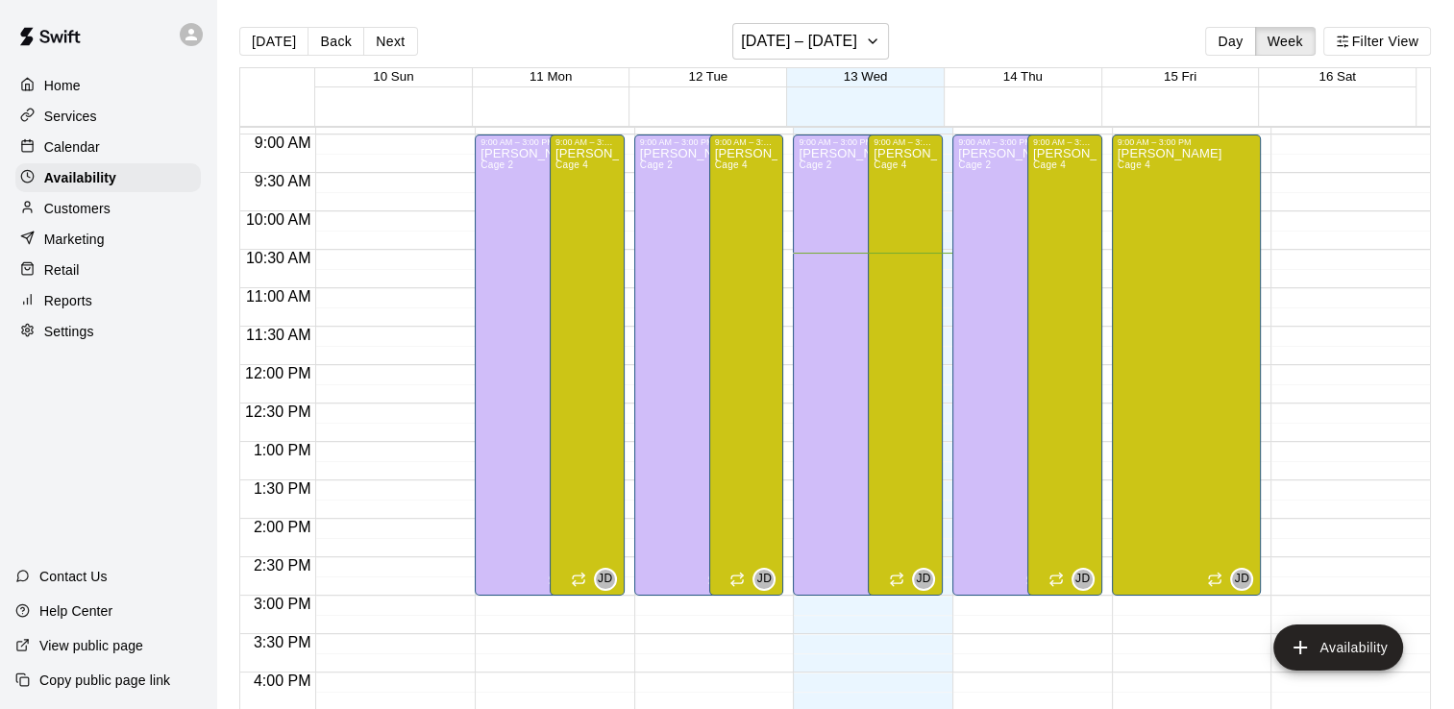
scroll to position [688, 0]
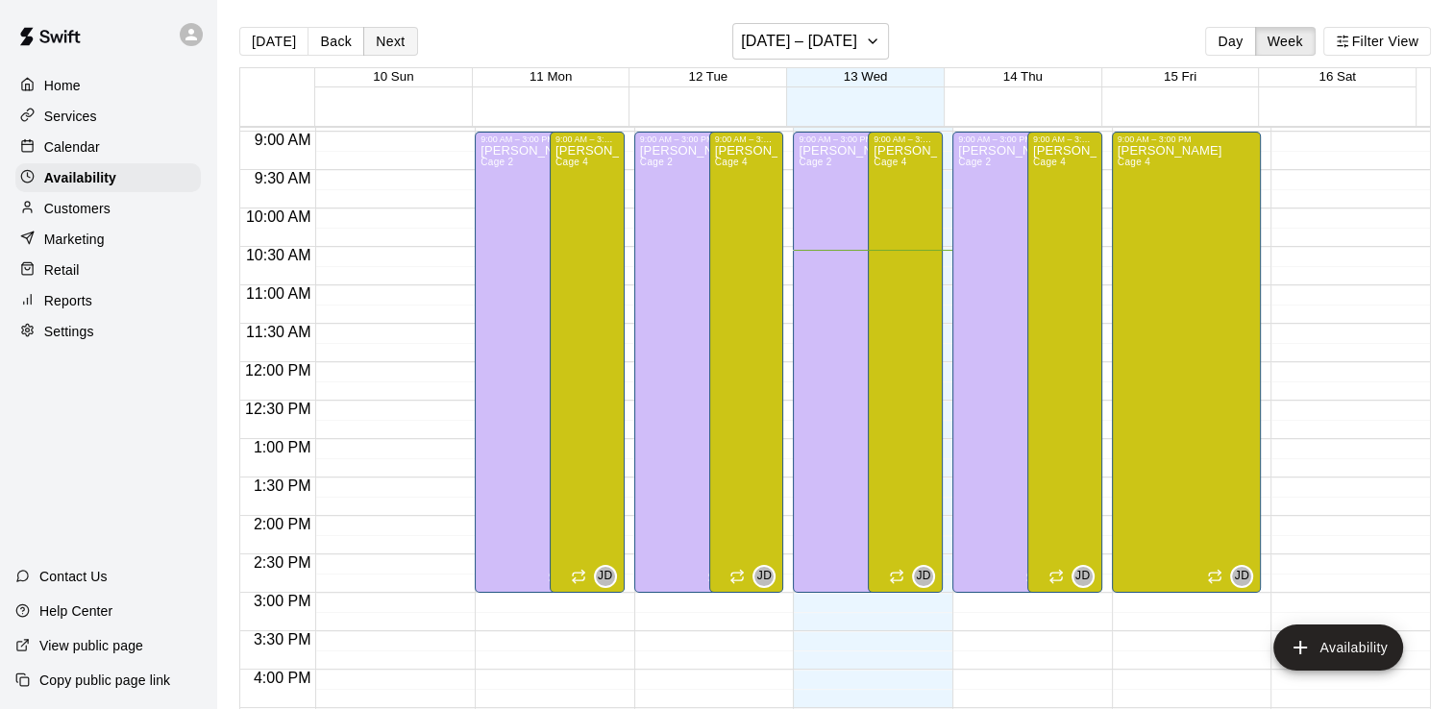
click at [381, 47] on button "Next" at bounding box center [390, 41] width 54 height 29
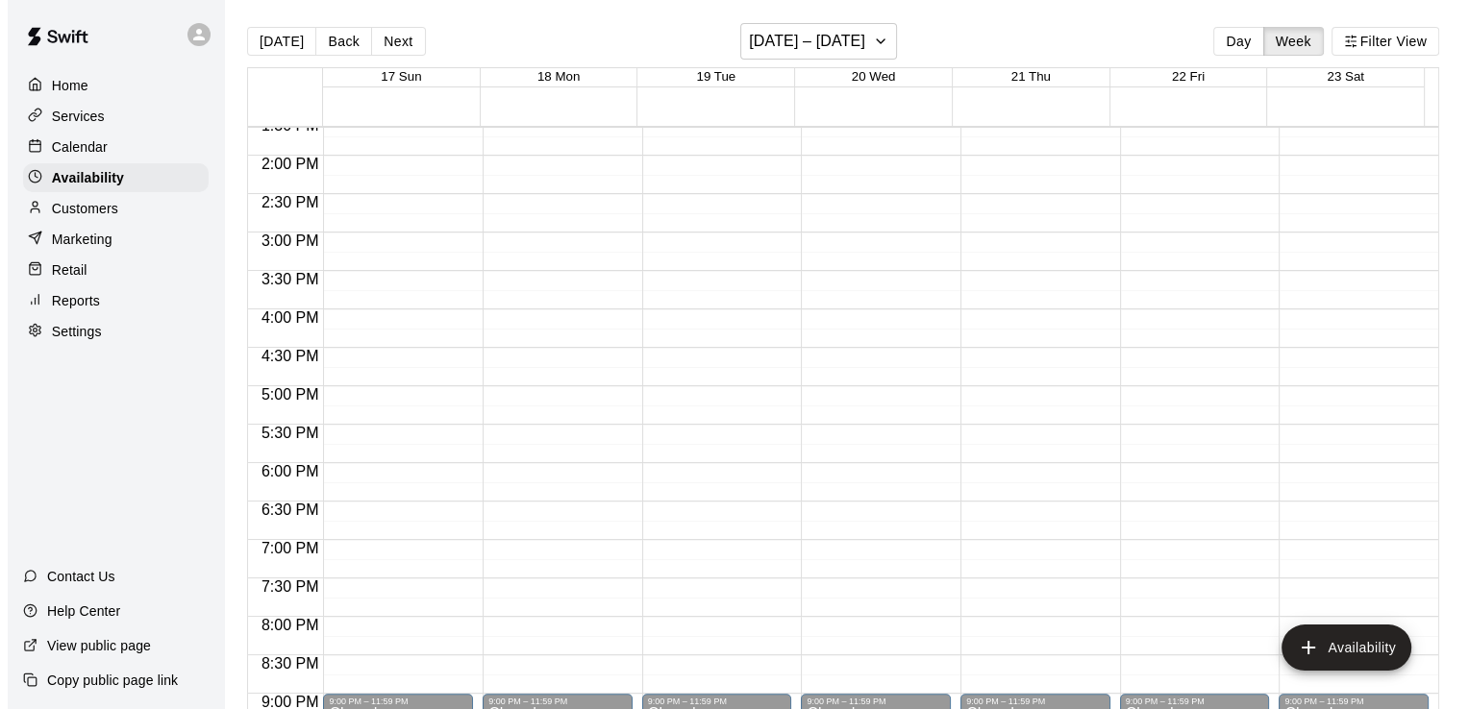
scroll to position [1050, 0]
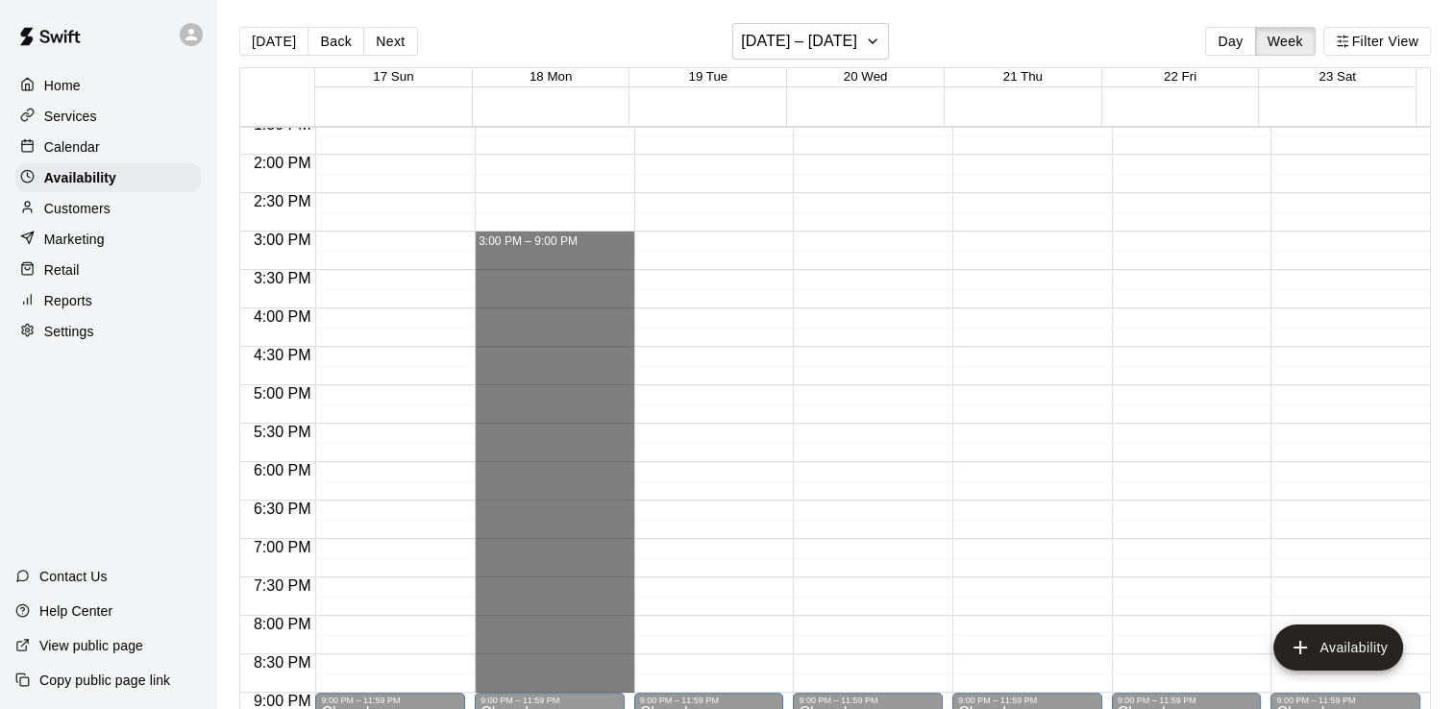
drag, startPoint x: 589, startPoint y: 241, endPoint x: 527, endPoint y: 679, distance: 441.8
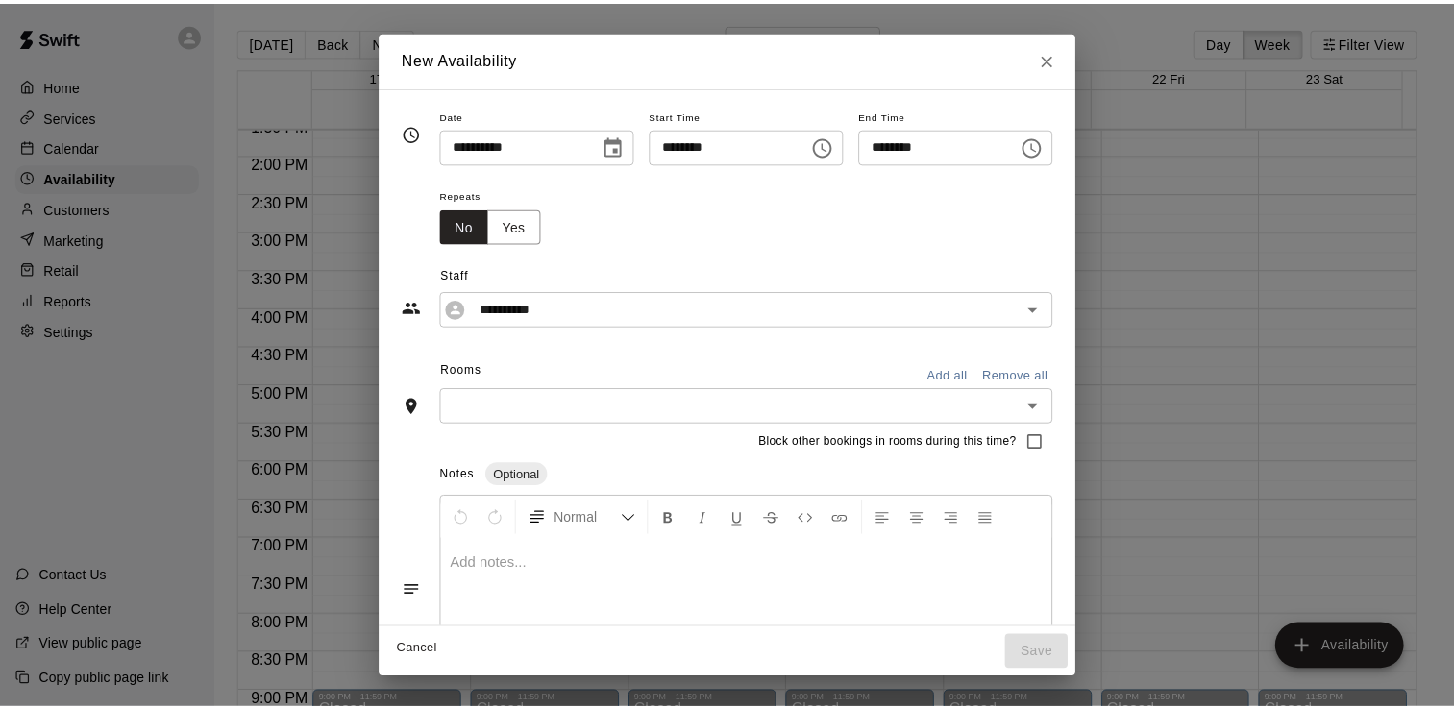
scroll to position [77, 0]
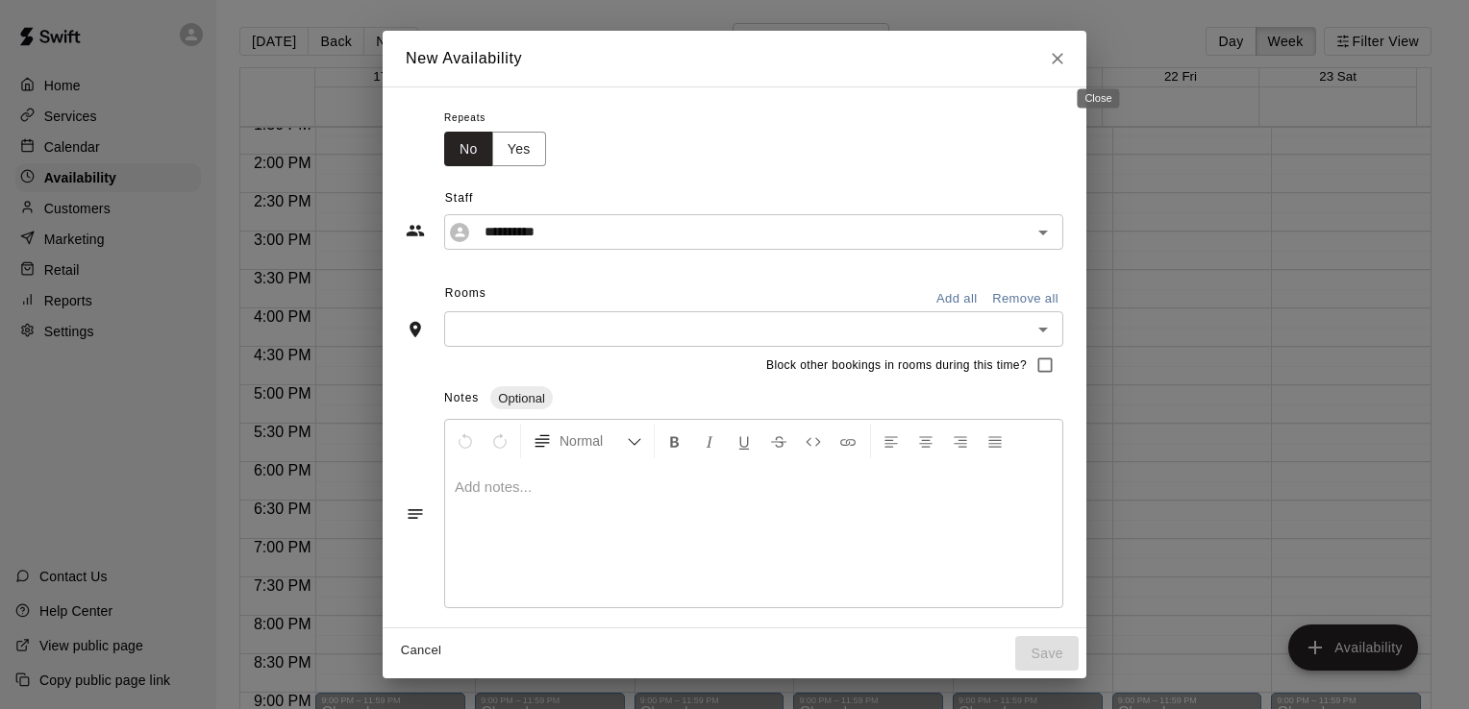
click at [1067, 64] on icon "Close" at bounding box center [1057, 58] width 19 height 19
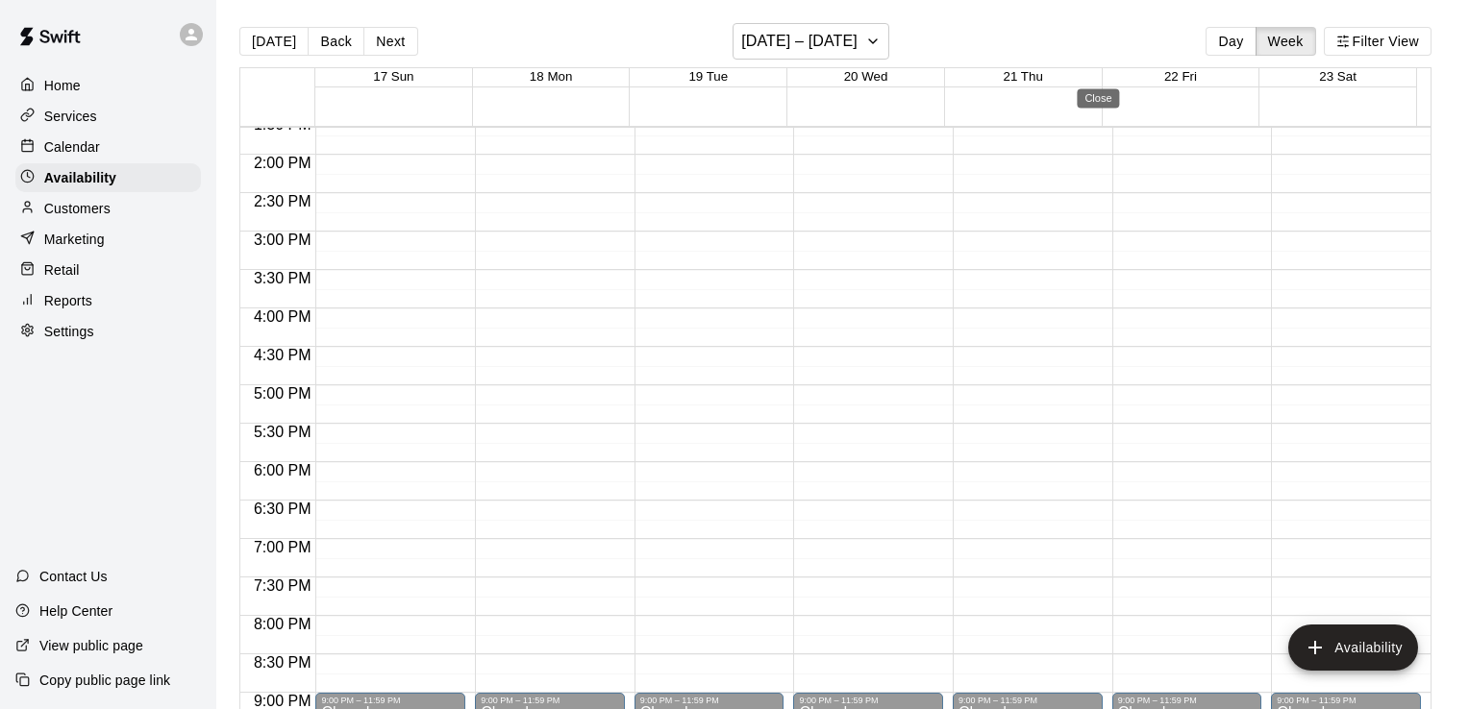
type input "**********"
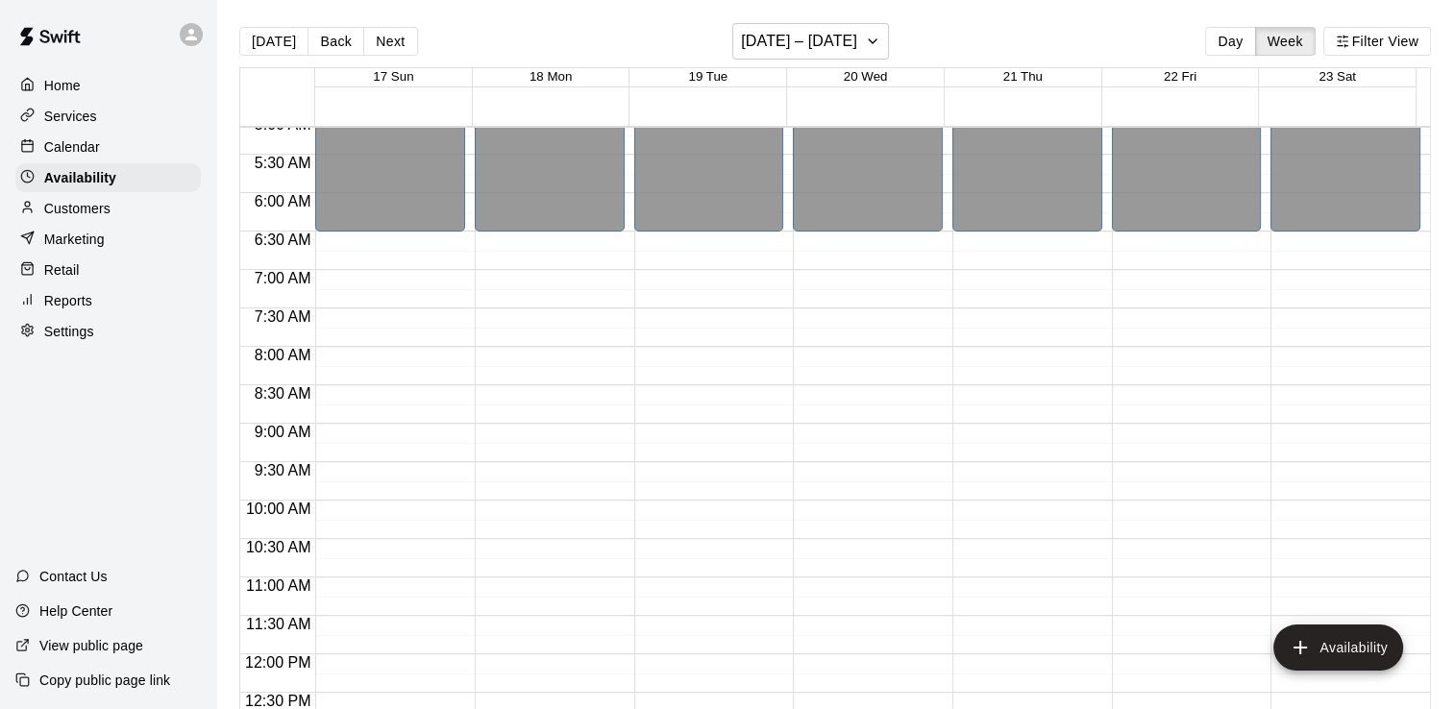
scroll to position [0, 0]
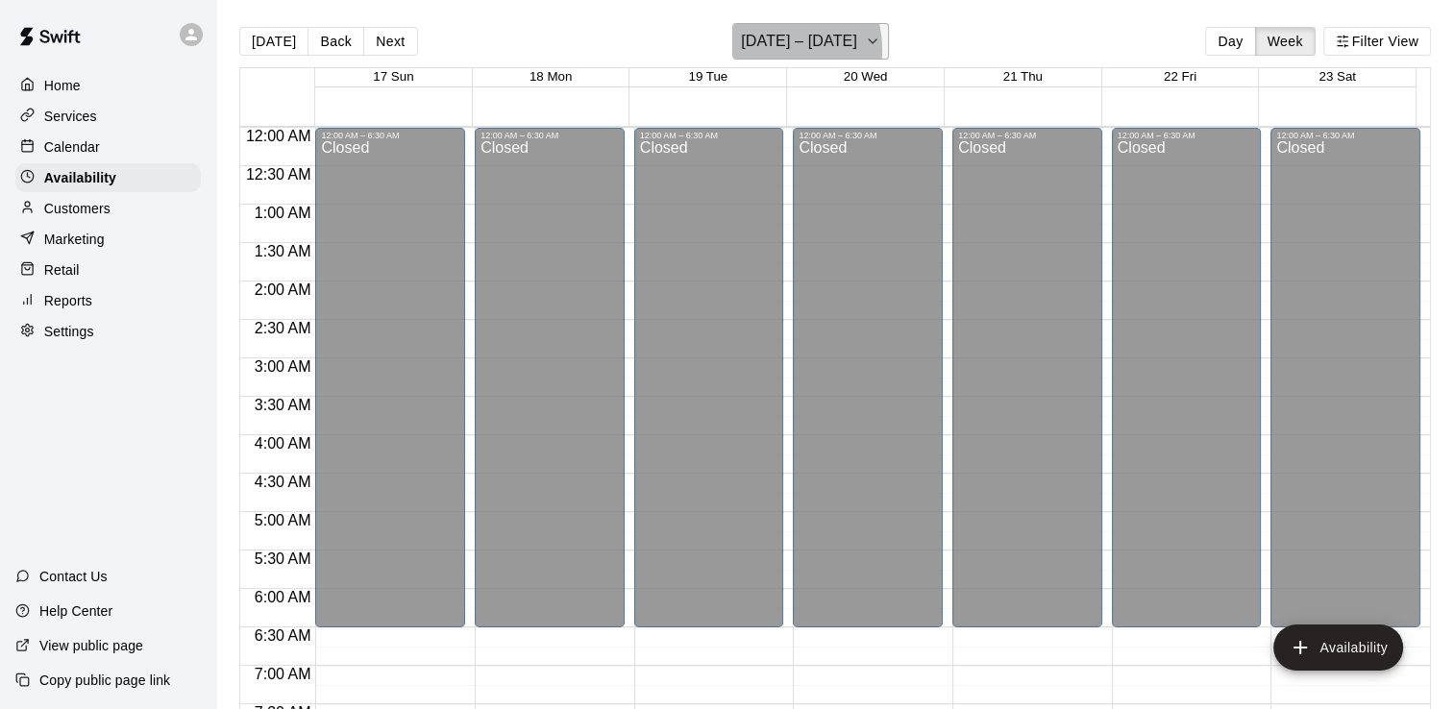
click at [779, 49] on h6 "[DATE] – [DATE]" at bounding box center [799, 41] width 116 height 27
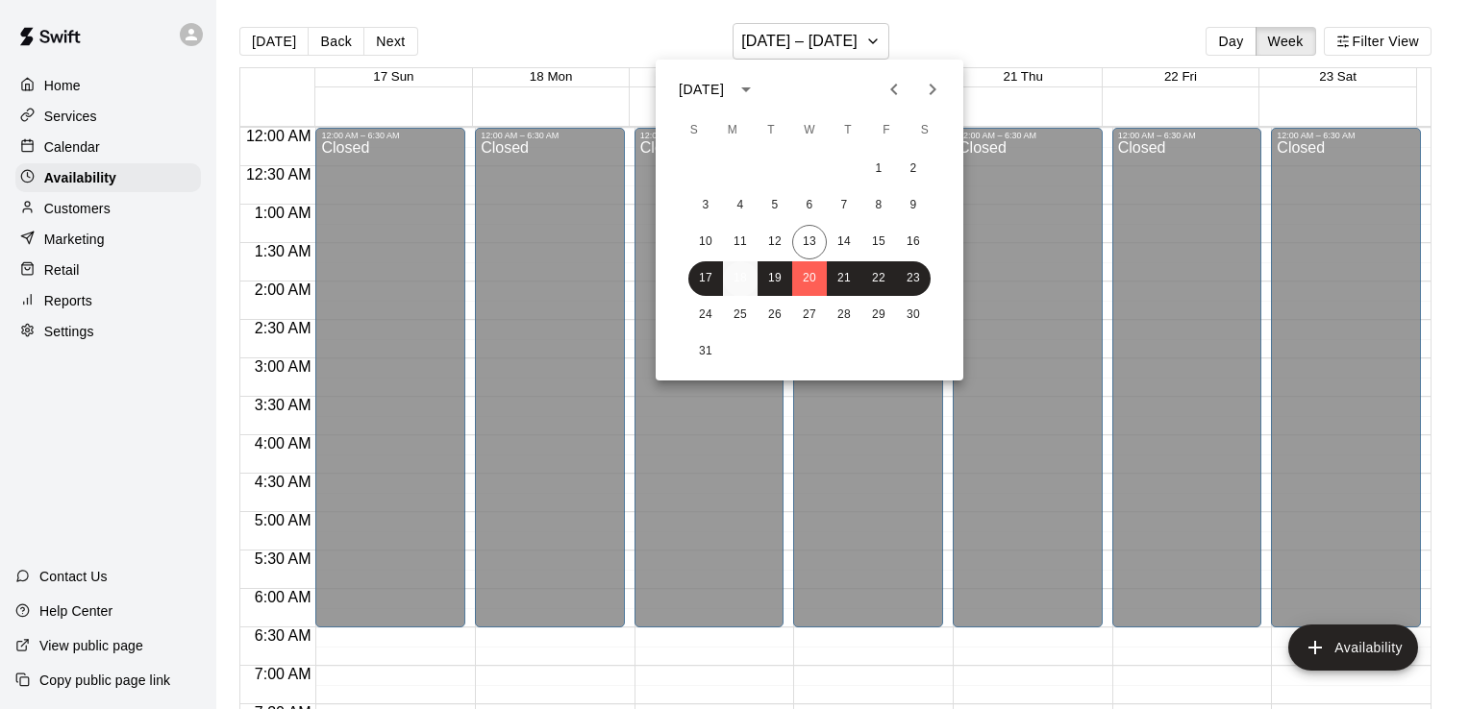
click at [742, 280] on button "18" at bounding box center [740, 278] width 35 height 35
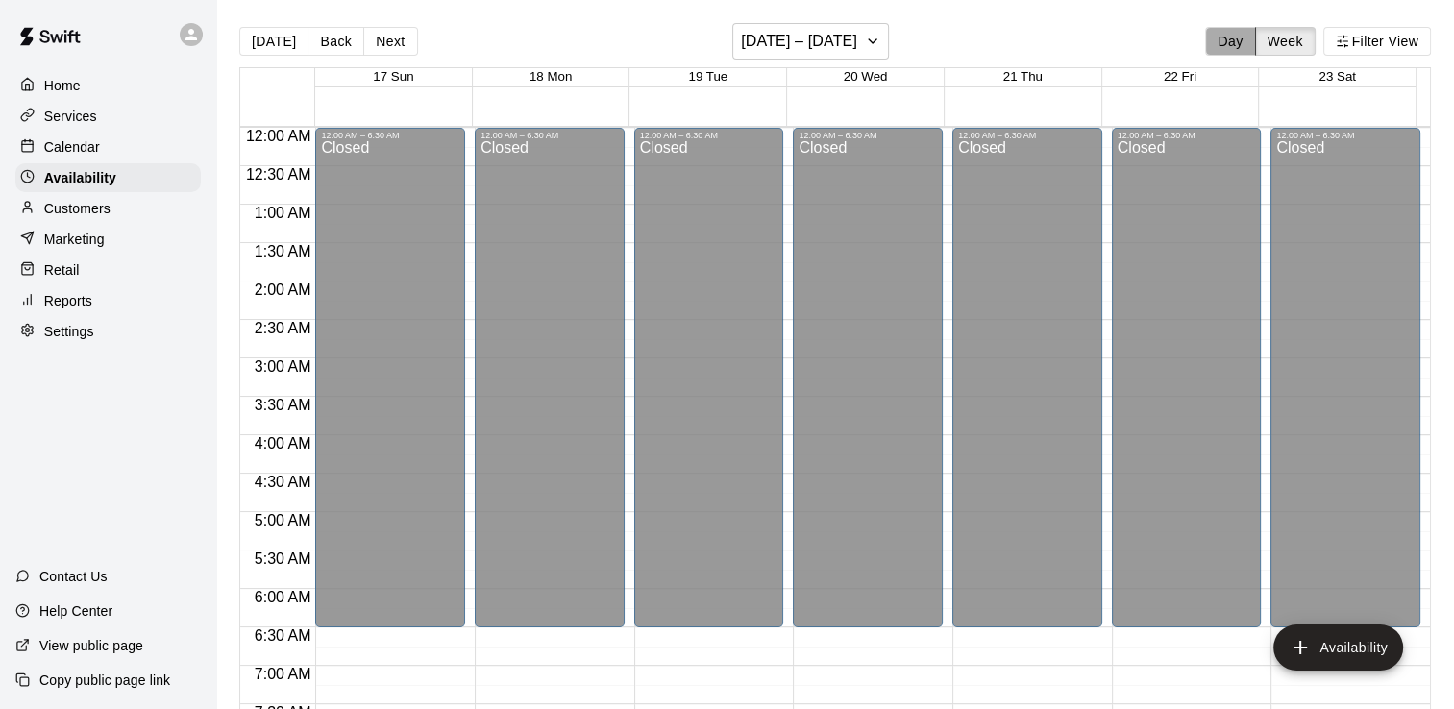
click at [1221, 37] on button "Day" at bounding box center [1230, 41] width 50 height 29
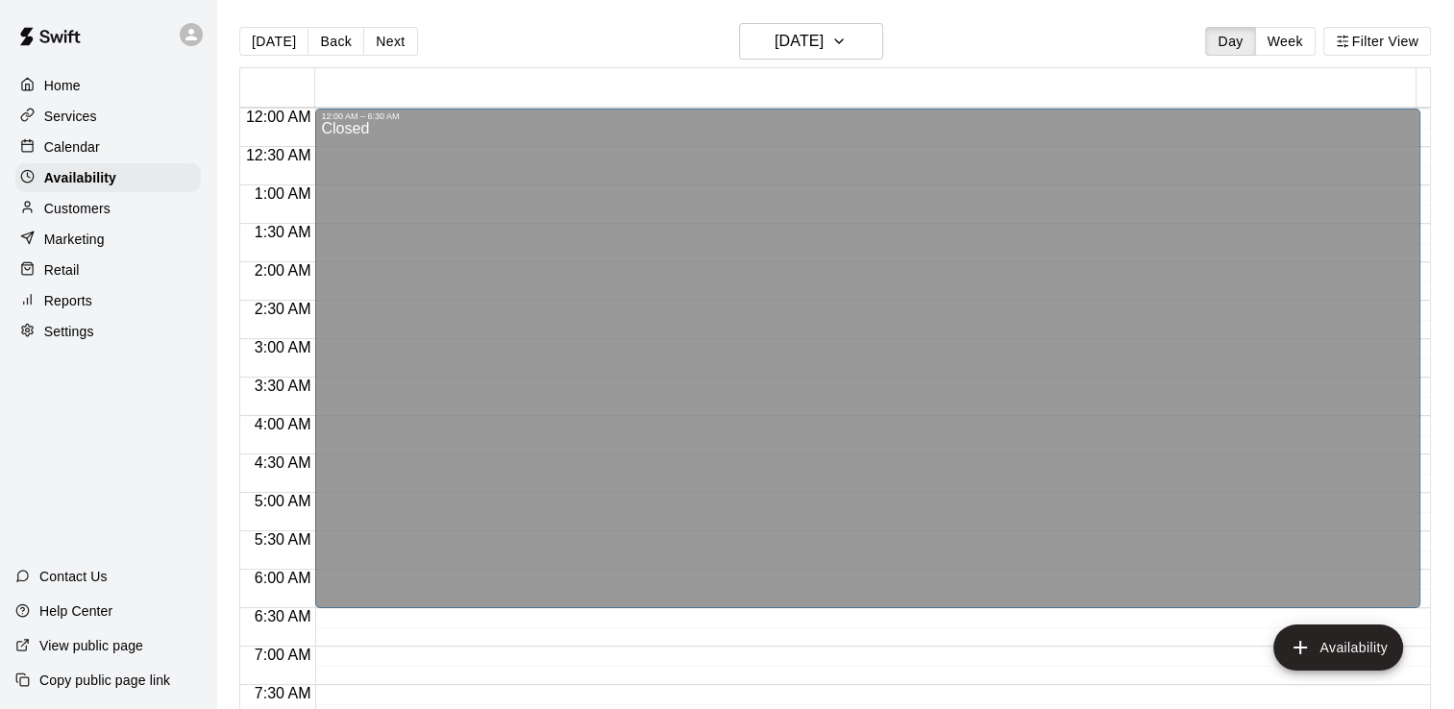
click at [133, 148] on div "Calendar" at bounding box center [108, 147] width 186 height 29
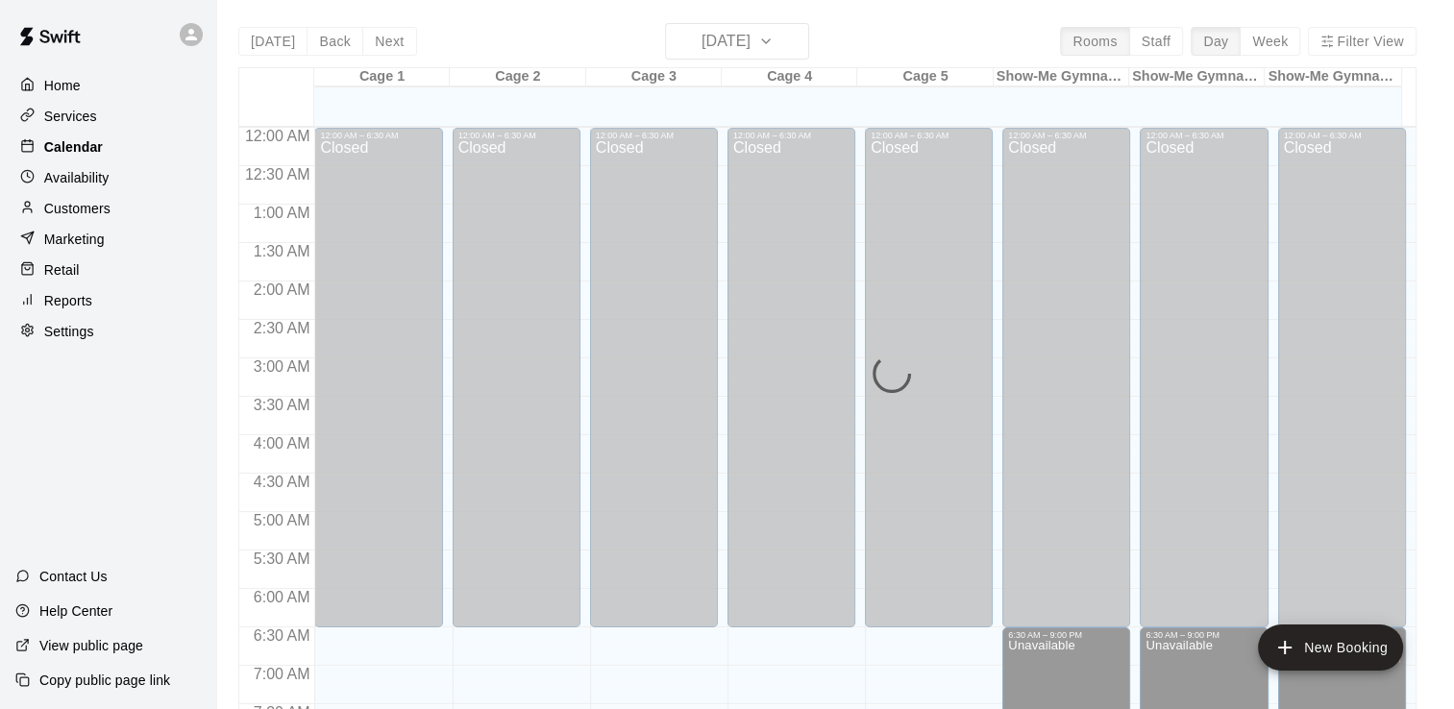
scroll to position [811, 0]
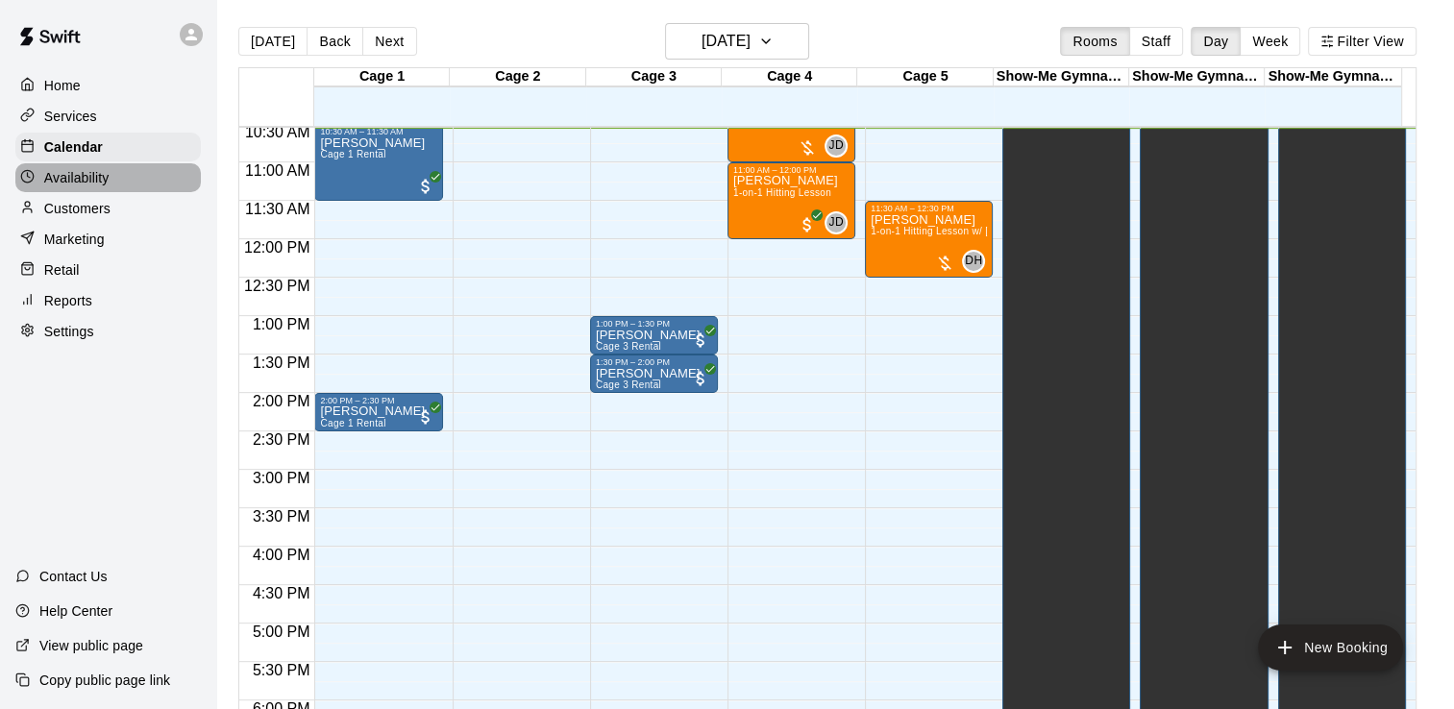
click at [119, 192] on div "Availability" at bounding box center [108, 177] width 186 height 29
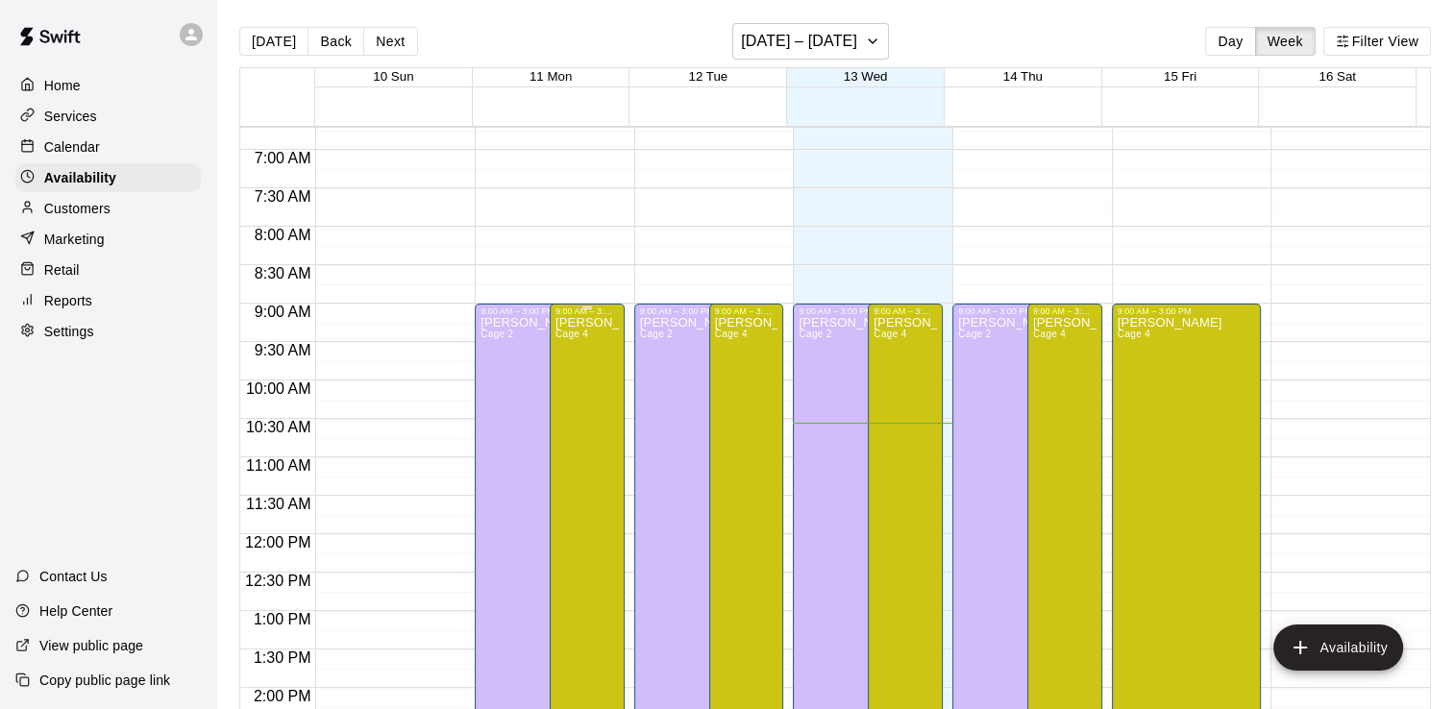
scroll to position [515, 0]
click at [1221, 37] on button "Day" at bounding box center [1230, 41] width 50 height 29
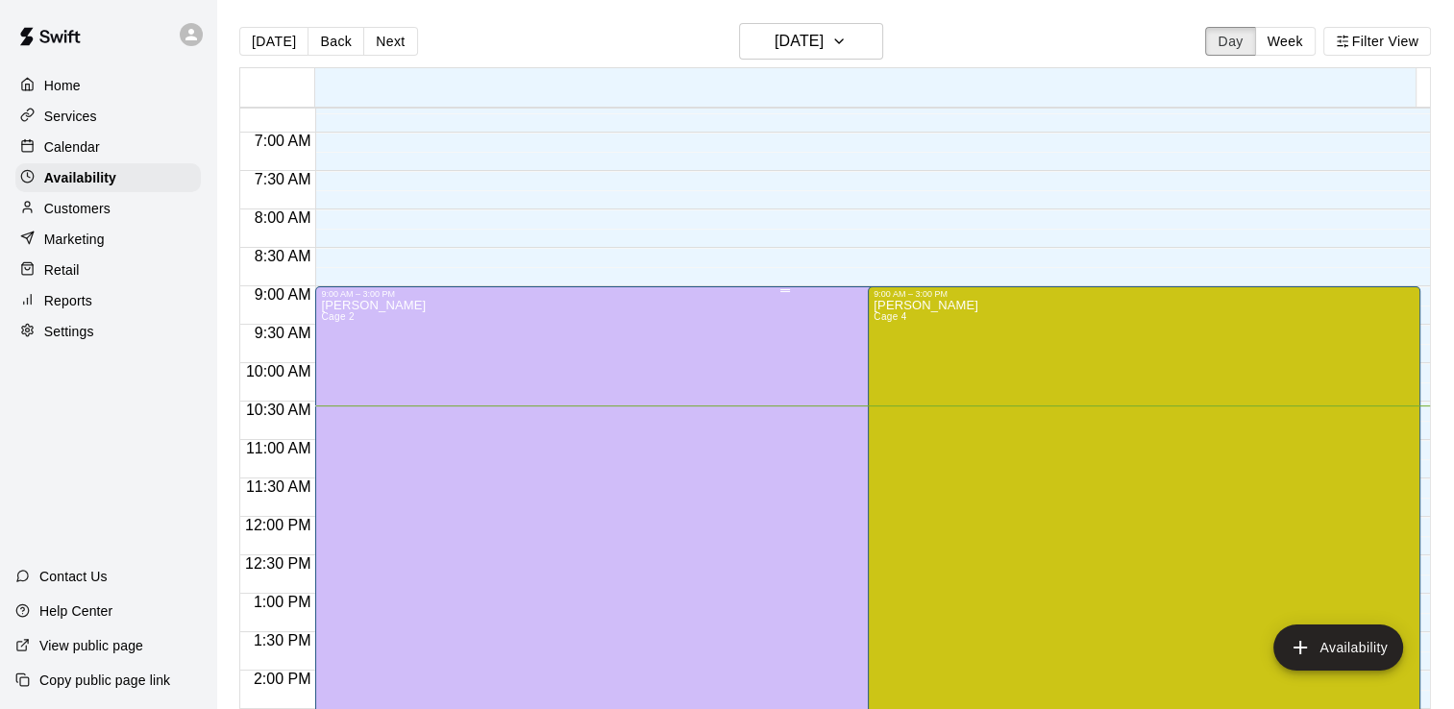
scroll to position [517, 0]
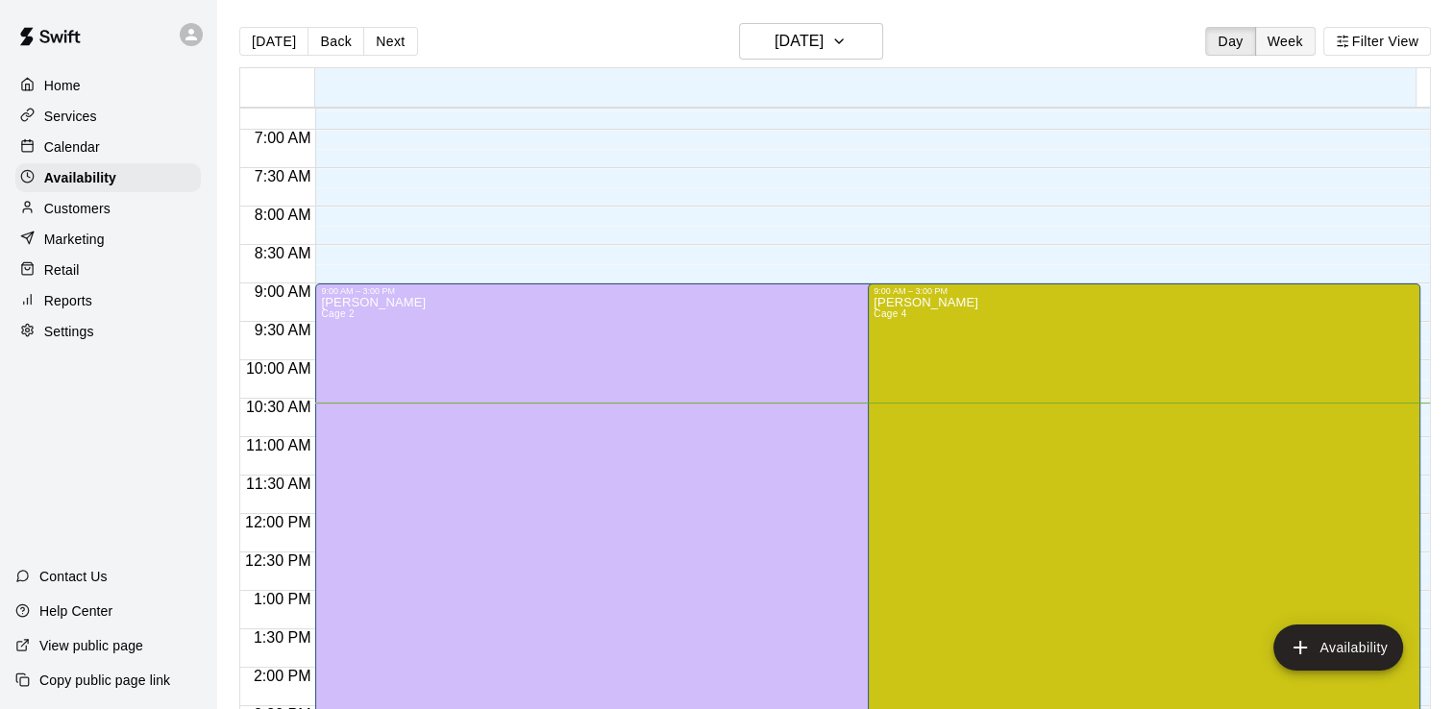
click at [1279, 47] on button "Week" at bounding box center [1285, 41] width 61 height 29
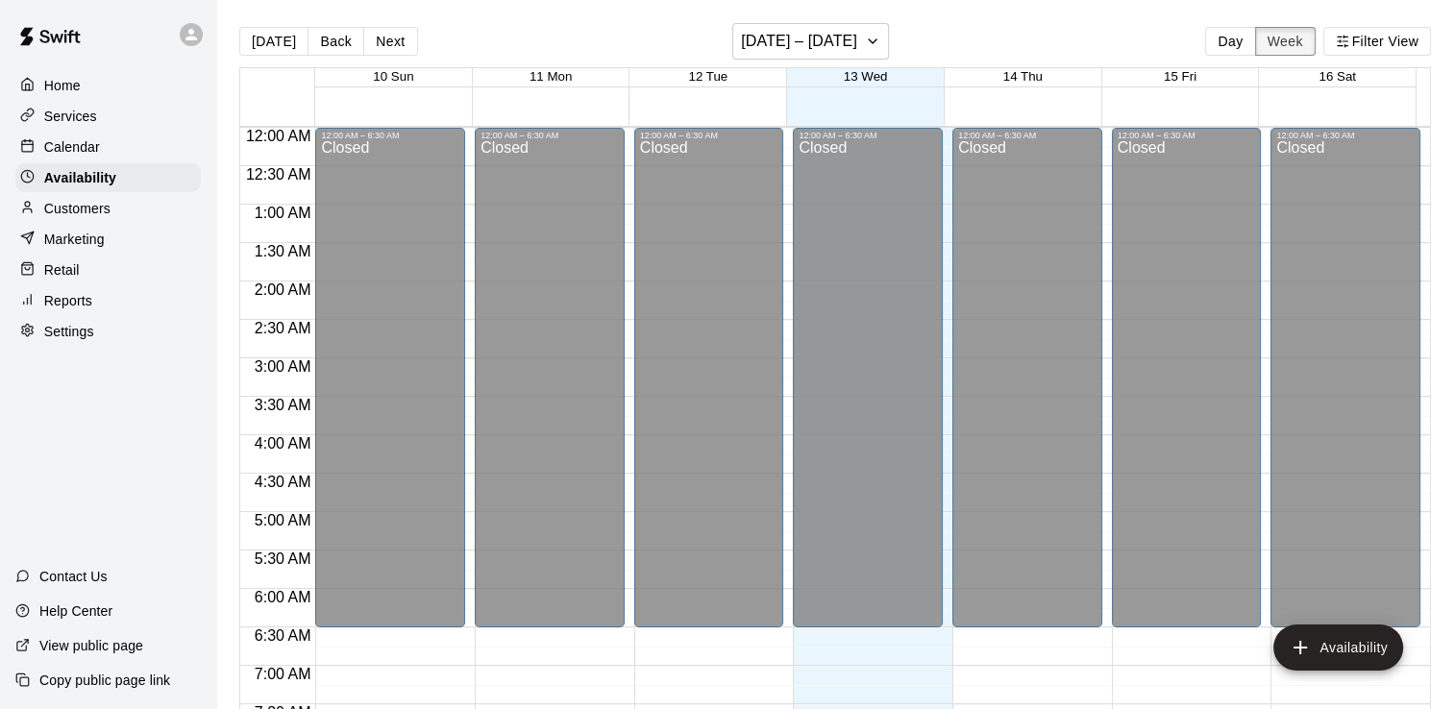
scroll to position [811, 0]
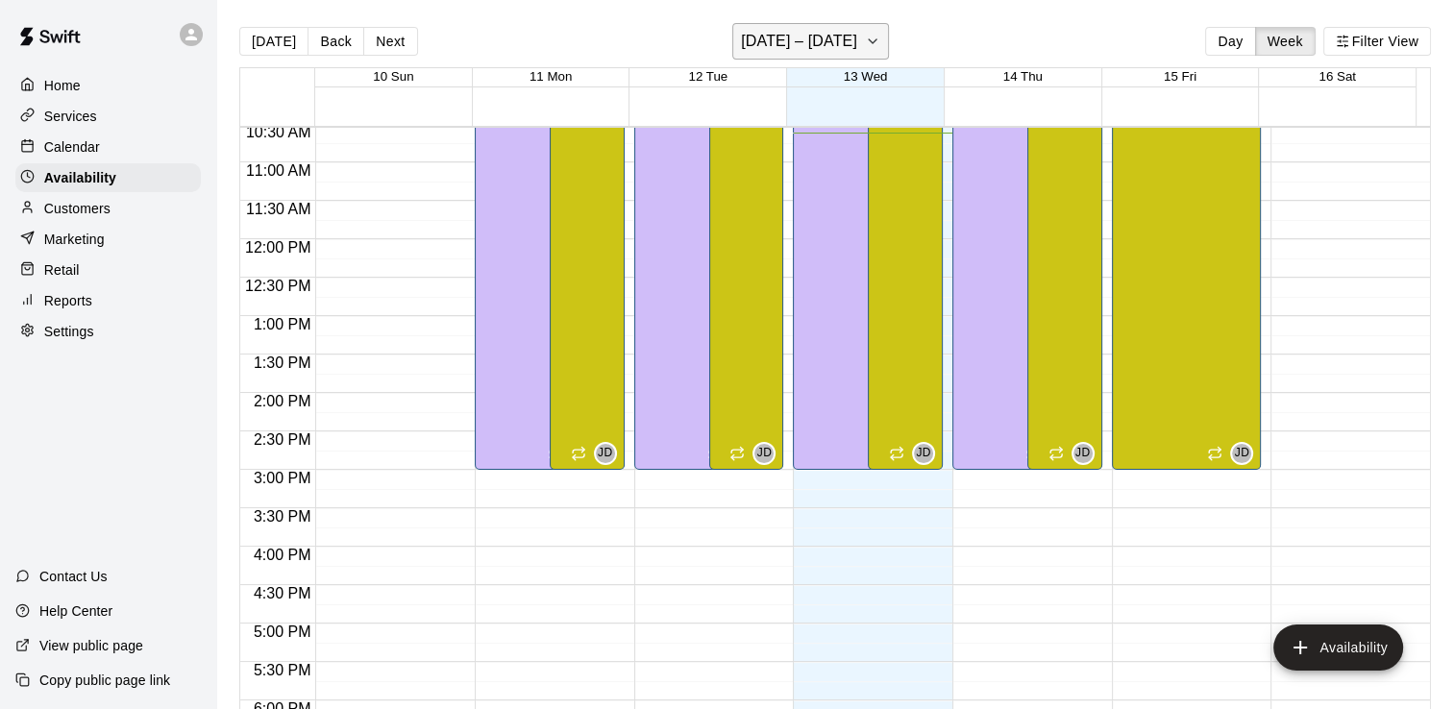
click at [781, 52] on h6 "[DATE] – [DATE]" at bounding box center [799, 41] width 116 height 27
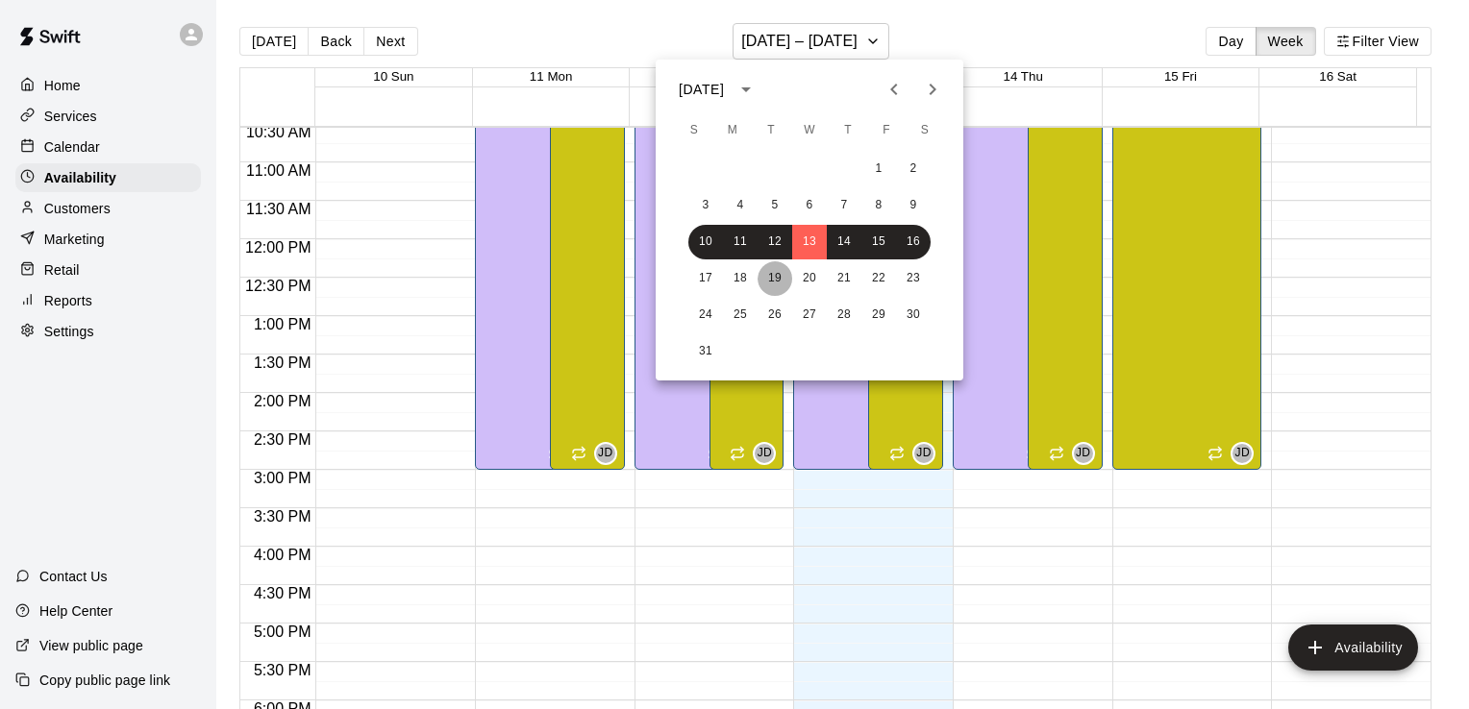
click at [773, 279] on button "19" at bounding box center [775, 278] width 35 height 35
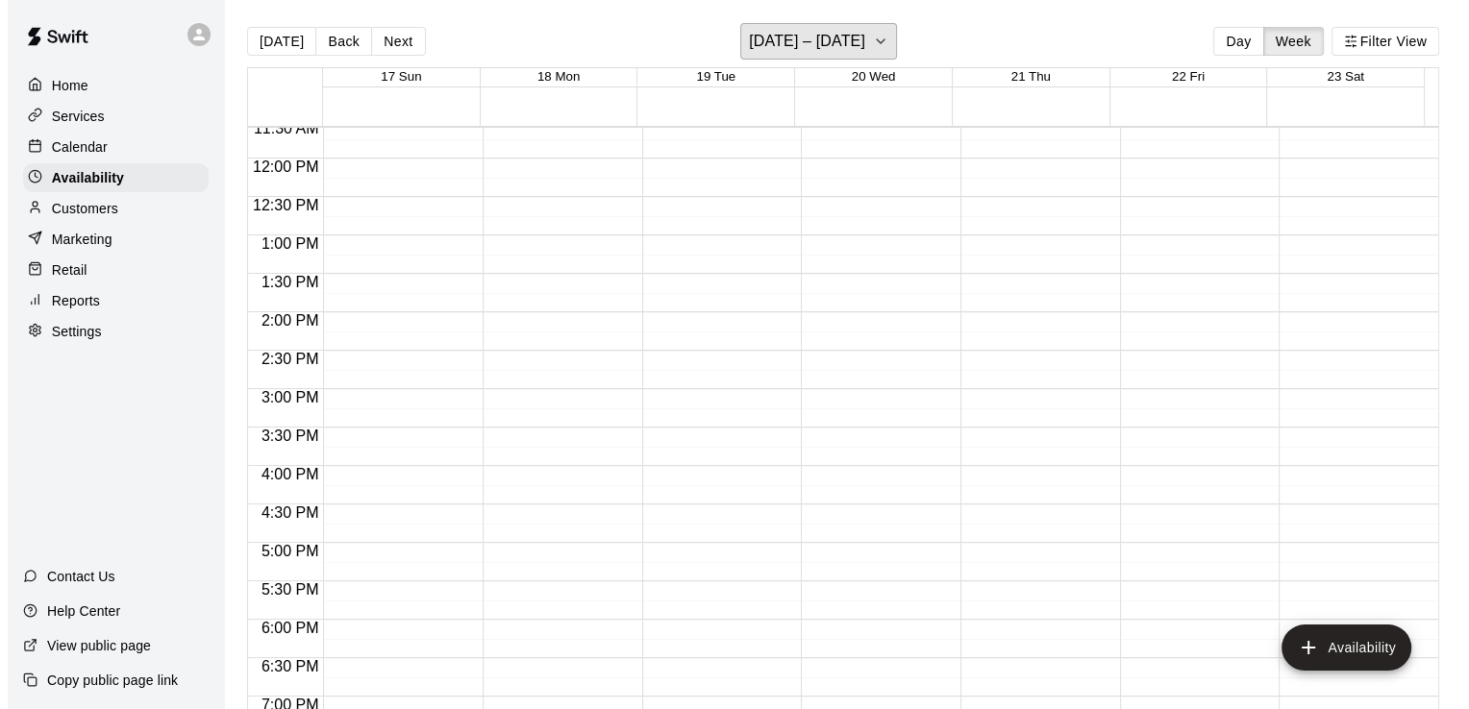
scroll to position [893, 0]
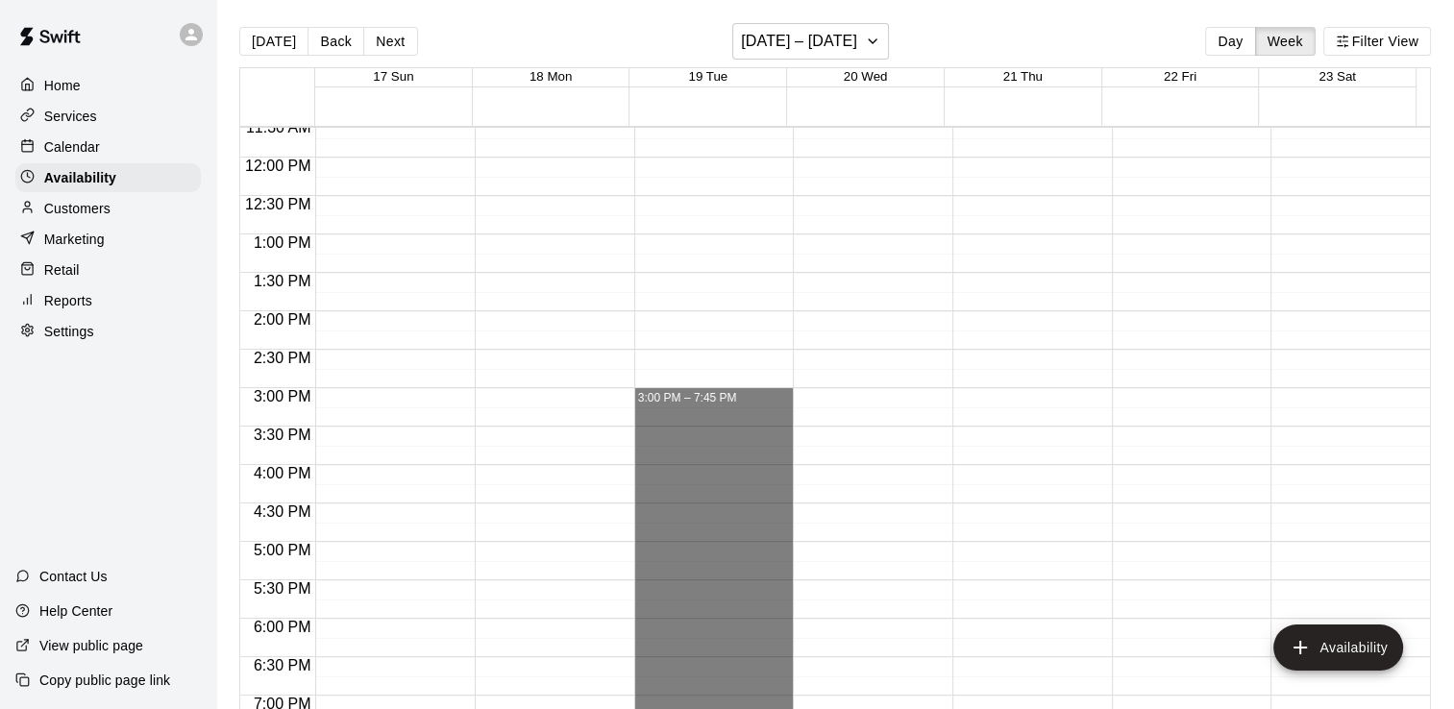
drag, startPoint x: 711, startPoint y: 397, endPoint x: 713, endPoint y: 750, distance: 352.8
click at [713, 708] on html "Home Services Calendar Availability Customers Marketing Retail Reports Settings…" at bounding box center [727, 370] width 1454 height 740
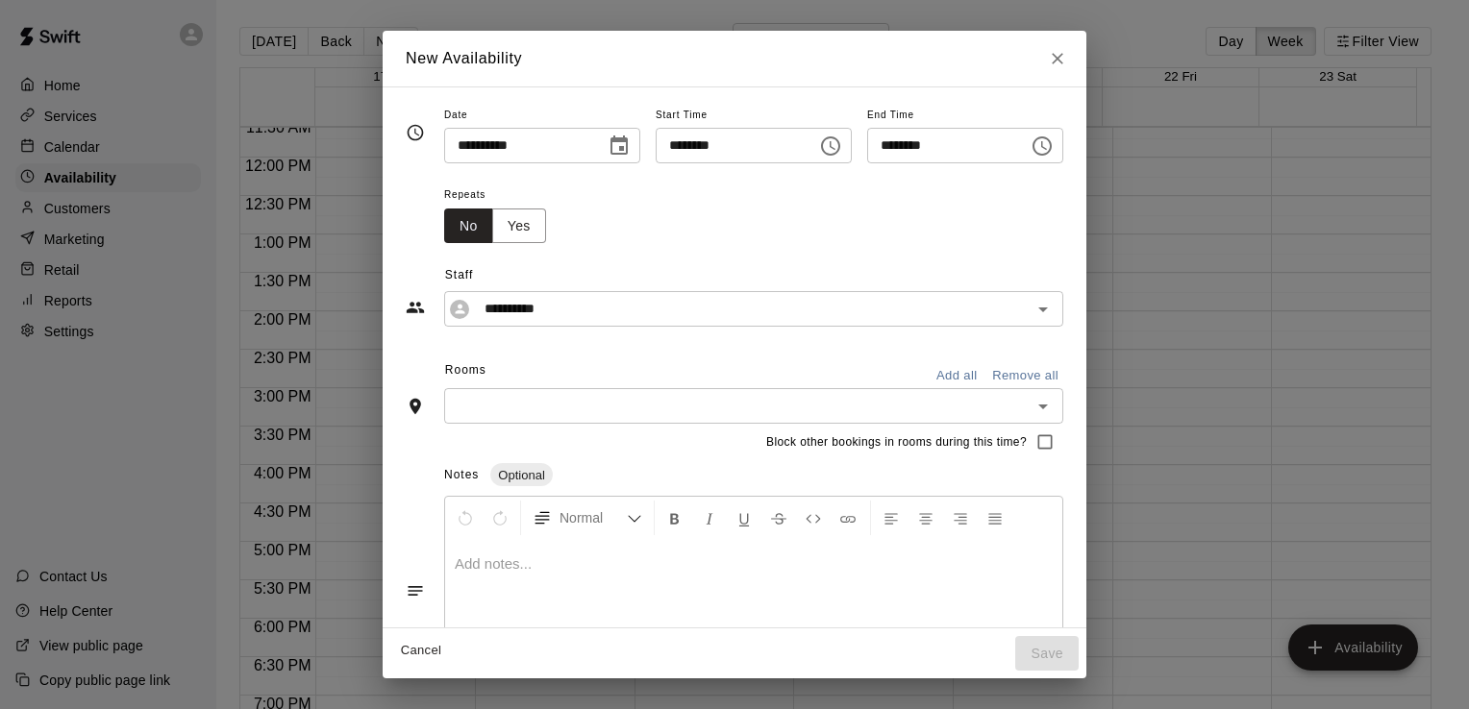
click at [1054, 151] on icon "Choose time, selected time is 7:45 PM" at bounding box center [1042, 146] width 23 height 23
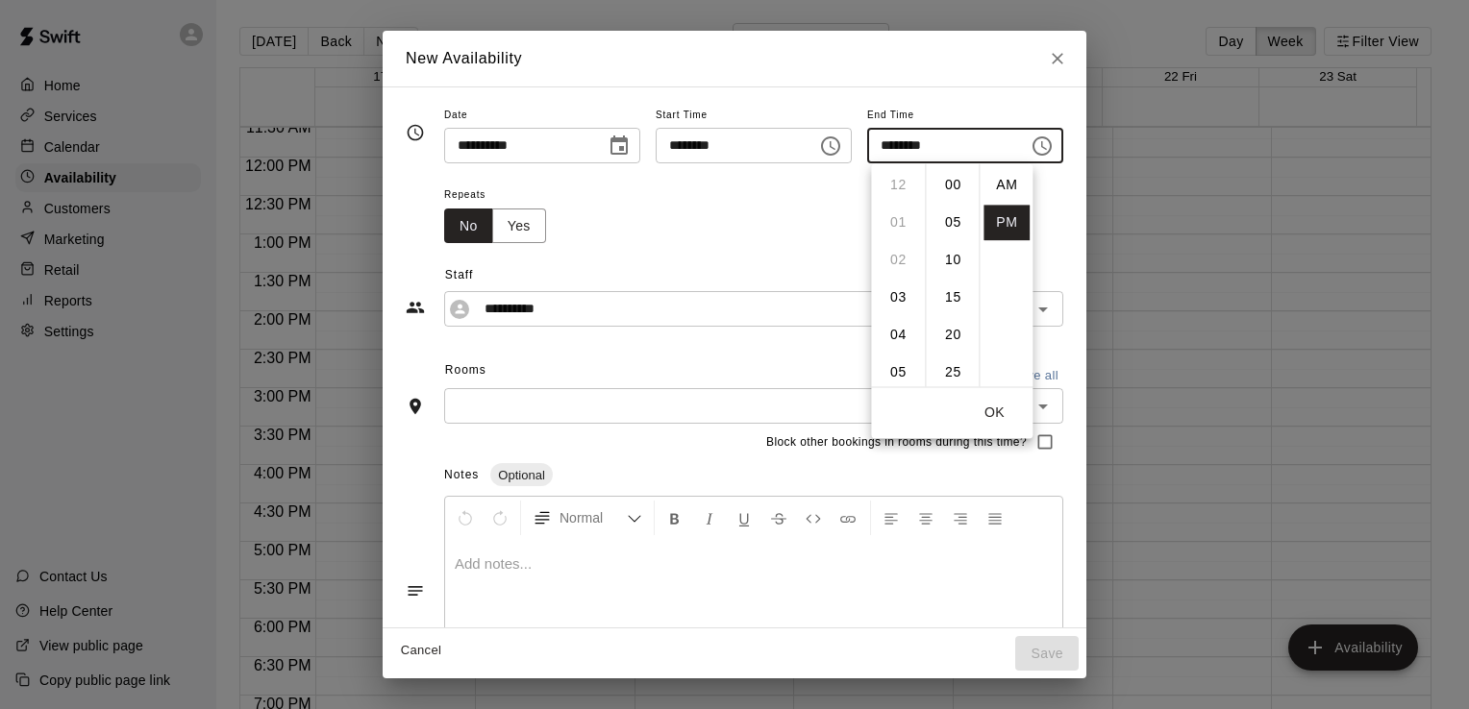
scroll to position [35, 0]
click at [899, 257] on li "09" at bounding box center [898, 261] width 46 height 36
click at [954, 190] on li "00" at bounding box center [953, 185] width 46 height 36
type input "********"
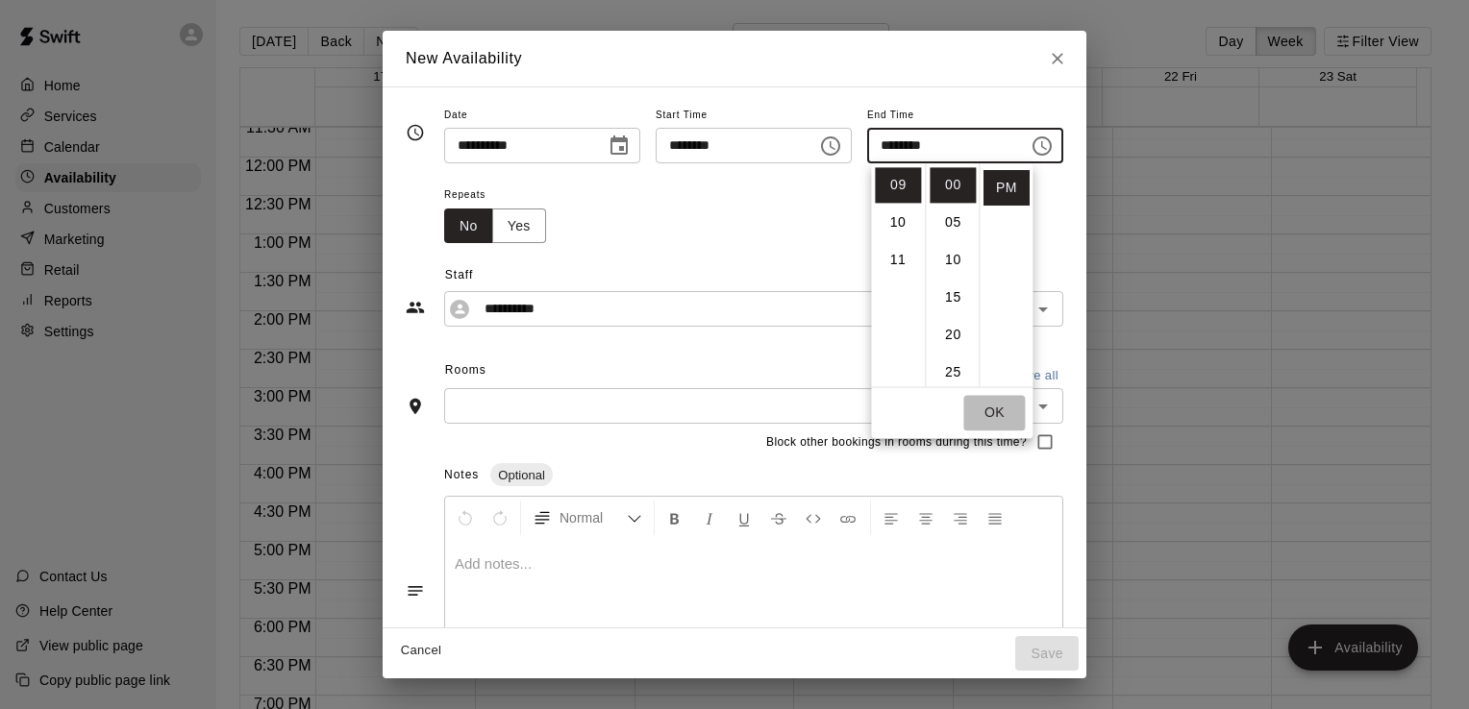
click at [988, 417] on button "OK" at bounding box center [994, 413] width 62 height 36
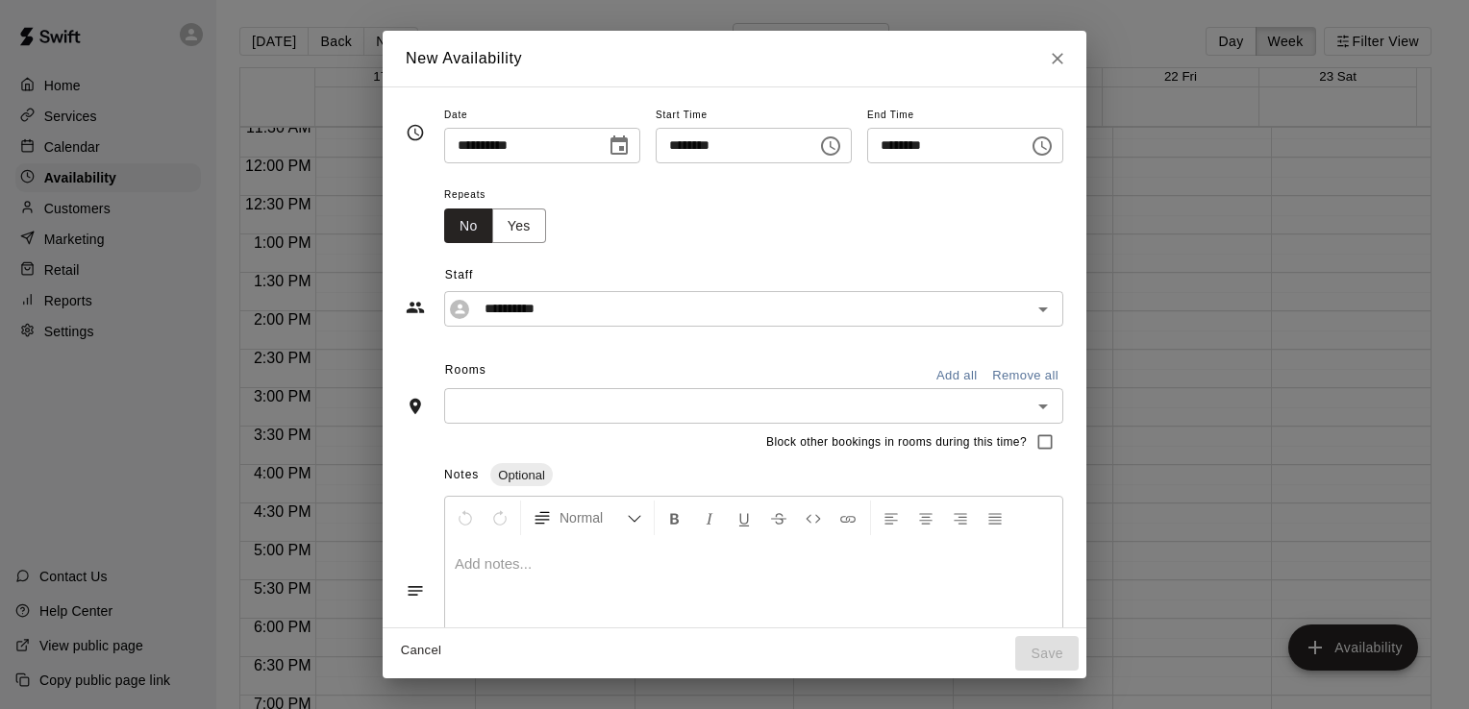
scroll to position [77, 0]
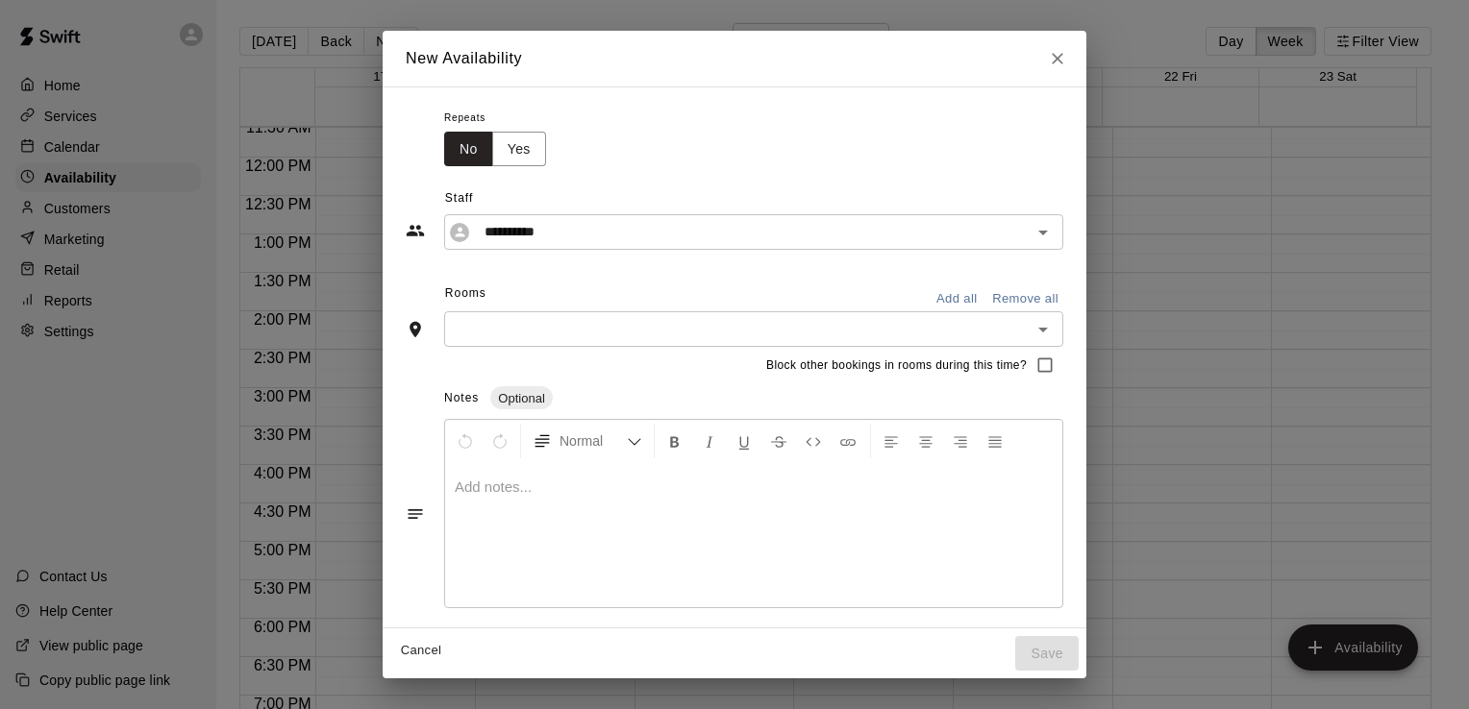
click at [973, 326] on input "text" at bounding box center [738, 329] width 576 height 24
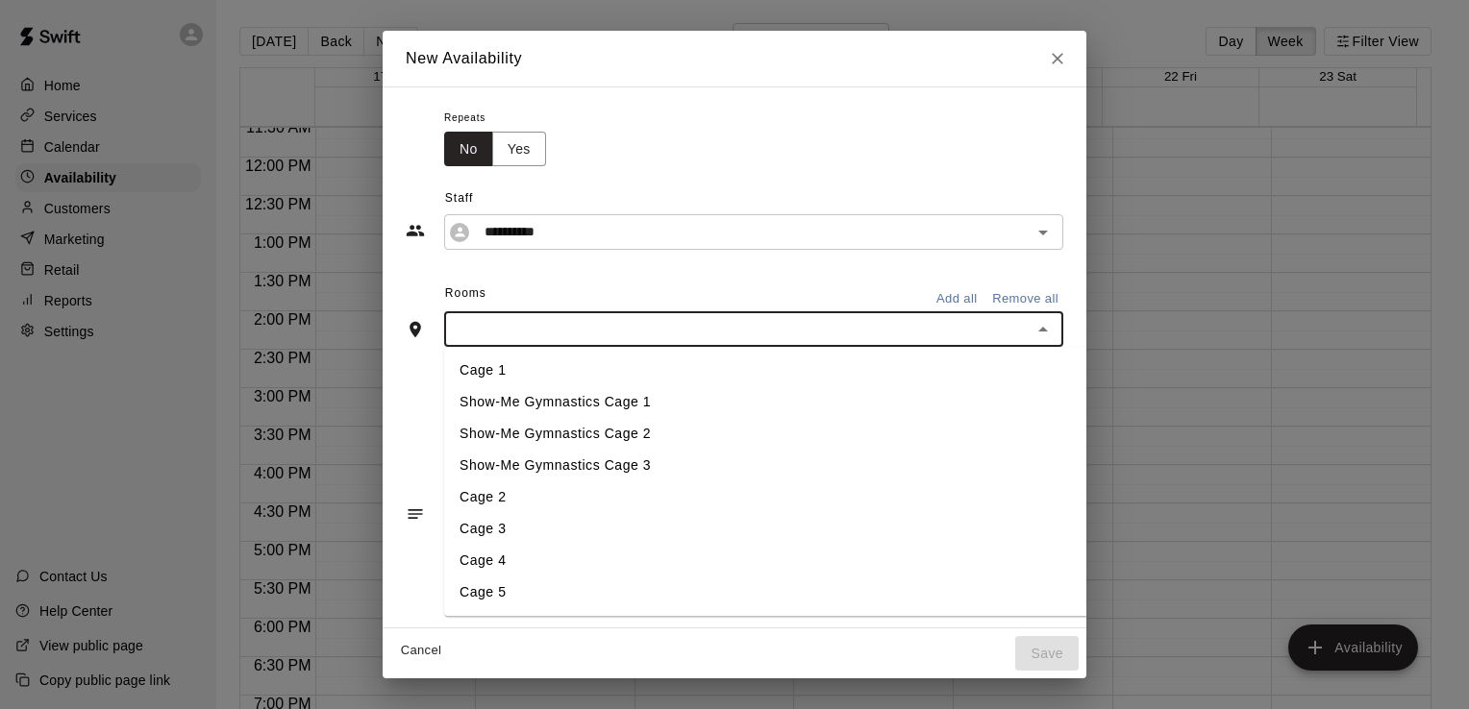
click at [588, 487] on li "Cage 2" at bounding box center [787, 499] width 686 height 32
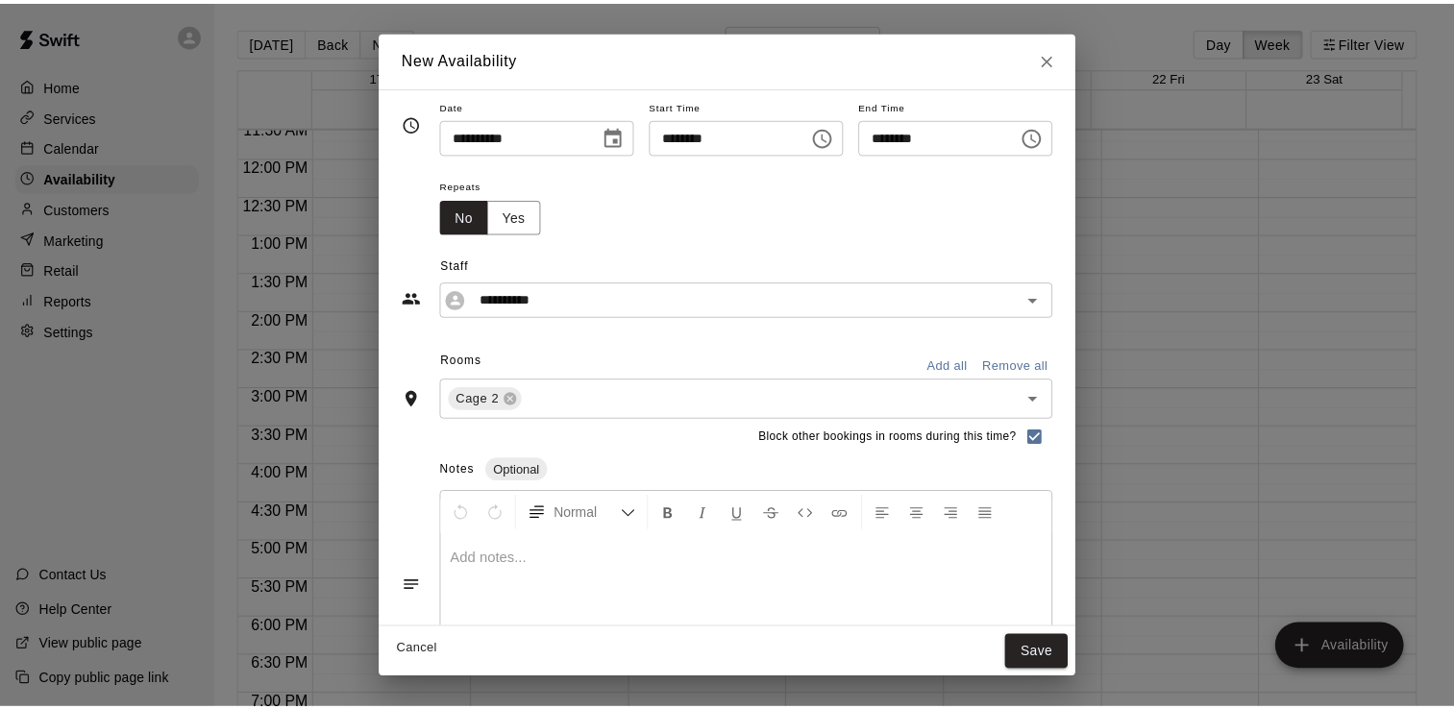
scroll to position [11, 0]
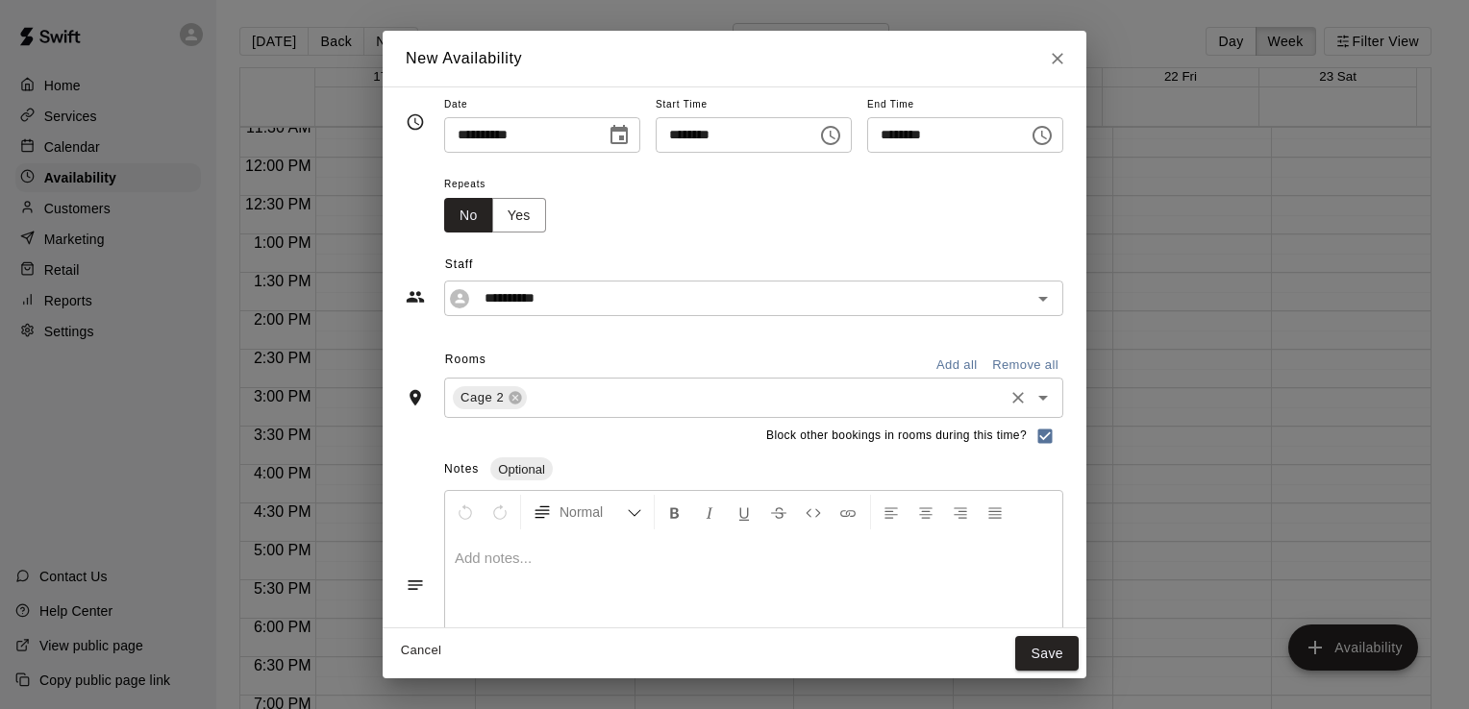
click at [1055, 402] on icon "Open" at bounding box center [1042, 397] width 23 height 23
click at [1234, 363] on div "**********" at bounding box center [734, 354] width 1469 height 709
type input "**********"
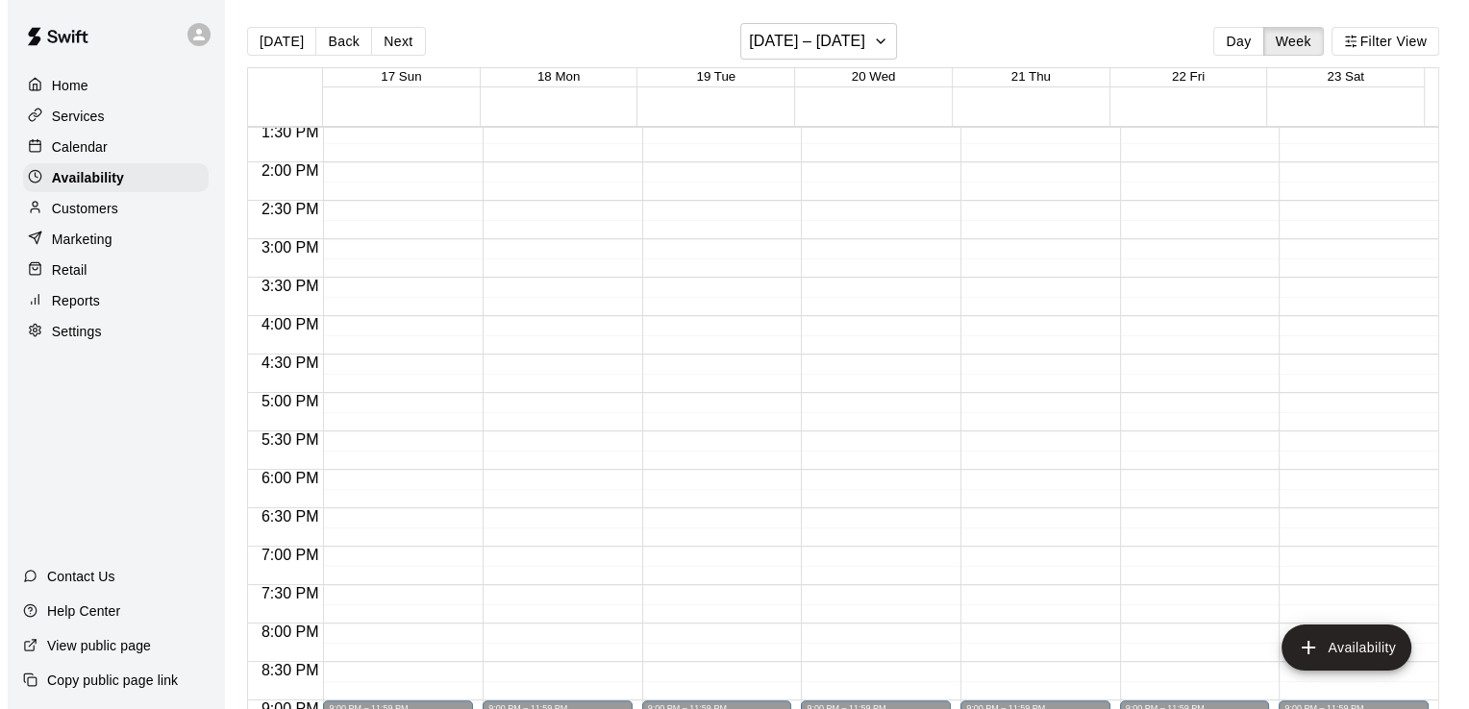
scroll to position [1042, 0]
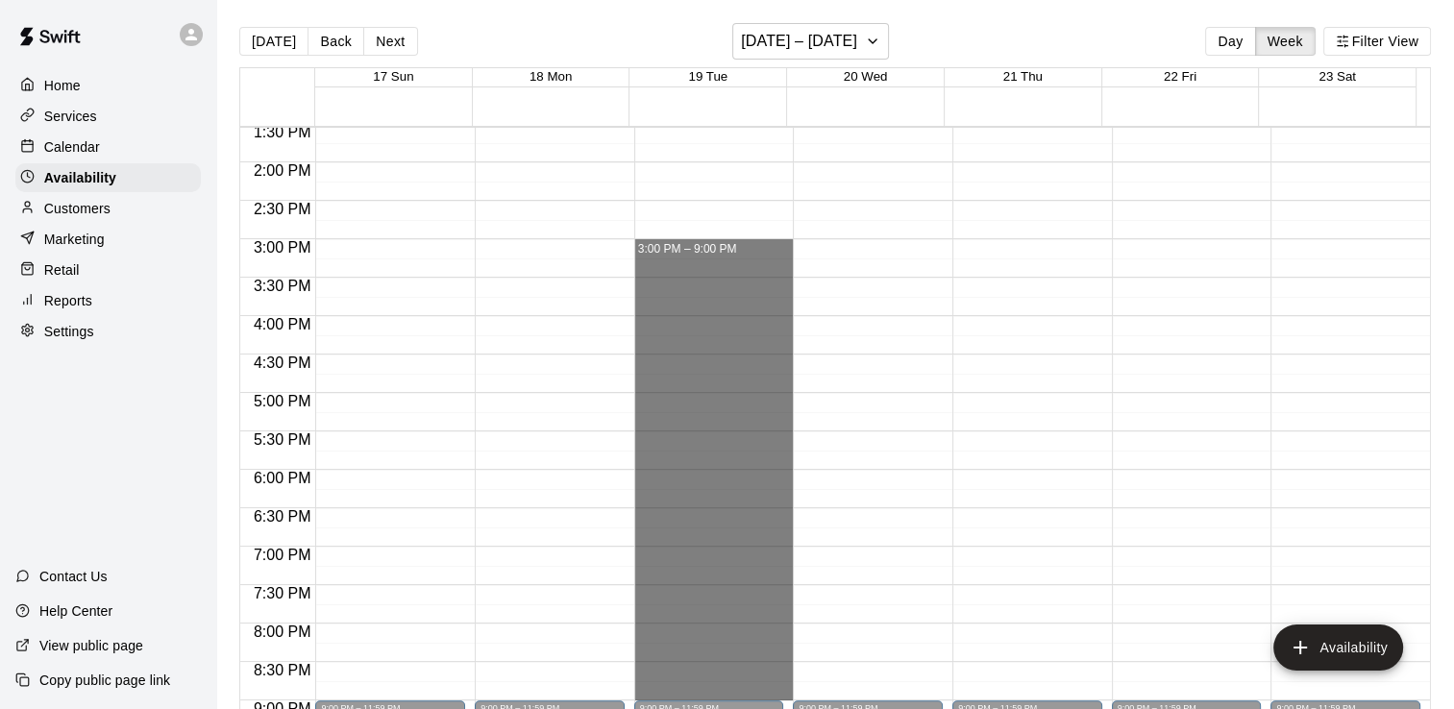
drag, startPoint x: 709, startPoint y: 250, endPoint x: 704, endPoint y: 683, distance: 432.6
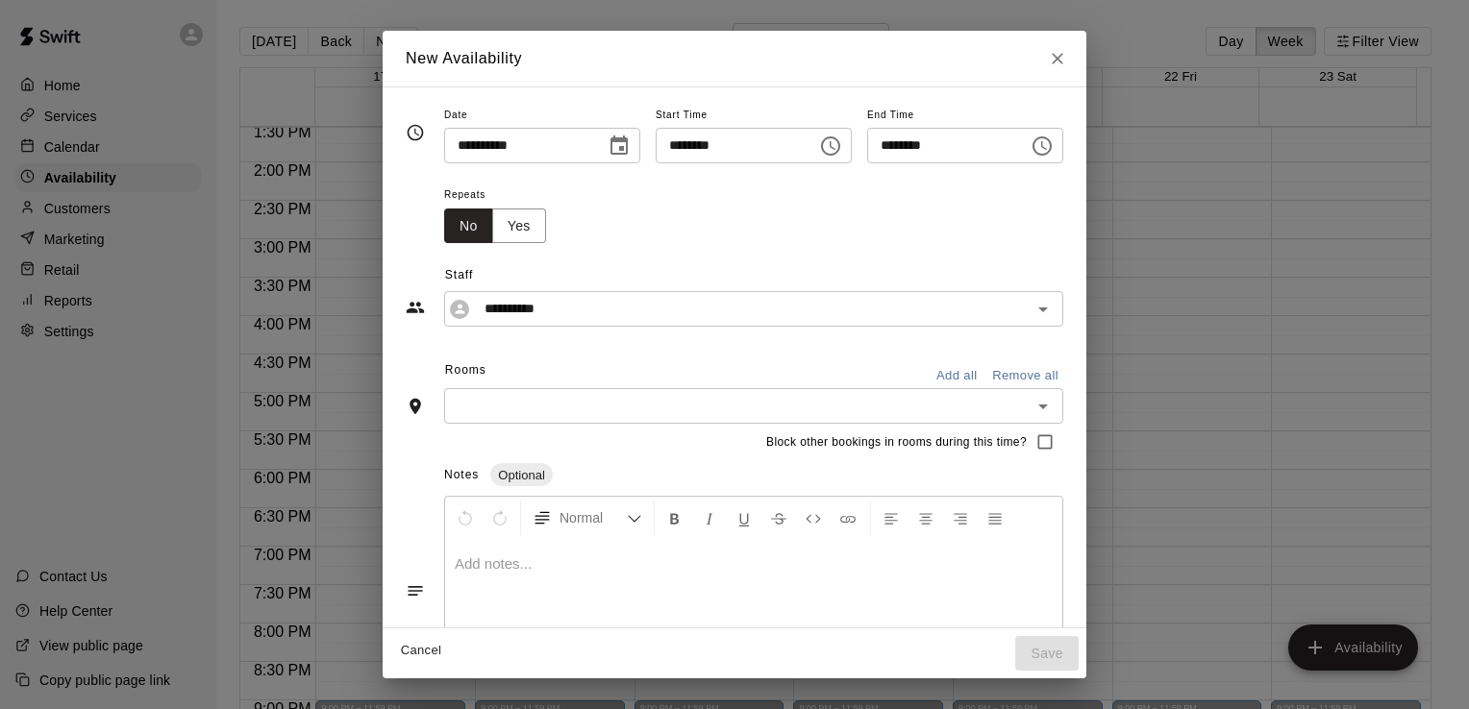
click at [1048, 406] on icon "Open" at bounding box center [1043, 407] width 10 height 5
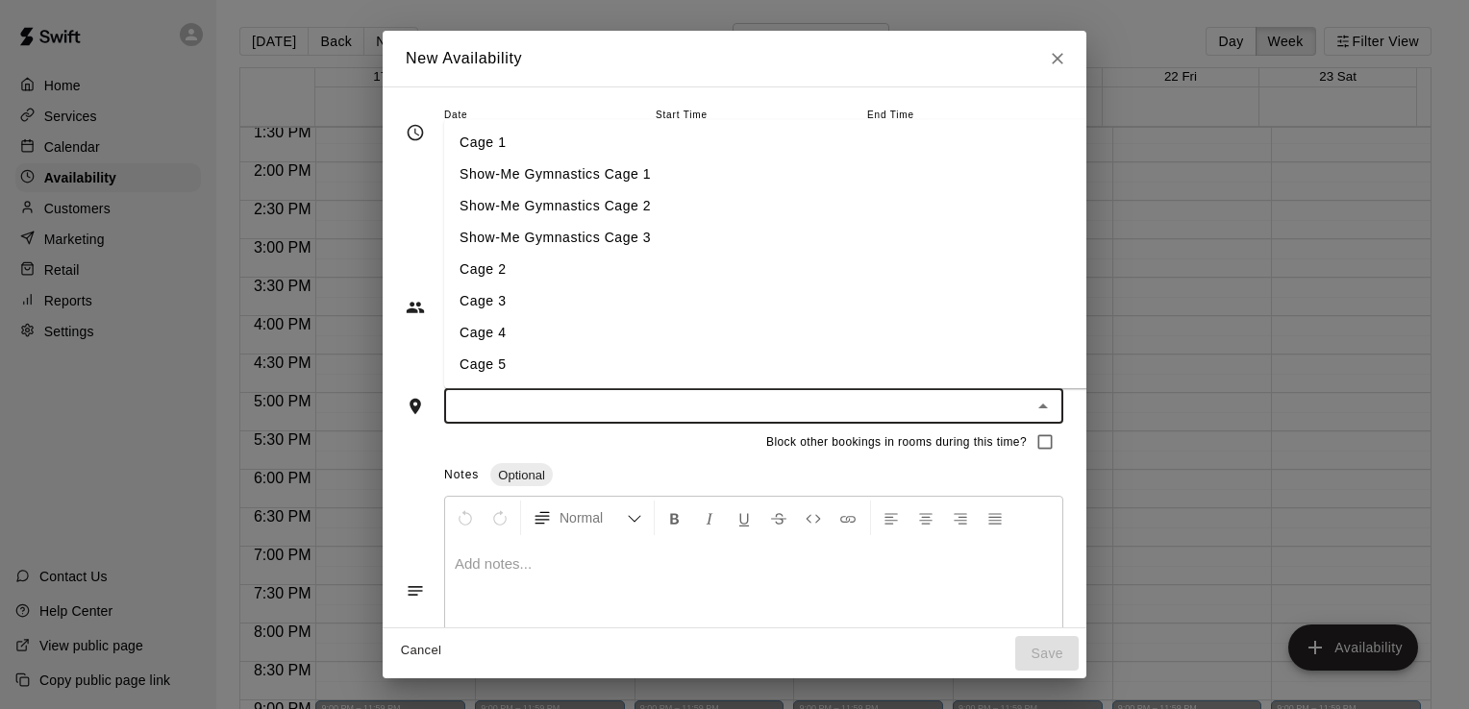
click at [804, 274] on li "Cage 2" at bounding box center [787, 271] width 686 height 32
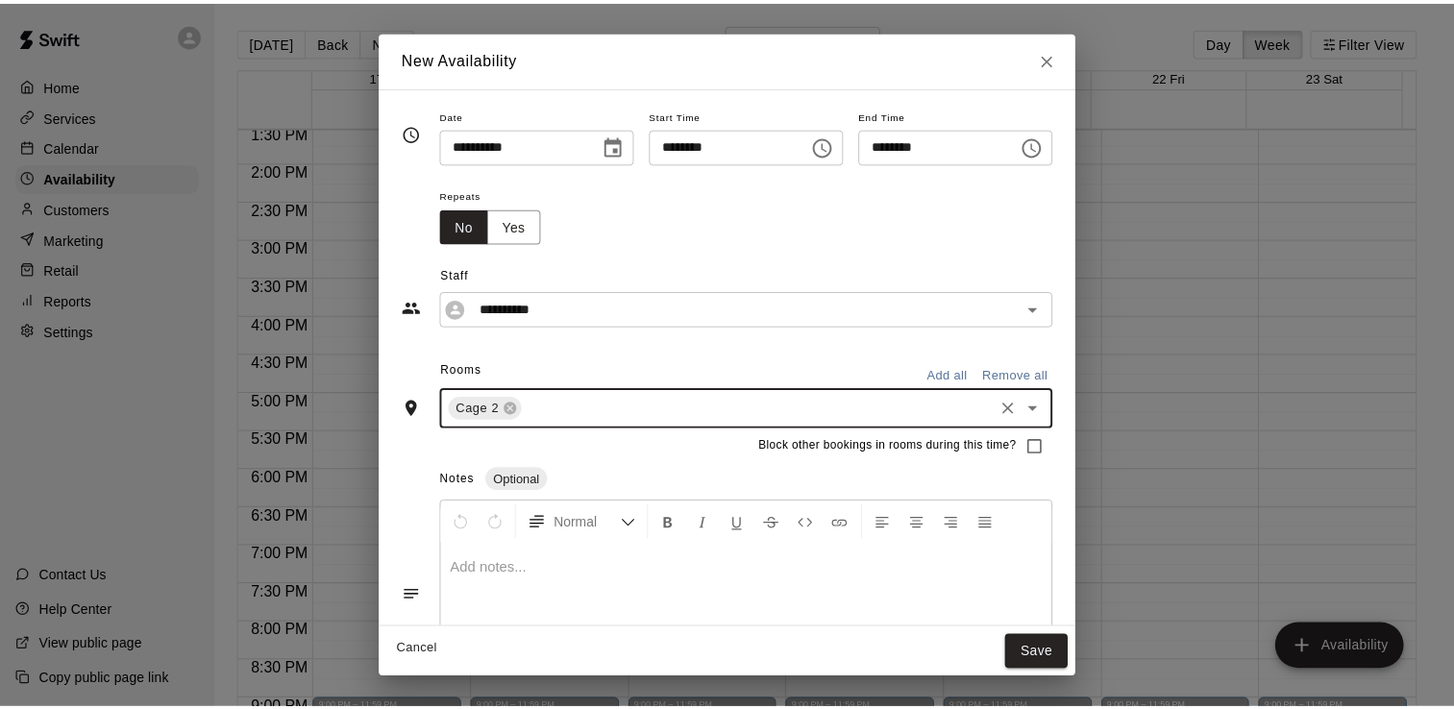
scroll to position [82, 0]
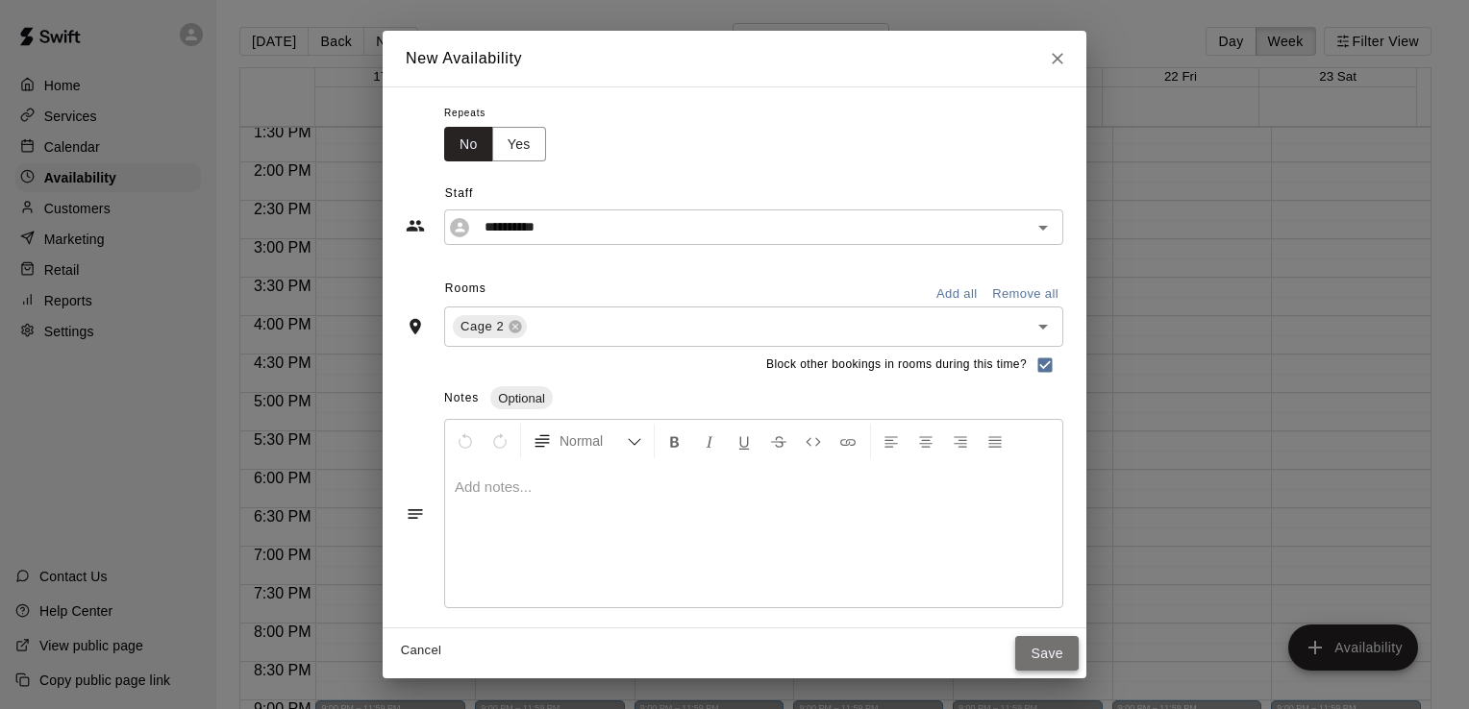
click at [1079, 655] on button "Save" at bounding box center [1046, 654] width 63 height 36
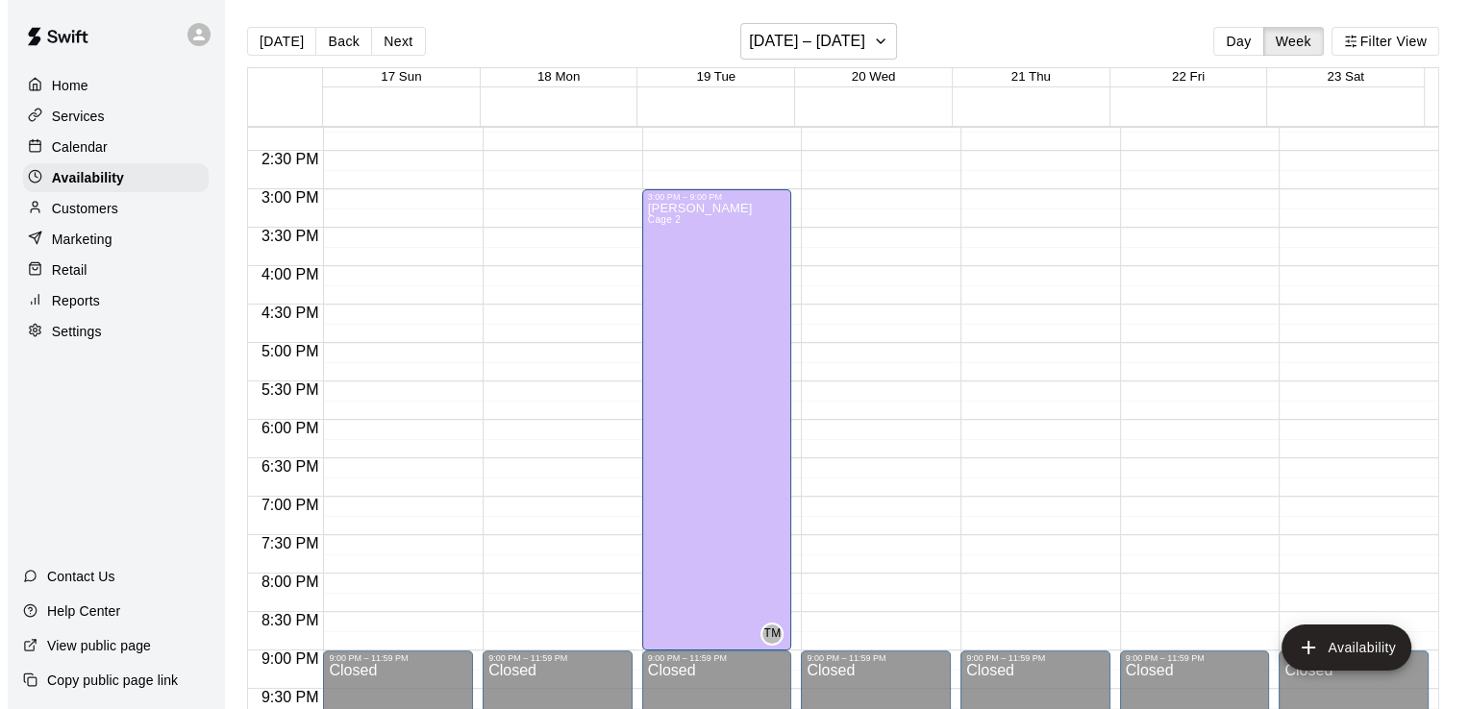
scroll to position [1092, 0]
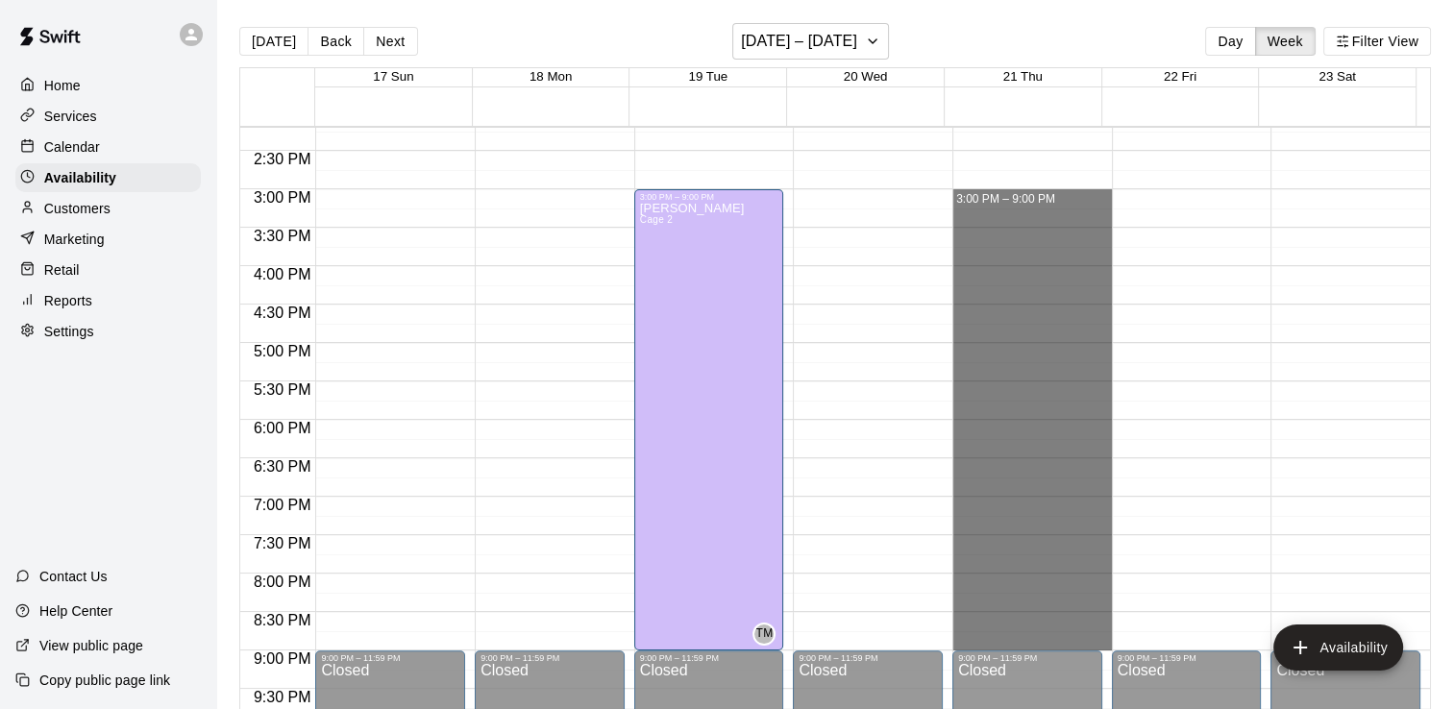
drag, startPoint x: 1022, startPoint y: 194, endPoint x: 1013, endPoint y: 636, distance: 442.3
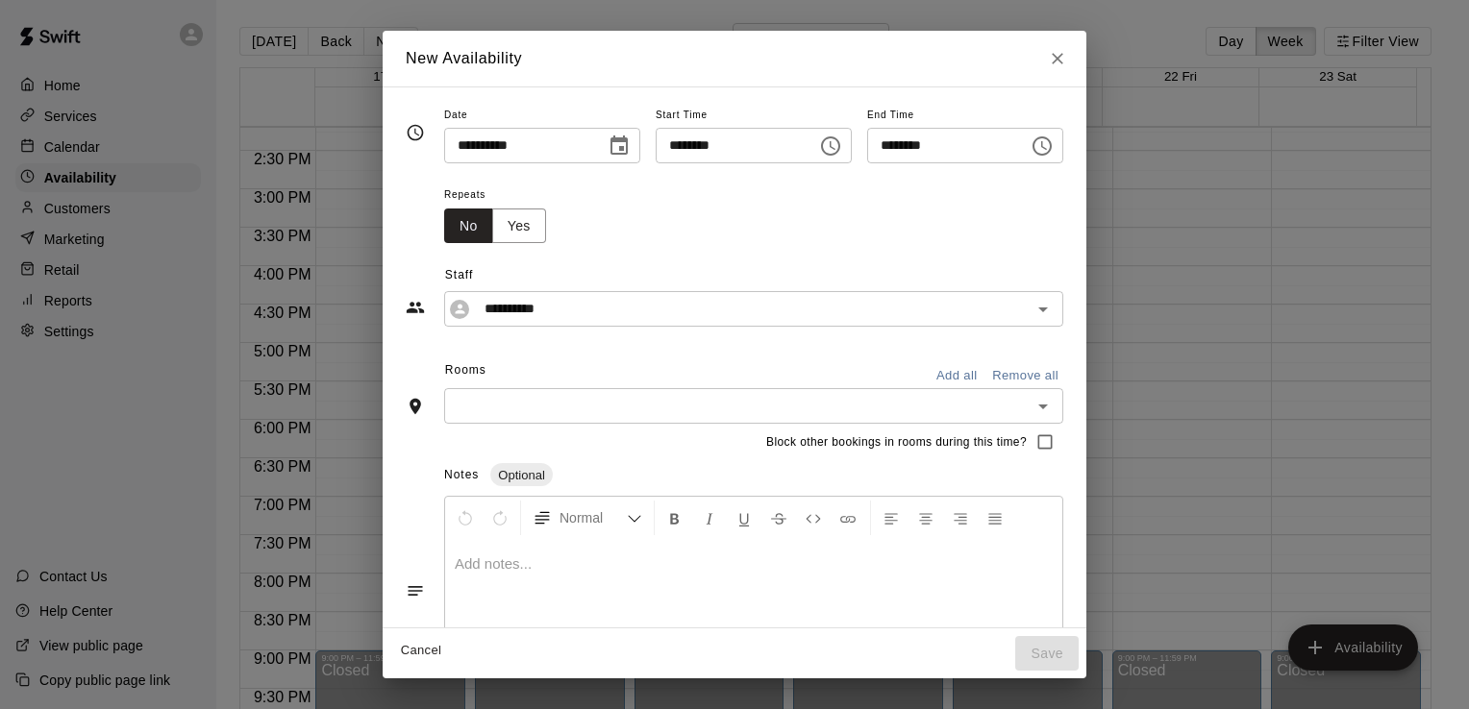
click at [1055, 406] on icon "Open" at bounding box center [1042, 406] width 23 height 23
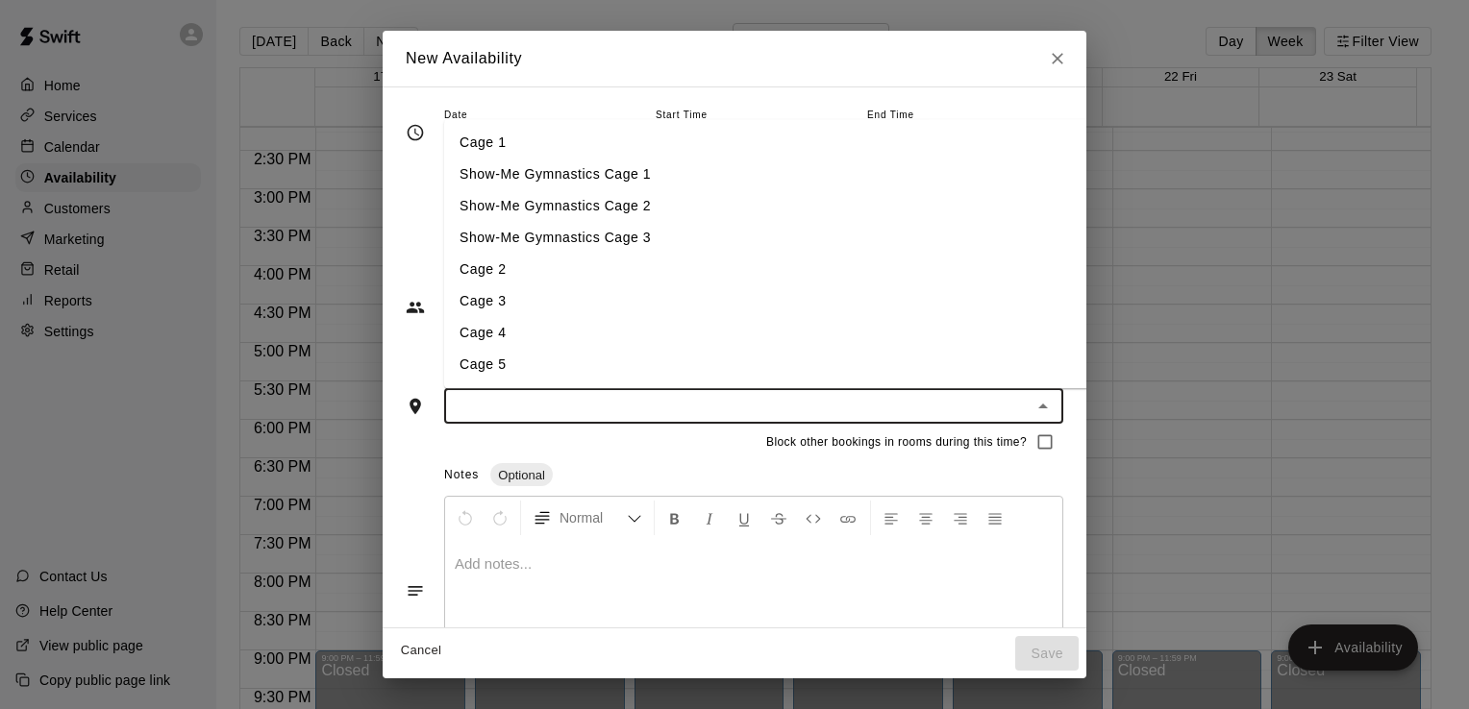
click at [807, 275] on li "Cage 2" at bounding box center [787, 271] width 686 height 32
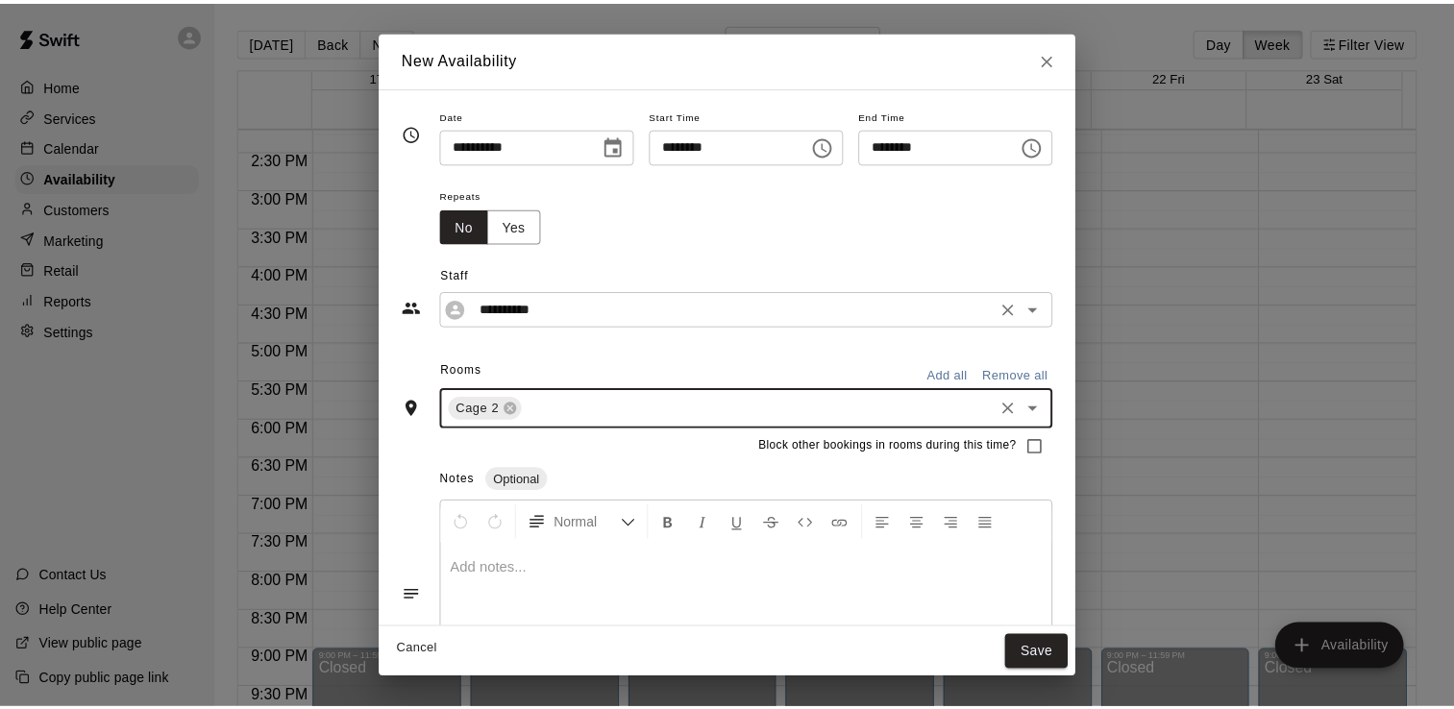
scroll to position [82, 0]
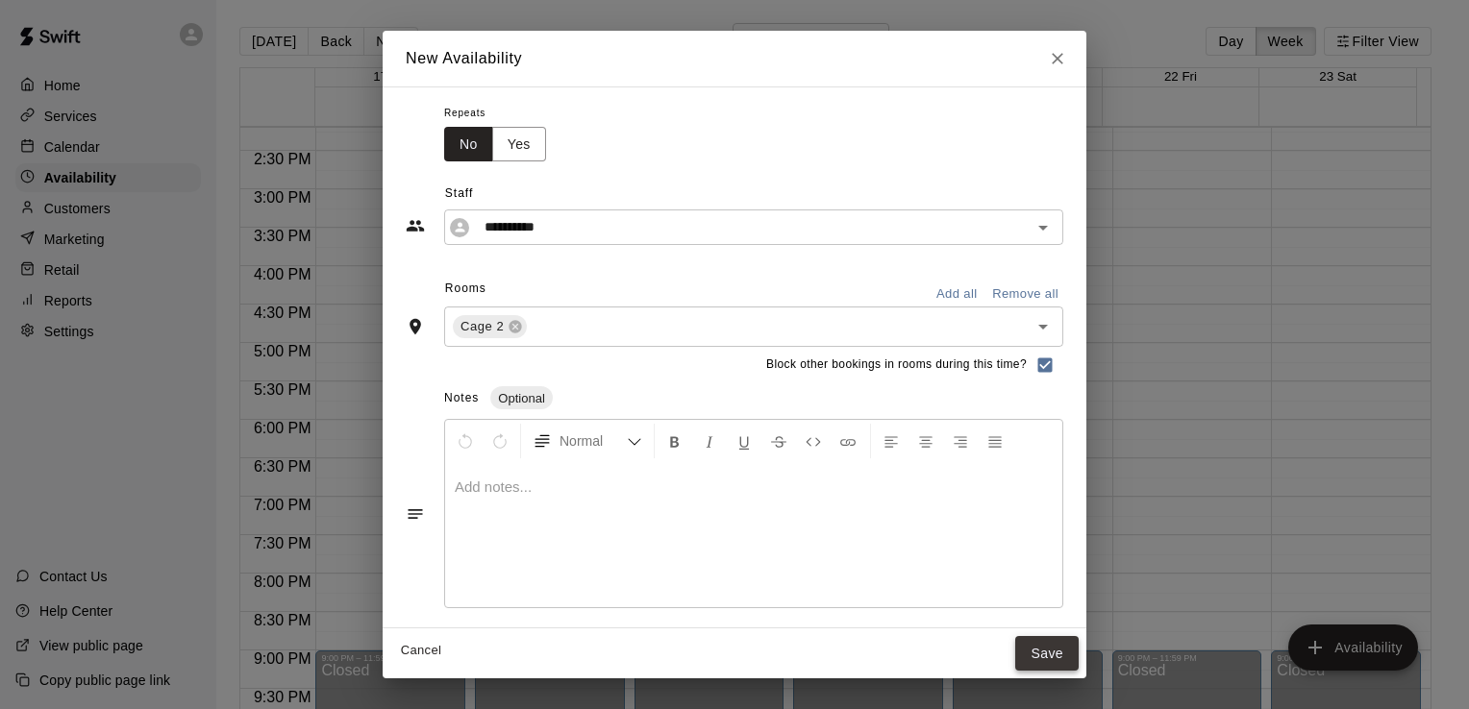
click at [1079, 656] on button "Save" at bounding box center [1046, 654] width 63 height 36
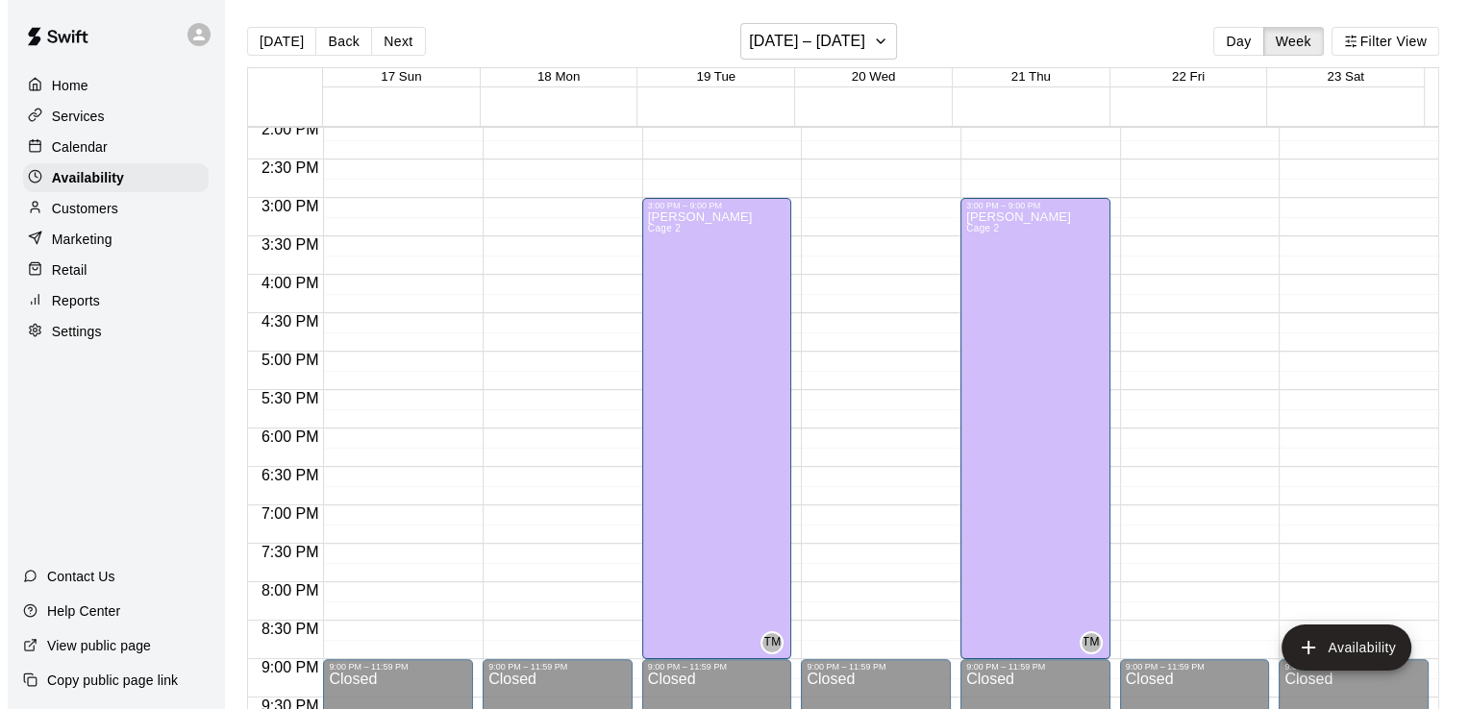
scroll to position [1080, 0]
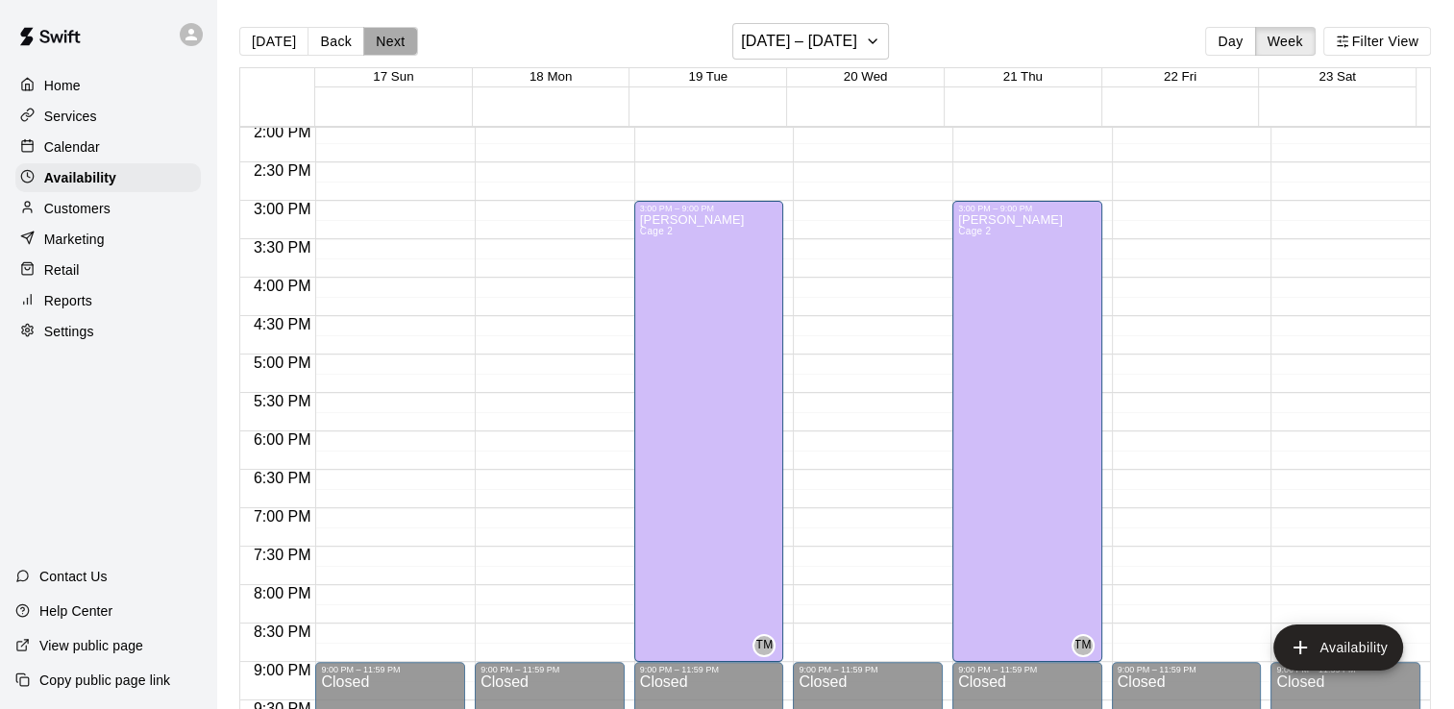
click at [393, 48] on button "Next" at bounding box center [390, 41] width 54 height 29
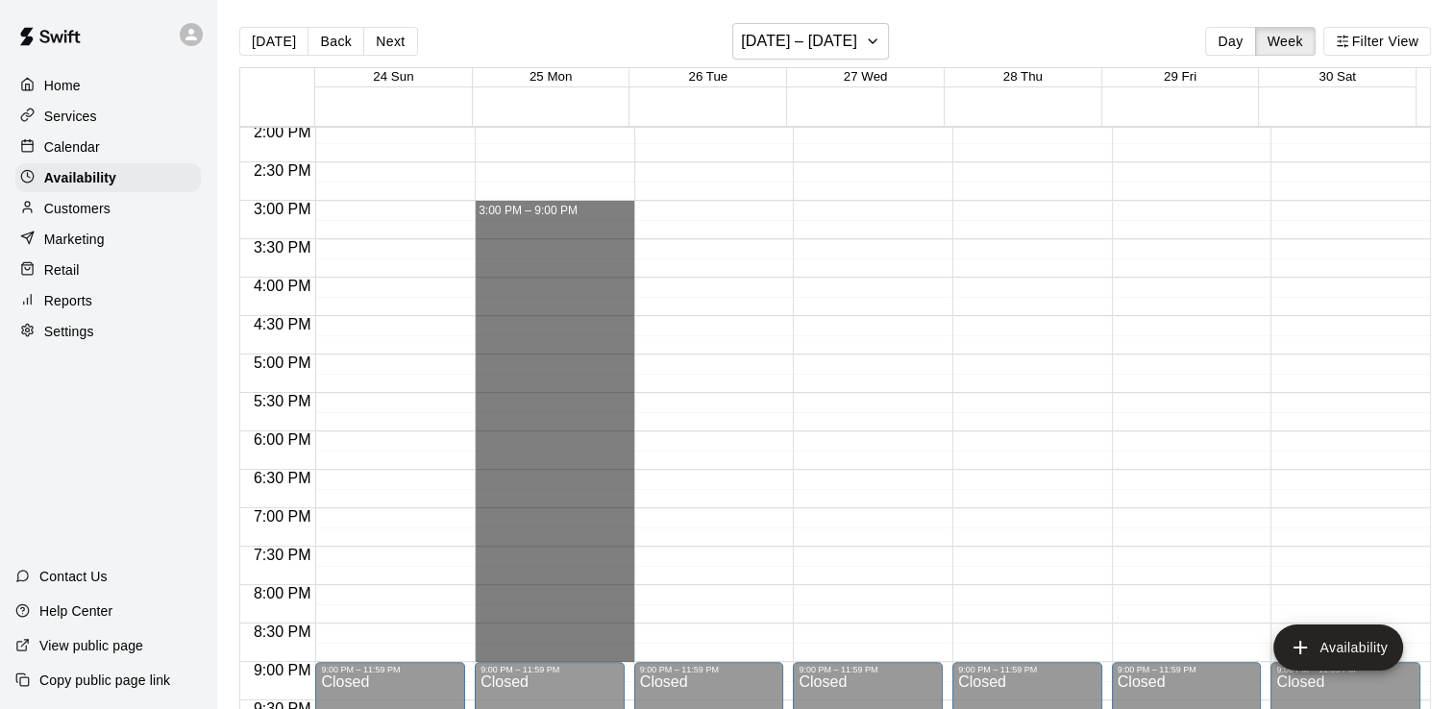
drag, startPoint x: 550, startPoint y: 209, endPoint x: 545, endPoint y: 655, distance: 446.1
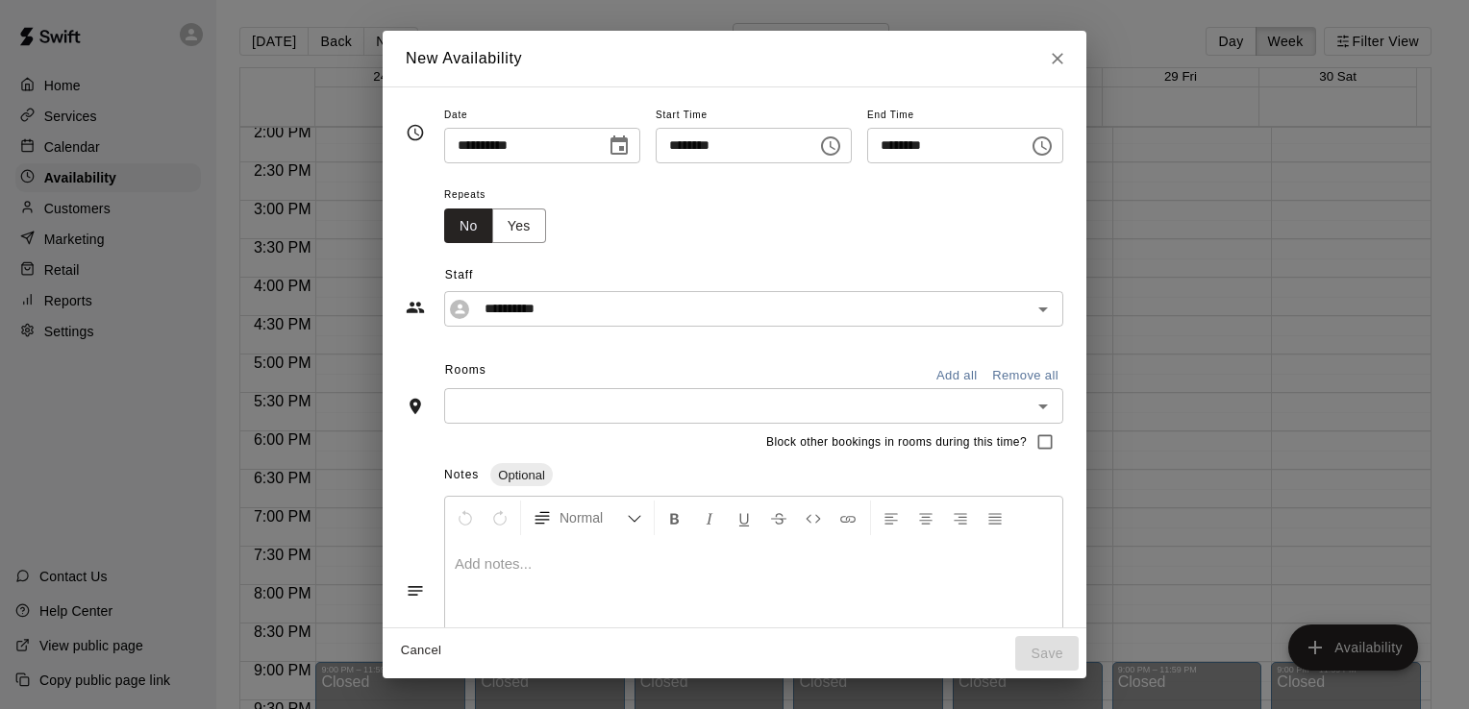
click at [1055, 402] on icon "Open" at bounding box center [1042, 406] width 23 height 23
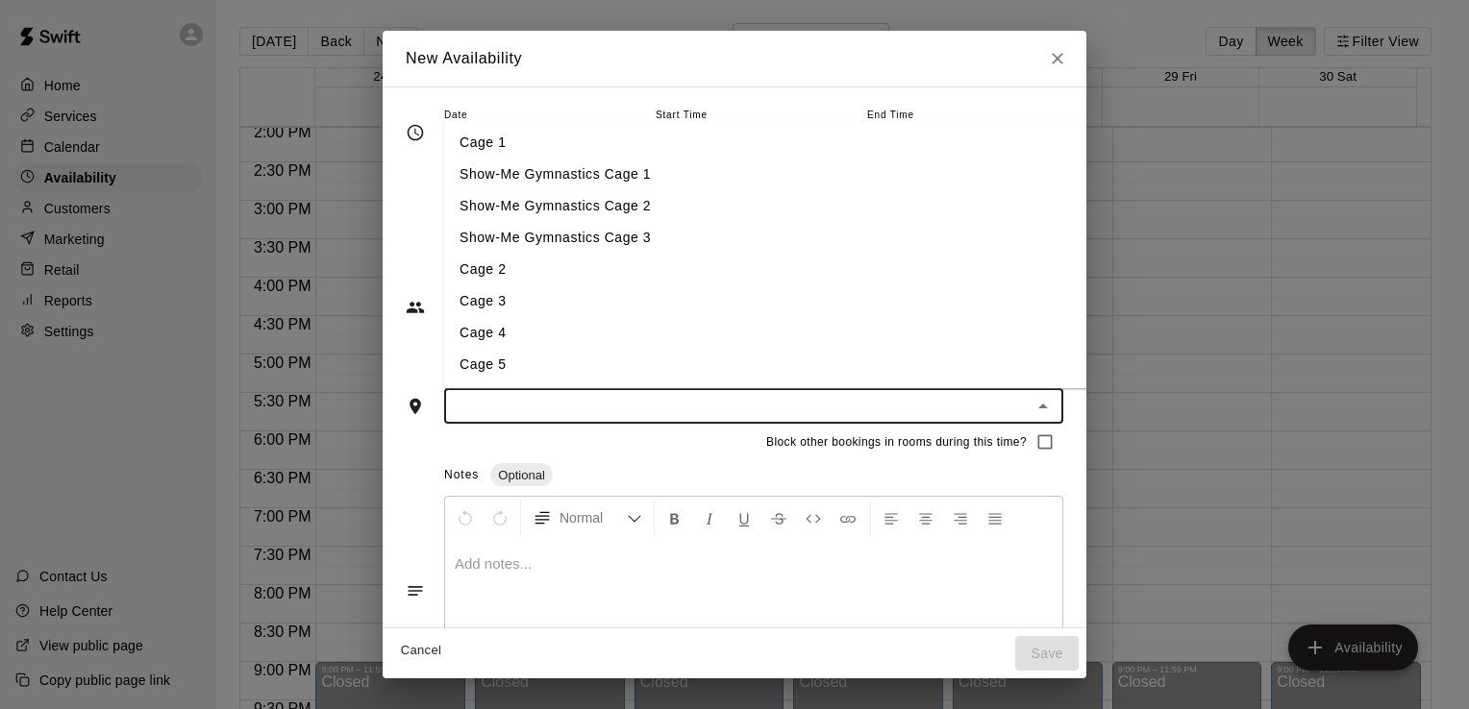
click at [885, 279] on li "Cage 2" at bounding box center [787, 271] width 686 height 32
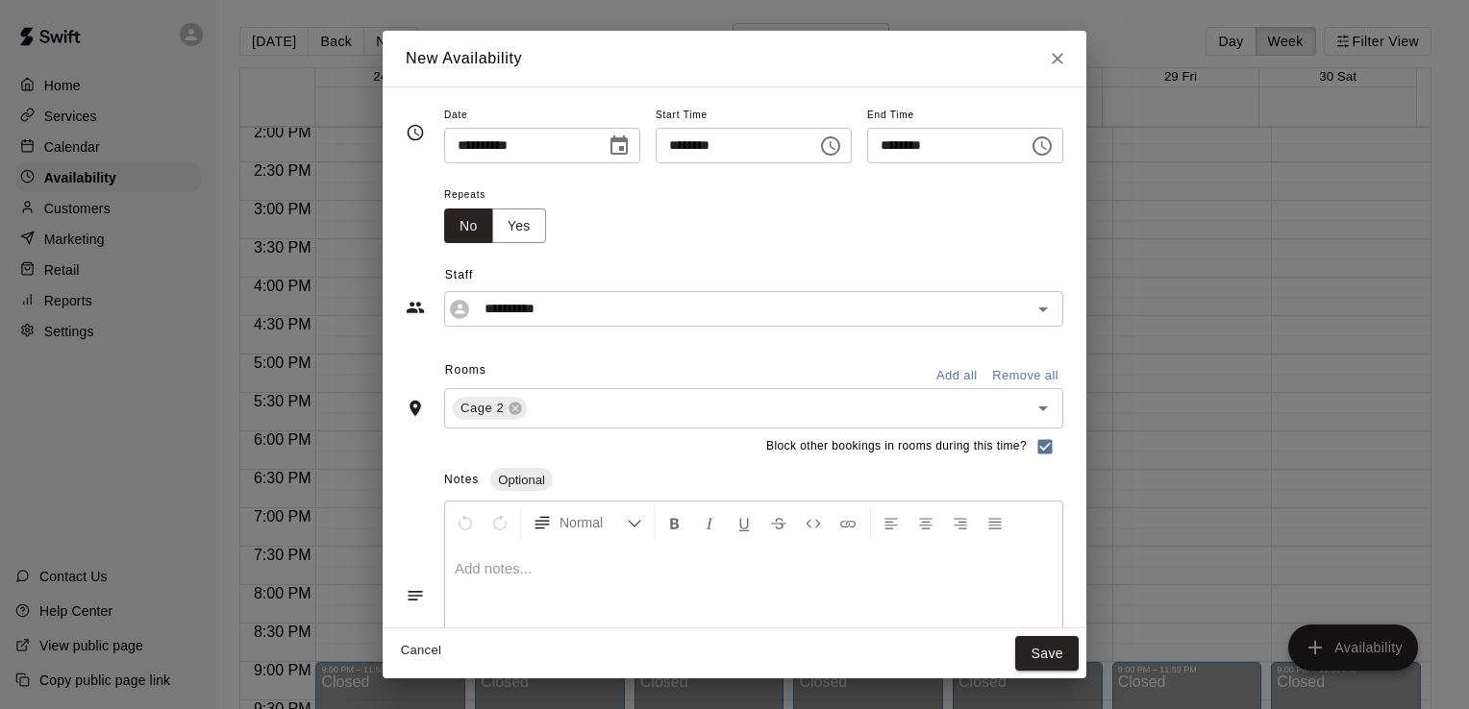
scroll to position [82, 0]
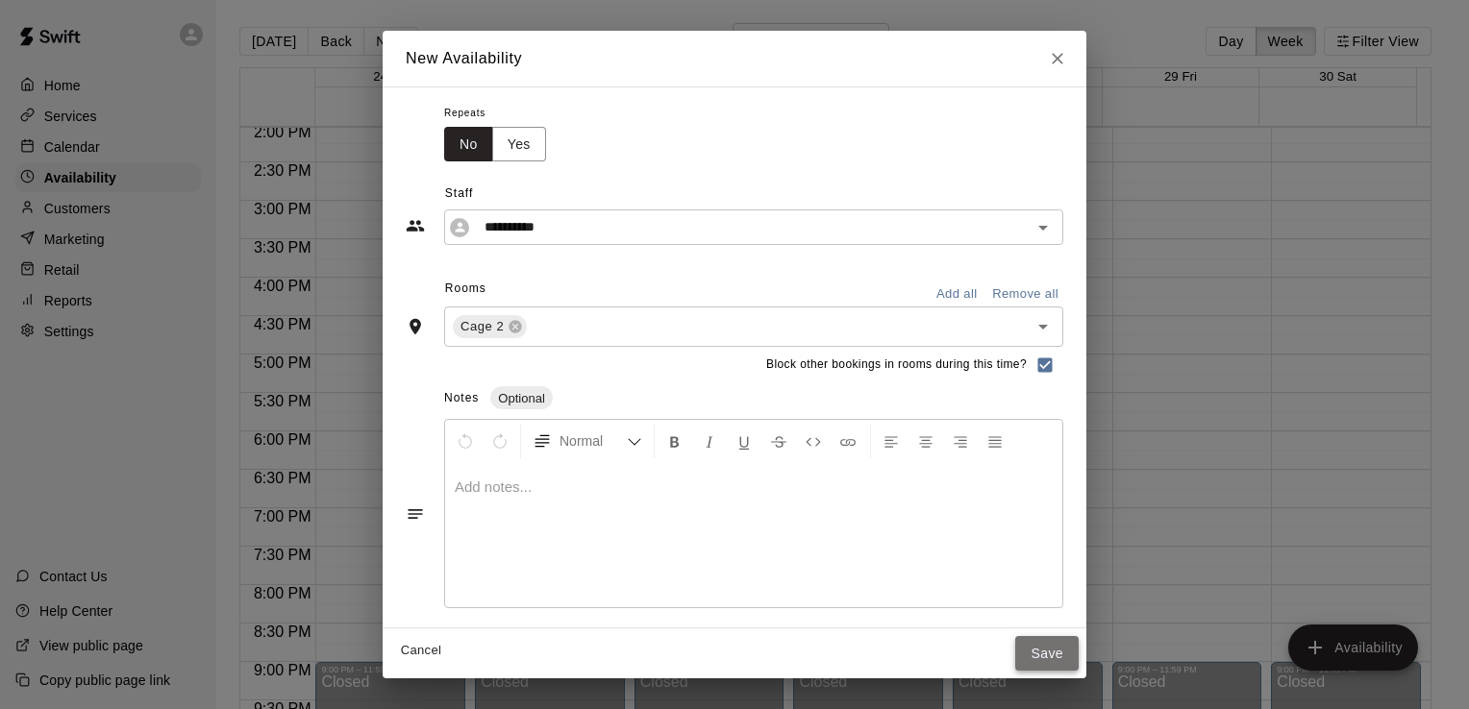
click at [1079, 648] on button "Save" at bounding box center [1046, 654] width 63 height 36
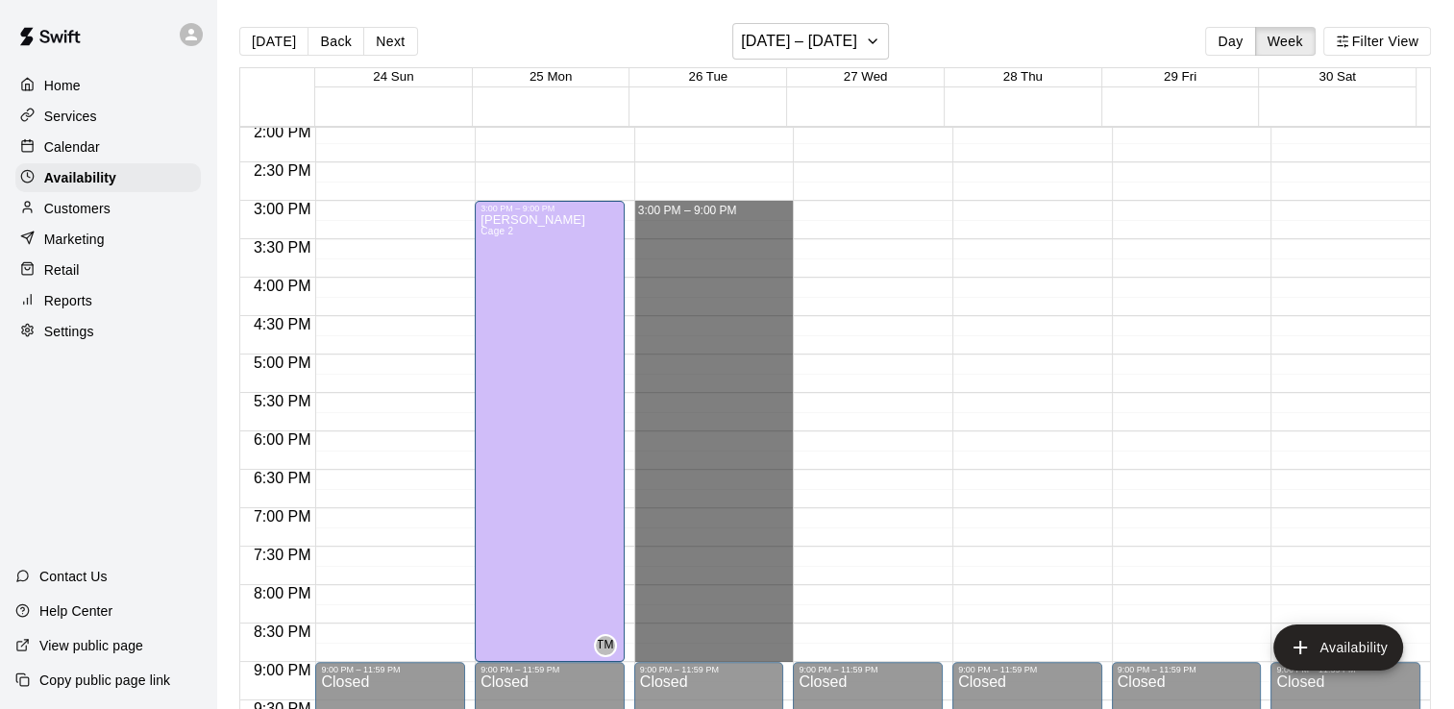
drag, startPoint x: 704, startPoint y: 210, endPoint x: 712, endPoint y: 648, distance: 438.4
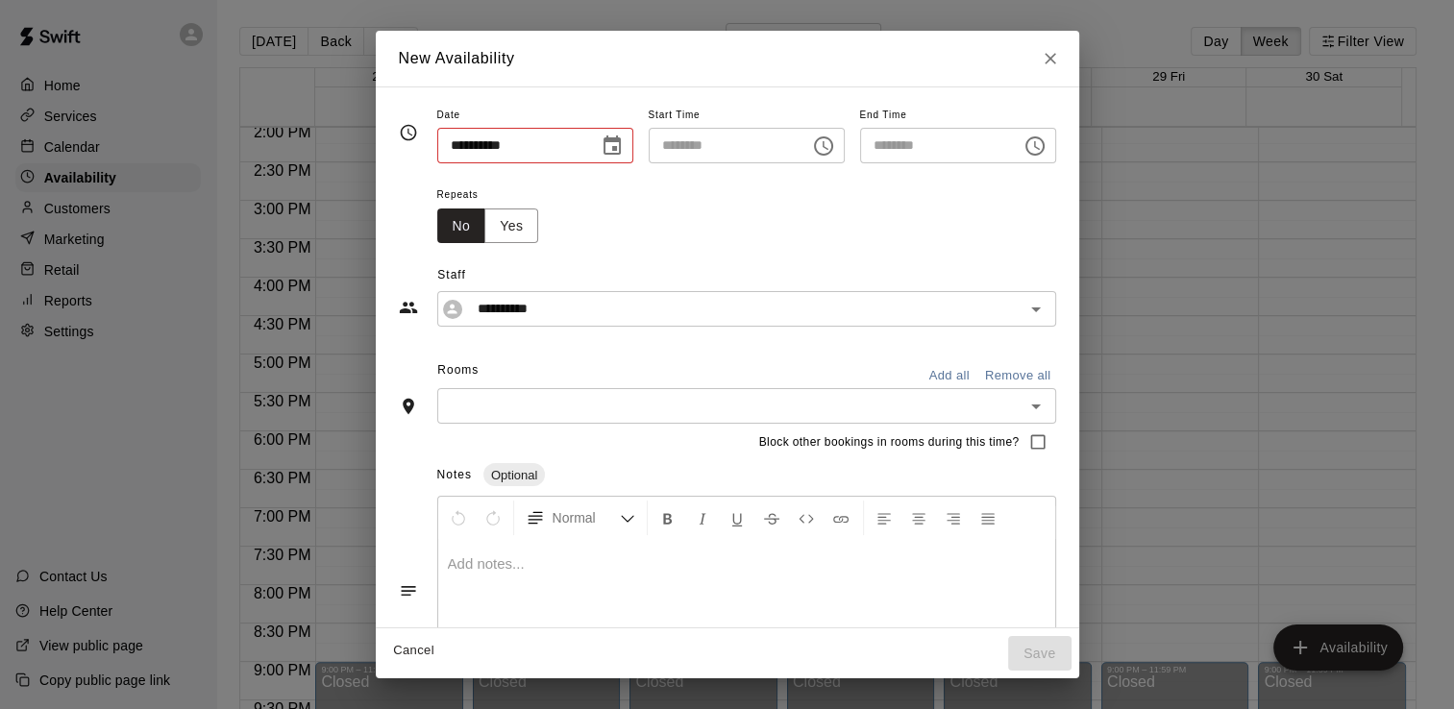
type input "**********"
type input "********"
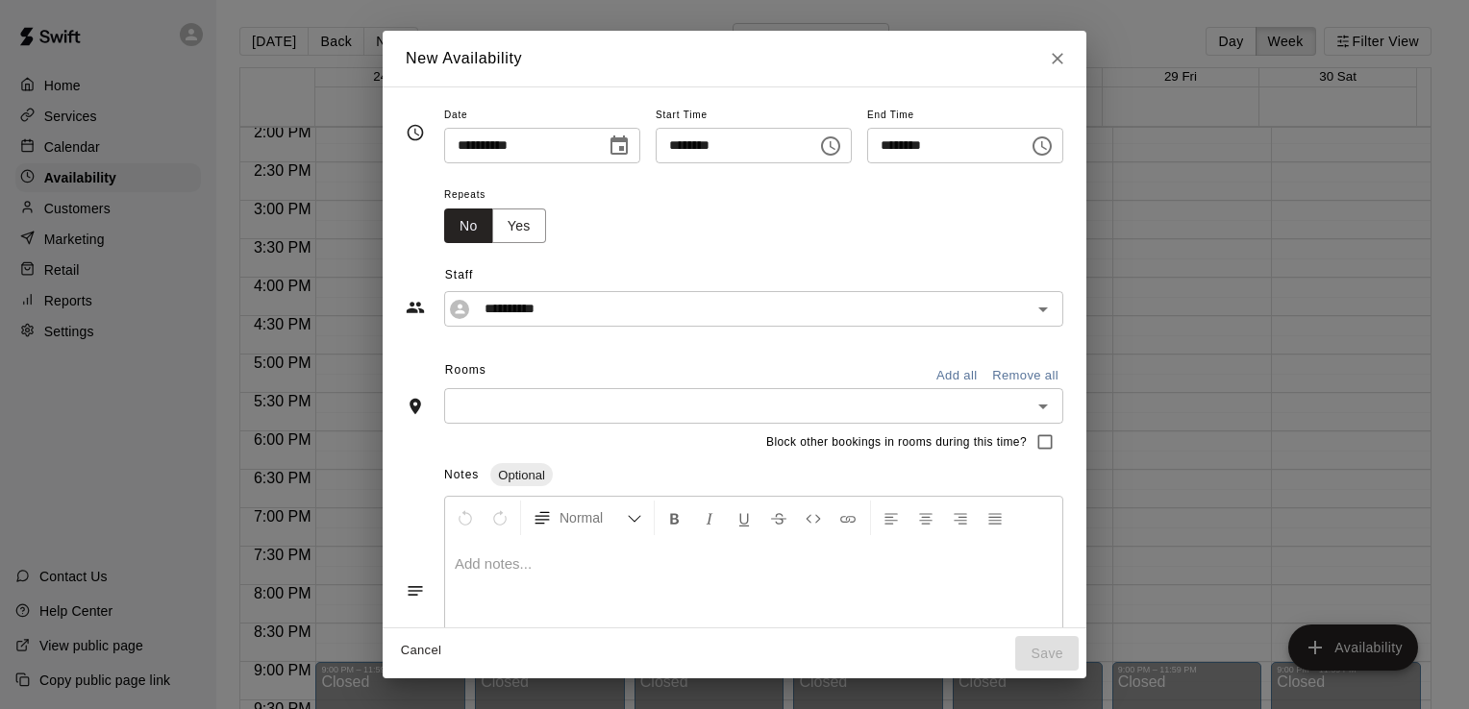
click at [1048, 407] on icon "Open" at bounding box center [1043, 407] width 10 height 5
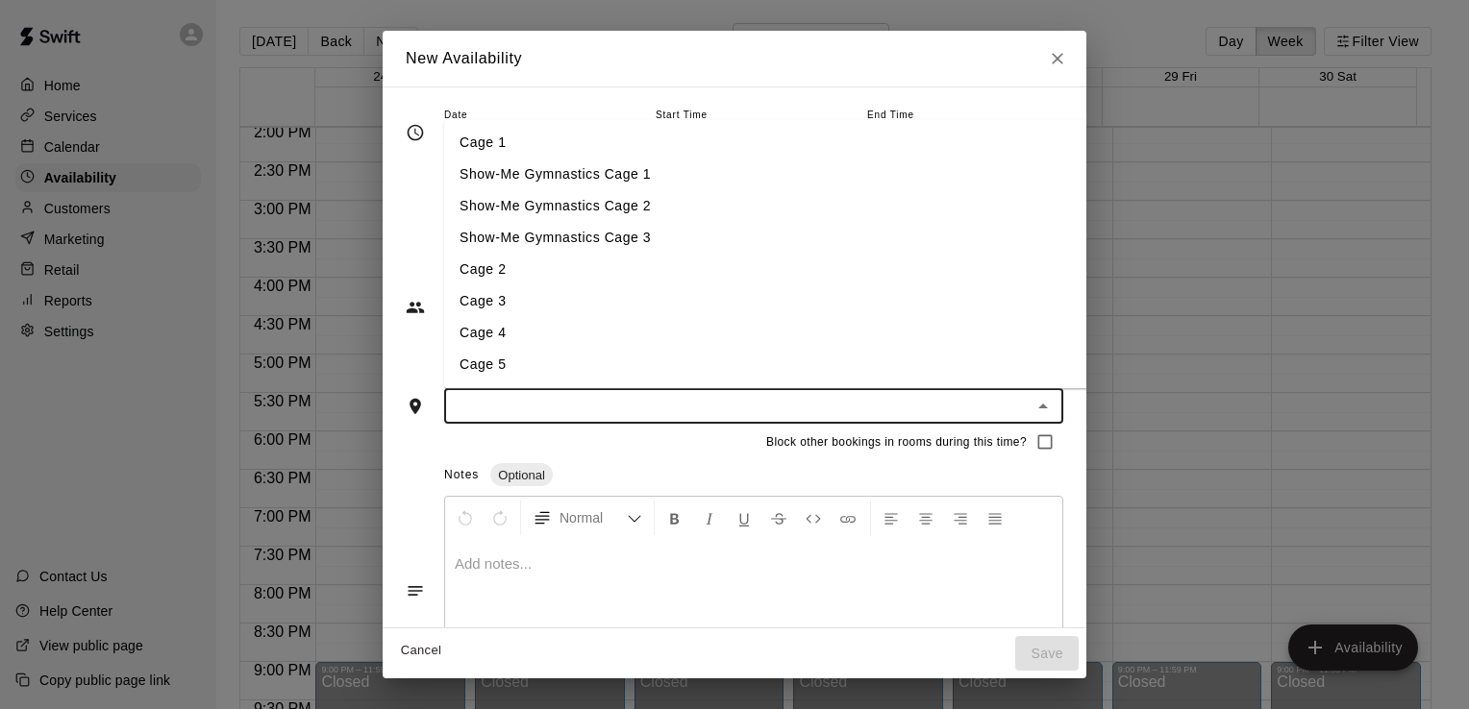
click at [823, 274] on li "Cage 2" at bounding box center [787, 271] width 686 height 32
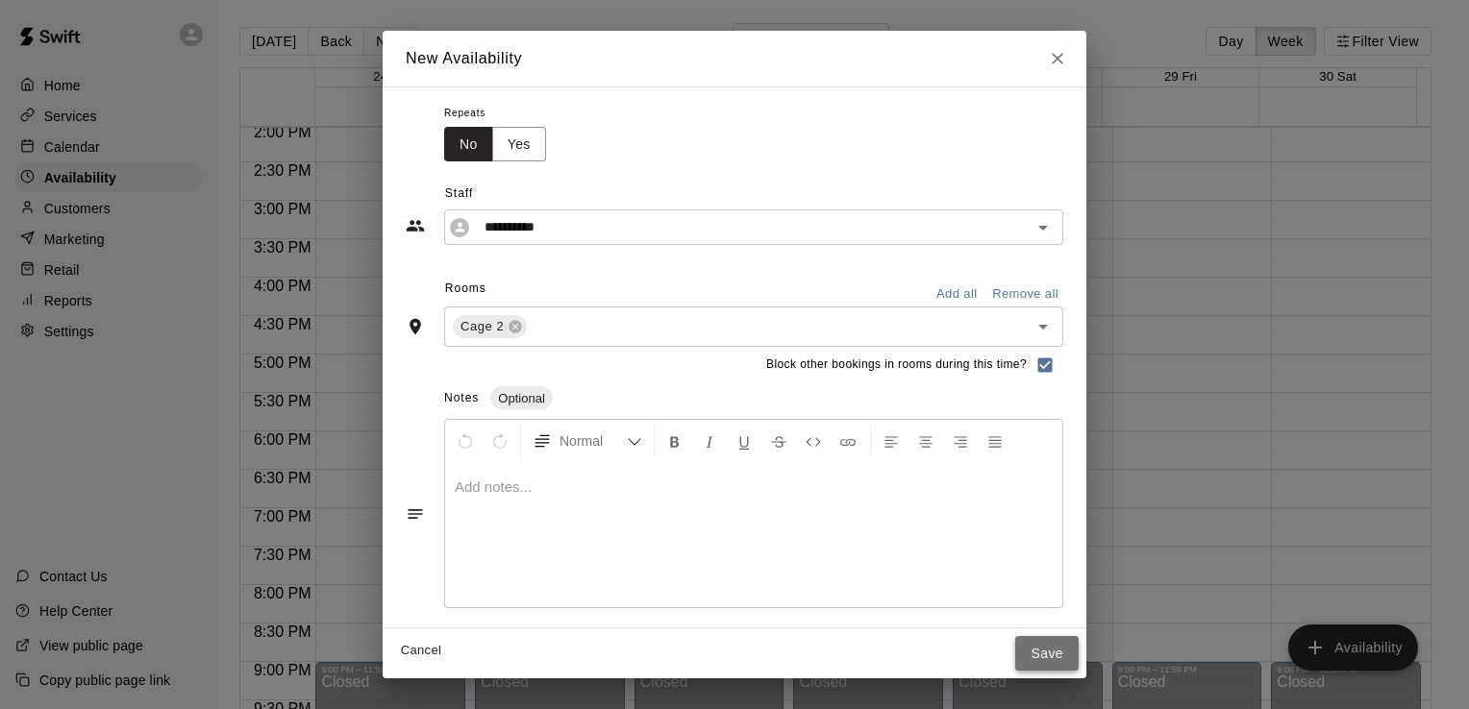
click at [1079, 652] on button "Save" at bounding box center [1046, 654] width 63 height 36
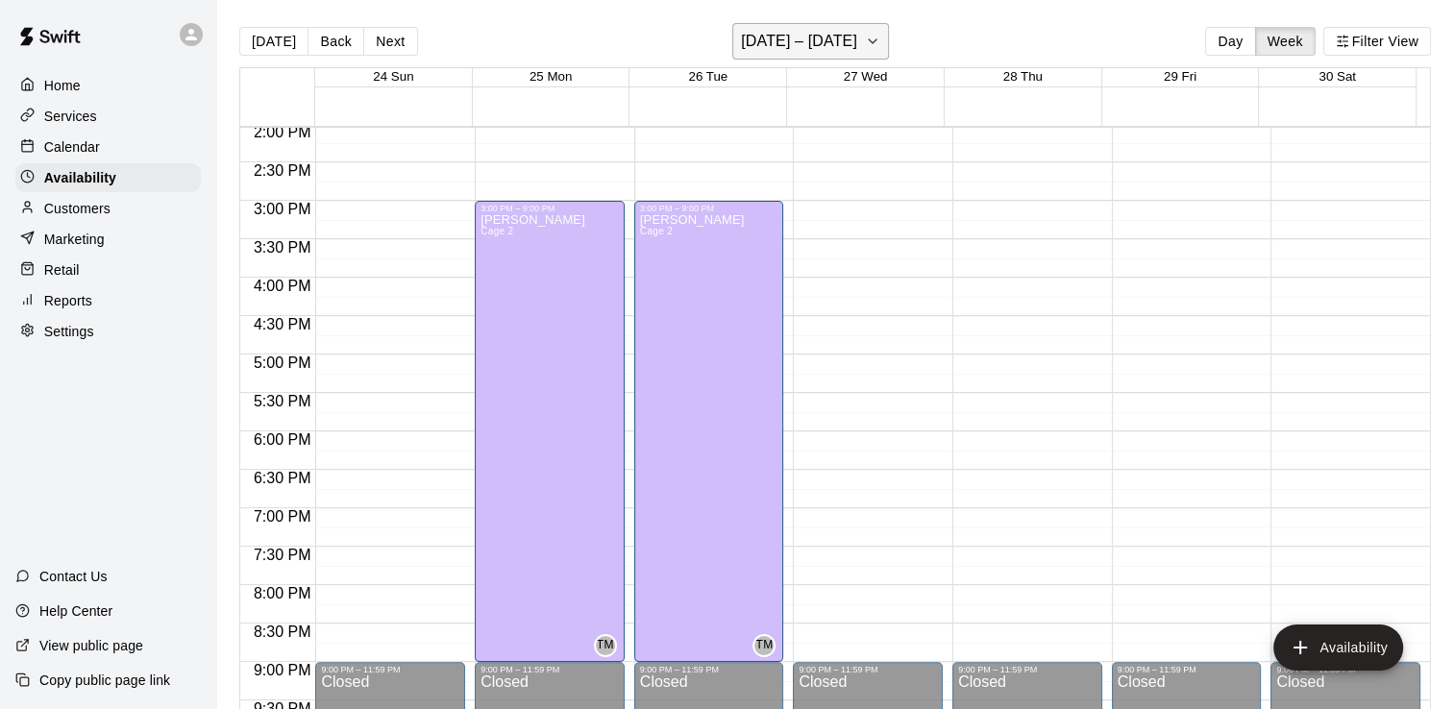
click at [824, 48] on h6 "[DATE] – [DATE]" at bounding box center [799, 41] width 116 height 27
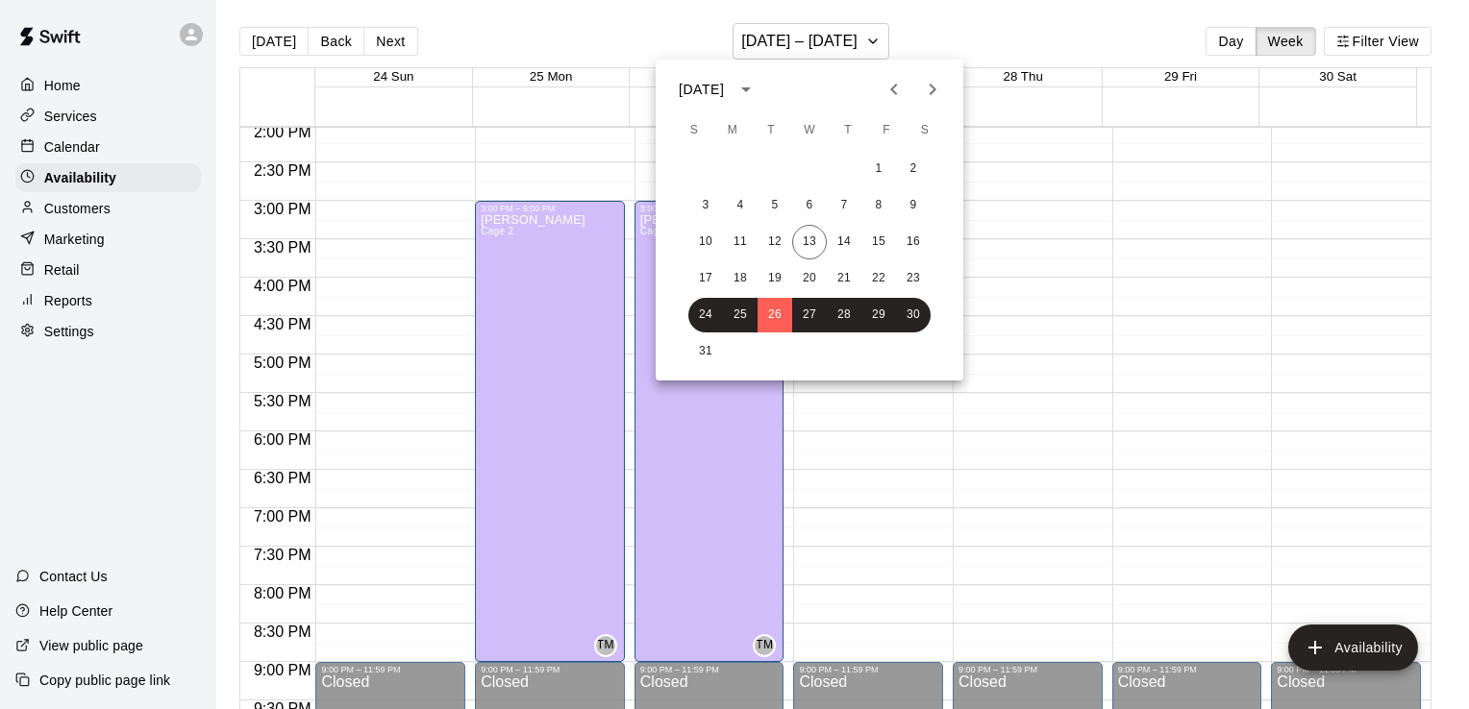
click at [931, 90] on icon "Next month" at bounding box center [932, 89] width 23 height 23
click at [847, 166] on button "4" at bounding box center [844, 169] width 35 height 35
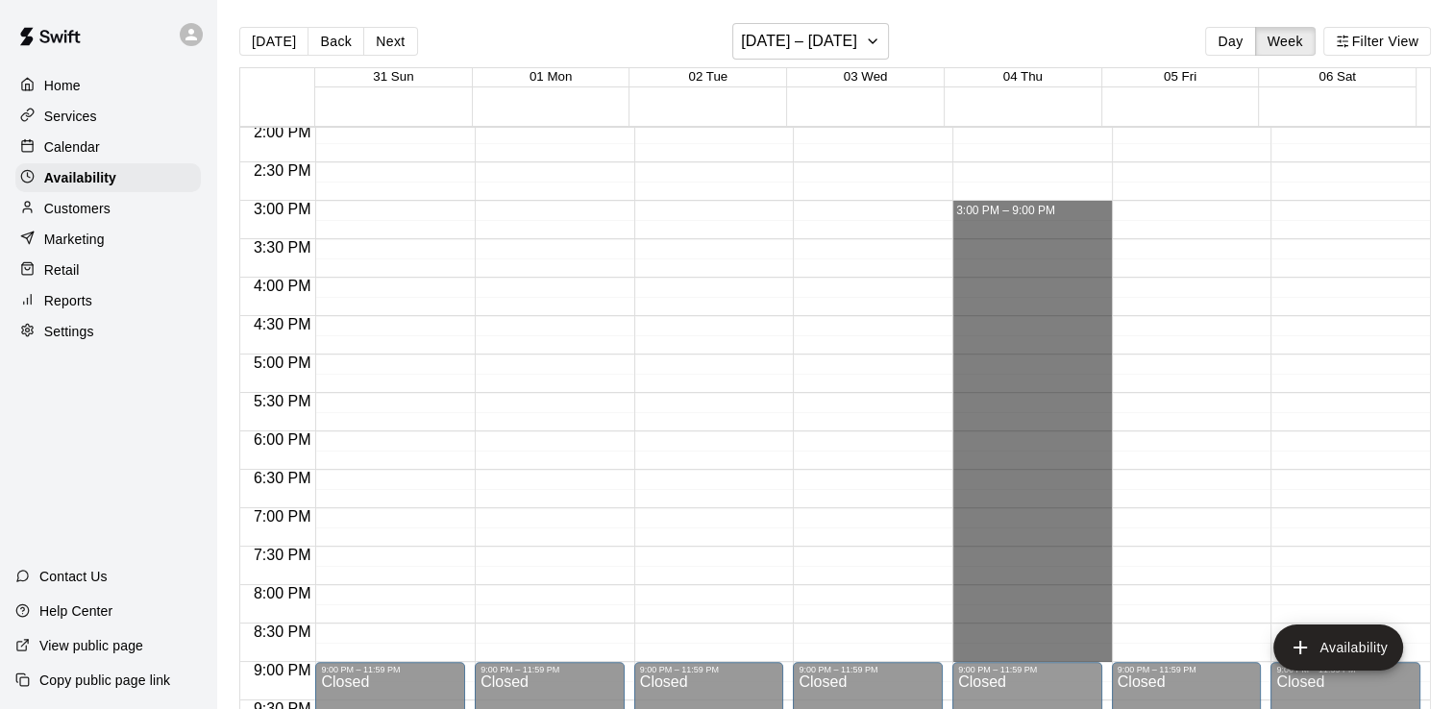
drag, startPoint x: 1026, startPoint y: 208, endPoint x: 1031, endPoint y: 649, distance: 441.3
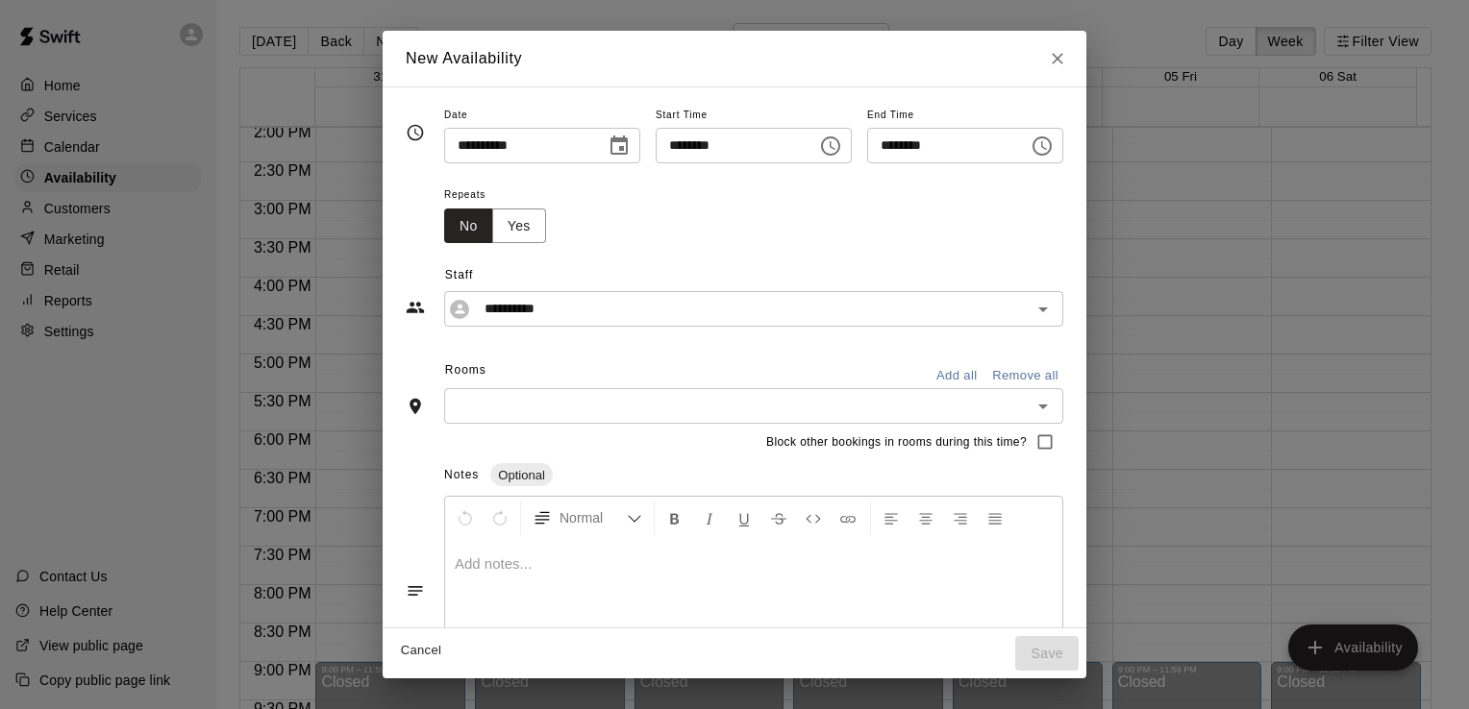
click at [1055, 406] on icon "Open" at bounding box center [1042, 406] width 23 height 23
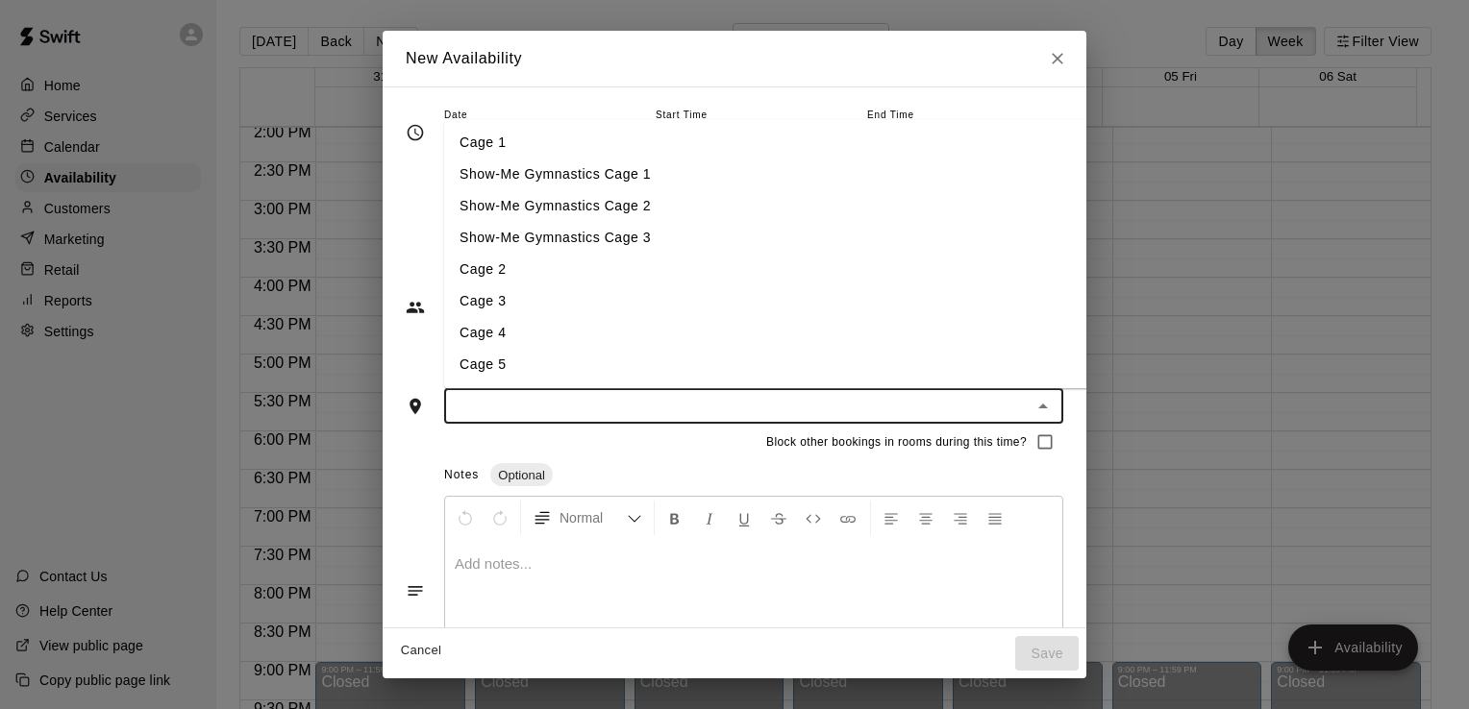
click at [907, 279] on li "Cage 2" at bounding box center [787, 271] width 686 height 32
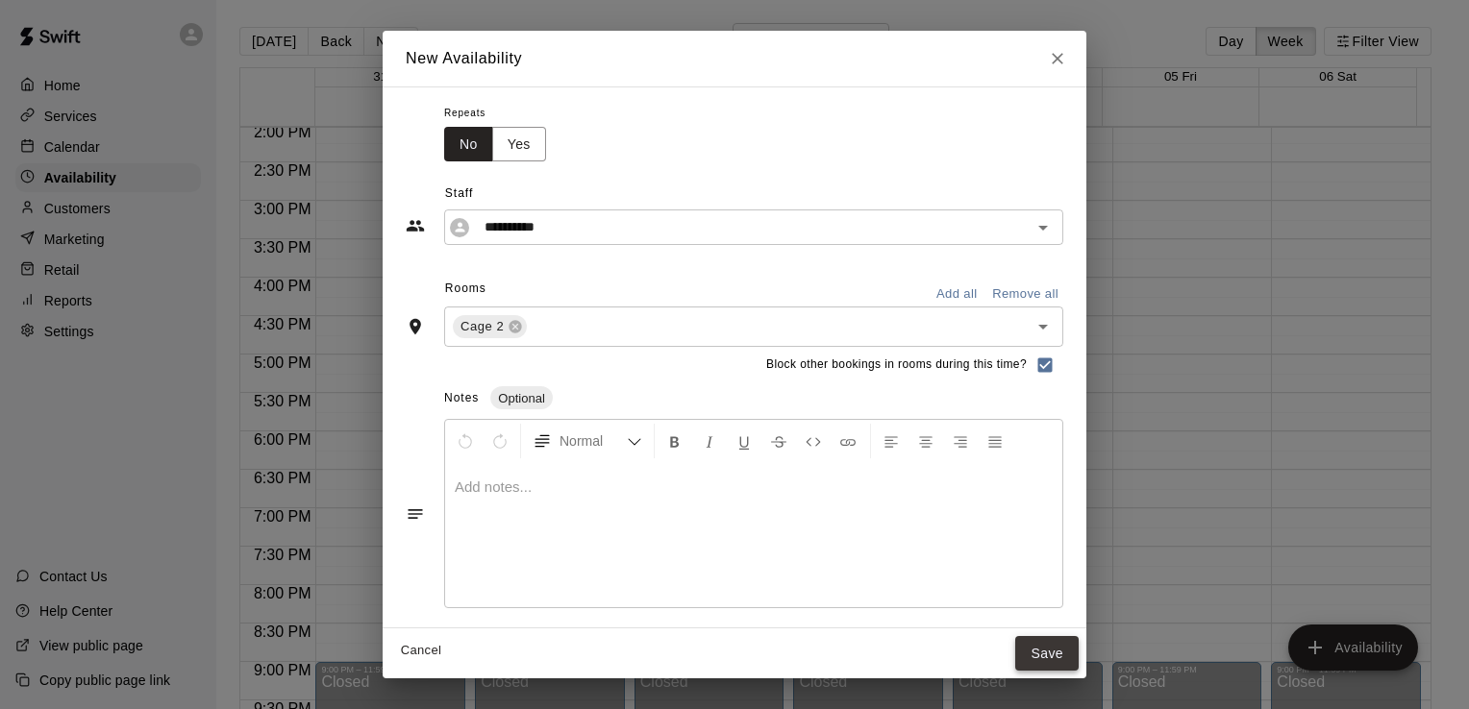
click at [1079, 659] on button "Save" at bounding box center [1046, 654] width 63 height 36
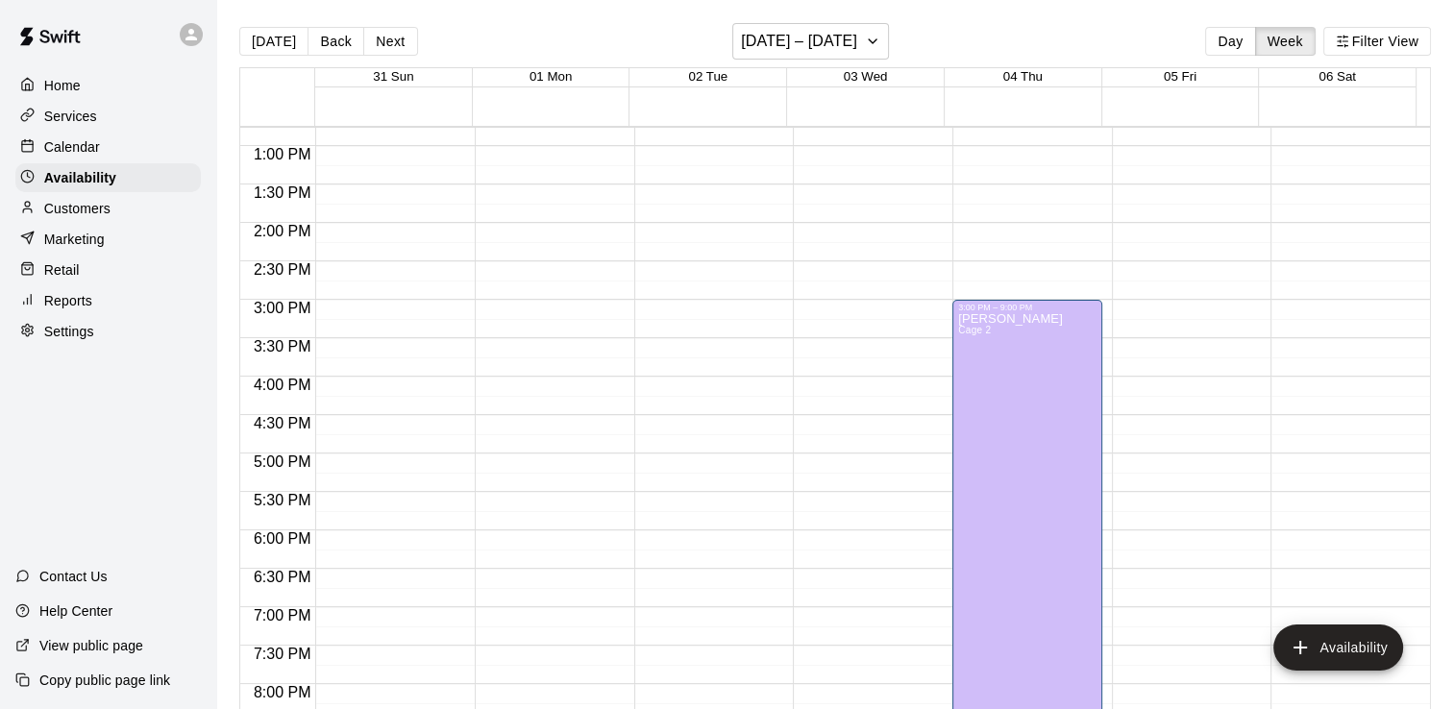
scroll to position [975, 0]
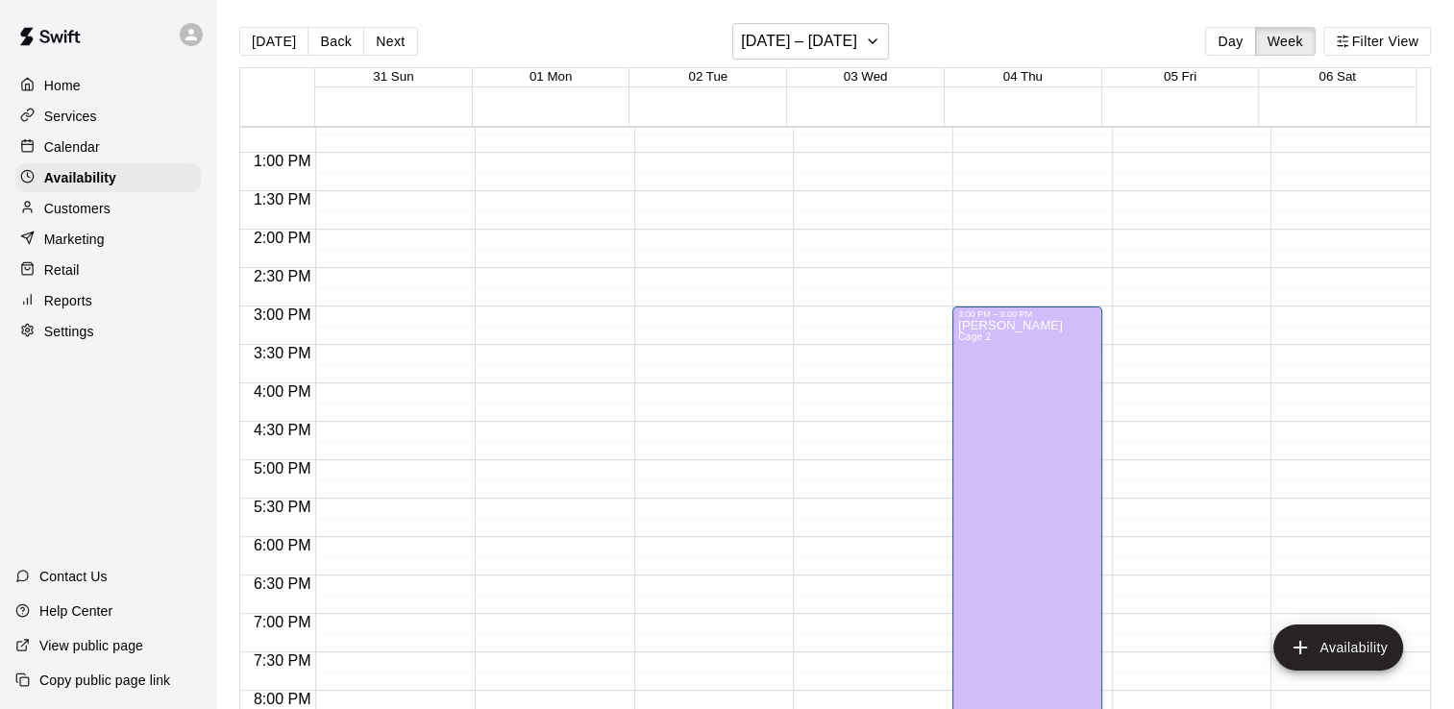
click at [71, 84] on p "Home" at bounding box center [62, 85] width 37 height 19
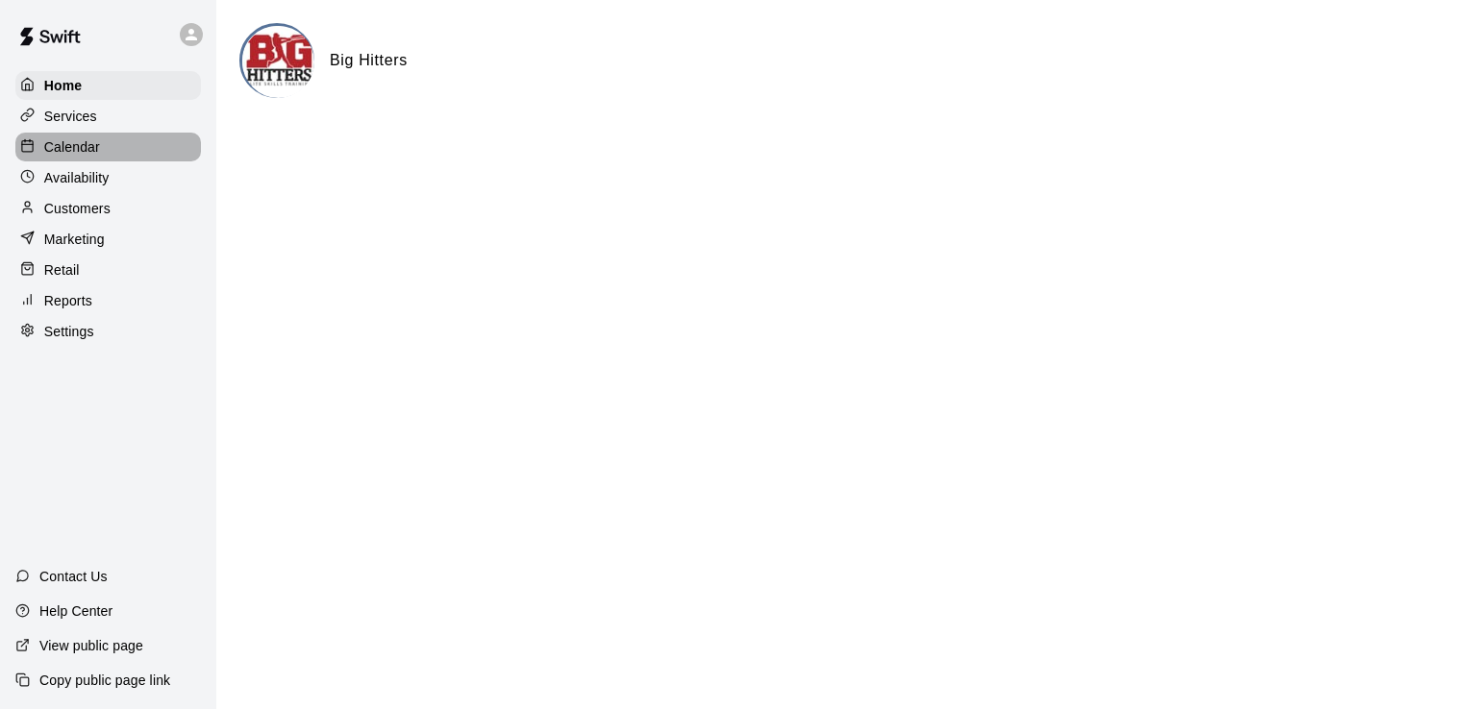
click at [122, 143] on div "Calendar" at bounding box center [108, 147] width 186 height 29
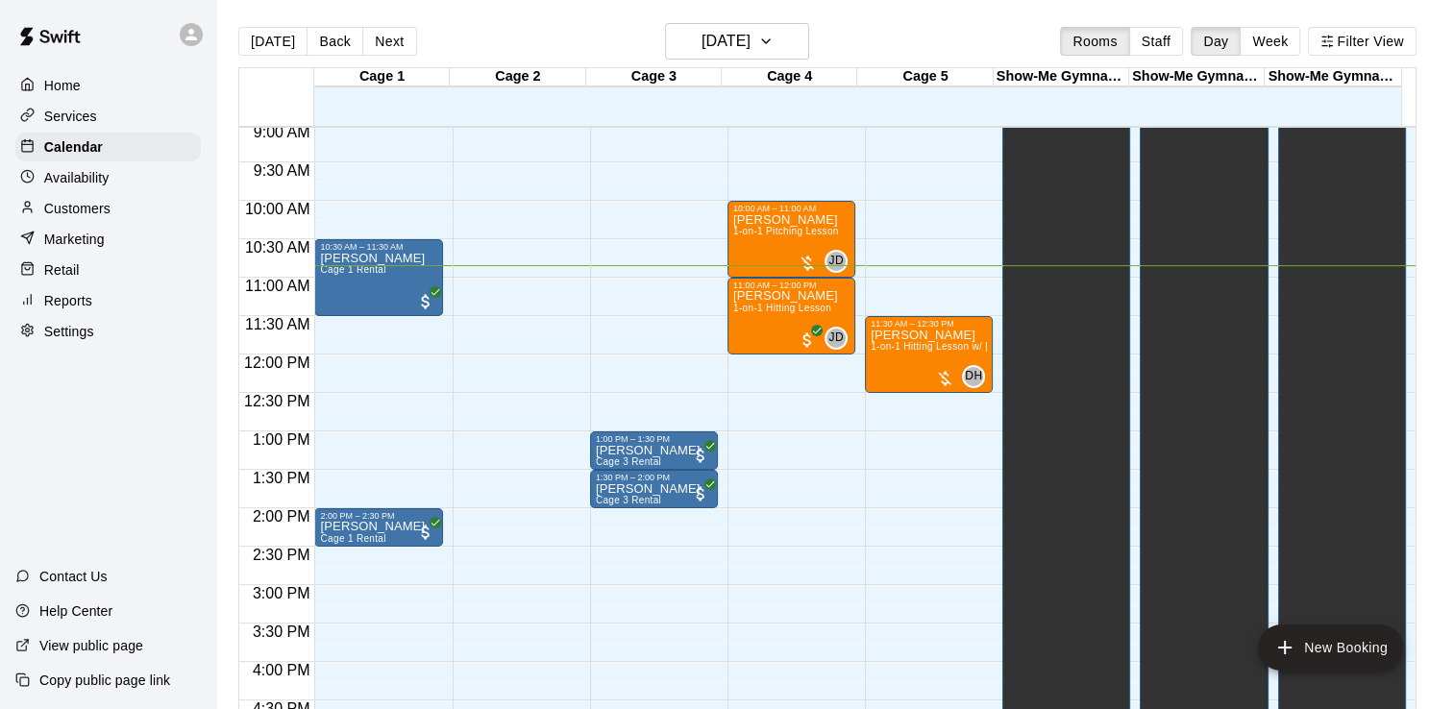
scroll to position [690, 0]
